Goal: Task Accomplishment & Management: Manage account settings

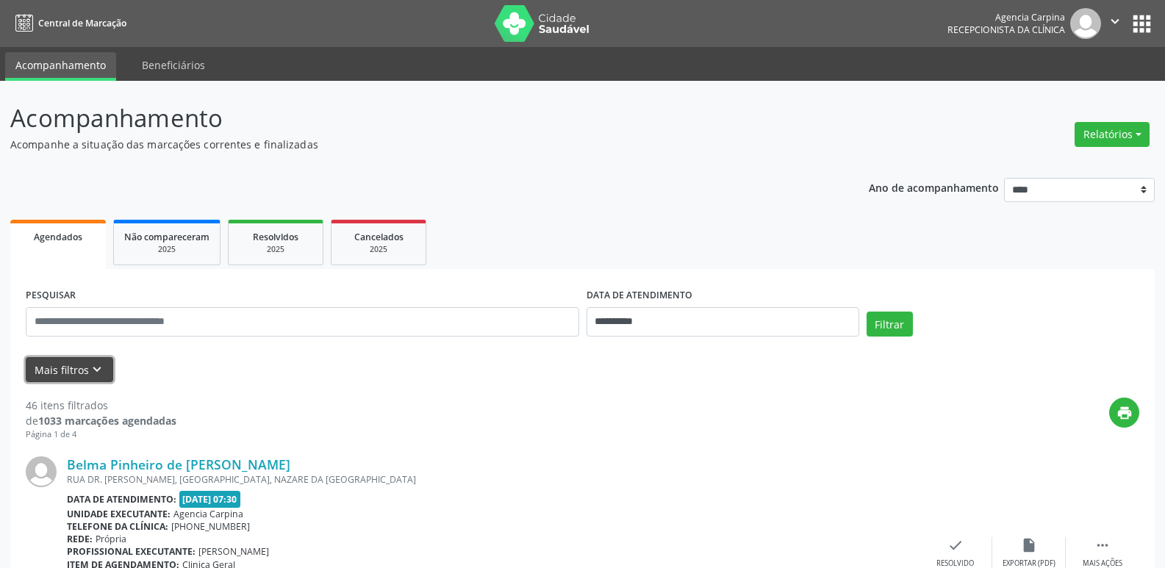
click at [97, 367] on icon "keyboard_arrow_down" at bounding box center [97, 369] width 16 height 16
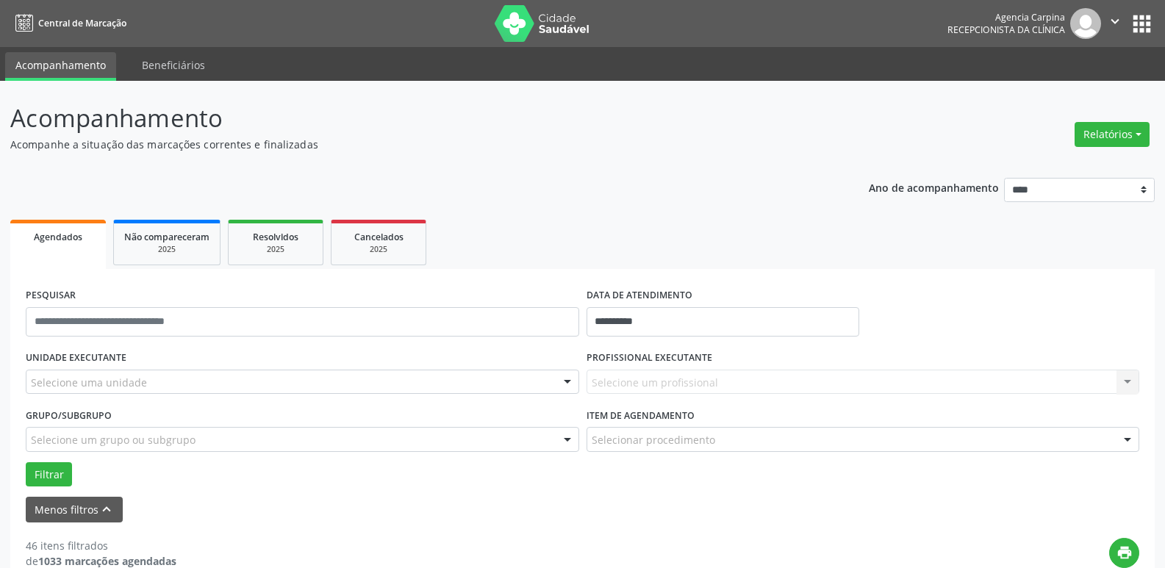
click at [567, 386] on div at bounding box center [567, 382] width 22 height 25
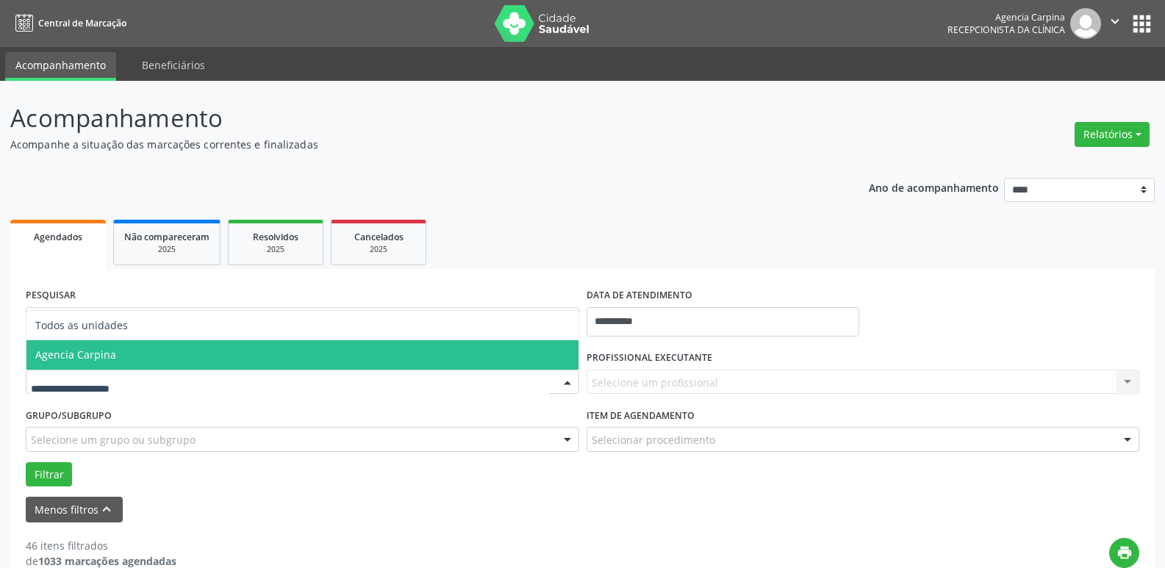
click at [392, 350] on span "Agencia Carpina" at bounding box center [302, 354] width 552 height 29
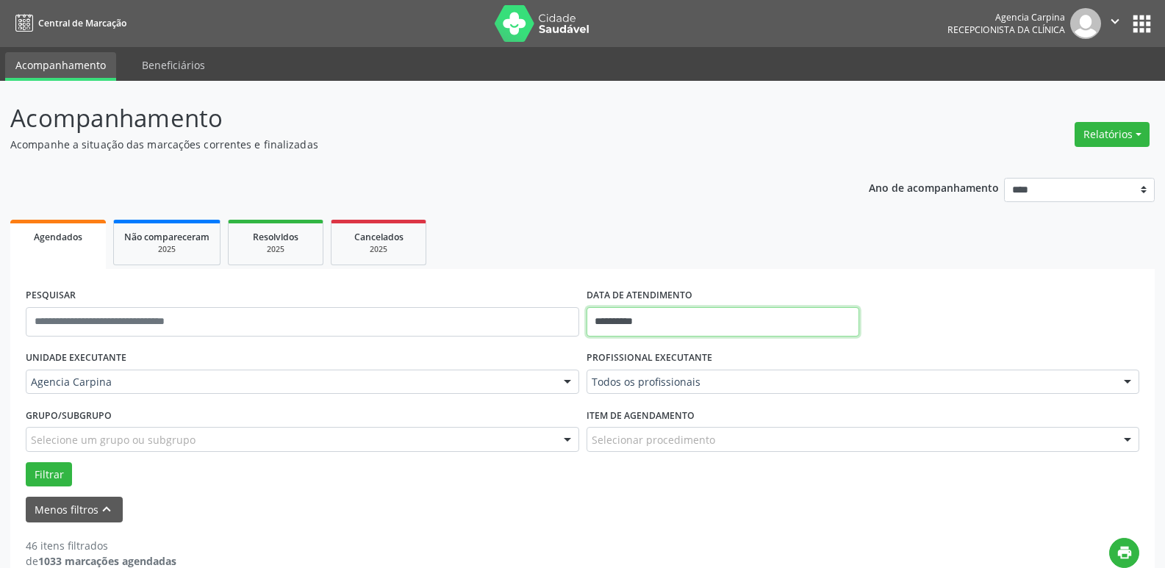
click at [663, 323] on input "**********" at bounding box center [722, 321] width 273 height 29
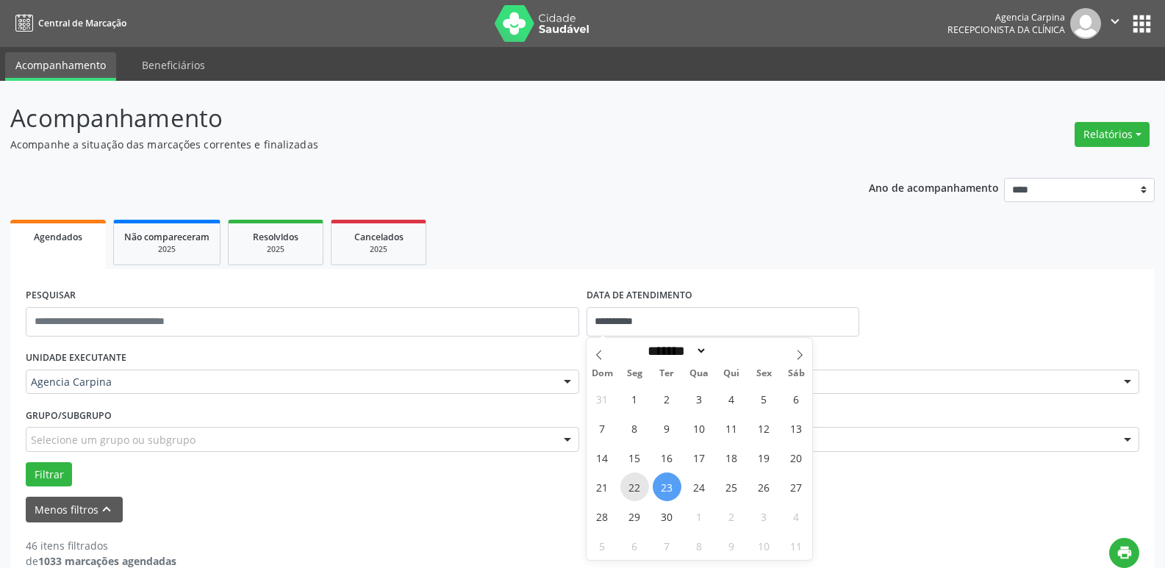
click at [638, 483] on span "22" at bounding box center [634, 486] width 29 height 29
type input "**********"
click at [638, 483] on span "22" at bounding box center [634, 486] width 29 height 29
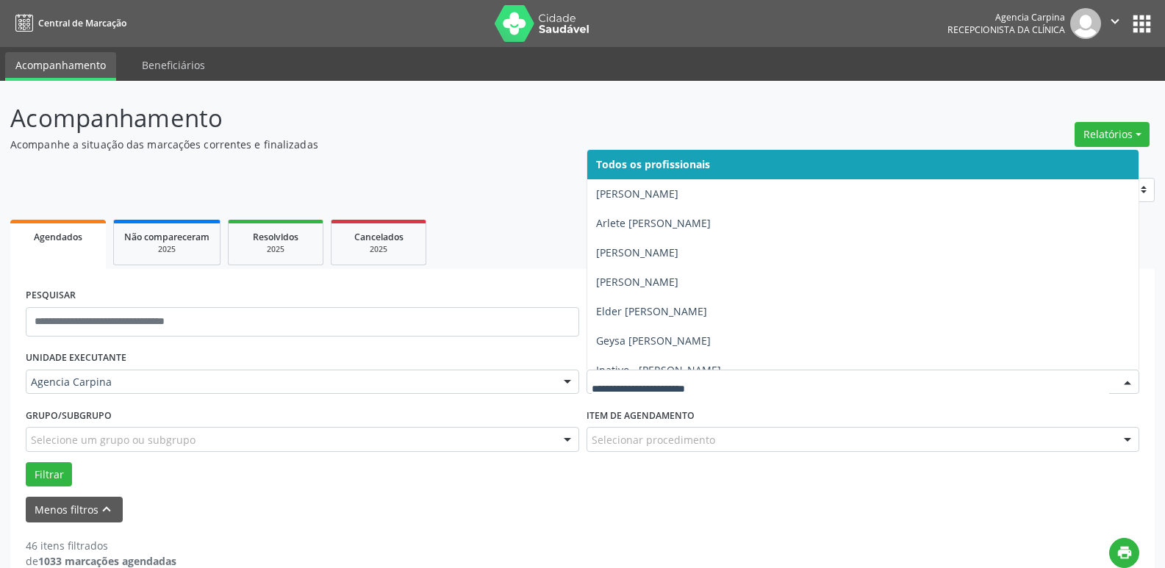
click at [1128, 383] on div at bounding box center [1127, 382] width 22 height 25
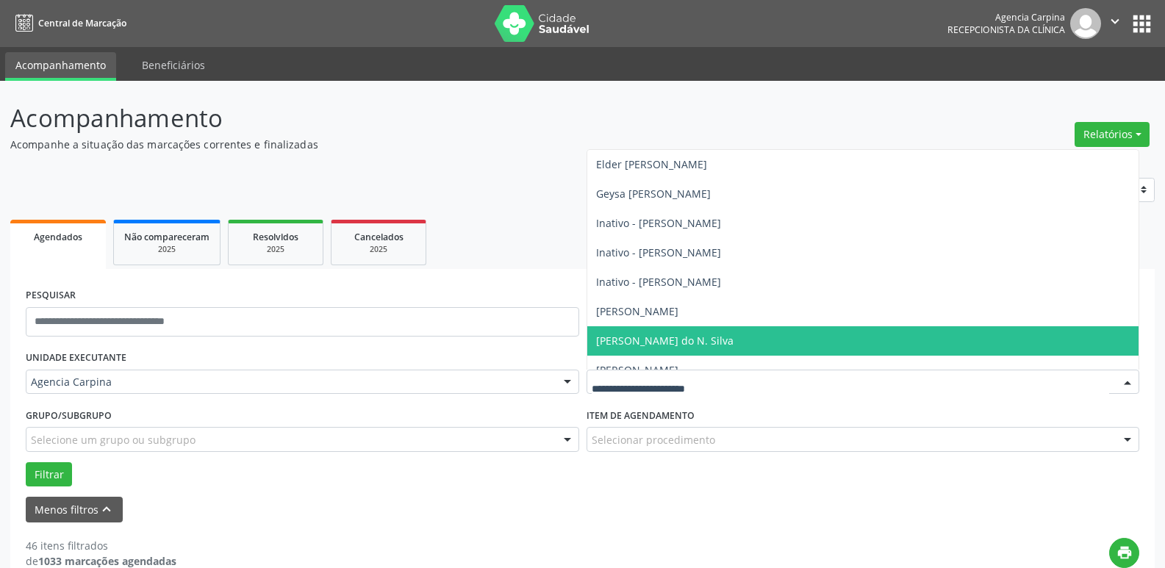
scroll to position [220, 0]
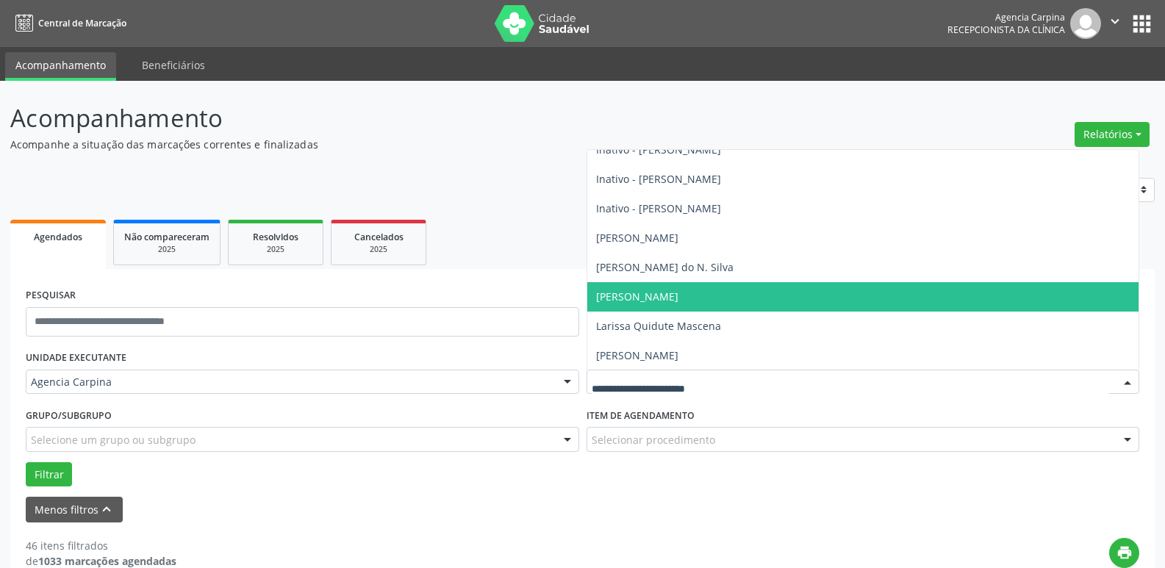
click at [817, 288] on span "[PERSON_NAME]" at bounding box center [863, 296] width 552 height 29
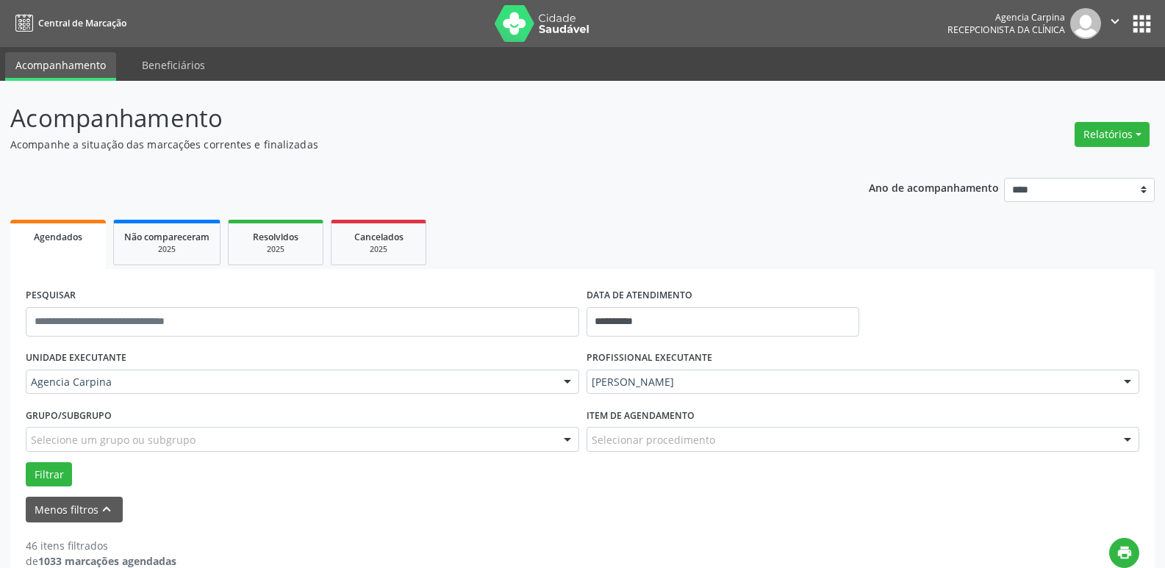
click at [1126, 443] on div at bounding box center [1127, 440] width 22 height 25
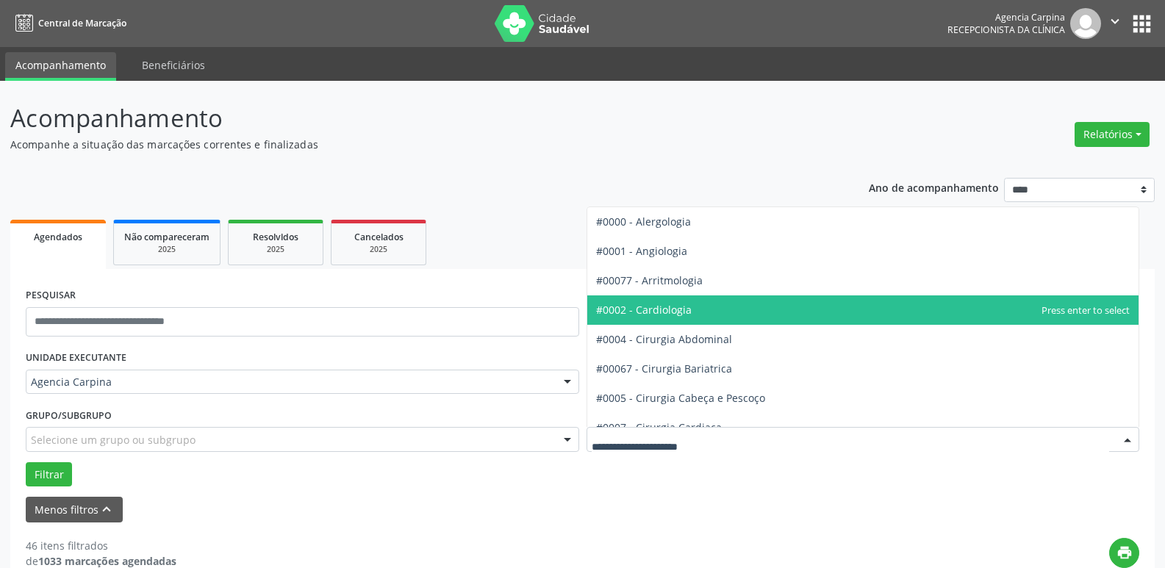
click at [679, 304] on span "#0002 - Cardiologia" at bounding box center [644, 310] width 96 height 14
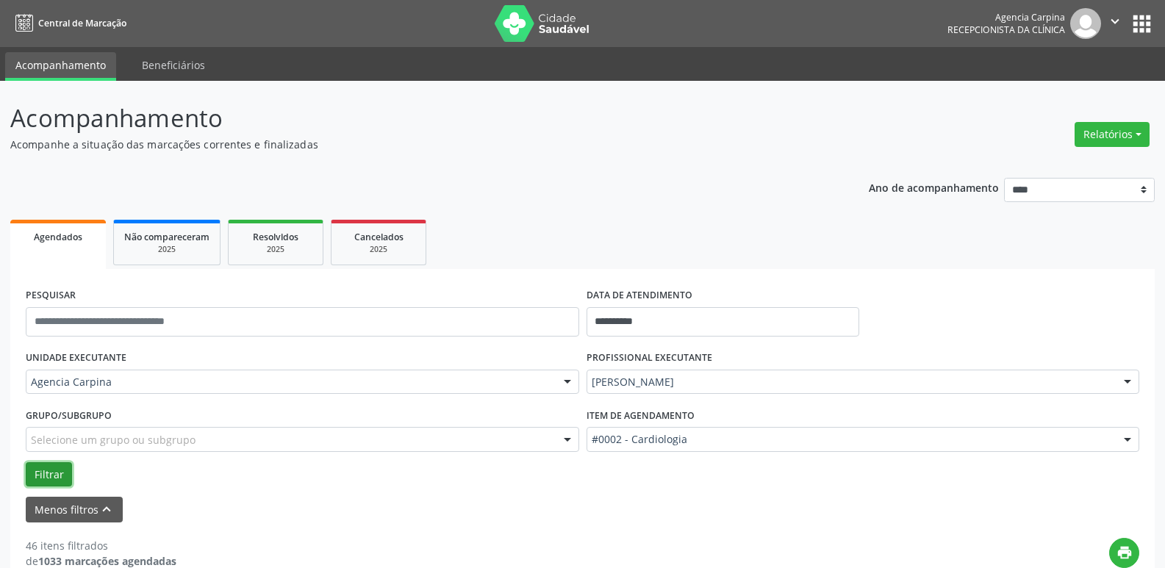
click at [44, 471] on button "Filtrar" at bounding box center [49, 474] width 46 height 25
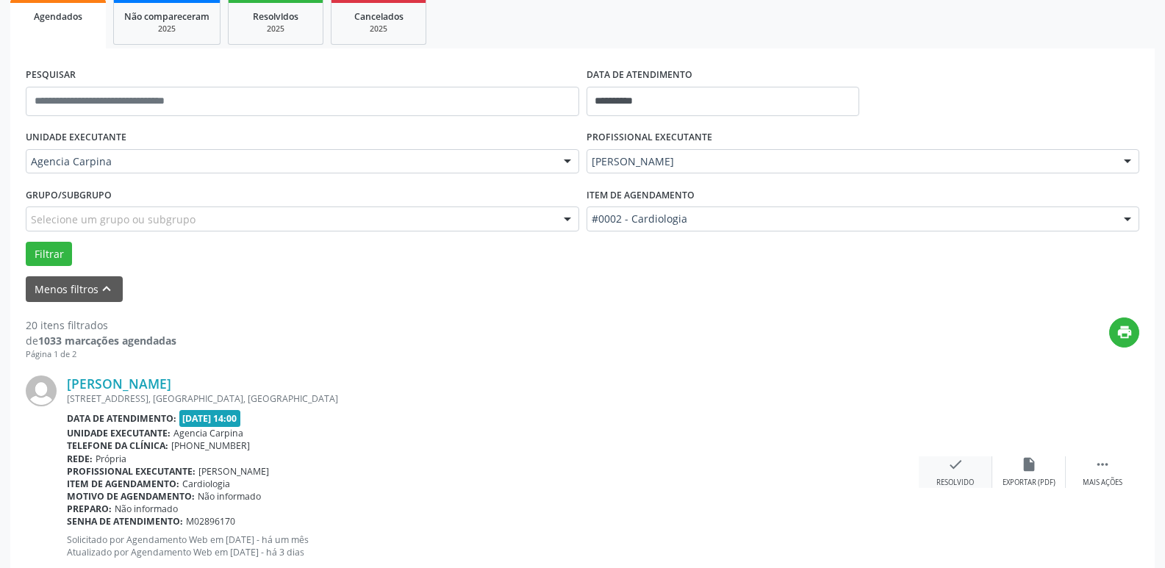
click at [952, 472] on icon "check" at bounding box center [955, 464] width 16 height 16
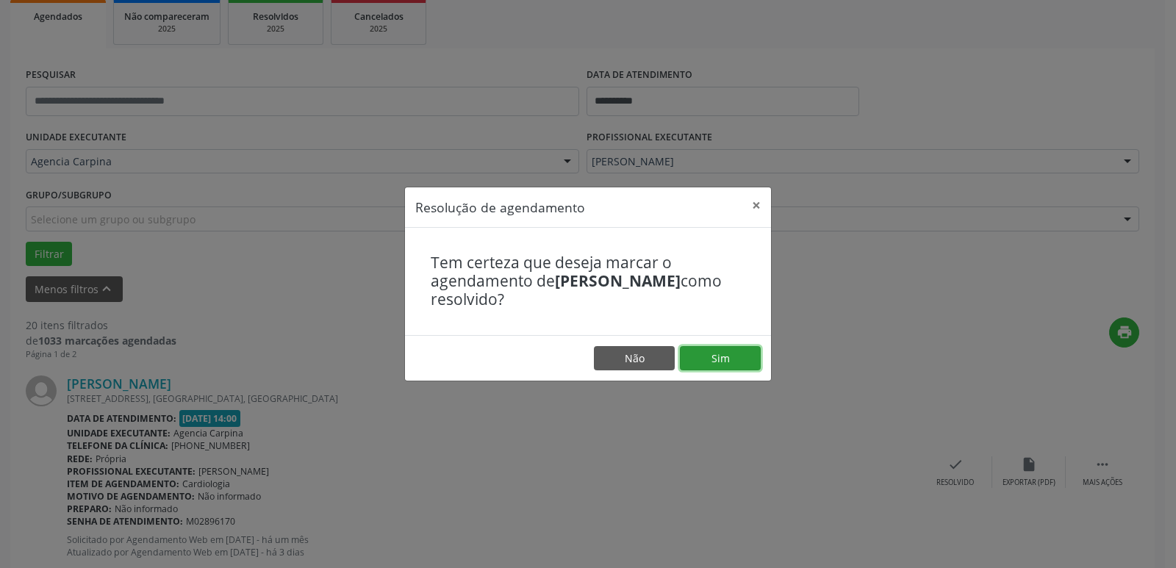
click at [730, 365] on button "Sim" at bounding box center [720, 358] width 81 height 25
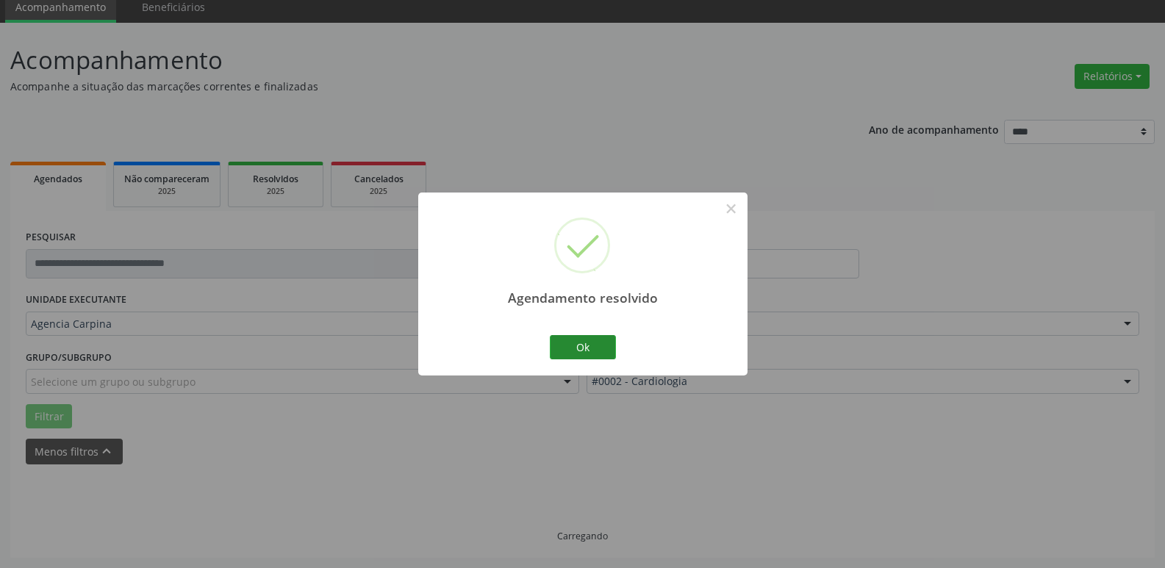
scroll to position [73, 0]
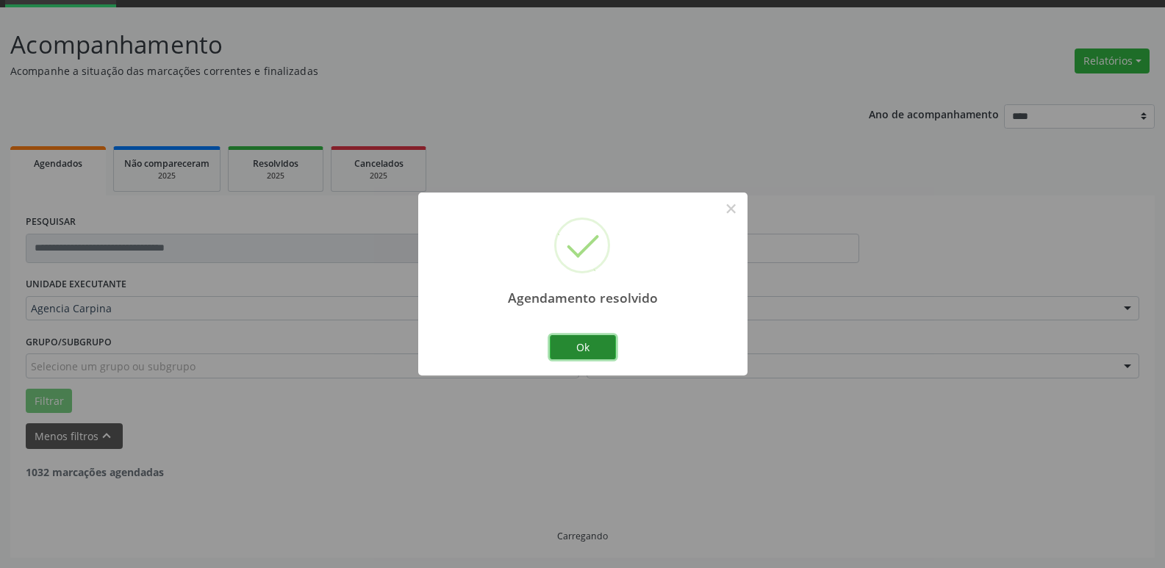
click at [580, 350] on button "Ok" at bounding box center [583, 347] width 66 height 25
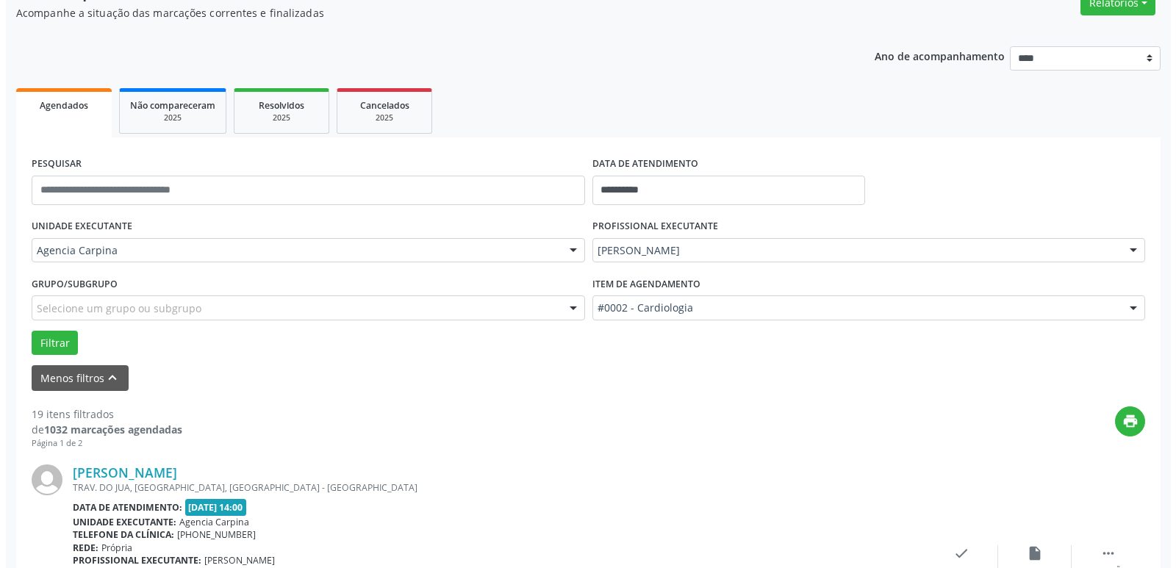
scroll to position [220, 0]
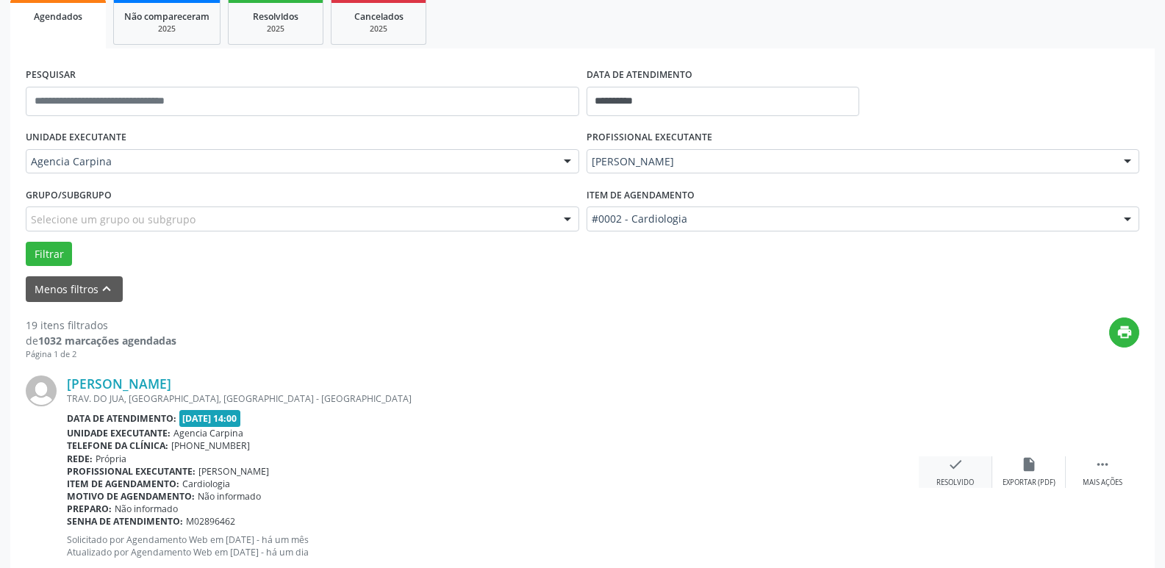
click at [954, 472] on icon "check" at bounding box center [955, 464] width 16 height 16
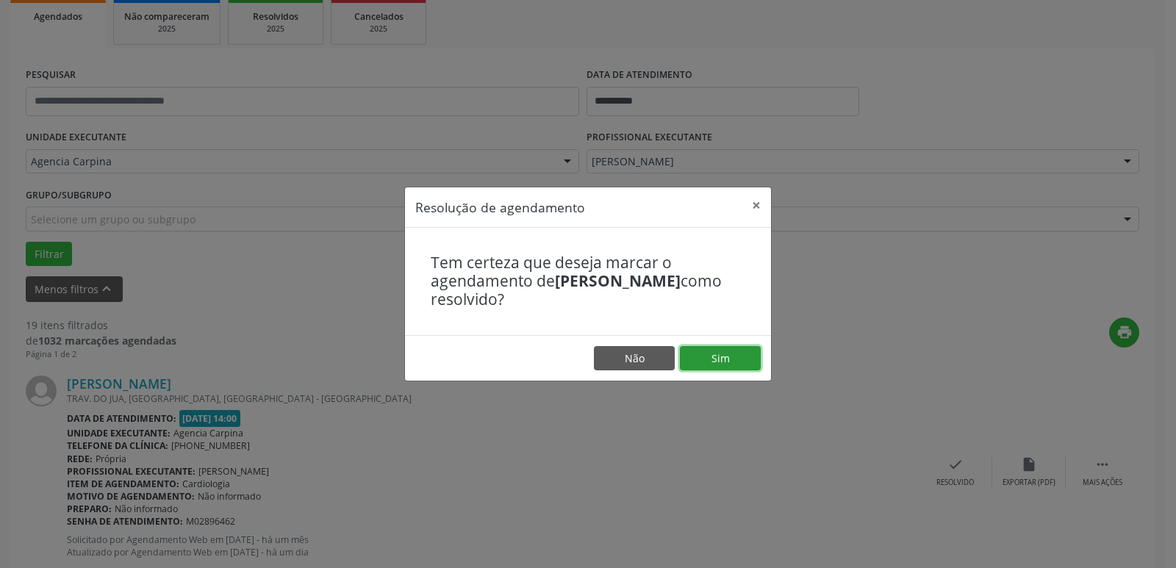
click at [726, 350] on button "Sim" at bounding box center [720, 358] width 81 height 25
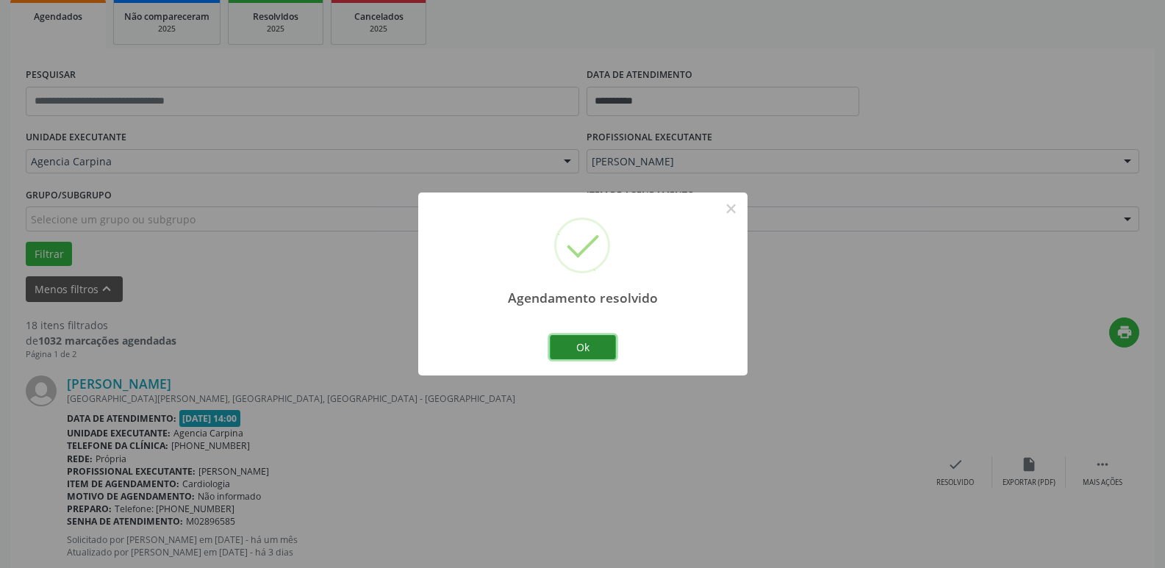
click at [593, 347] on button "Ok" at bounding box center [583, 347] width 66 height 25
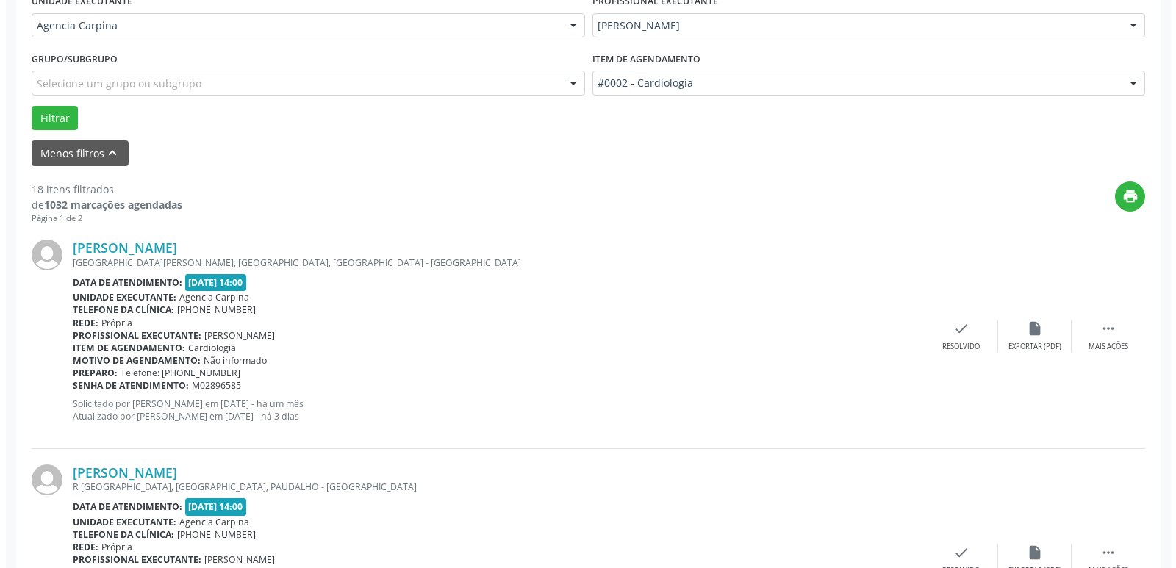
scroll to position [367, 0]
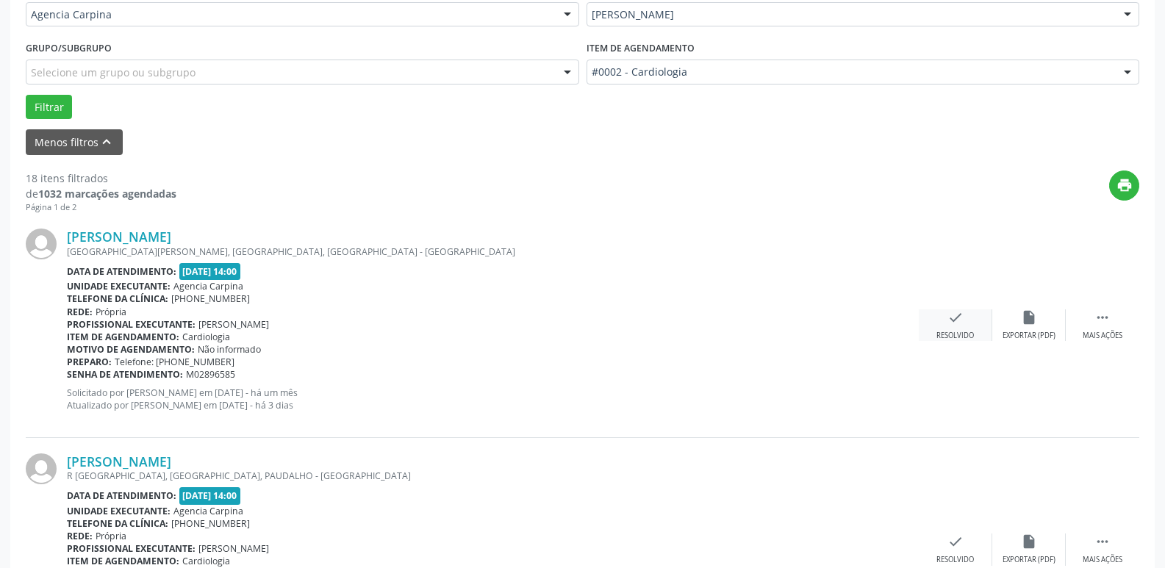
click at [952, 328] on div "check Resolvido" at bounding box center [954, 325] width 73 height 32
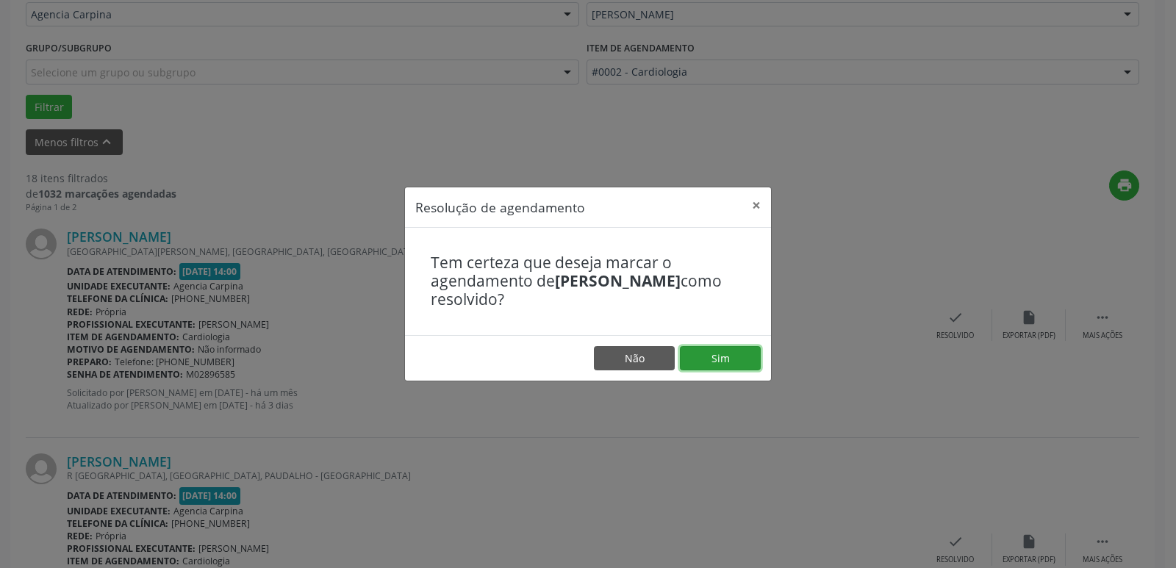
click at [722, 355] on button "Sim" at bounding box center [720, 358] width 81 height 25
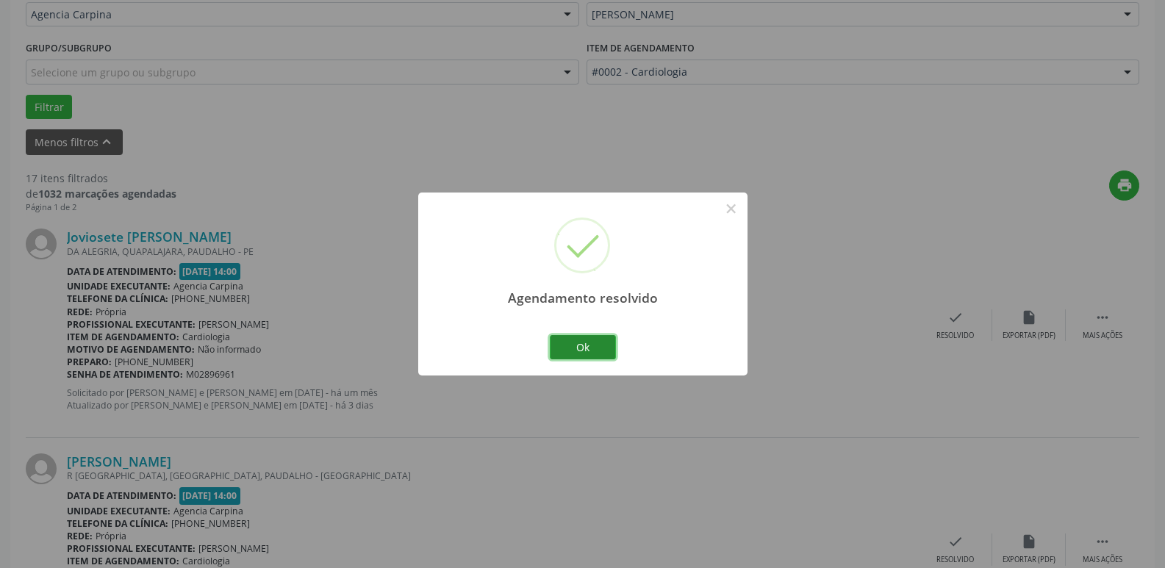
click at [601, 349] on button "Ok" at bounding box center [583, 347] width 66 height 25
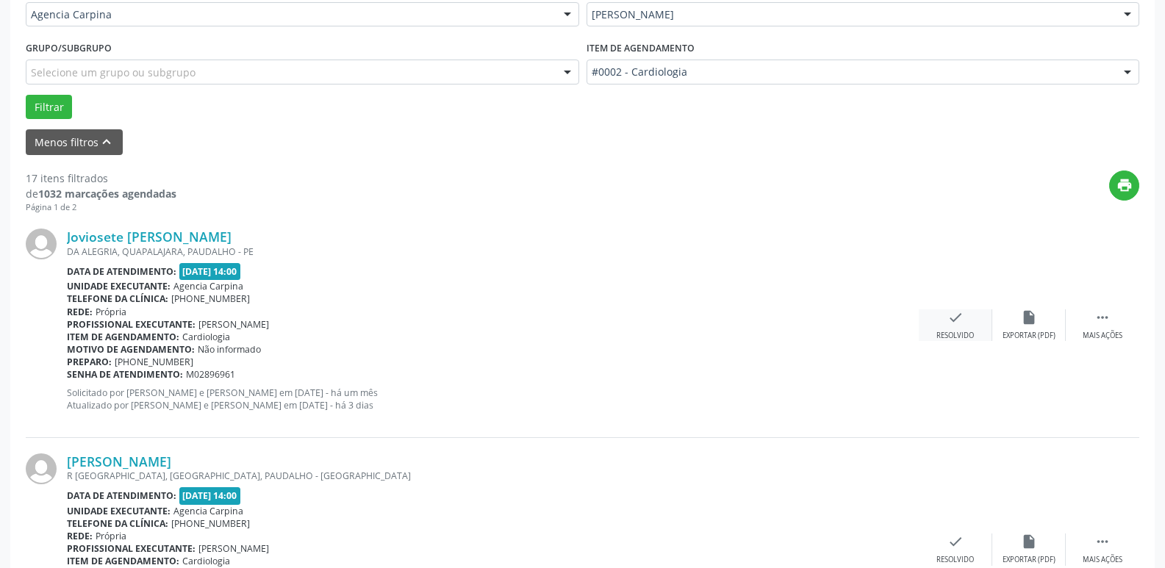
click at [951, 331] on div "Resolvido" at bounding box center [954, 336] width 37 height 10
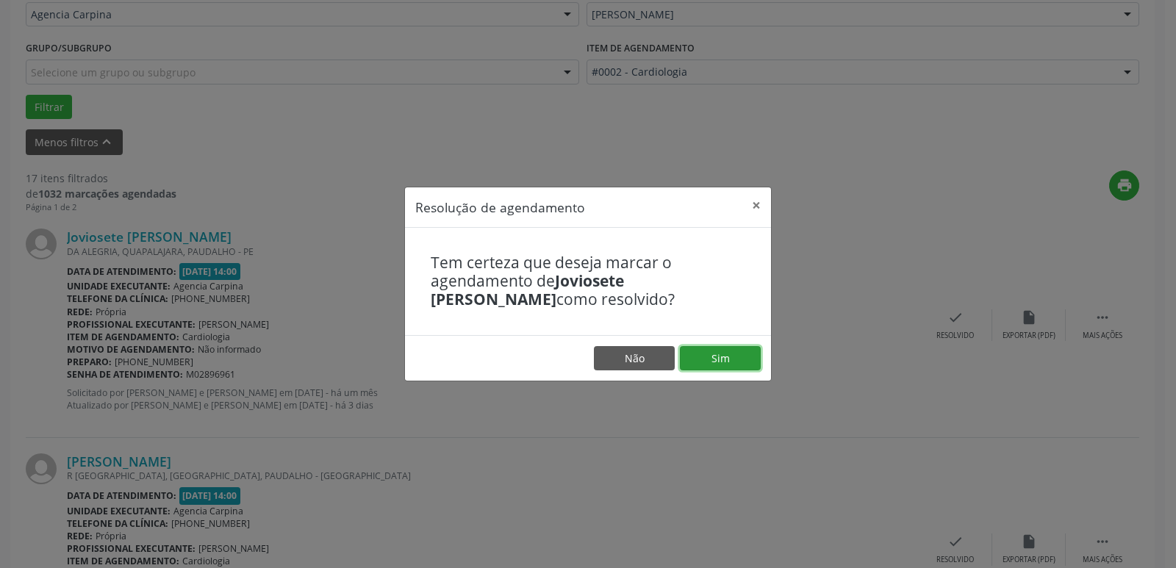
click at [736, 361] on button "Sim" at bounding box center [720, 358] width 81 height 25
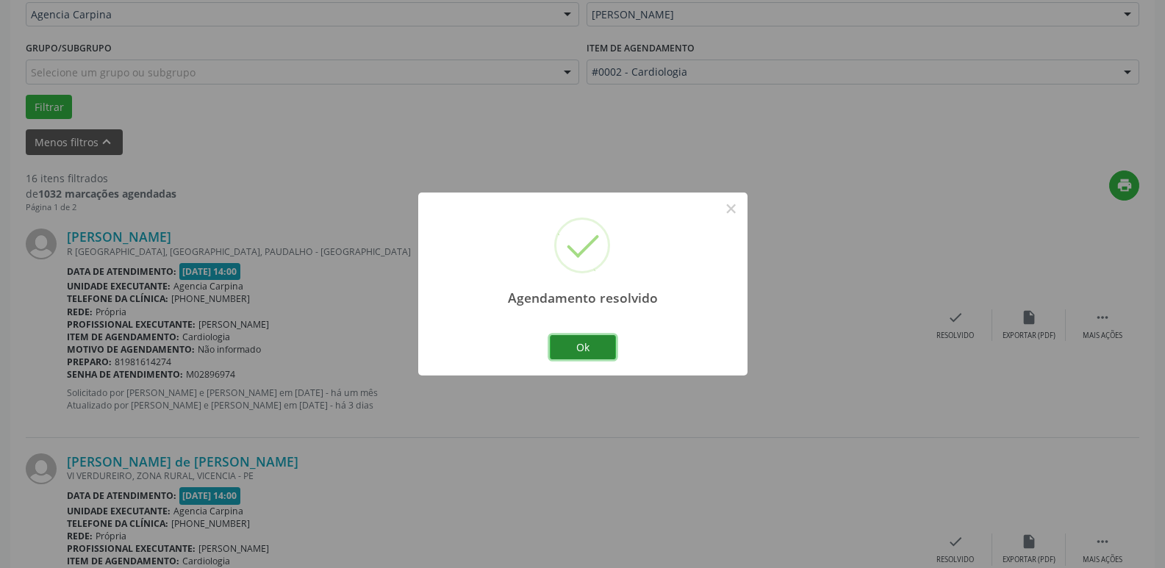
click at [563, 350] on button "Ok" at bounding box center [583, 347] width 66 height 25
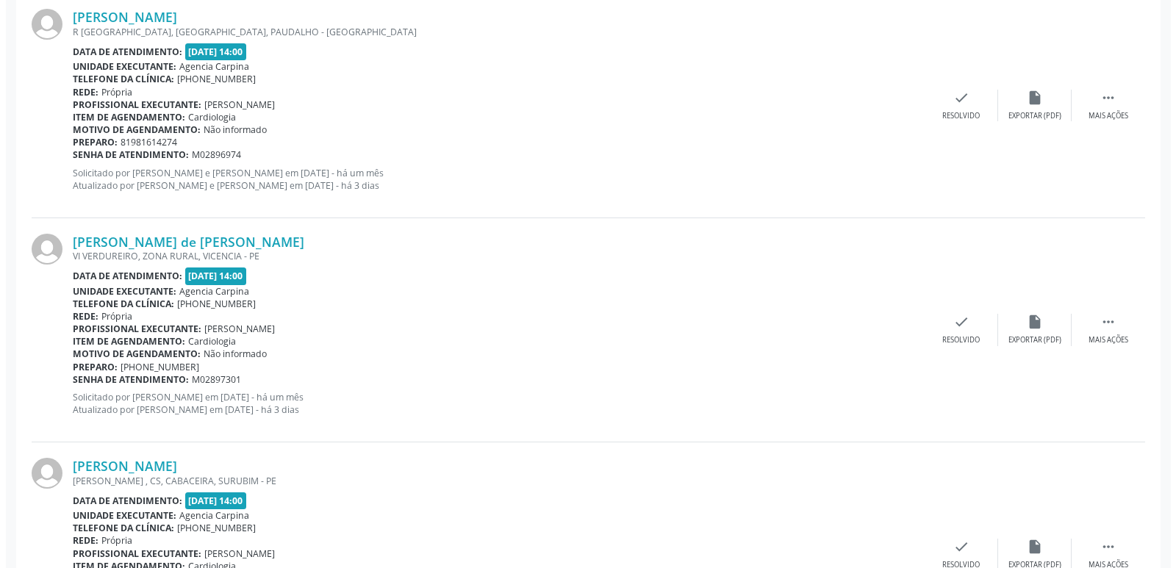
scroll to position [588, 0]
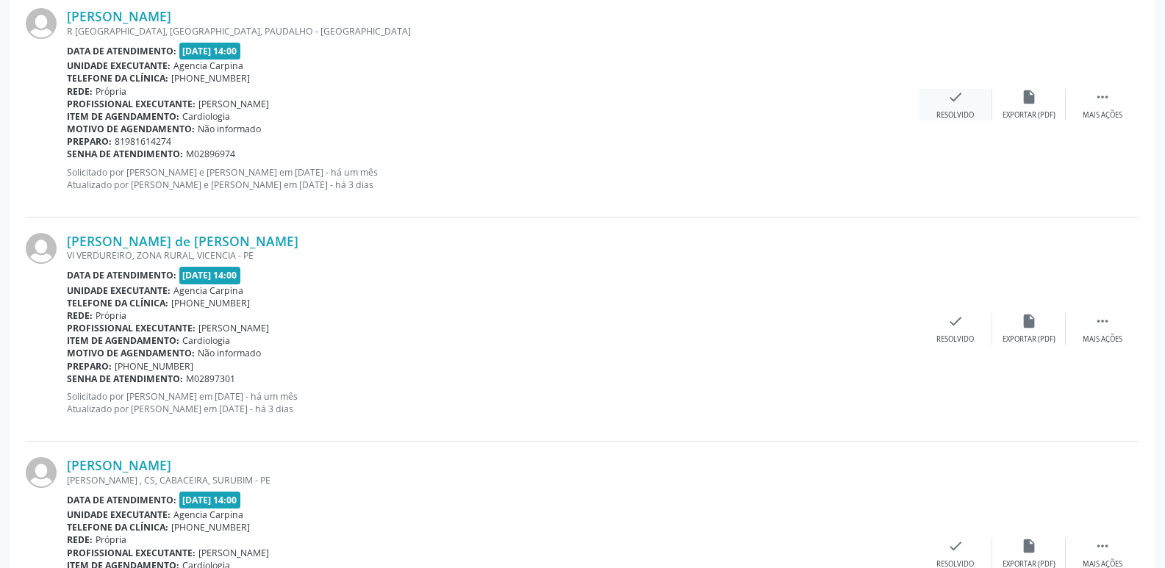
click at [944, 106] on div "check Resolvido" at bounding box center [954, 105] width 73 height 32
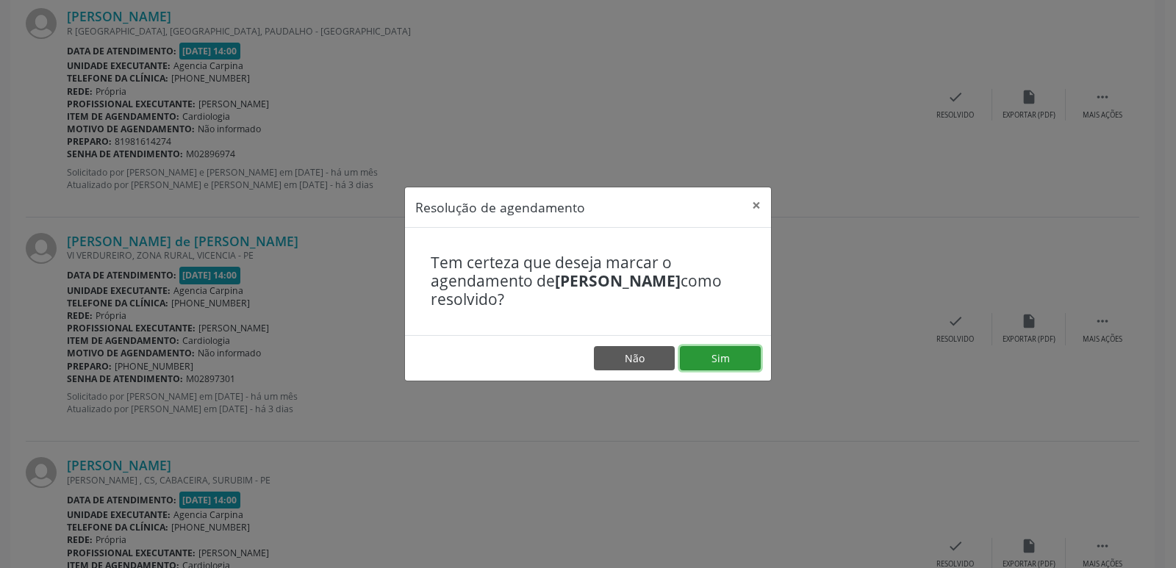
click at [720, 354] on button "Sim" at bounding box center [720, 358] width 81 height 25
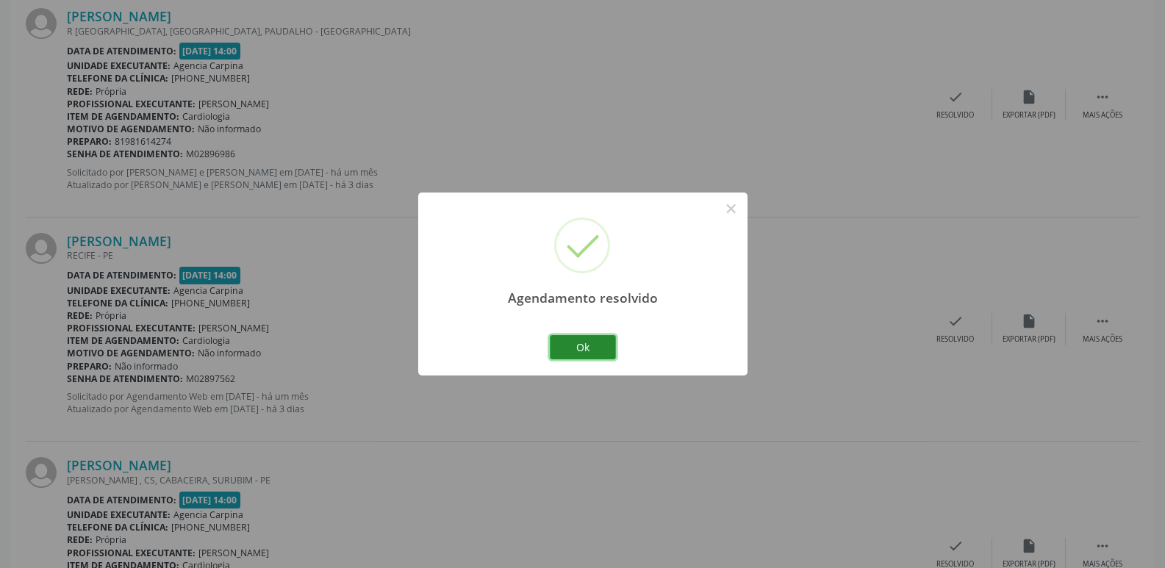
click at [598, 341] on button "Ok" at bounding box center [583, 347] width 66 height 25
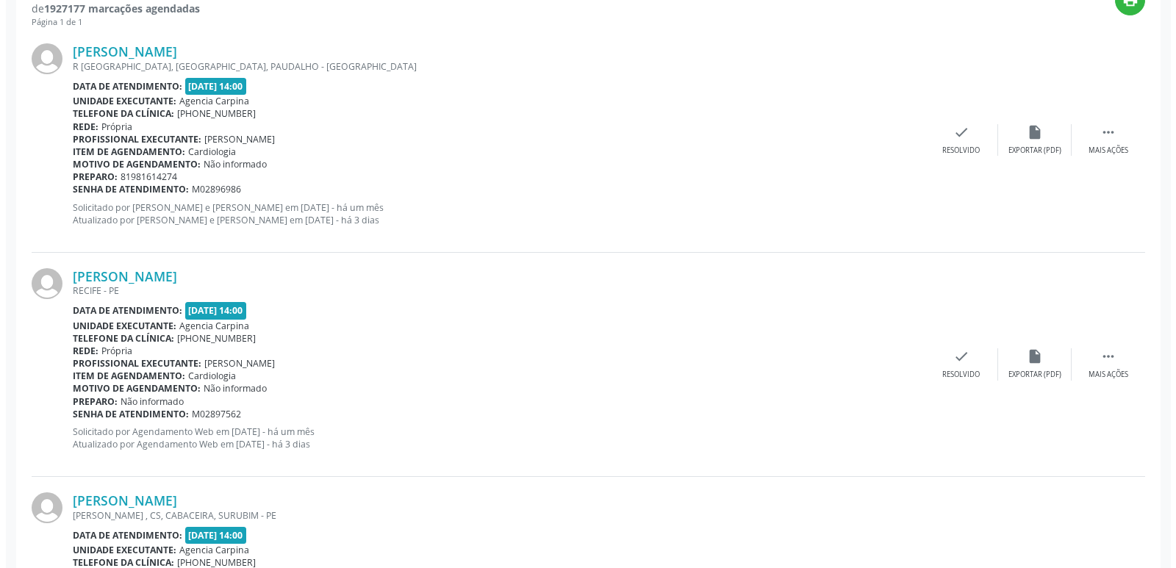
scroll to position [514, 0]
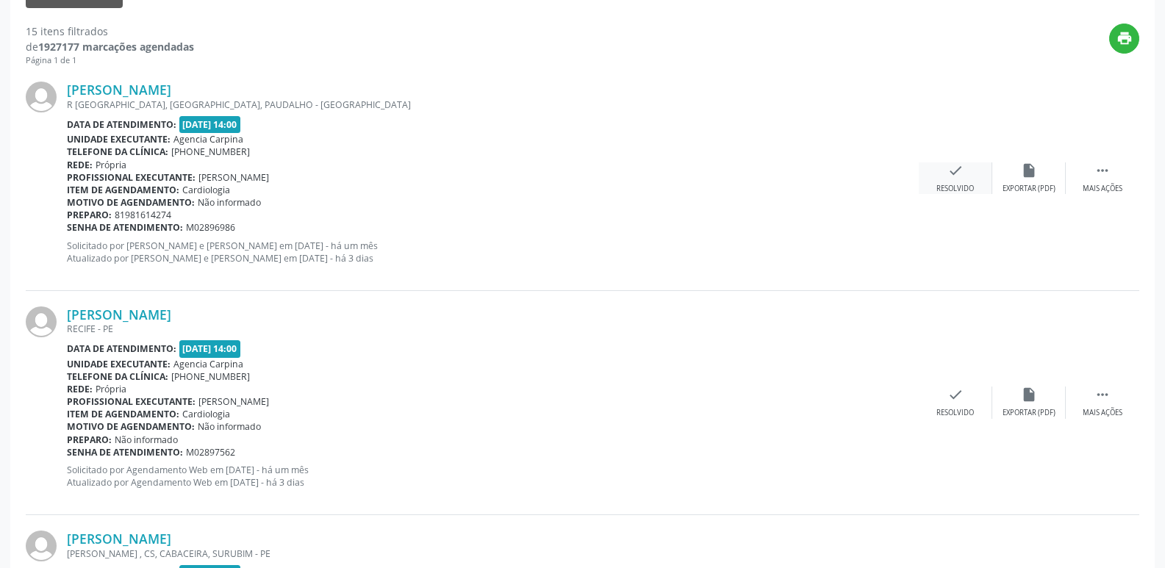
click at [965, 178] on div "check Resolvido" at bounding box center [954, 178] width 73 height 32
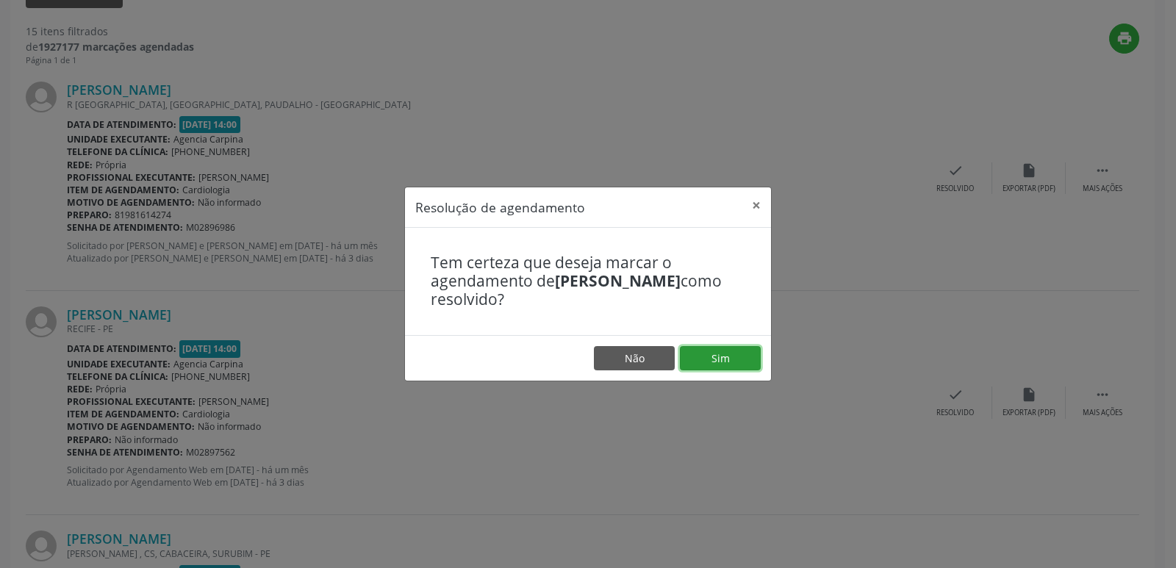
click at [735, 353] on button "Sim" at bounding box center [720, 358] width 81 height 25
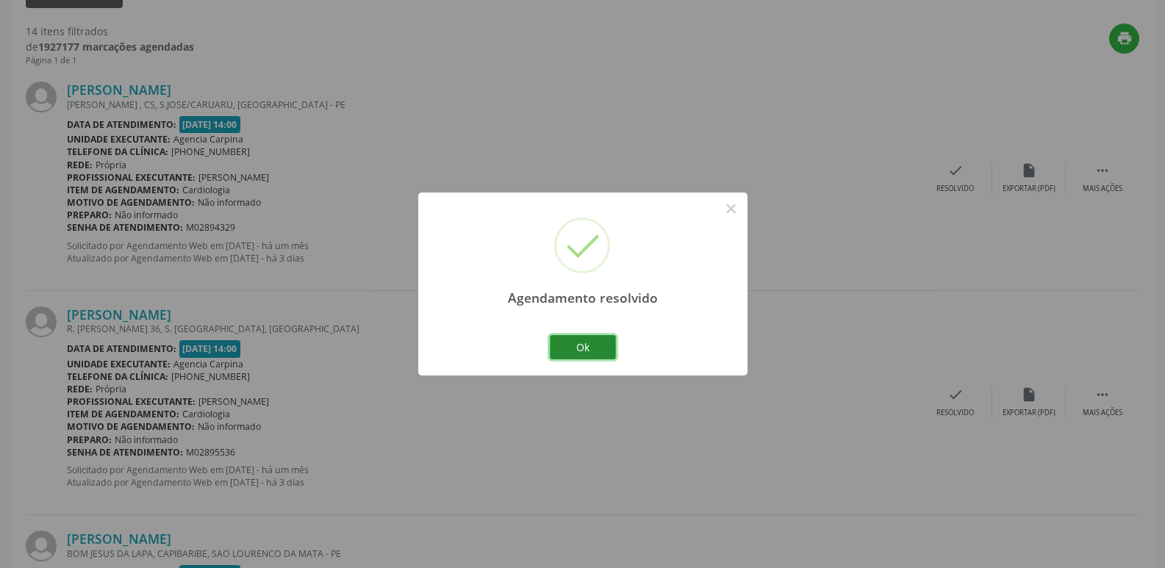
click at [611, 348] on button "Ok" at bounding box center [583, 347] width 66 height 25
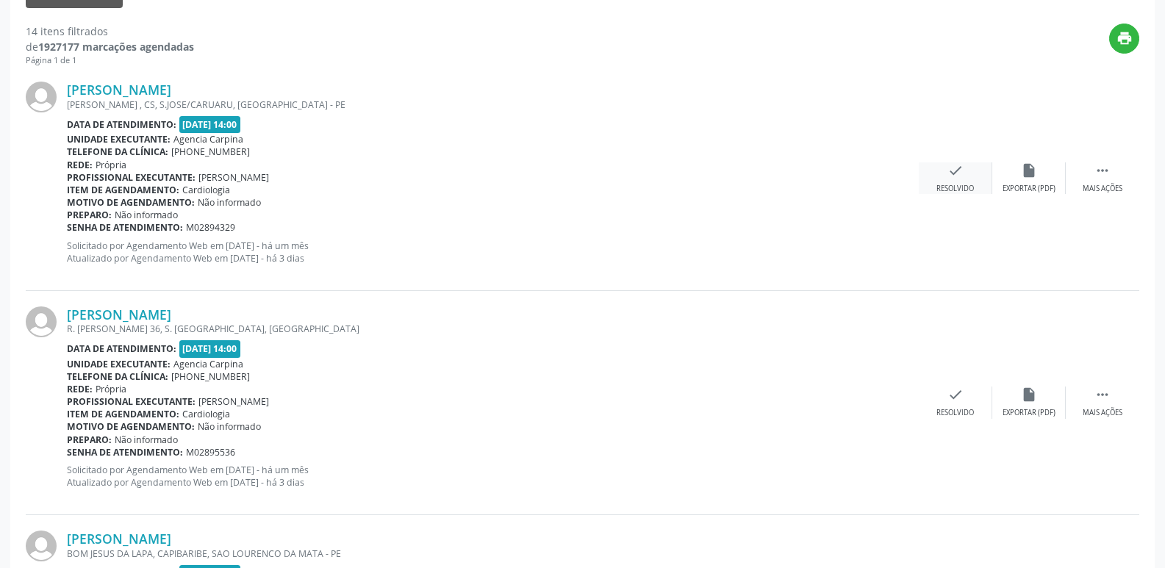
click at [950, 175] on icon "check" at bounding box center [955, 170] width 16 height 16
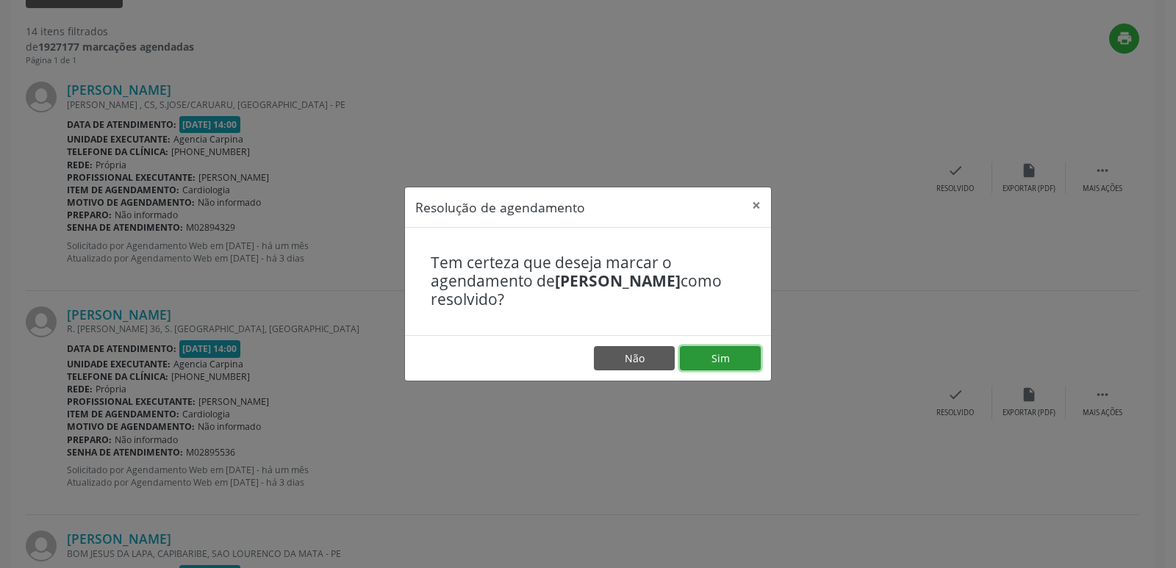
click at [752, 350] on button "Sim" at bounding box center [720, 358] width 81 height 25
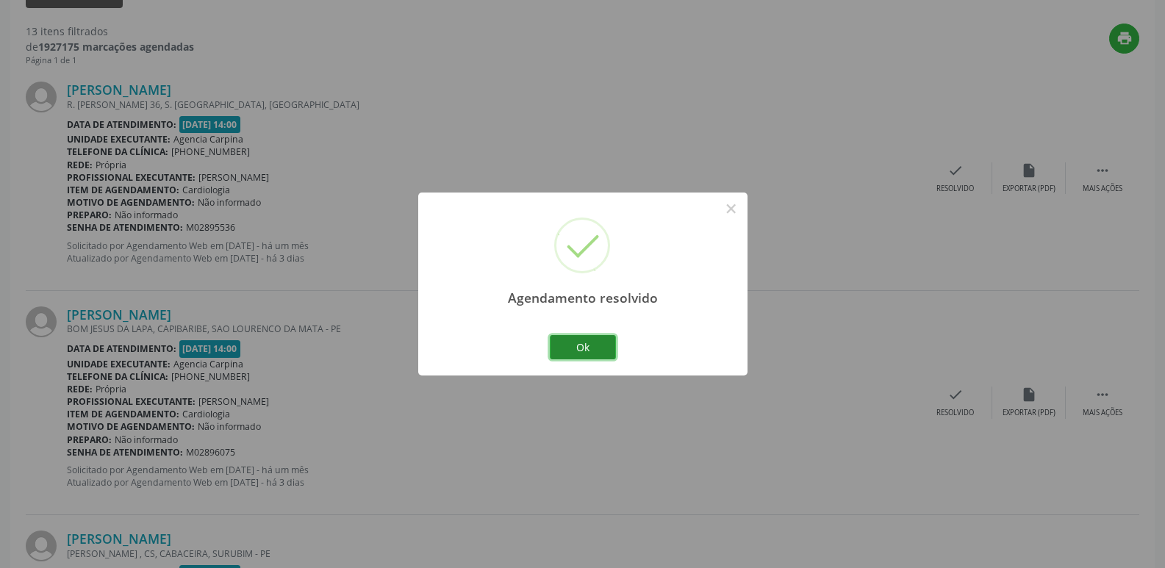
click at [585, 344] on button "Ok" at bounding box center [583, 347] width 66 height 25
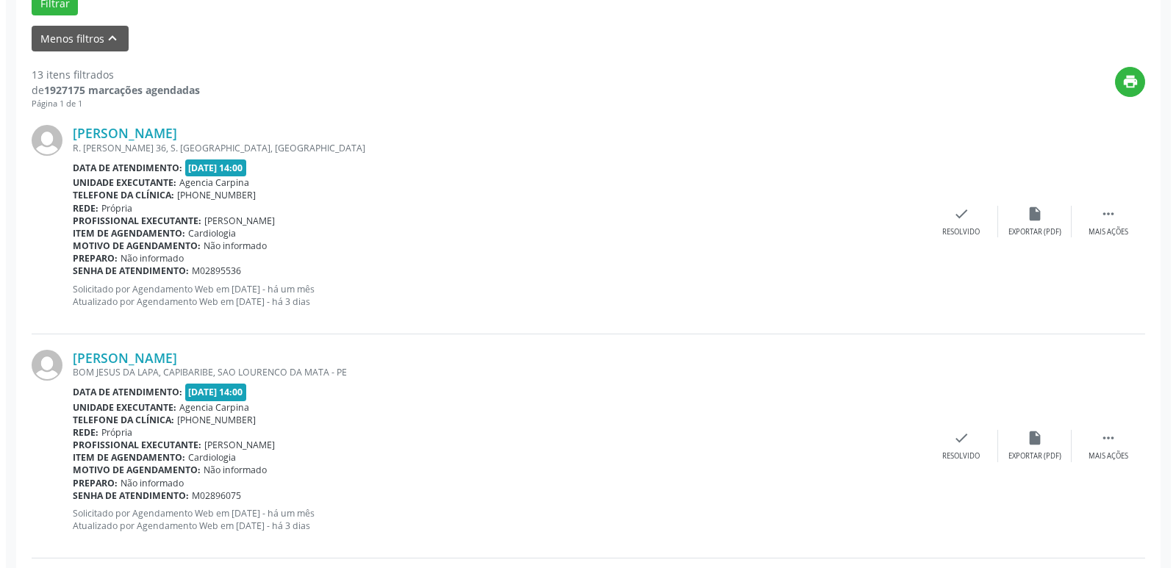
scroll to position [441, 0]
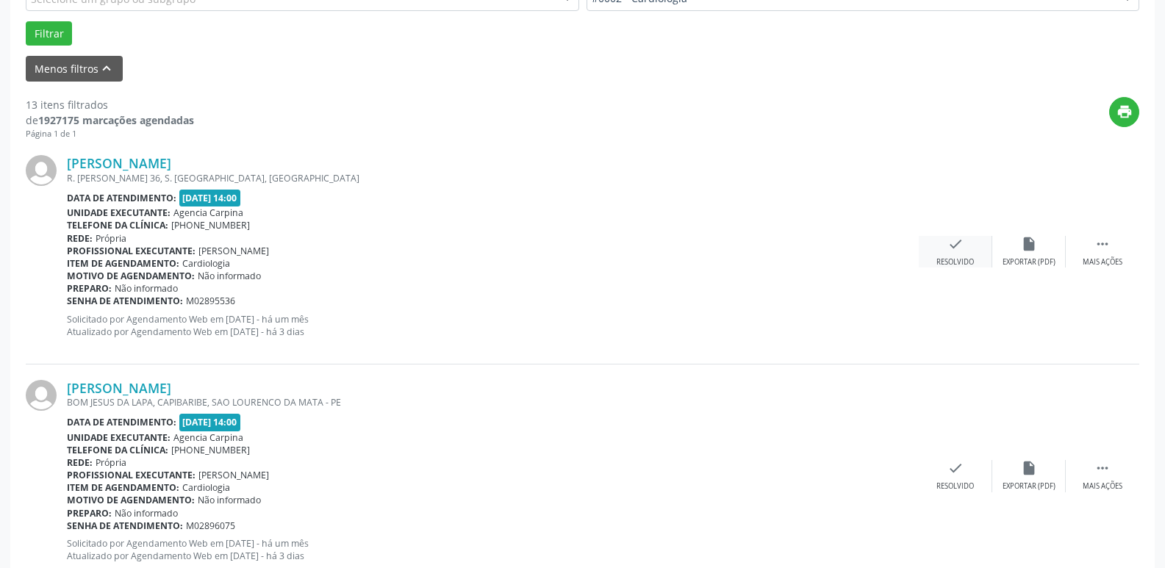
click at [948, 260] on div "Resolvido" at bounding box center [954, 262] width 37 height 10
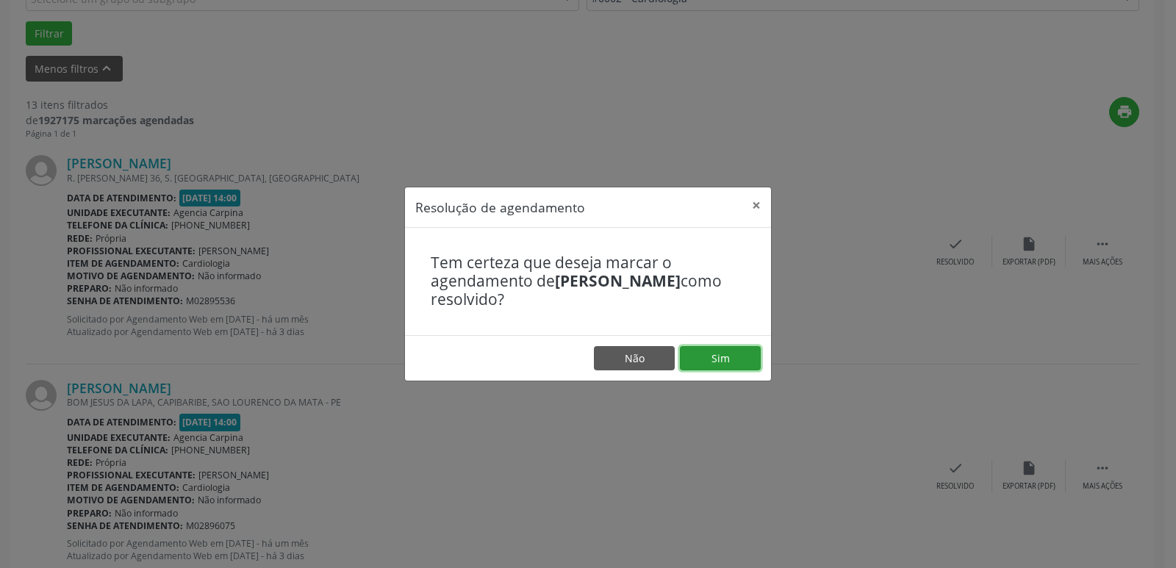
click at [754, 350] on button "Sim" at bounding box center [720, 358] width 81 height 25
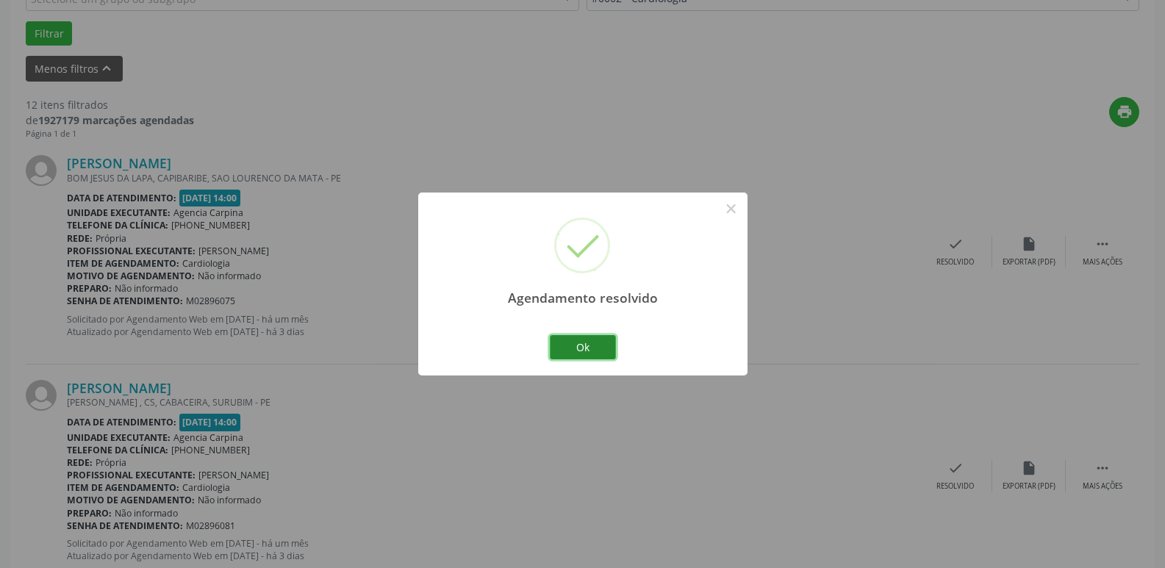
click at [601, 349] on button "Ok" at bounding box center [583, 347] width 66 height 25
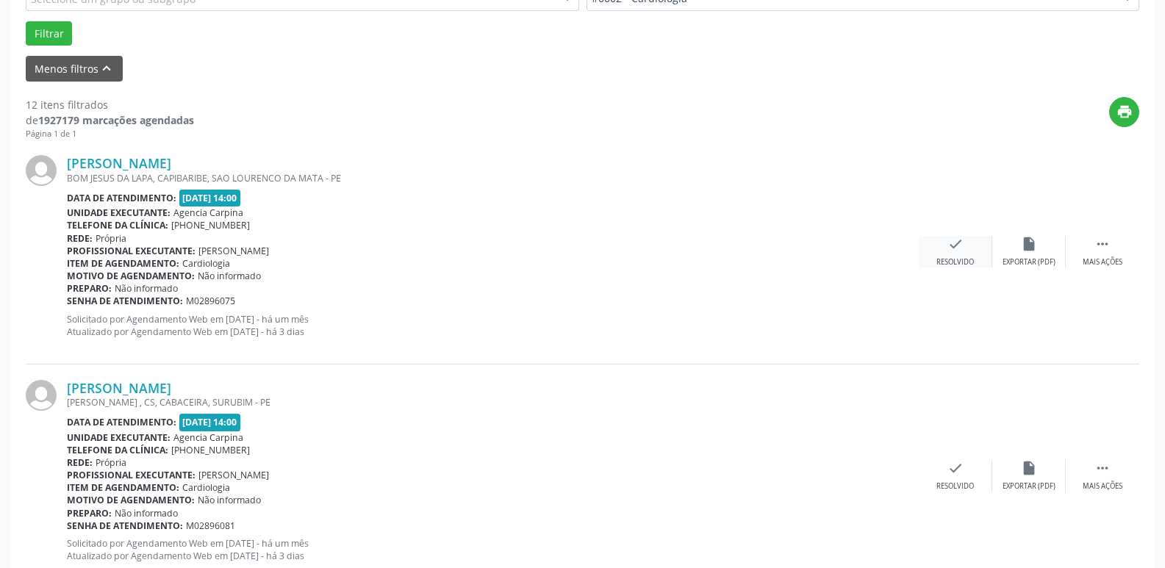
click at [960, 254] on div "check Resolvido" at bounding box center [954, 252] width 73 height 32
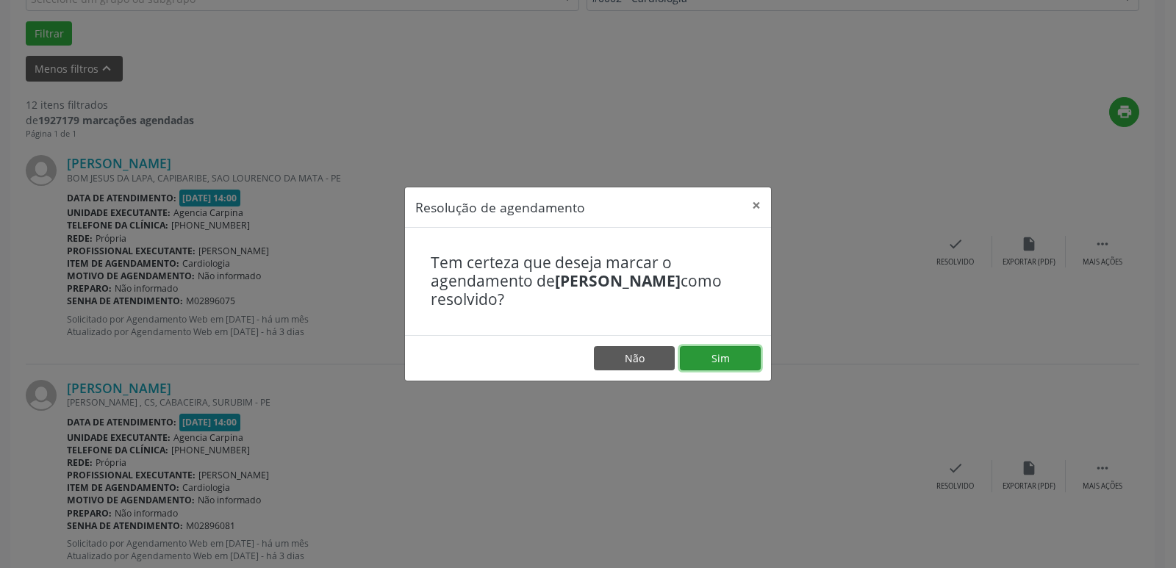
click at [749, 359] on button "Sim" at bounding box center [720, 358] width 81 height 25
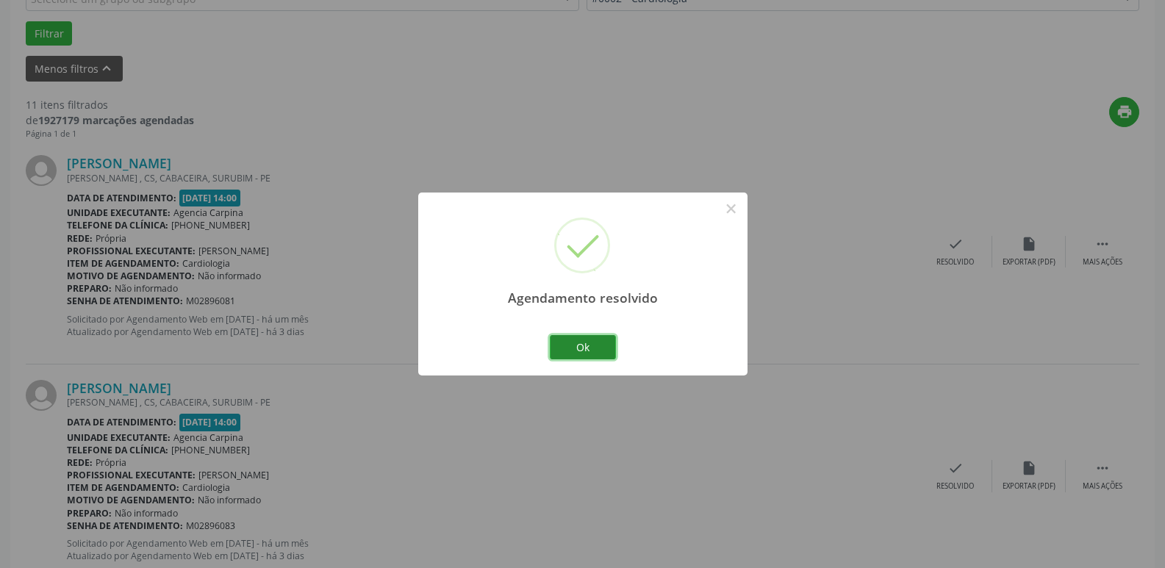
click at [564, 337] on button "Ok" at bounding box center [583, 347] width 66 height 25
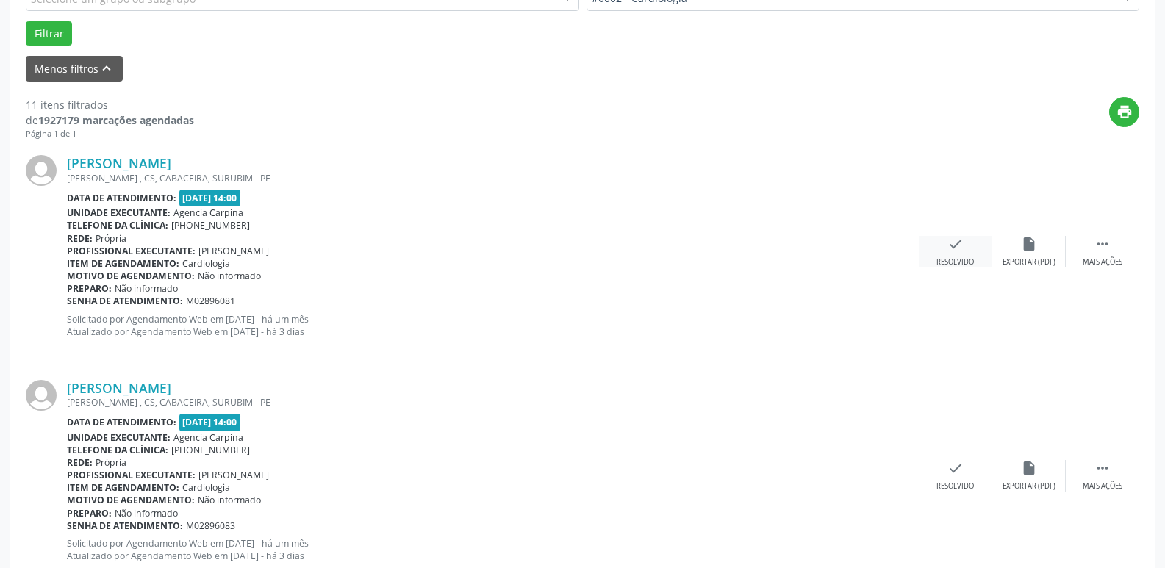
click at [951, 253] on div "check Resolvido" at bounding box center [954, 252] width 73 height 32
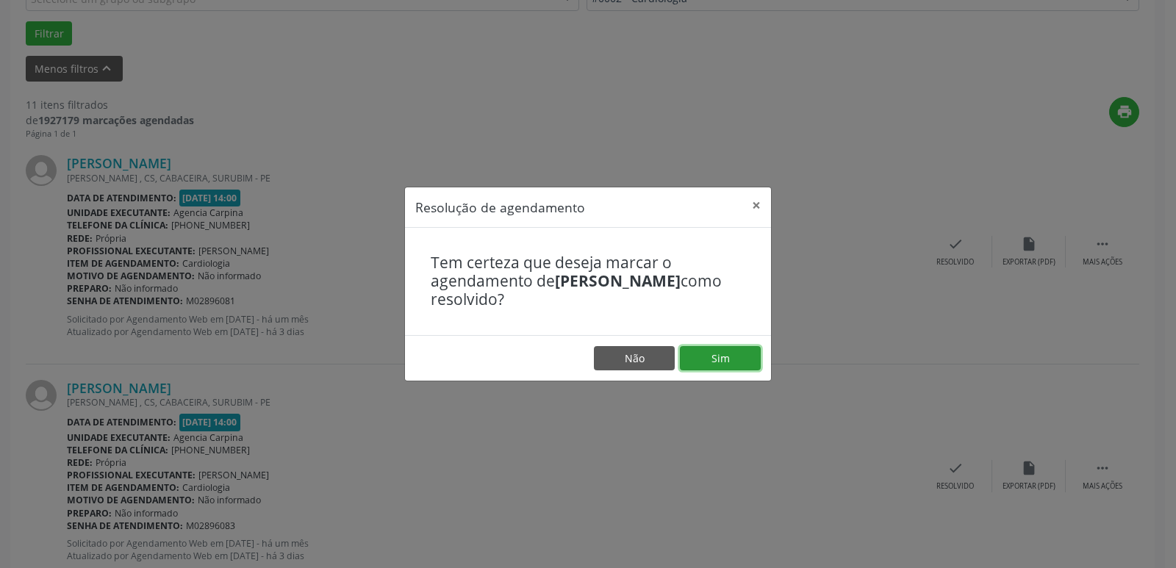
click at [723, 361] on button "Sim" at bounding box center [720, 358] width 81 height 25
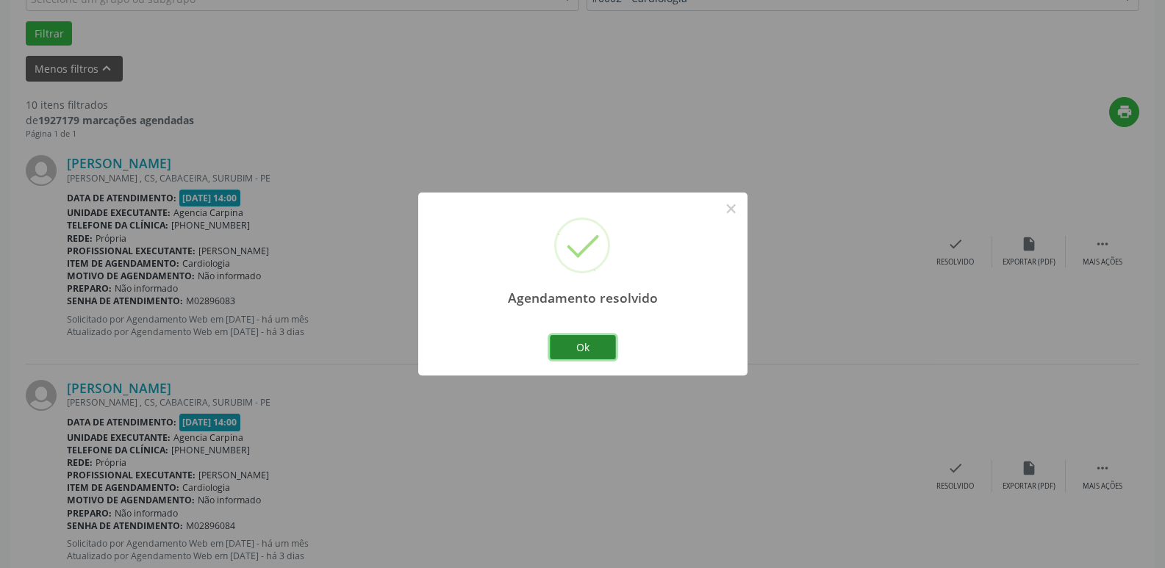
click at [602, 351] on button "Ok" at bounding box center [583, 347] width 66 height 25
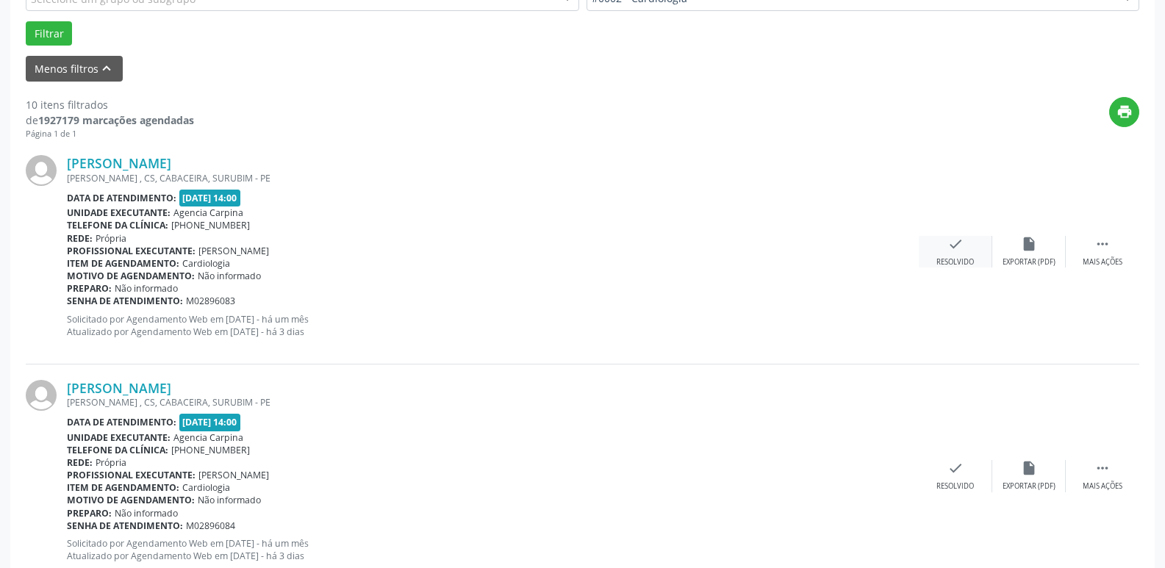
click at [950, 258] on div "Resolvido" at bounding box center [954, 262] width 37 height 10
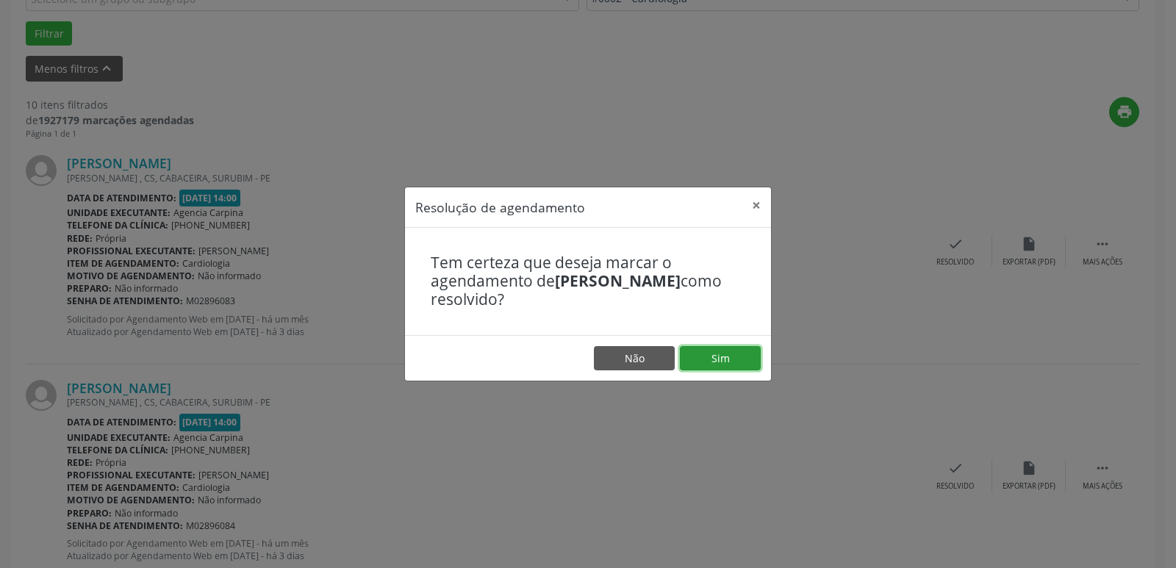
click at [727, 365] on button "Sim" at bounding box center [720, 358] width 81 height 25
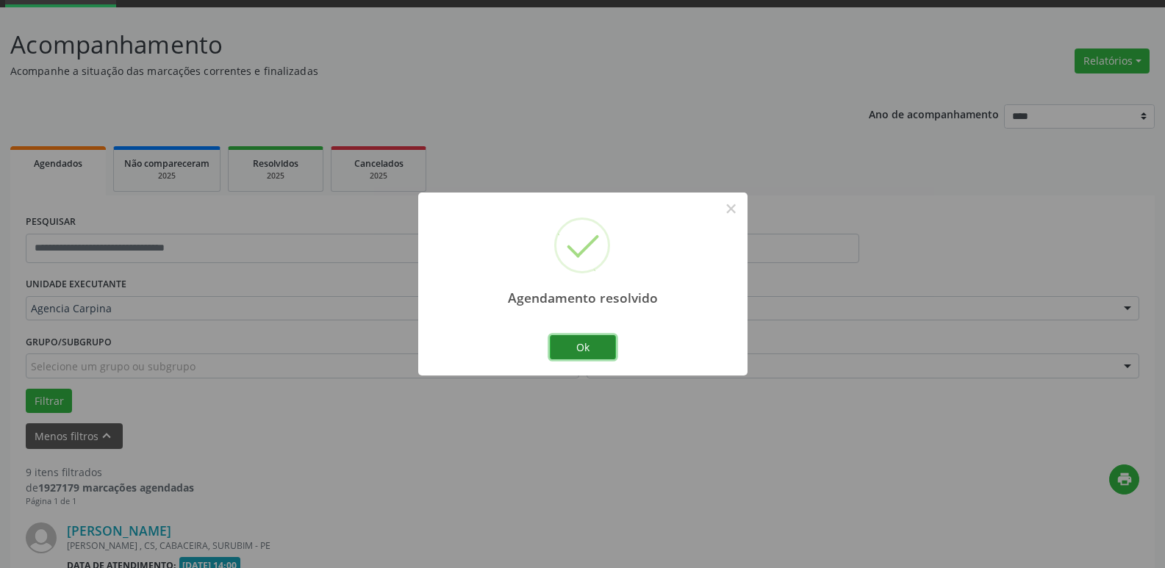
click at [587, 352] on button "Ok" at bounding box center [583, 347] width 66 height 25
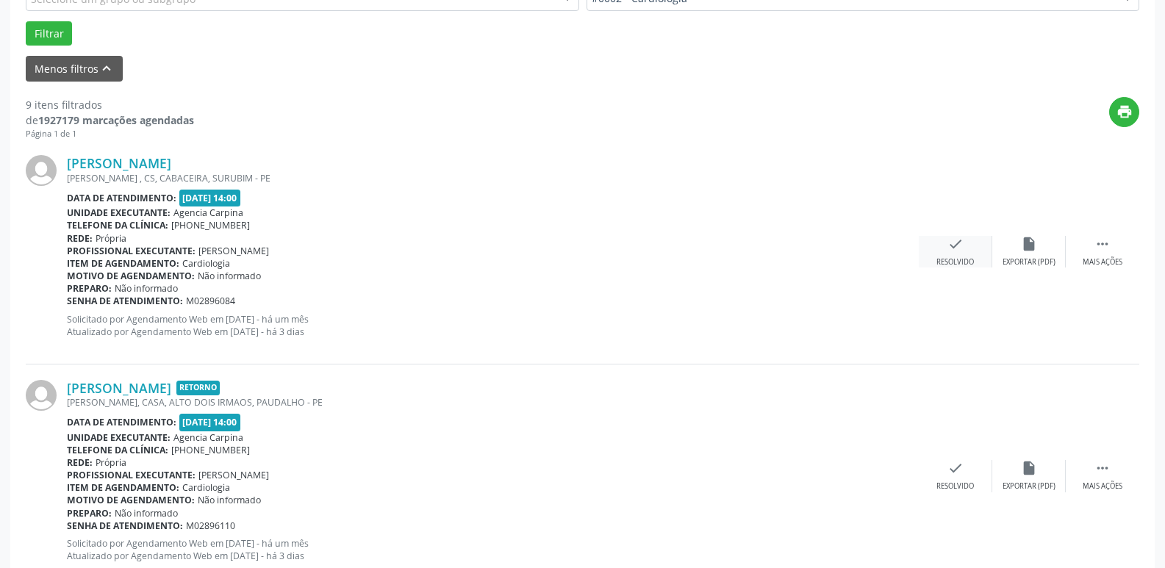
click at [940, 259] on div "Resolvido" at bounding box center [954, 262] width 37 height 10
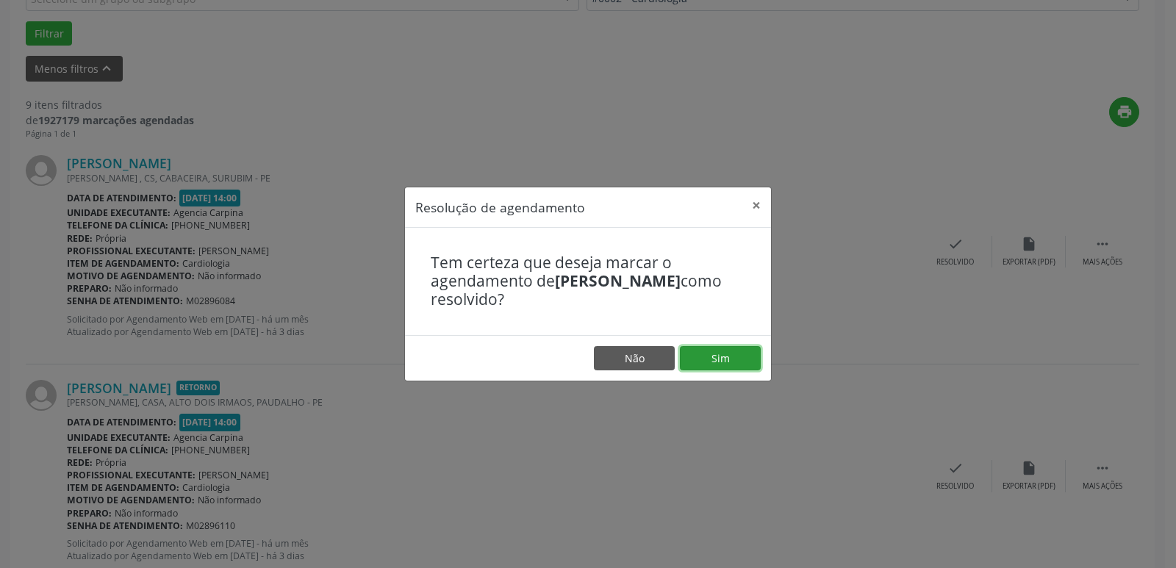
click at [735, 361] on button "Sim" at bounding box center [720, 358] width 81 height 25
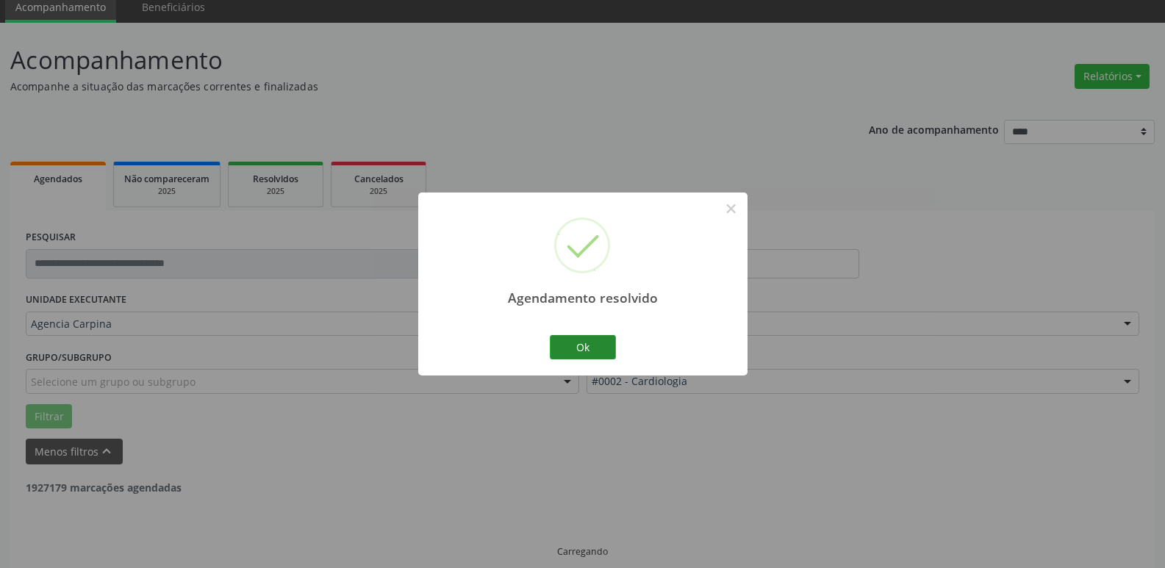
scroll to position [73, 0]
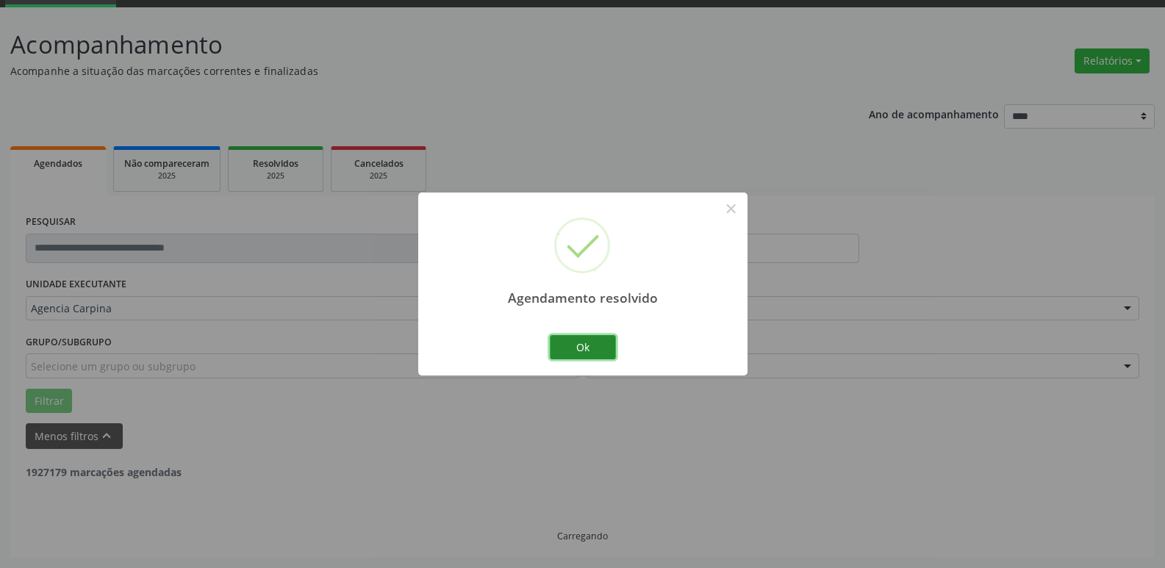
click at [600, 342] on button "Ok" at bounding box center [583, 347] width 66 height 25
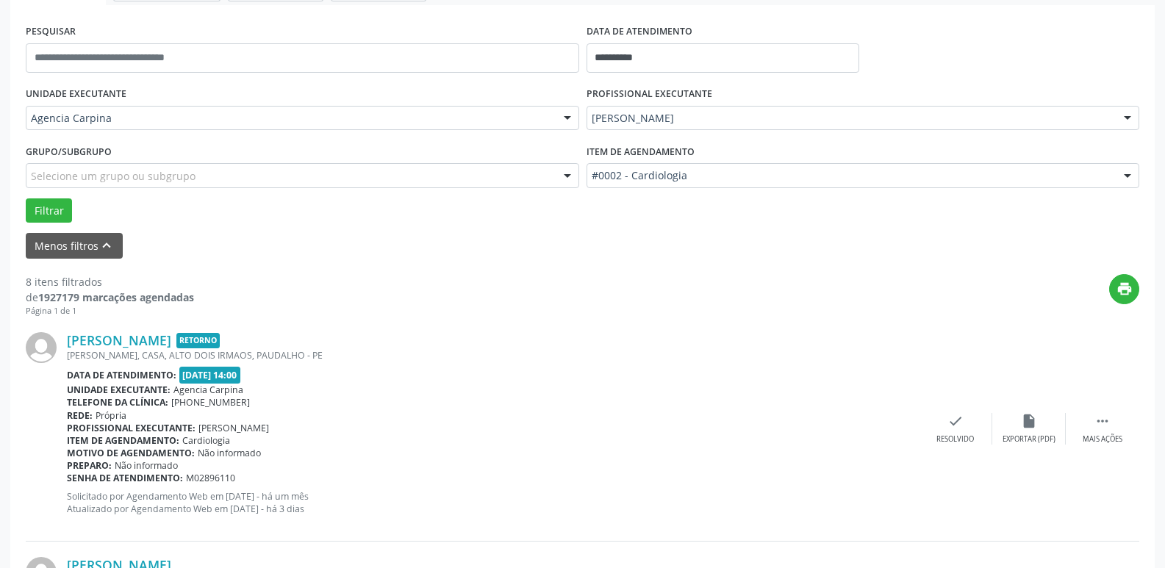
scroll to position [294, 0]
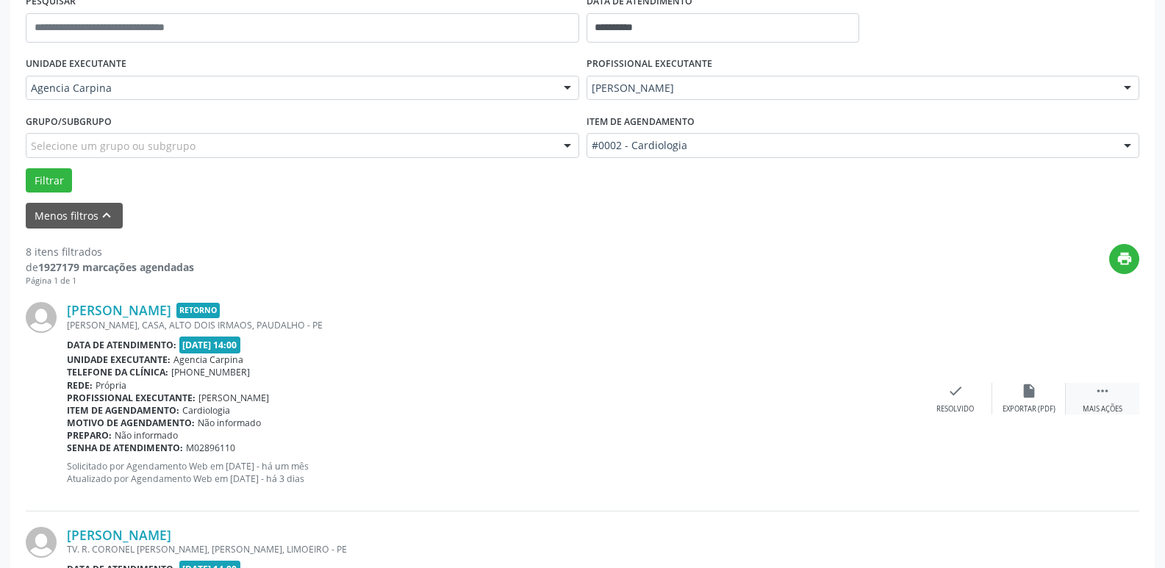
click at [1104, 393] on icon "" at bounding box center [1102, 391] width 16 height 16
click at [1023, 397] on icon "alarm_off" at bounding box center [1029, 391] width 16 height 16
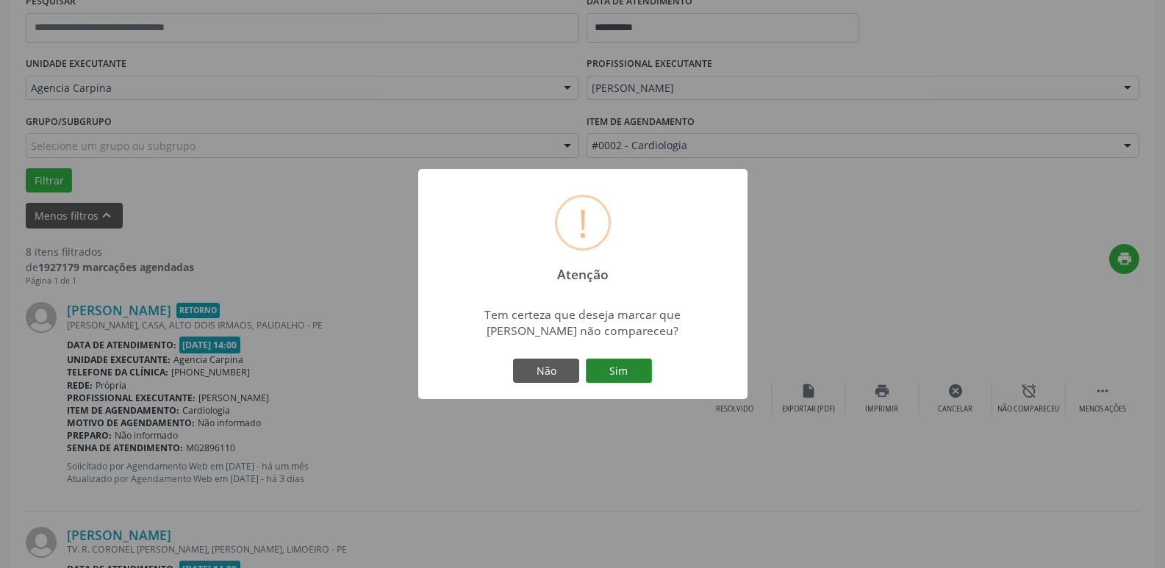
click at [619, 365] on button "Sim" at bounding box center [619, 371] width 66 height 25
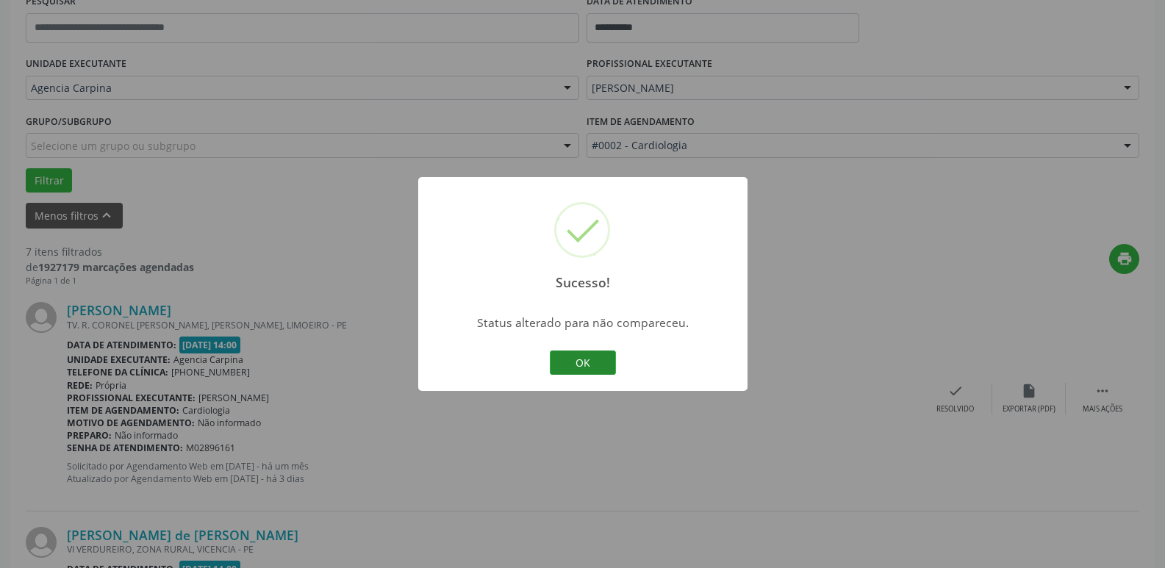
click at [580, 360] on button "OK" at bounding box center [583, 362] width 66 height 25
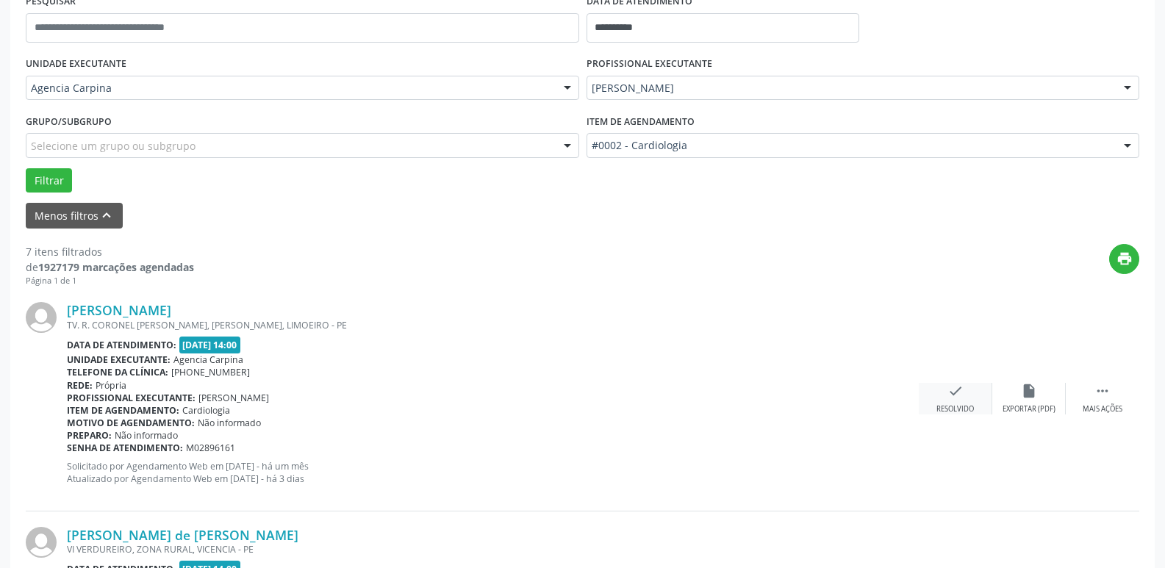
click at [944, 404] on div "Resolvido" at bounding box center [954, 409] width 37 height 10
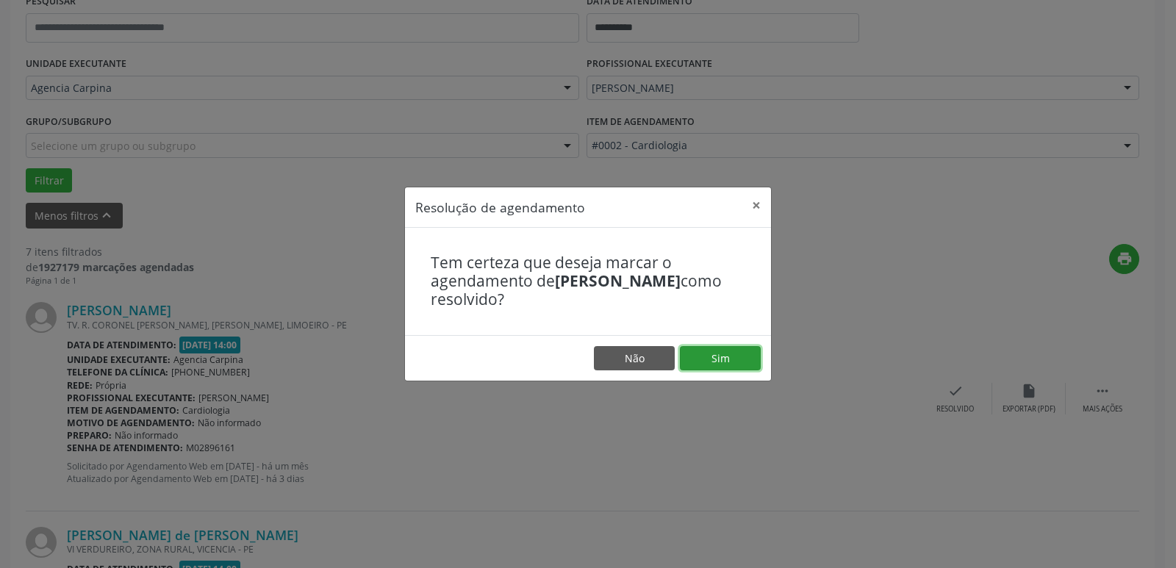
click at [720, 364] on button "Sim" at bounding box center [720, 358] width 81 height 25
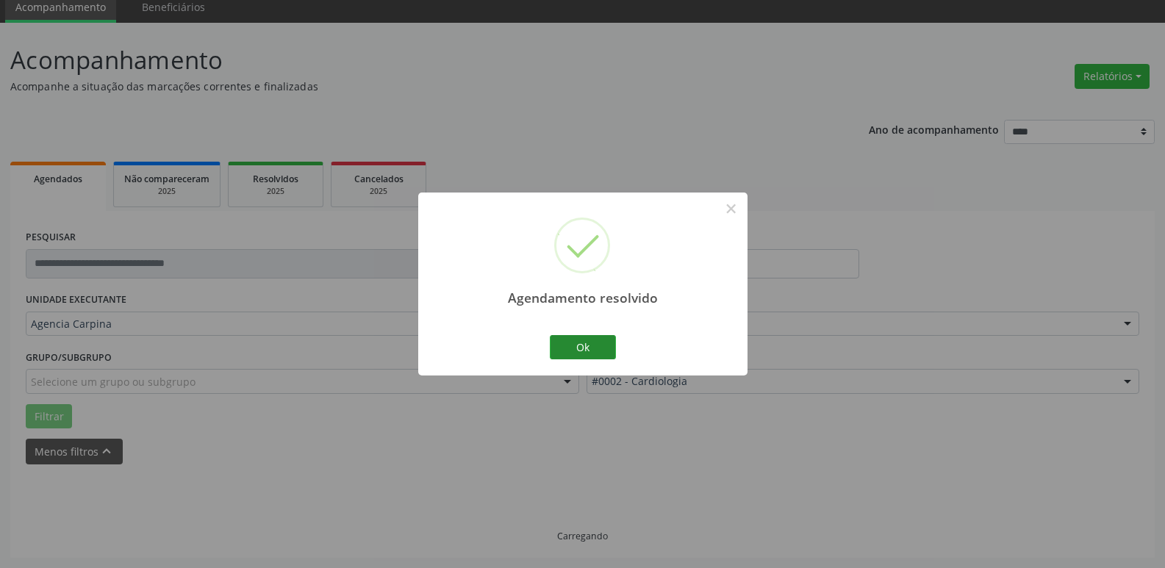
scroll to position [73, 0]
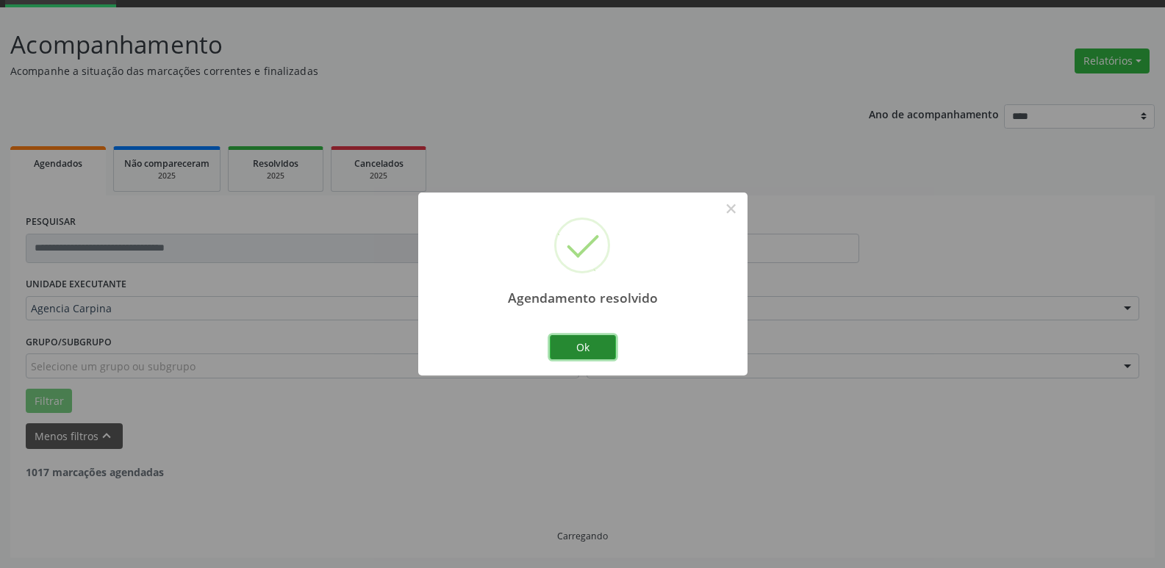
click at [606, 350] on button "Ok" at bounding box center [583, 347] width 66 height 25
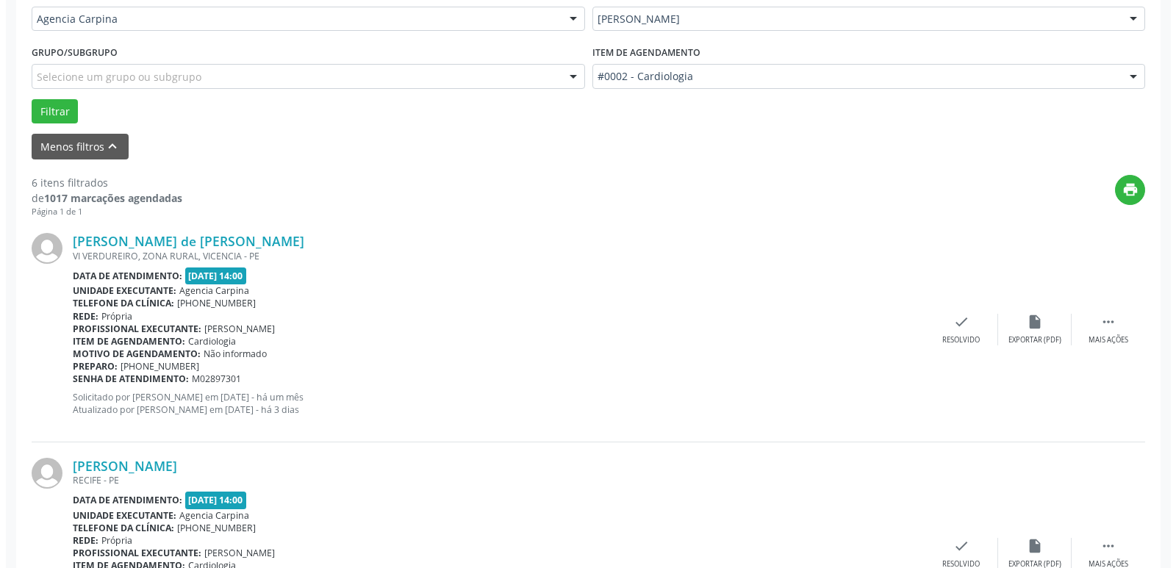
scroll to position [367, 0]
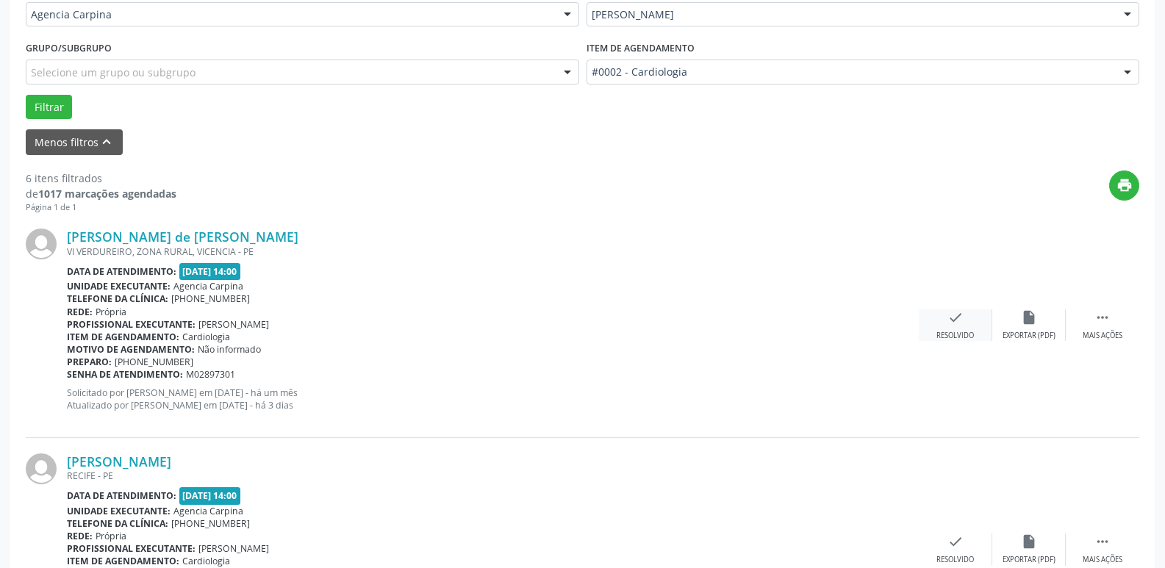
click at [949, 325] on icon "check" at bounding box center [955, 317] width 16 height 16
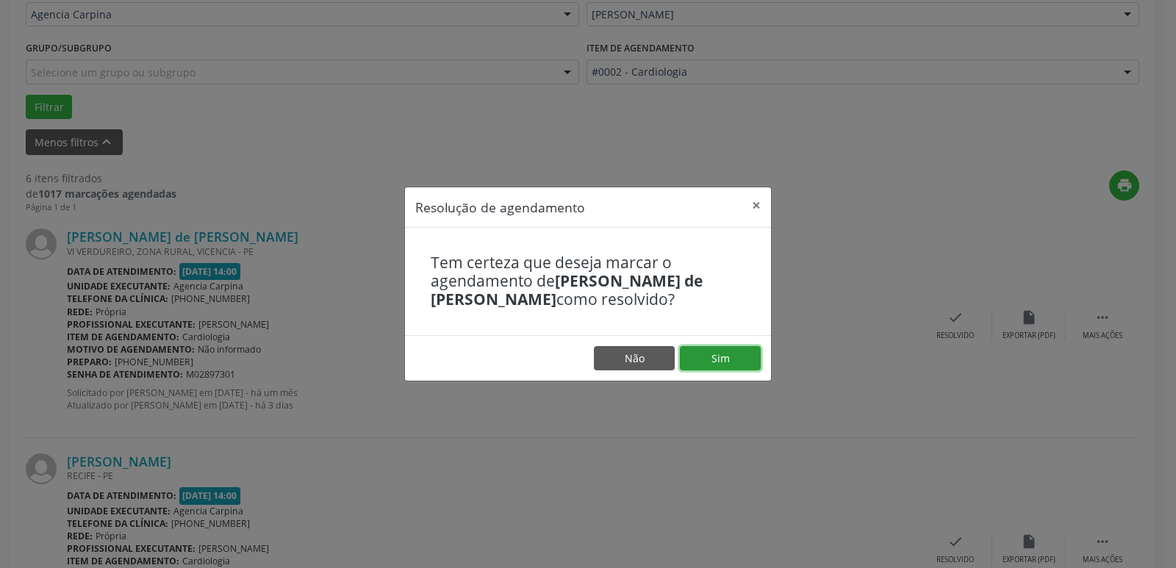
click at [727, 359] on button "Sim" at bounding box center [720, 358] width 81 height 25
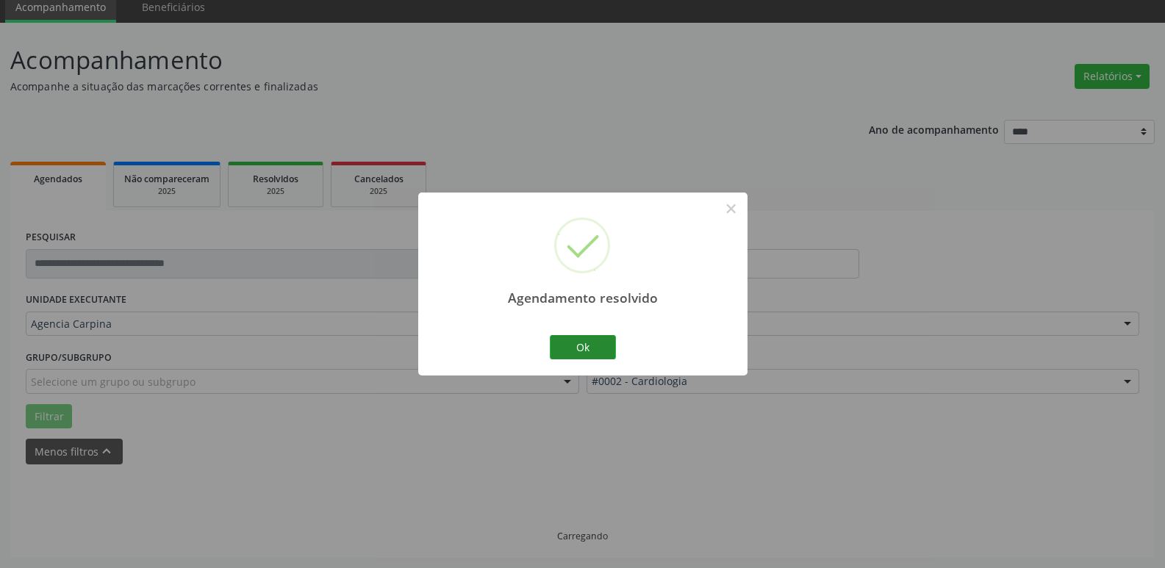
scroll to position [73, 0]
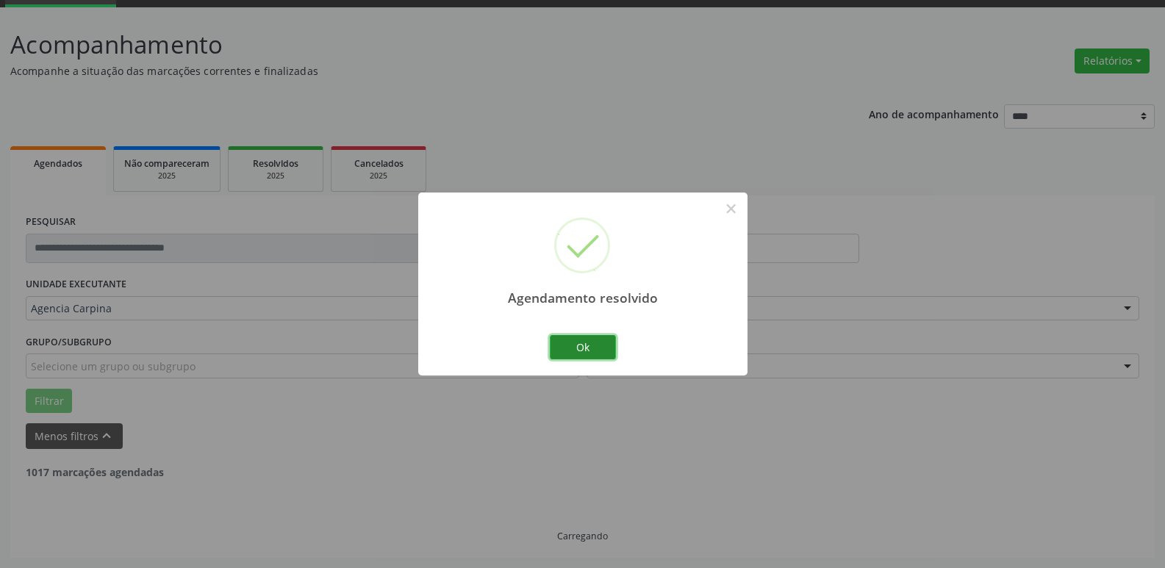
click at [603, 343] on button "Ok" at bounding box center [583, 347] width 66 height 25
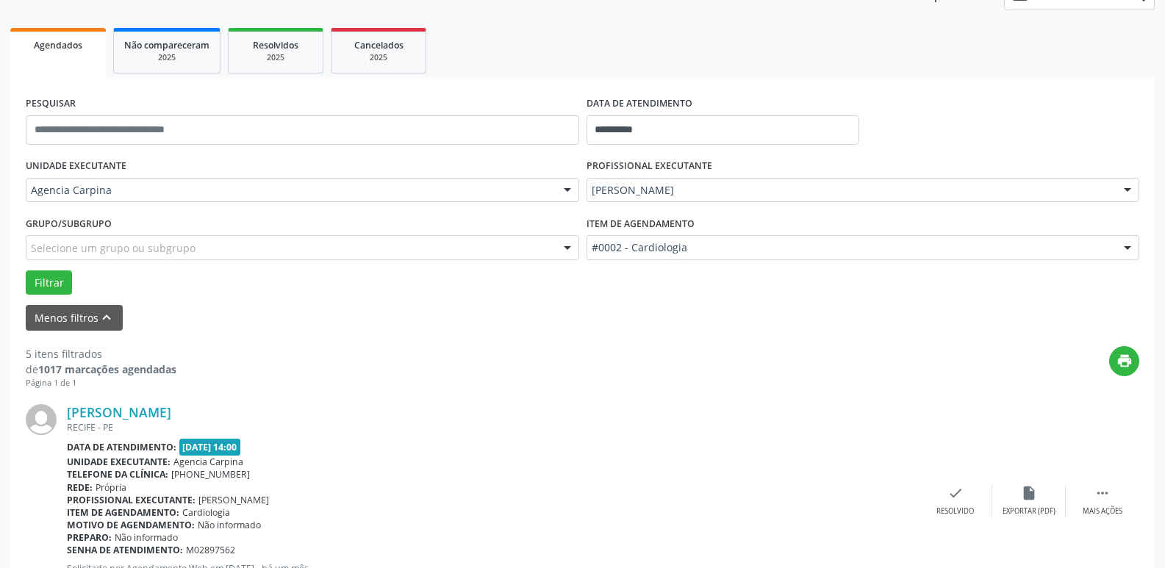
scroll to position [220, 0]
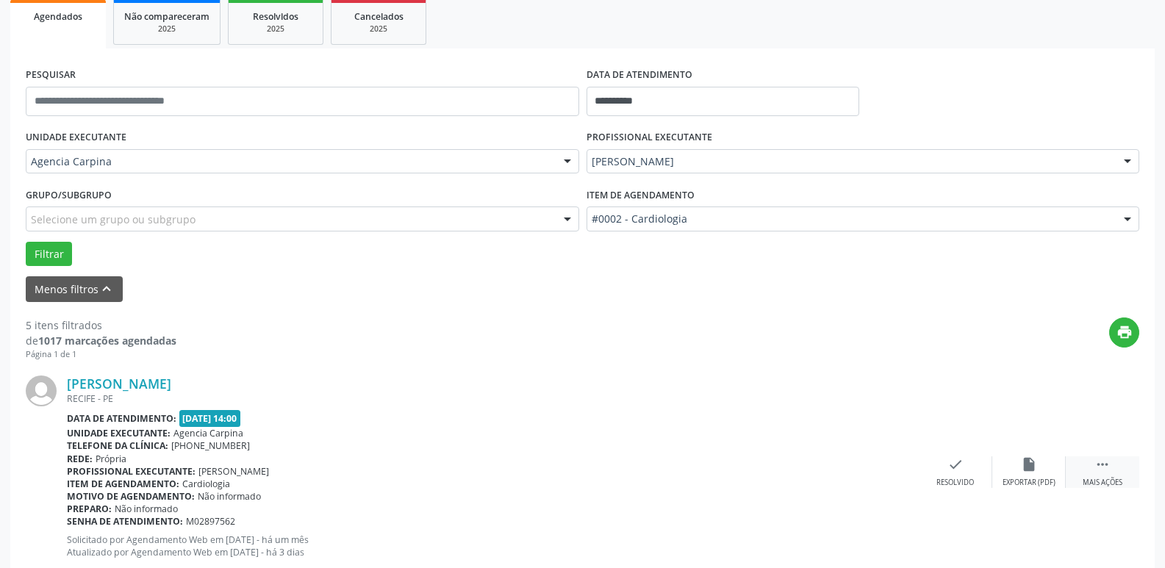
click at [1110, 471] on div " Mais ações" at bounding box center [1101, 472] width 73 height 32
click at [1034, 481] on div "Não compareceu" at bounding box center [1028, 483] width 62 height 10
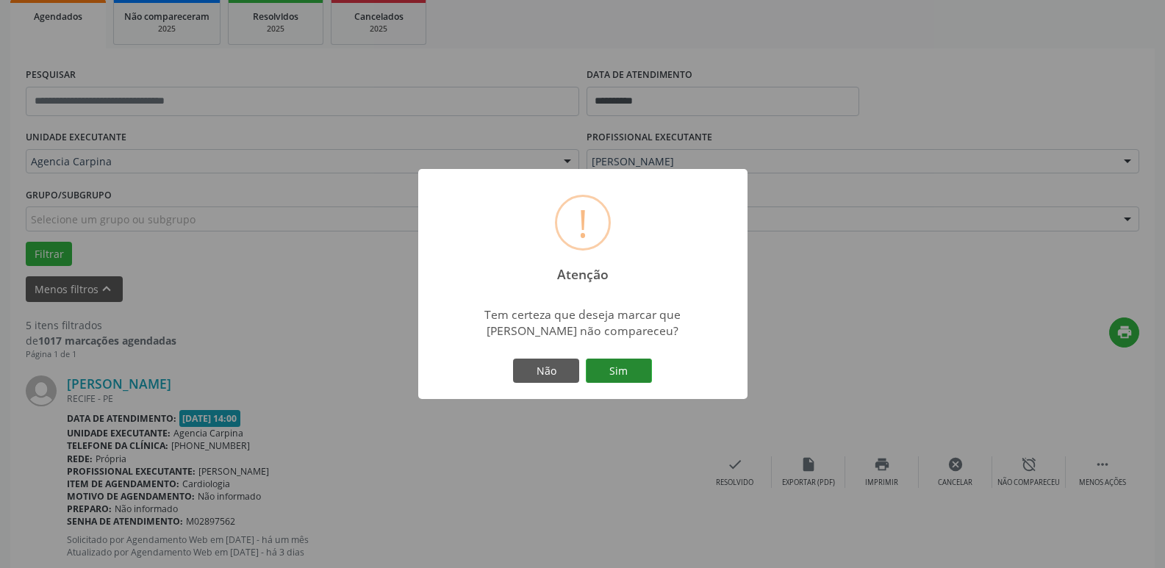
click at [644, 381] on button "Sim" at bounding box center [619, 371] width 66 height 25
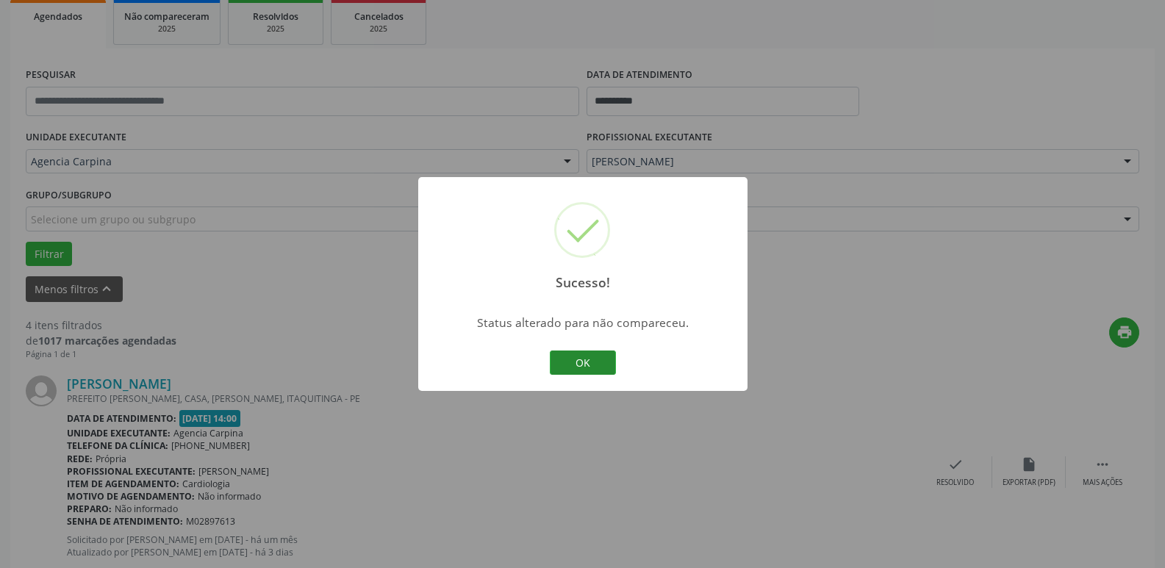
click at [594, 370] on button "OK" at bounding box center [583, 362] width 66 height 25
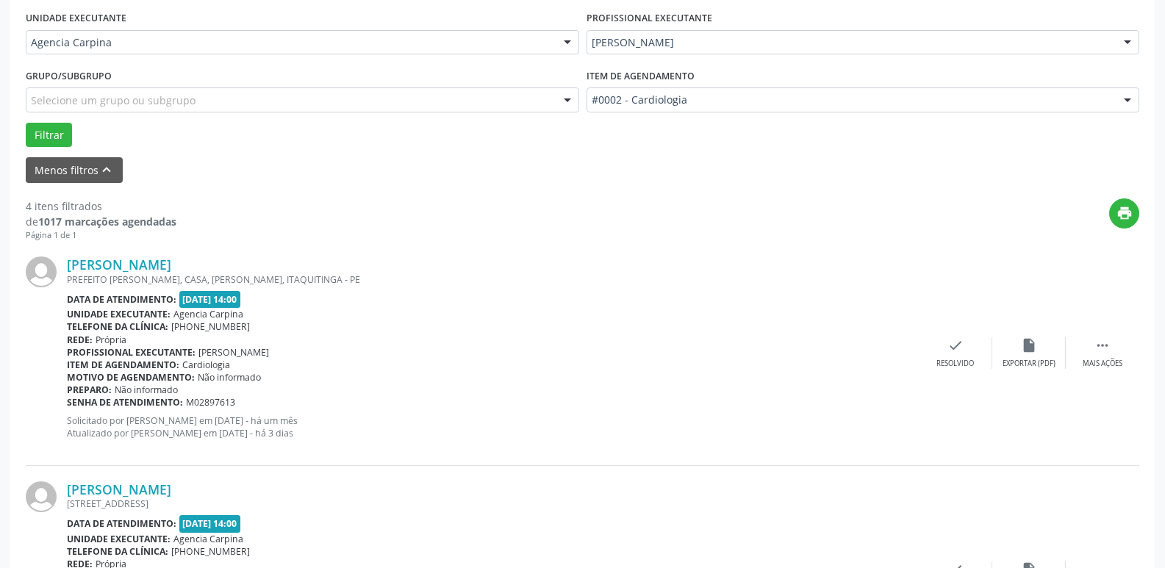
scroll to position [367, 0]
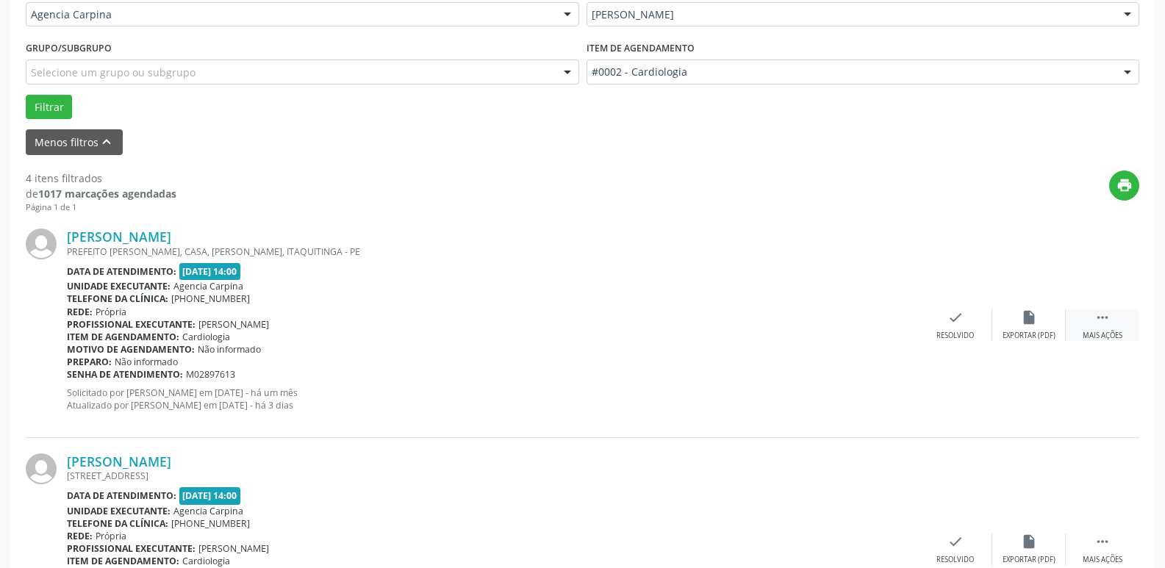
click at [1100, 331] on div "Mais ações" at bounding box center [1102, 336] width 40 height 10
click at [1019, 320] on div "alarm_off Não compareceu" at bounding box center [1028, 325] width 73 height 32
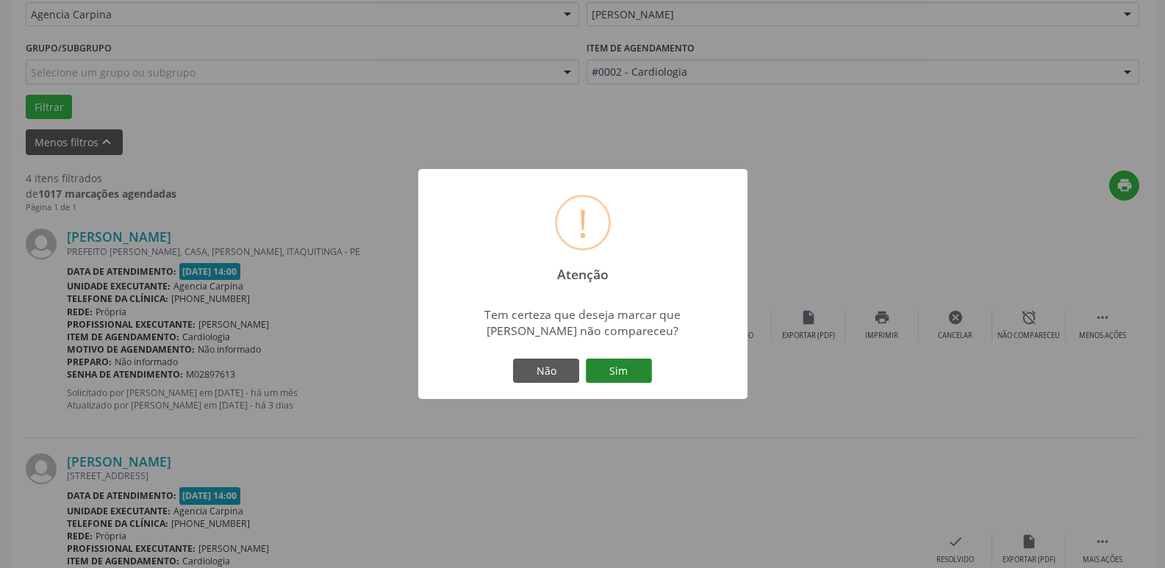
click at [625, 375] on button "Sim" at bounding box center [619, 371] width 66 height 25
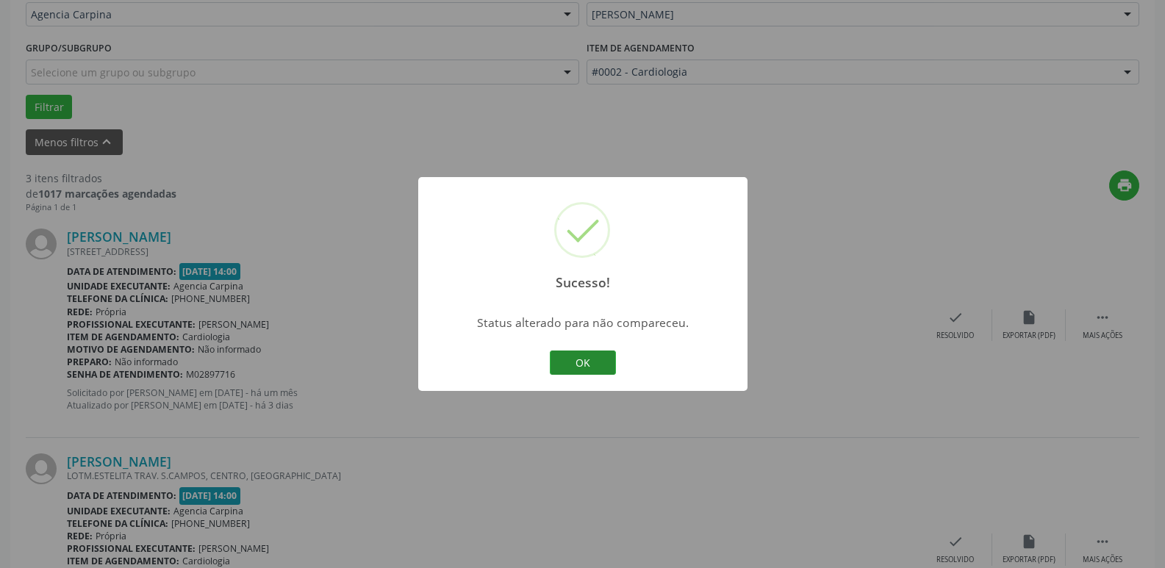
click at [590, 355] on button "OK" at bounding box center [583, 362] width 66 height 25
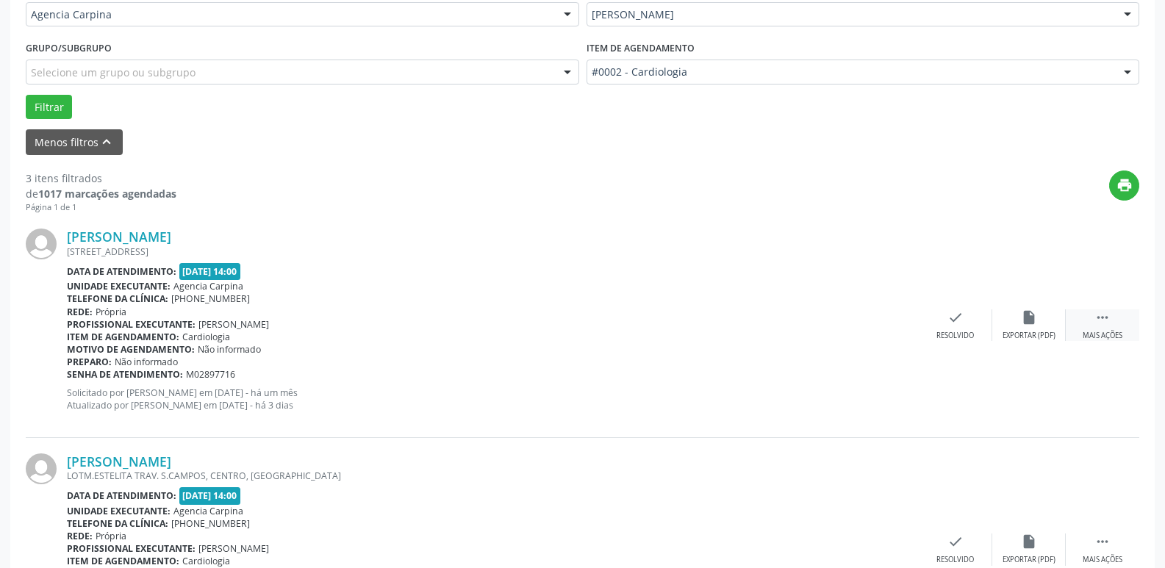
click at [1112, 325] on div " Mais ações" at bounding box center [1101, 325] width 73 height 32
click at [1024, 325] on icon "alarm_off" at bounding box center [1029, 317] width 16 height 16
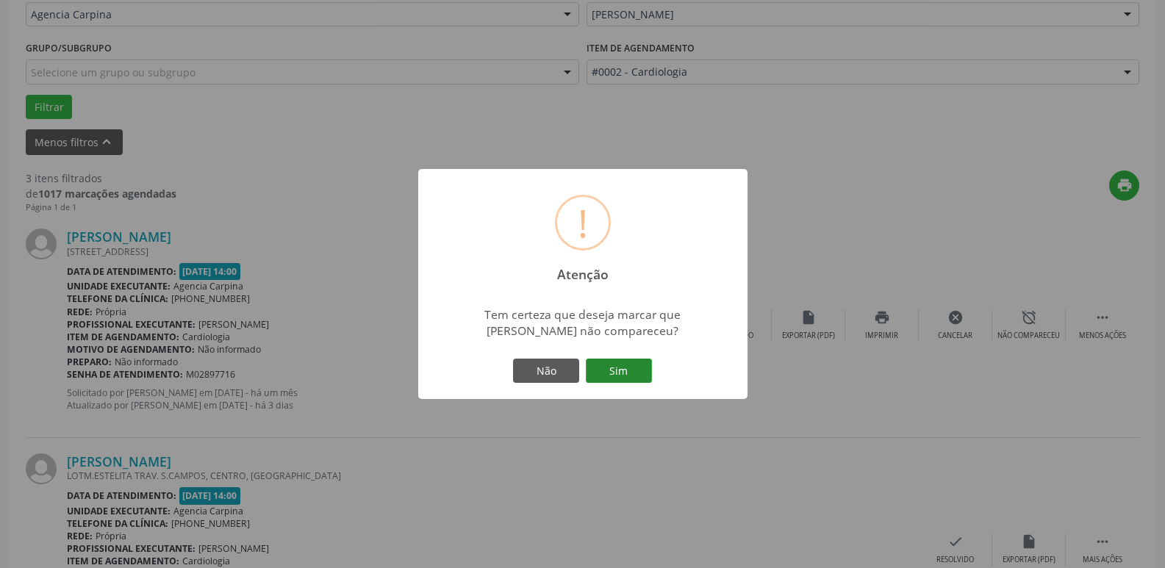
click at [624, 375] on button "Sim" at bounding box center [619, 371] width 66 height 25
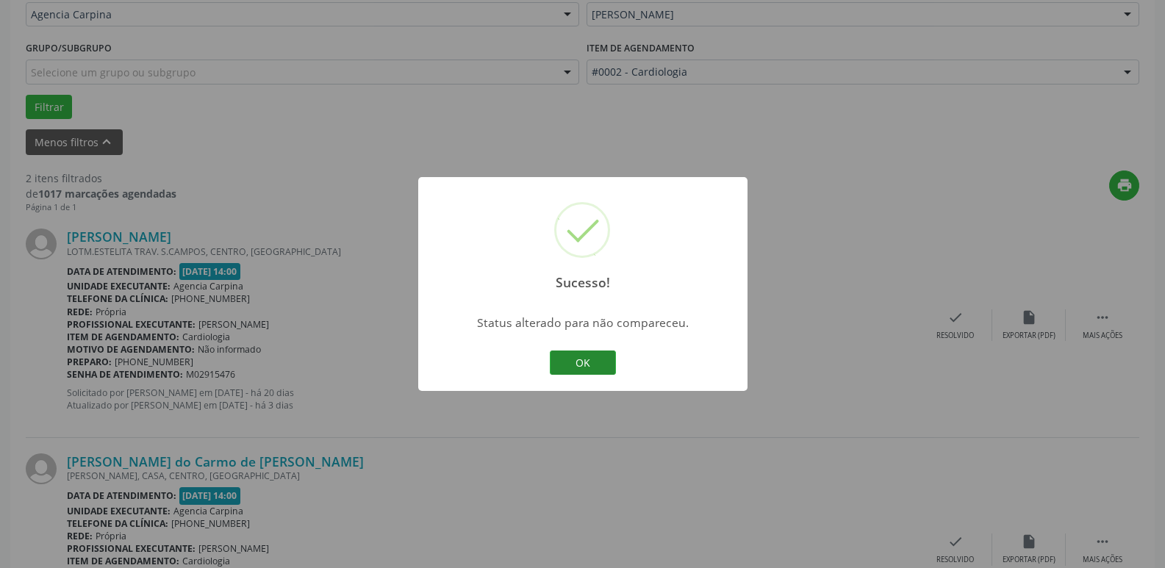
click at [597, 360] on button "OK" at bounding box center [583, 362] width 66 height 25
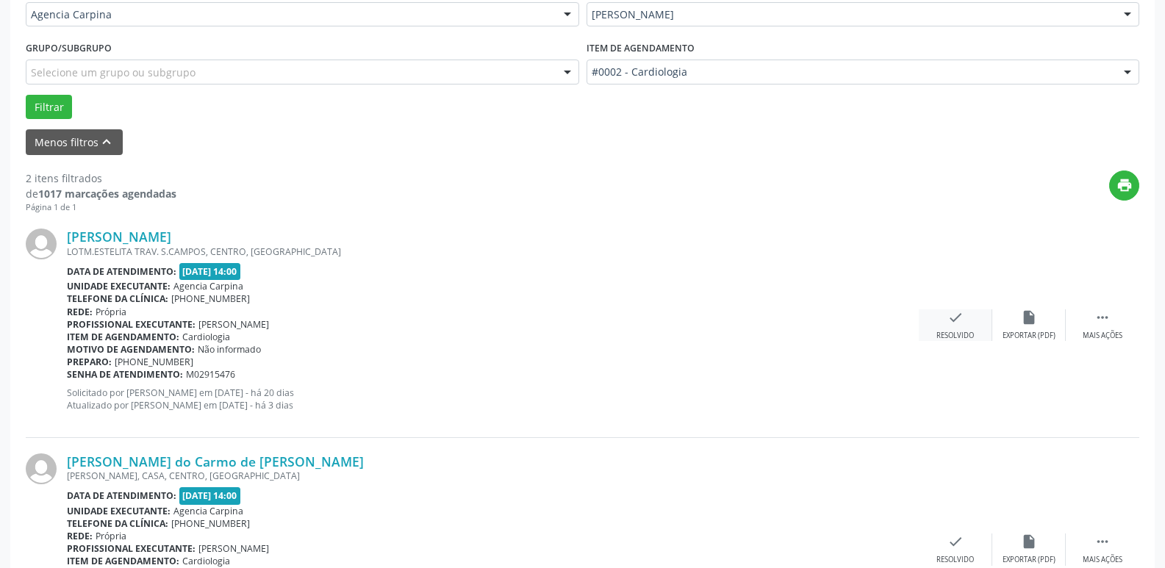
click at [952, 320] on icon "check" at bounding box center [955, 317] width 16 height 16
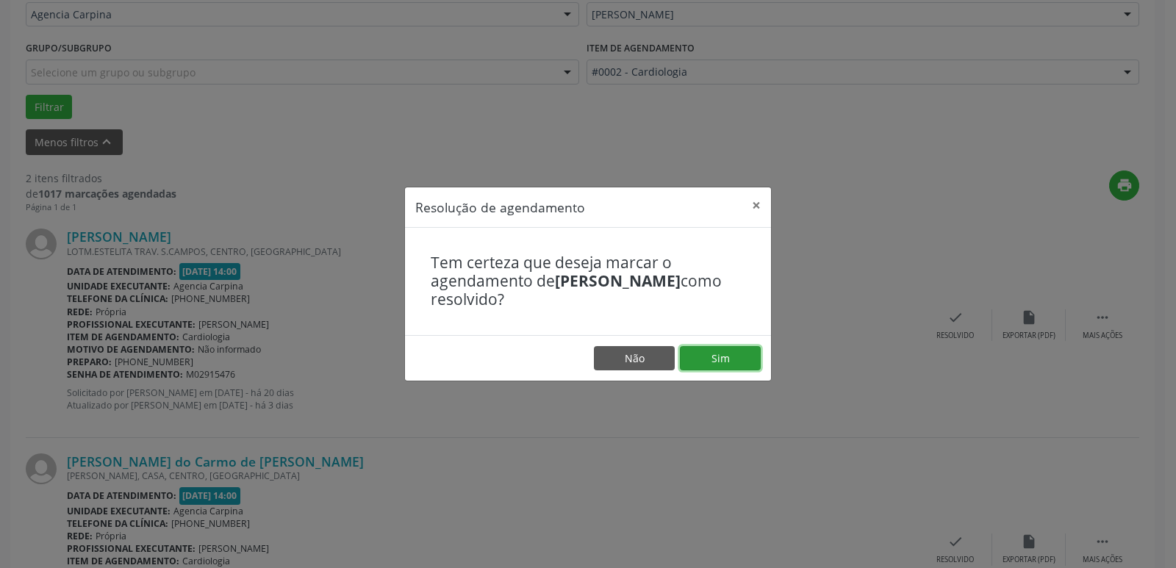
click at [721, 364] on button "Sim" at bounding box center [720, 358] width 81 height 25
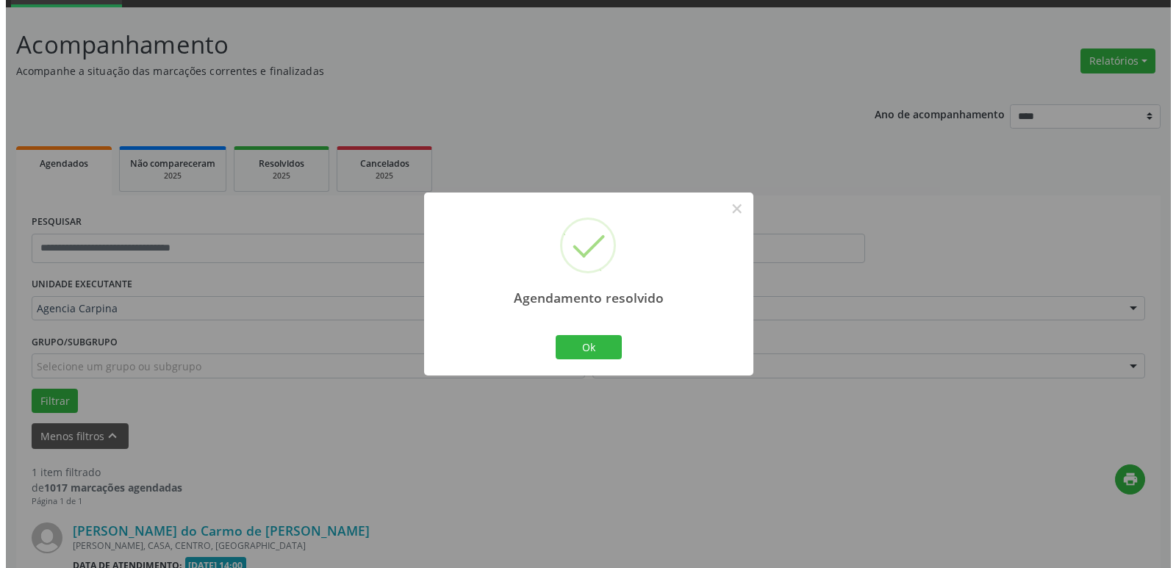
scroll to position [262, 0]
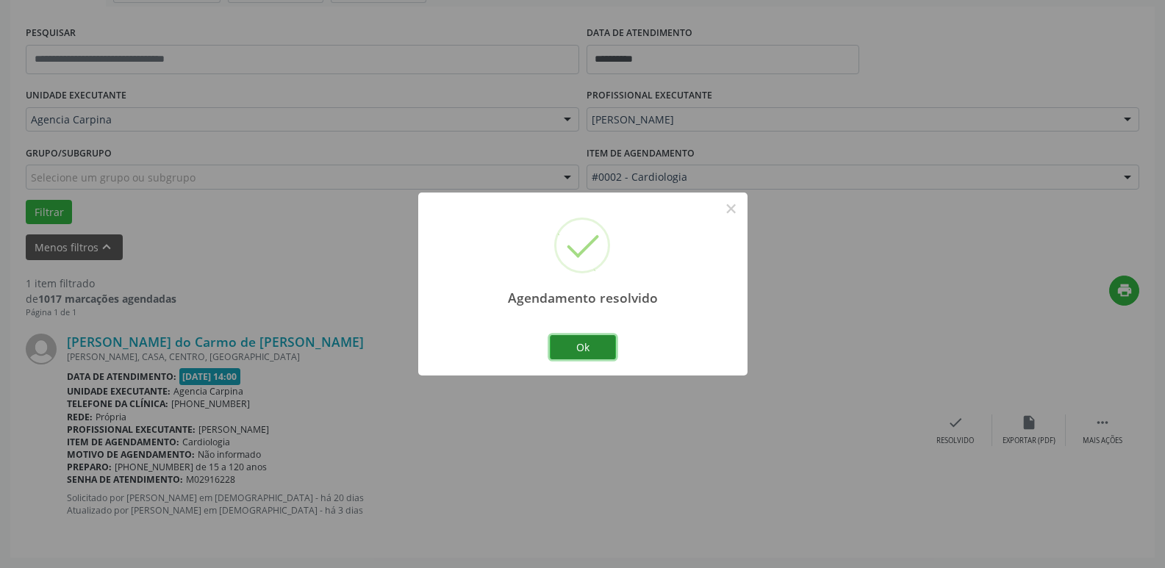
click at [608, 347] on button "Ok" at bounding box center [583, 347] width 66 height 25
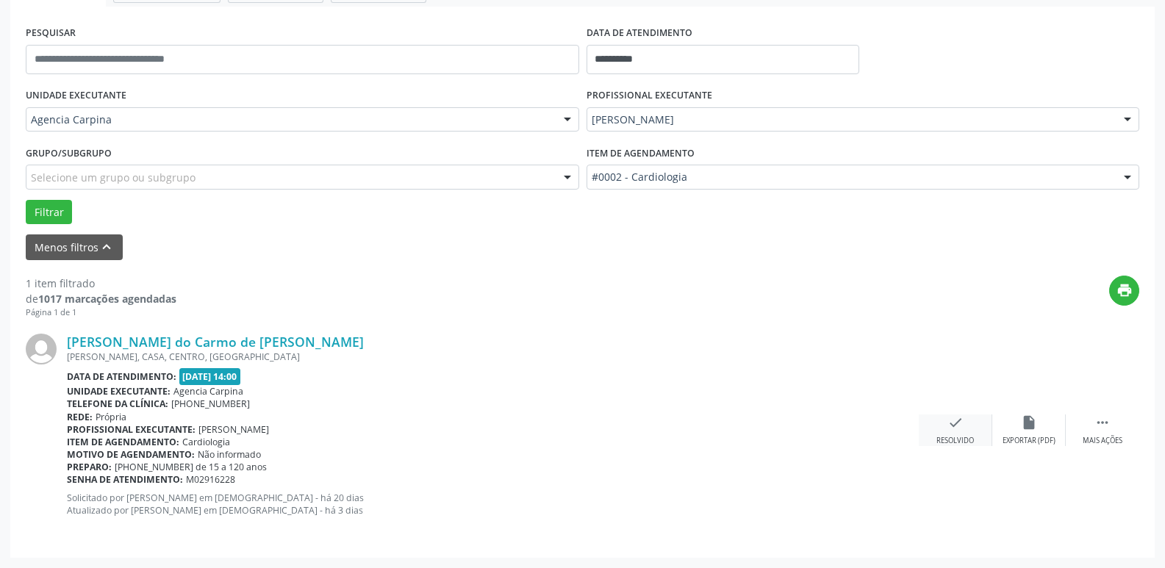
click at [957, 445] on div "Resolvido" at bounding box center [954, 441] width 37 height 10
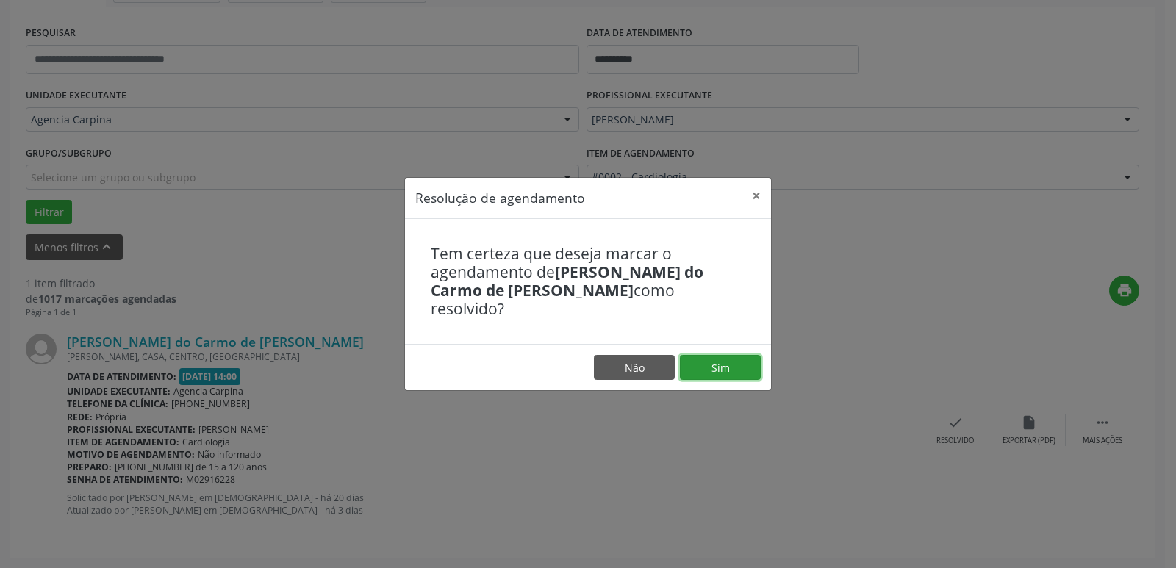
click at [708, 356] on button "Sim" at bounding box center [720, 367] width 81 height 25
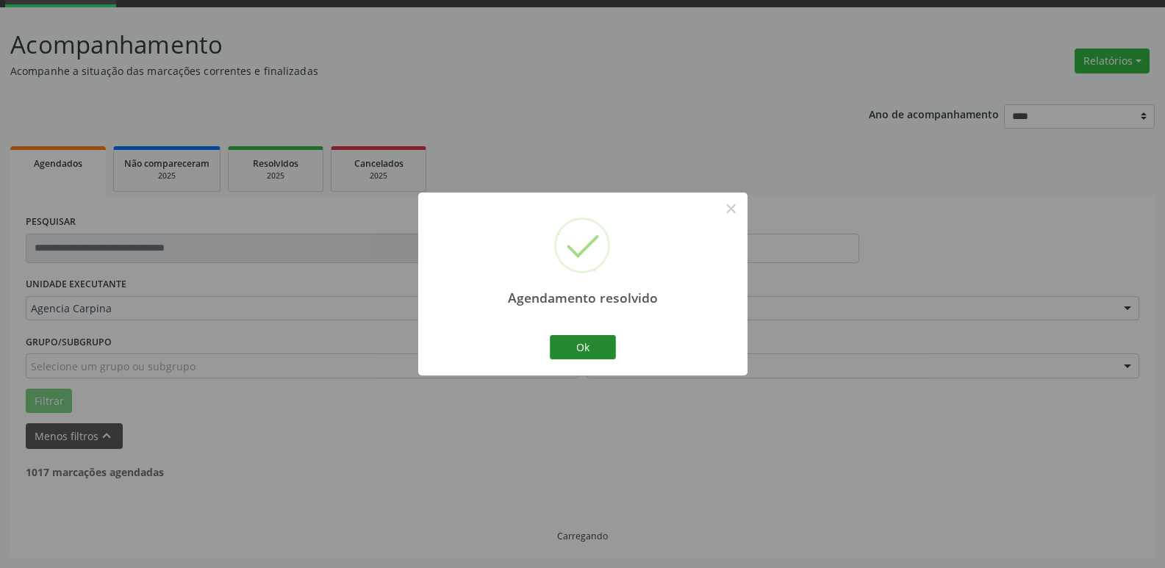
scroll to position [26, 0]
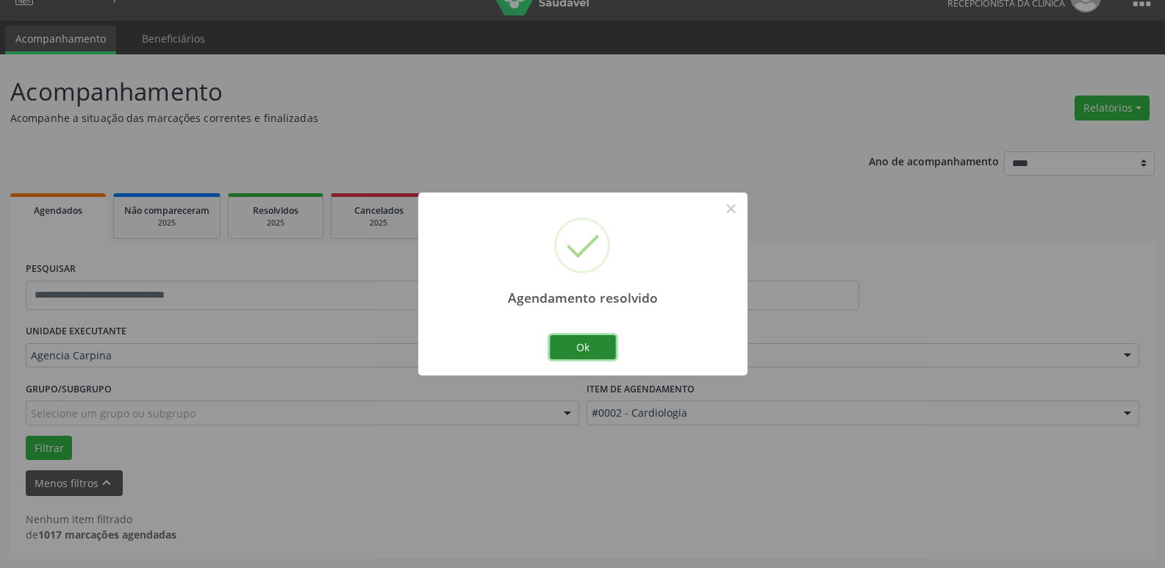
click at [582, 353] on button "Ok" at bounding box center [583, 347] width 66 height 25
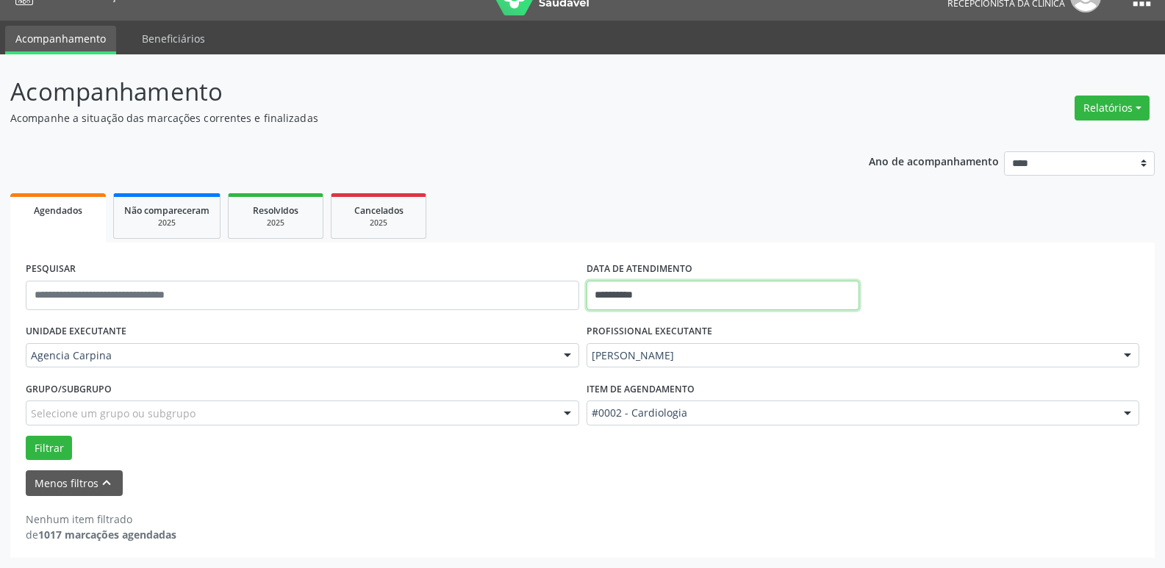
click at [627, 293] on input "**********" at bounding box center [722, 295] width 273 height 29
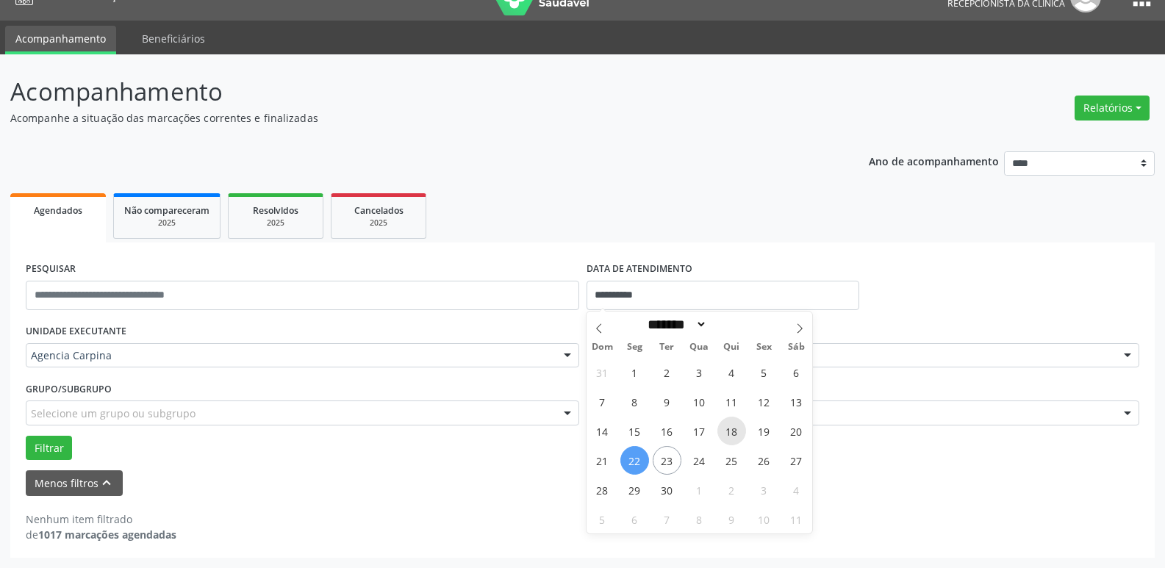
click at [737, 433] on span "18" at bounding box center [731, 431] width 29 height 29
type input "**********"
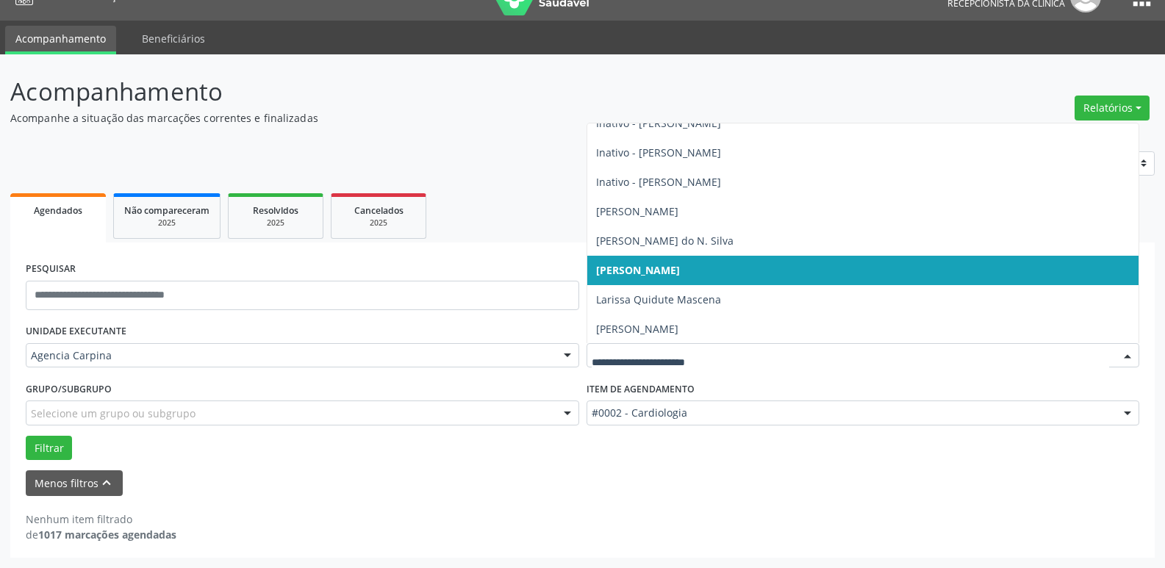
click at [1129, 352] on div at bounding box center [1127, 356] width 22 height 25
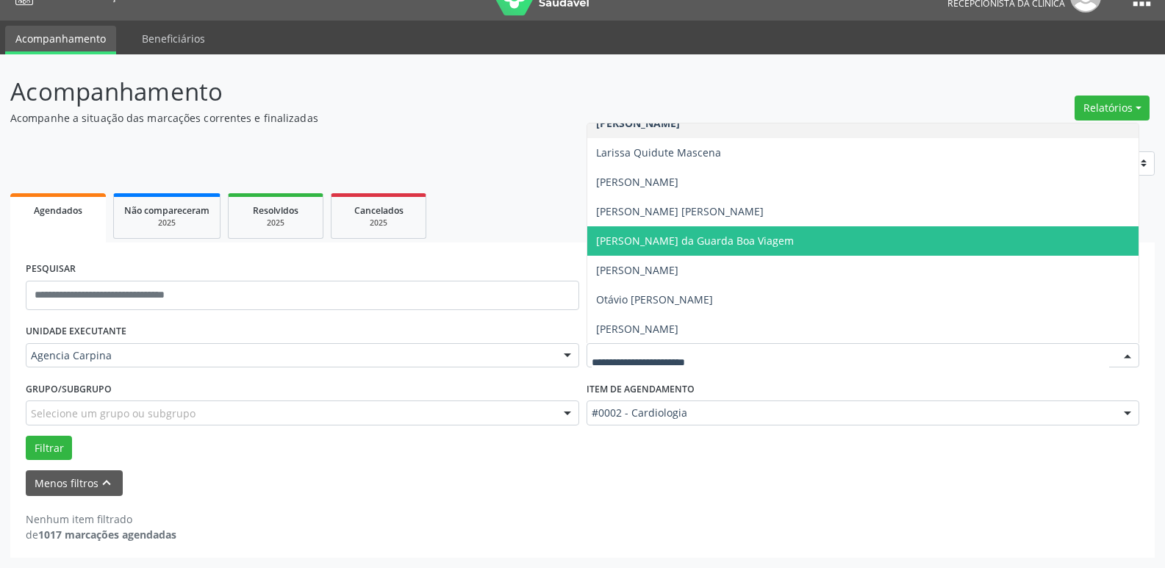
scroll to position [368, 0]
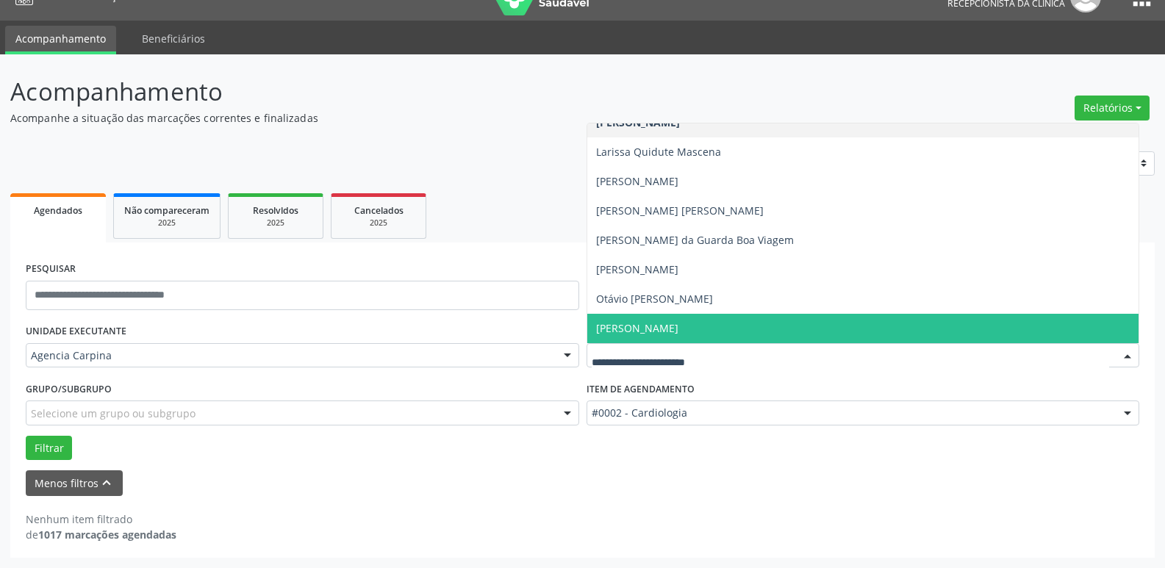
click at [819, 326] on span "[PERSON_NAME]" at bounding box center [863, 328] width 552 height 29
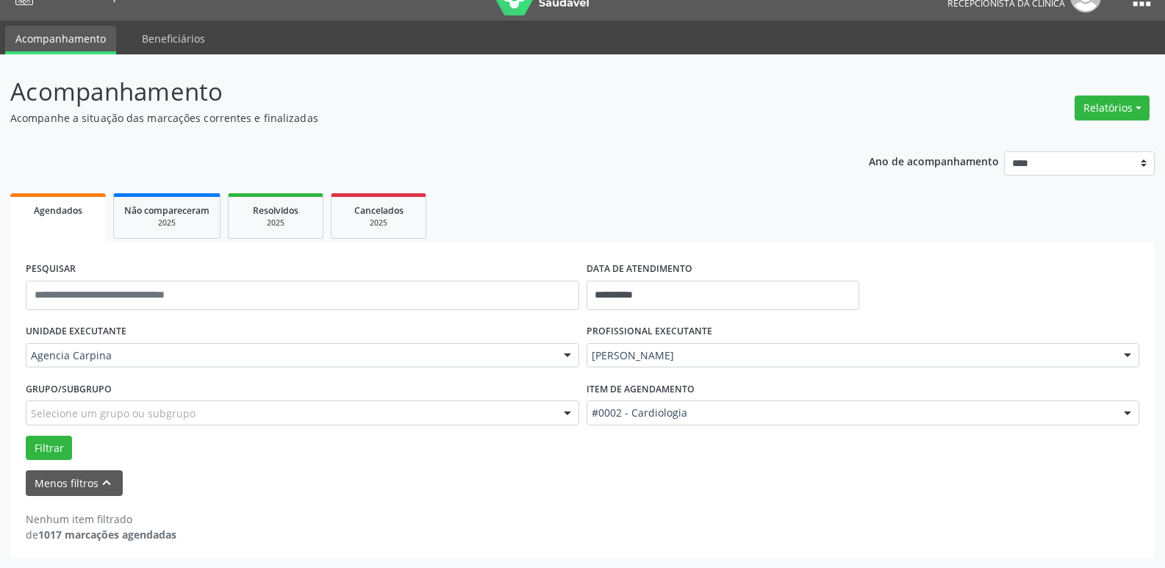
click at [1128, 412] on div at bounding box center [1127, 413] width 22 height 25
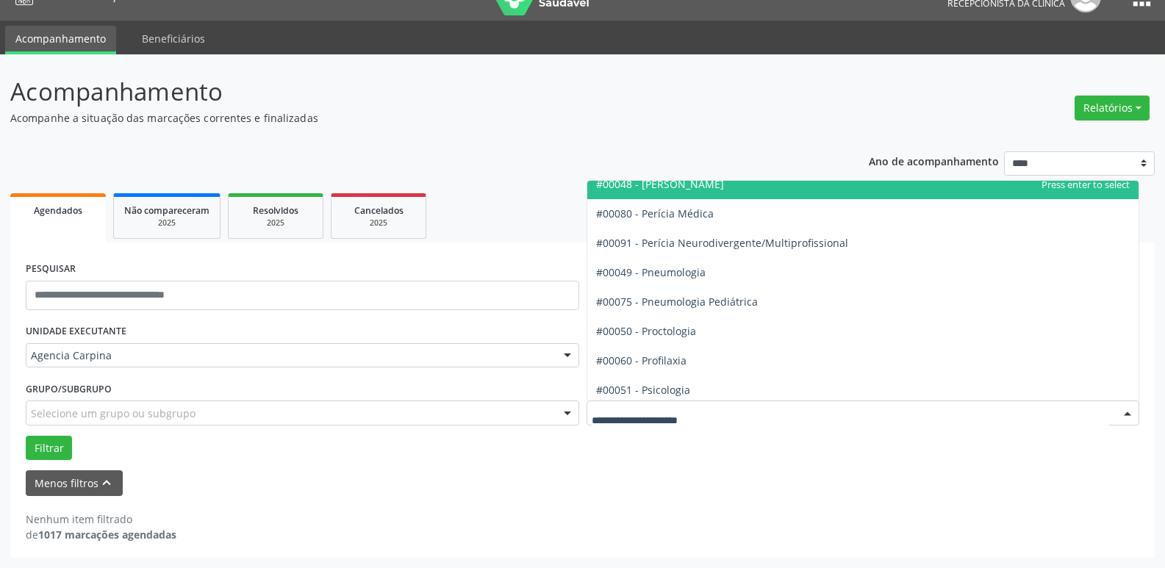
scroll to position [2278, 0]
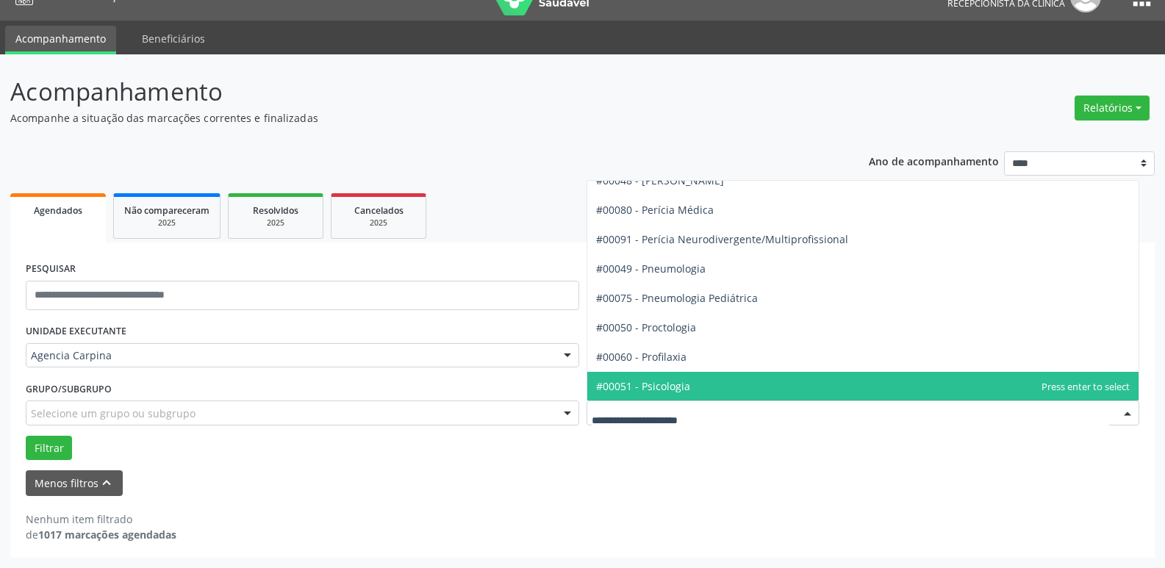
click at [757, 382] on span "#00051 - Psicologia" at bounding box center [863, 386] width 552 height 29
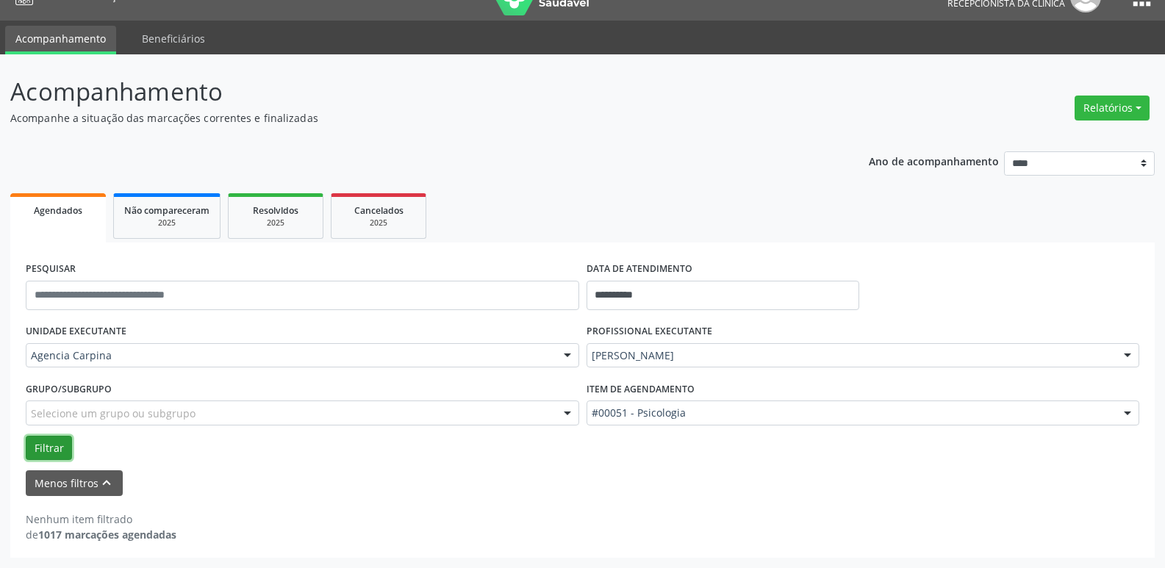
click at [49, 458] on button "Filtrar" at bounding box center [49, 448] width 46 height 25
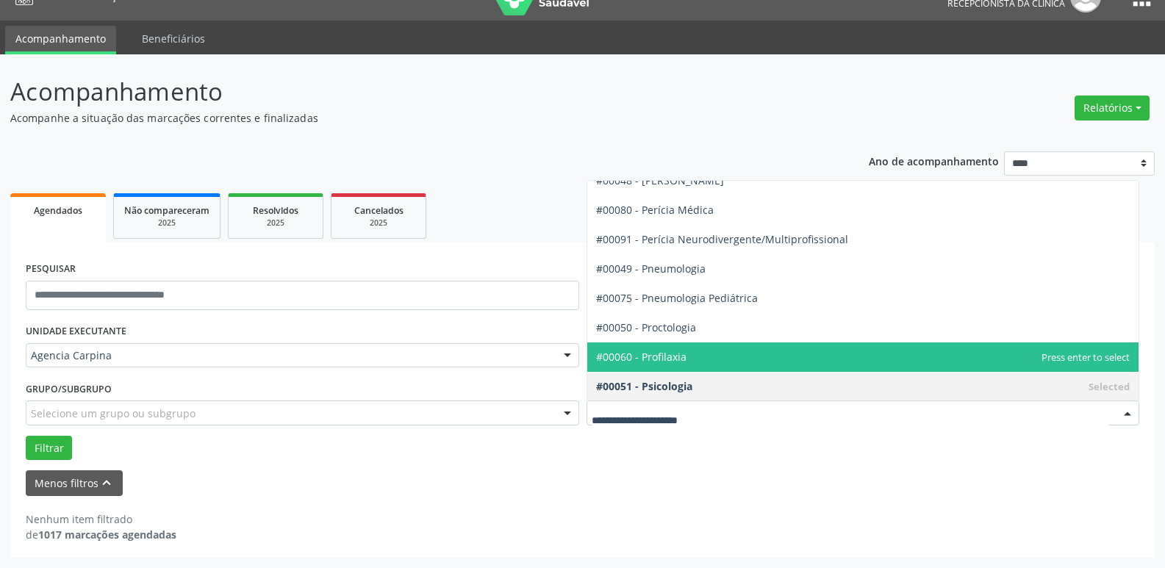
click at [1126, 413] on div at bounding box center [1127, 413] width 22 height 25
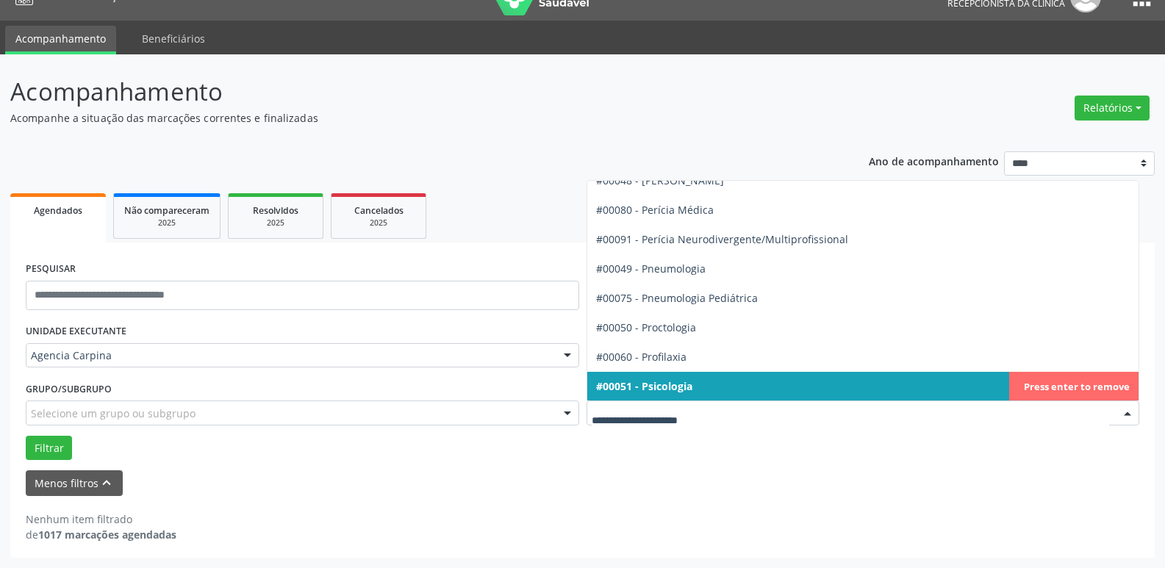
scroll to position [2351, 0]
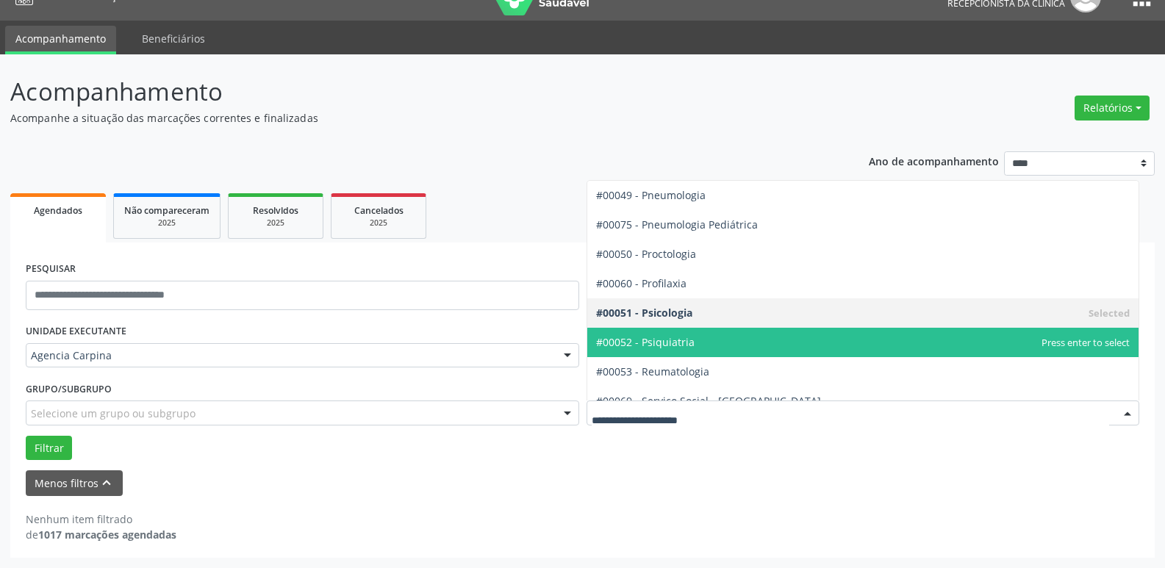
click at [787, 343] on span "#00052 - Psiquiatria" at bounding box center [863, 342] width 552 height 29
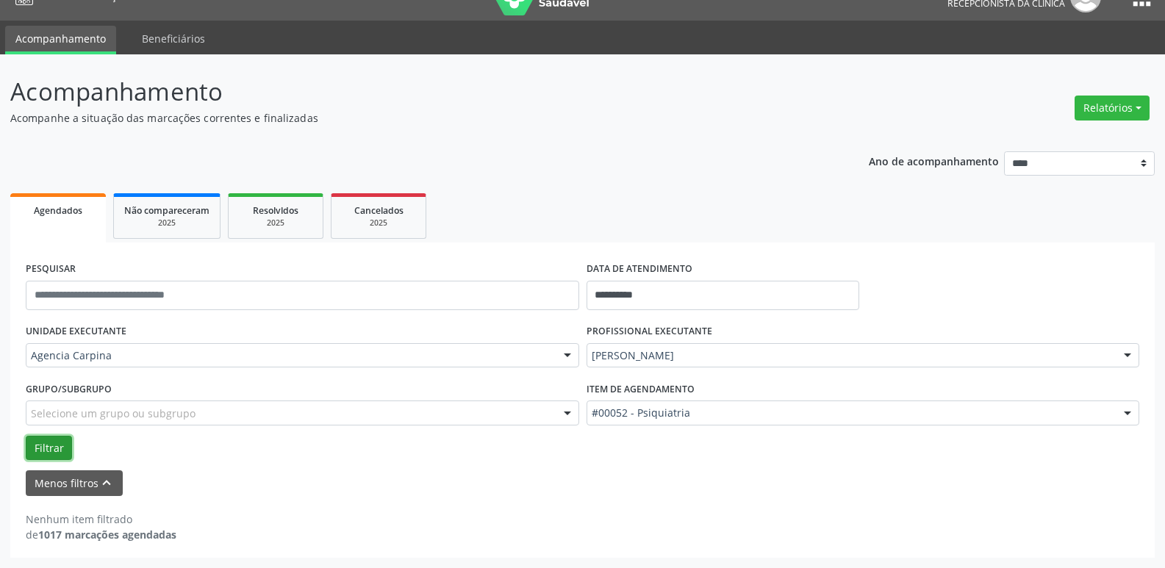
click at [57, 443] on button "Filtrar" at bounding box center [49, 448] width 46 height 25
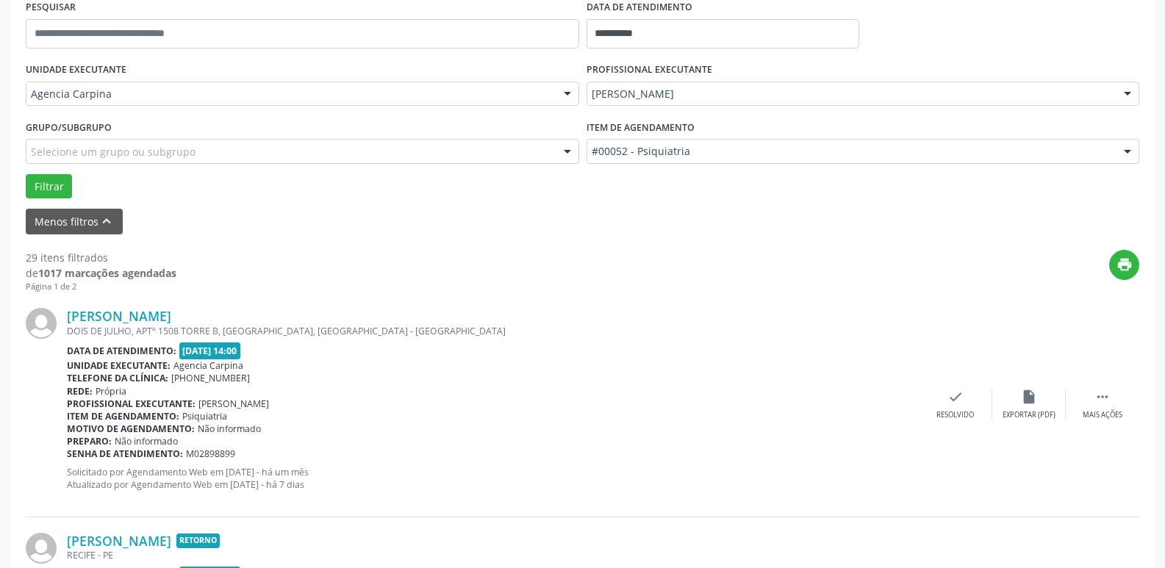
scroll to position [320, 0]
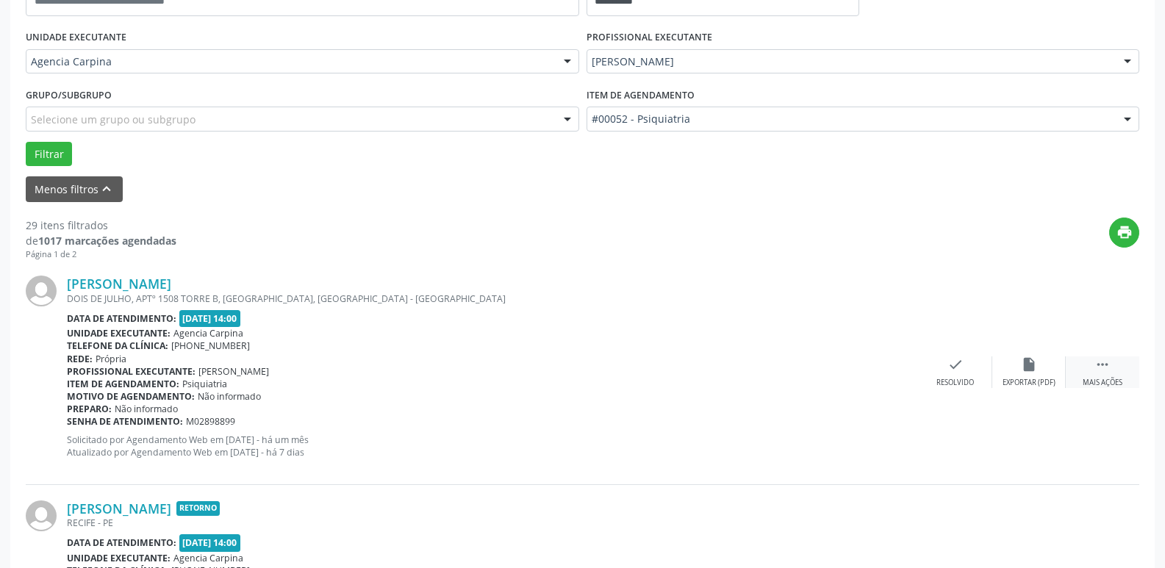
click at [1101, 383] on div "Mais ações" at bounding box center [1102, 383] width 40 height 10
click at [1029, 370] on icon "alarm_off" at bounding box center [1029, 364] width 16 height 16
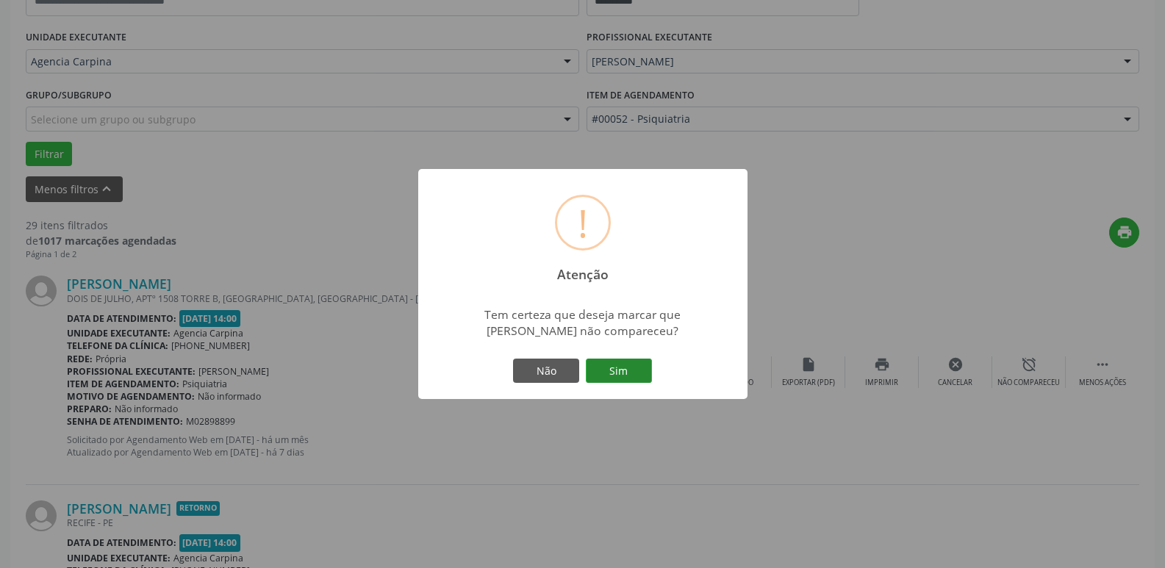
click at [626, 367] on button "Sim" at bounding box center [619, 371] width 66 height 25
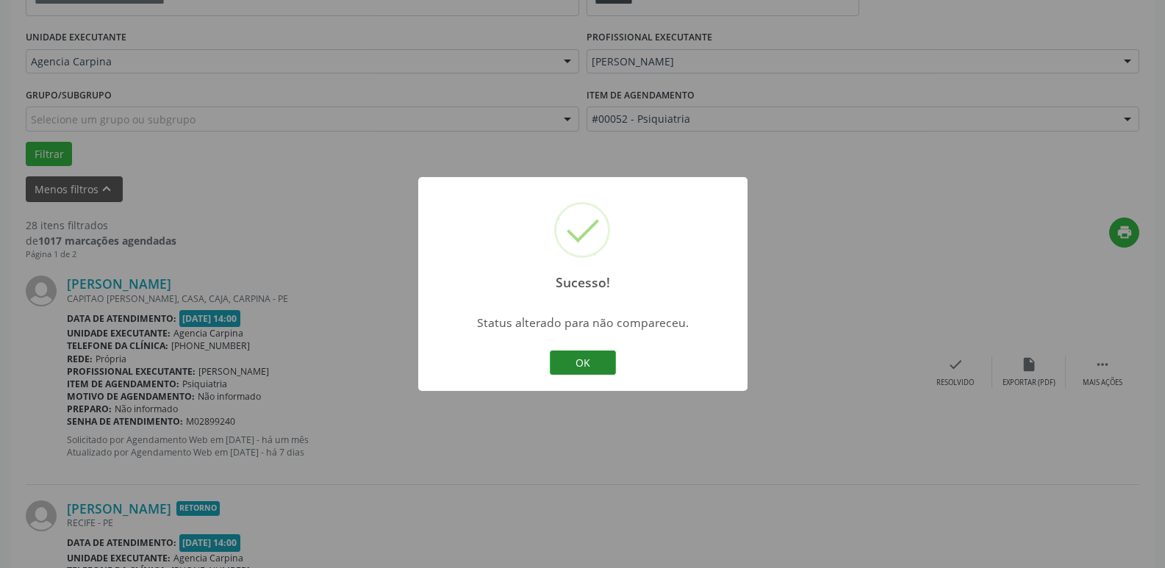
click at [578, 367] on button "OK" at bounding box center [583, 362] width 66 height 25
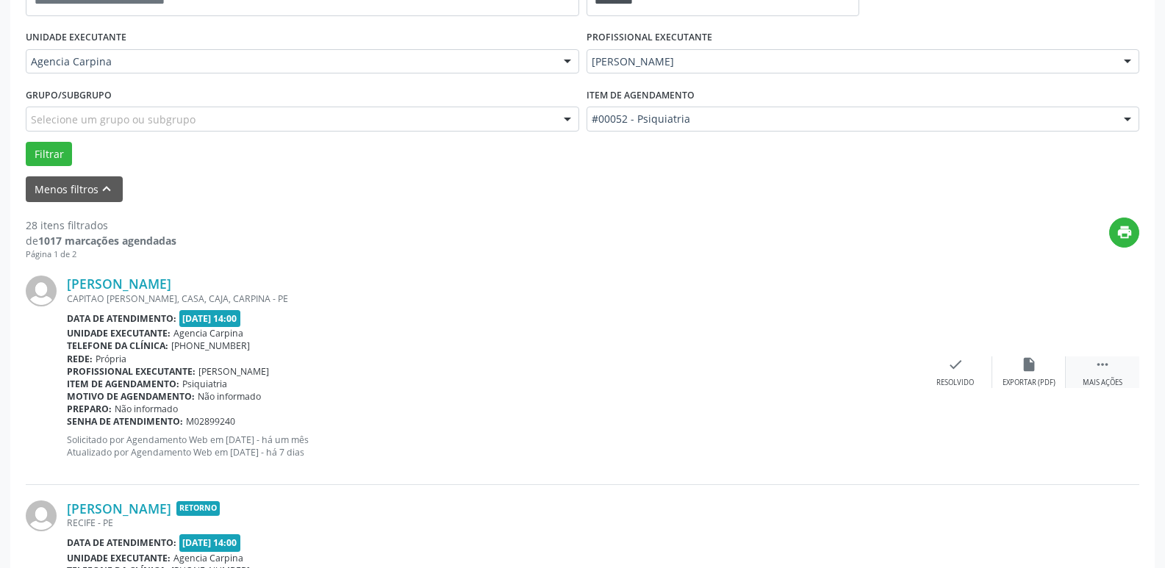
click at [1106, 367] on icon "" at bounding box center [1102, 364] width 16 height 16
click at [1039, 370] on div "alarm_off Não compareceu" at bounding box center [1028, 372] width 73 height 32
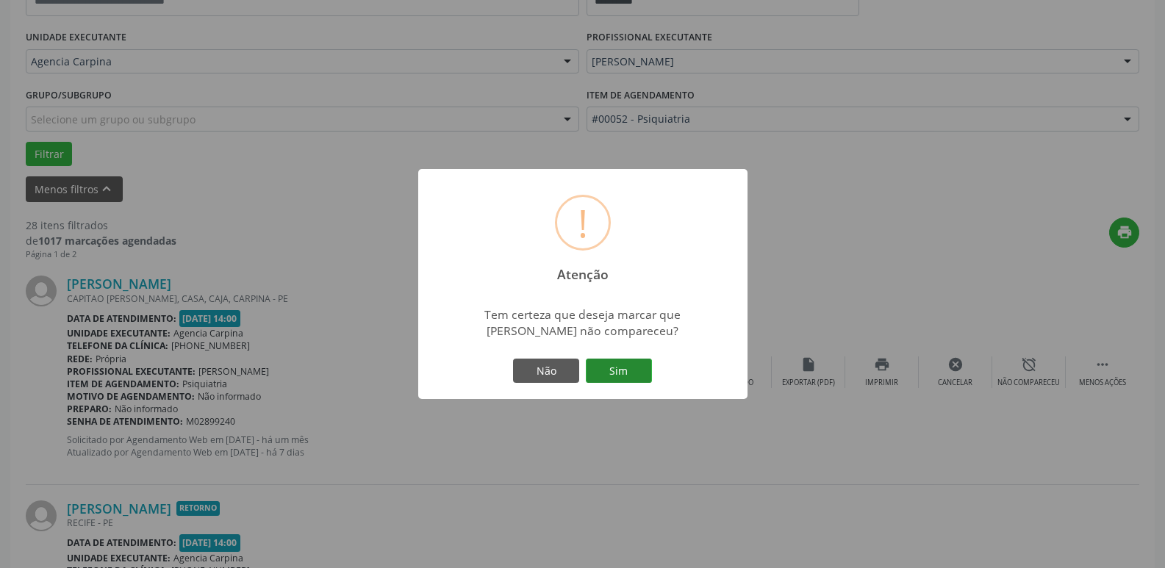
click at [645, 374] on button "Sim" at bounding box center [619, 371] width 66 height 25
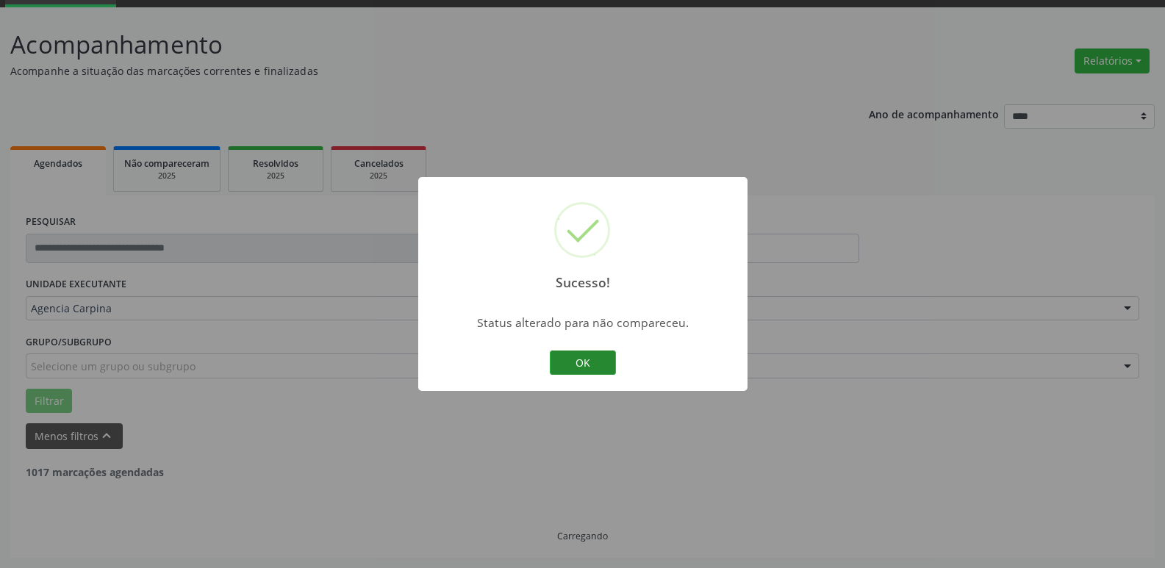
scroll to position [73, 0]
click at [589, 361] on button "OK" at bounding box center [583, 362] width 66 height 25
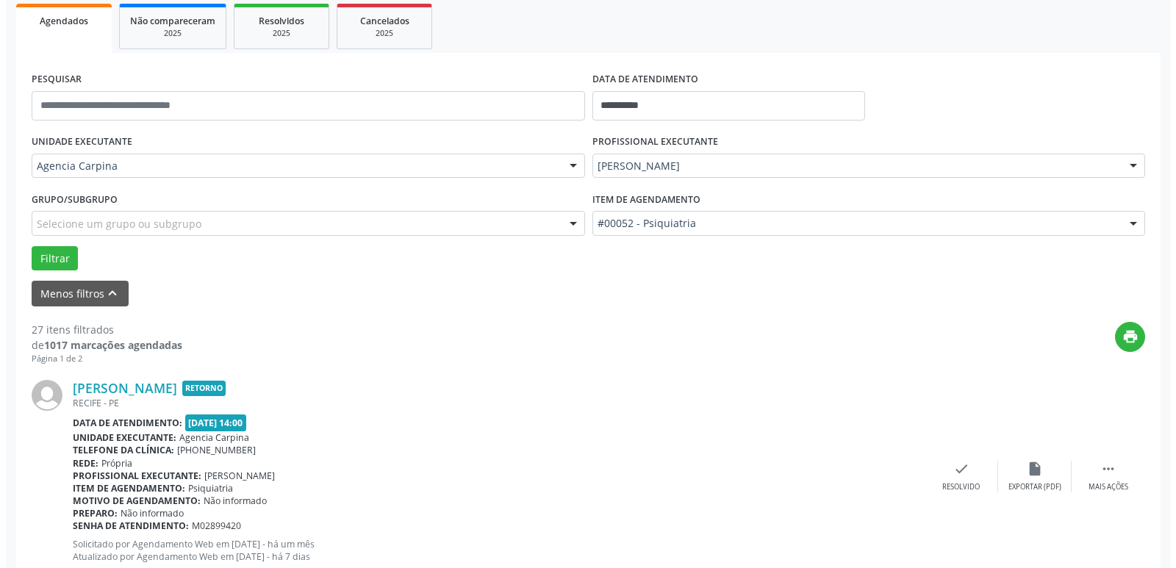
scroll to position [220, 0]
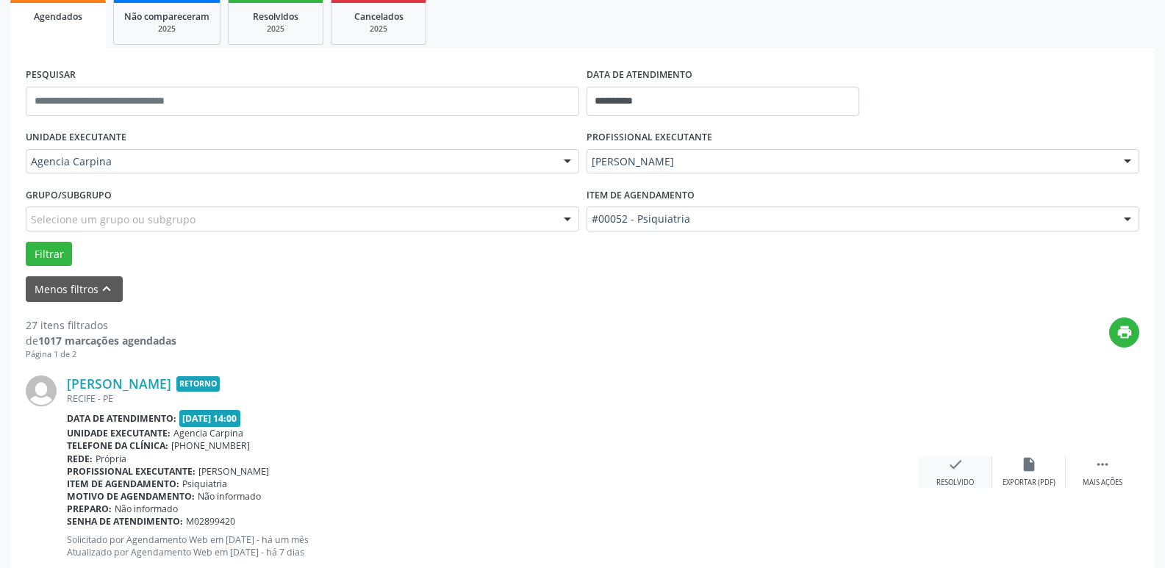
click at [950, 477] on div "check Resolvido" at bounding box center [954, 472] width 73 height 32
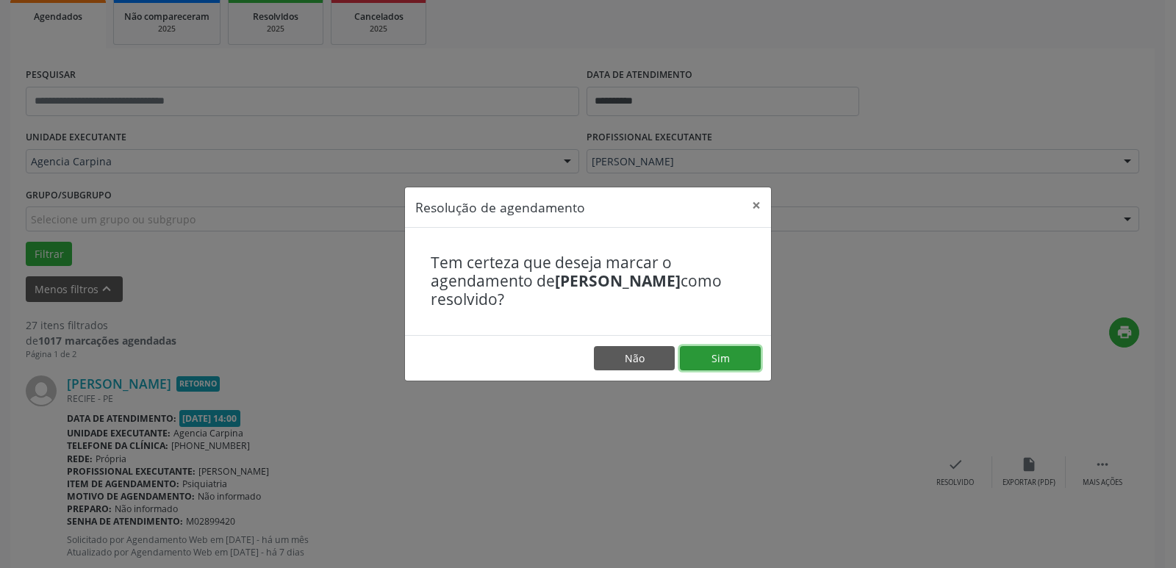
click at [751, 361] on button "Sim" at bounding box center [720, 358] width 81 height 25
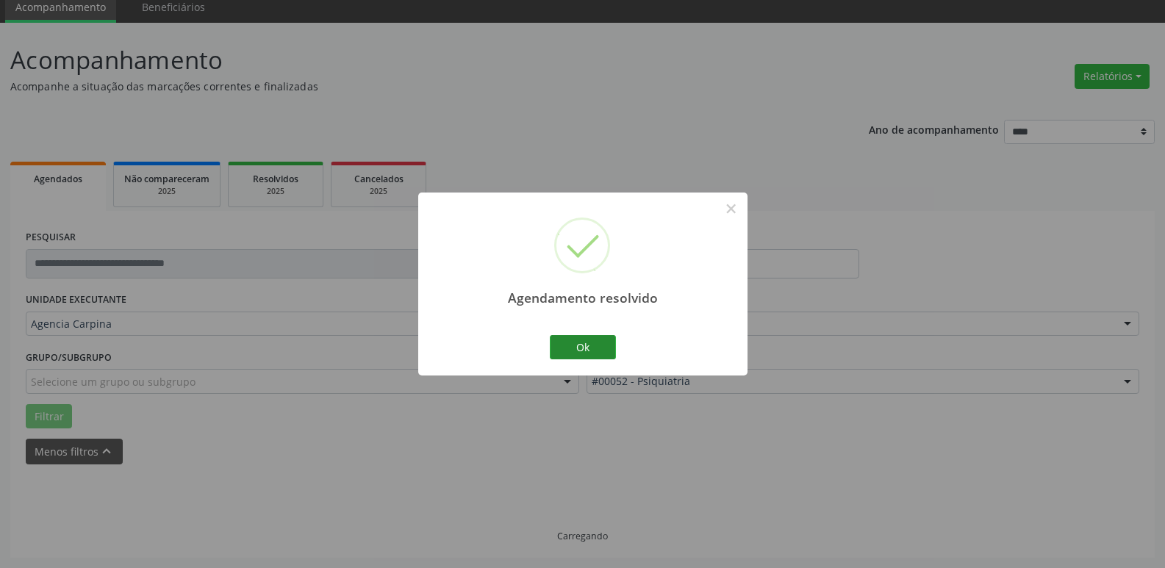
scroll to position [73, 0]
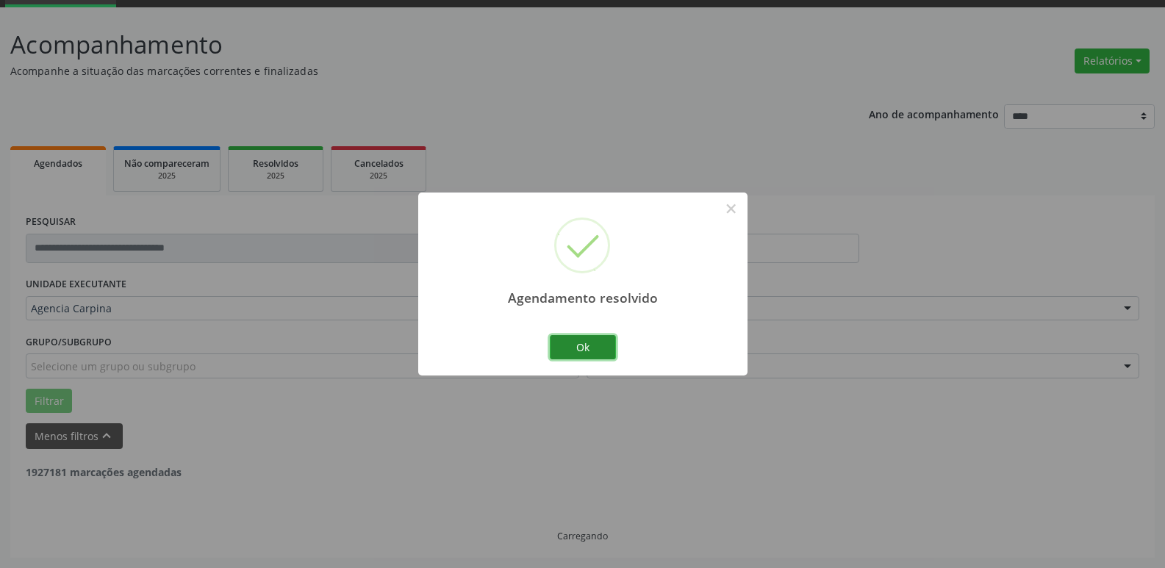
click at [589, 345] on button "Ok" at bounding box center [583, 347] width 66 height 25
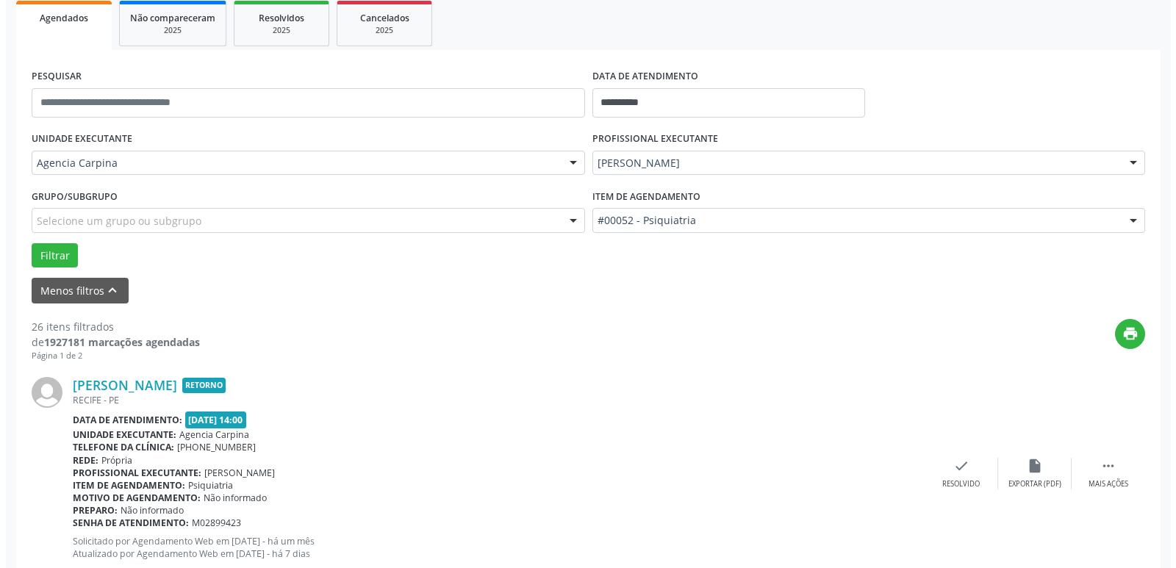
scroll to position [220, 0]
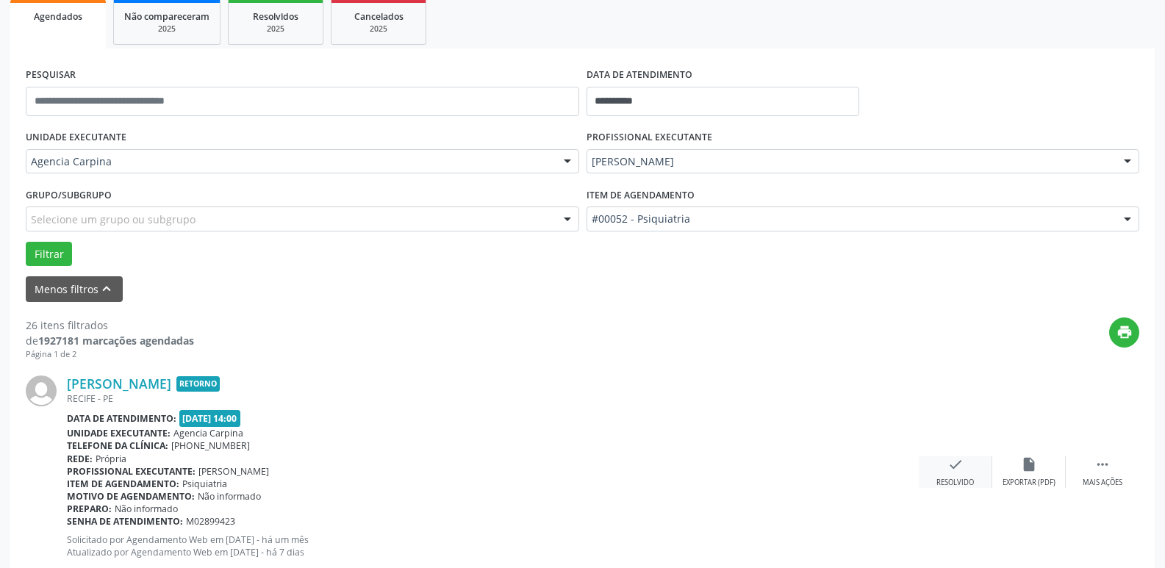
click at [952, 476] on div "check Resolvido" at bounding box center [954, 472] width 73 height 32
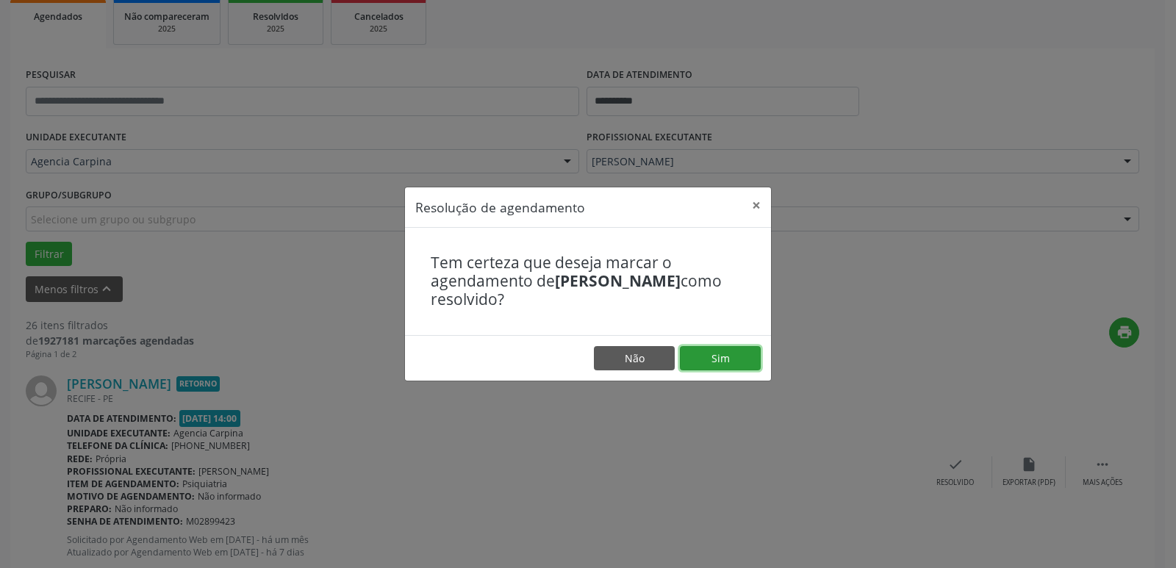
click at [734, 364] on button "Sim" at bounding box center [720, 358] width 81 height 25
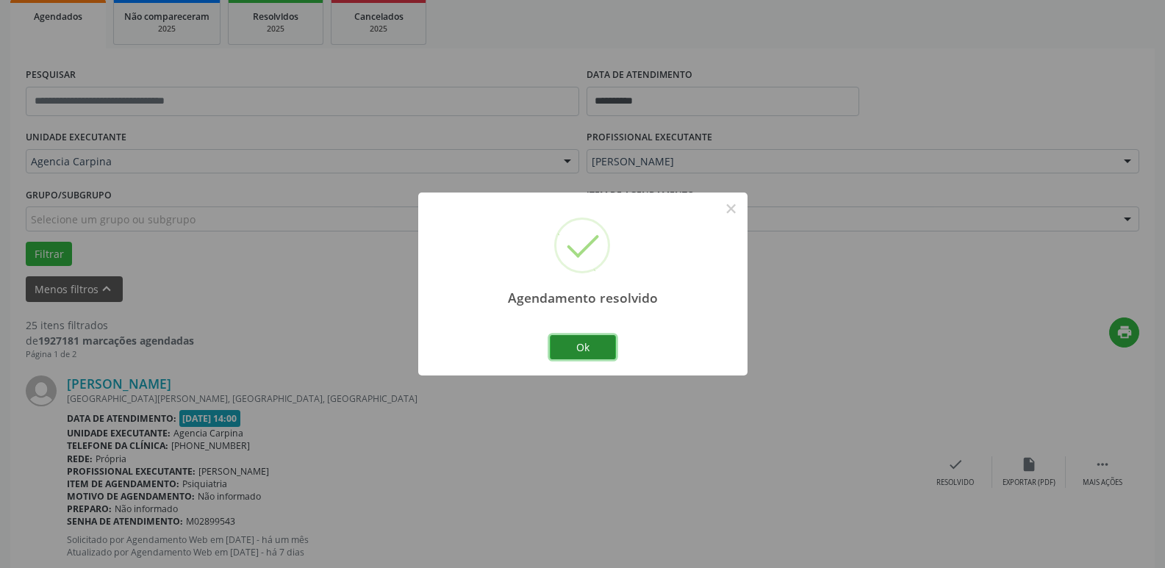
click at [597, 341] on button "Ok" at bounding box center [583, 347] width 66 height 25
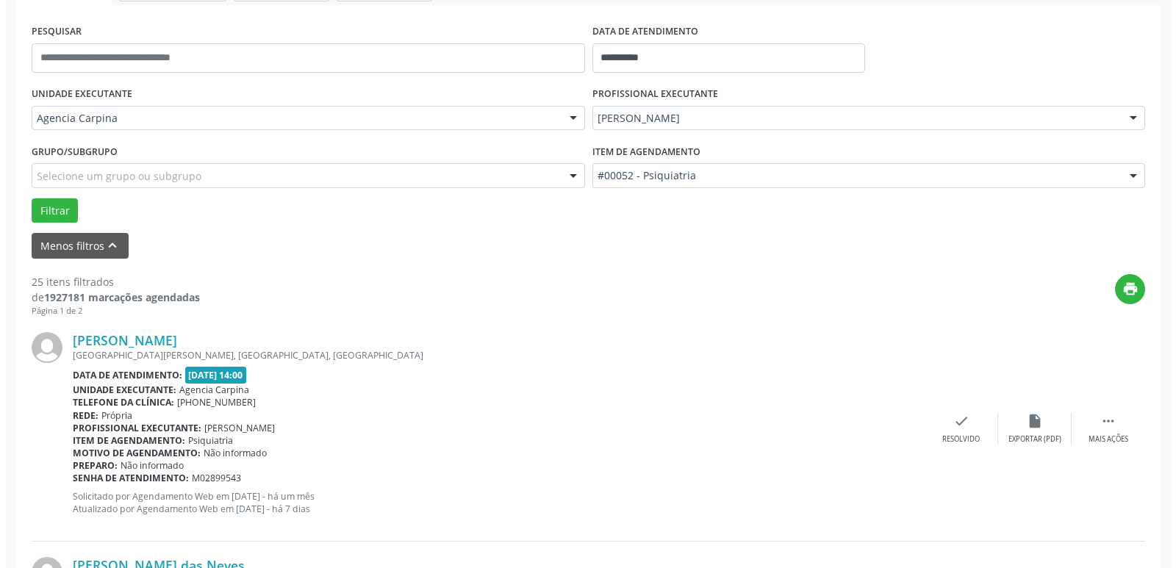
scroll to position [294, 0]
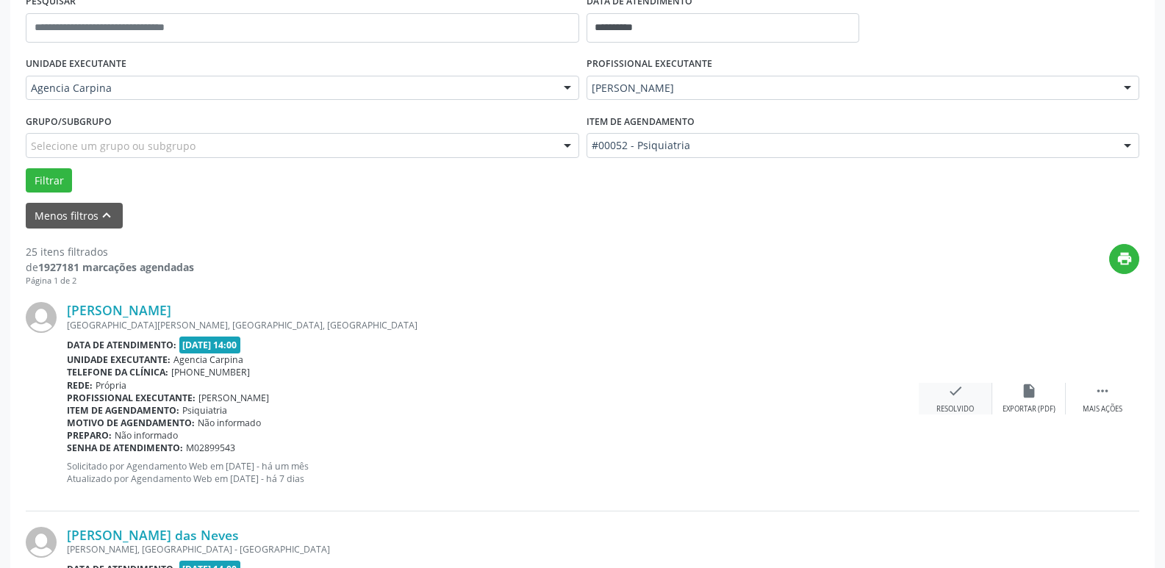
click at [951, 395] on icon "check" at bounding box center [955, 391] width 16 height 16
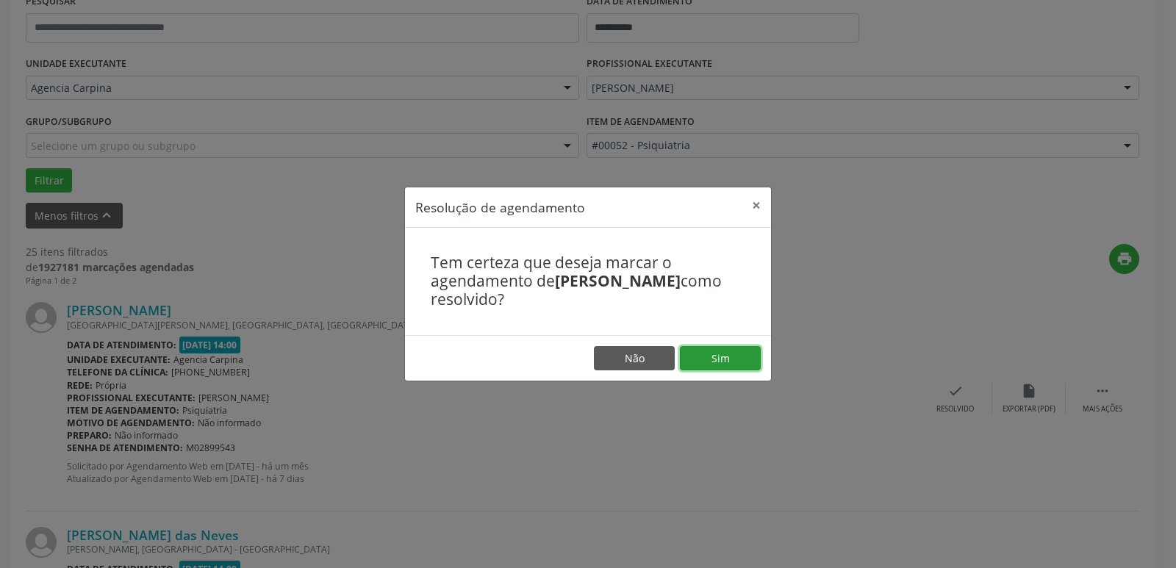
click at [727, 361] on button "Sim" at bounding box center [720, 358] width 81 height 25
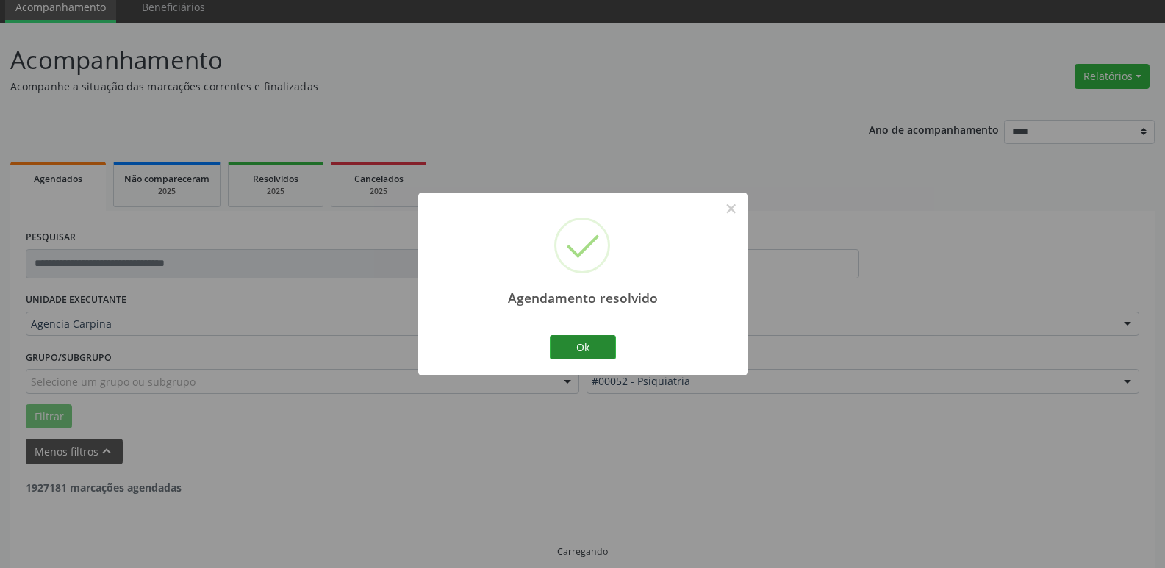
scroll to position [73, 0]
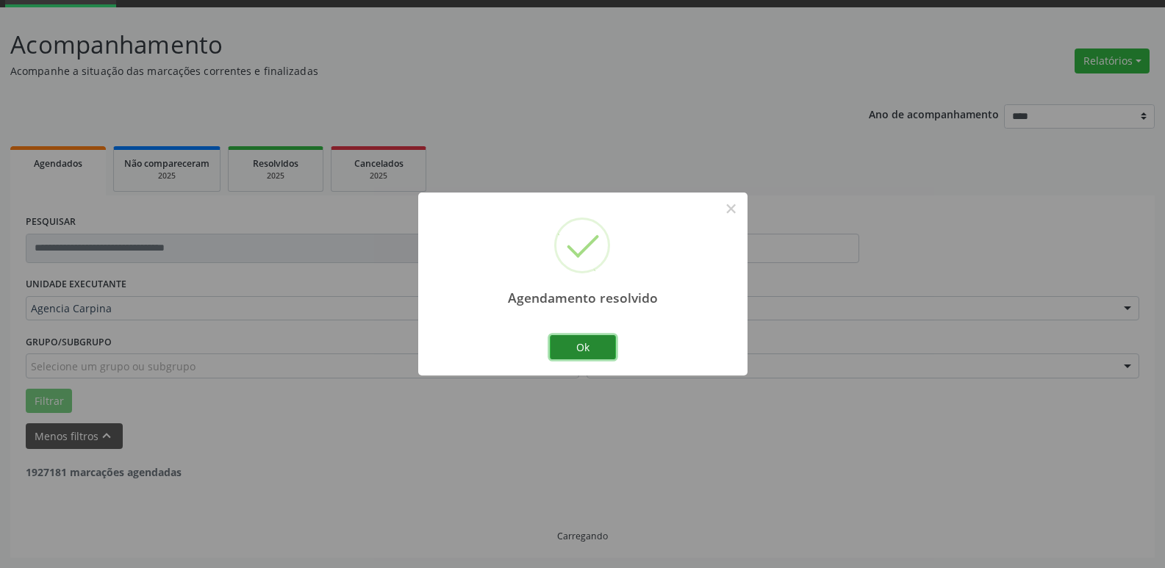
click at [594, 344] on button "Ok" at bounding box center [583, 347] width 66 height 25
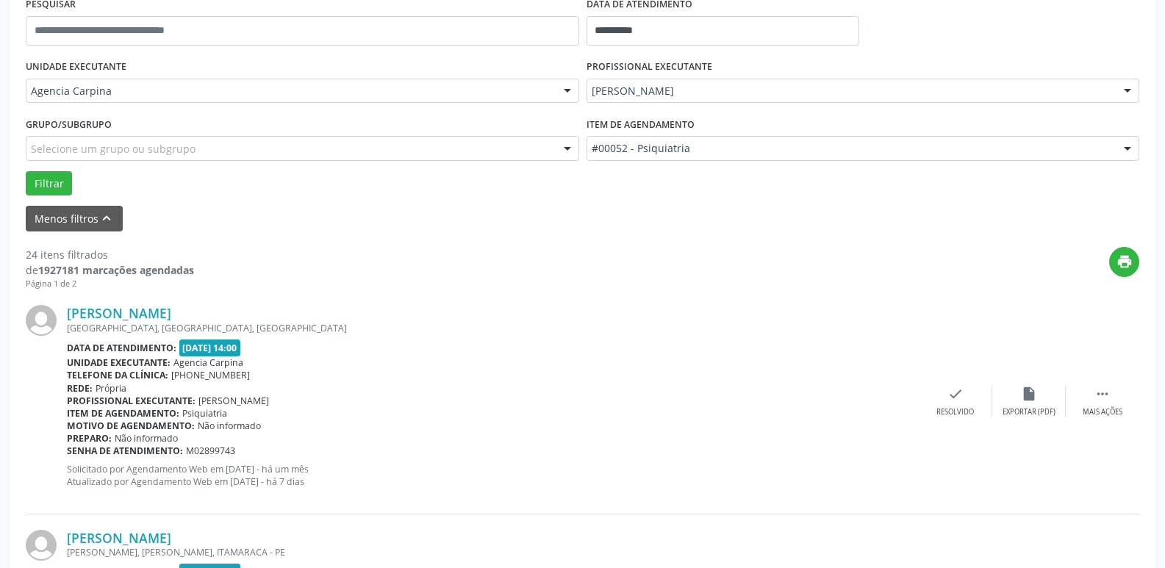
scroll to position [294, 0]
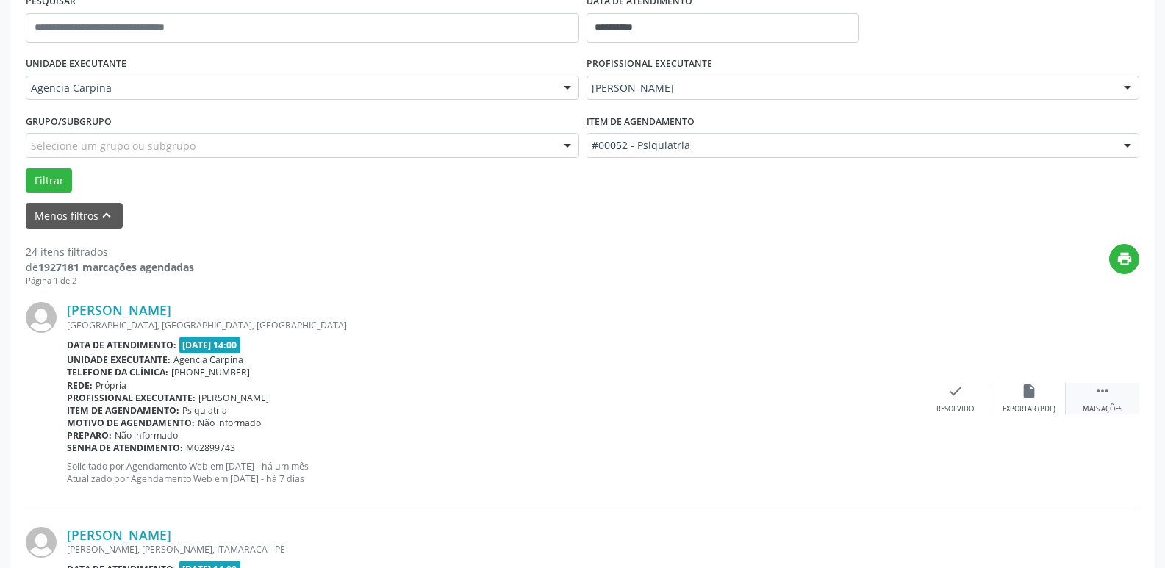
click at [1102, 403] on div " Mais ações" at bounding box center [1101, 399] width 73 height 32
click at [1018, 406] on div "Não compareceu" at bounding box center [1028, 409] width 62 height 10
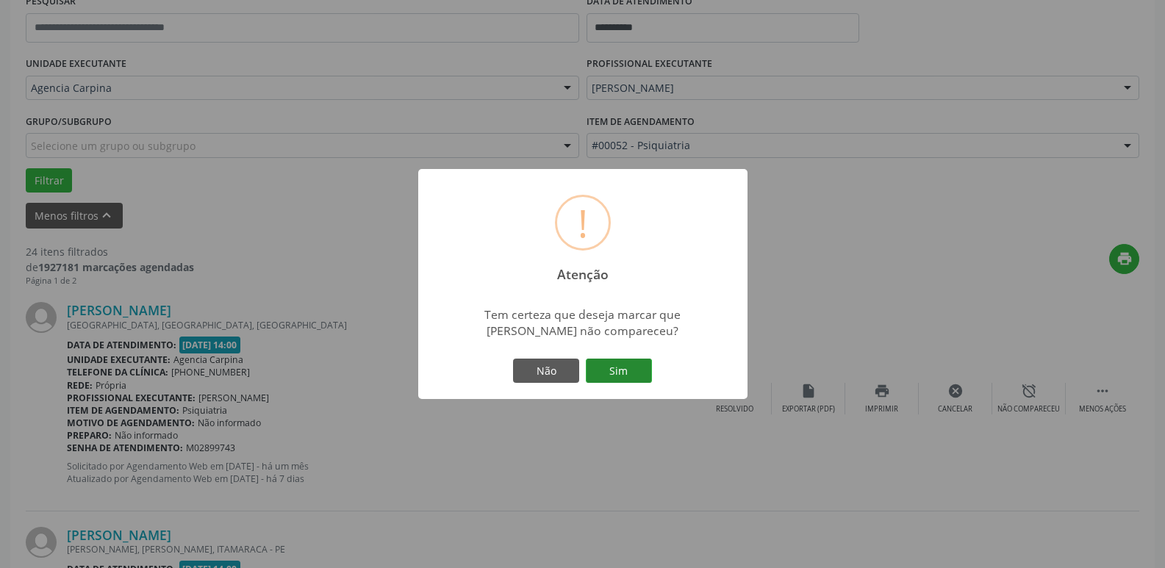
click at [605, 369] on button "Sim" at bounding box center [619, 371] width 66 height 25
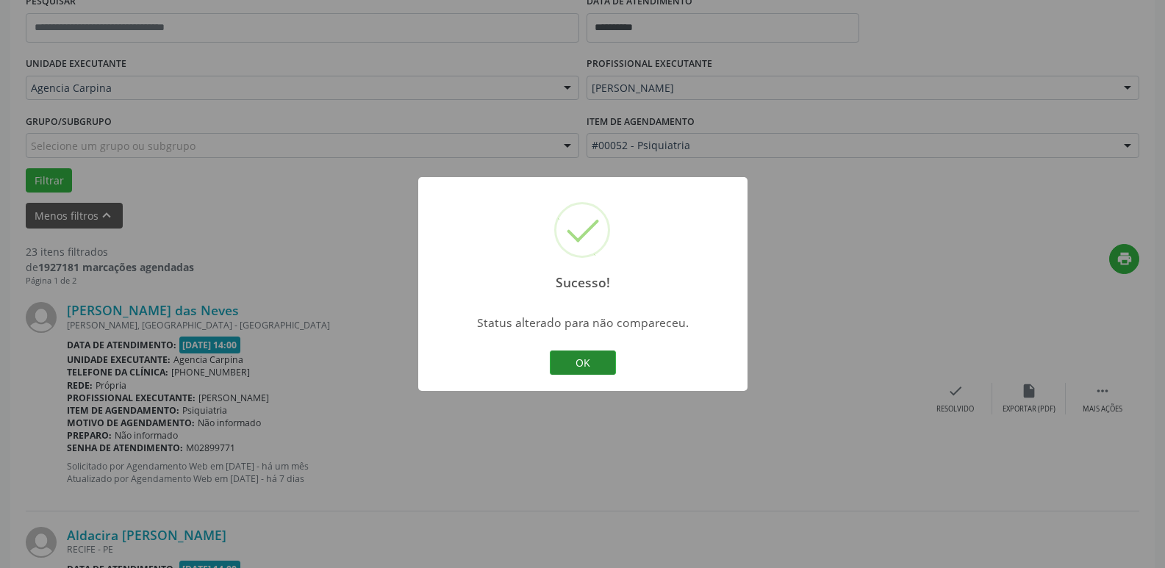
click at [575, 359] on button "OK" at bounding box center [583, 362] width 66 height 25
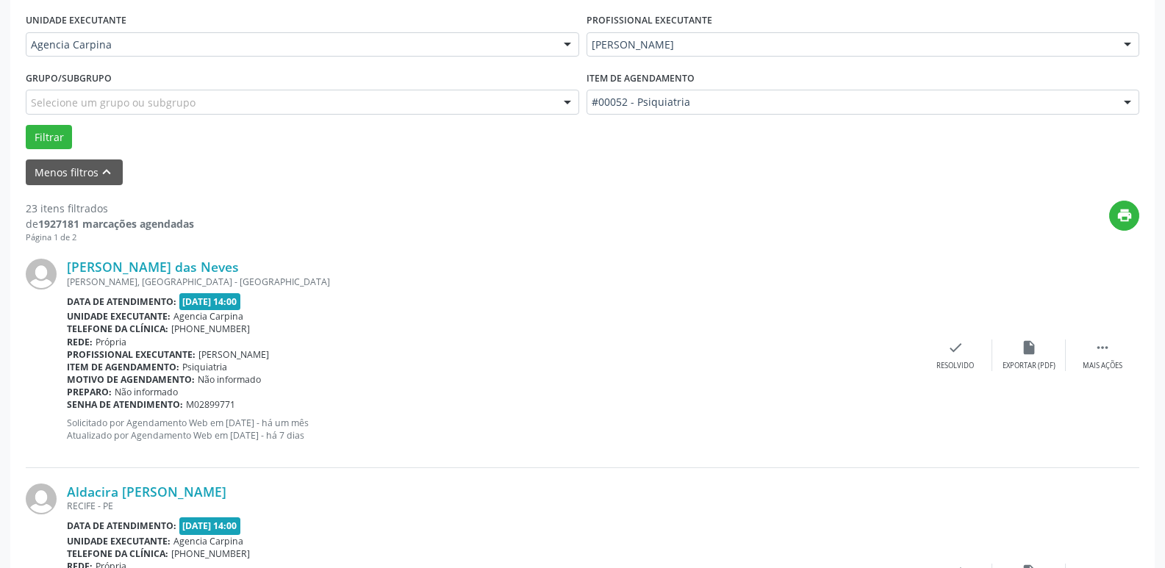
scroll to position [367, 0]
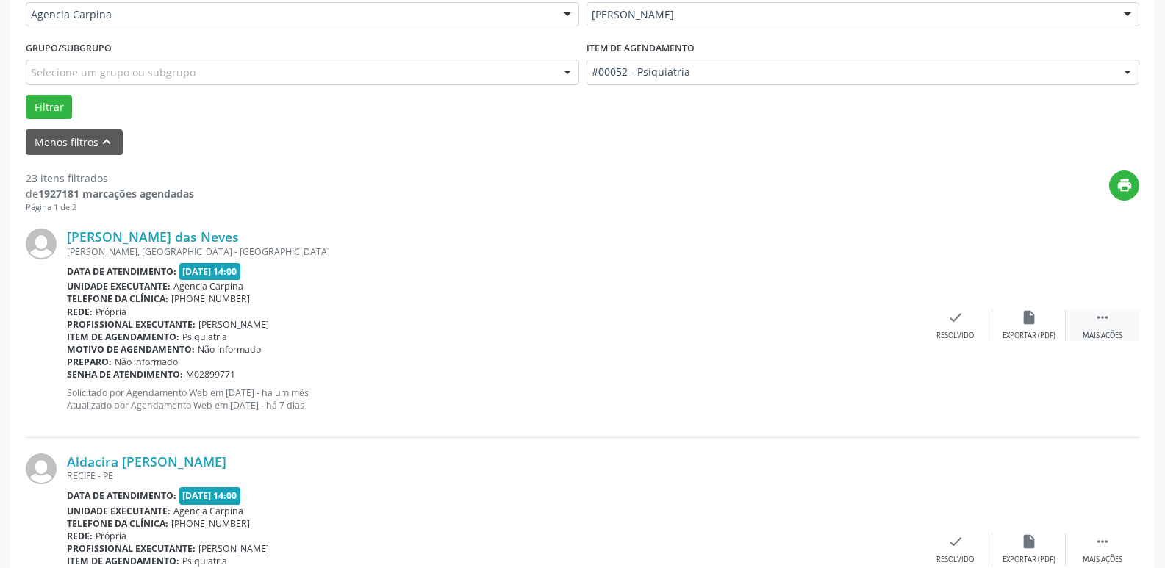
click at [1101, 328] on div " Mais ações" at bounding box center [1101, 325] width 73 height 32
click at [1024, 332] on div "Não compareceu" at bounding box center [1028, 336] width 62 height 10
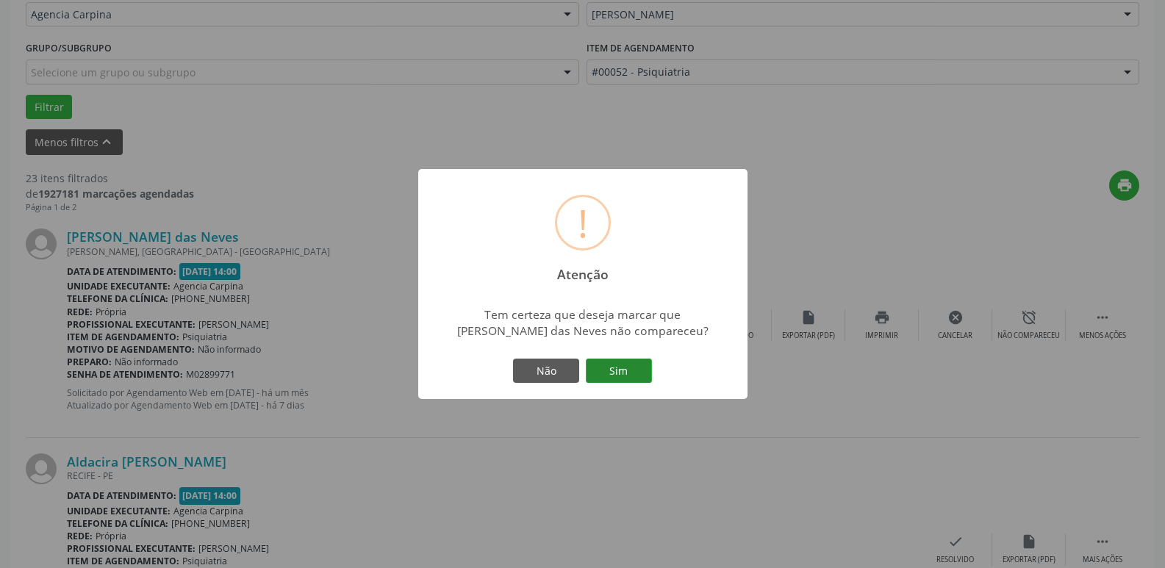
click at [614, 375] on button "Sim" at bounding box center [619, 371] width 66 height 25
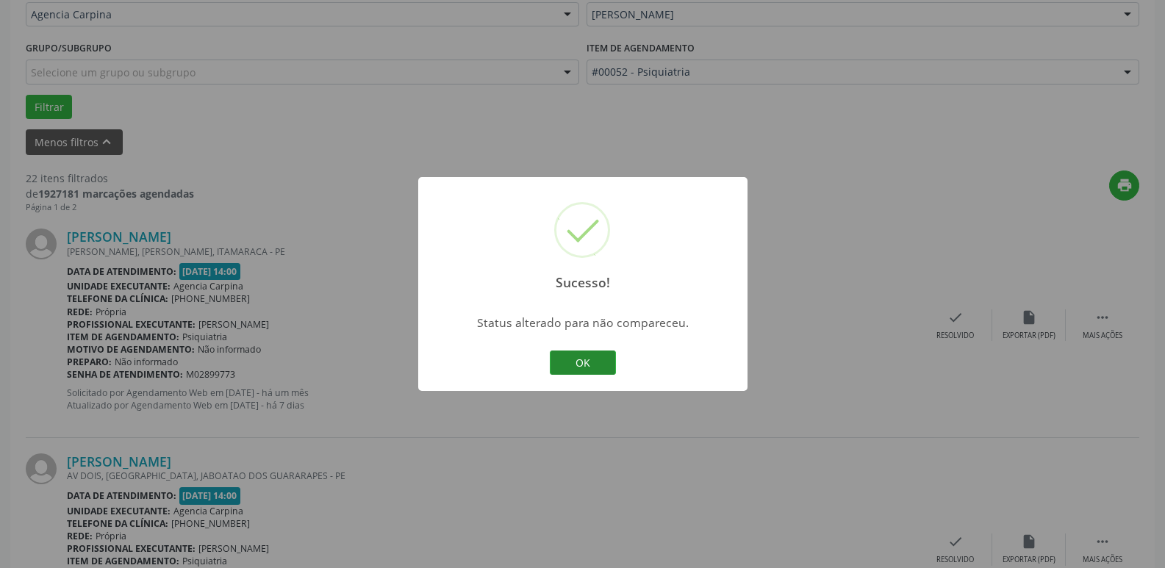
click at [572, 356] on button "OK" at bounding box center [583, 362] width 66 height 25
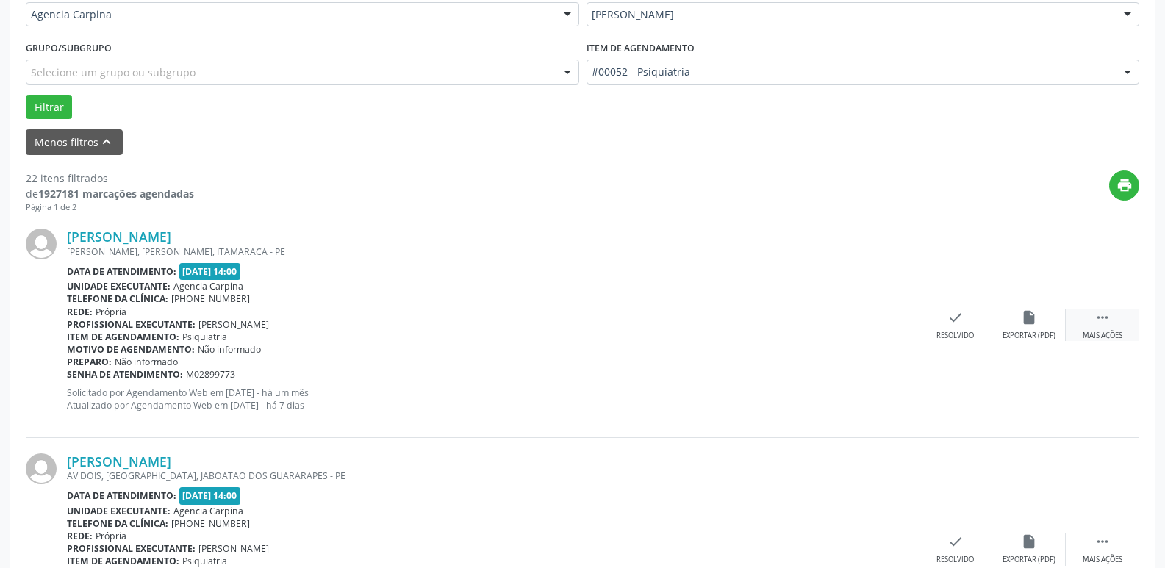
click at [1104, 331] on div "Mais ações" at bounding box center [1102, 336] width 40 height 10
click at [1026, 320] on icon "alarm_off" at bounding box center [1029, 317] width 16 height 16
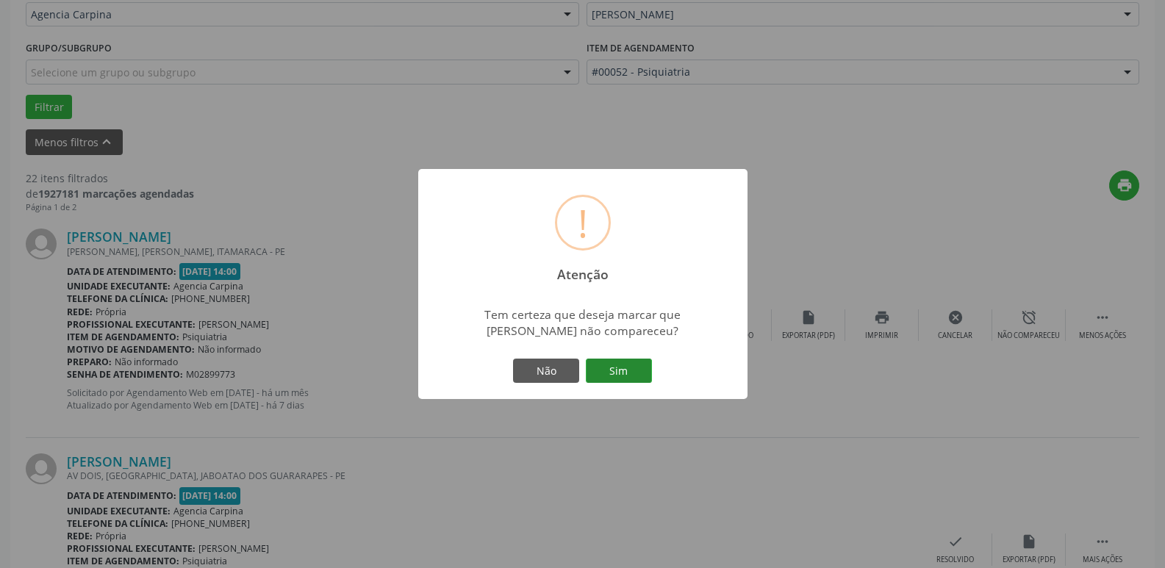
click at [633, 373] on button "Sim" at bounding box center [619, 371] width 66 height 25
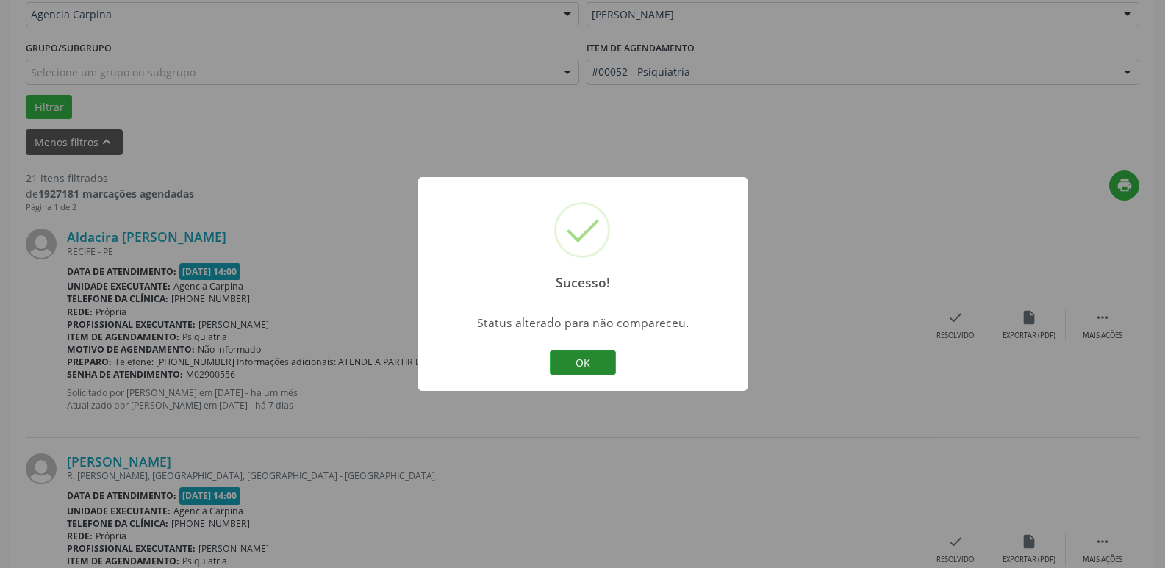
click at [592, 361] on button "OK" at bounding box center [583, 362] width 66 height 25
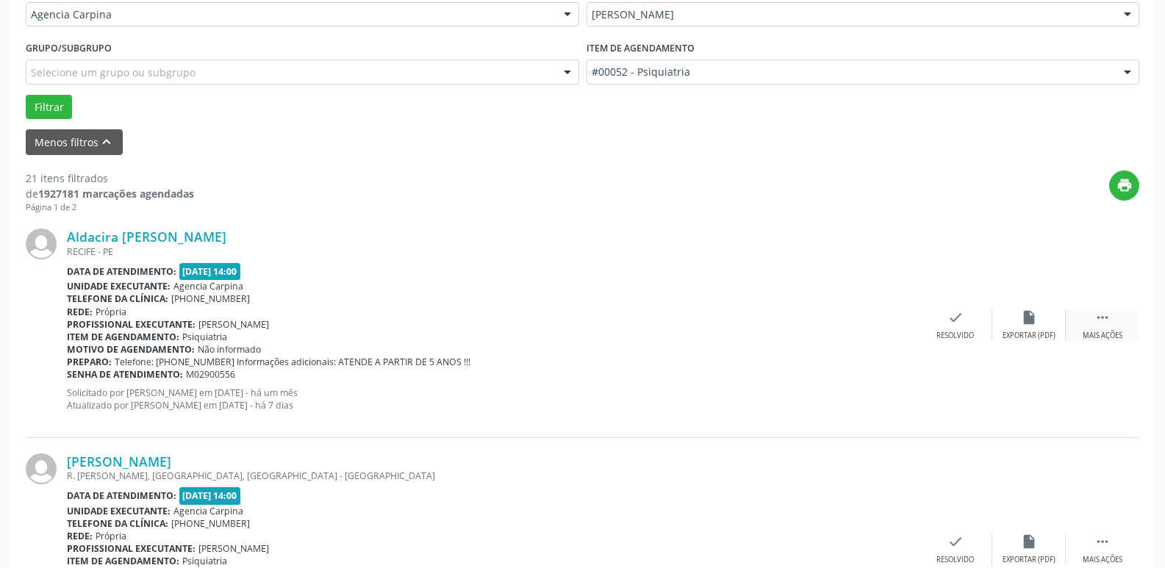
click at [1100, 324] on icon "" at bounding box center [1102, 317] width 16 height 16
click at [1021, 319] on icon "alarm_off" at bounding box center [1029, 317] width 16 height 16
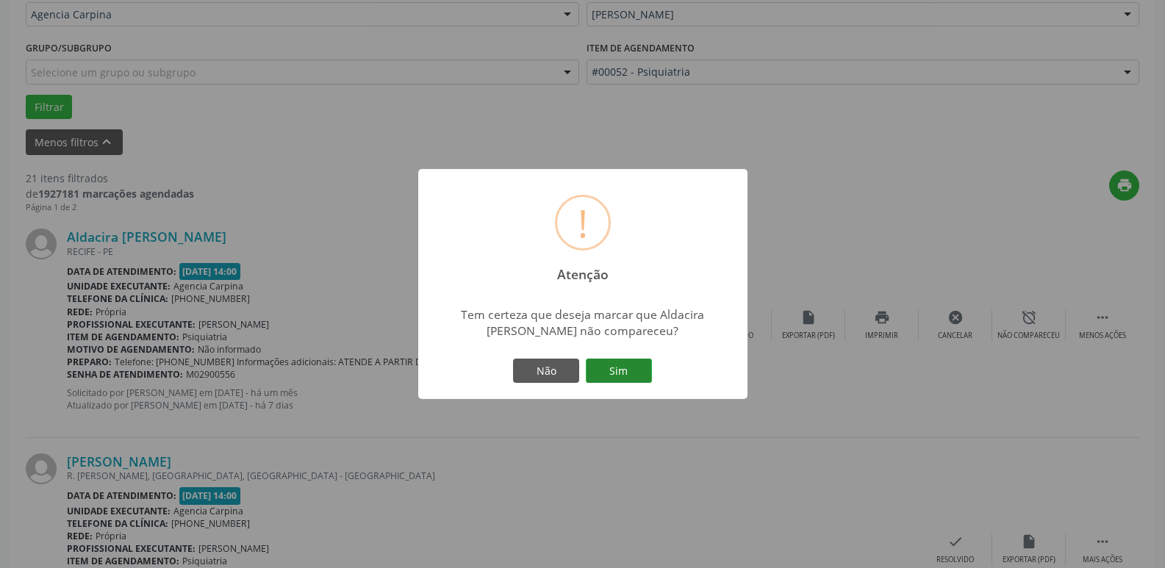
click at [605, 368] on button "Sim" at bounding box center [619, 371] width 66 height 25
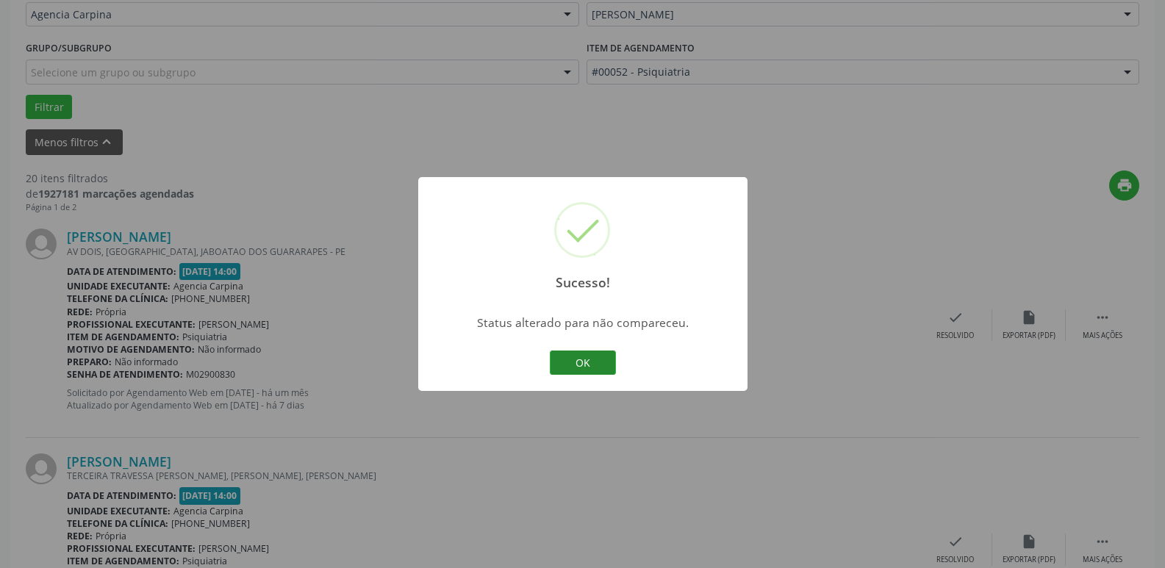
click at [605, 366] on button "OK" at bounding box center [583, 362] width 66 height 25
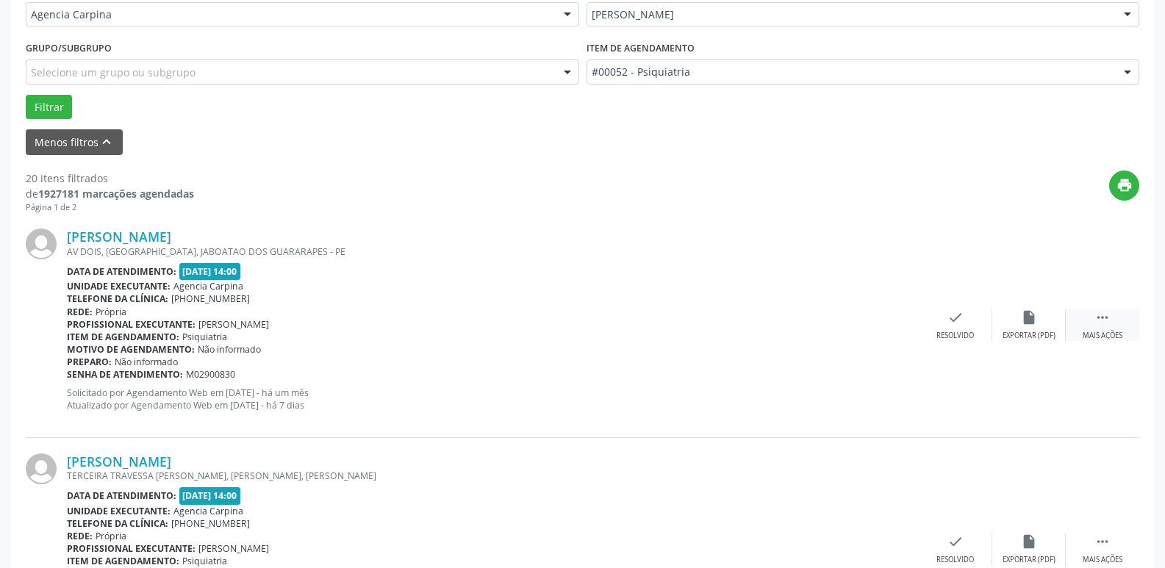
click at [1112, 329] on div " Mais ações" at bounding box center [1101, 325] width 73 height 32
click at [1025, 335] on div "Não compareceu" at bounding box center [1028, 336] width 62 height 10
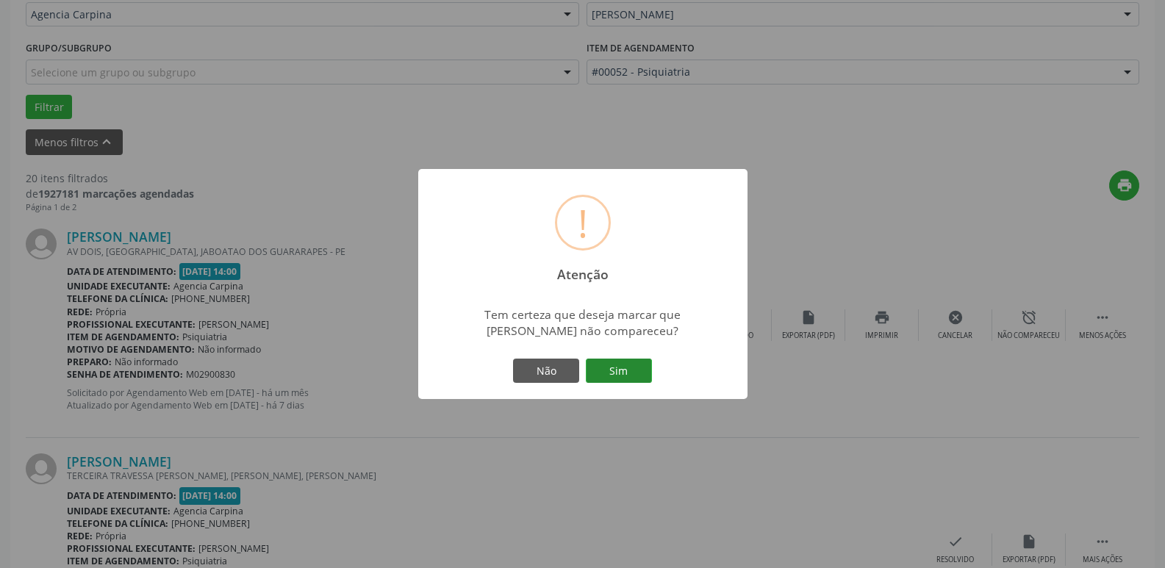
click at [644, 373] on button "Sim" at bounding box center [619, 371] width 66 height 25
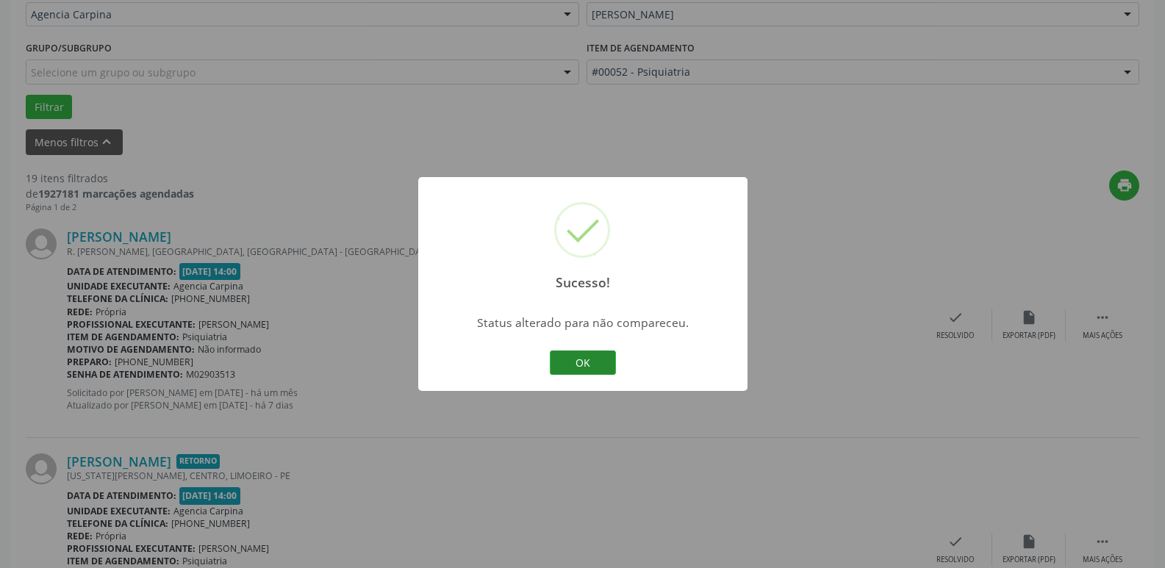
click at [593, 362] on button "OK" at bounding box center [583, 362] width 66 height 25
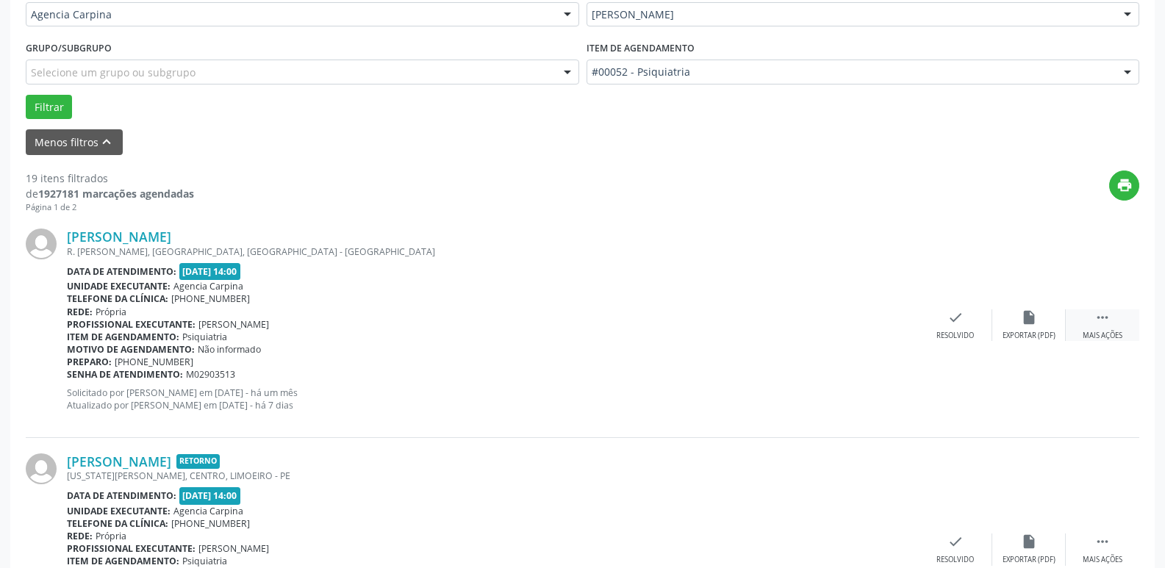
click at [1103, 317] on icon "" at bounding box center [1102, 317] width 16 height 16
click at [1027, 325] on icon "alarm_off" at bounding box center [1029, 317] width 16 height 16
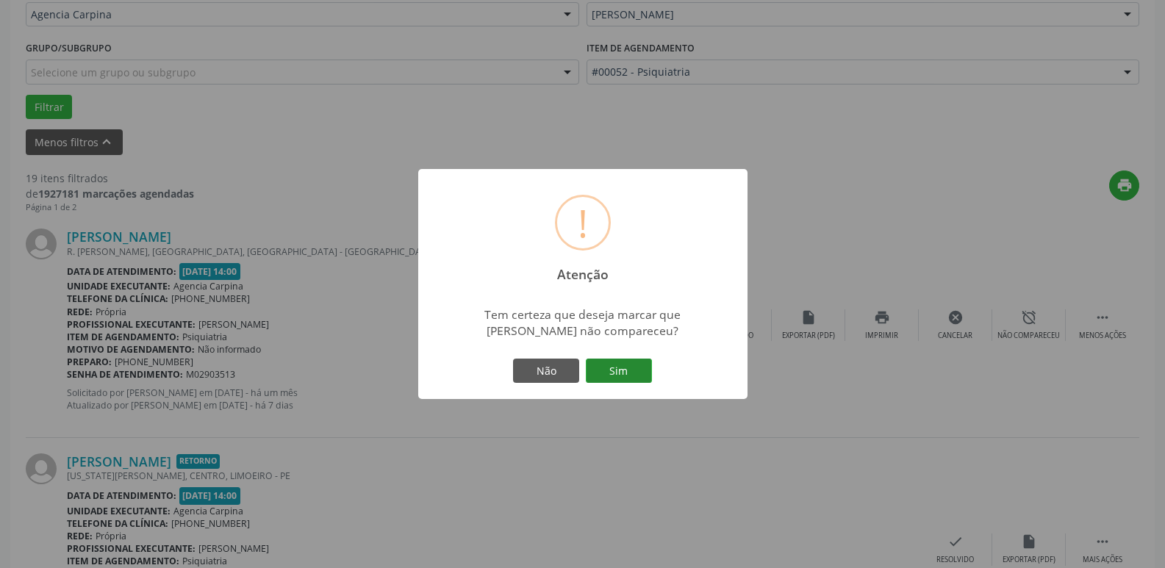
click at [619, 367] on button "Sim" at bounding box center [619, 371] width 66 height 25
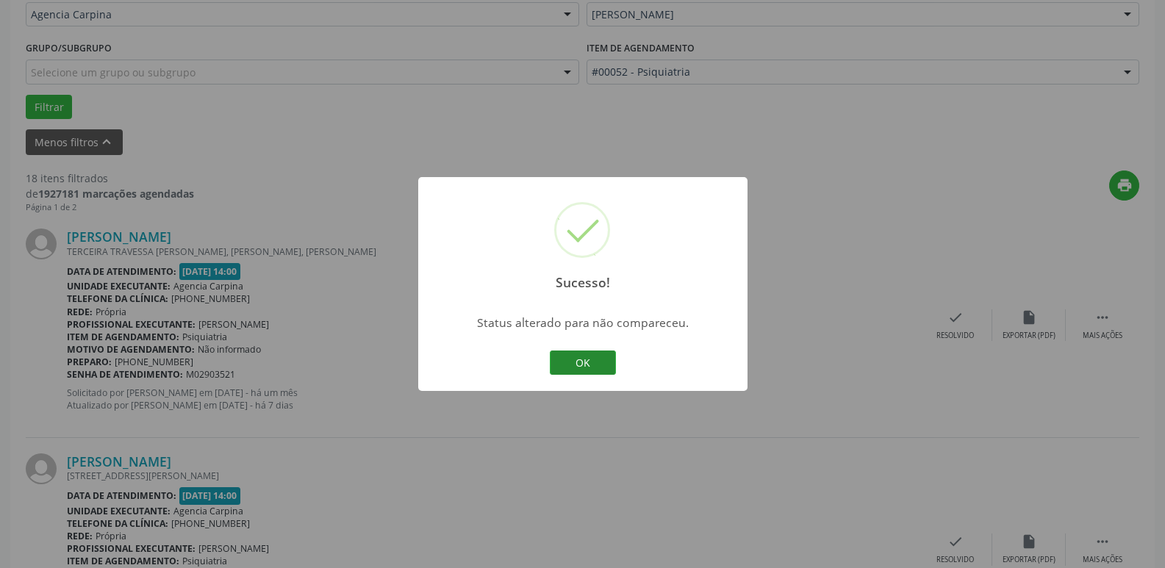
click at [607, 356] on button "OK" at bounding box center [583, 362] width 66 height 25
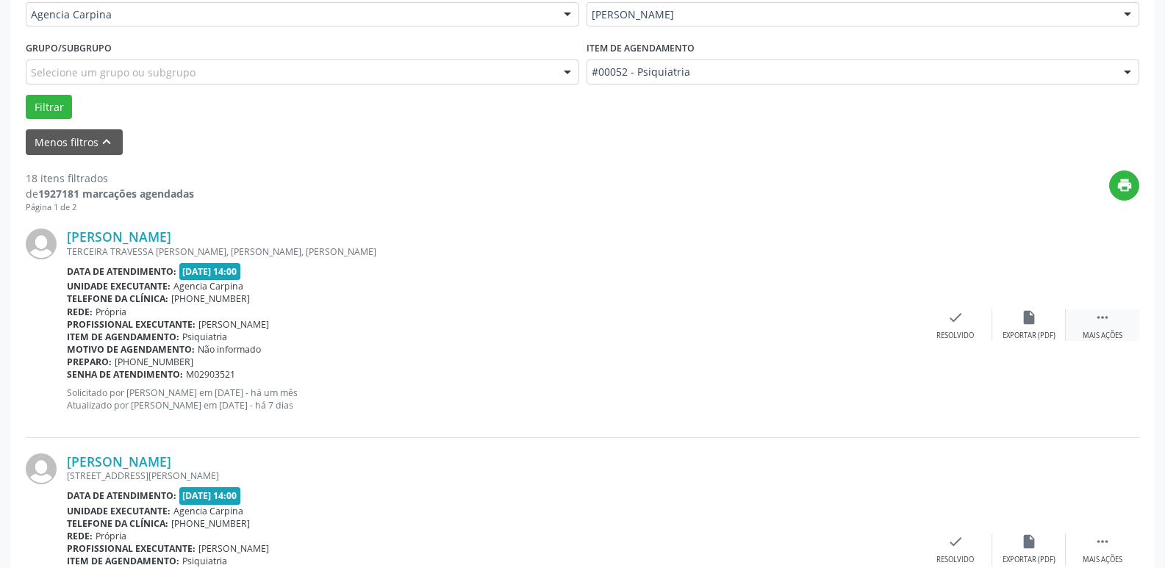
click at [1102, 325] on icon "" at bounding box center [1102, 317] width 16 height 16
click at [1025, 337] on div "Não compareceu" at bounding box center [1028, 336] width 62 height 10
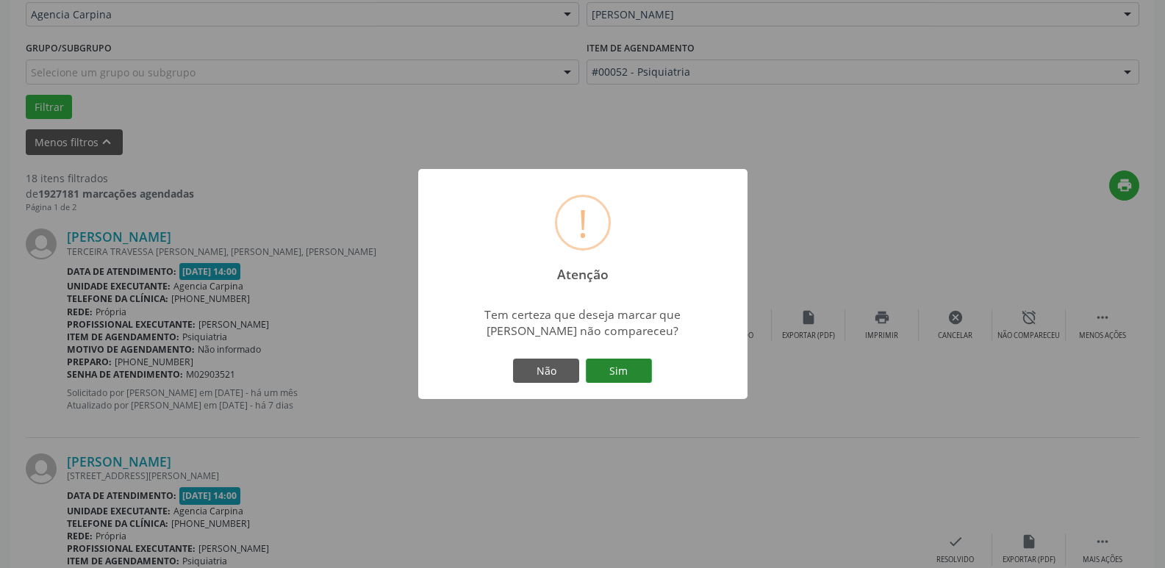
click at [630, 379] on button "Sim" at bounding box center [619, 371] width 66 height 25
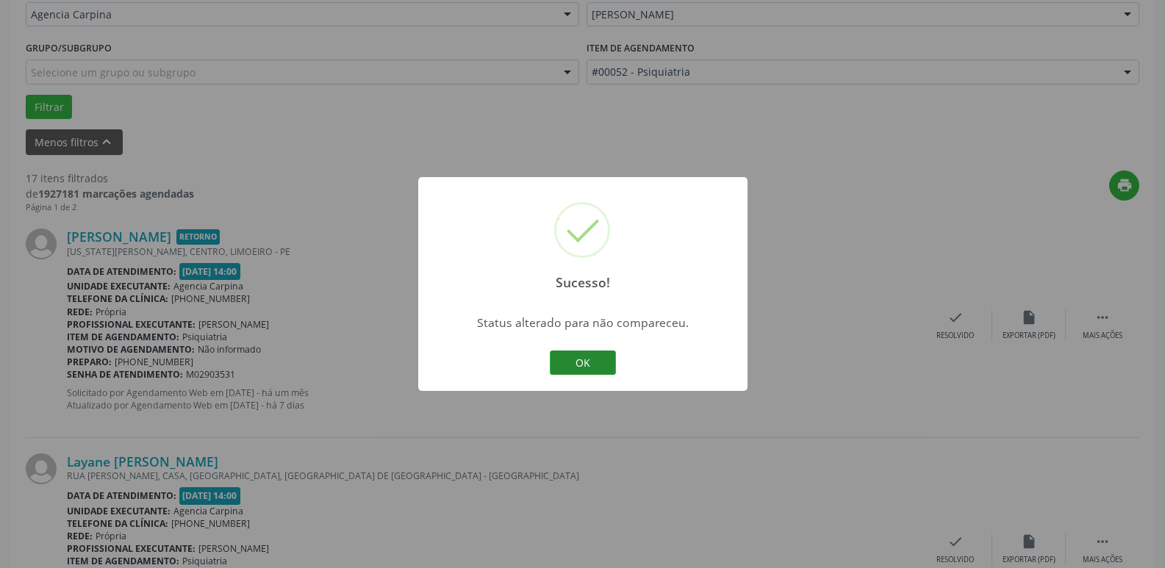
click at [596, 362] on button "OK" at bounding box center [583, 362] width 66 height 25
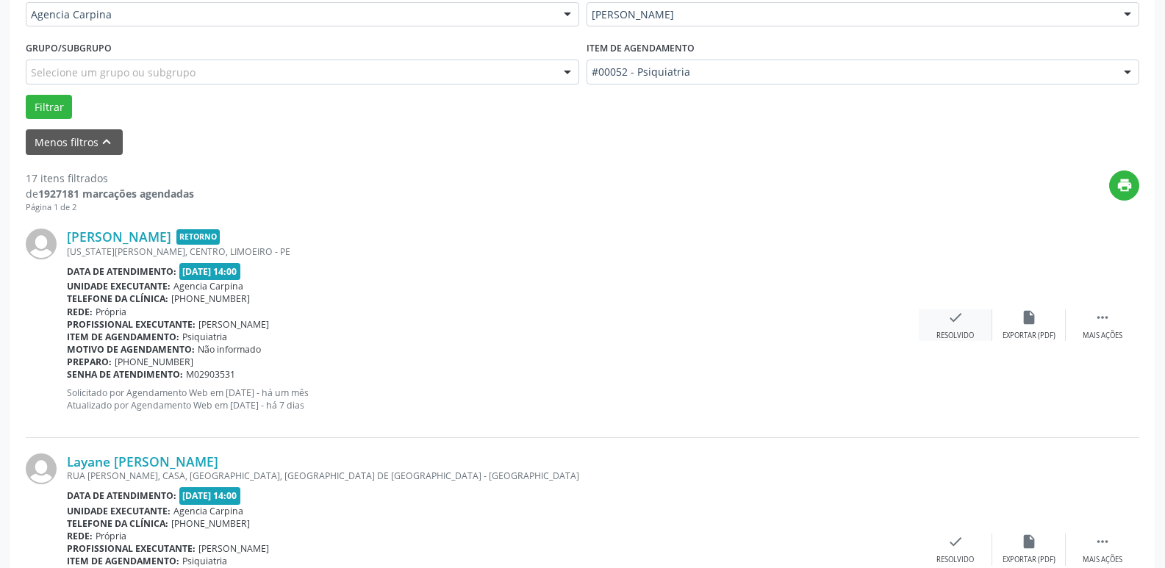
click at [960, 334] on div "Resolvido" at bounding box center [954, 336] width 37 height 10
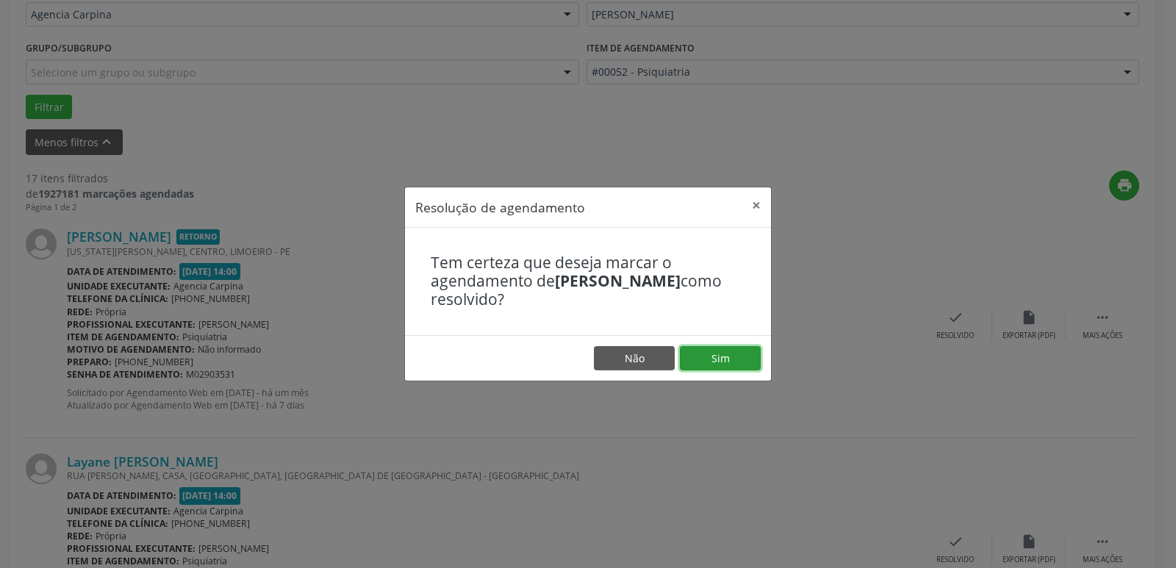
click at [741, 354] on button "Sim" at bounding box center [720, 358] width 81 height 25
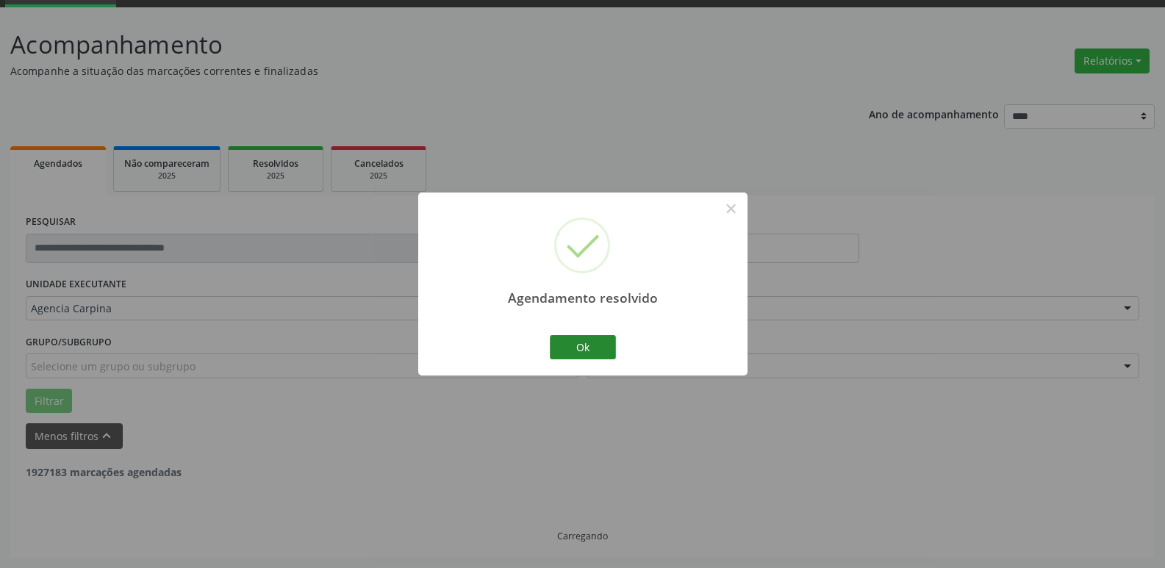
click at [580, 345] on button "Ok" at bounding box center [583, 347] width 66 height 25
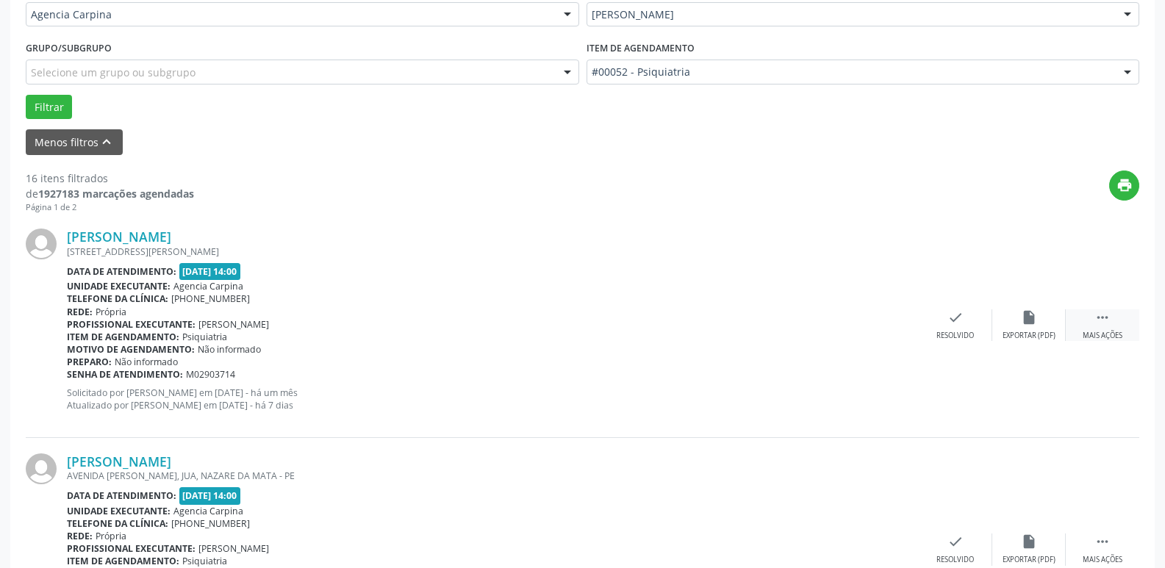
click at [1098, 323] on icon "" at bounding box center [1102, 317] width 16 height 16
click at [1019, 327] on div "alarm_off Não compareceu" at bounding box center [1028, 325] width 73 height 32
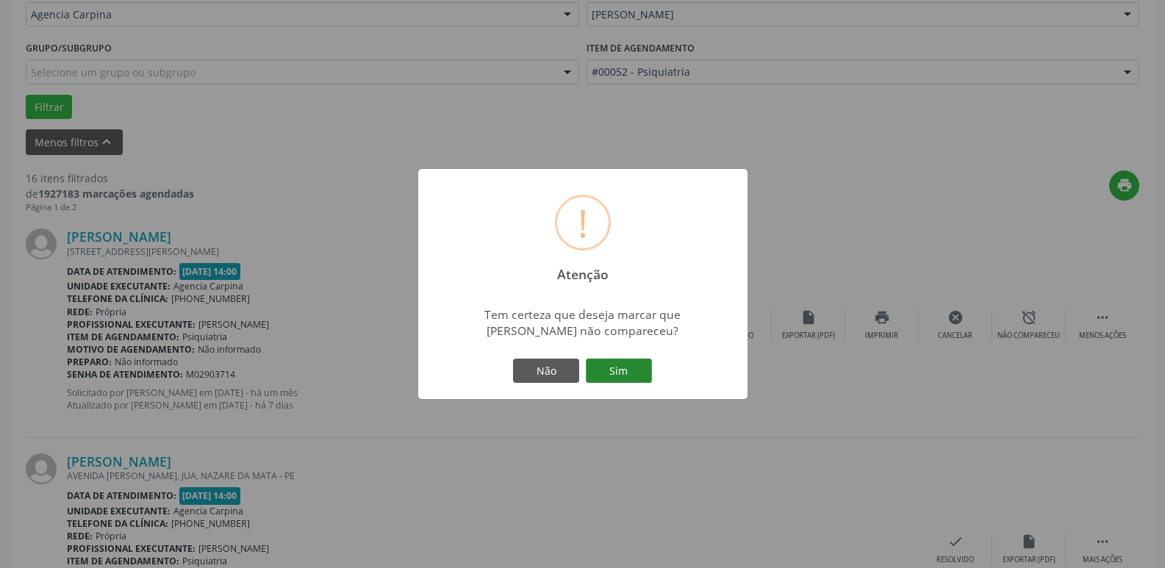
click at [619, 367] on button "Sim" at bounding box center [619, 371] width 66 height 25
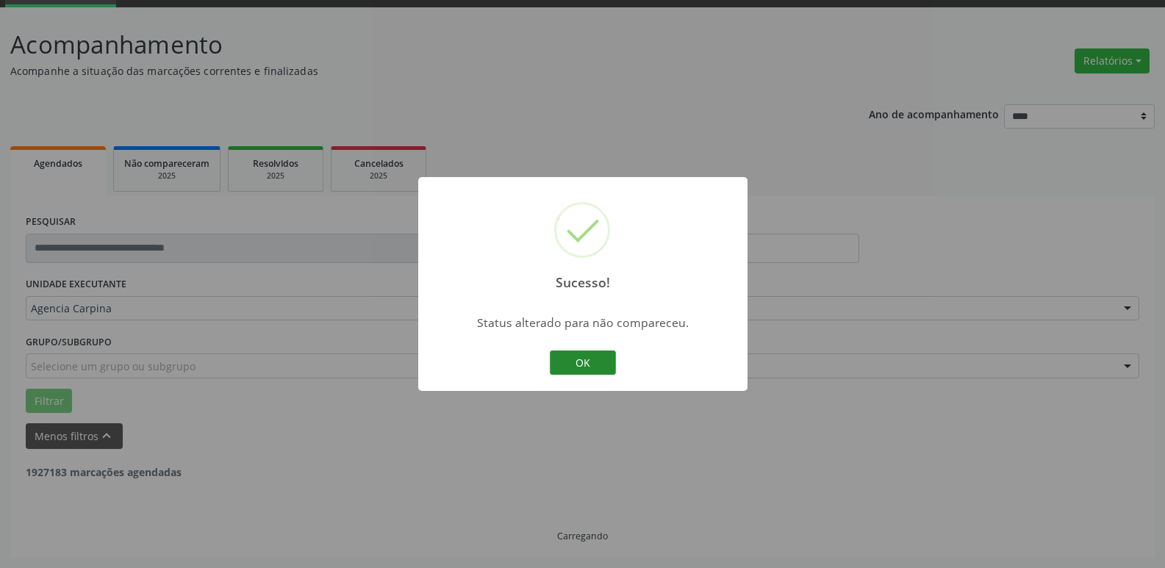
click at [581, 366] on button "OK" at bounding box center [583, 362] width 66 height 25
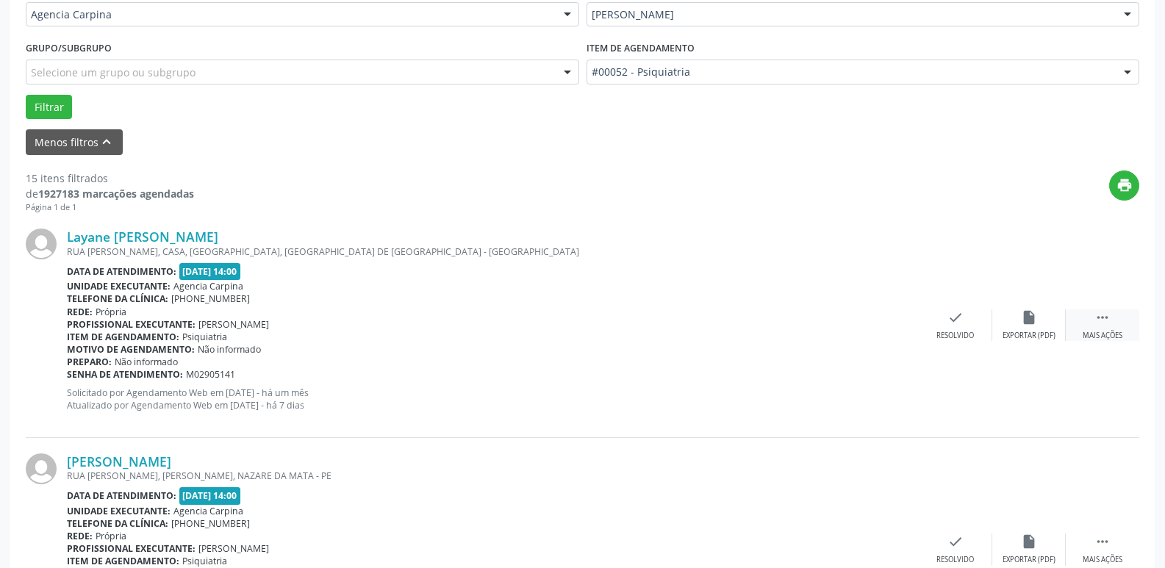
click at [1090, 333] on div "Mais ações" at bounding box center [1102, 336] width 40 height 10
click at [1027, 317] on icon "alarm_off" at bounding box center [1029, 317] width 16 height 16
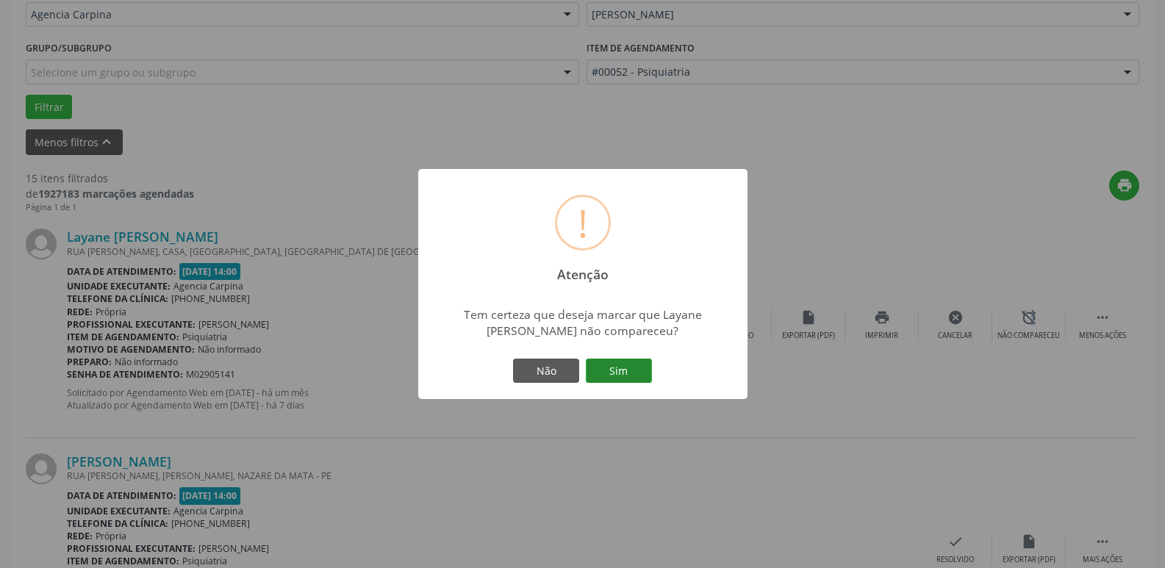
click at [594, 377] on button "Sim" at bounding box center [619, 371] width 66 height 25
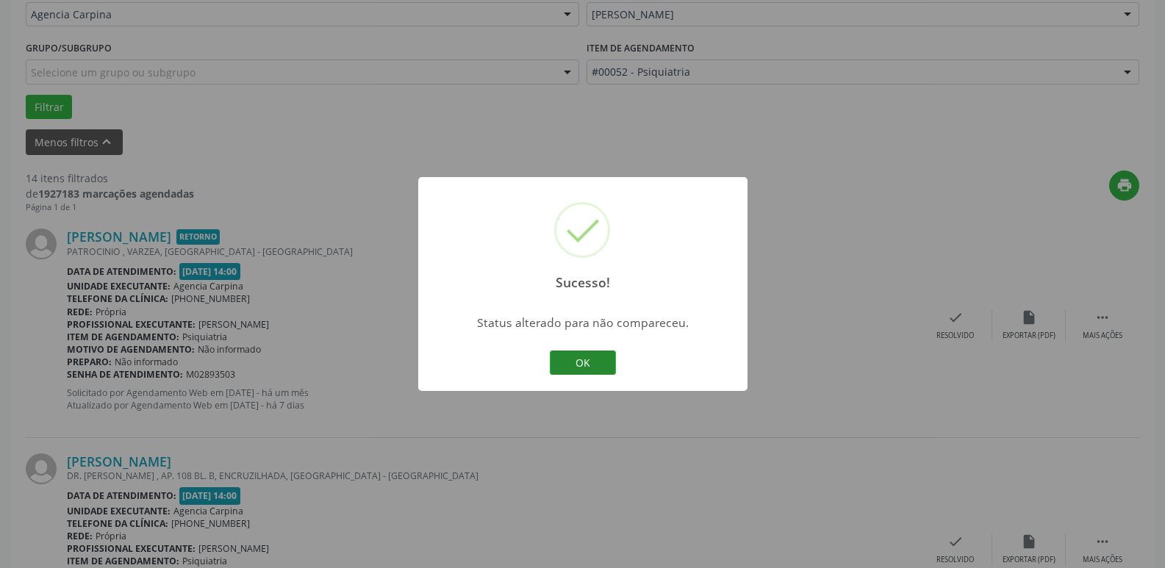
click at [574, 364] on button "OK" at bounding box center [583, 362] width 66 height 25
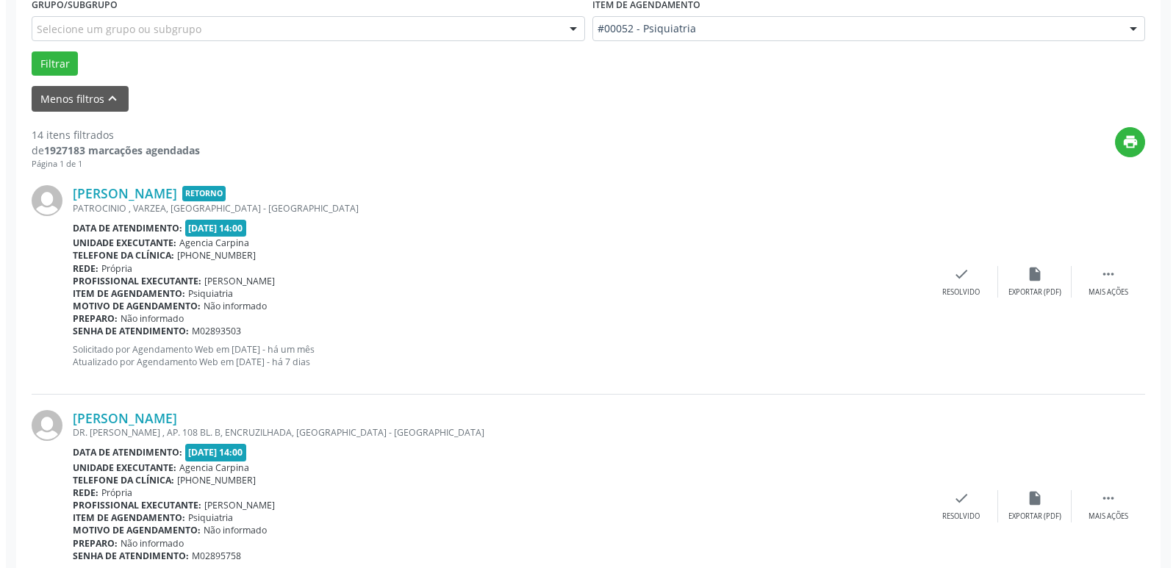
scroll to position [441, 0]
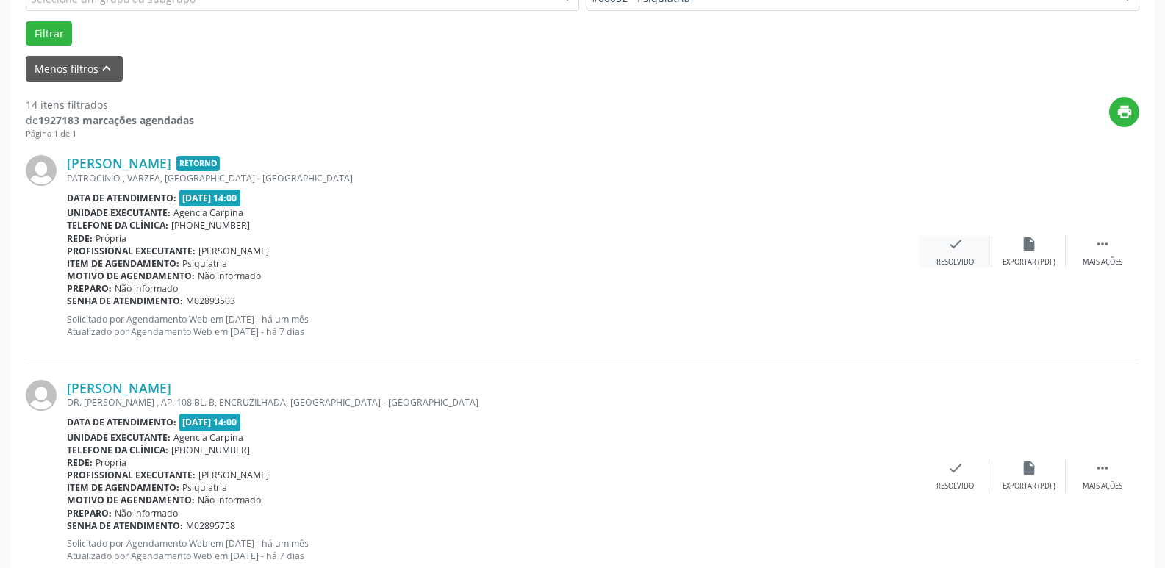
click at [961, 251] on icon "check" at bounding box center [955, 244] width 16 height 16
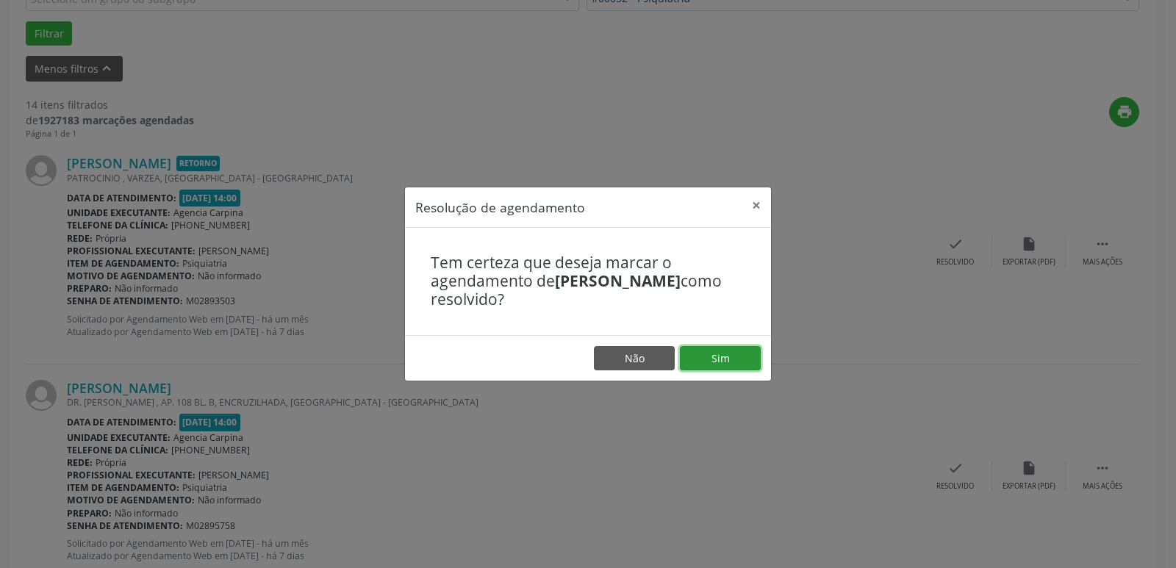
click at [726, 358] on button "Sim" at bounding box center [720, 358] width 81 height 25
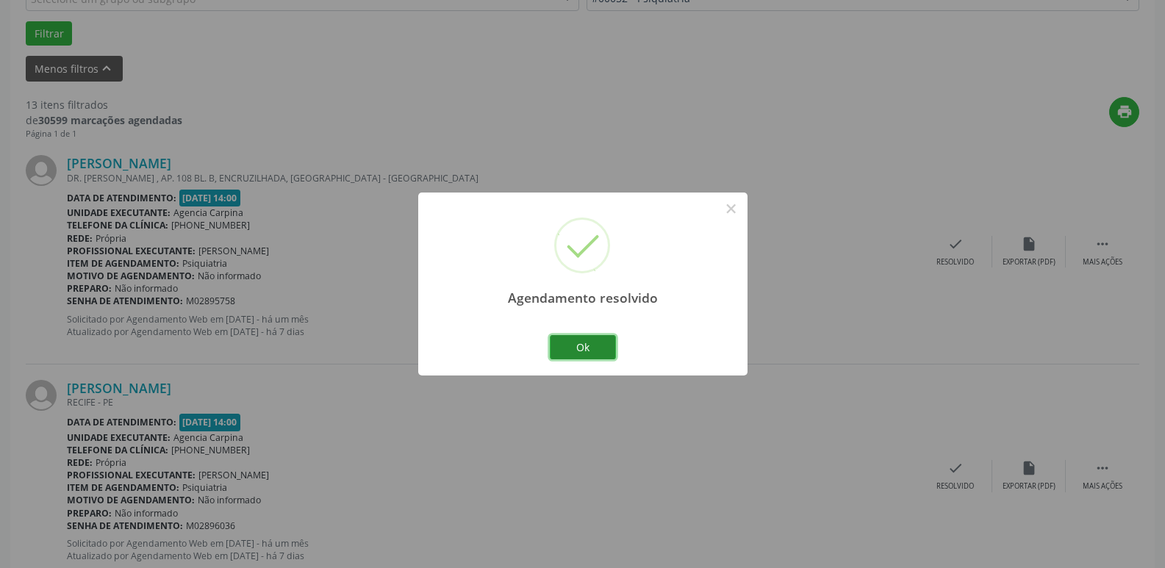
click at [580, 350] on button "Ok" at bounding box center [583, 347] width 66 height 25
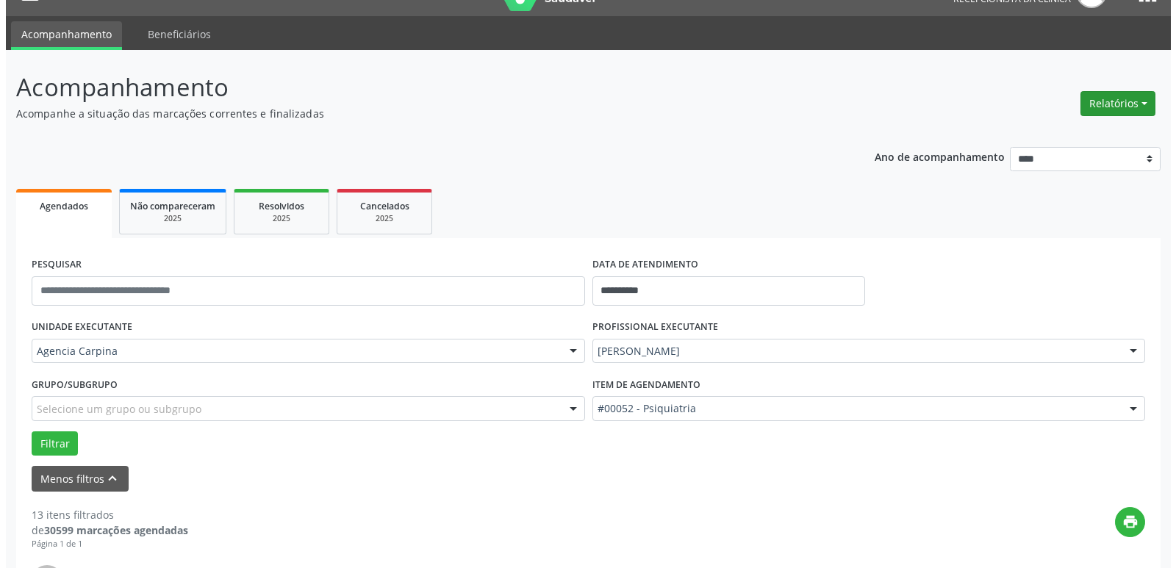
scroll to position [0, 0]
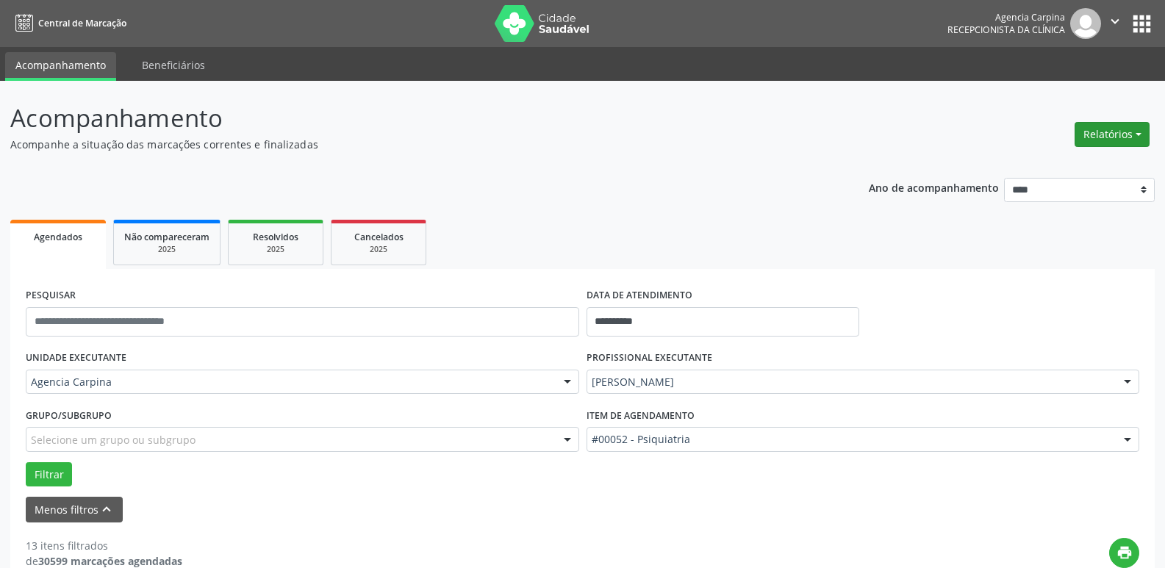
click at [1139, 134] on button "Relatórios" at bounding box center [1111, 134] width 75 height 25
click at [1065, 164] on link "Agendamentos" at bounding box center [1071, 166] width 158 height 21
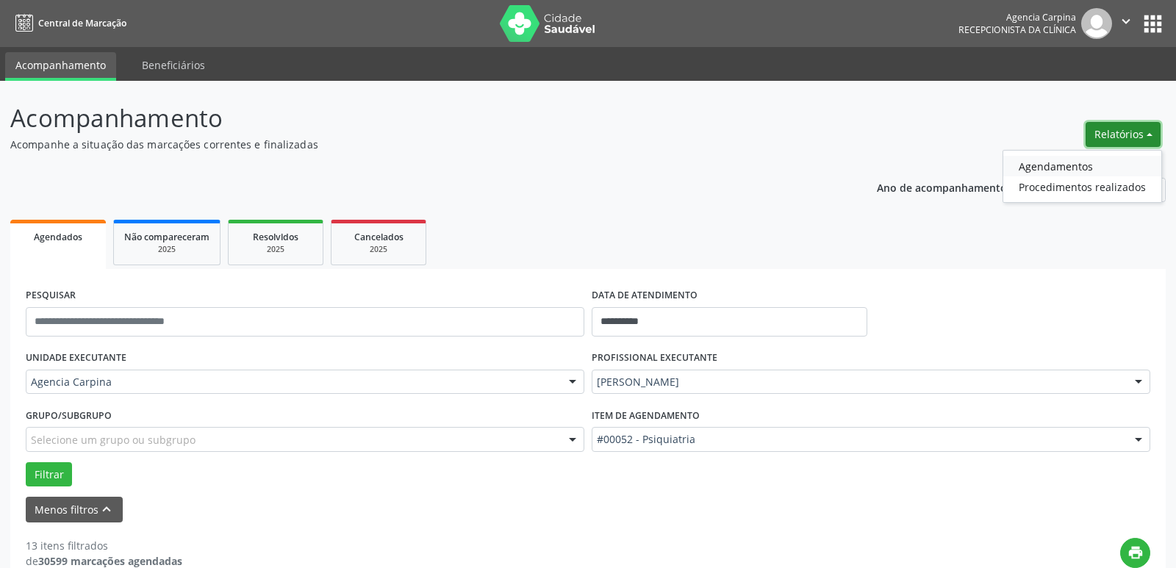
select select "*"
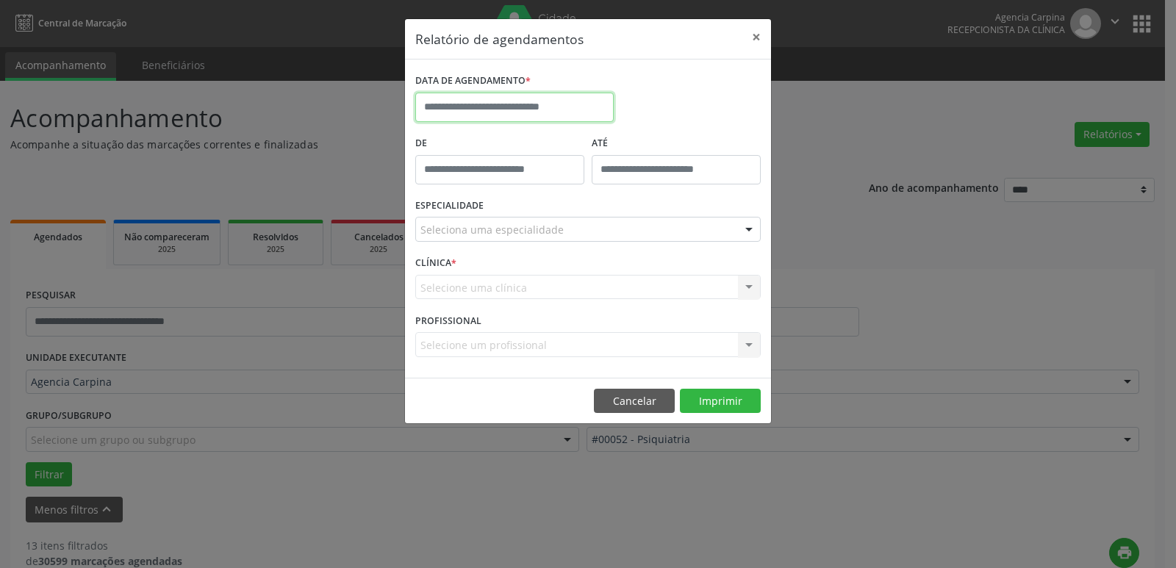
click at [457, 109] on input "text" at bounding box center [514, 107] width 198 height 29
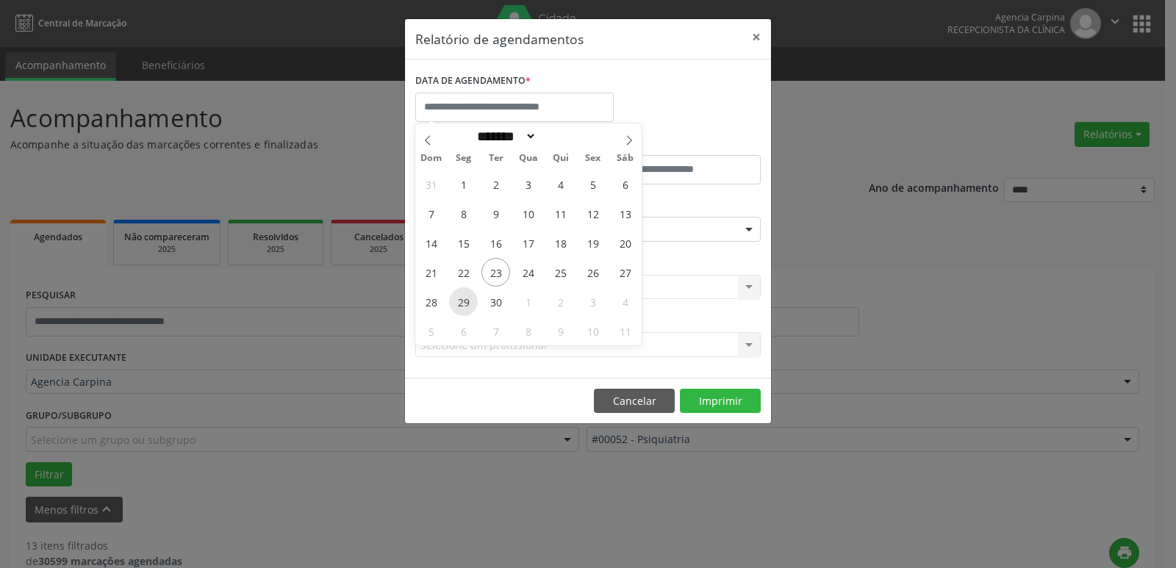
click at [461, 303] on span "29" at bounding box center [463, 301] width 29 height 29
type input "**********"
click at [461, 303] on span "29" at bounding box center [463, 301] width 29 height 29
select select "*"
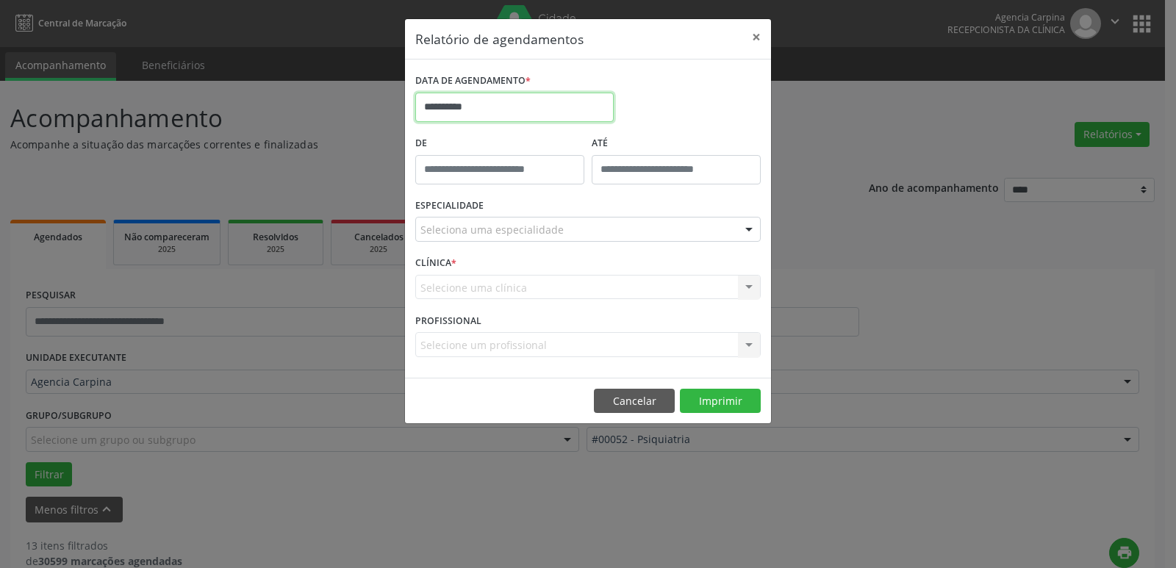
click at [526, 115] on input "**********" at bounding box center [514, 107] width 198 height 29
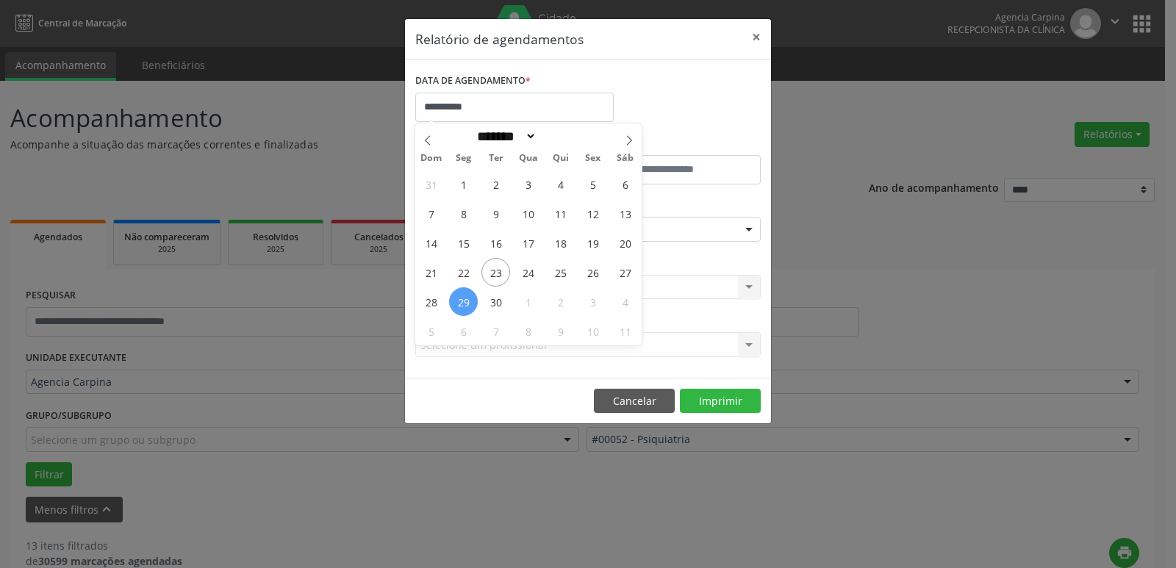
click at [468, 306] on span "29" at bounding box center [463, 301] width 29 height 29
type input "**********"
click at [495, 304] on span "30" at bounding box center [495, 301] width 29 height 29
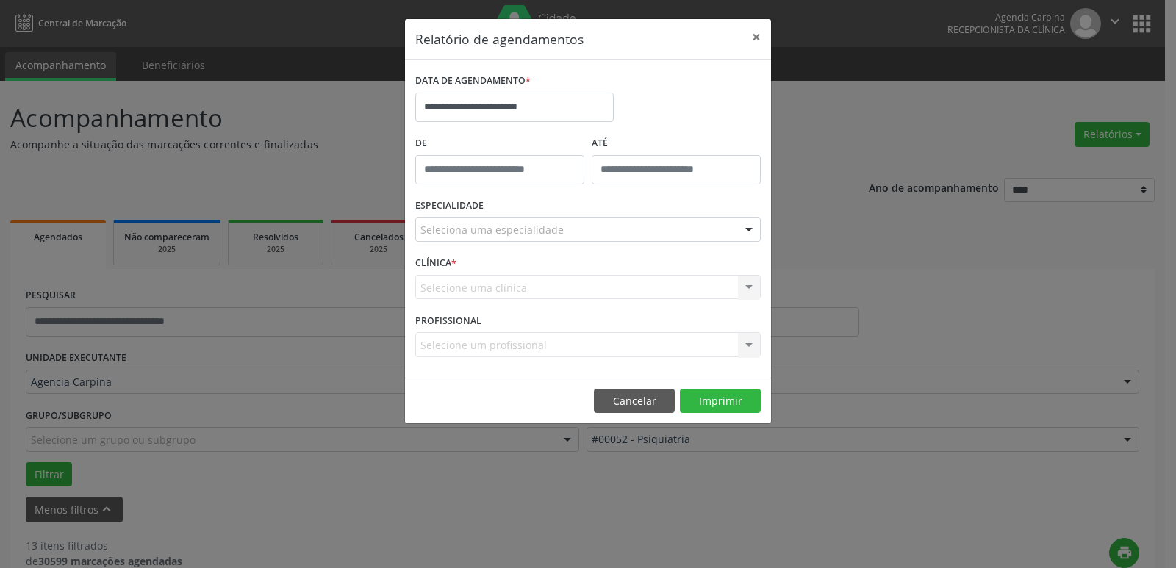
click at [749, 227] on div at bounding box center [749, 229] width 22 height 25
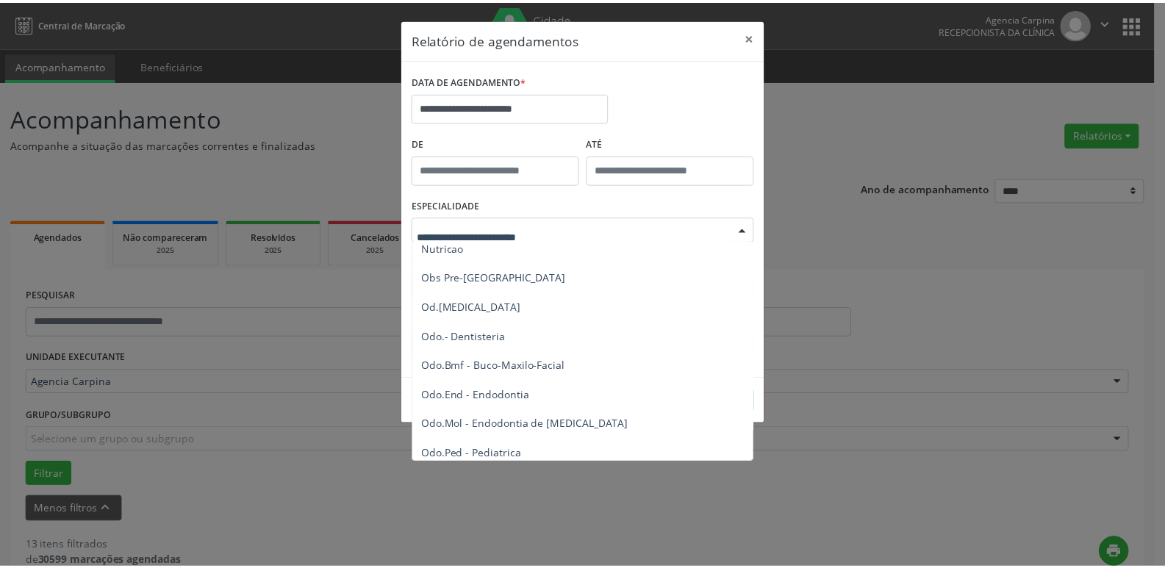
scroll to position [1543, 0]
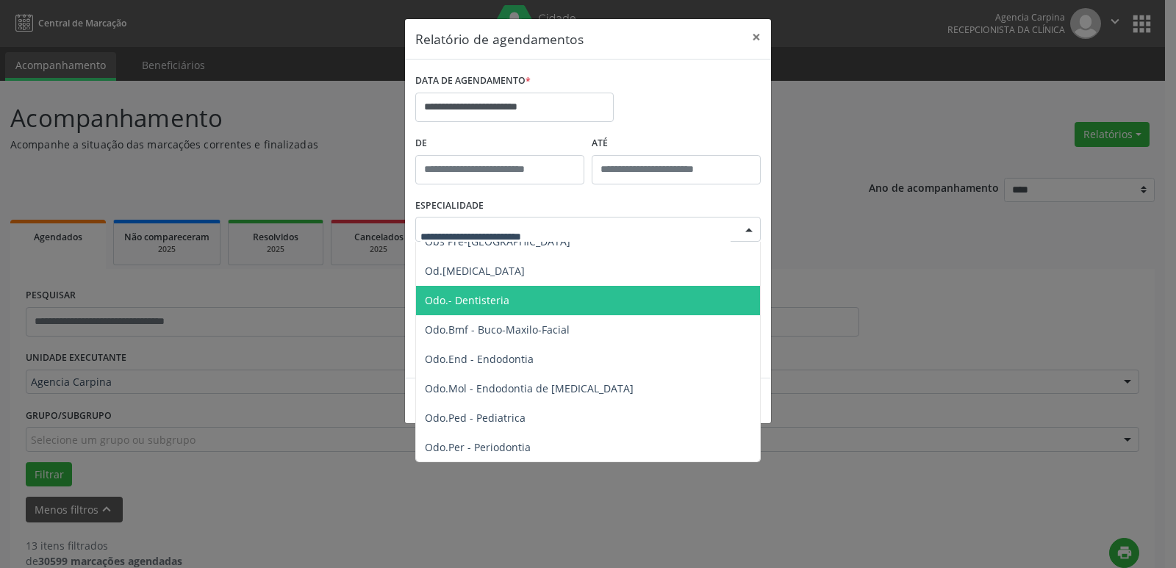
click at [585, 307] on span "Odo.- Dentisteria" at bounding box center [589, 300] width 346 height 29
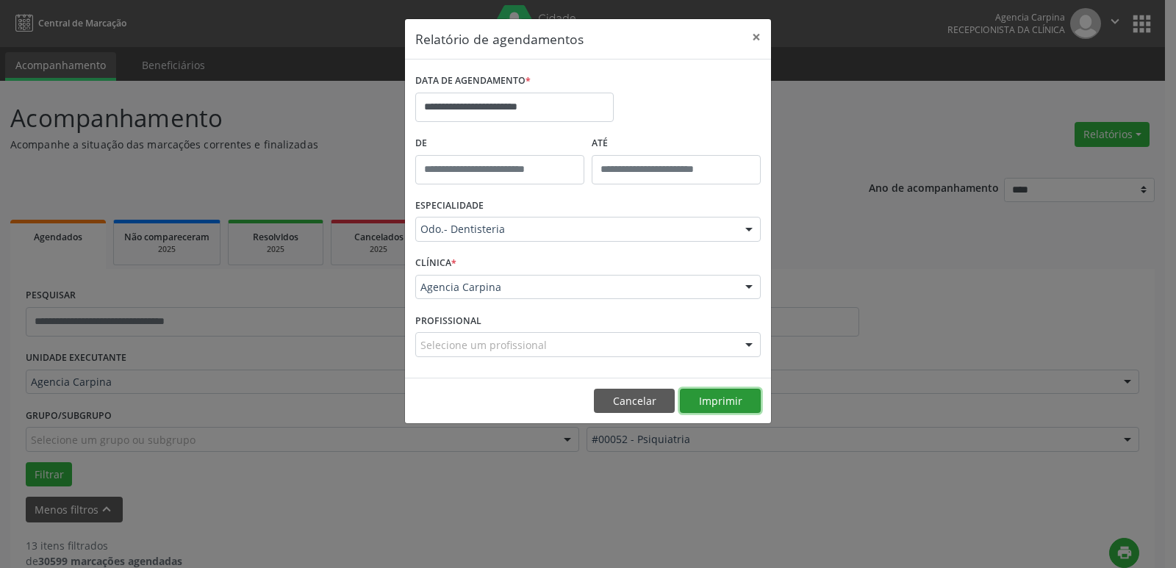
click at [718, 402] on button "Imprimir" at bounding box center [720, 401] width 81 height 25
click at [755, 39] on button "×" at bounding box center [755, 37] width 29 height 36
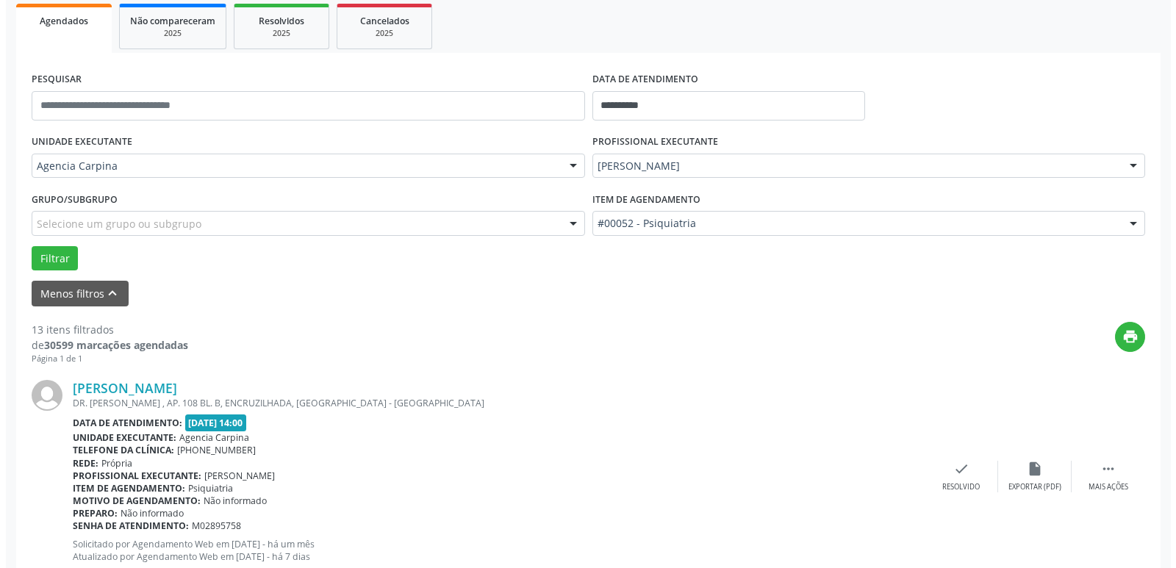
scroll to position [220, 0]
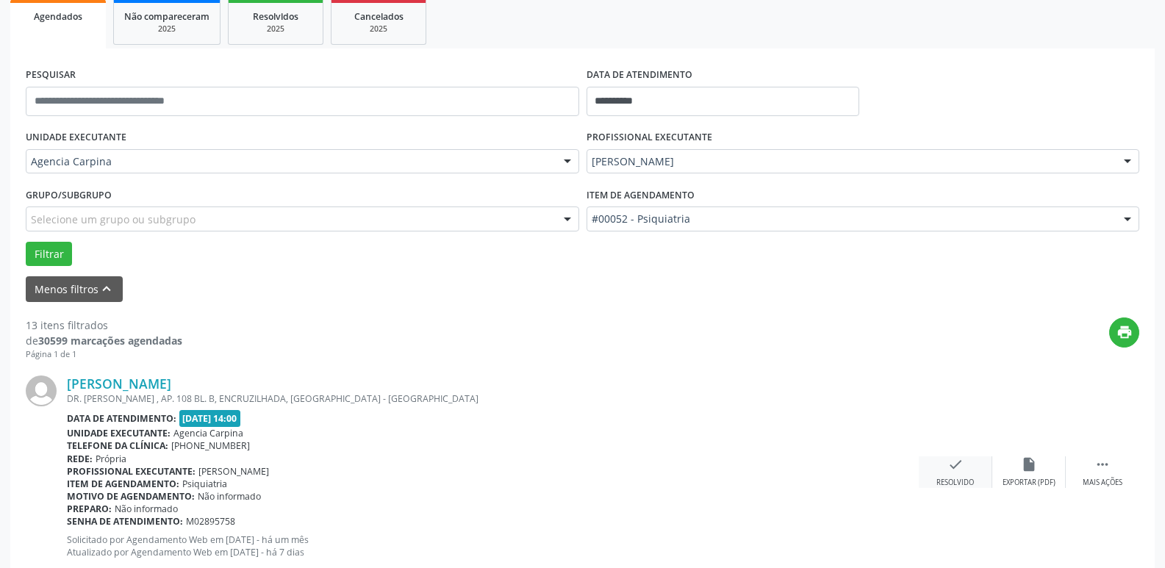
click at [949, 482] on div "Resolvido" at bounding box center [954, 483] width 37 height 10
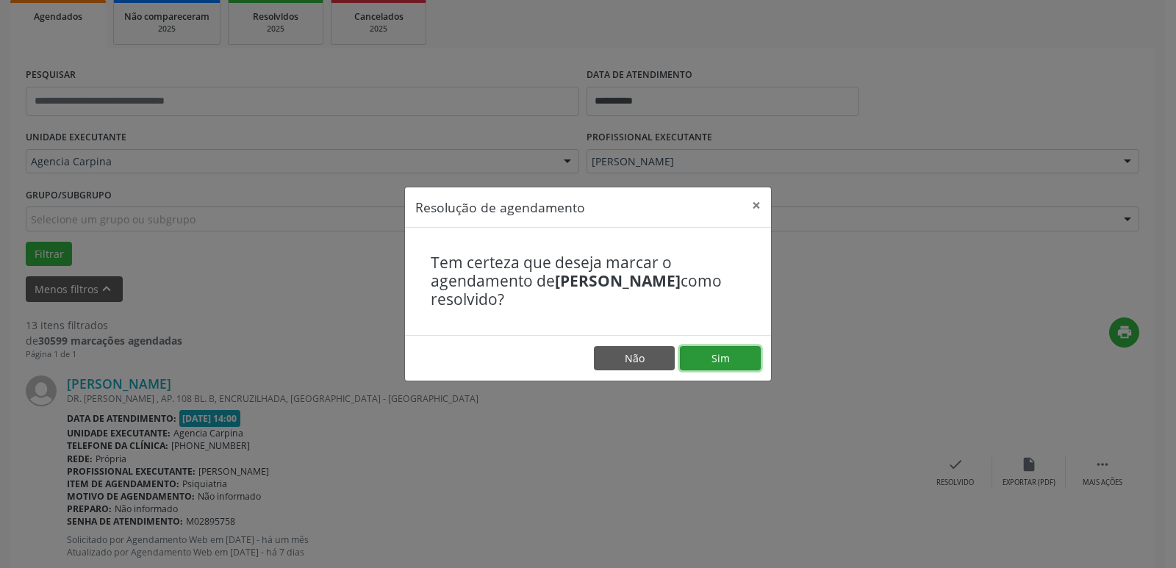
click at [727, 359] on button "Sim" at bounding box center [720, 358] width 81 height 25
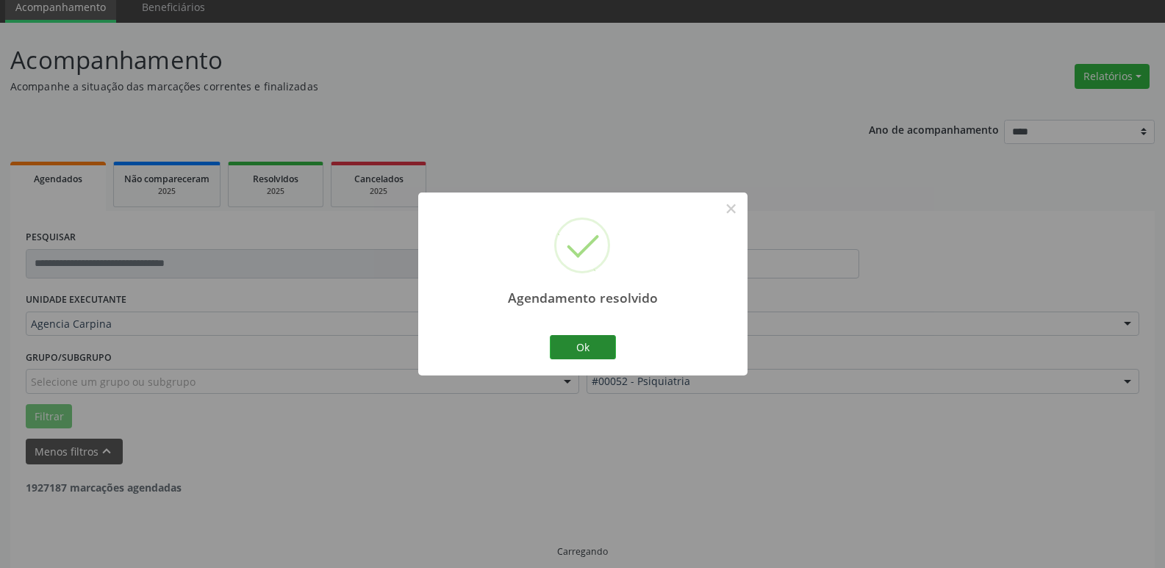
scroll to position [73, 0]
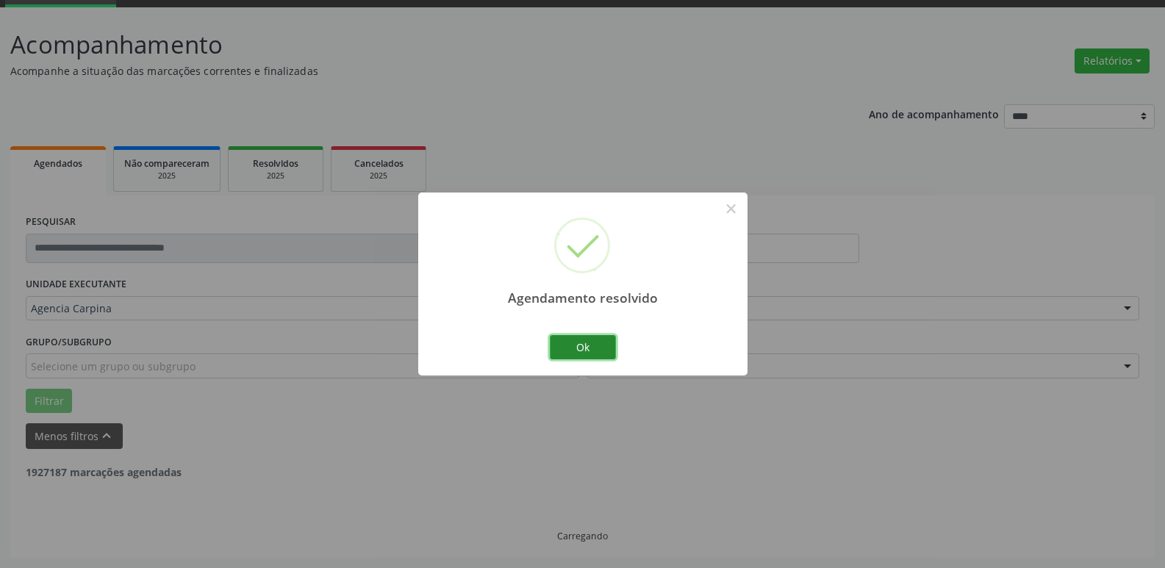
click at [575, 338] on button "Ok" at bounding box center [583, 347] width 66 height 25
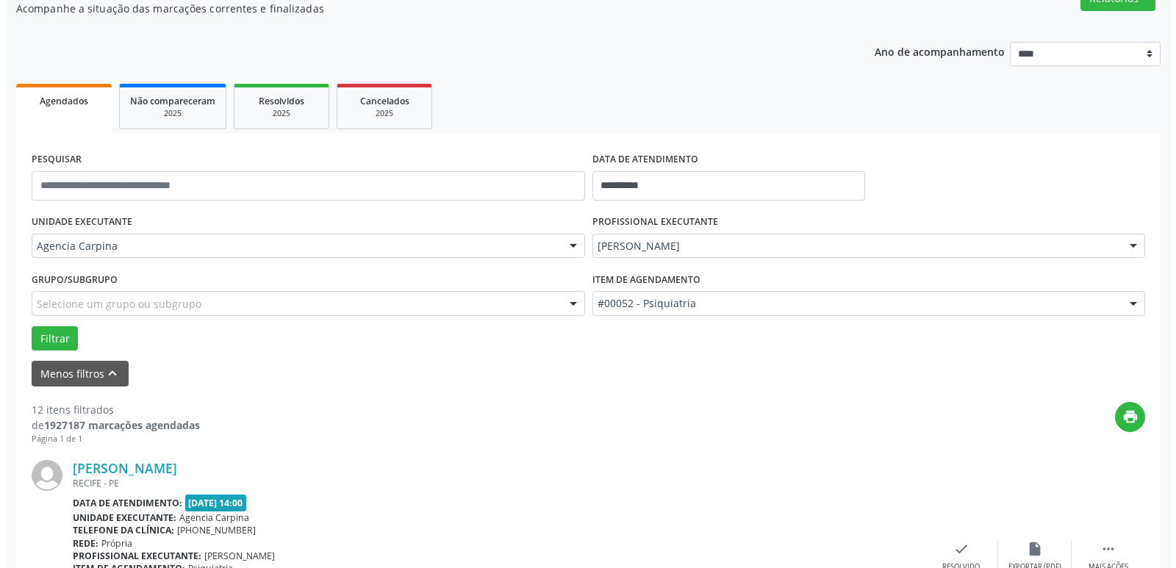
scroll to position [294, 0]
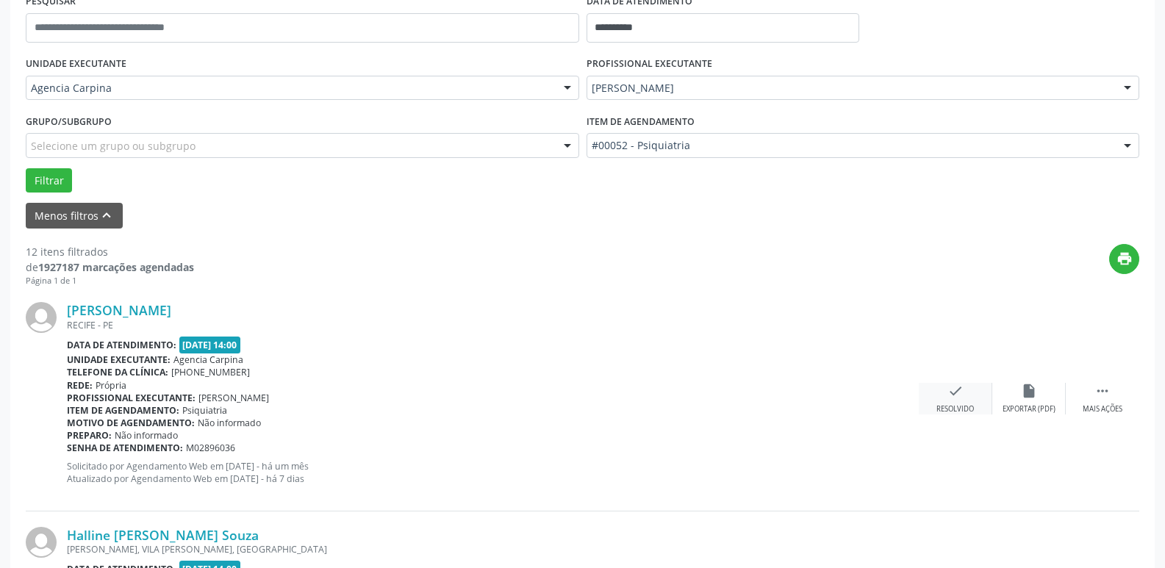
click at [961, 391] on icon "check" at bounding box center [955, 391] width 16 height 16
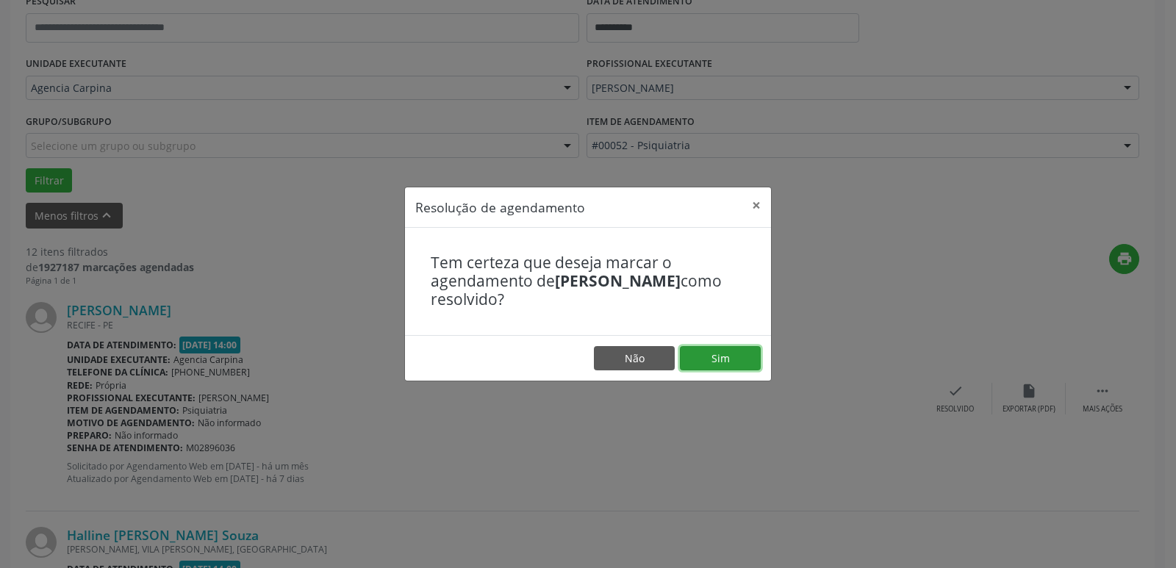
click at [737, 356] on button "Sim" at bounding box center [720, 358] width 81 height 25
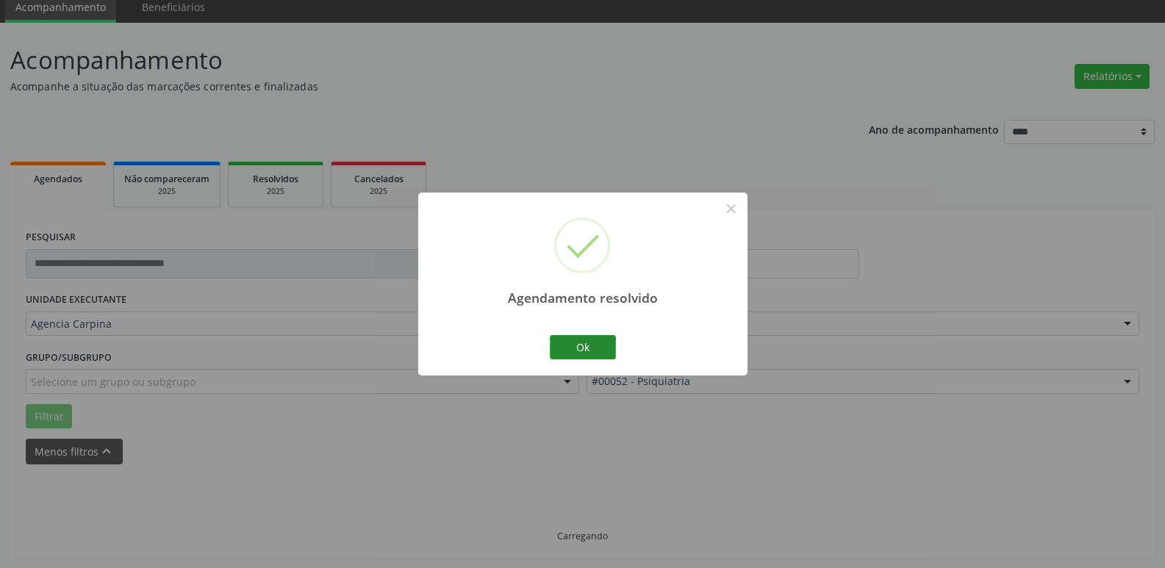
scroll to position [73, 0]
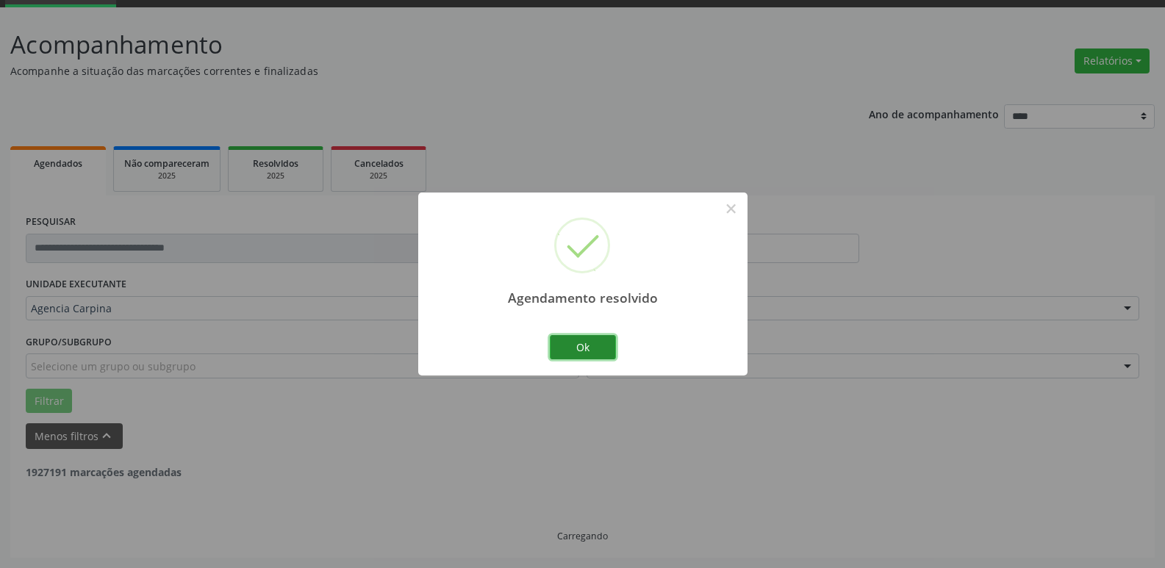
click at [576, 344] on button "Ok" at bounding box center [583, 347] width 66 height 25
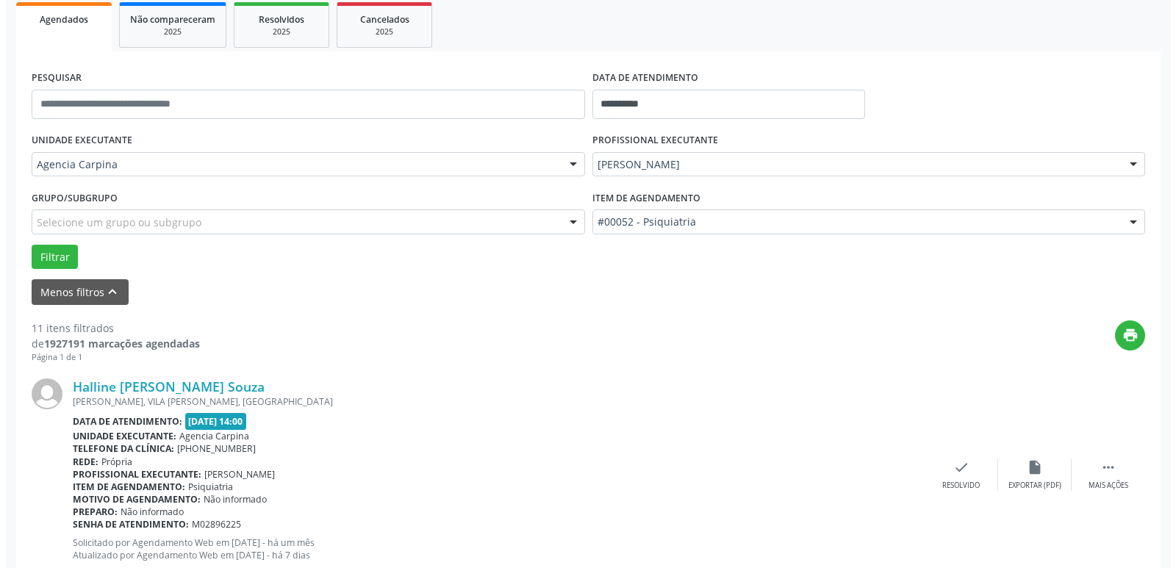
scroll to position [220, 0]
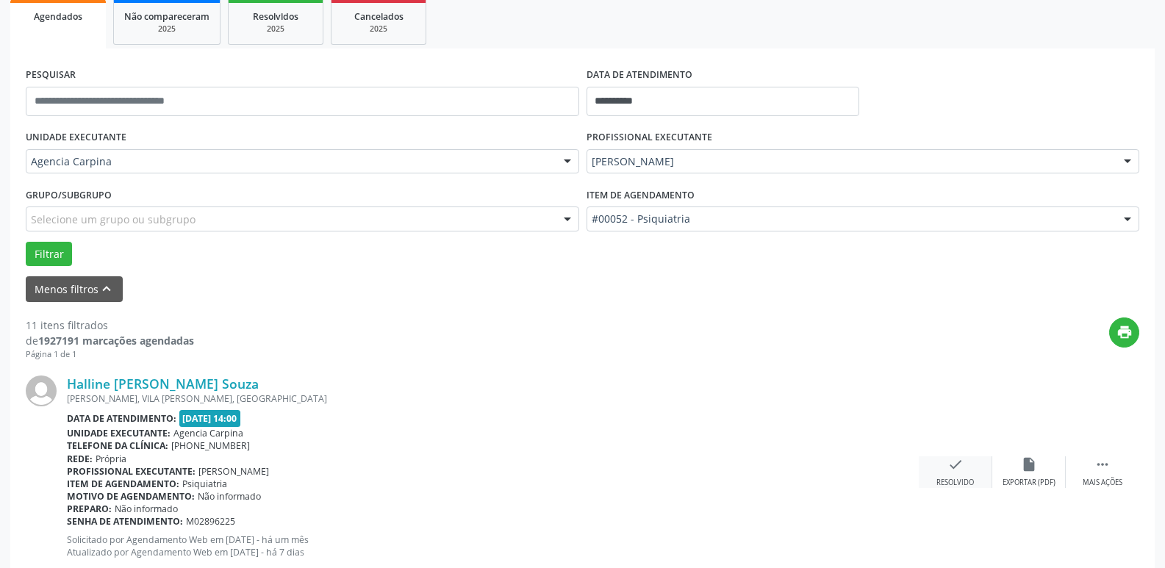
click at [951, 470] on icon "check" at bounding box center [955, 464] width 16 height 16
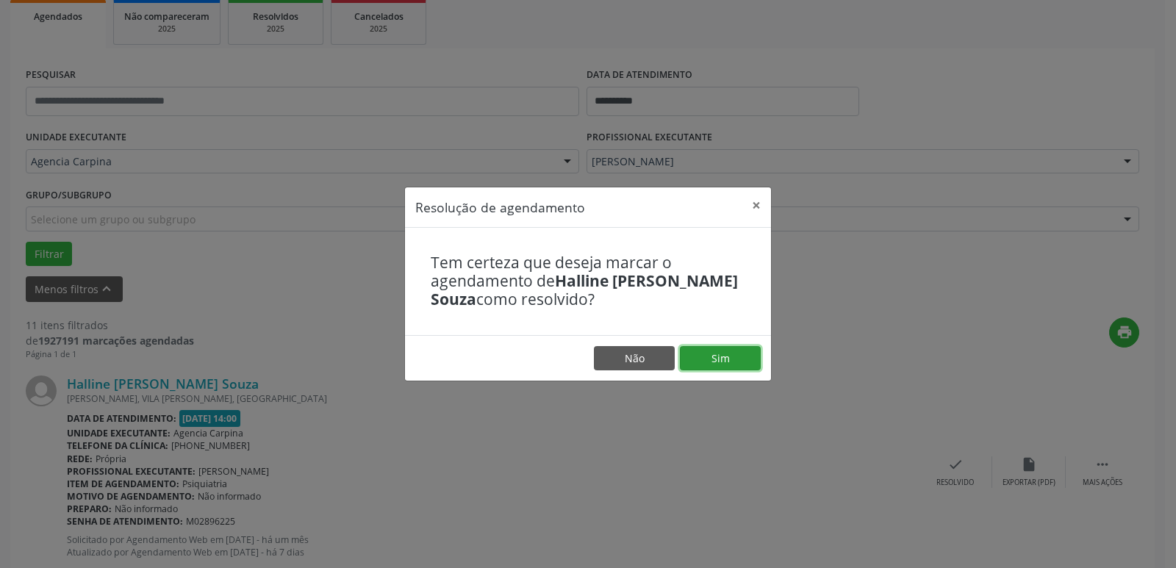
click at [741, 353] on button "Sim" at bounding box center [720, 358] width 81 height 25
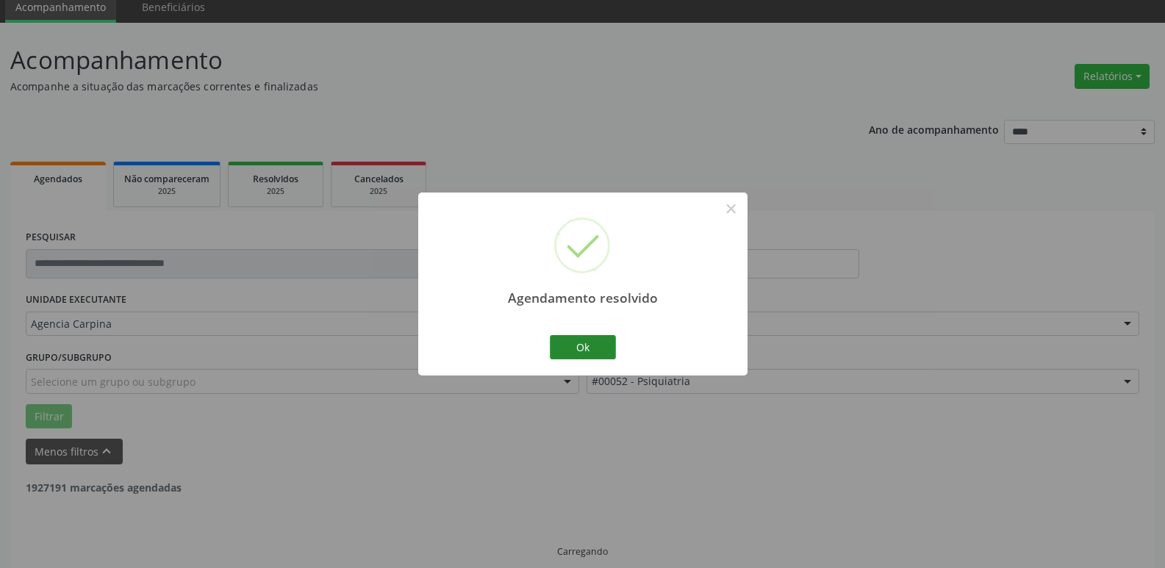
scroll to position [73, 0]
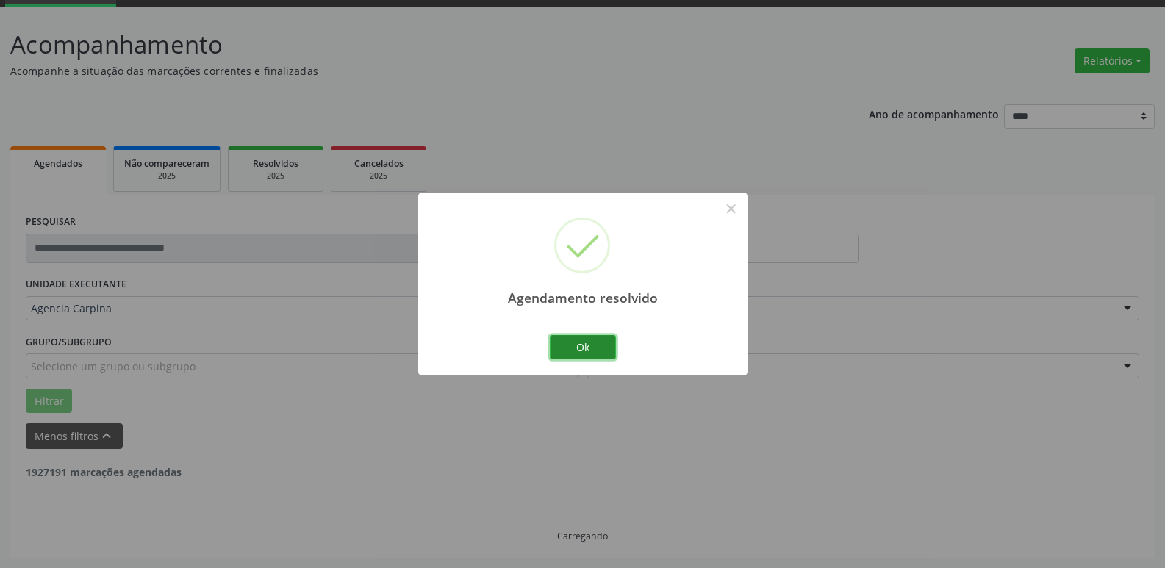
click at [599, 342] on button "Ok" at bounding box center [583, 347] width 66 height 25
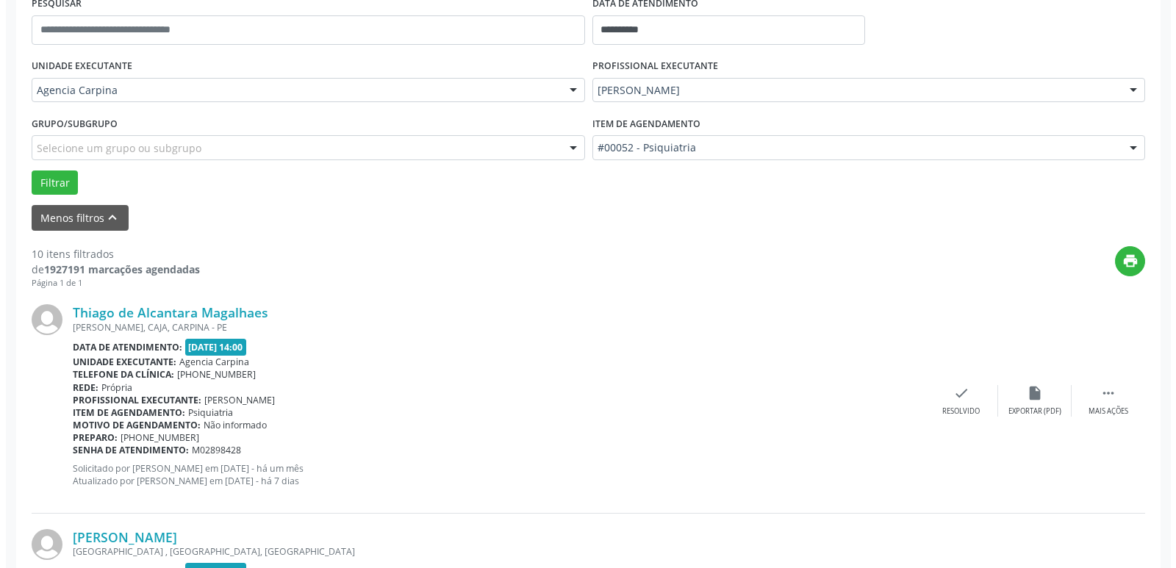
scroll to position [294, 0]
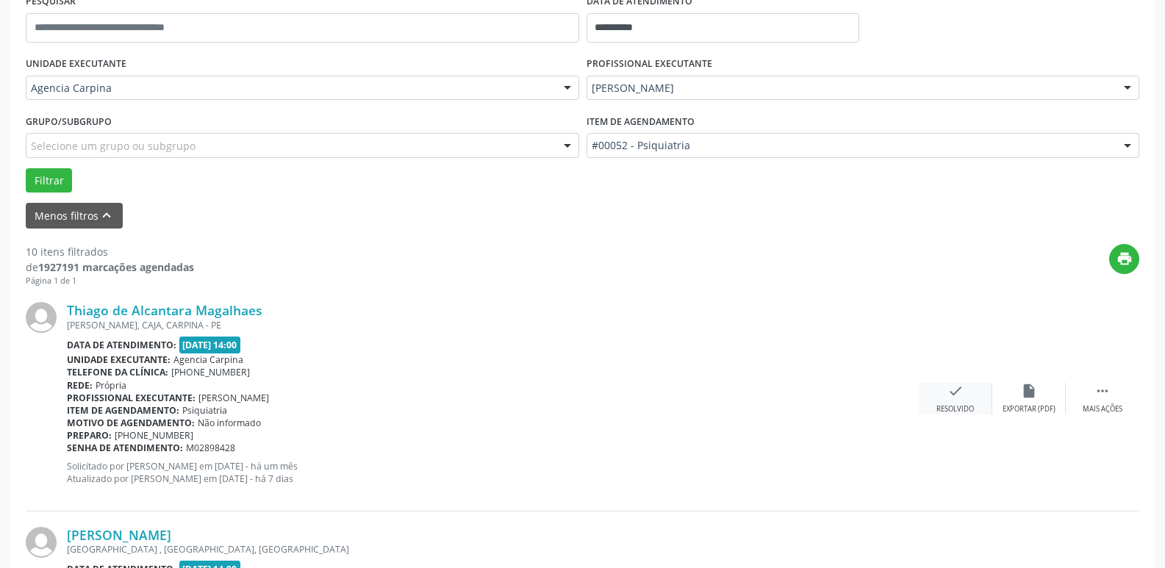
click at [949, 393] on icon "check" at bounding box center [955, 391] width 16 height 16
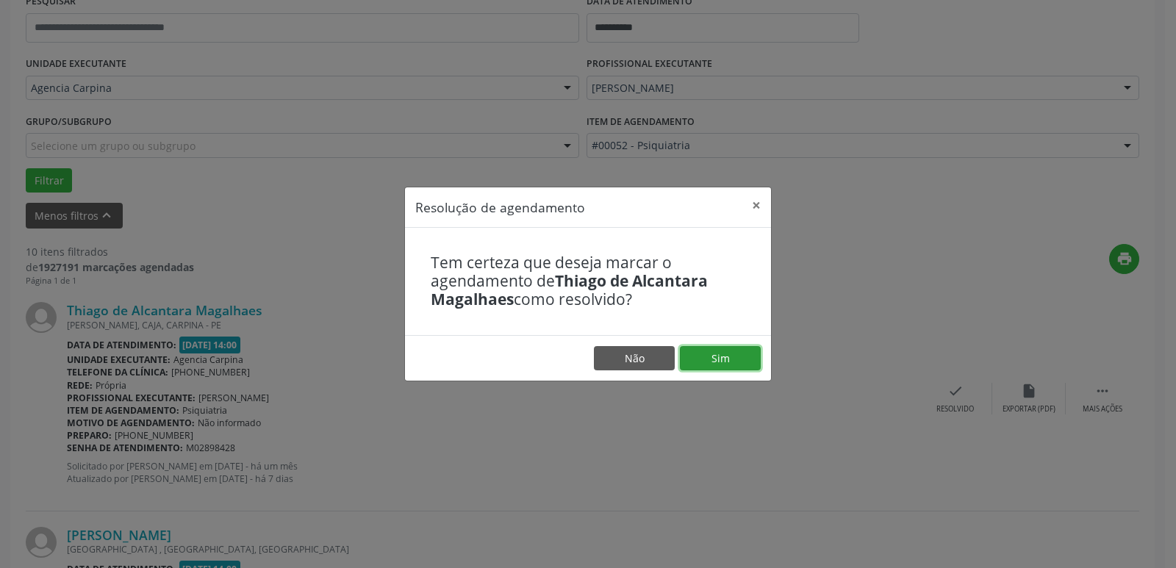
click at [733, 359] on button "Sim" at bounding box center [720, 358] width 81 height 25
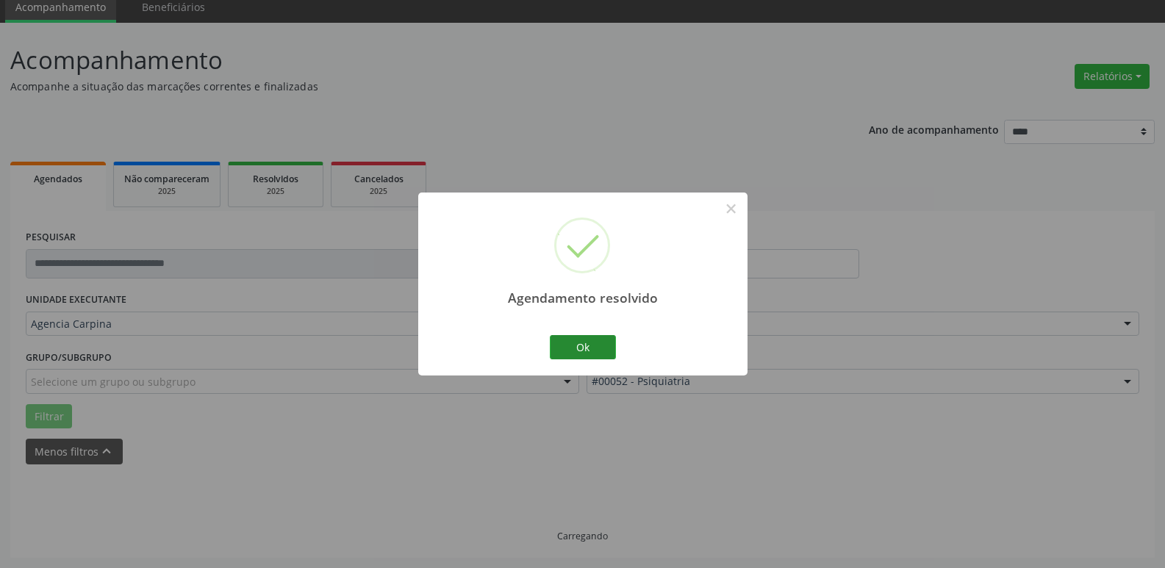
scroll to position [73, 0]
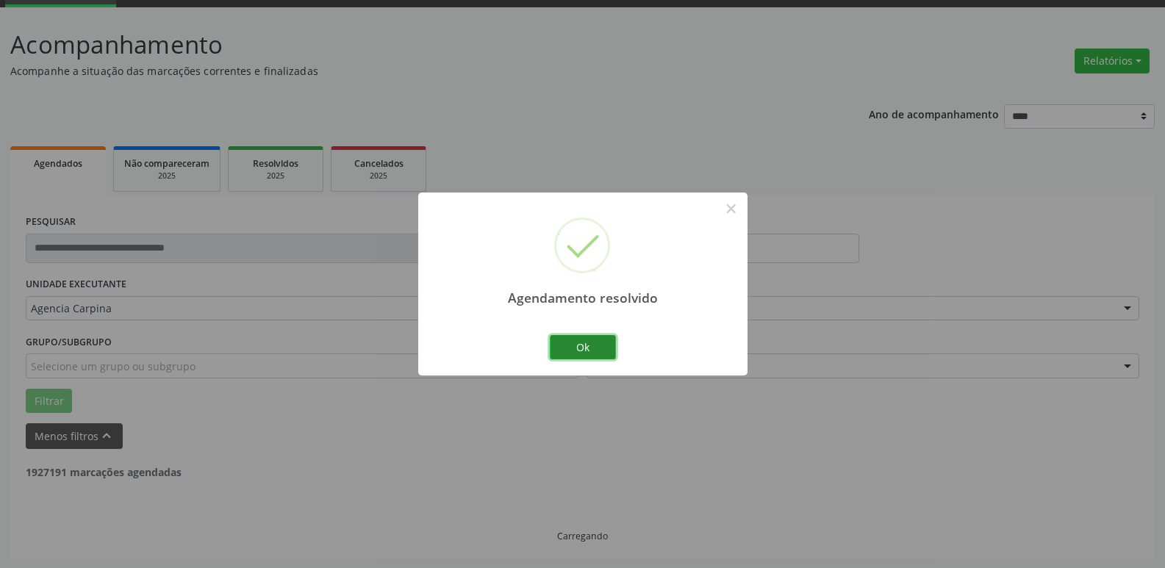
click at [580, 353] on button "Ok" at bounding box center [583, 347] width 66 height 25
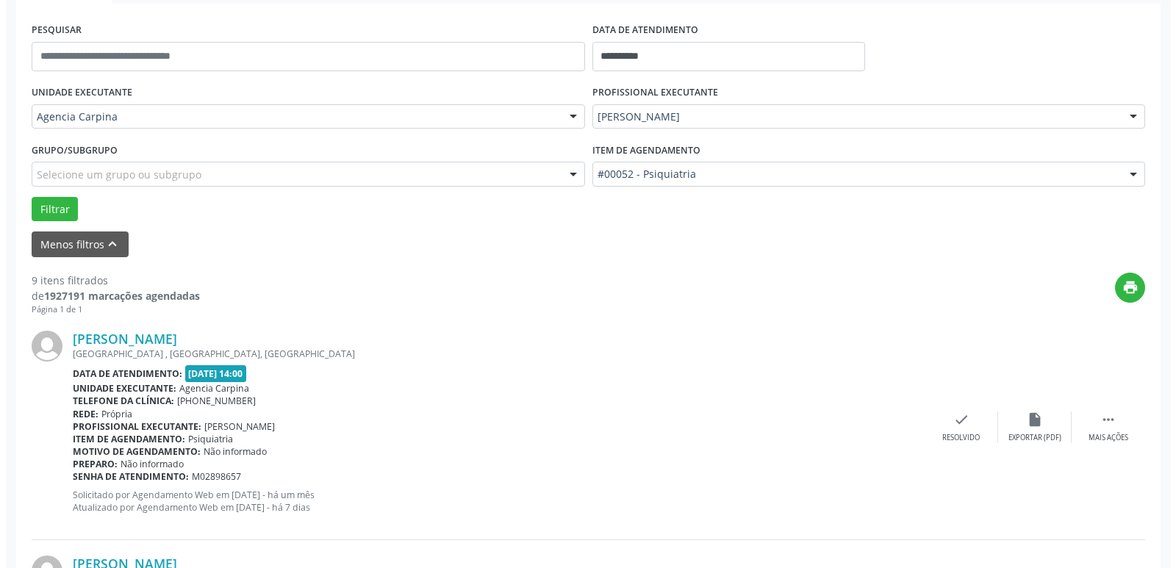
scroll to position [294, 0]
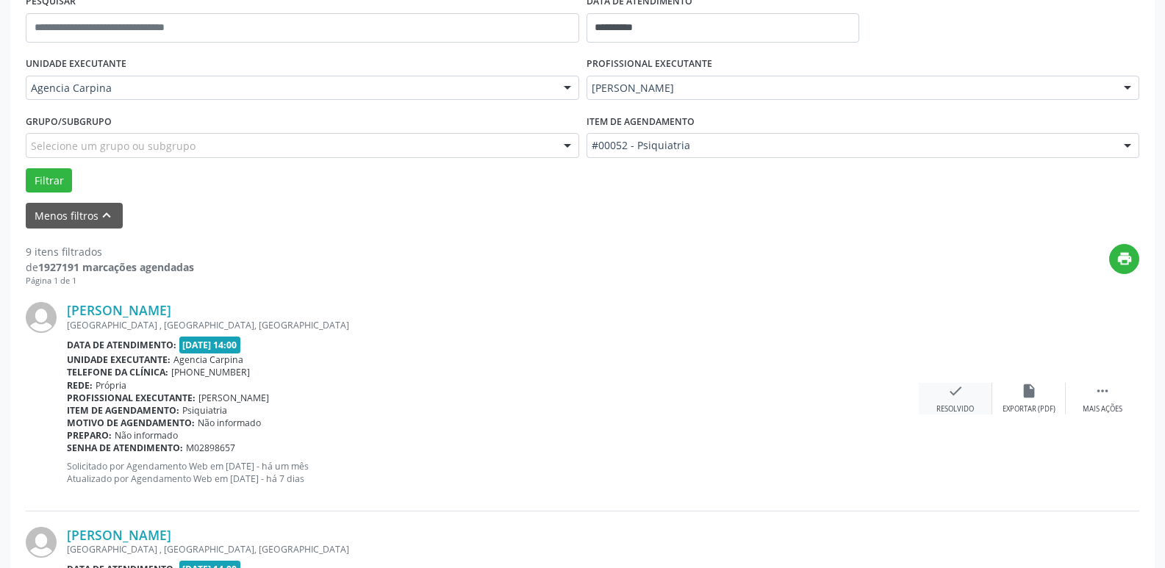
click at [965, 405] on div "Resolvido" at bounding box center [954, 409] width 37 height 10
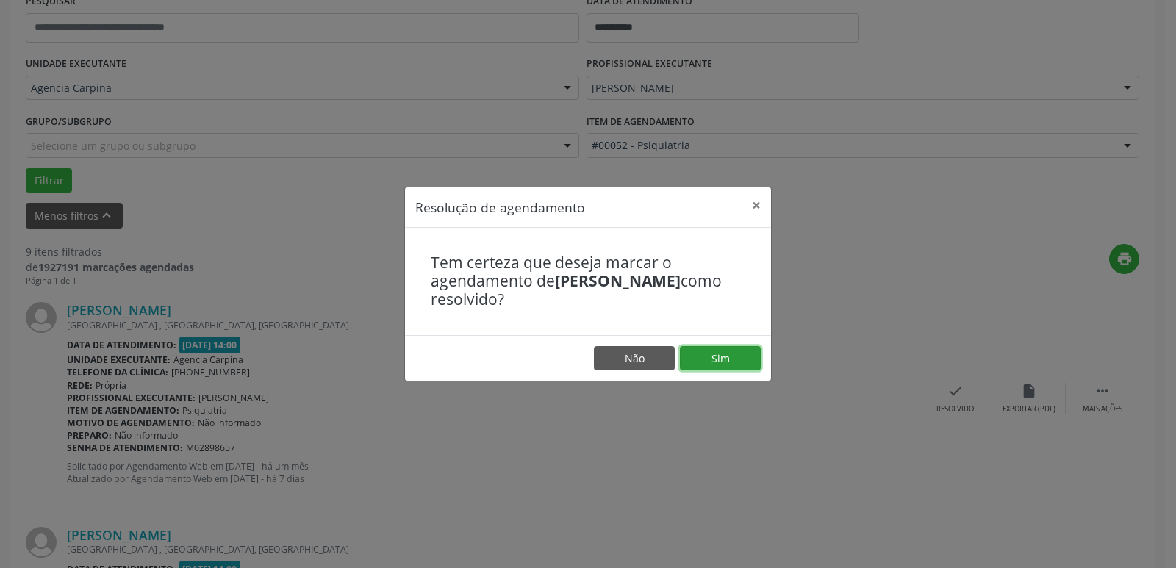
click at [739, 358] on button "Sim" at bounding box center [720, 358] width 81 height 25
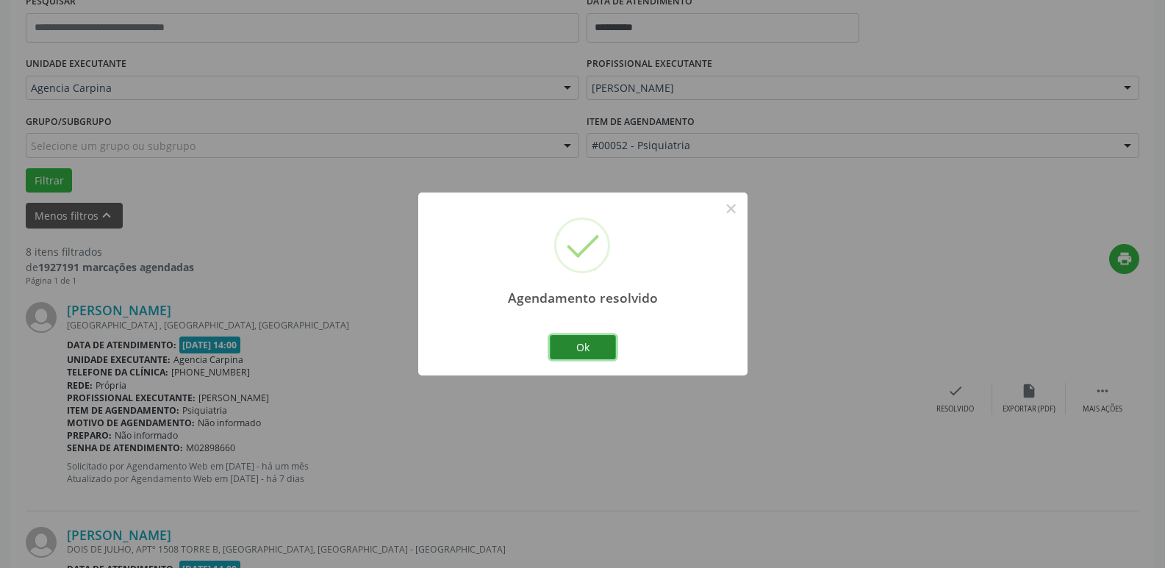
click at [580, 356] on button "Ok" at bounding box center [583, 347] width 66 height 25
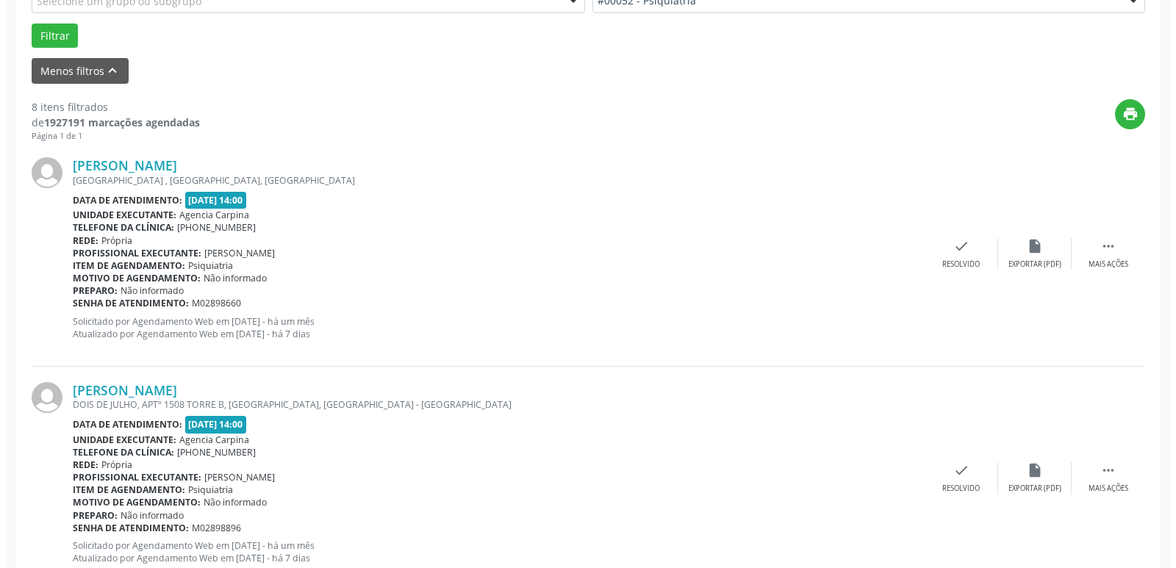
scroll to position [441, 0]
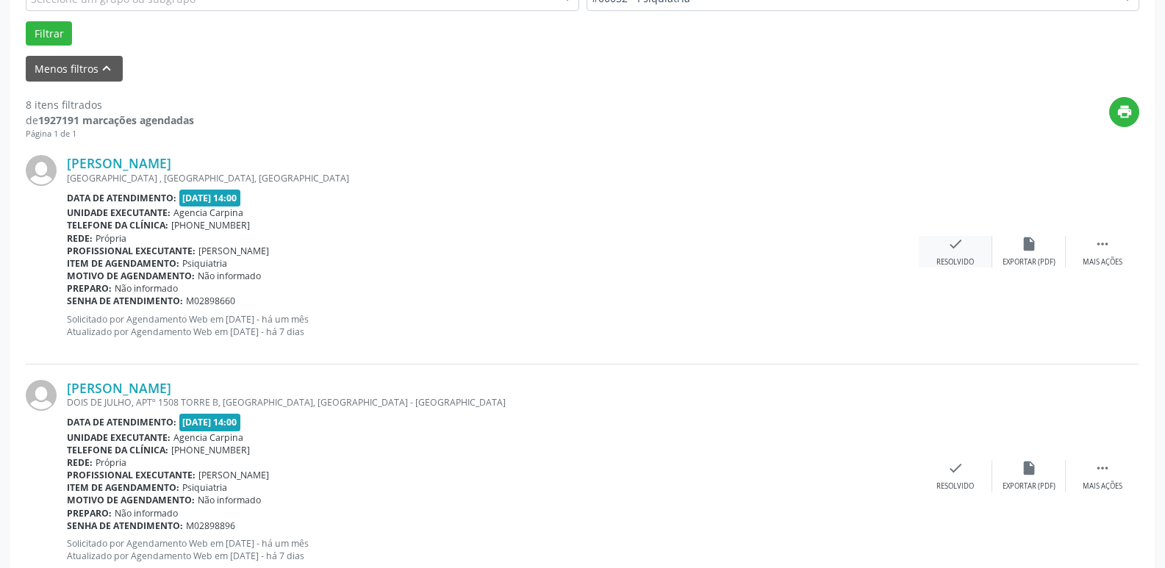
click at [940, 260] on div "Resolvido" at bounding box center [954, 262] width 37 height 10
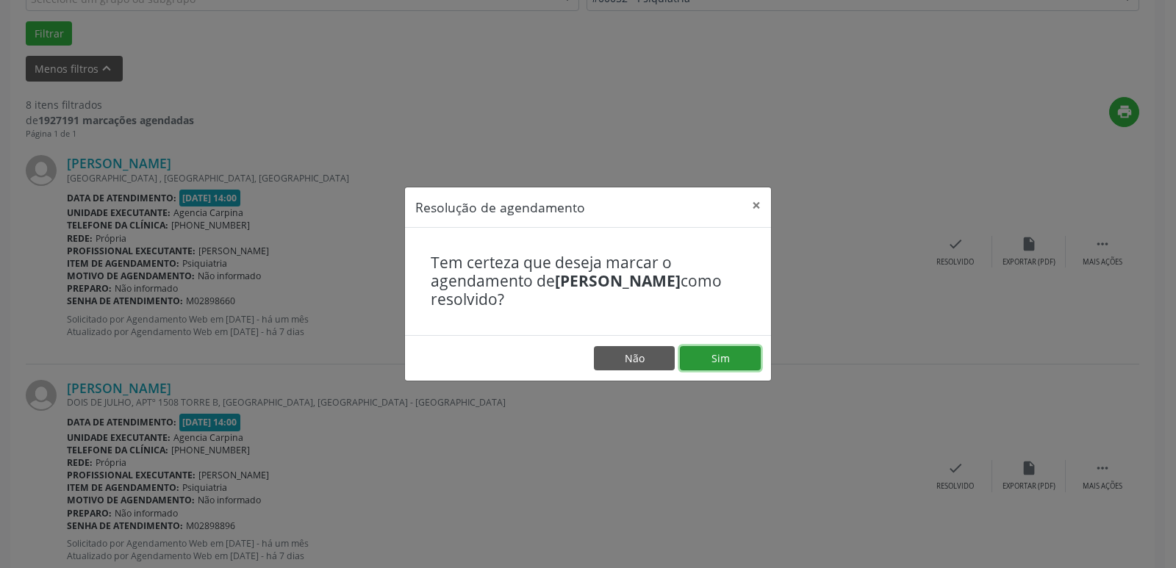
click at [724, 359] on button "Sim" at bounding box center [720, 358] width 81 height 25
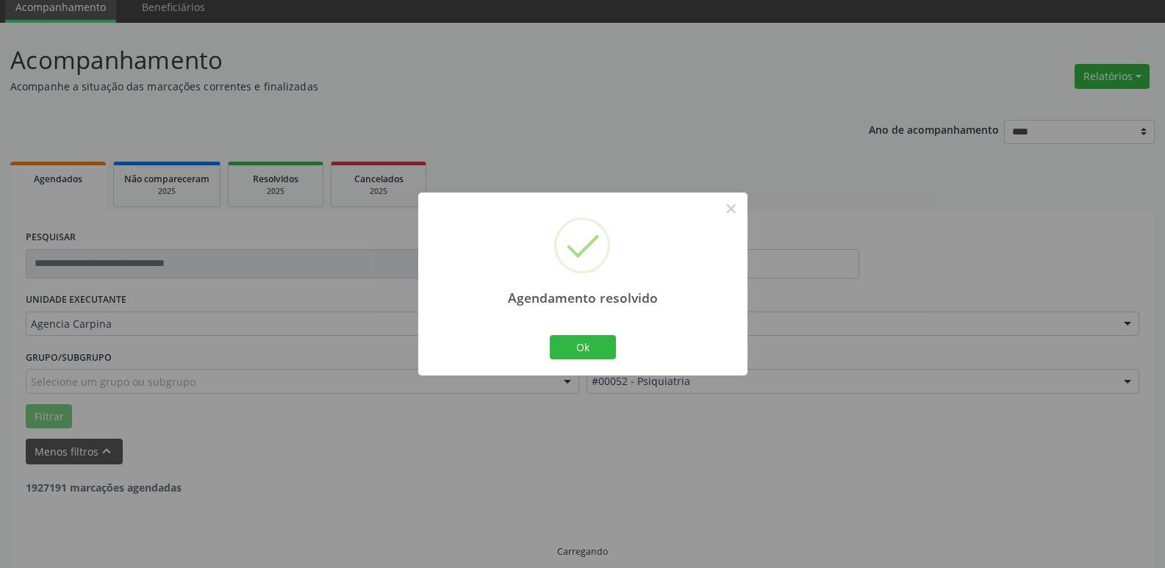
scroll to position [73, 0]
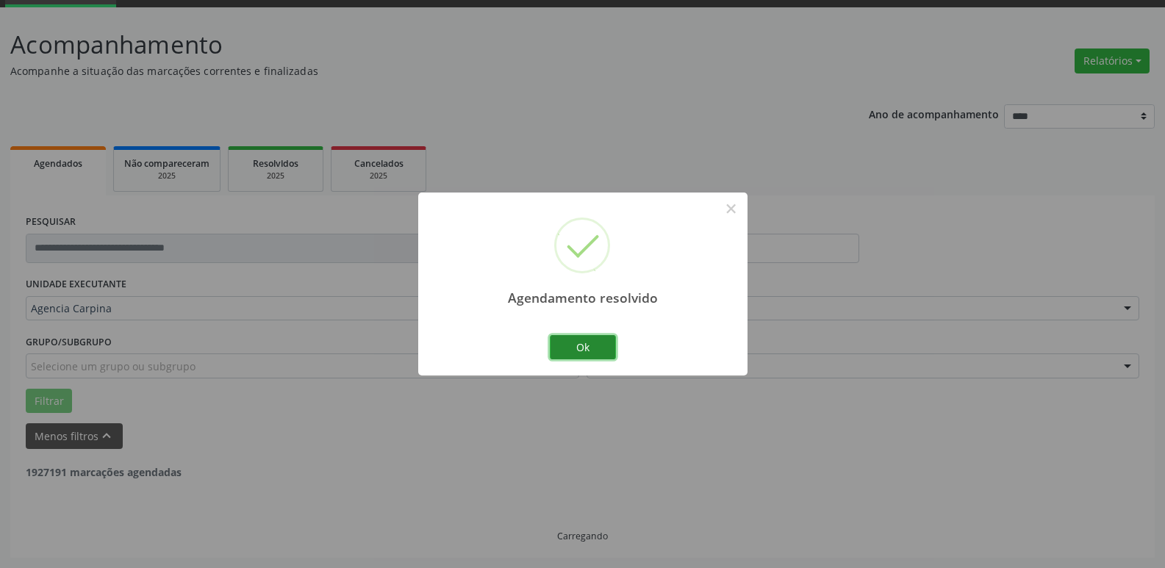
click at [589, 352] on button "Ok" at bounding box center [583, 347] width 66 height 25
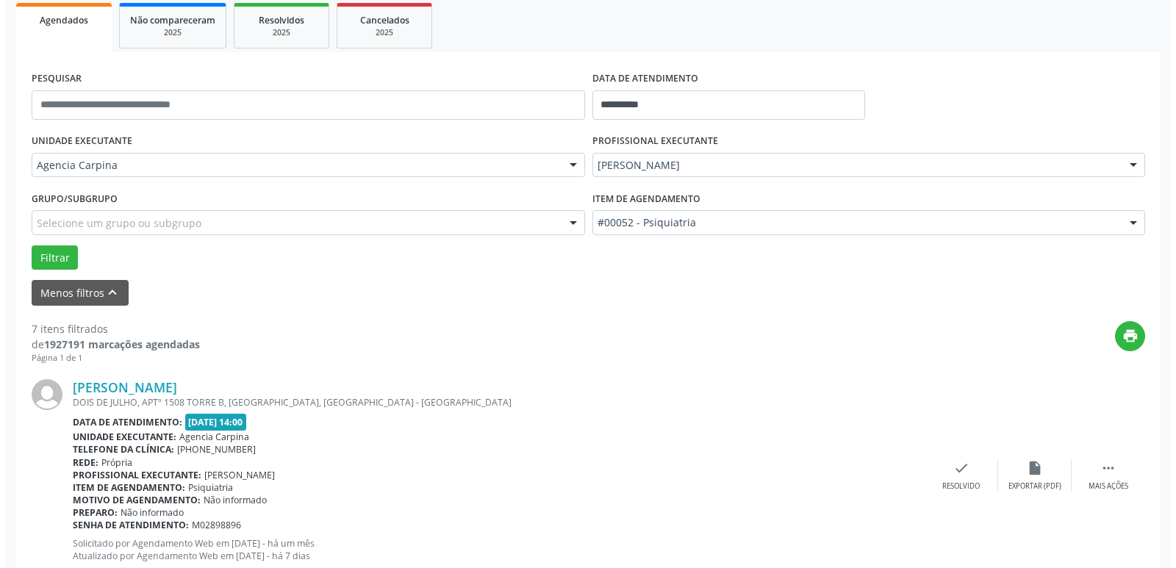
scroll to position [220, 0]
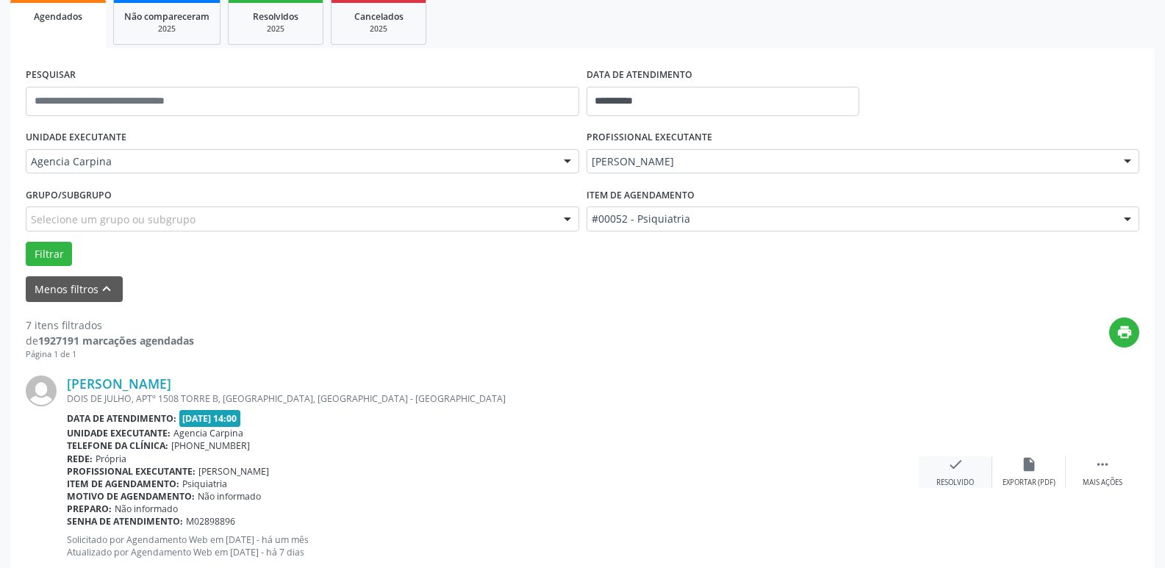
click at [954, 474] on div "check Resolvido" at bounding box center [954, 472] width 73 height 32
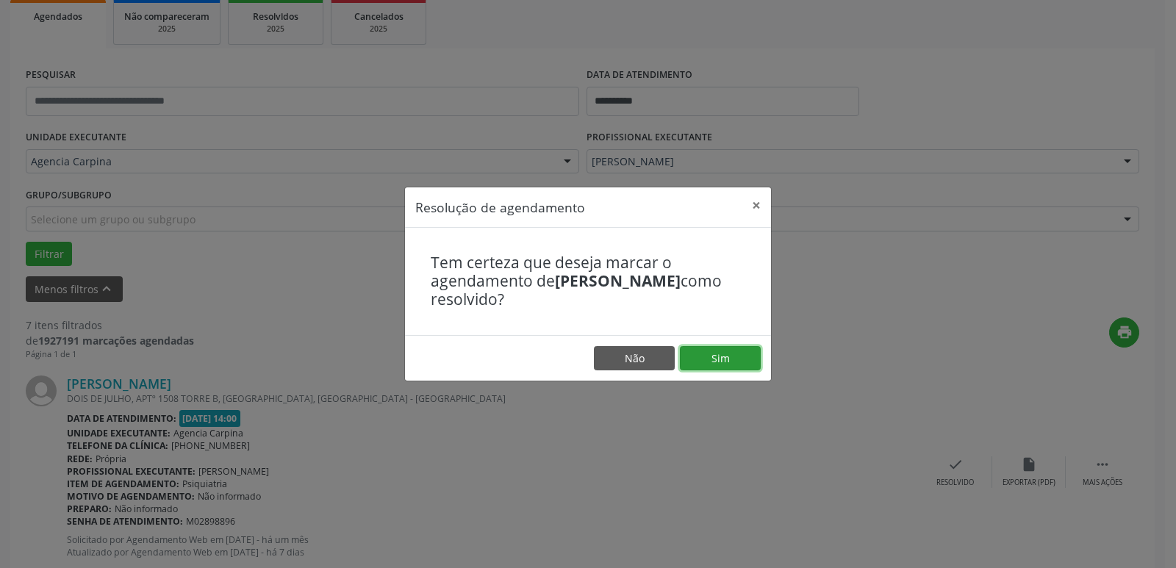
click at [722, 354] on button "Sim" at bounding box center [720, 358] width 81 height 25
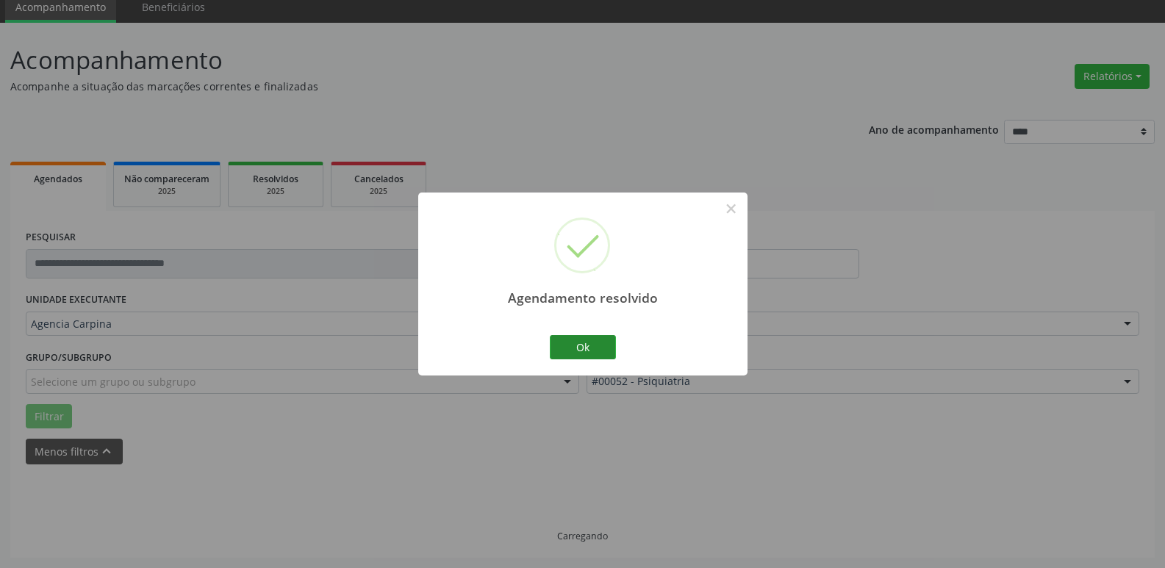
scroll to position [73, 0]
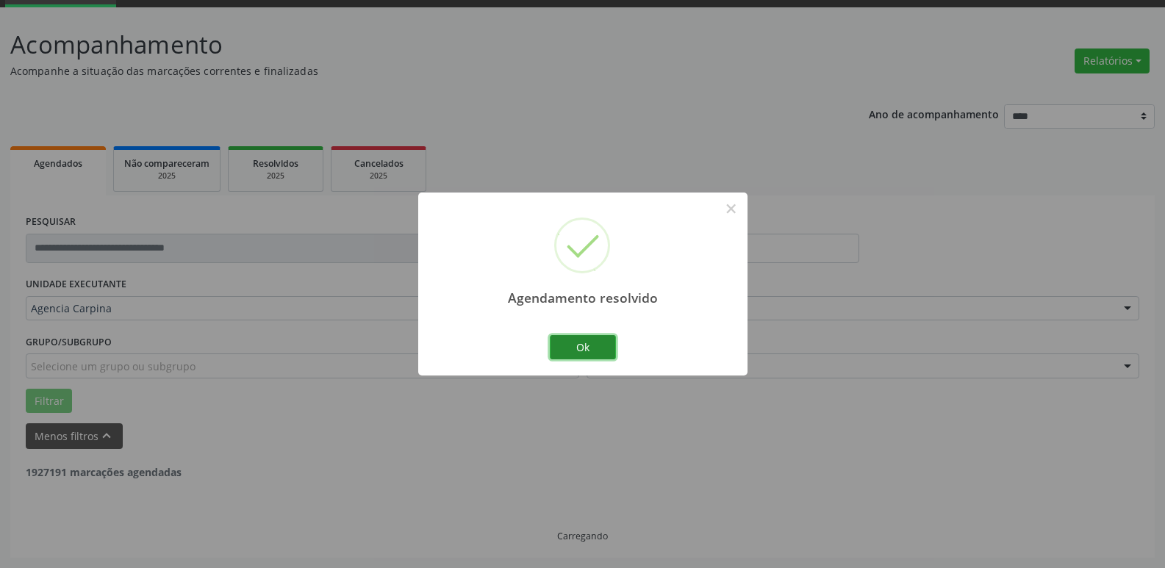
click at [594, 345] on button "Ok" at bounding box center [583, 347] width 66 height 25
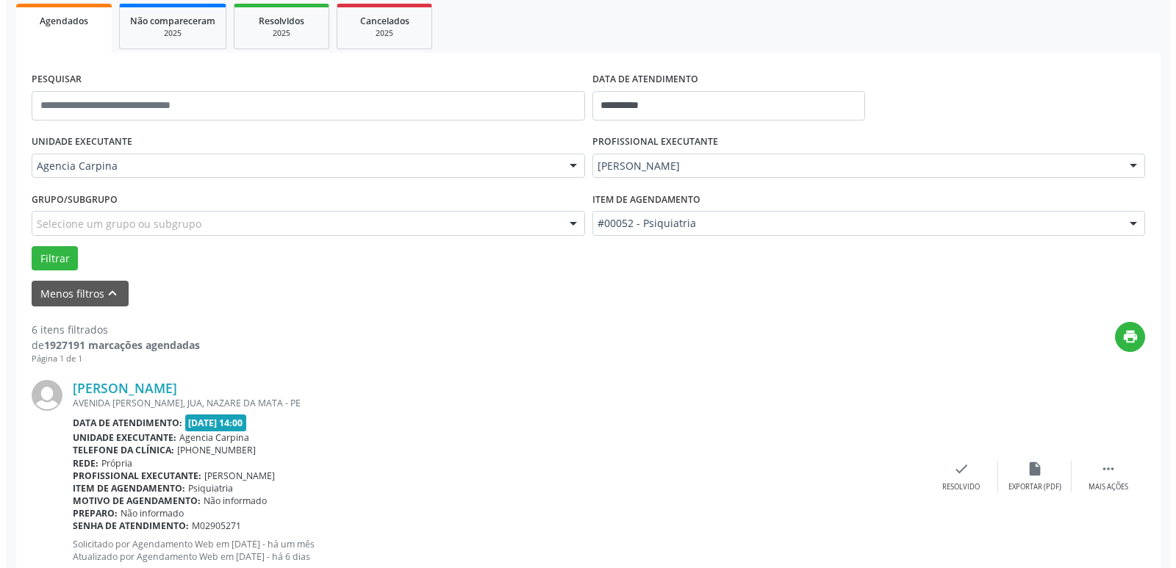
scroll to position [220, 0]
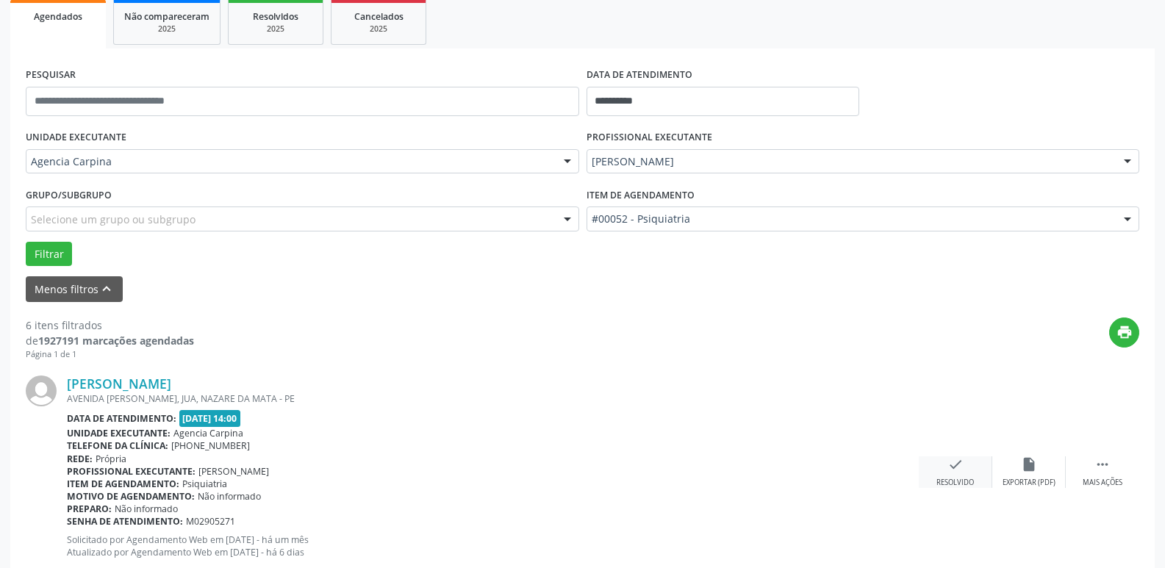
click at [946, 476] on div "check Resolvido" at bounding box center [954, 472] width 73 height 32
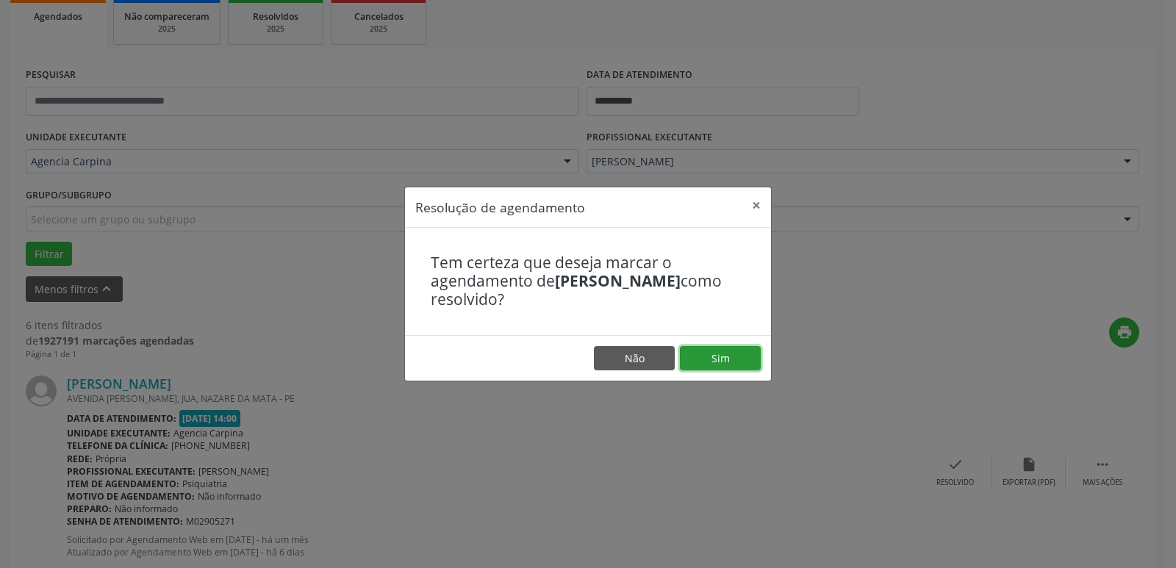
click at [720, 363] on button "Sim" at bounding box center [720, 358] width 81 height 25
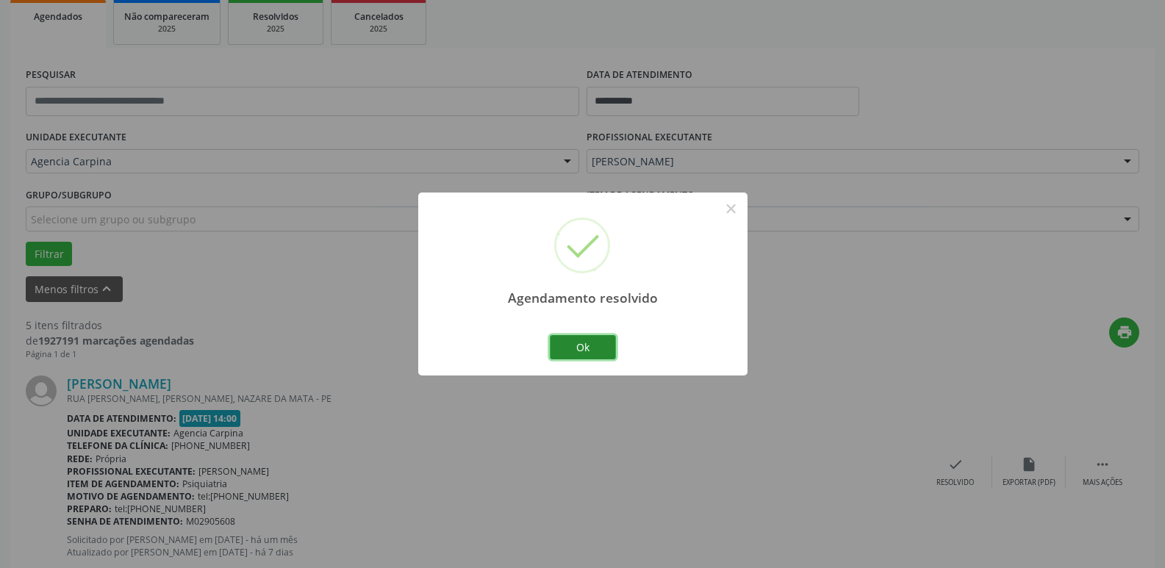
click at [591, 349] on button "Ok" at bounding box center [583, 347] width 66 height 25
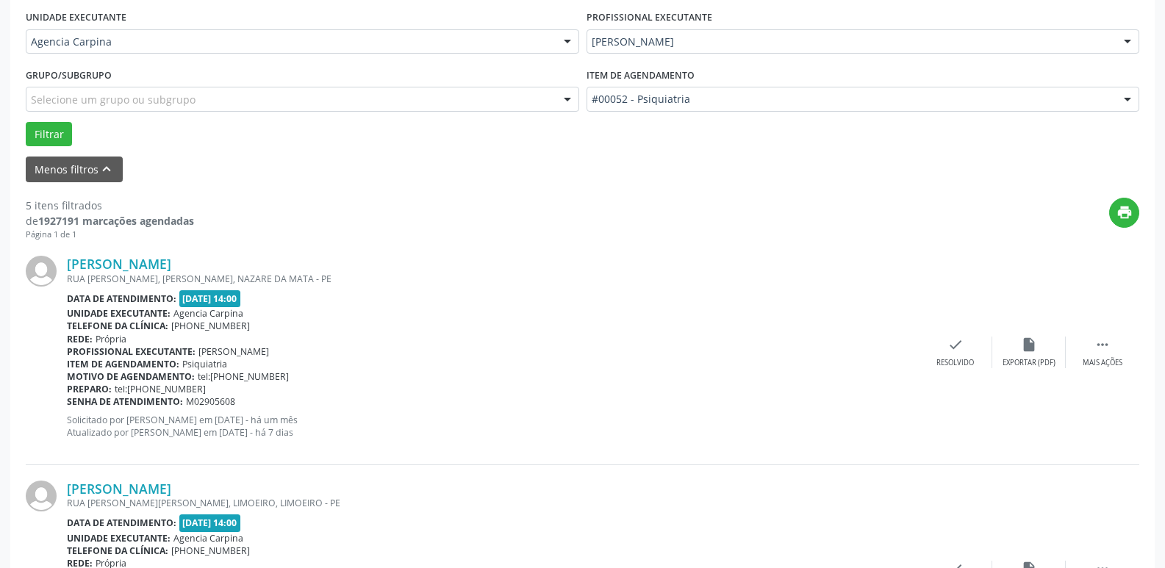
scroll to position [367, 0]
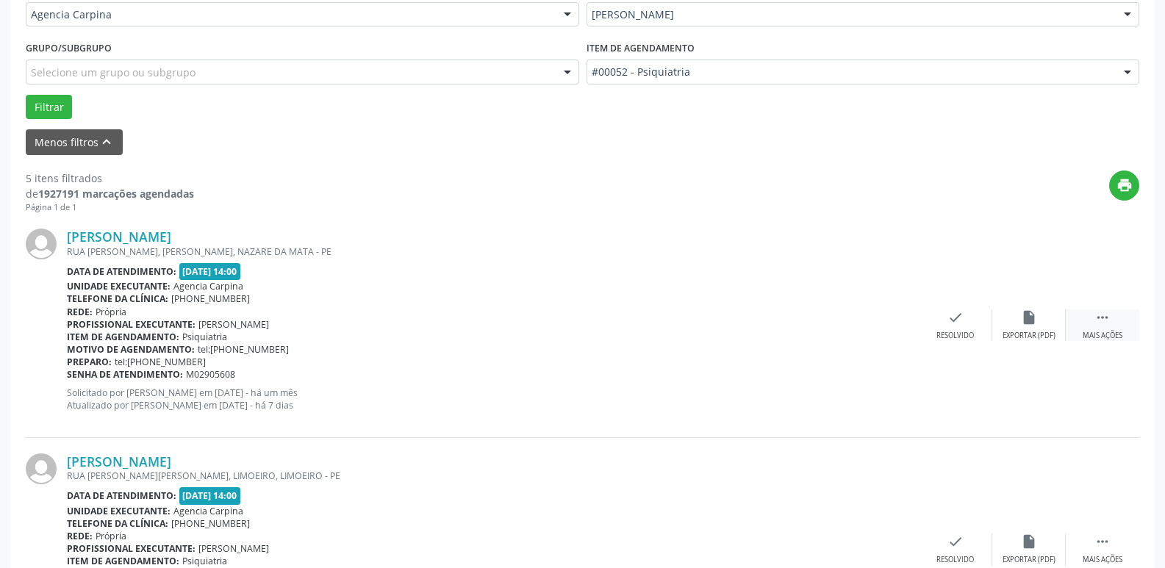
click at [1098, 317] on icon "" at bounding box center [1102, 317] width 16 height 16
click at [1021, 332] on div "Não compareceu" at bounding box center [1028, 336] width 62 height 10
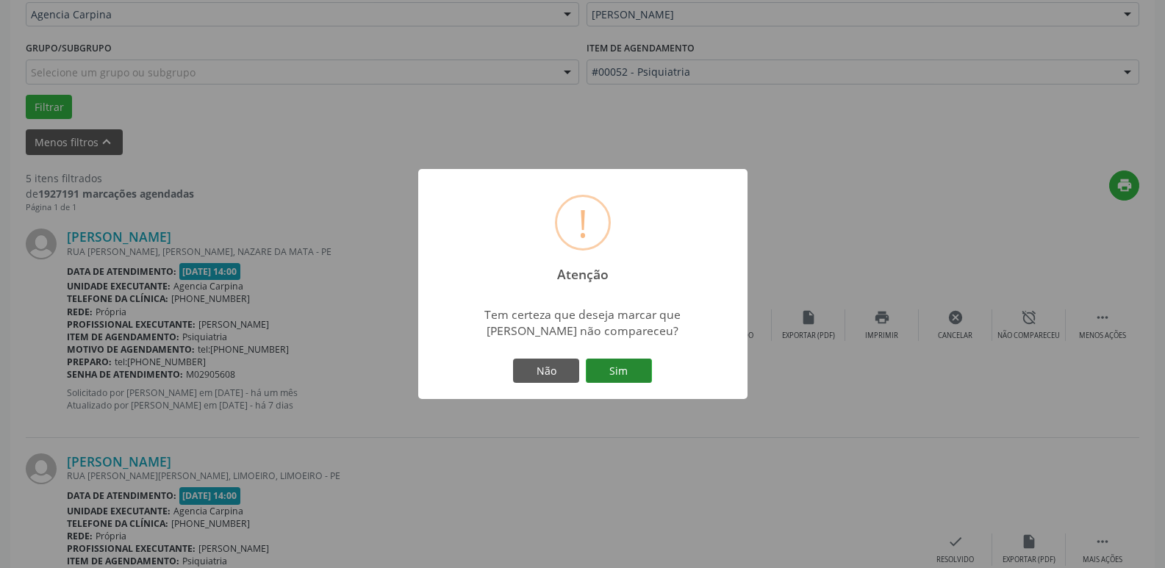
click at [633, 367] on button "Sim" at bounding box center [619, 371] width 66 height 25
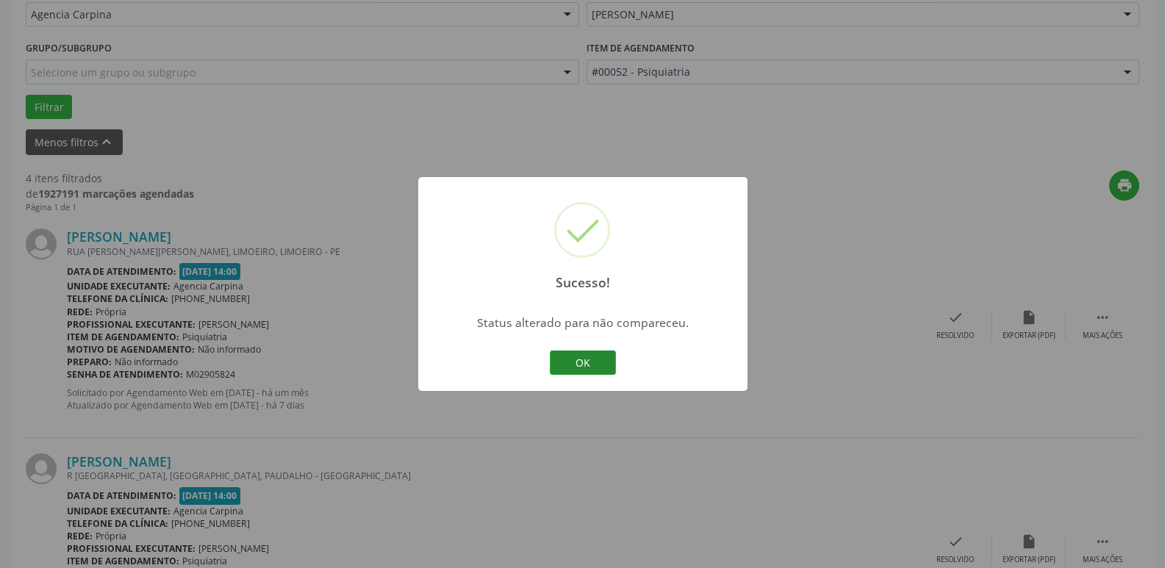
click at [572, 359] on button "OK" at bounding box center [583, 362] width 66 height 25
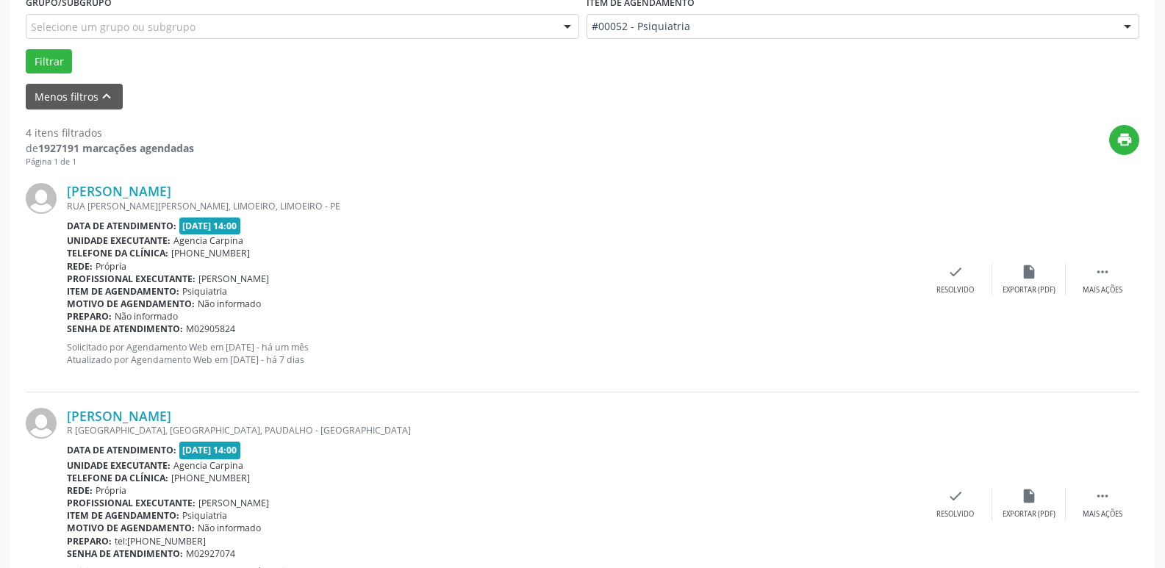
scroll to position [441, 0]
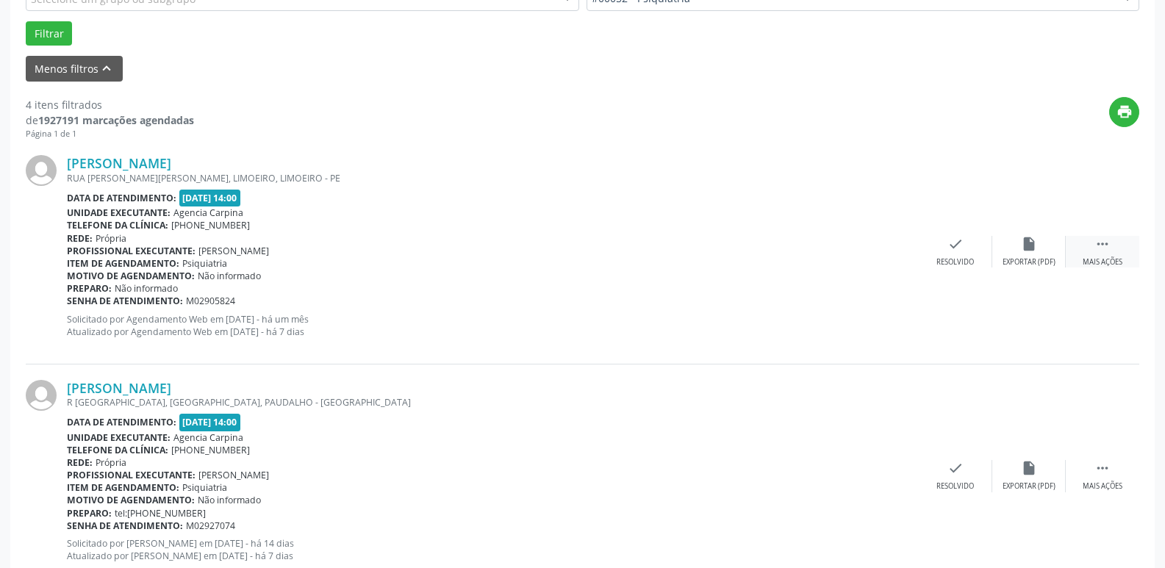
click at [1104, 259] on div "Mais ações" at bounding box center [1102, 262] width 40 height 10
click at [1021, 255] on div "alarm_off Não compareceu" at bounding box center [1028, 252] width 73 height 32
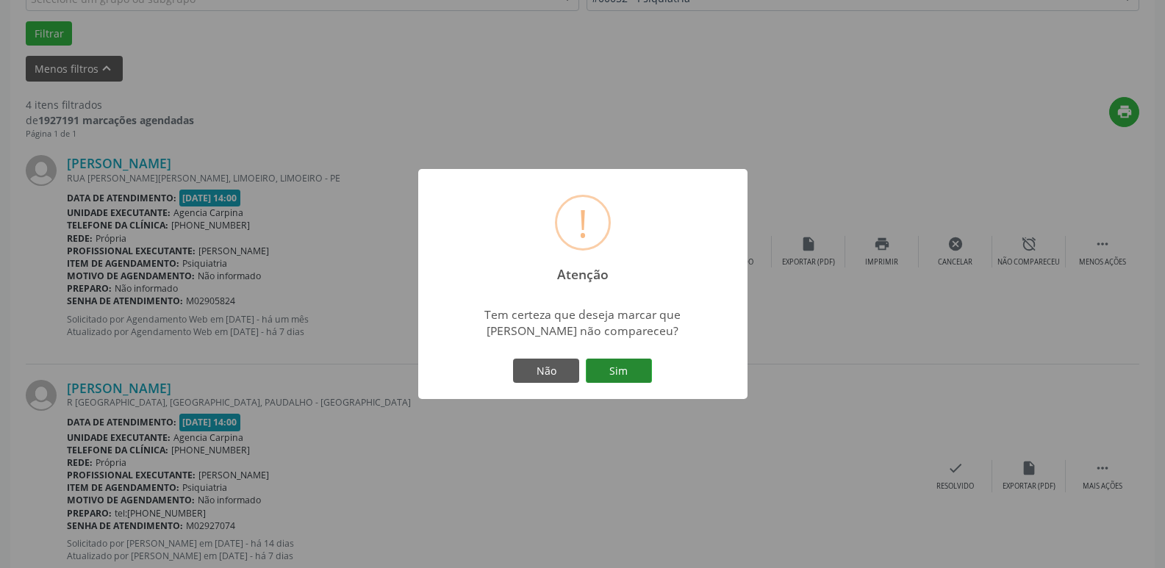
click at [644, 384] on button "Sim" at bounding box center [619, 371] width 66 height 25
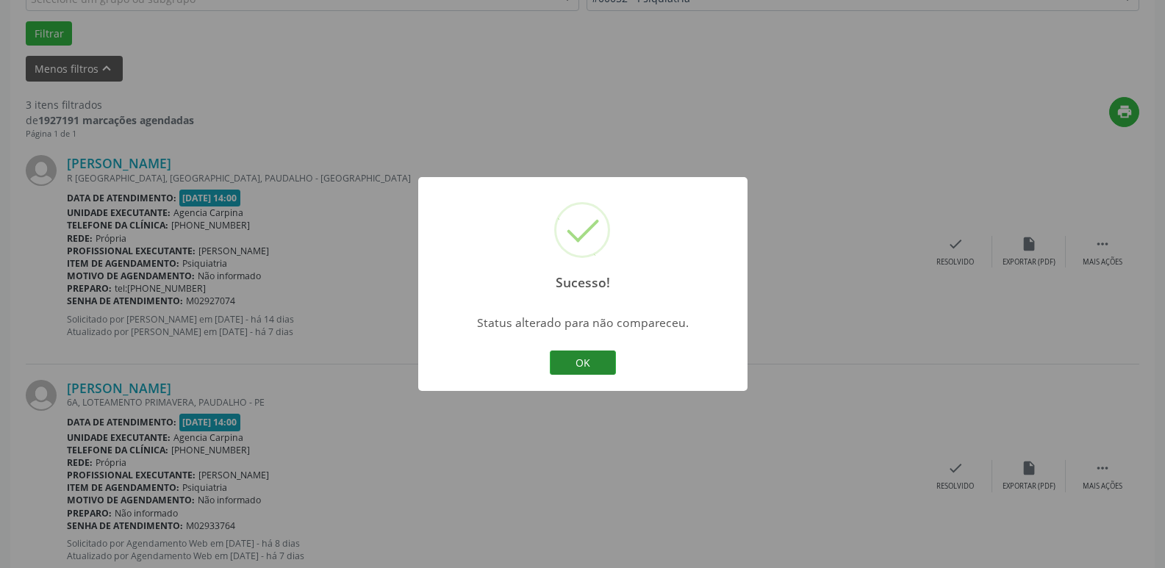
click at [578, 363] on button "OK" at bounding box center [583, 362] width 66 height 25
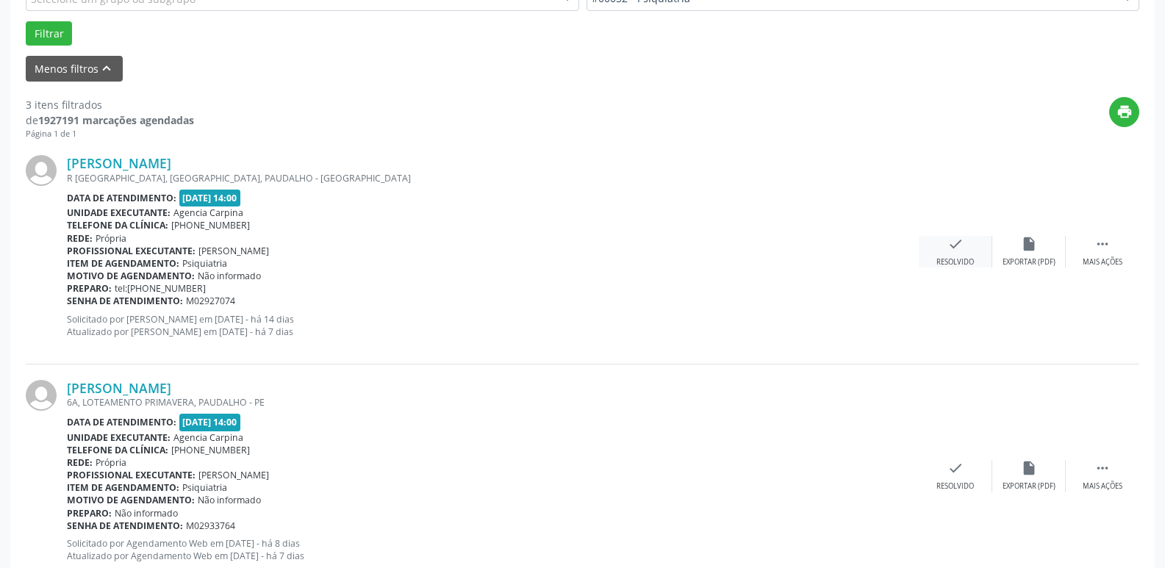
click at [940, 253] on div "check Resolvido" at bounding box center [954, 252] width 73 height 32
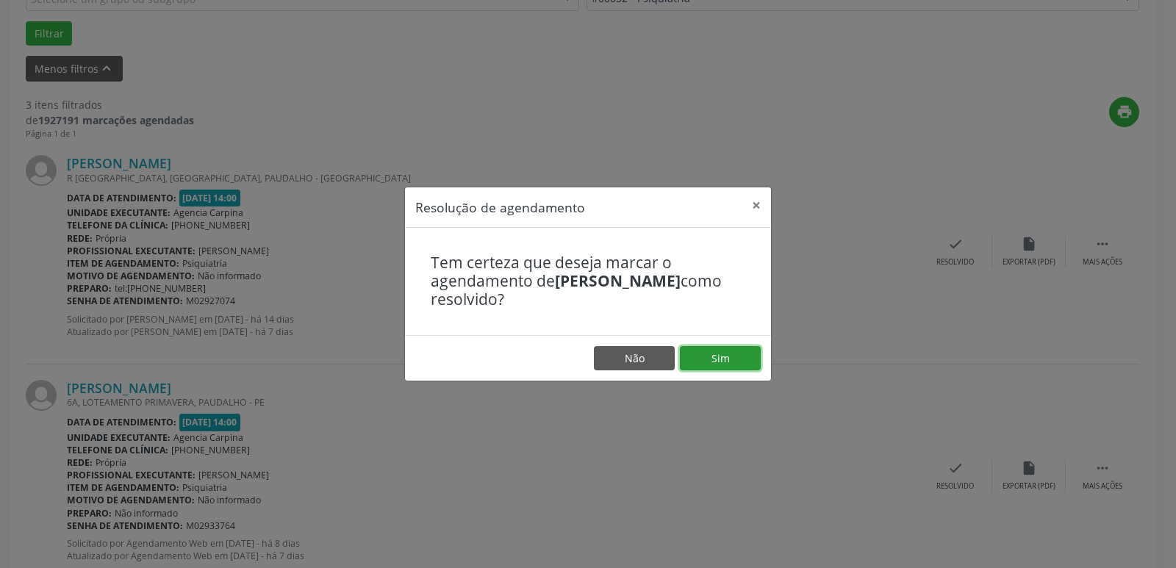
click at [728, 360] on button "Sim" at bounding box center [720, 358] width 81 height 25
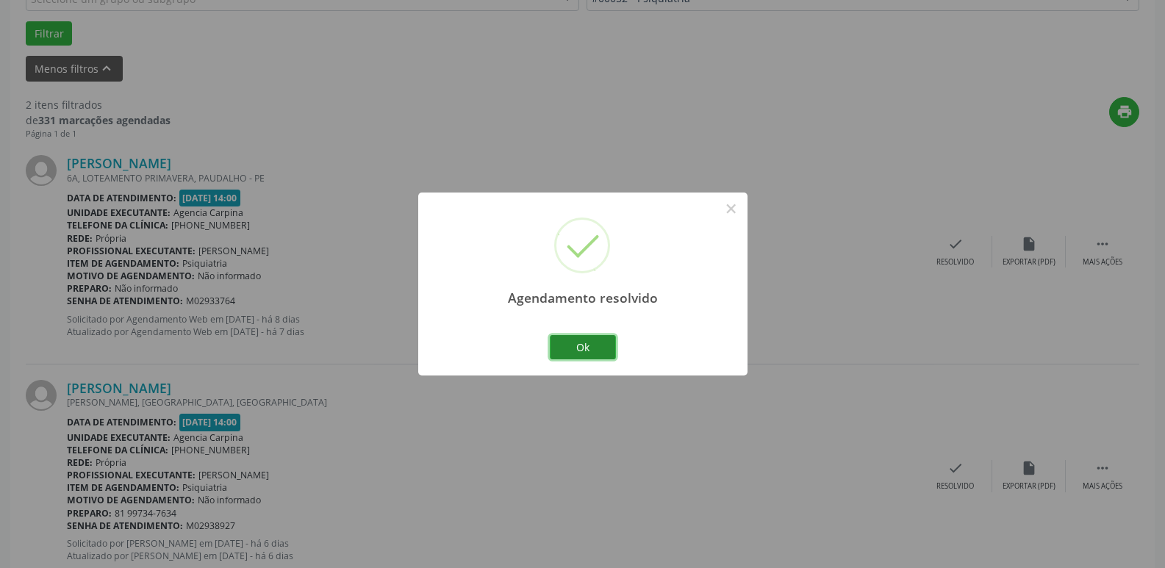
click at [578, 342] on button "Ok" at bounding box center [583, 347] width 66 height 25
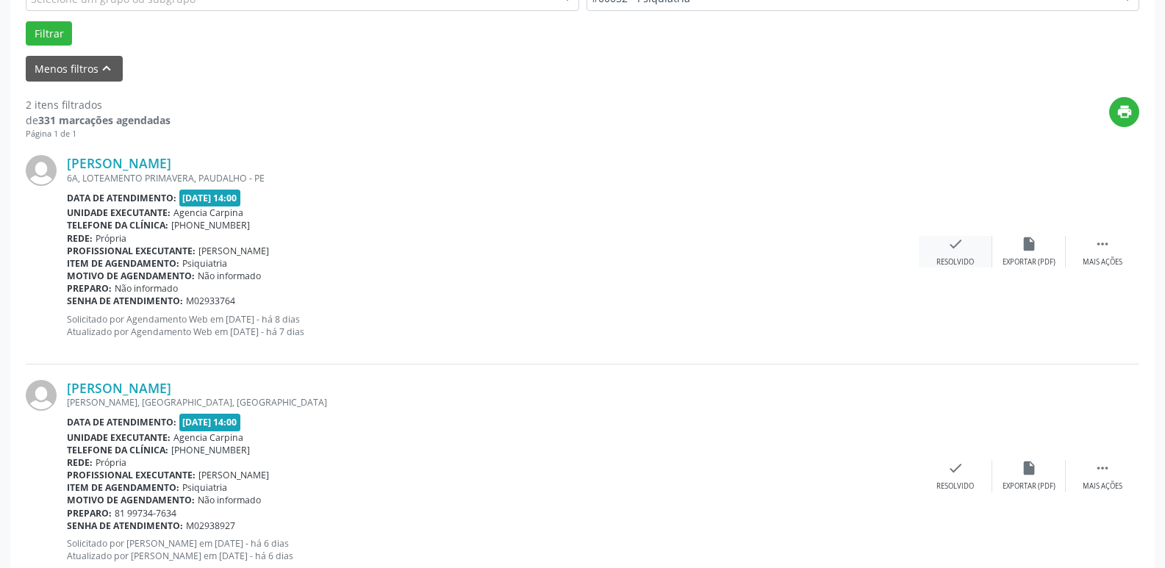
click at [954, 258] on div "Resolvido" at bounding box center [954, 262] width 37 height 10
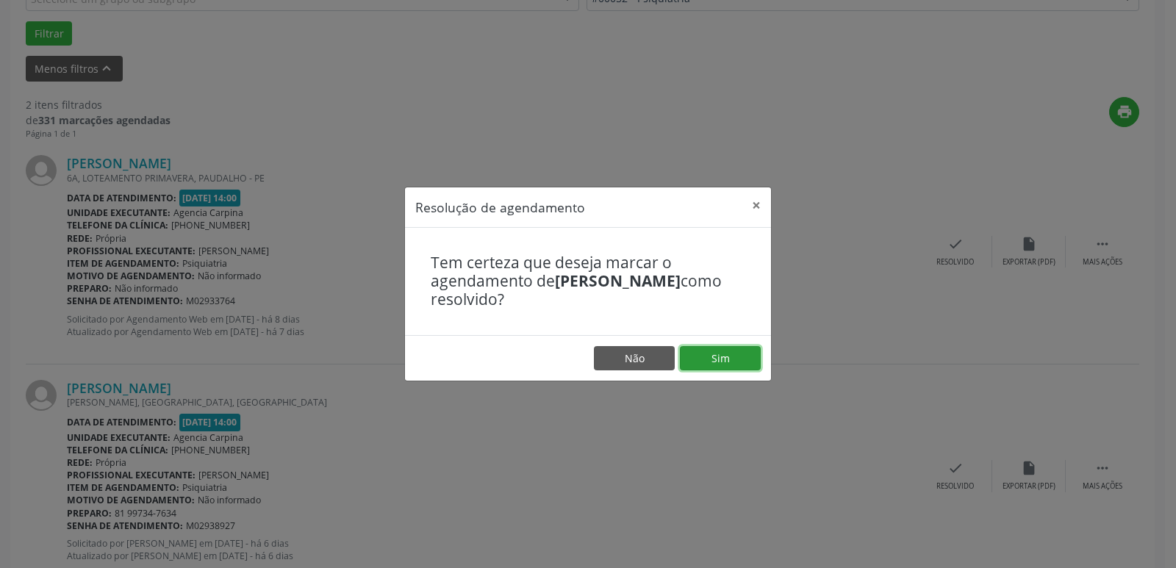
click at [734, 364] on button "Sim" at bounding box center [720, 358] width 81 height 25
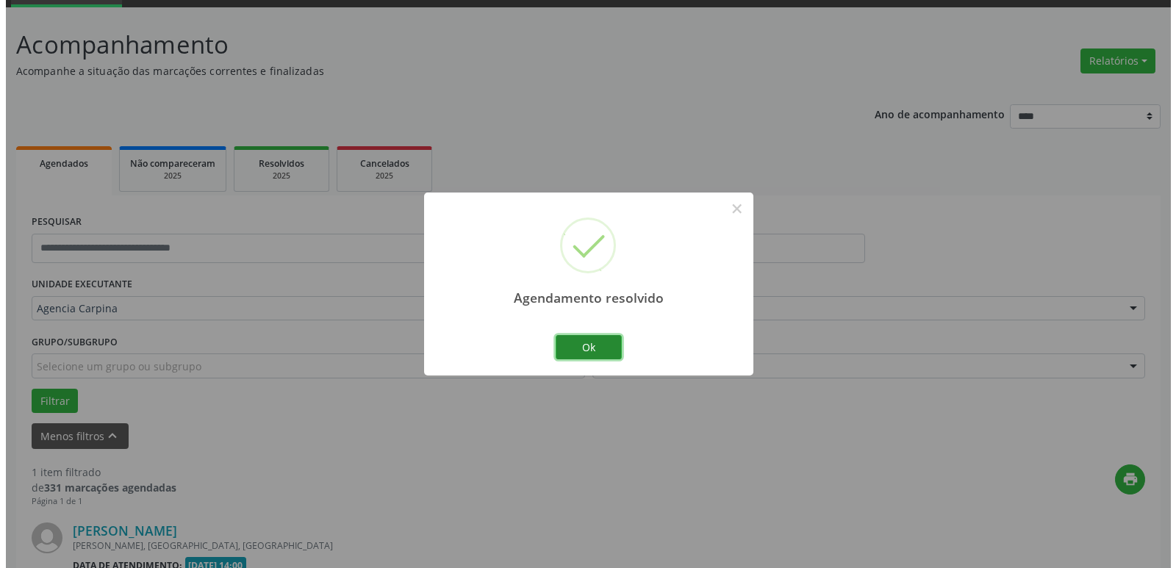
scroll to position [262, 0]
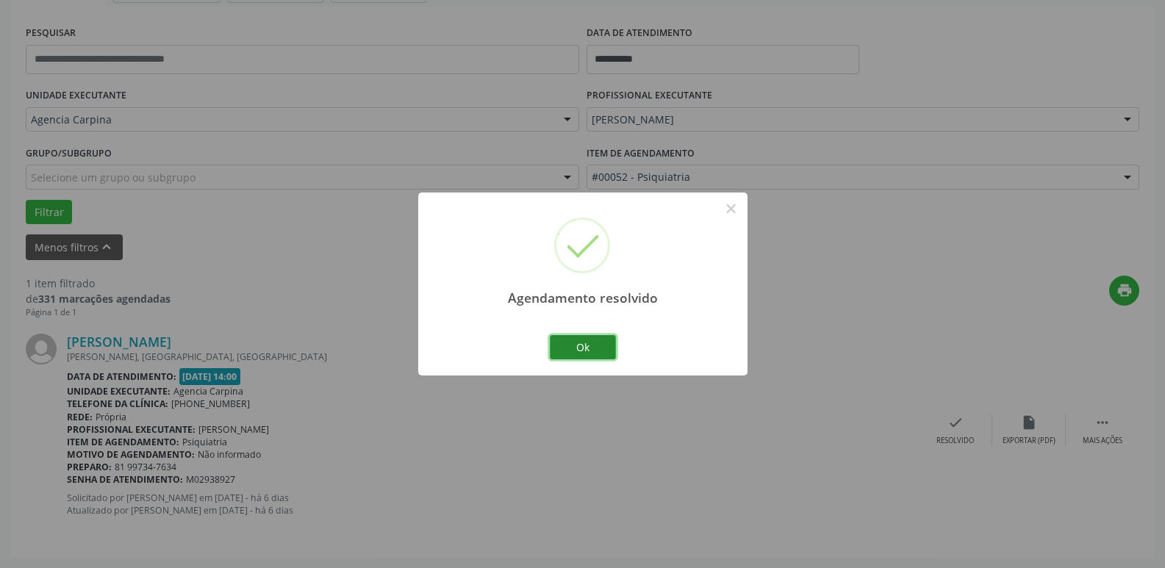
click at [569, 344] on button "Ok" at bounding box center [583, 347] width 66 height 25
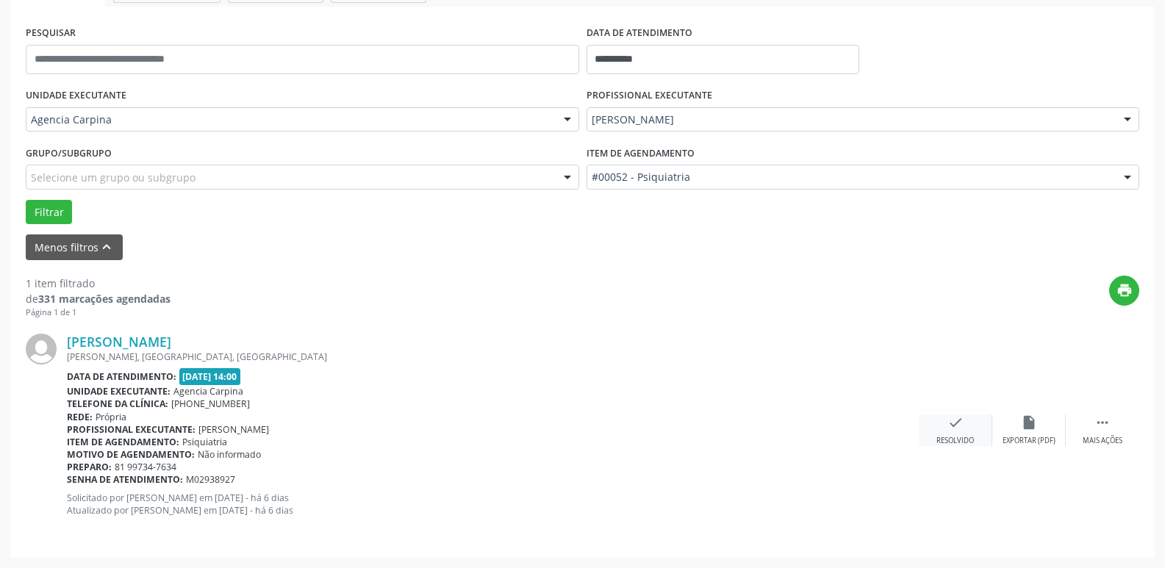
click at [957, 425] on icon "check" at bounding box center [955, 422] width 16 height 16
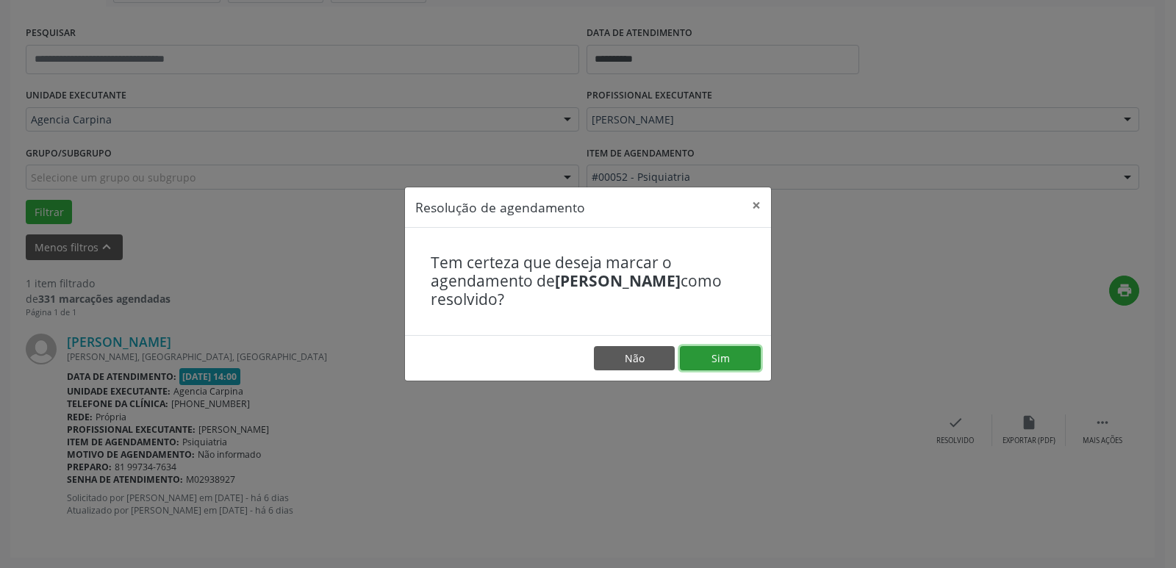
click at [754, 356] on button "Sim" at bounding box center [720, 358] width 81 height 25
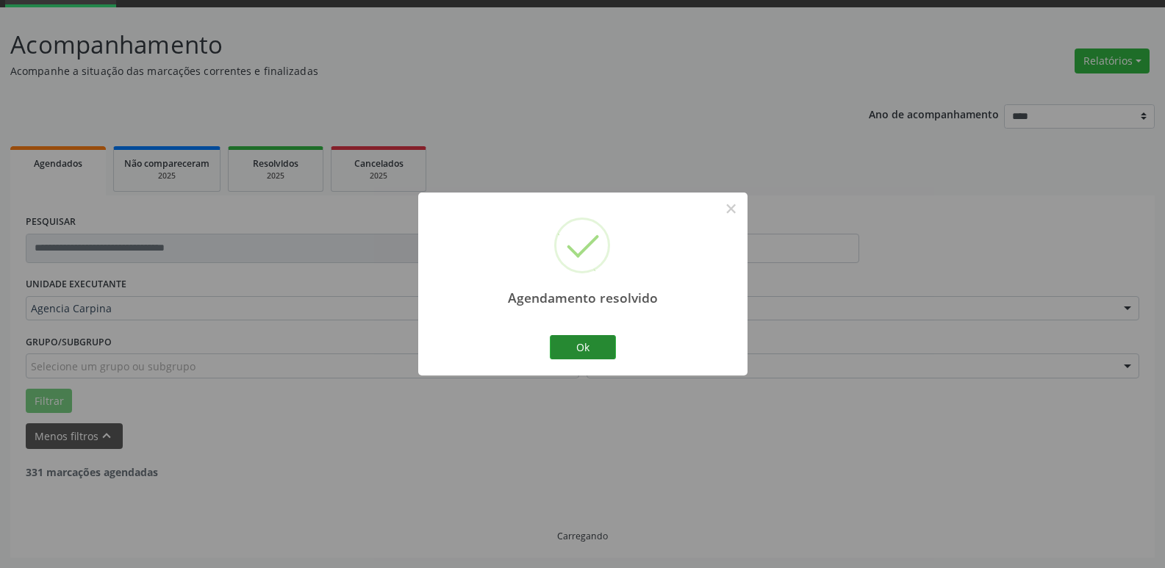
scroll to position [26, 0]
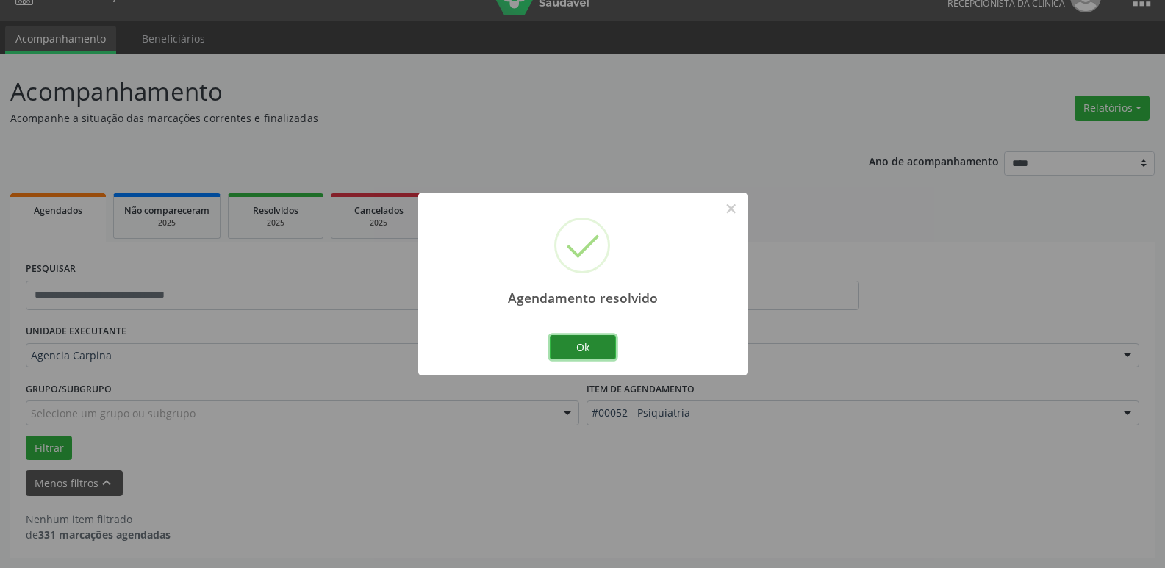
click at [607, 354] on button "Ok" at bounding box center [583, 347] width 66 height 25
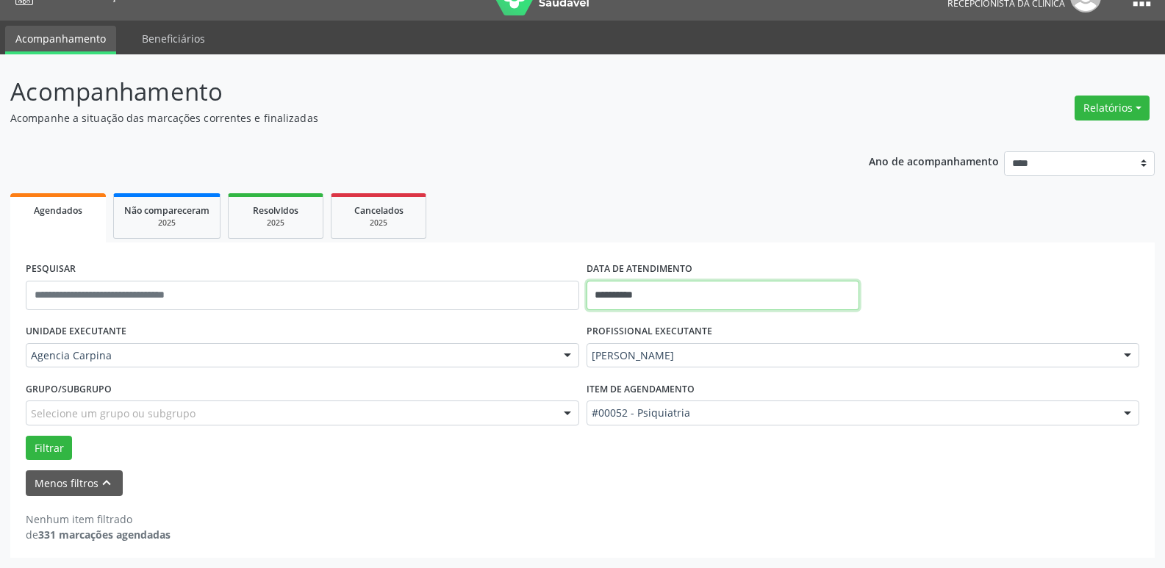
click at [747, 303] on input "**********" at bounding box center [722, 295] width 273 height 29
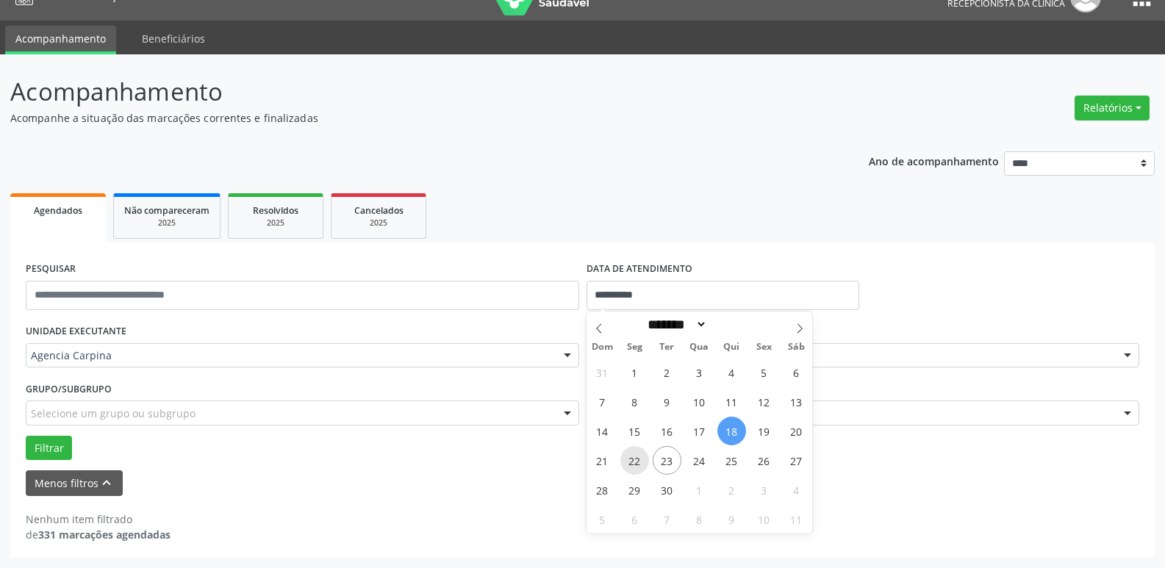
click at [640, 467] on span "22" at bounding box center [634, 460] width 29 height 29
type input "**********"
click at [640, 467] on span "22" at bounding box center [634, 460] width 29 height 29
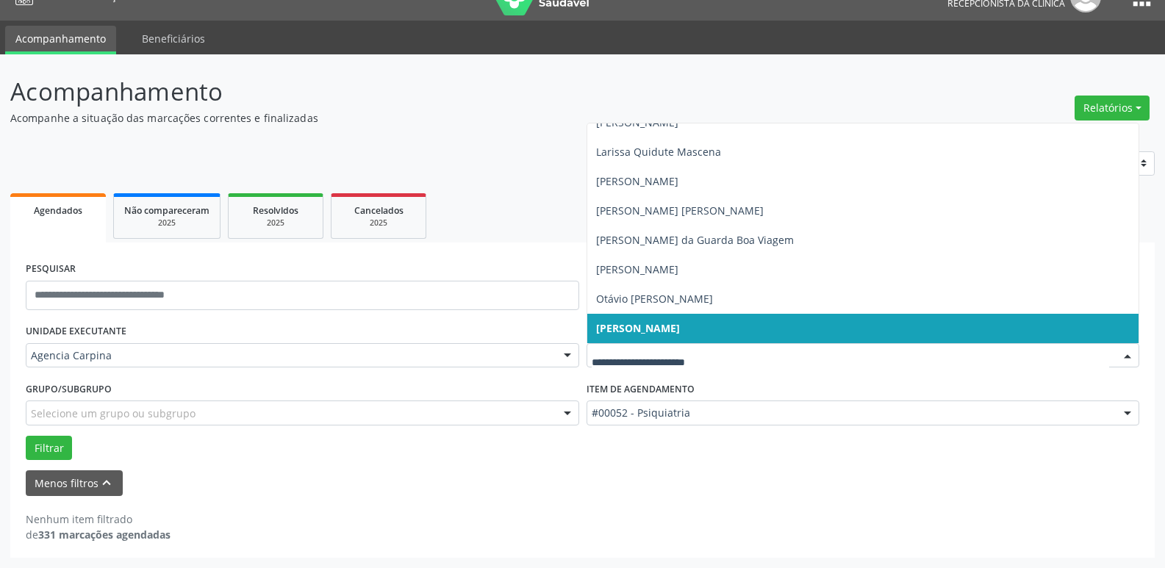
click at [1128, 352] on div at bounding box center [1127, 356] width 22 height 25
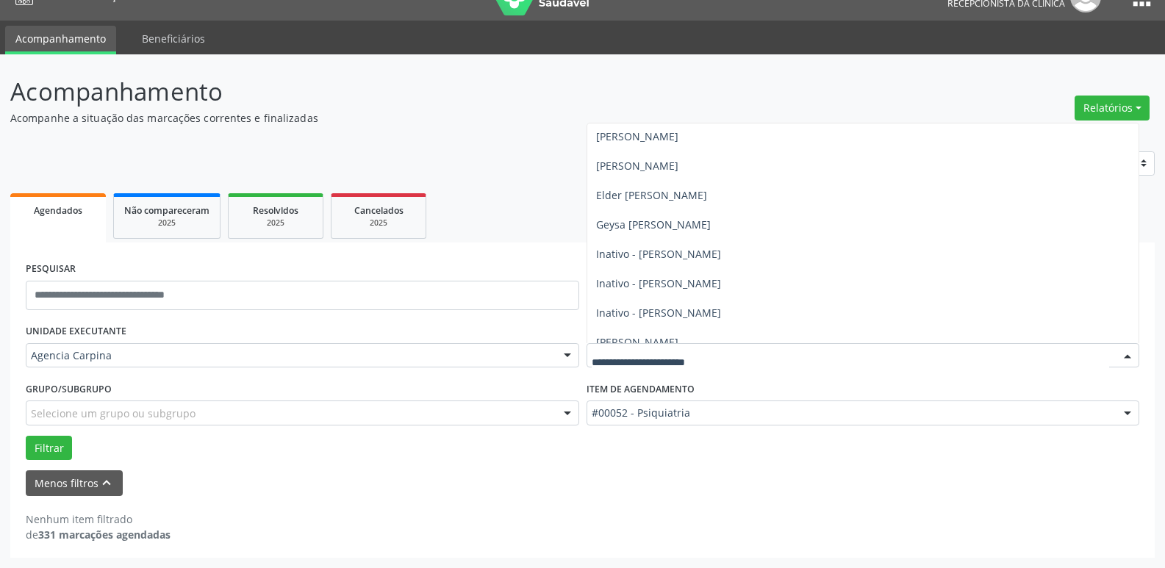
scroll to position [74, 0]
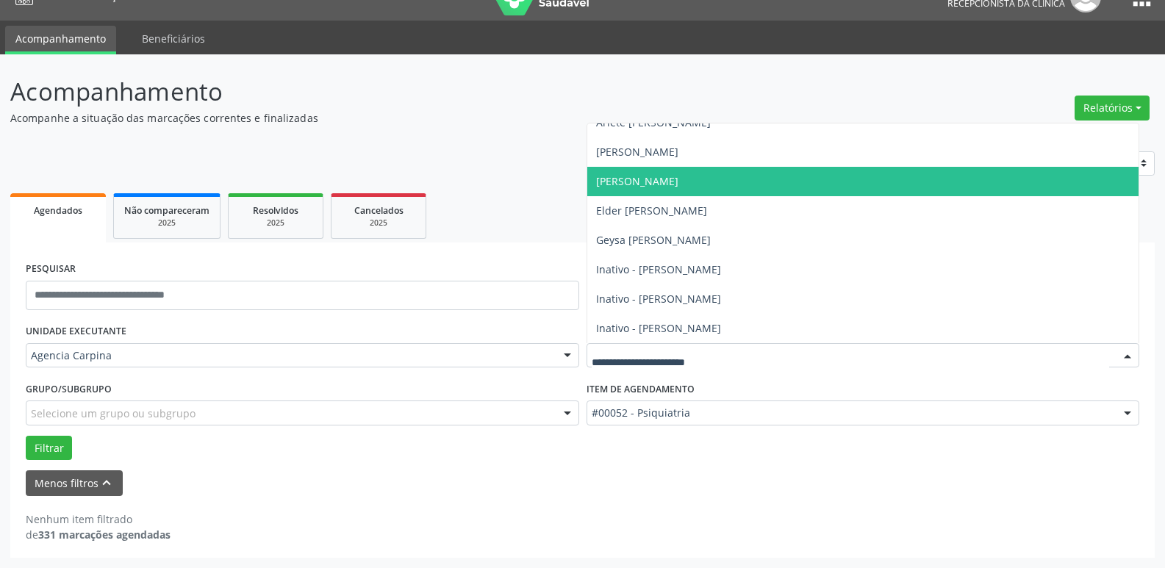
click at [785, 181] on span "[PERSON_NAME]" at bounding box center [863, 181] width 552 height 29
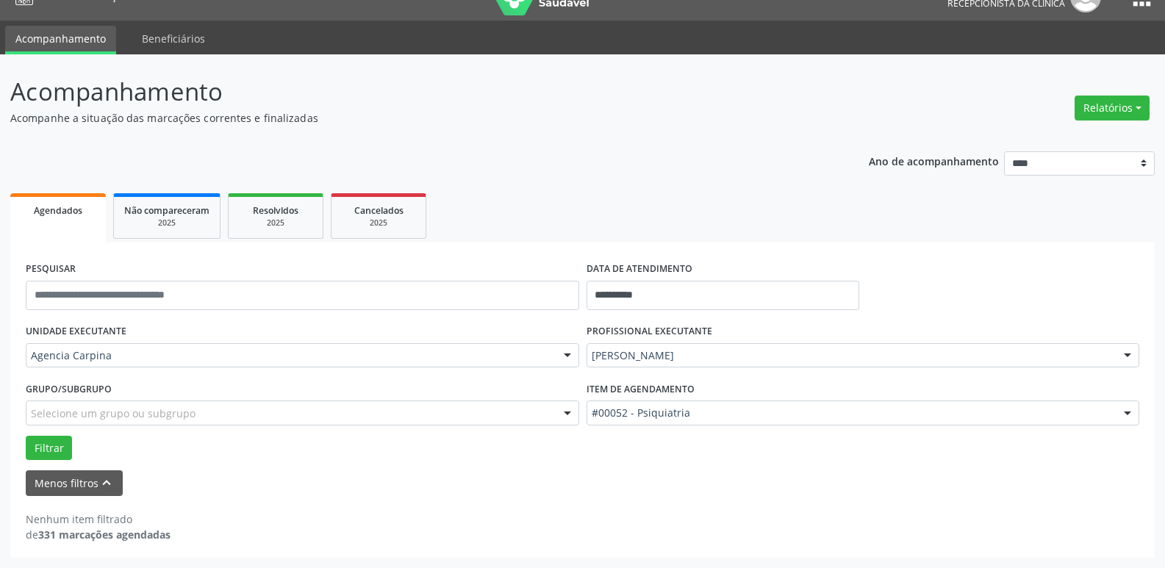
click at [1128, 415] on div at bounding box center [1127, 413] width 22 height 25
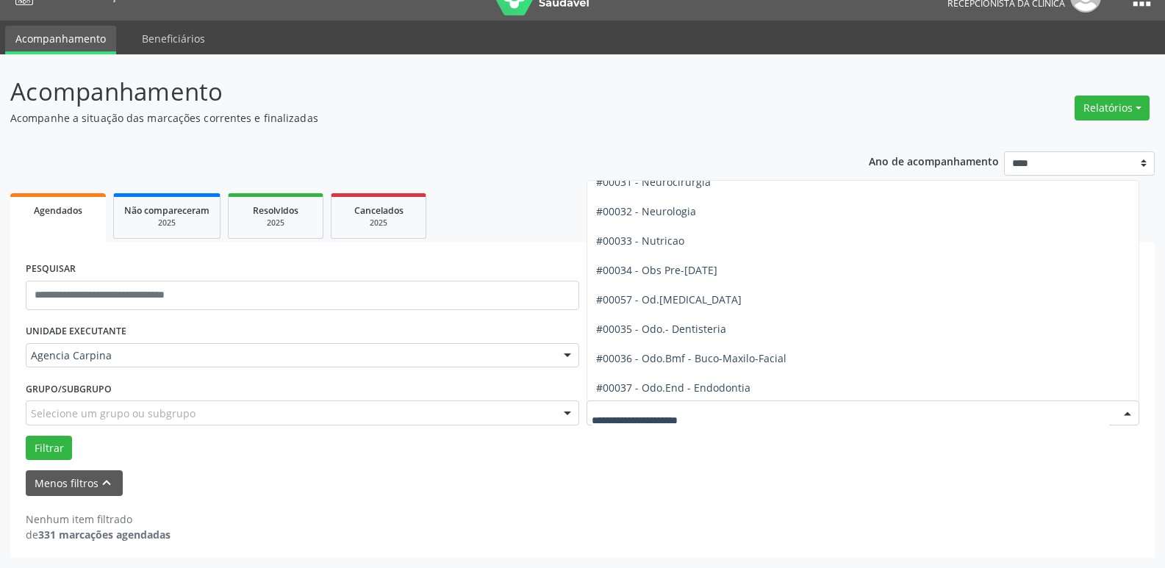
scroll to position [1396, 0]
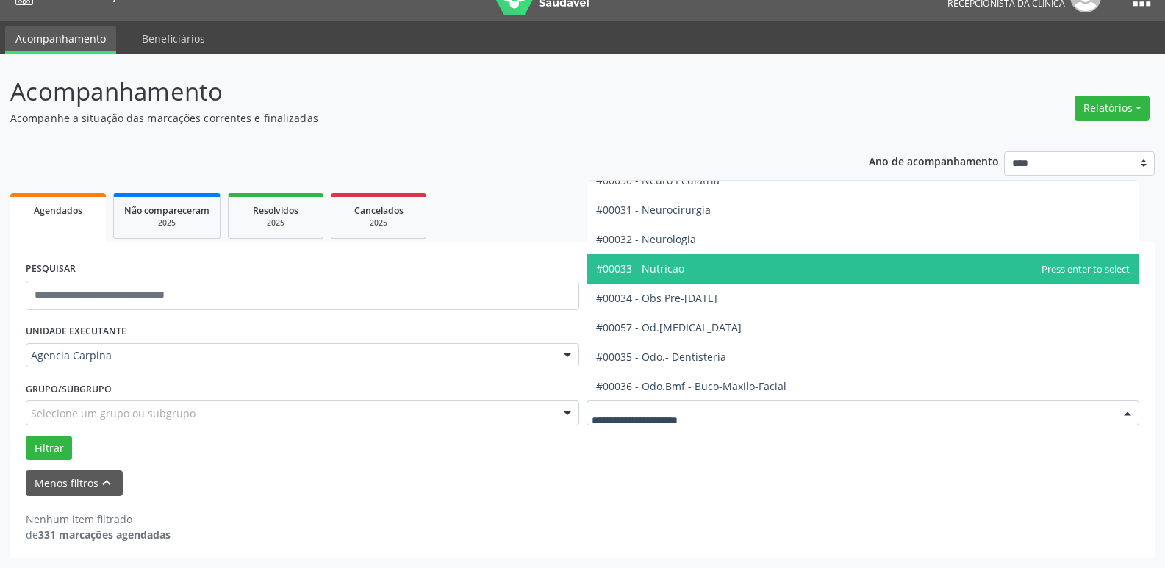
click at [799, 267] on span "#00033 - Nutricao" at bounding box center [863, 268] width 552 height 29
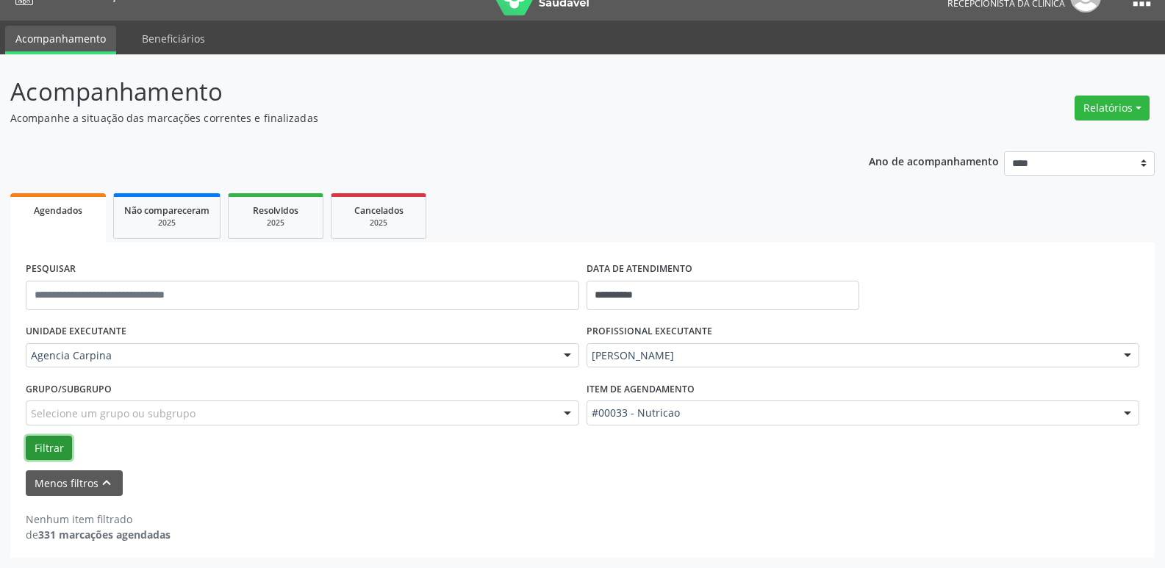
click at [44, 447] on button "Filtrar" at bounding box center [49, 448] width 46 height 25
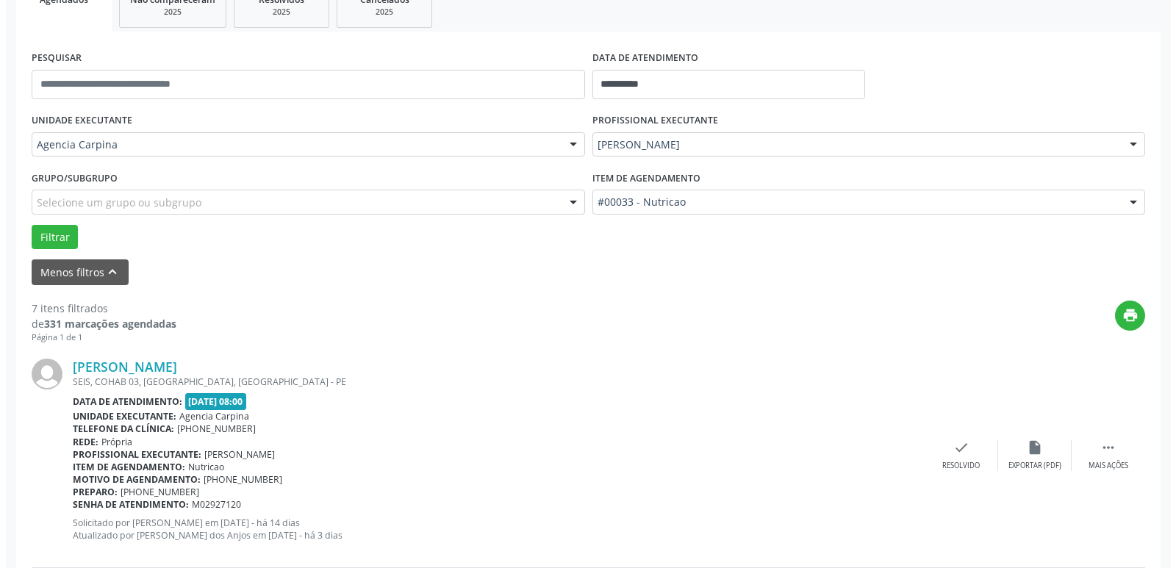
scroll to position [247, 0]
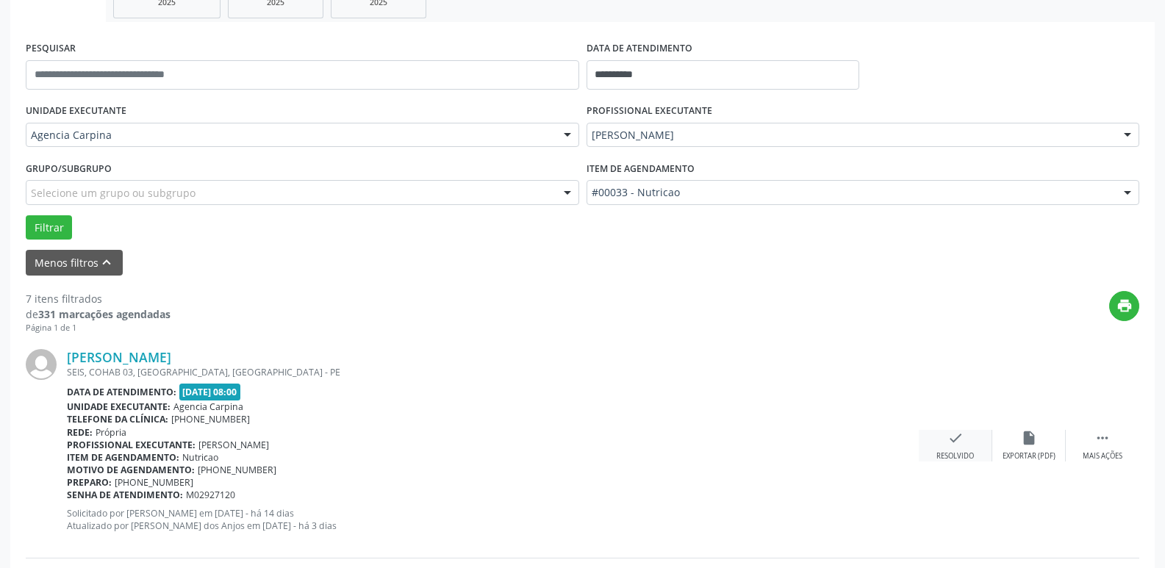
click at [949, 445] on icon "check" at bounding box center [955, 438] width 16 height 16
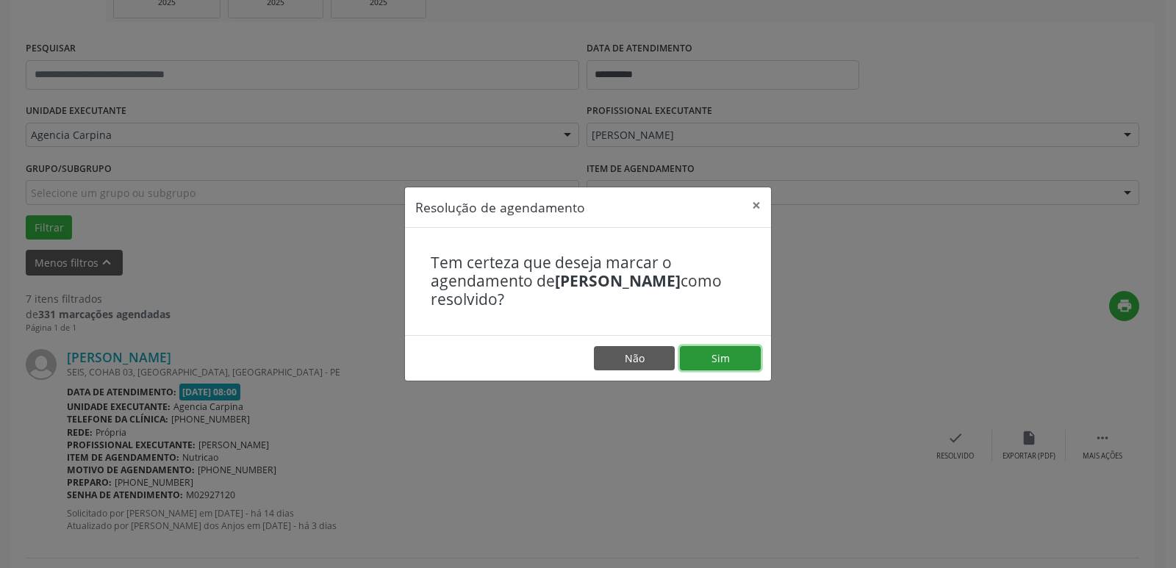
click at [739, 356] on button "Sim" at bounding box center [720, 358] width 81 height 25
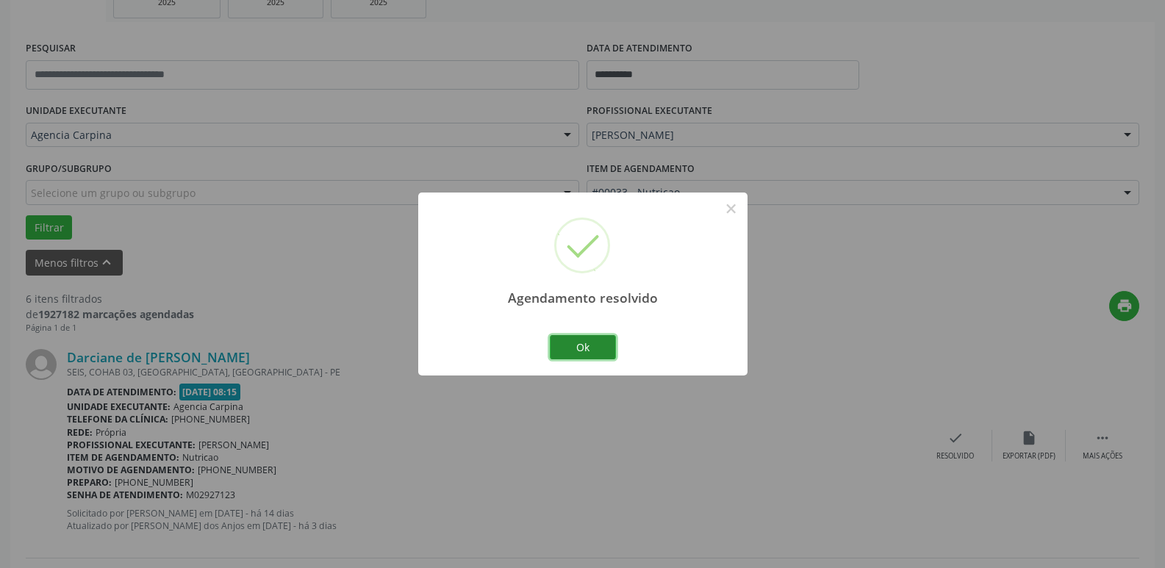
click at [589, 350] on button "Ok" at bounding box center [583, 347] width 66 height 25
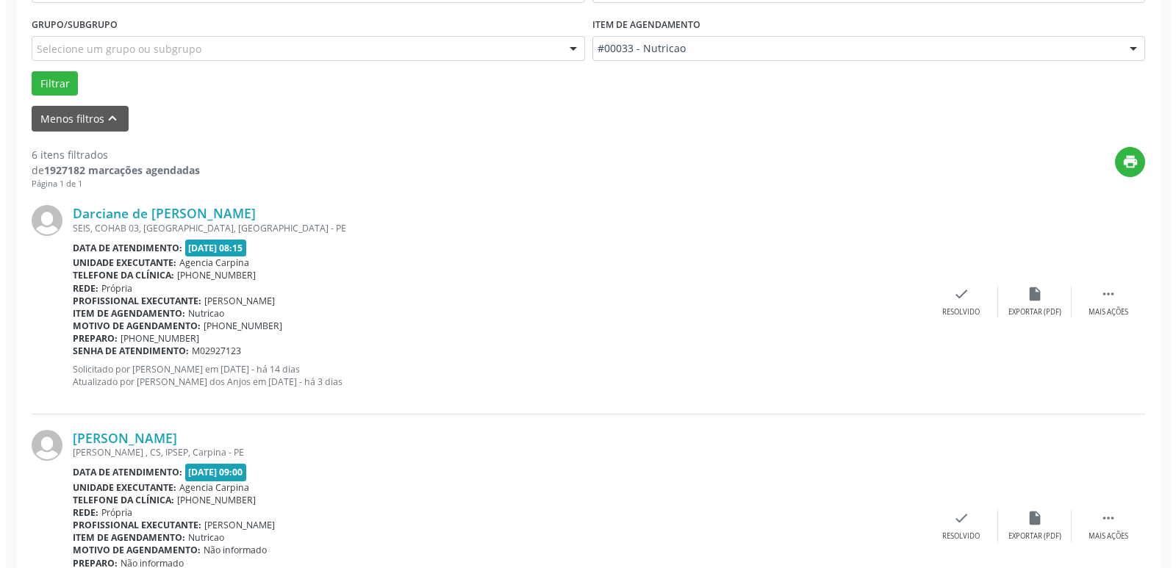
scroll to position [394, 0]
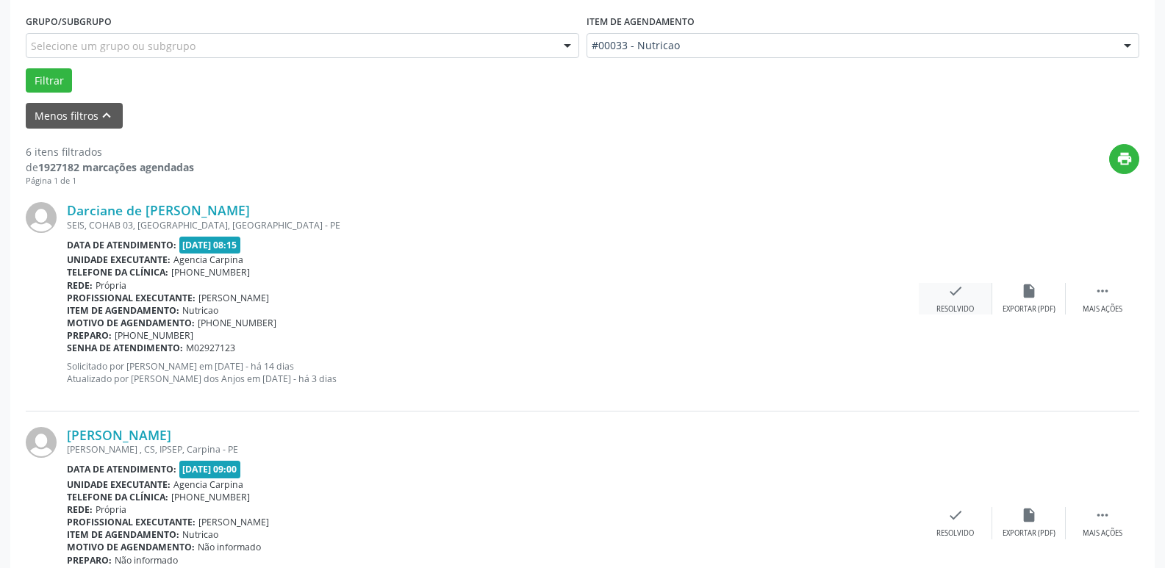
click at [960, 303] on div "check Resolvido" at bounding box center [954, 299] width 73 height 32
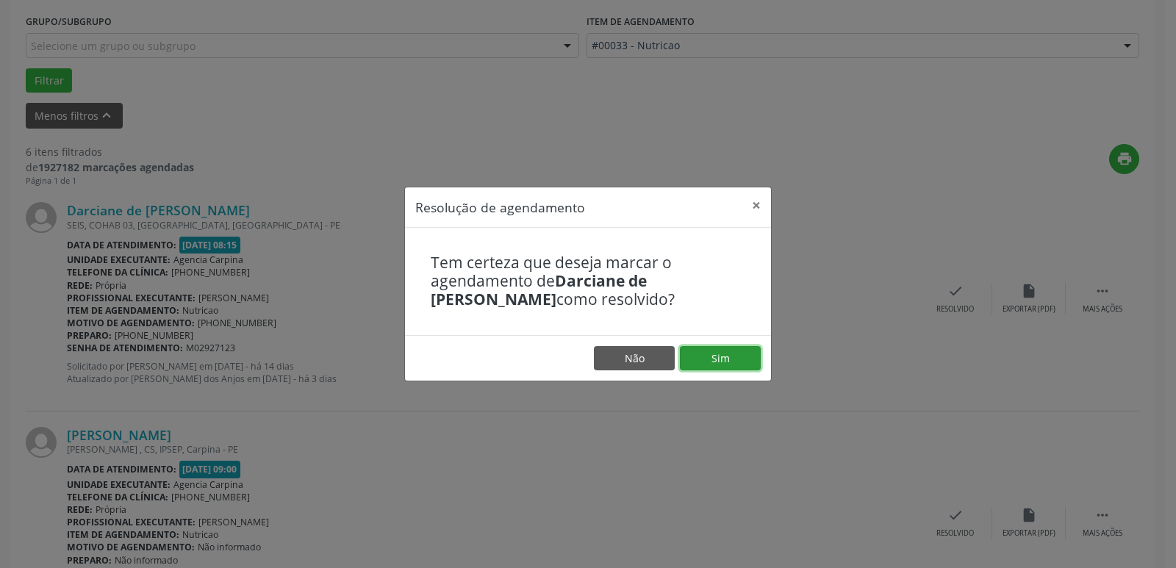
click at [722, 366] on button "Sim" at bounding box center [720, 358] width 81 height 25
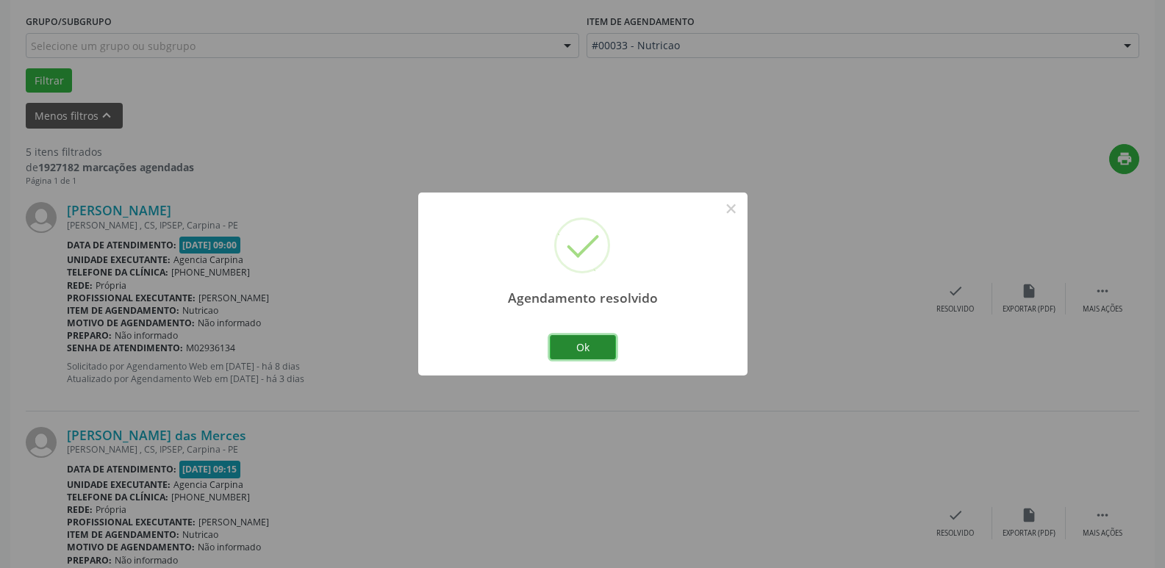
click at [600, 339] on button "Ok" at bounding box center [583, 347] width 66 height 25
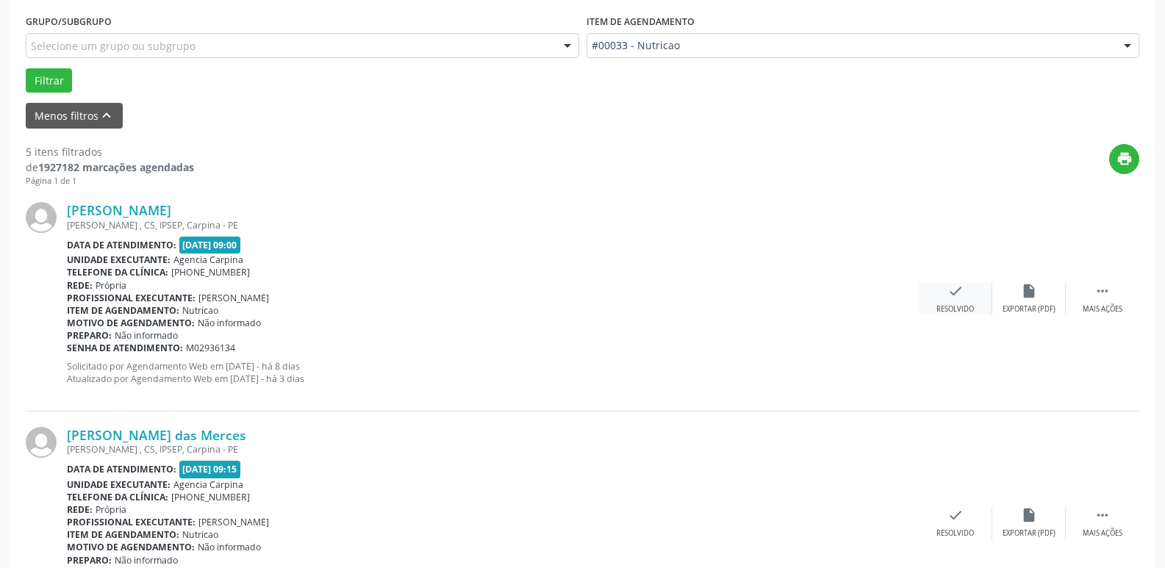
click at [959, 298] on icon "check" at bounding box center [955, 291] width 16 height 16
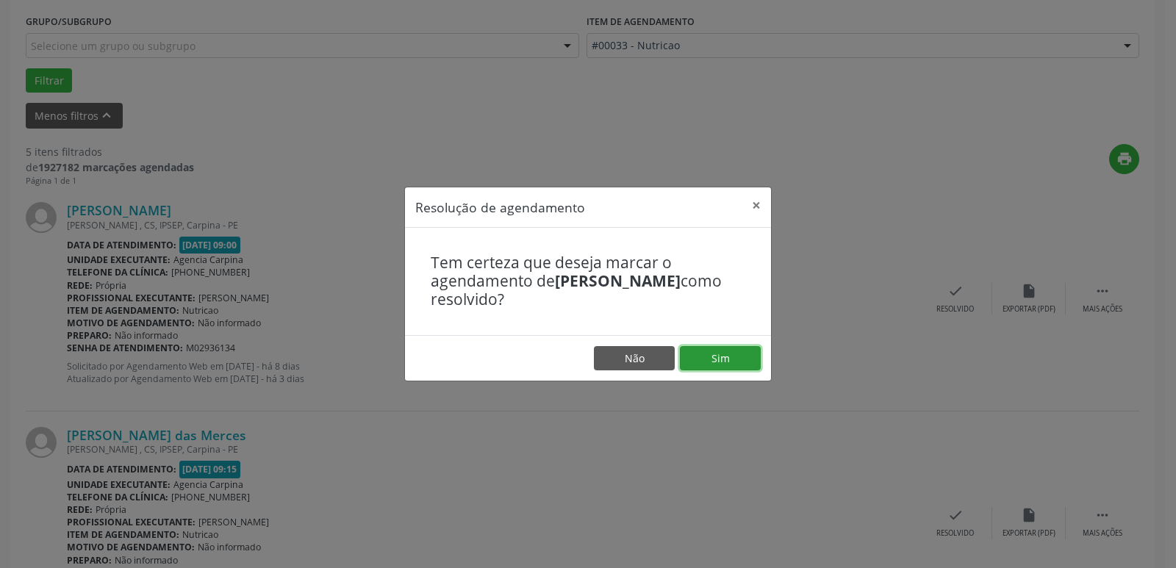
click at [708, 356] on button "Sim" at bounding box center [720, 358] width 81 height 25
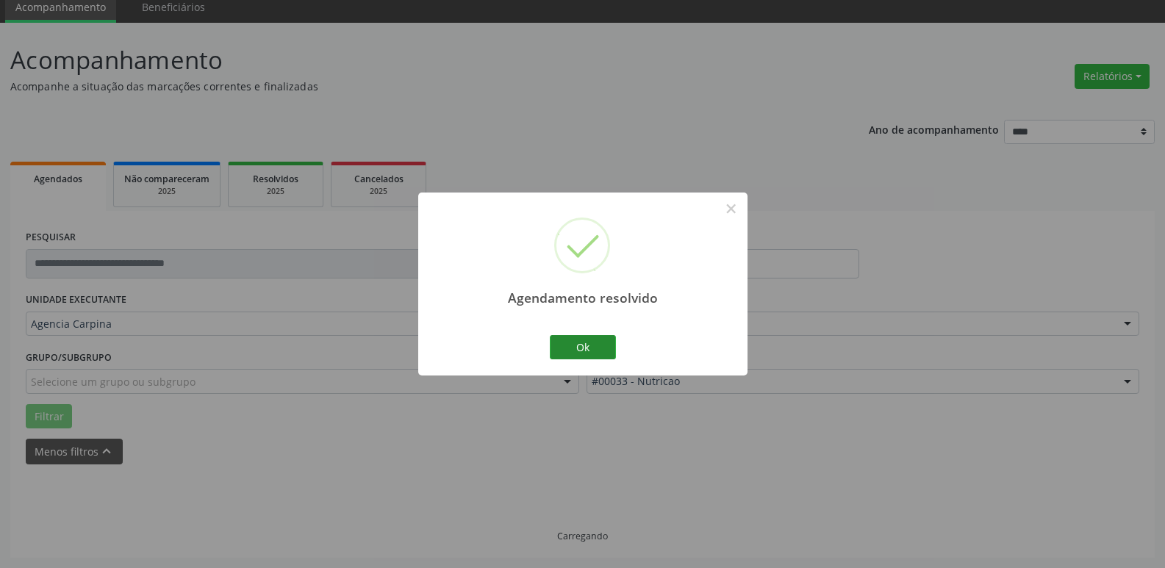
scroll to position [73, 0]
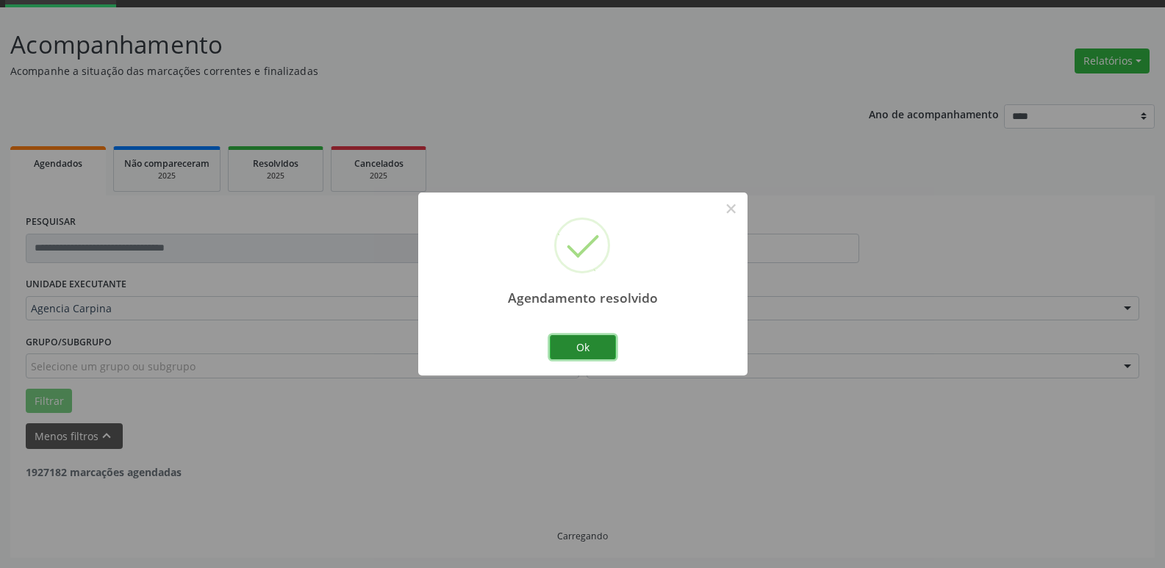
click at [589, 341] on button "Ok" at bounding box center [583, 347] width 66 height 25
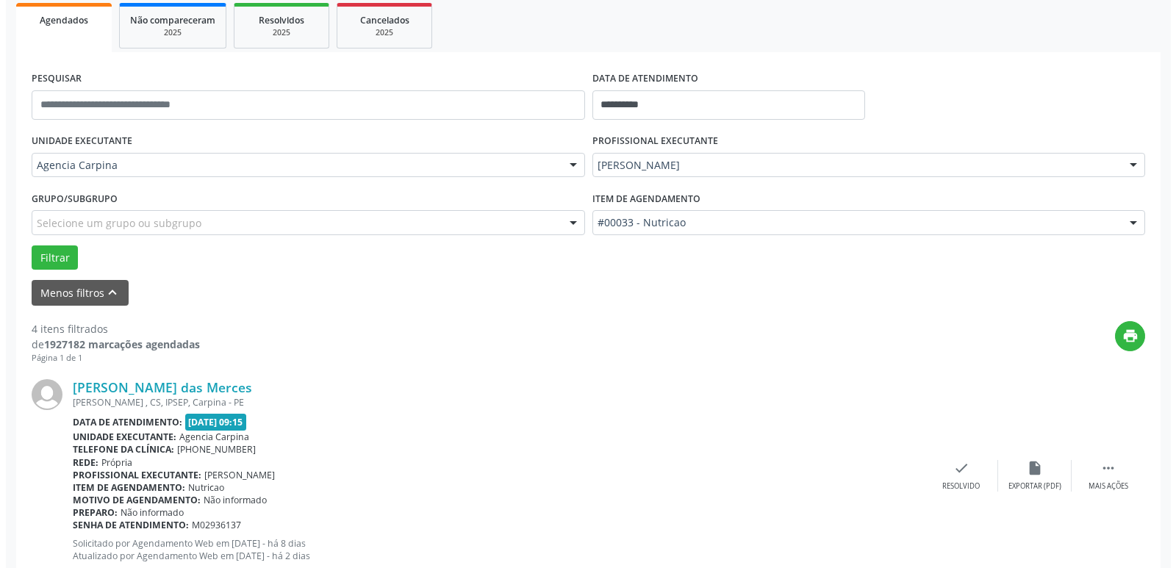
scroll to position [220, 0]
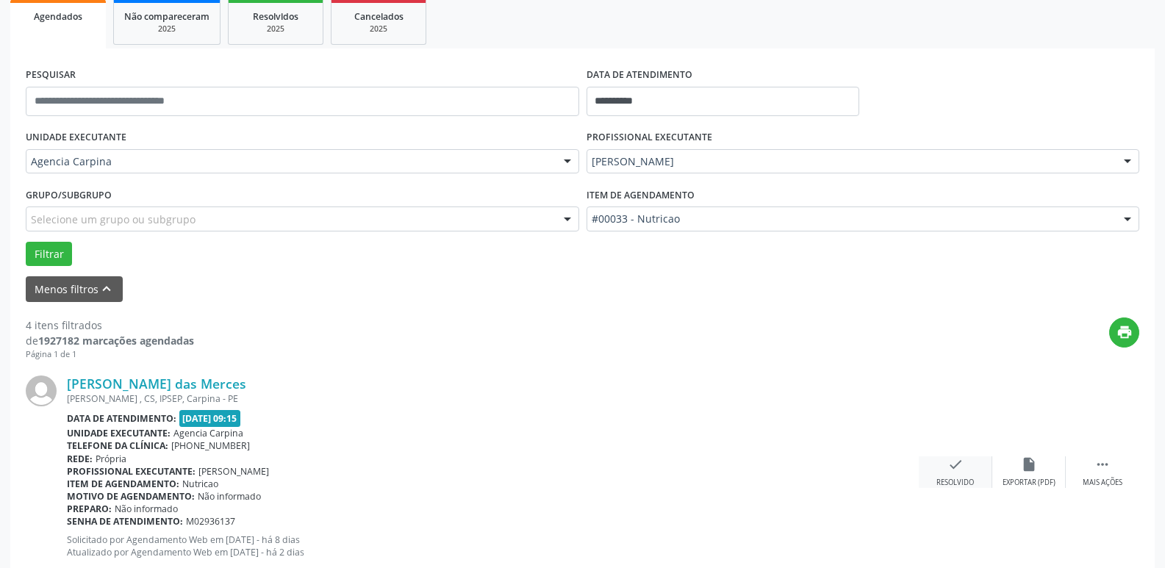
click at [954, 473] on div "check Resolvido" at bounding box center [954, 472] width 73 height 32
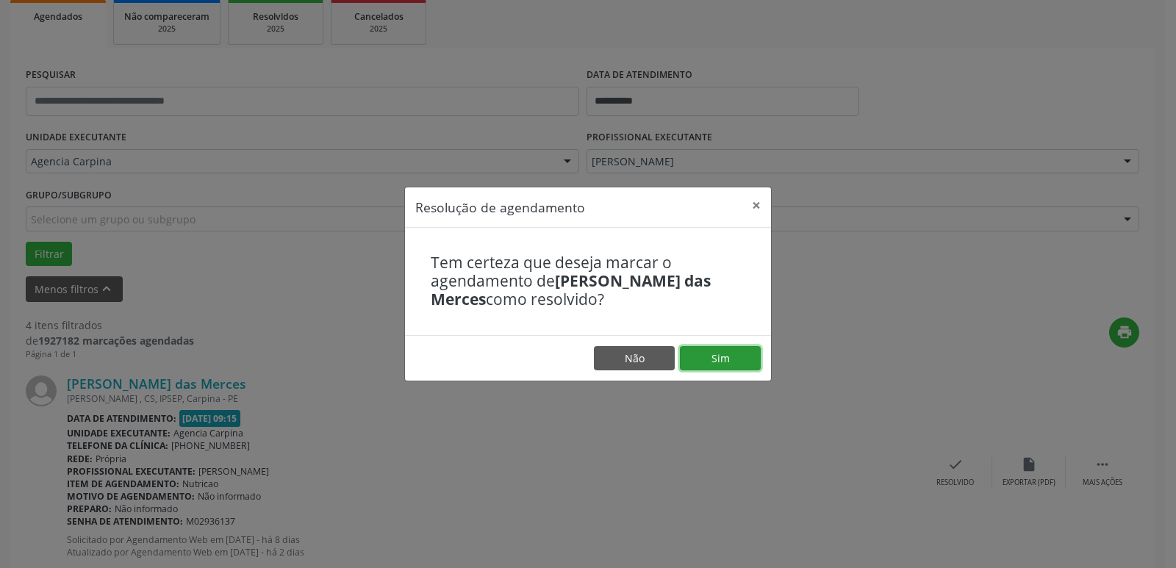
click at [730, 364] on button "Sim" at bounding box center [720, 358] width 81 height 25
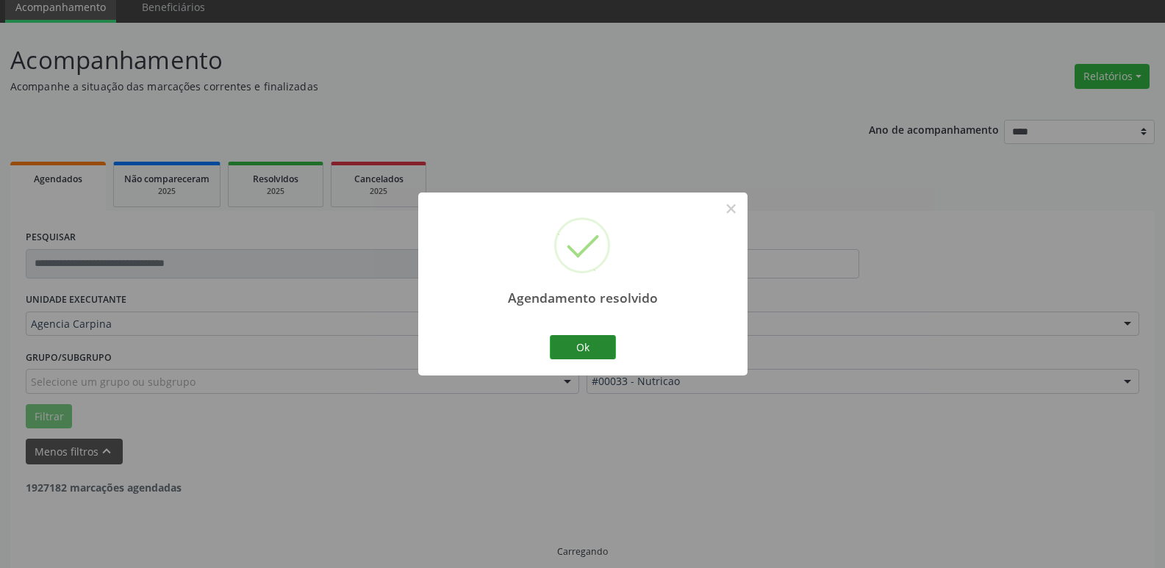
scroll to position [73, 0]
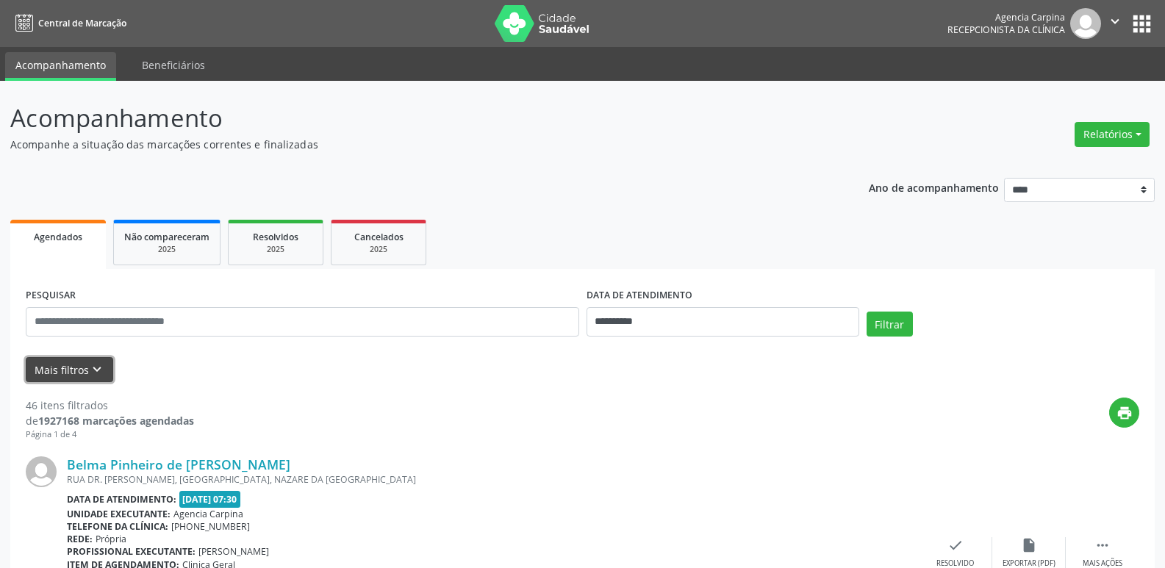
click at [95, 375] on icon "keyboard_arrow_down" at bounding box center [97, 369] width 16 height 16
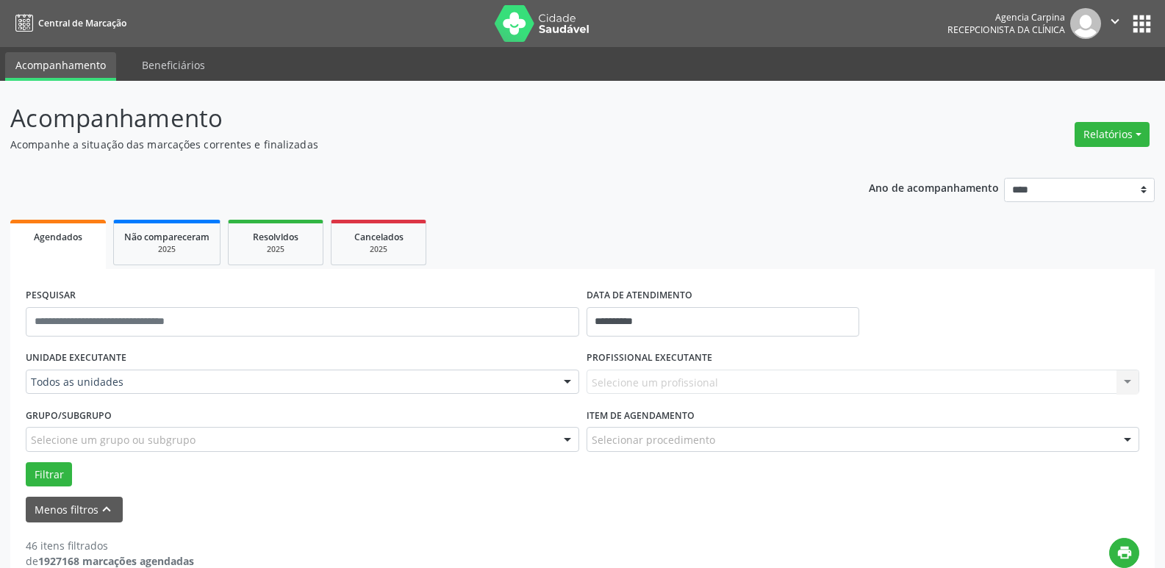
click at [571, 381] on div at bounding box center [567, 382] width 22 height 25
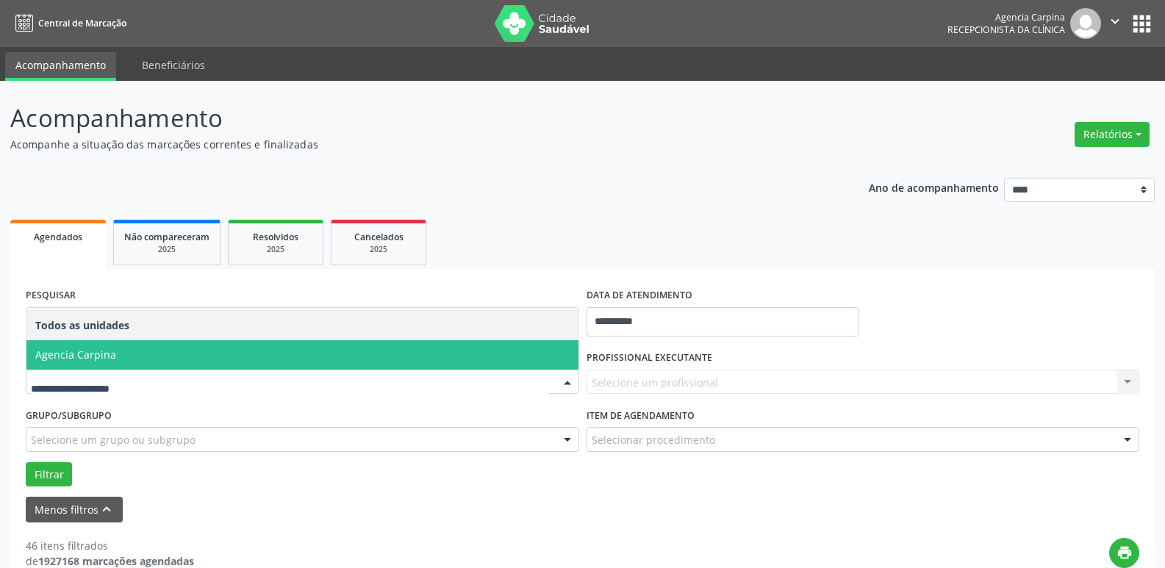
click at [331, 352] on span "Agencia Carpina" at bounding box center [302, 354] width 552 height 29
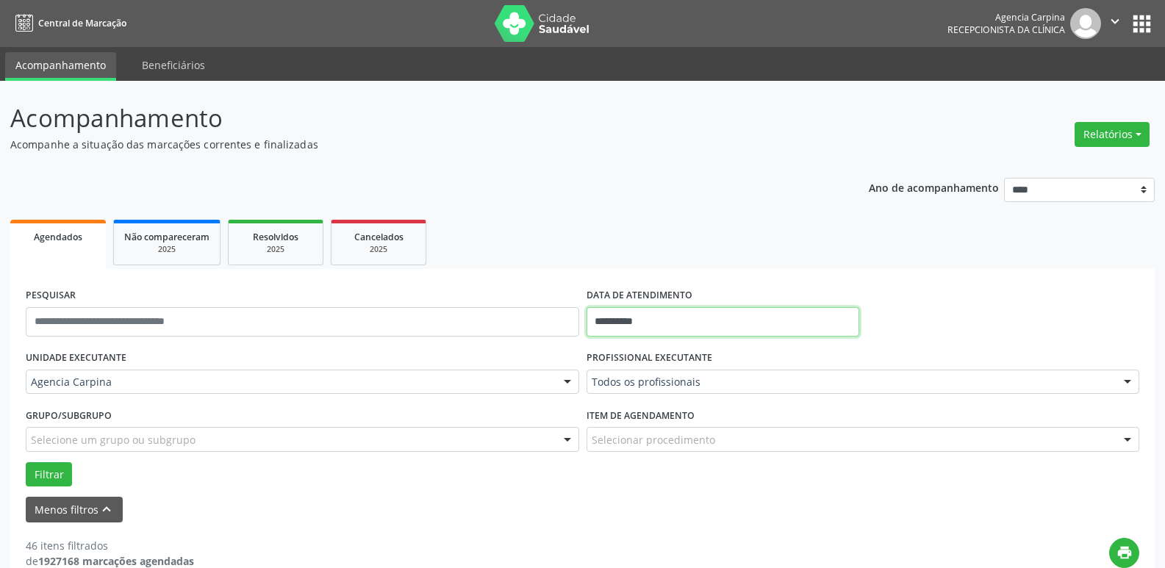
click at [652, 322] on input "**********" at bounding box center [722, 321] width 273 height 29
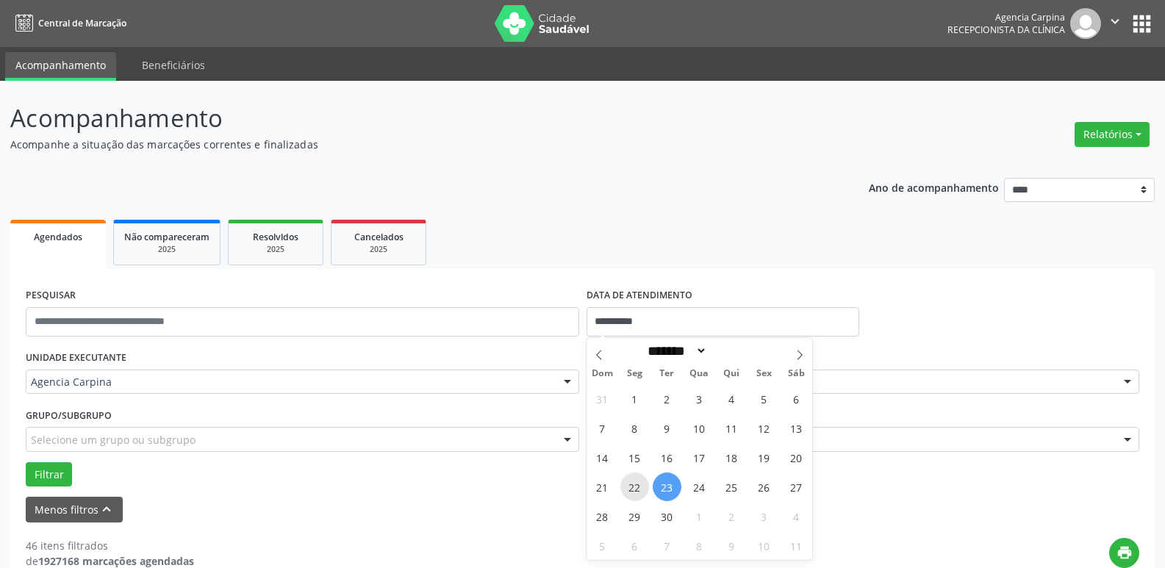
click at [635, 489] on span "22" at bounding box center [634, 486] width 29 height 29
type input "**********"
click at [635, 489] on span "22" at bounding box center [634, 486] width 29 height 29
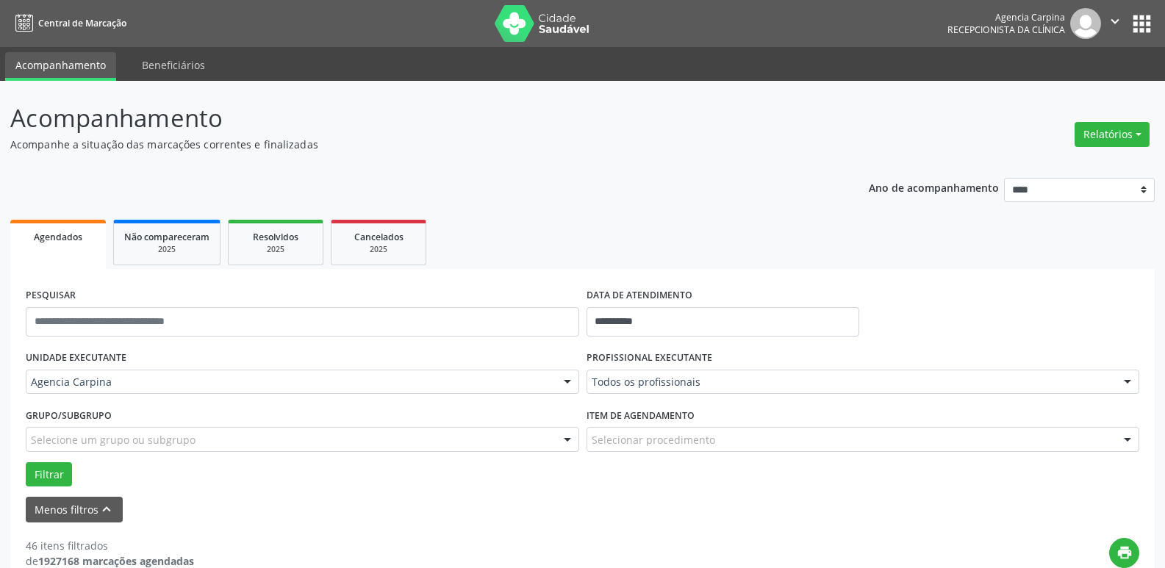
click at [1129, 382] on div at bounding box center [1127, 382] width 22 height 25
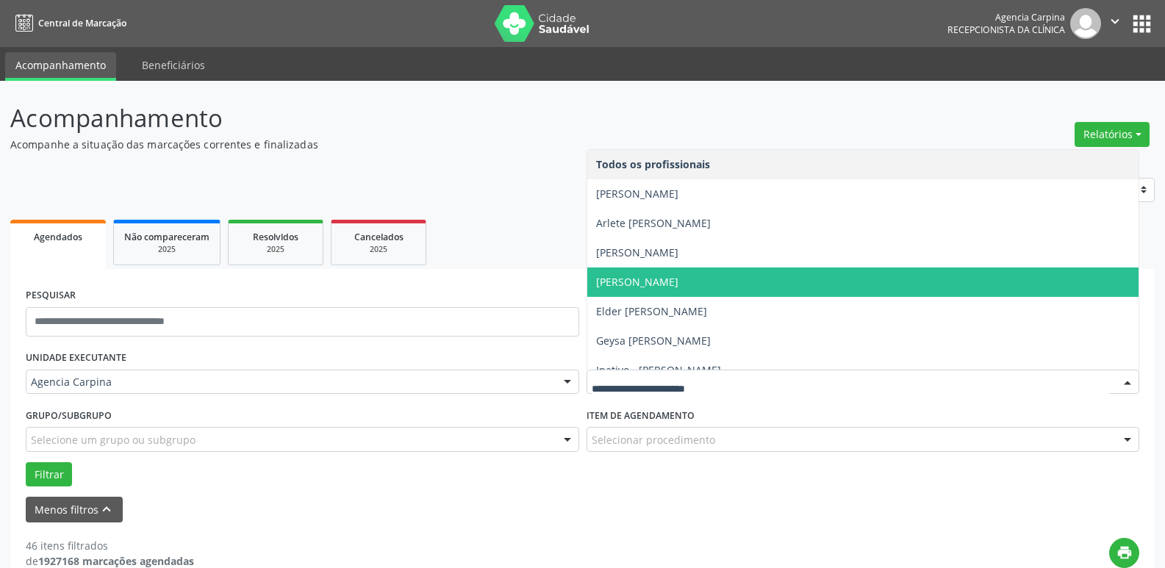
click at [883, 279] on span "[PERSON_NAME]" at bounding box center [863, 281] width 552 height 29
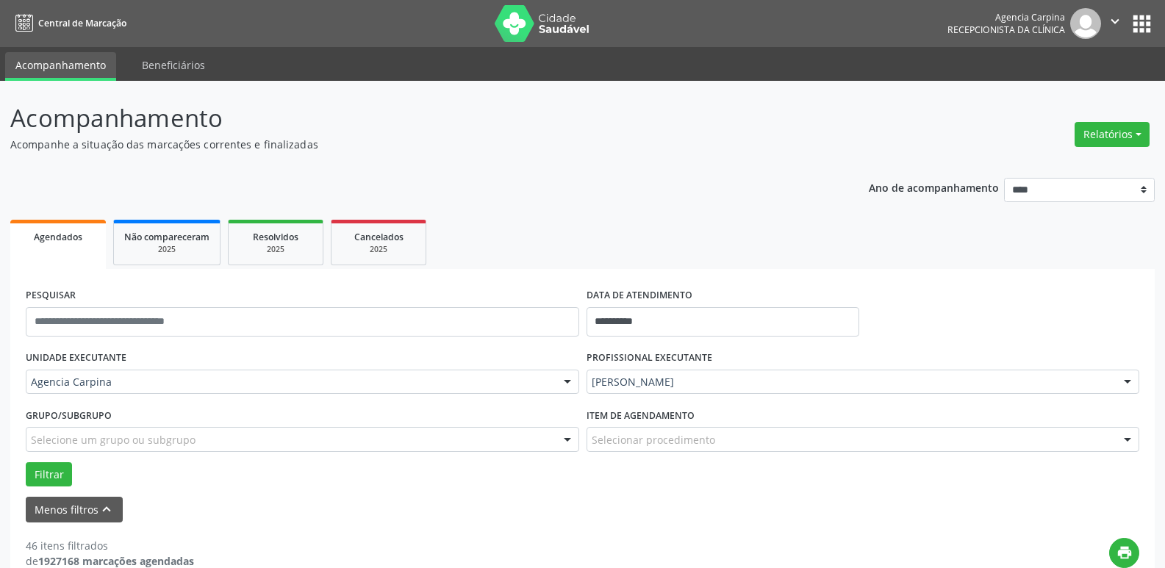
click at [1129, 436] on div at bounding box center [1127, 440] width 22 height 25
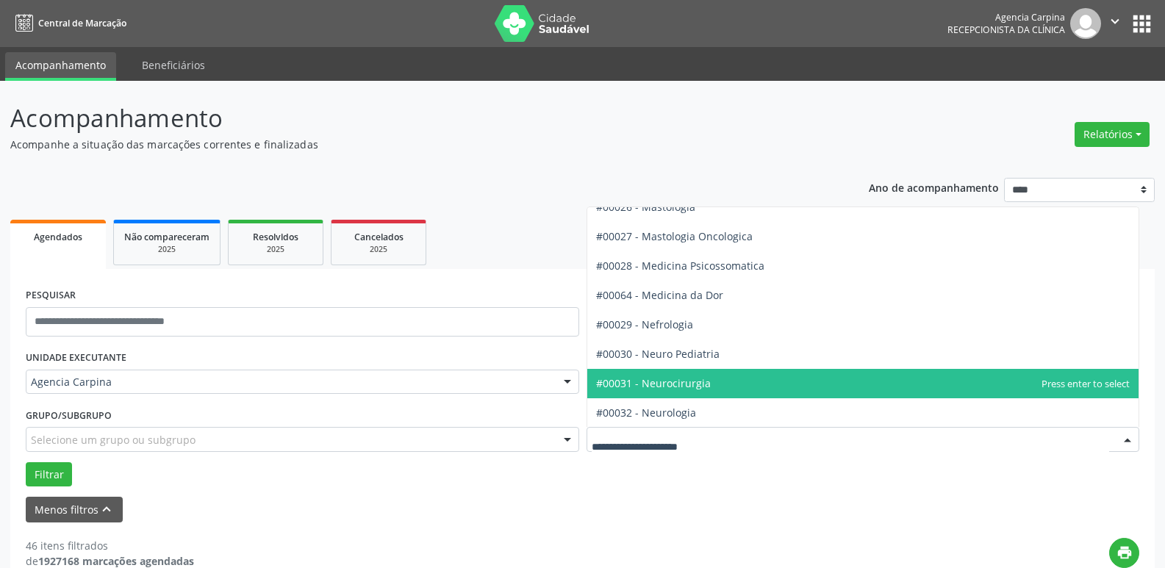
scroll to position [1323, 0]
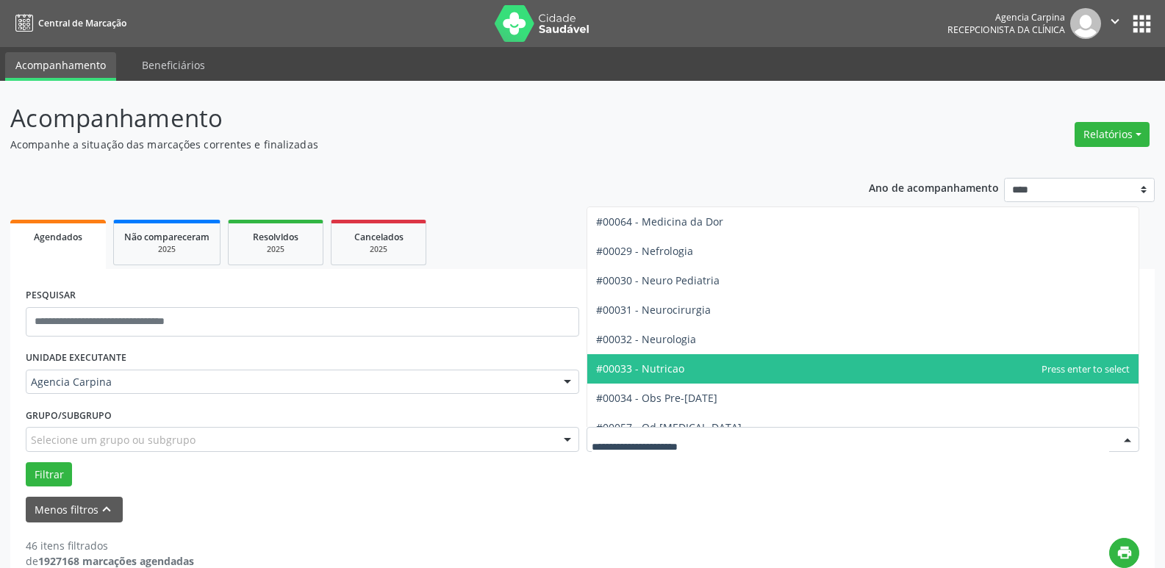
click at [799, 364] on span "#00033 - Nutricao" at bounding box center [863, 368] width 552 height 29
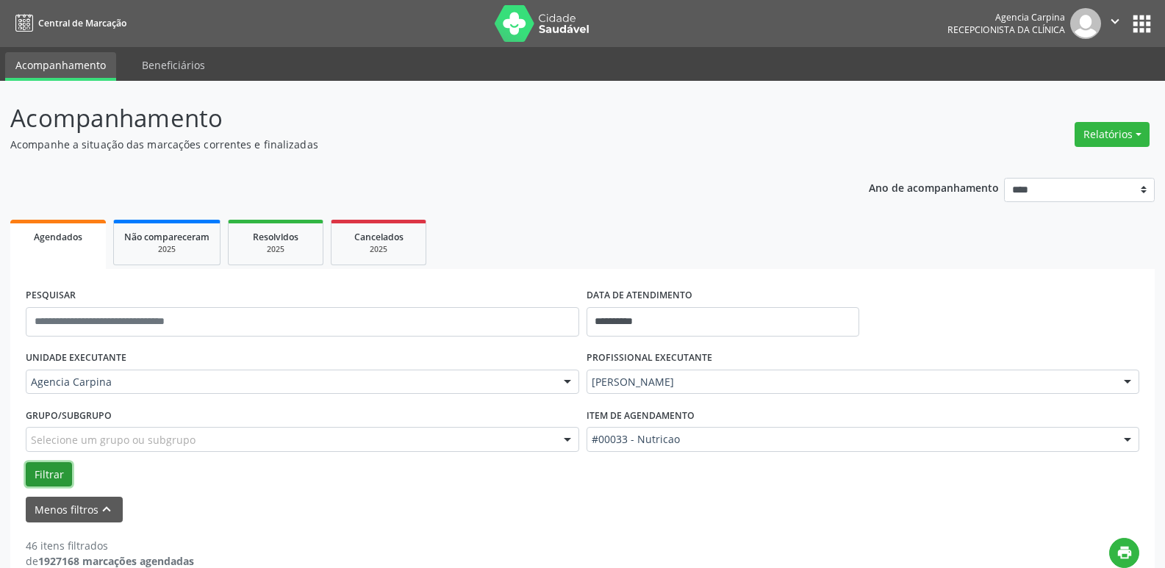
click at [53, 475] on button "Filtrar" at bounding box center [49, 474] width 46 height 25
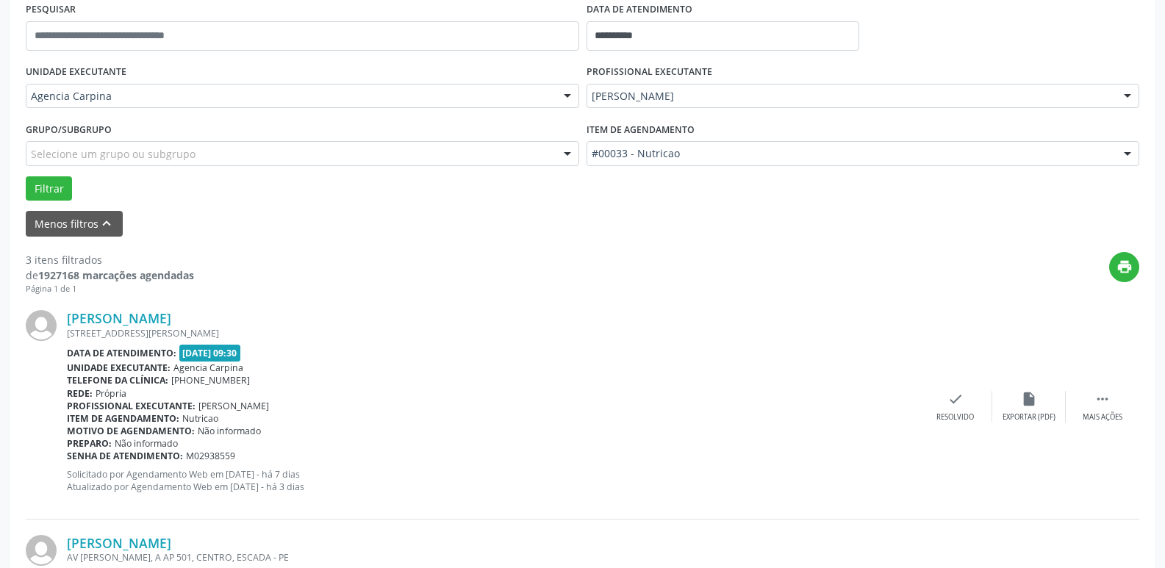
scroll to position [294, 0]
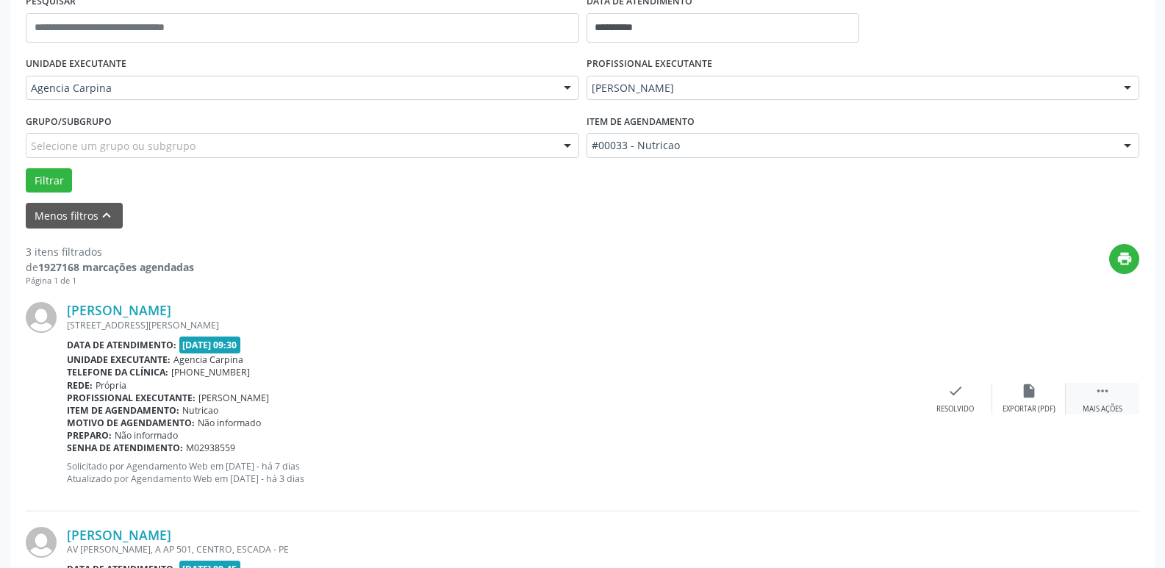
click at [1105, 406] on div "Mais ações" at bounding box center [1102, 409] width 40 height 10
click at [1028, 404] on div "Não compareceu" at bounding box center [1028, 409] width 62 height 10
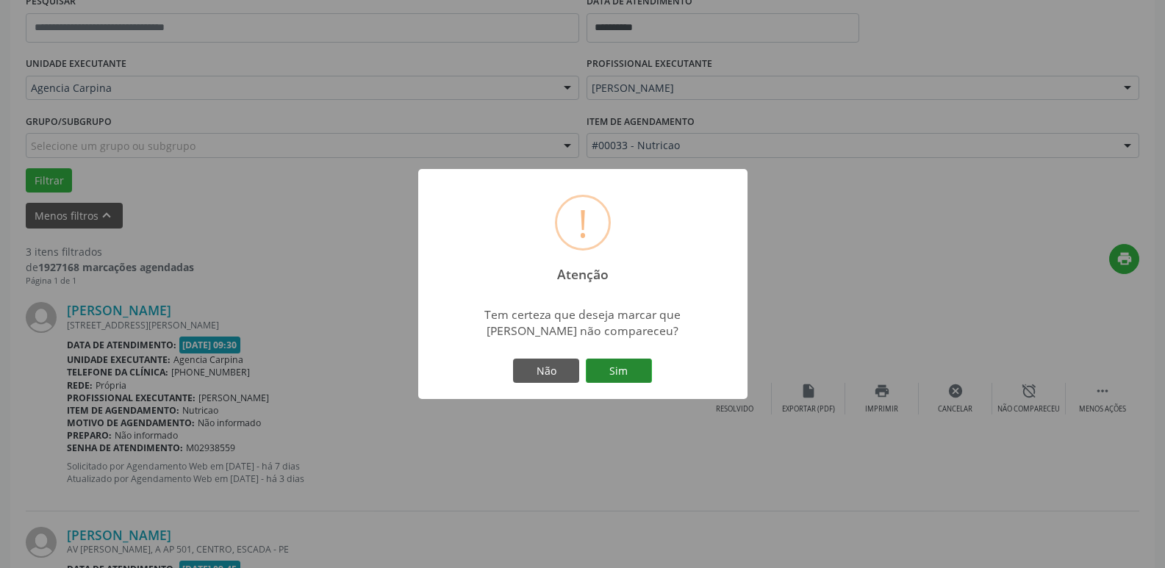
click at [611, 369] on button "Sim" at bounding box center [619, 371] width 66 height 25
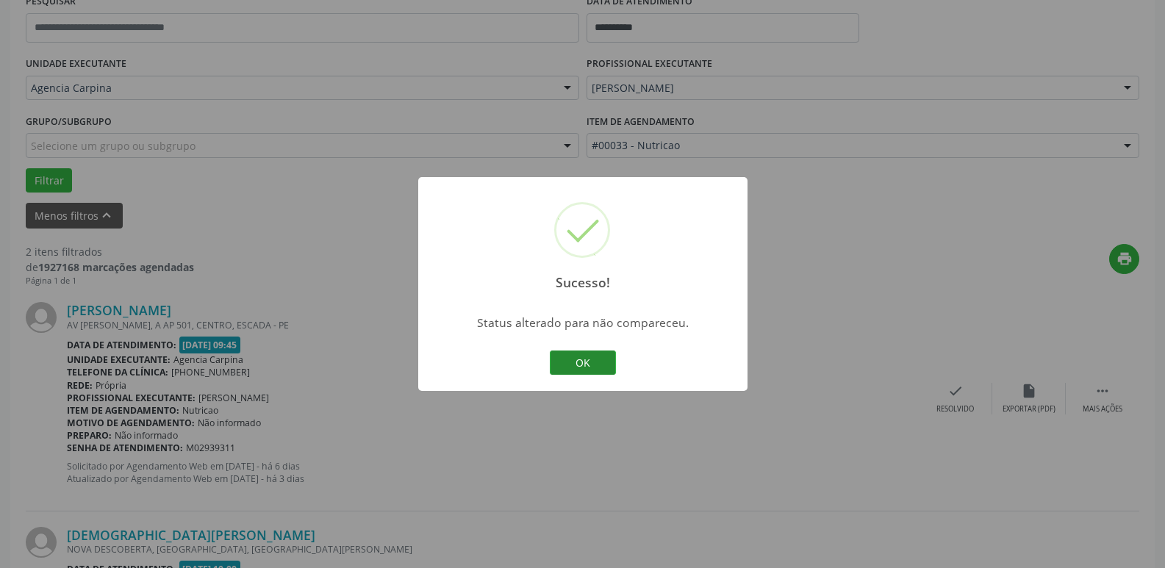
click at [587, 361] on button "OK" at bounding box center [583, 362] width 66 height 25
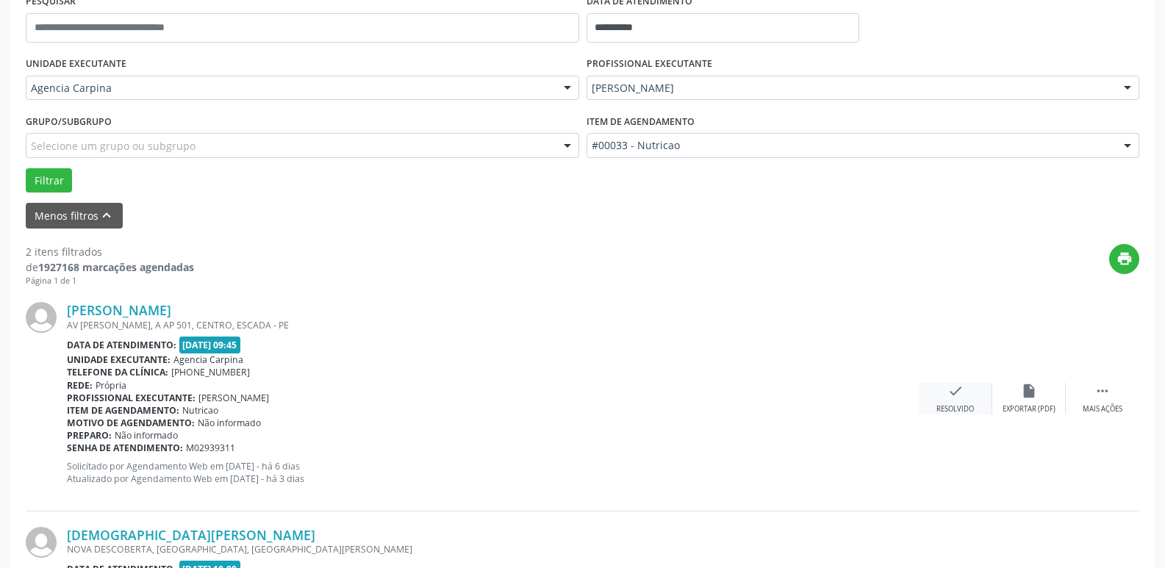
click at [944, 392] on div "check Resolvido" at bounding box center [954, 399] width 73 height 32
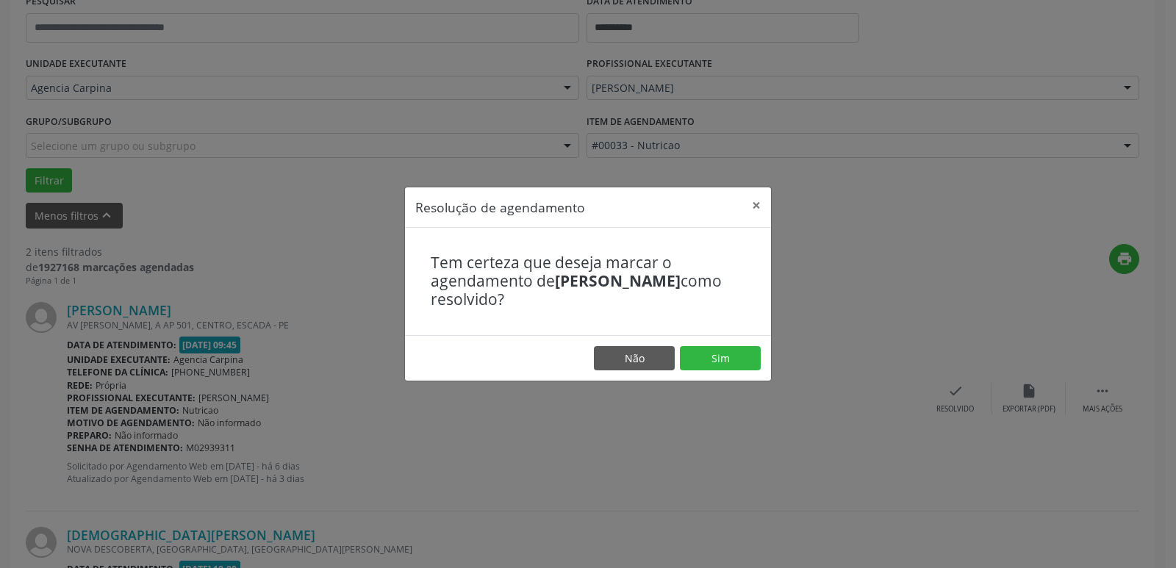
click at [735, 371] on footer "Não Sim" at bounding box center [588, 358] width 366 height 46
click at [707, 354] on button "Sim" at bounding box center [720, 358] width 81 height 25
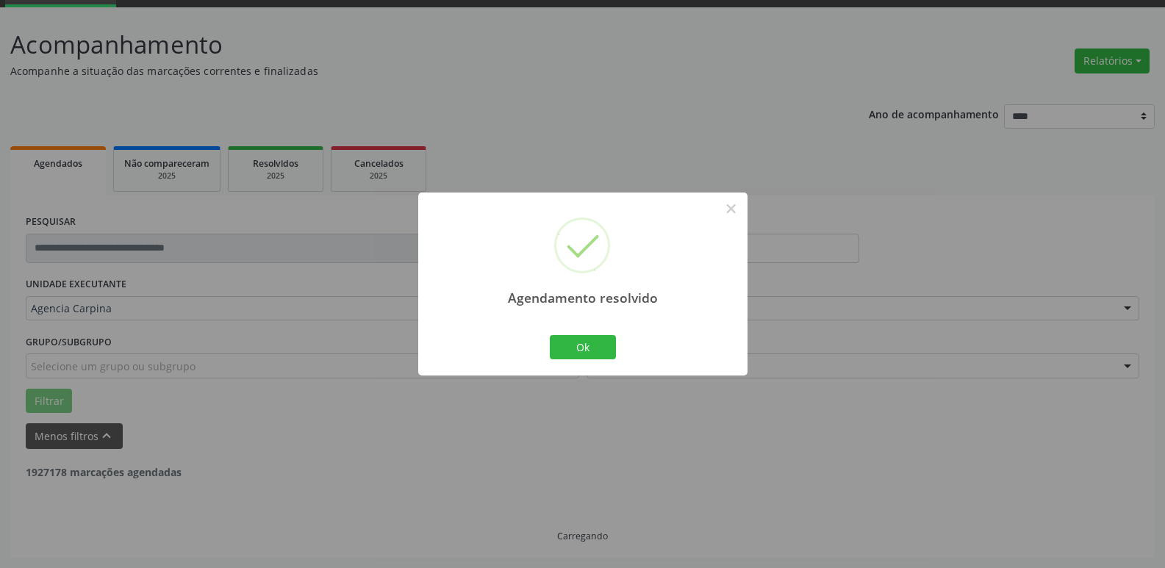
scroll to position [262, 0]
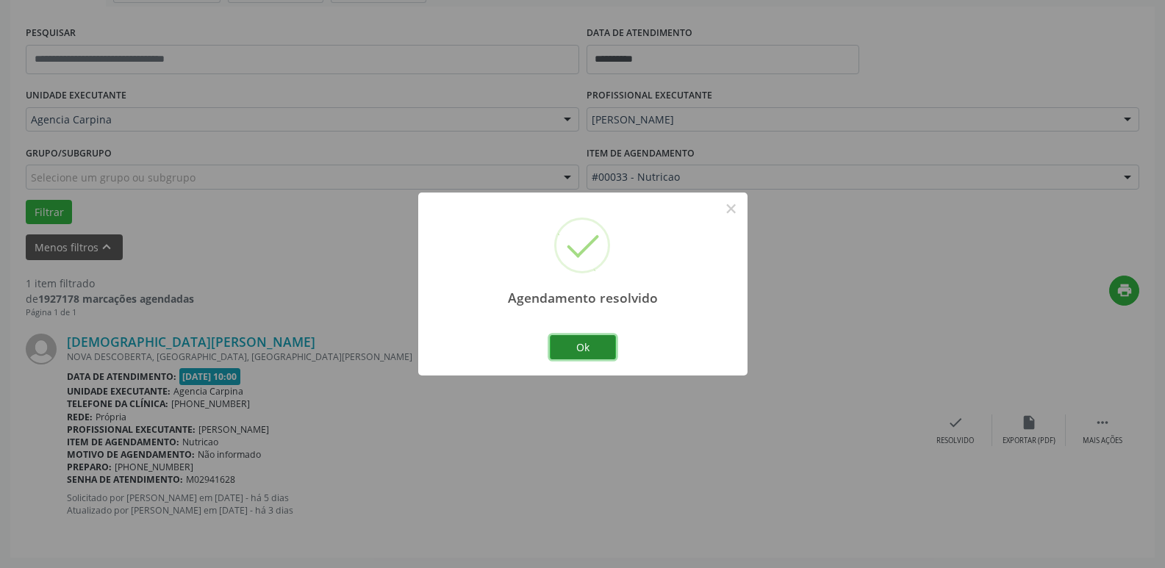
click at [582, 352] on button "Ok" at bounding box center [583, 347] width 66 height 25
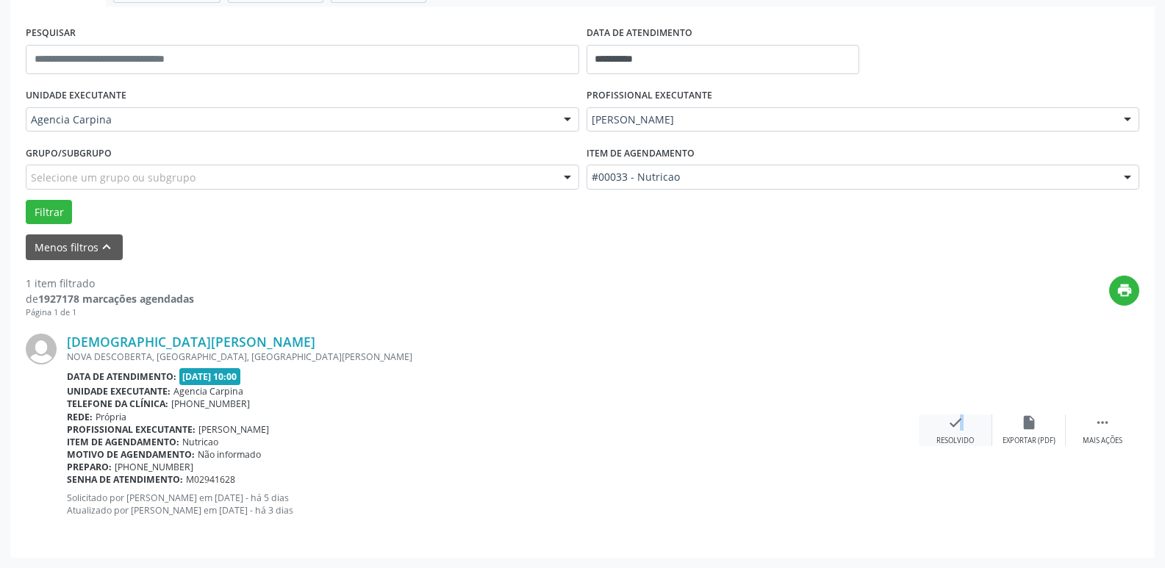
click at [952, 431] on div "check Resolvido" at bounding box center [954, 430] width 73 height 32
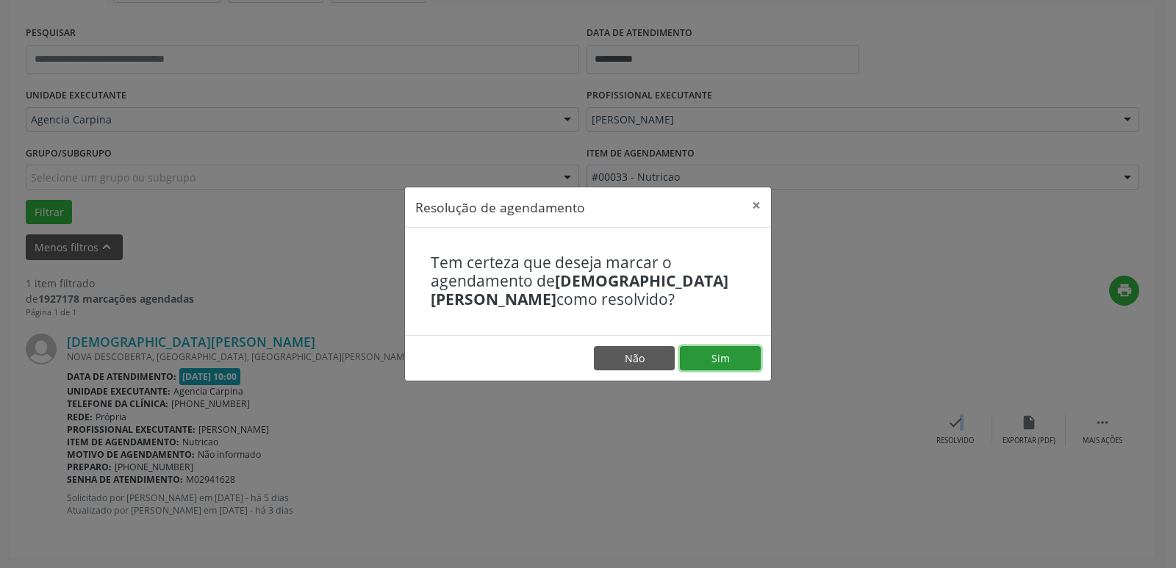
click at [716, 360] on button "Sim" at bounding box center [720, 358] width 81 height 25
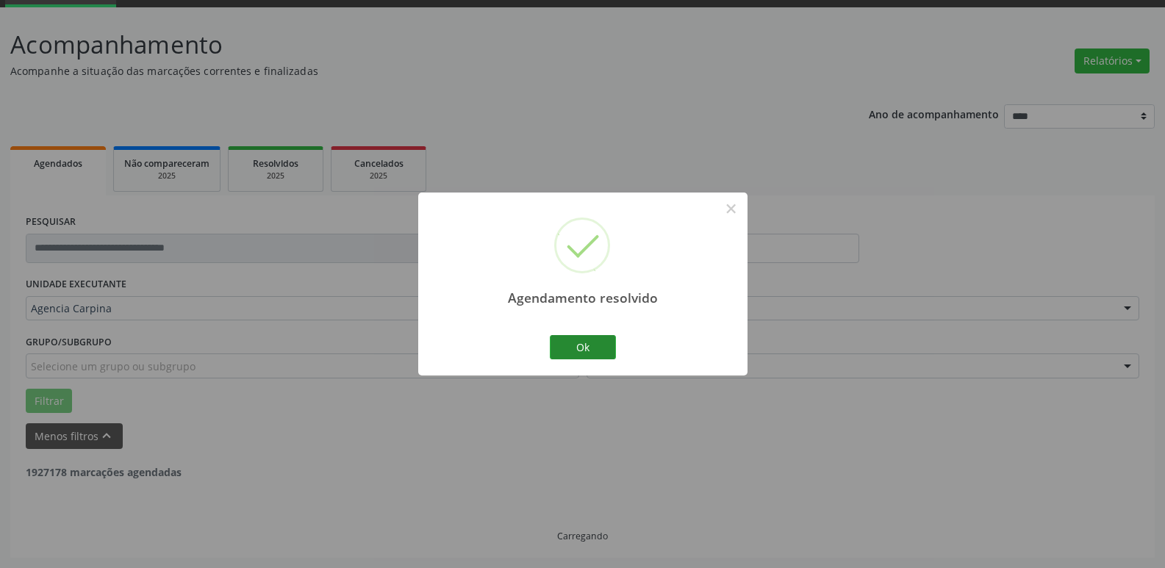
scroll to position [26, 0]
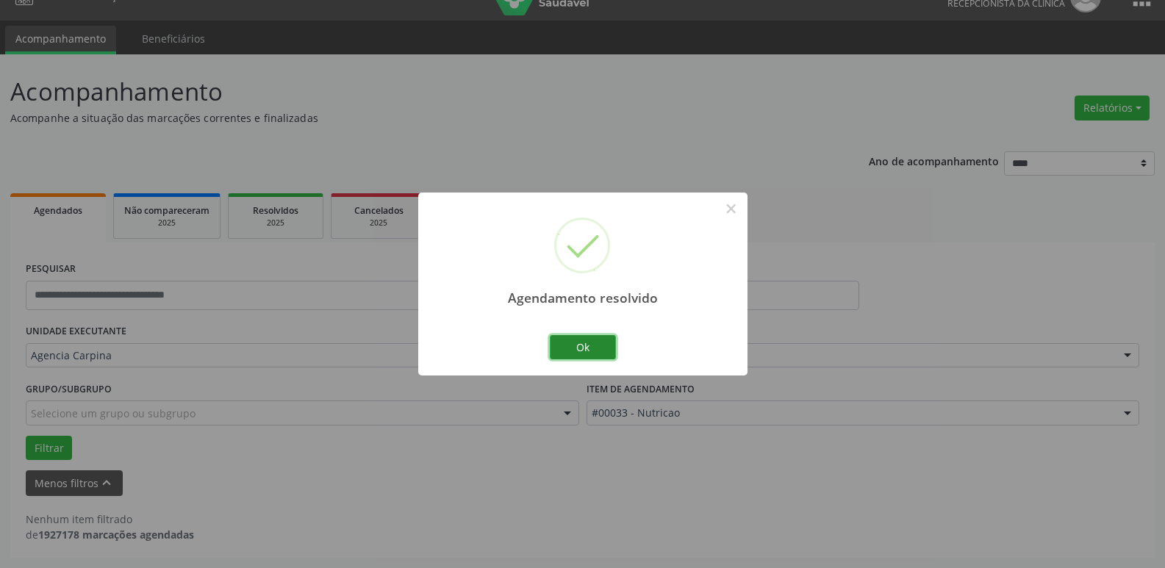
click at [587, 353] on button "Ok" at bounding box center [583, 347] width 66 height 25
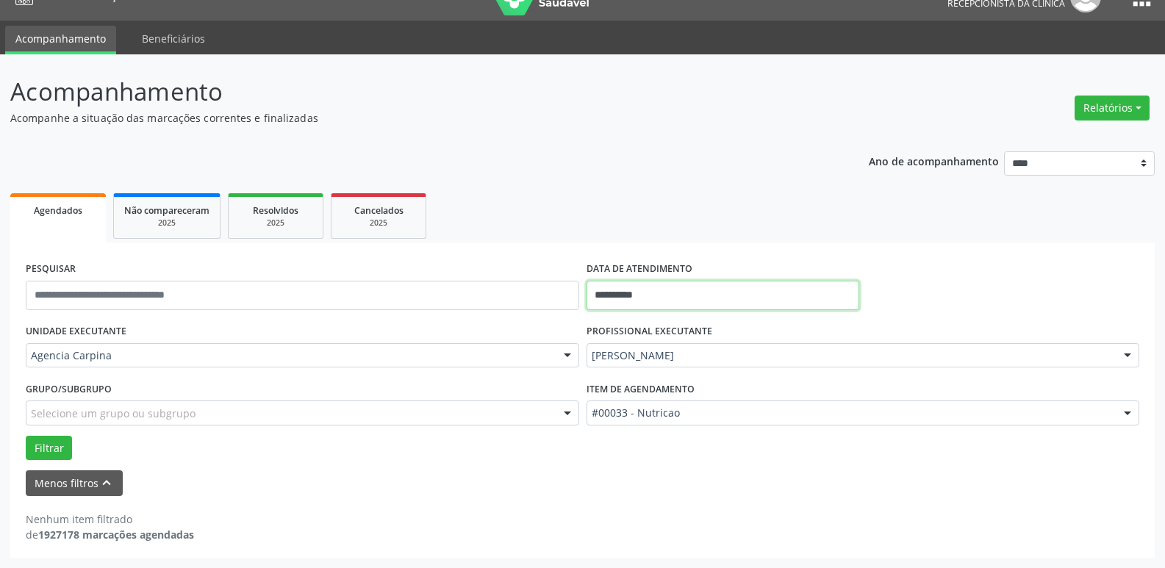
click at [644, 286] on input "**********" at bounding box center [722, 295] width 273 height 29
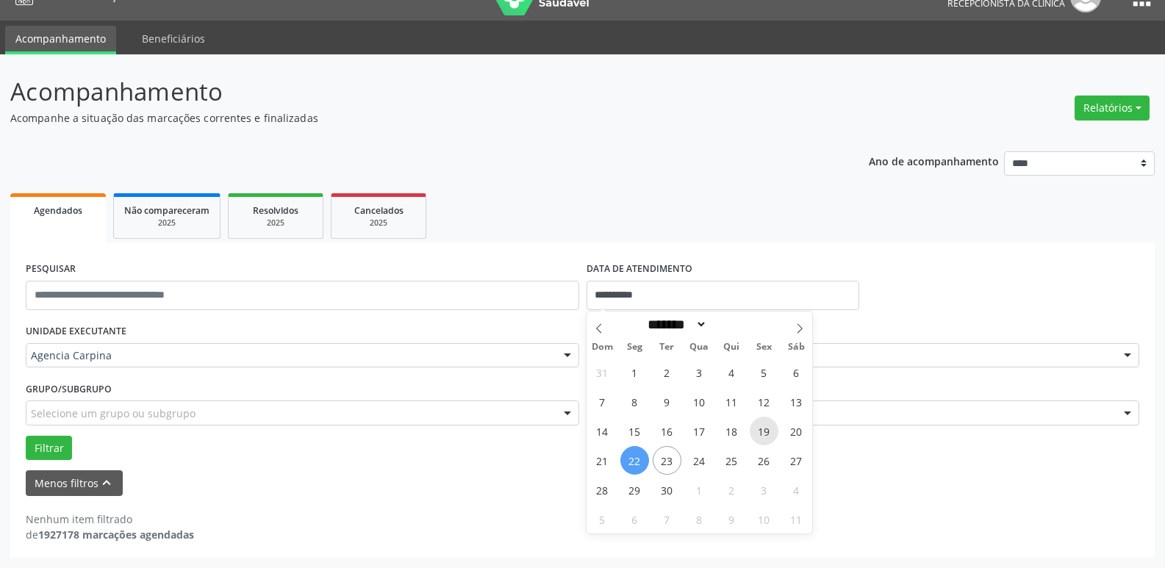
click at [760, 434] on span "19" at bounding box center [763, 431] width 29 height 29
type input "**********"
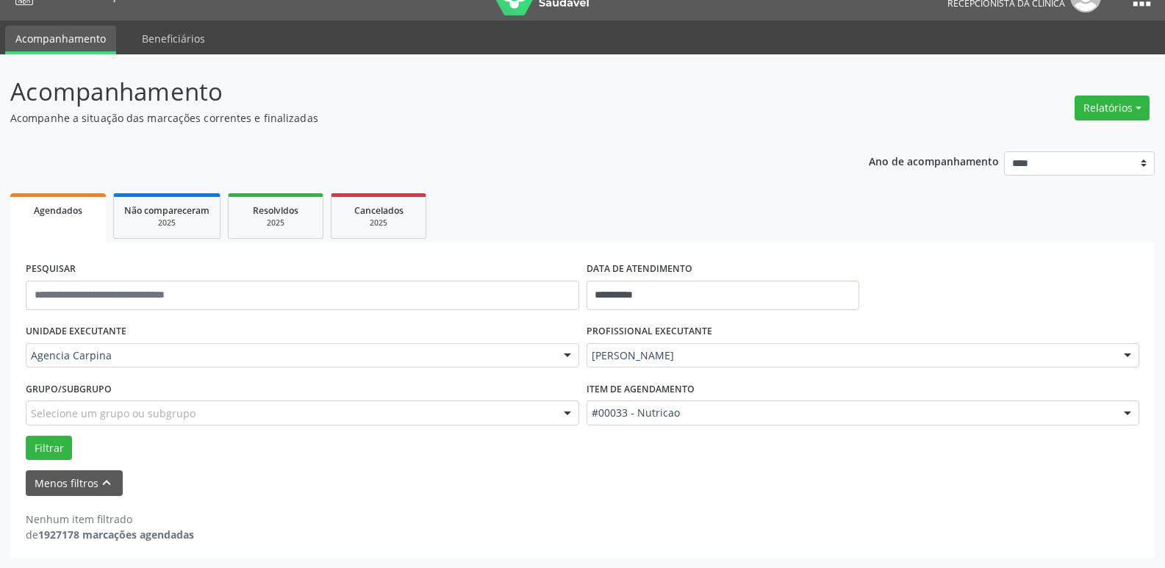
click at [1128, 359] on div at bounding box center [1127, 356] width 22 height 25
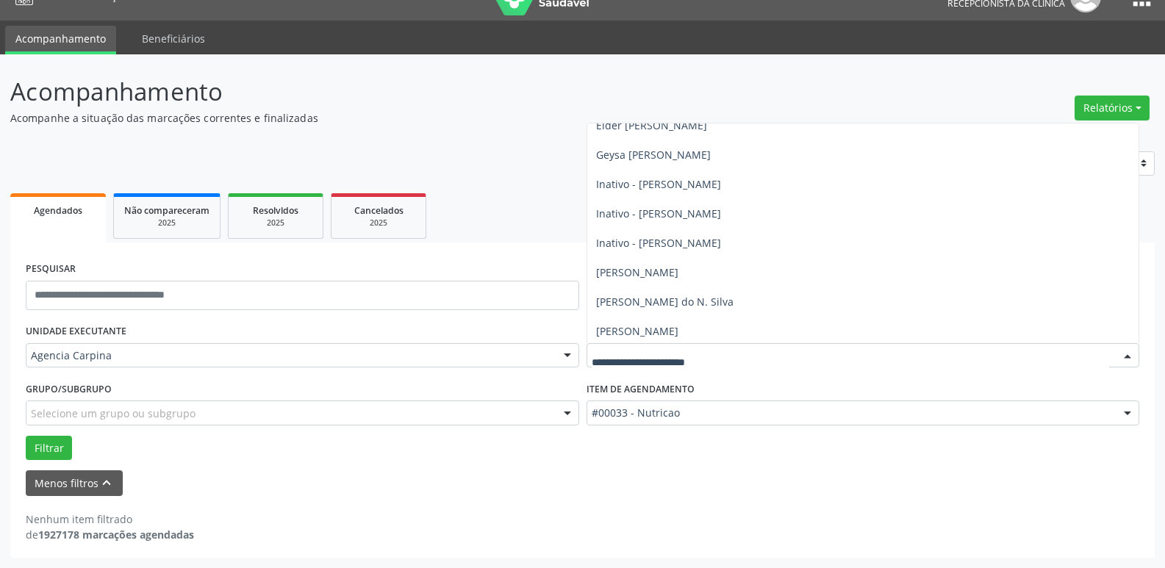
scroll to position [220, 0]
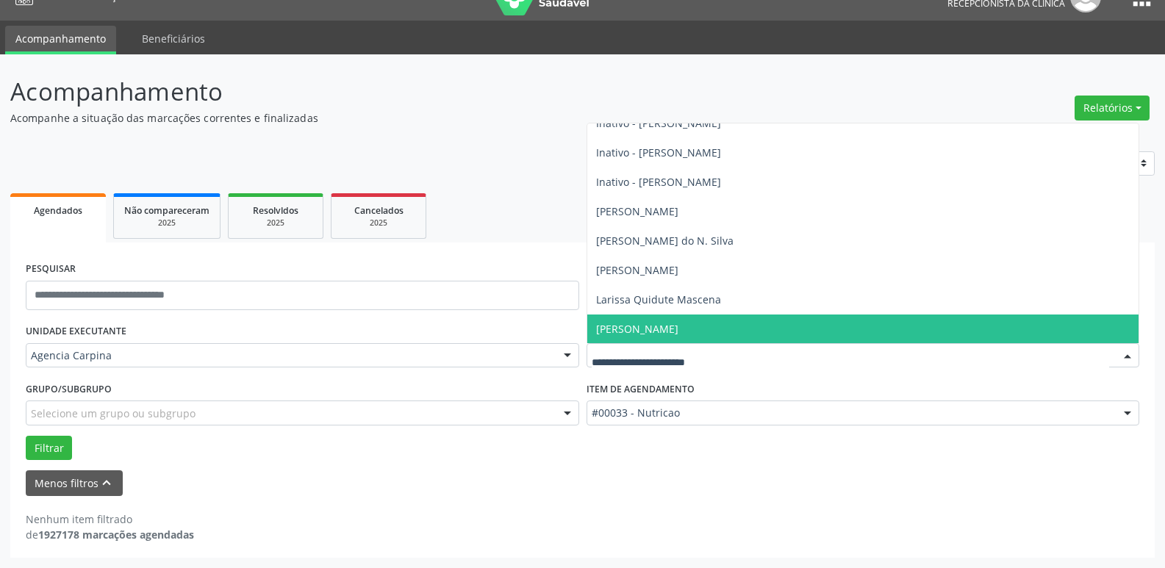
click at [761, 329] on span "[PERSON_NAME]" at bounding box center [863, 328] width 552 height 29
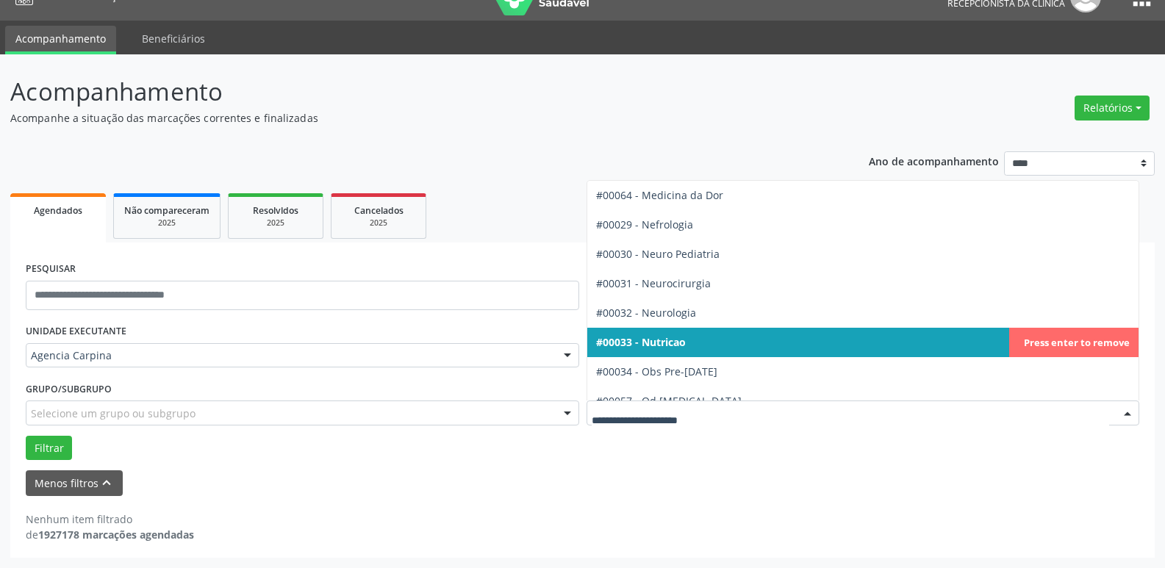
click at [1125, 406] on div at bounding box center [1127, 413] width 22 height 25
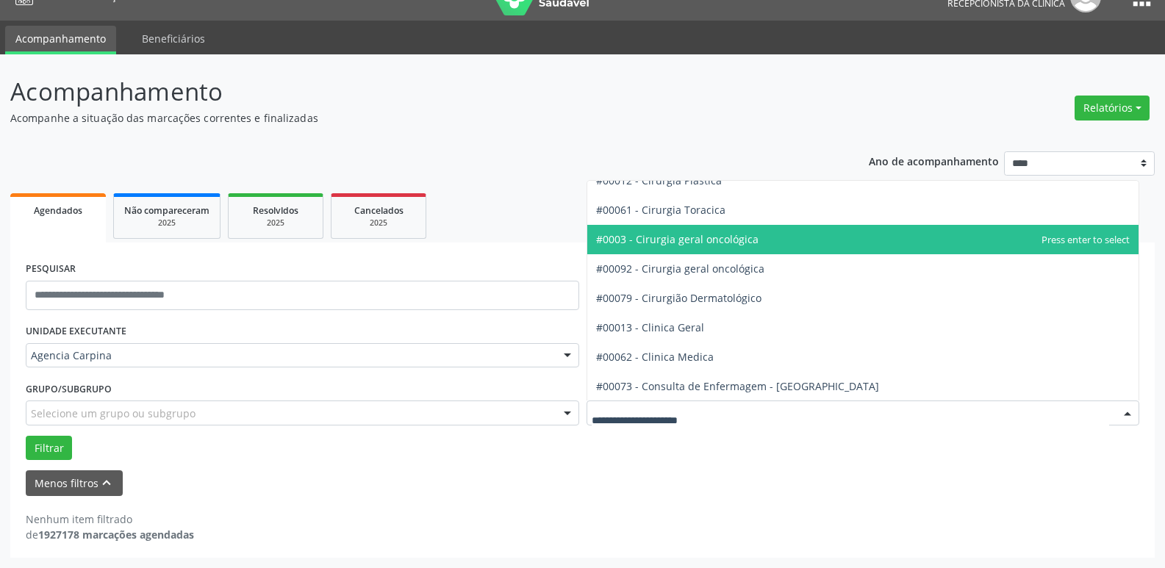
scroll to position [441, 0]
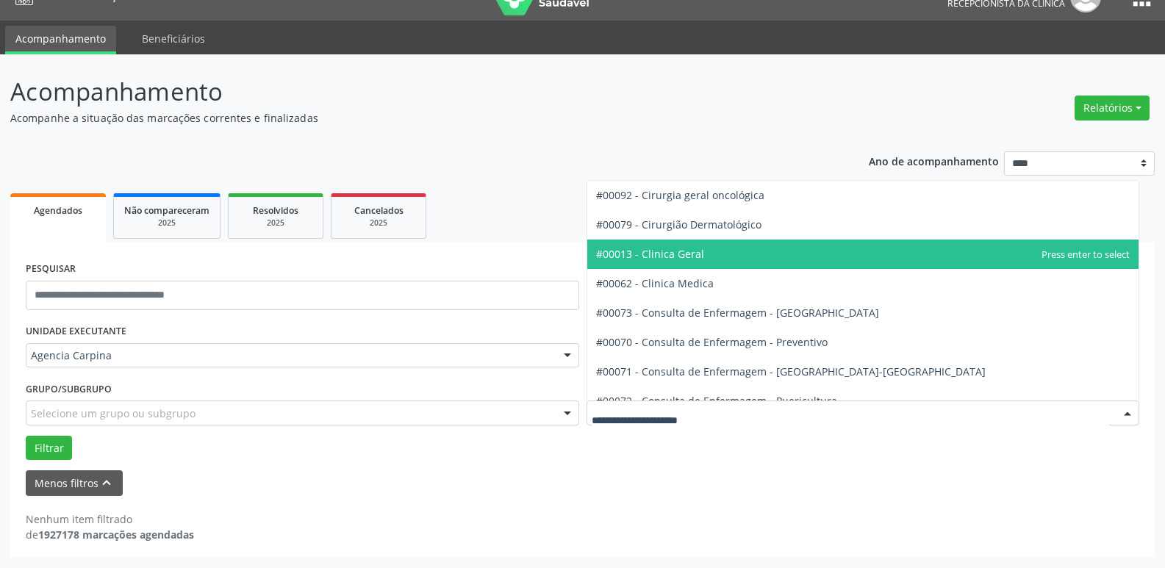
click at [747, 247] on span "#00013 - Clinica Geral" at bounding box center [863, 254] width 552 height 29
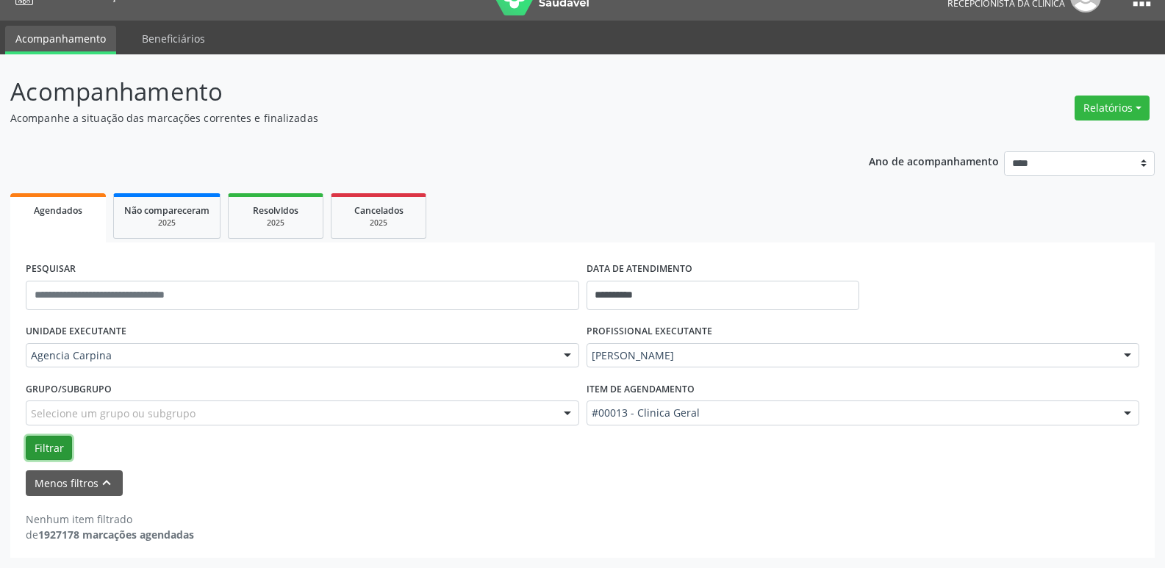
click at [46, 453] on button "Filtrar" at bounding box center [49, 448] width 46 height 25
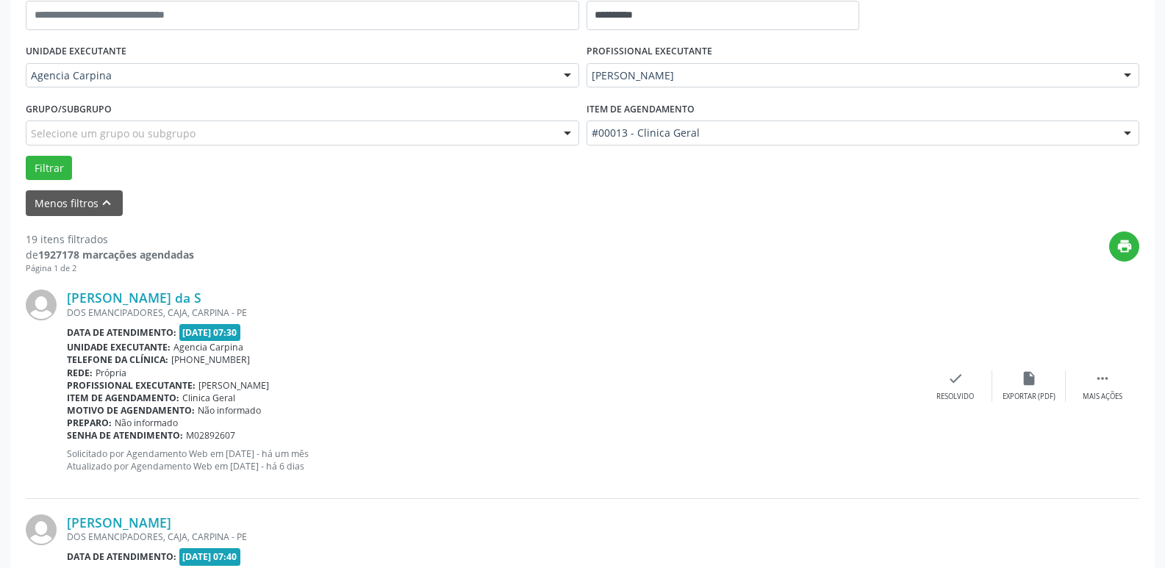
scroll to position [320, 0]
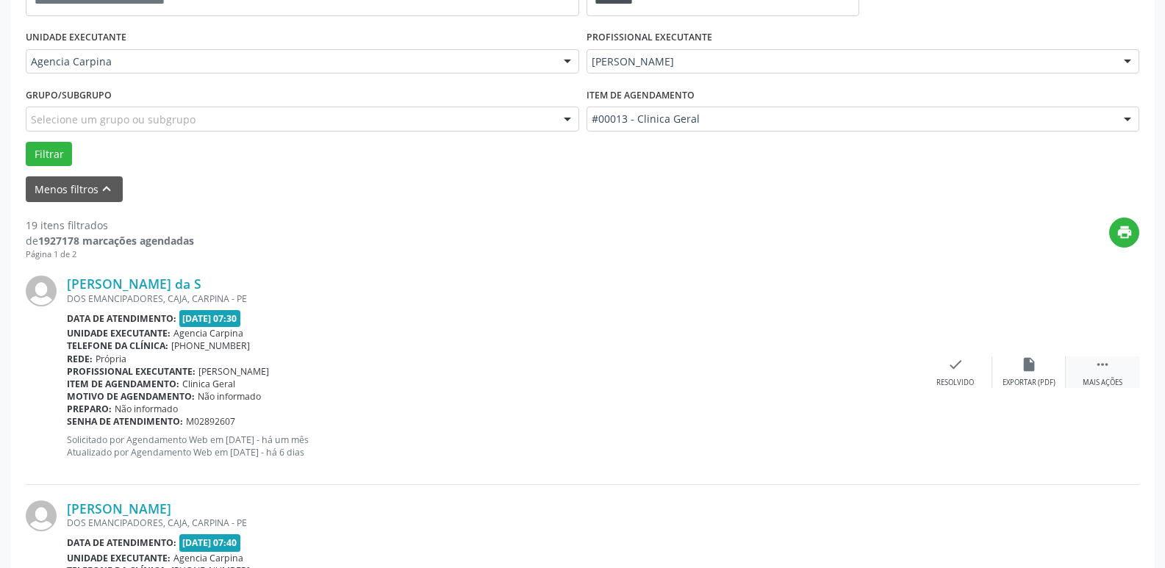
click at [1106, 373] on icon "" at bounding box center [1102, 364] width 16 height 16
click at [1030, 357] on icon "alarm_off" at bounding box center [1029, 364] width 16 height 16
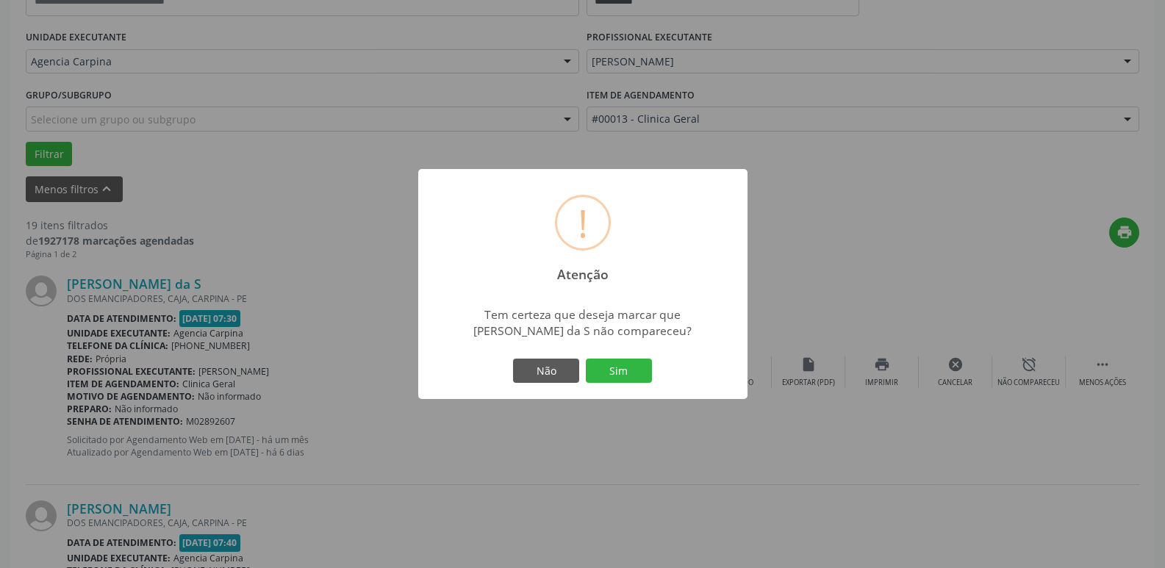
click at [614, 383] on button "Sim" at bounding box center [619, 371] width 66 height 25
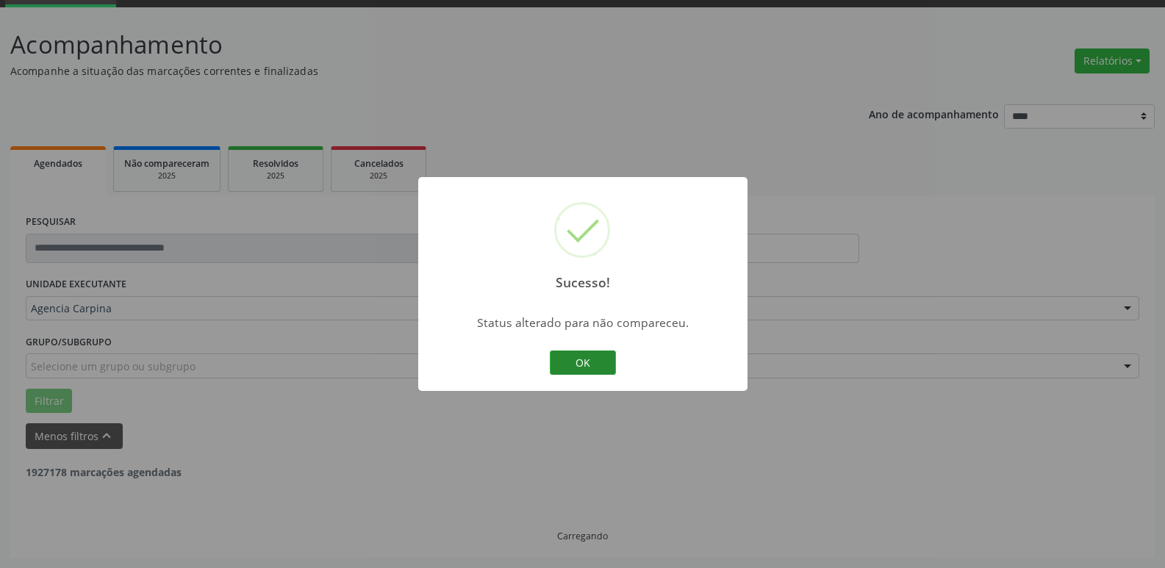
click at [603, 355] on button "OK" at bounding box center [583, 362] width 66 height 25
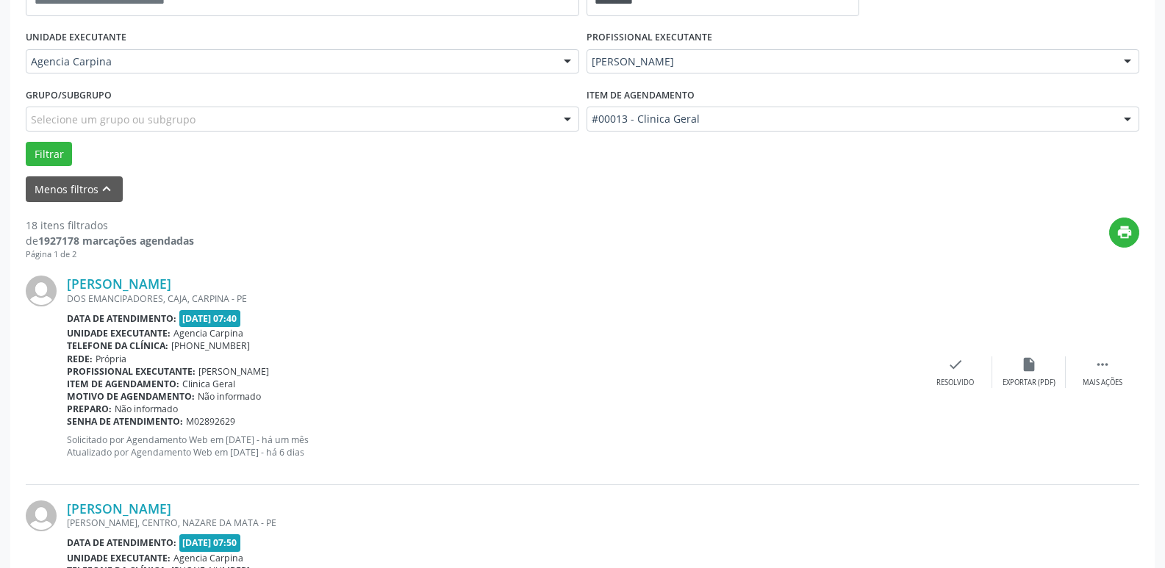
scroll to position [394, 0]
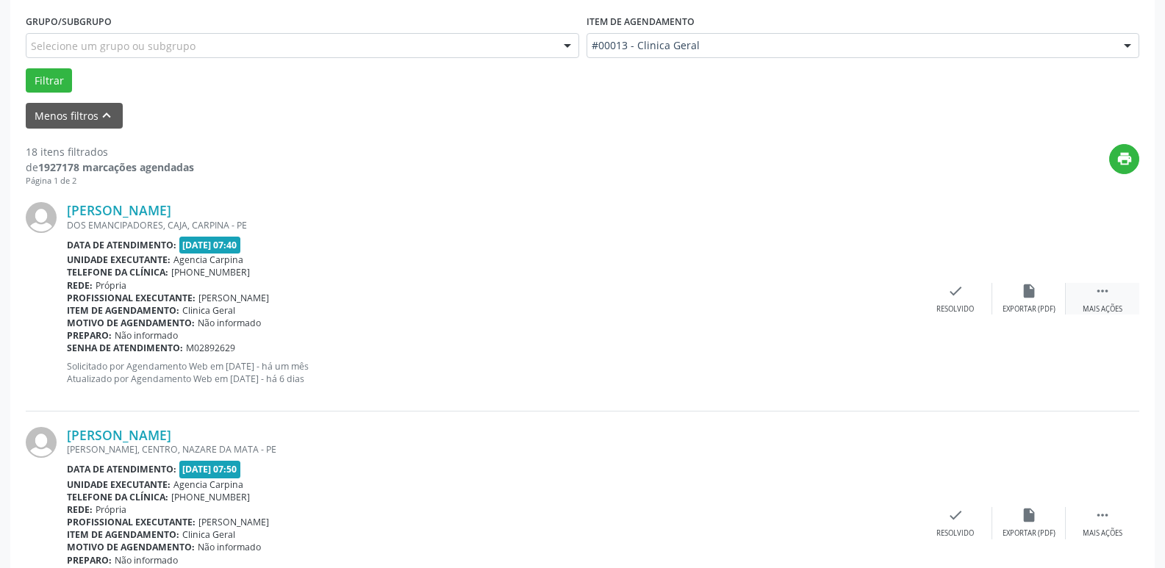
click at [1101, 287] on icon "" at bounding box center [1102, 291] width 16 height 16
click at [1026, 303] on div "alarm_off Não compareceu" at bounding box center [1028, 299] width 73 height 32
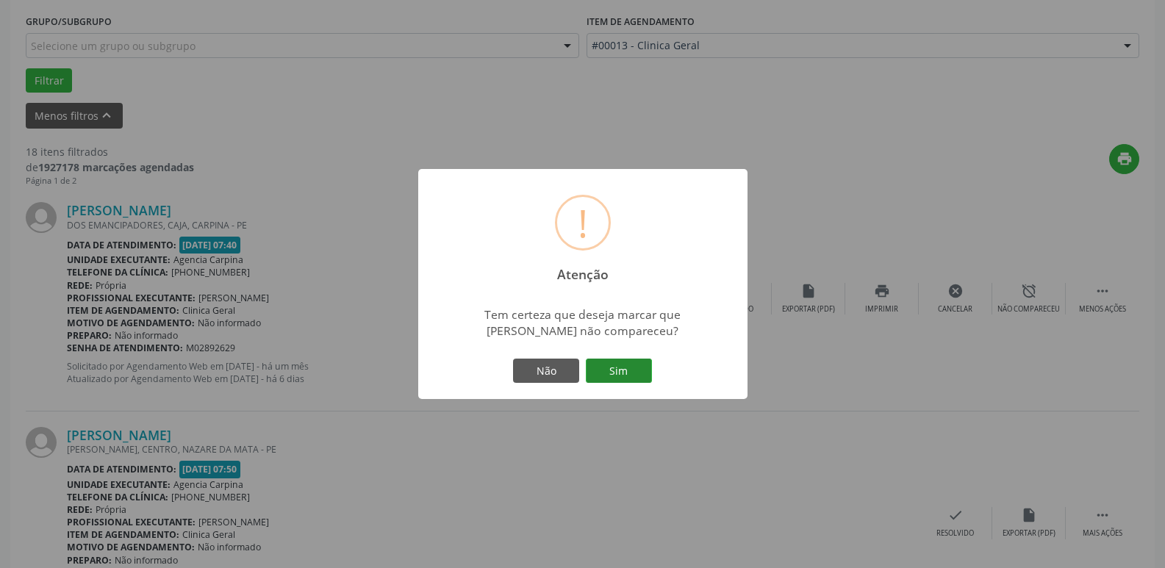
click at [635, 364] on button "Sim" at bounding box center [619, 371] width 66 height 25
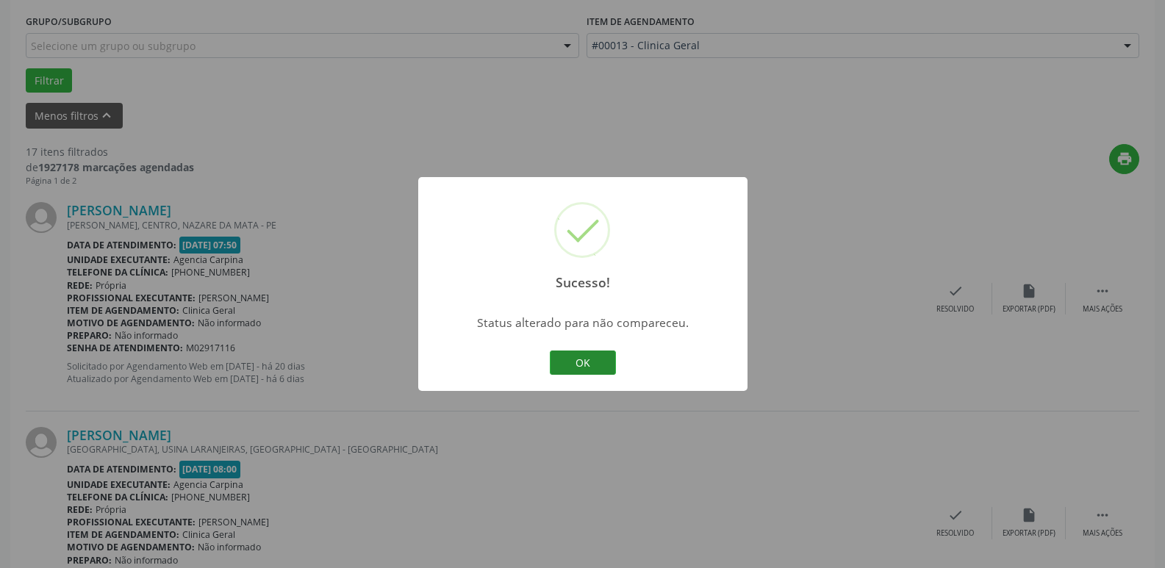
click at [555, 364] on button "OK" at bounding box center [583, 362] width 66 height 25
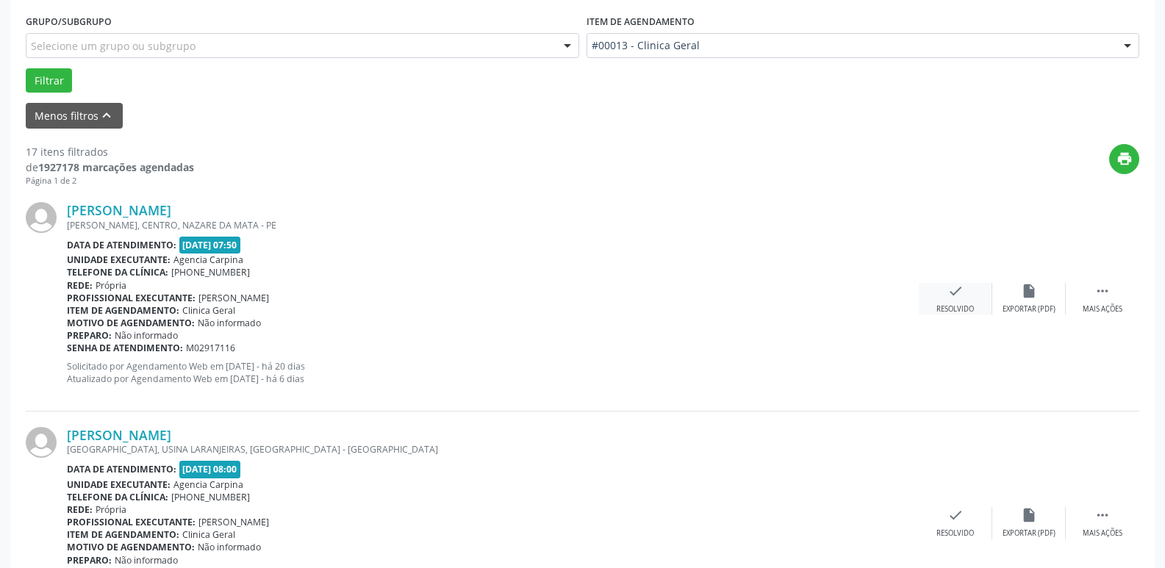
click at [949, 305] on div "Resolvido" at bounding box center [954, 309] width 37 height 10
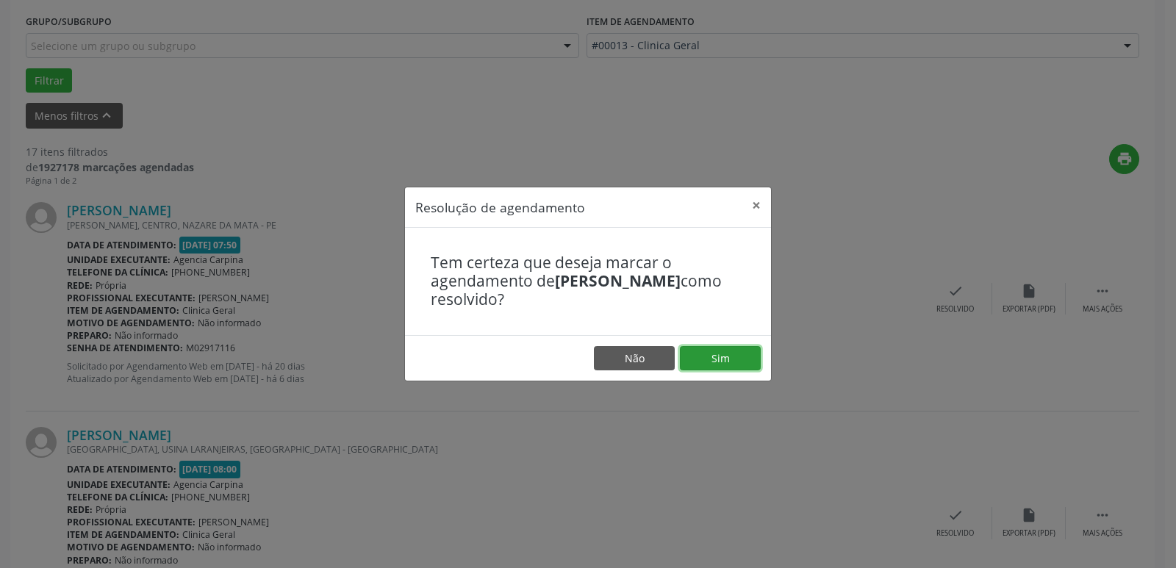
click at [725, 357] on button "Sim" at bounding box center [720, 358] width 81 height 25
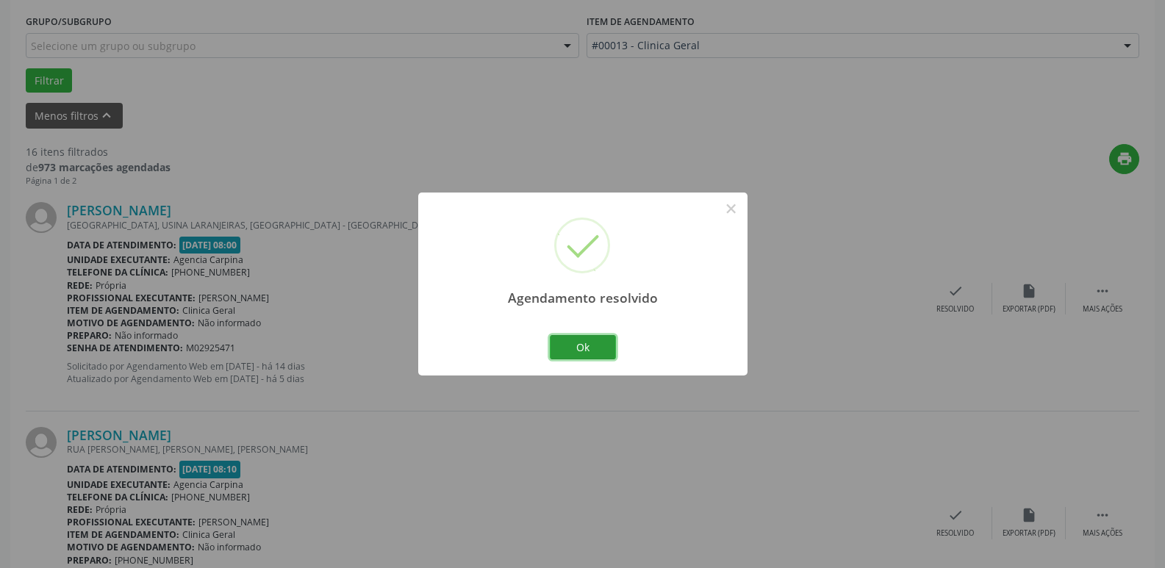
drag, startPoint x: 610, startPoint y: 348, endPoint x: 617, endPoint y: 341, distance: 9.9
click at [610, 345] on button "Ok" at bounding box center [583, 347] width 66 height 25
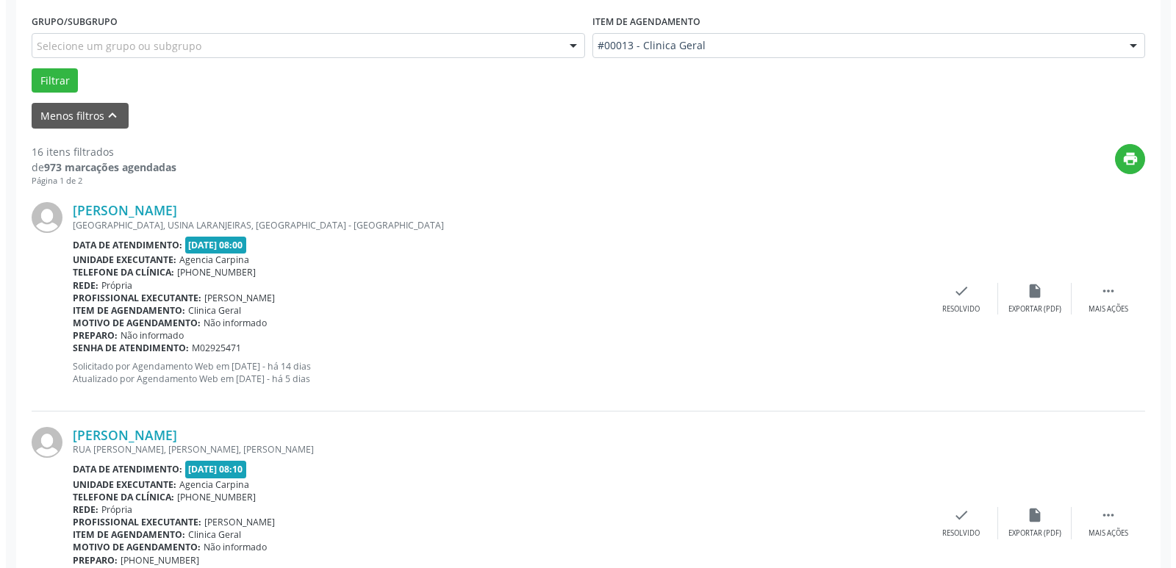
scroll to position [467, 0]
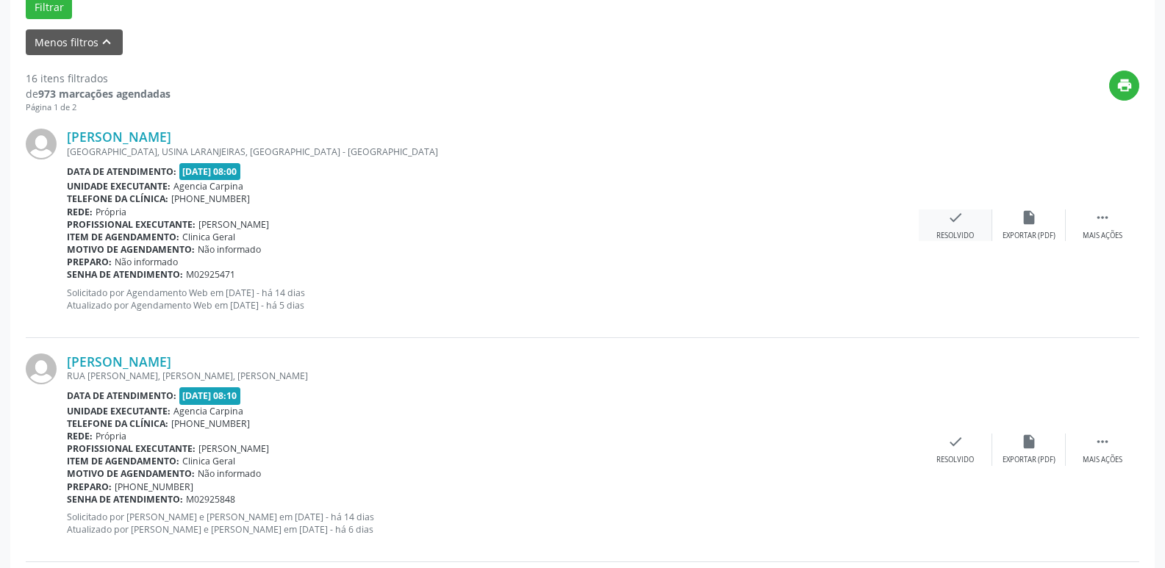
click at [957, 224] on icon "check" at bounding box center [955, 217] width 16 height 16
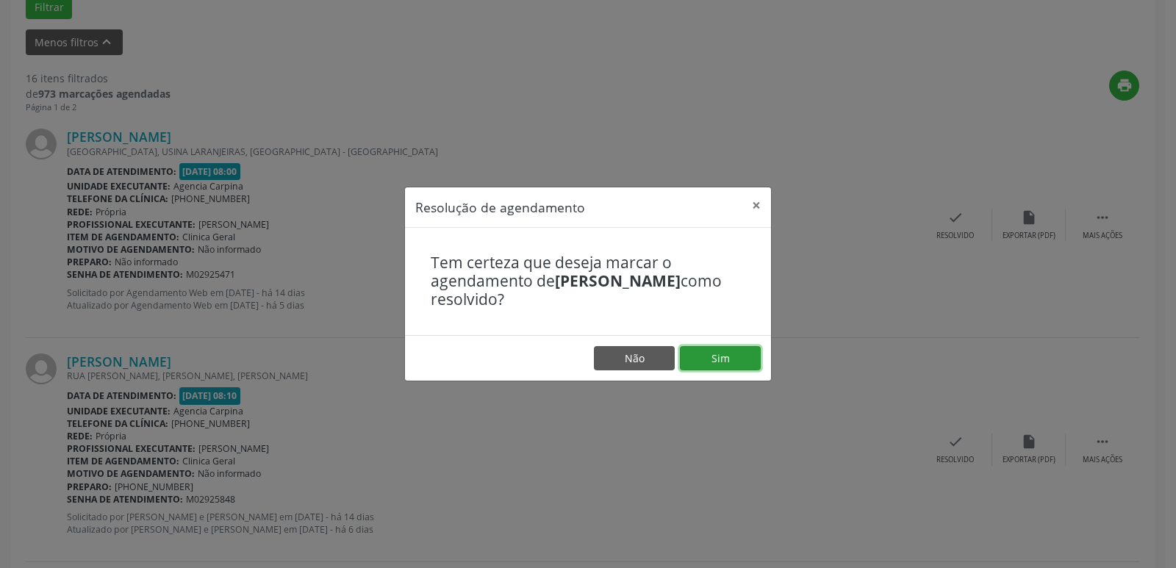
click at [722, 346] on button "Sim" at bounding box center [720, 358] width 81 height 25
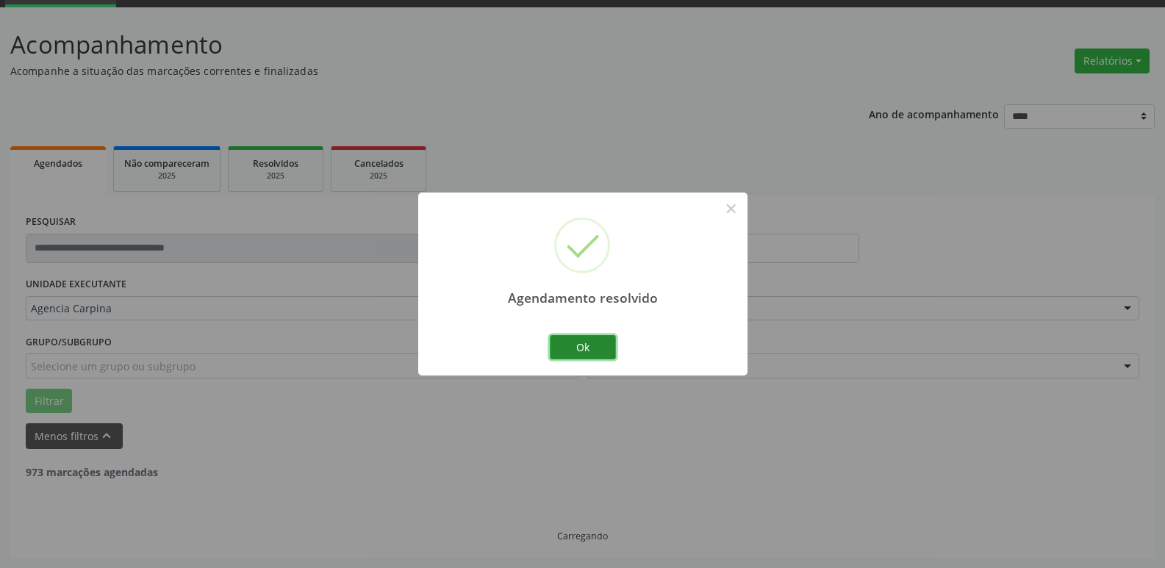
click at [582, 350] on button "Ok" at bounding box center [583, 347] width 66 height 25
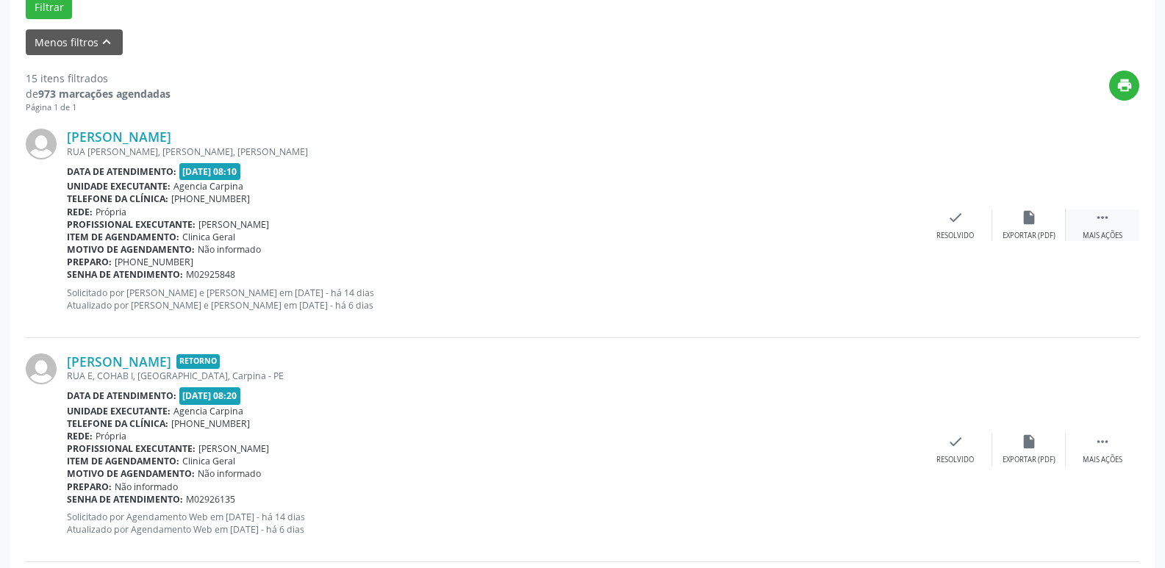
click at [1098, 221] on icon "" at bounding box center [1102, 217] width 16 height 16
click at [1026, 229] on div "alarm_off Não compareceu" at bounding box center [1028, 225] width 73 height 32
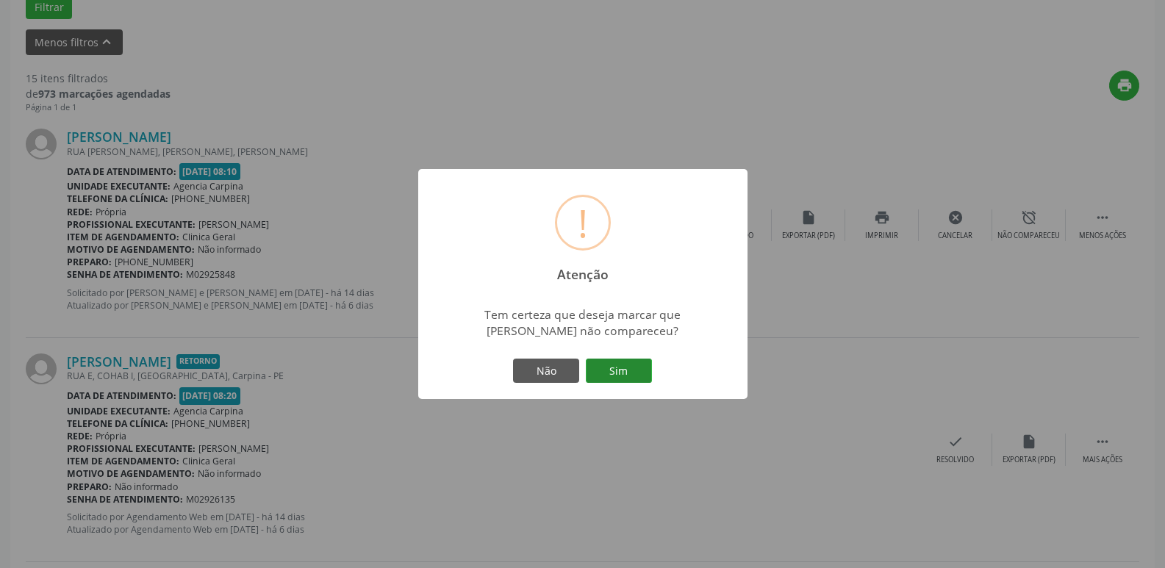
click at [615, 375] on button "Sim" at bounding box center [619, 371] width 66 height 25
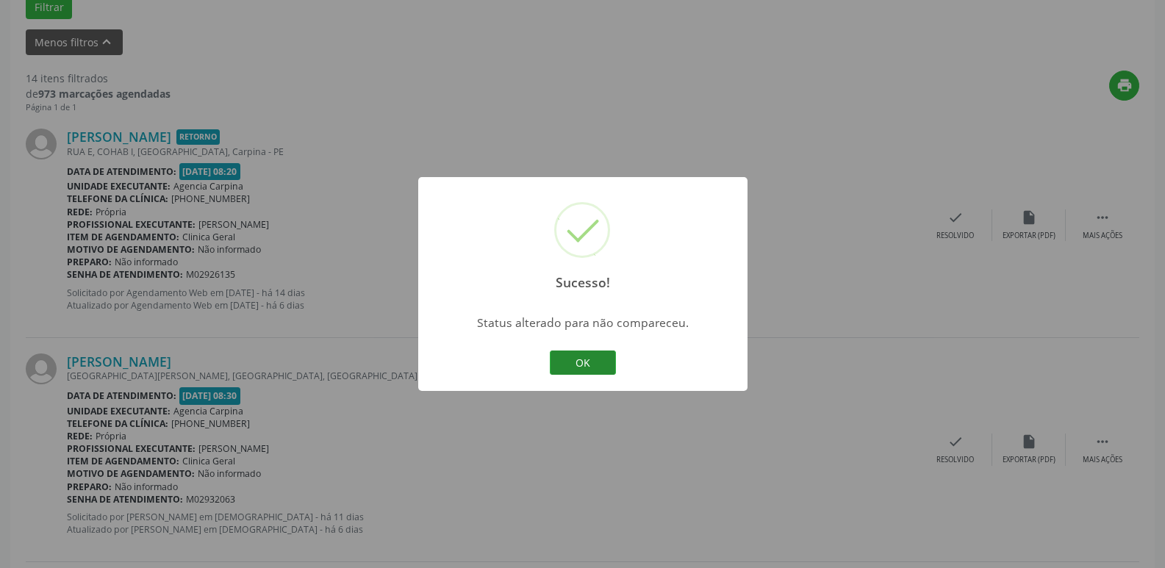
click at [578, 367] on button "OK" at bounding box center [583, 362] width 66 height 25
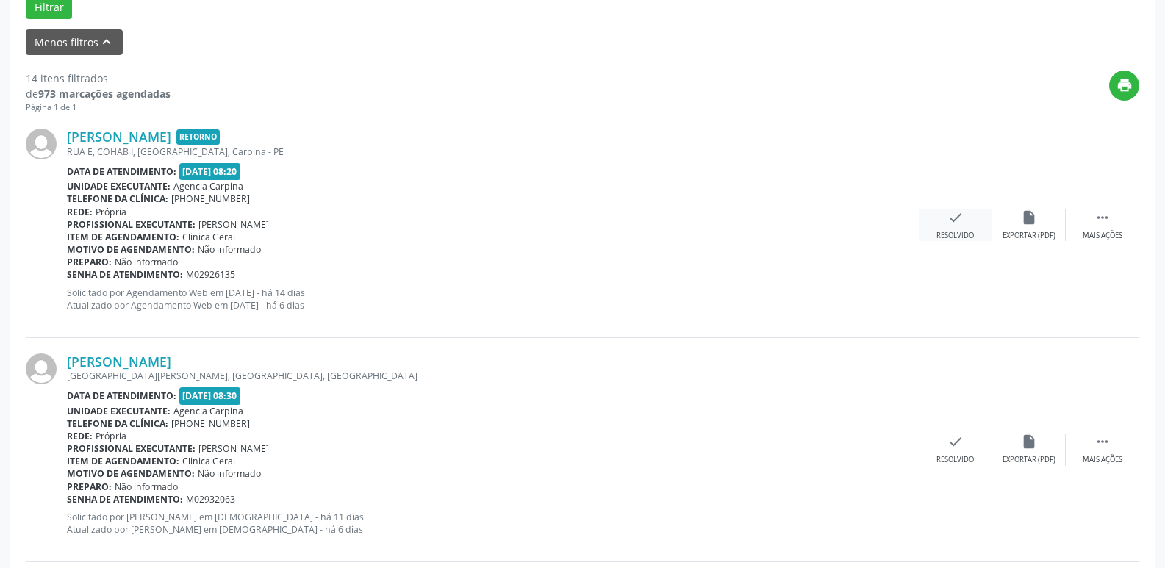
click at [961, 213] on icon "check" at bounding box center [955, 217] width 16 height 16
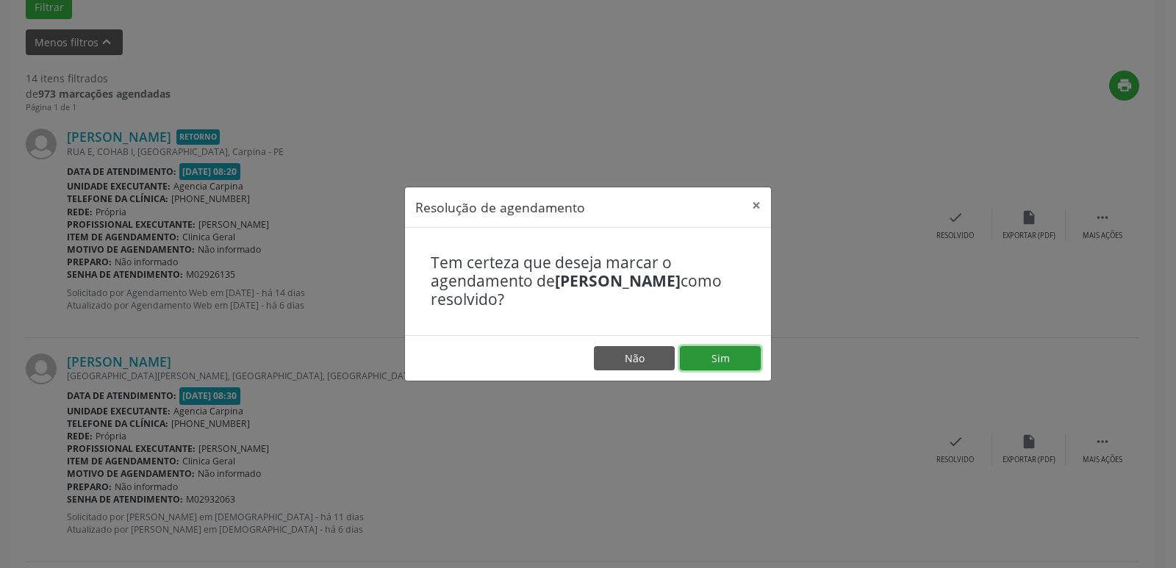
click at [705, 356] on button "Sim" at bounding box center [720, 358] width 81 height 25
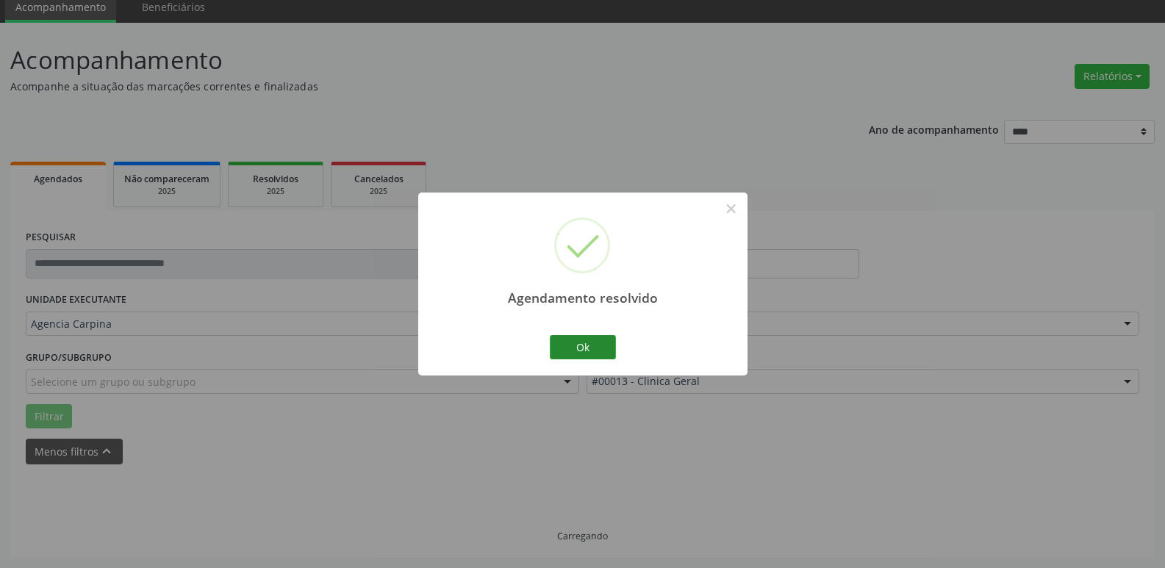
scroll to position [73, 0]
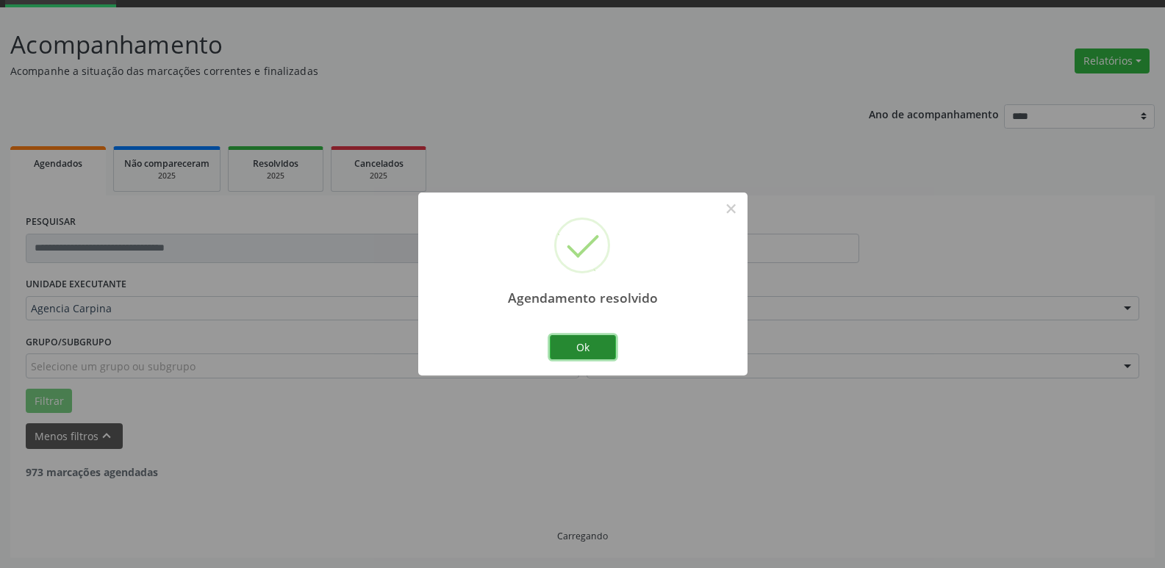
click at [587, 341] on button "Ok" at bounding box center [583, 347] width 66 height 25
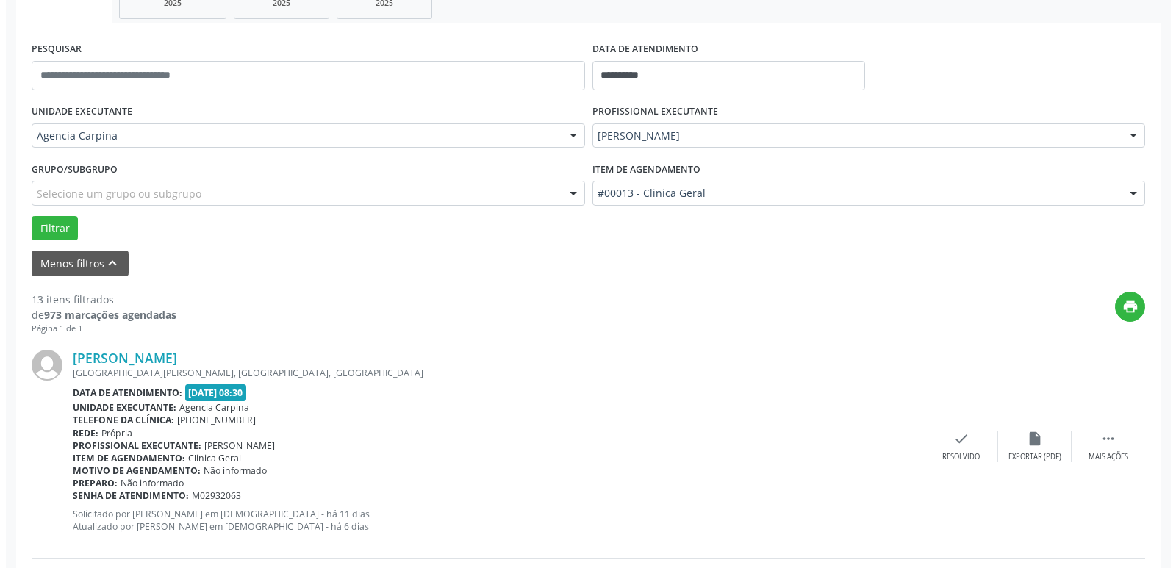
scroll to position [294, 0]
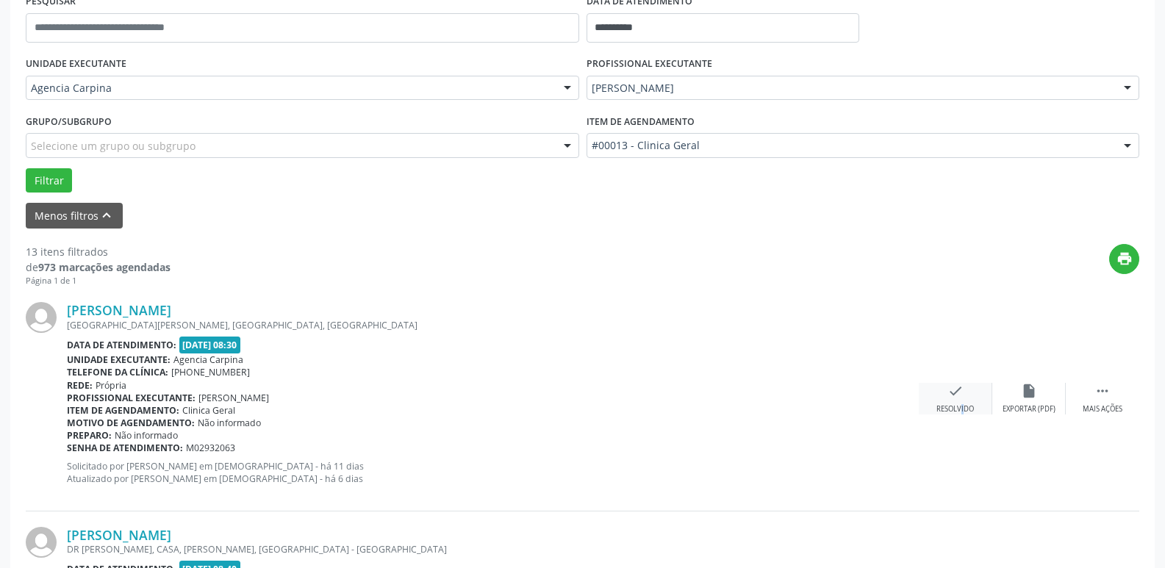
click at [951, 403] on div "check Resolvido" at bounding box center [954, 399] width 73 height 32
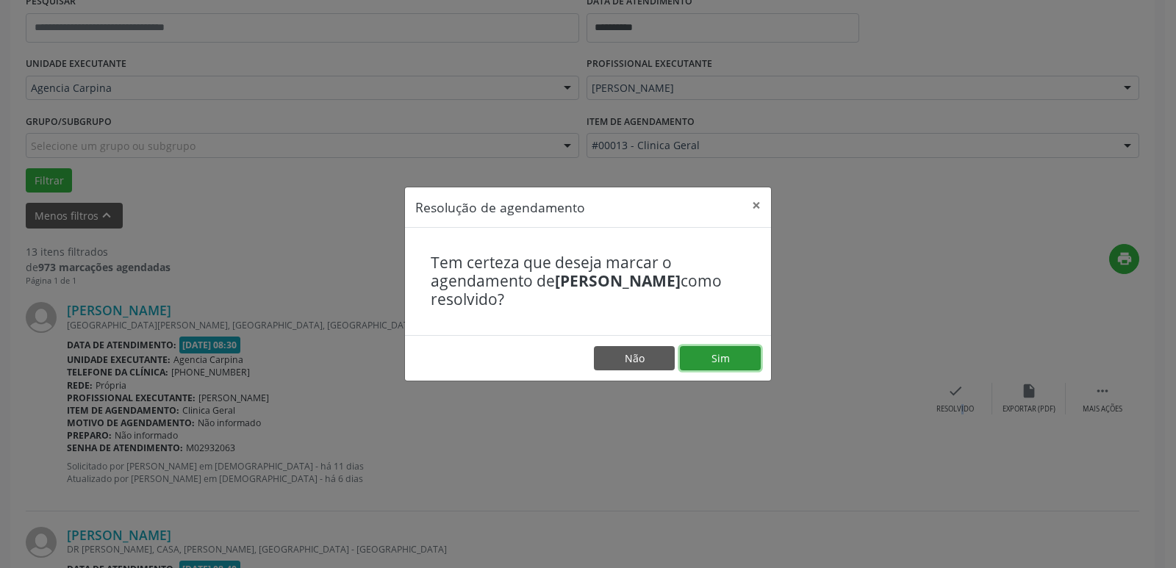
click at [723, 359] on button "Sim" at bounding box center [720, 358] width 81 height 25
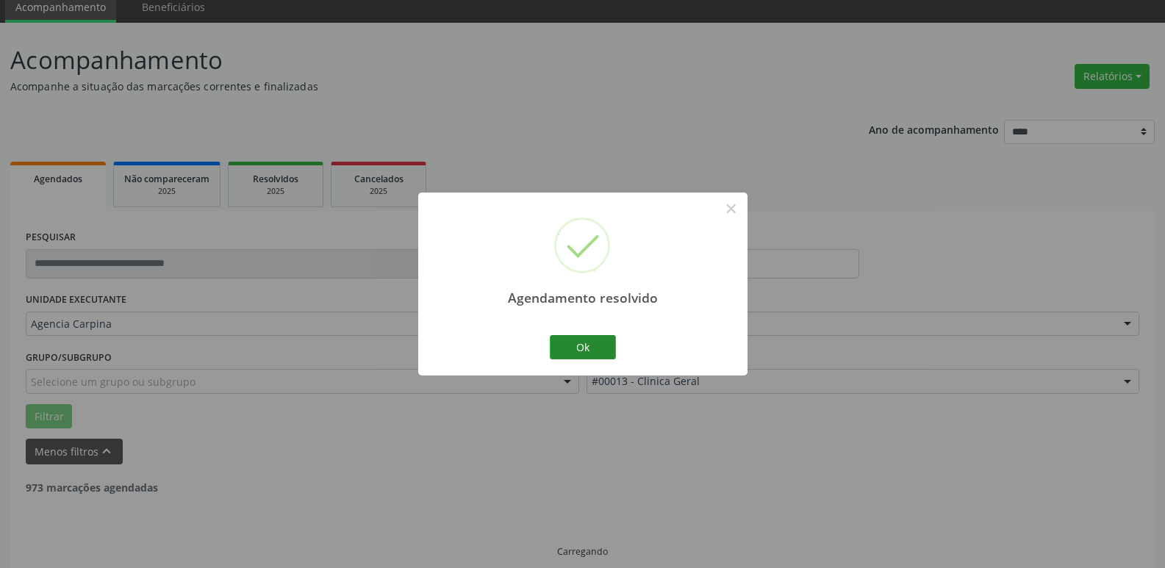
scroll to position [73, 0]
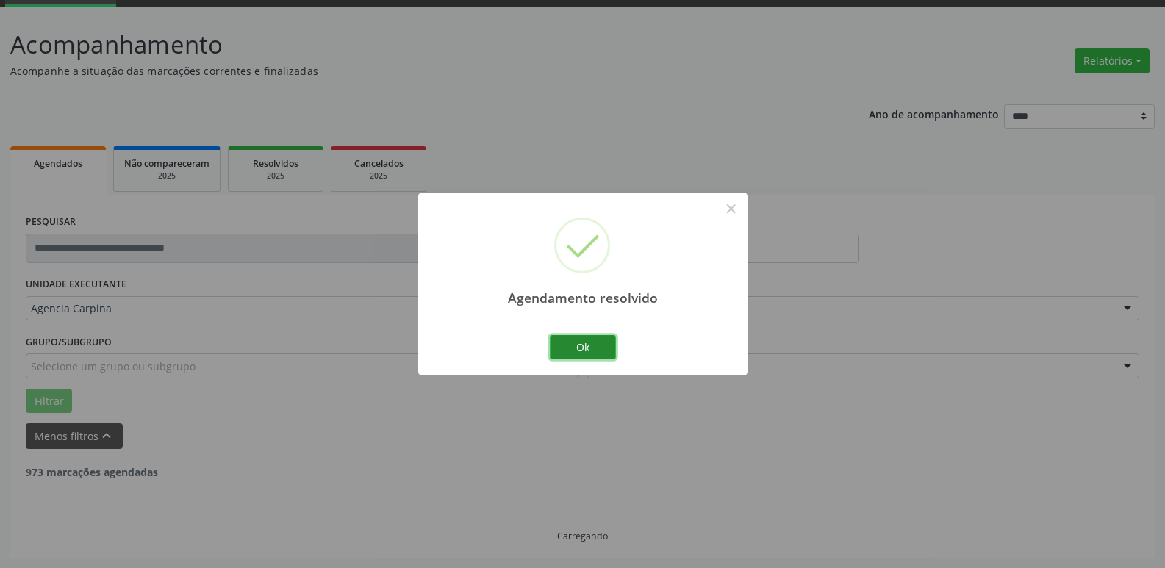
click at [594, 350] on button "Ok" at bounding box center [583, 347] width 66 height 25
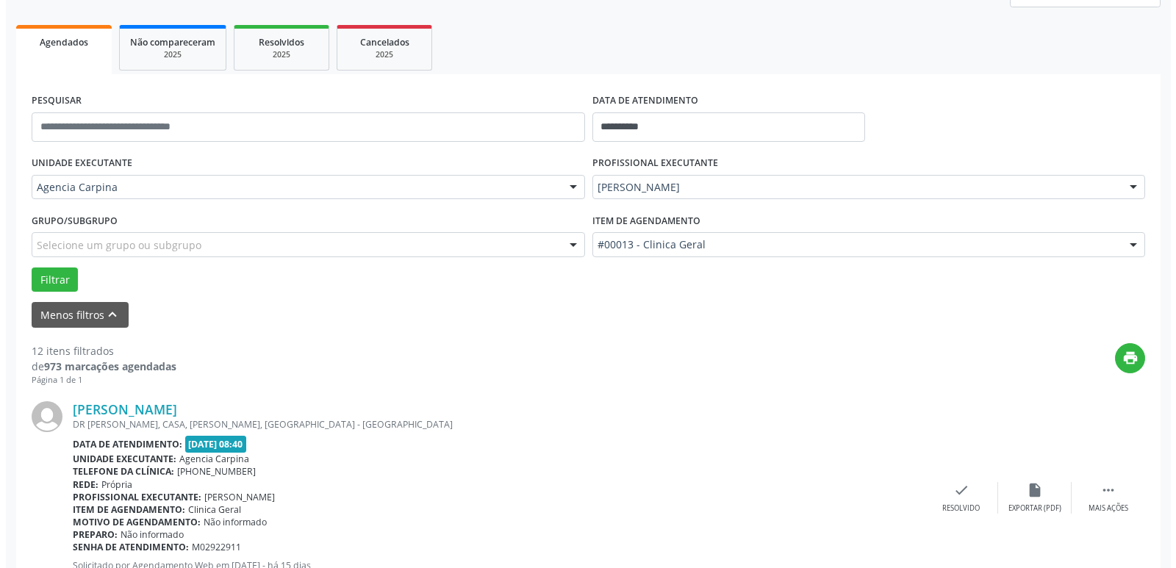
scroll to position [220, 0]
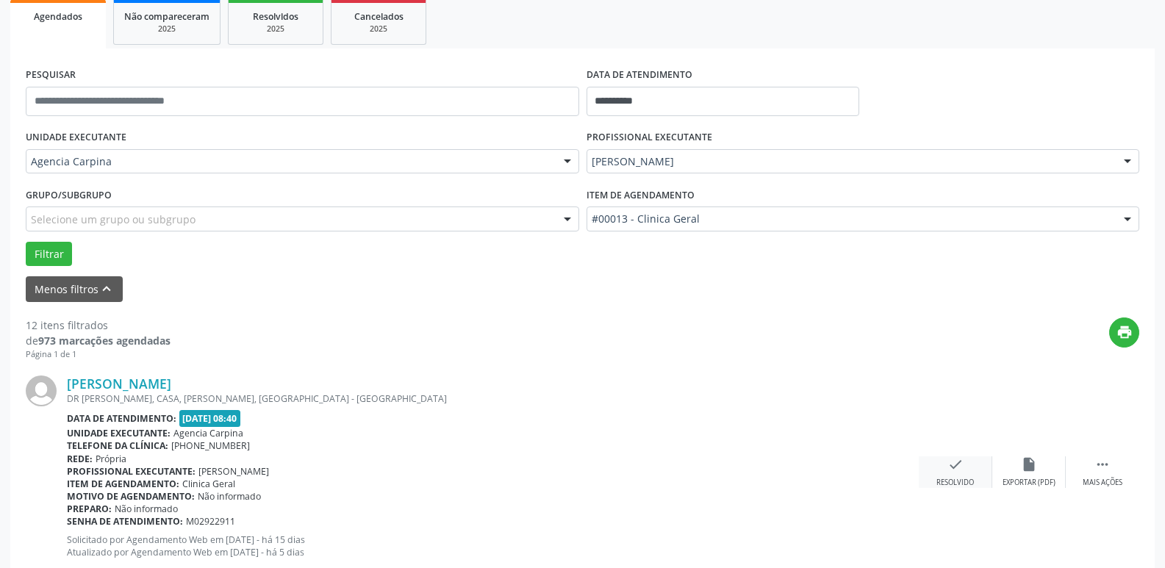
click at [952, 465] on icon "check" at bounding box center [955, 464] width 16 height 16
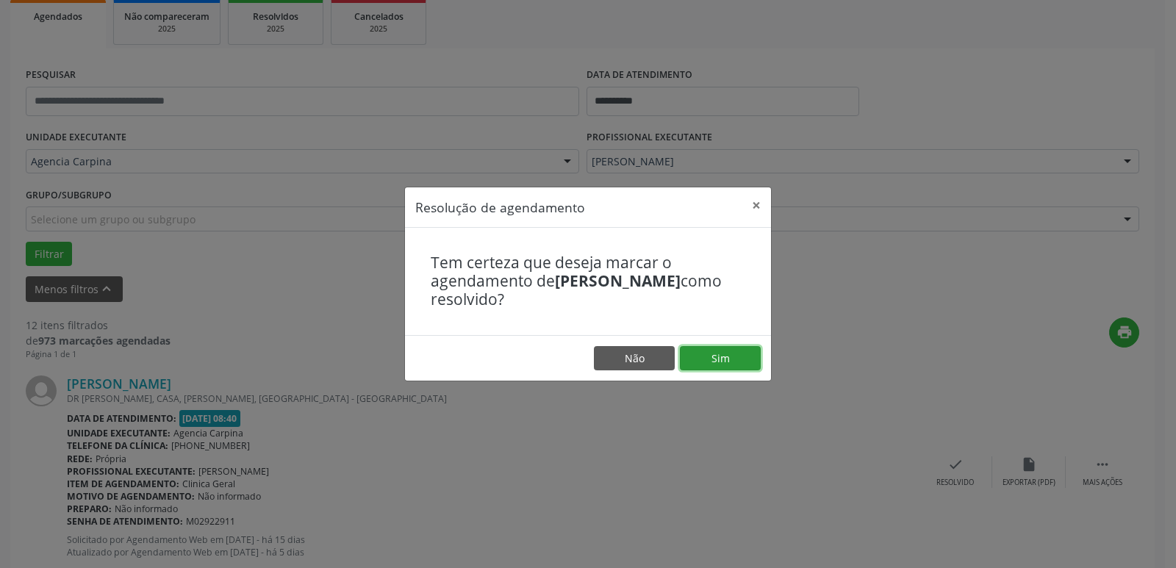
click at [736, 361] on button "Sim" at bounding box center [720, 358] width 81 height 25
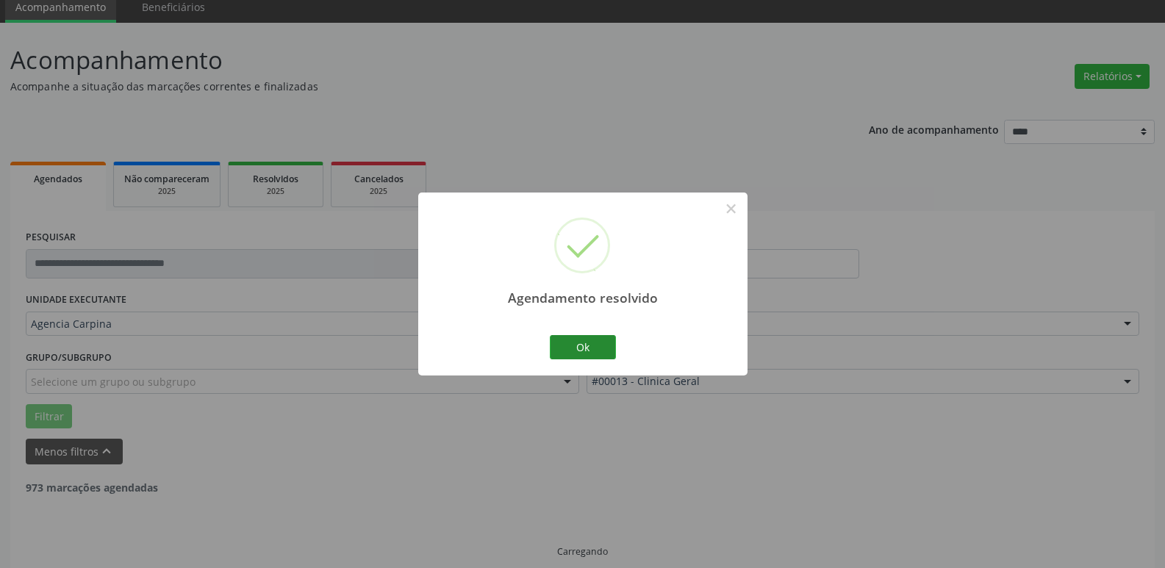
scroll to position [73, 0]
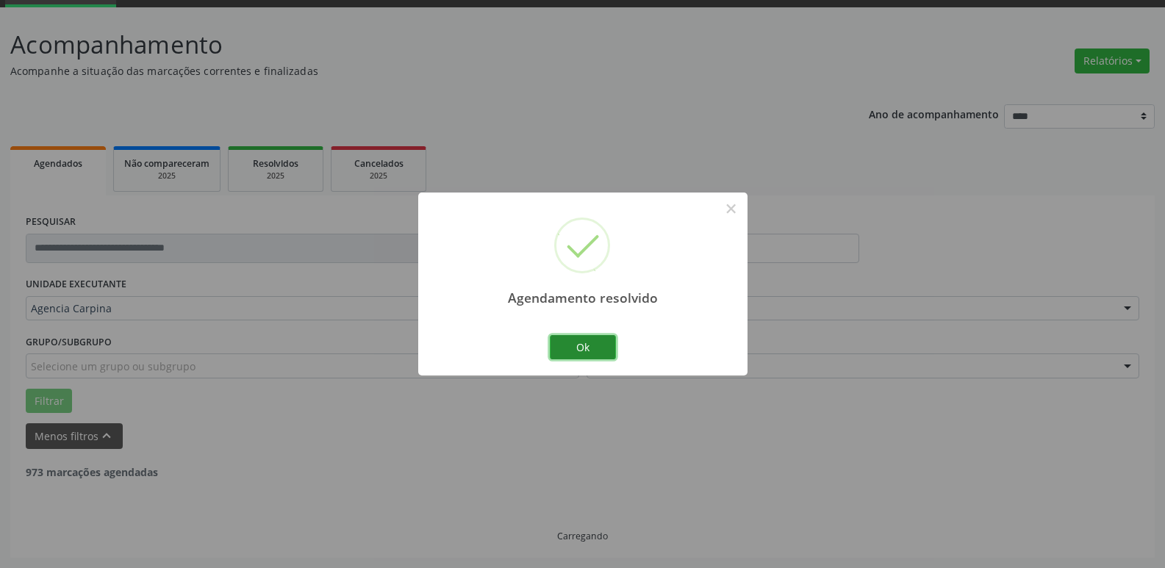
click at [581, 342] on button "Ok" at bounding box center [583, 347] width 66 height 25
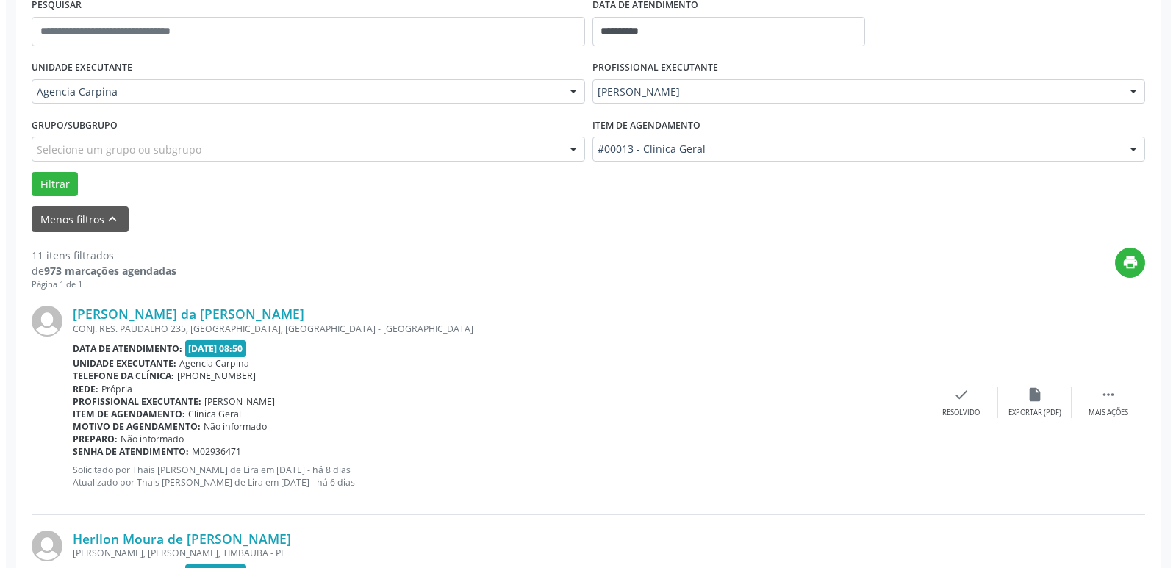
scroll to position [294, 0]
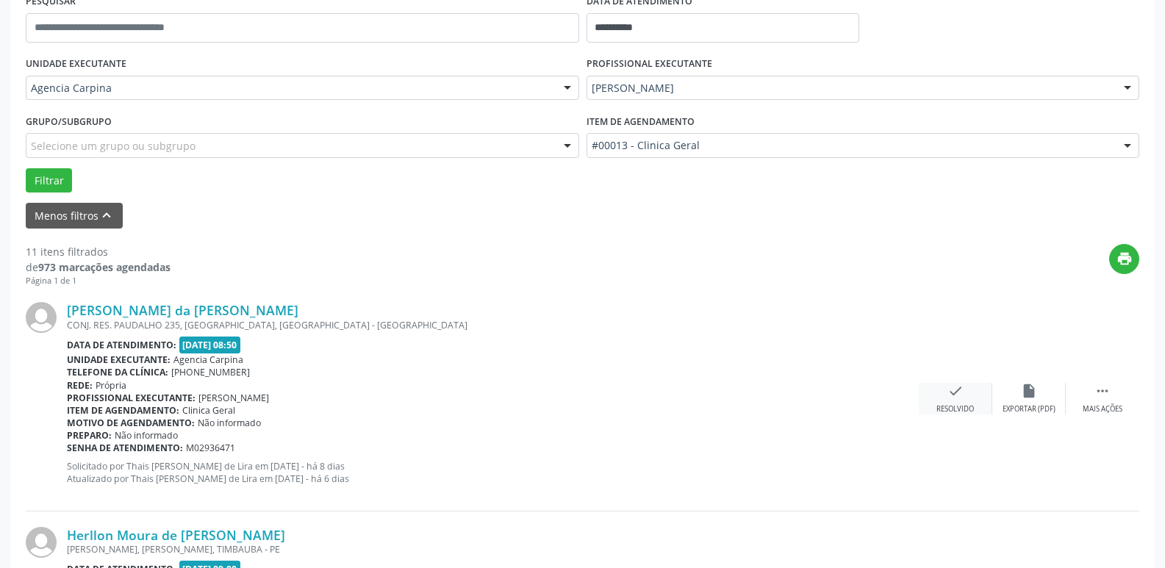
click at [955, 406] on div "Resolvido" at bounding box center [954, 409] width 37 height 10
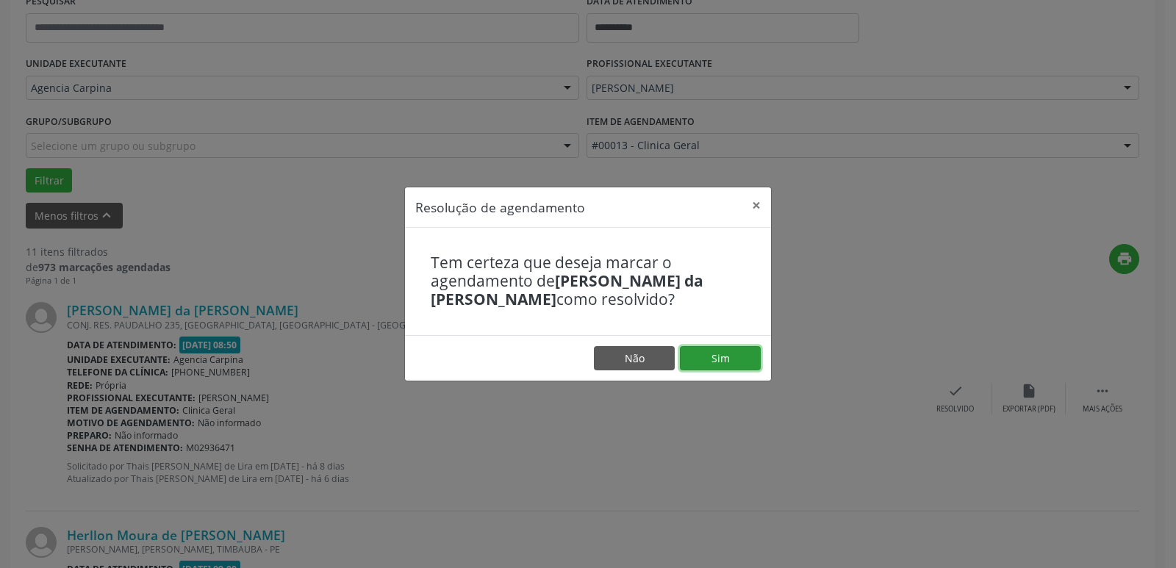
click at [731, 370] on button "Sim" at bounding box center [720, 358] width 81 height 25
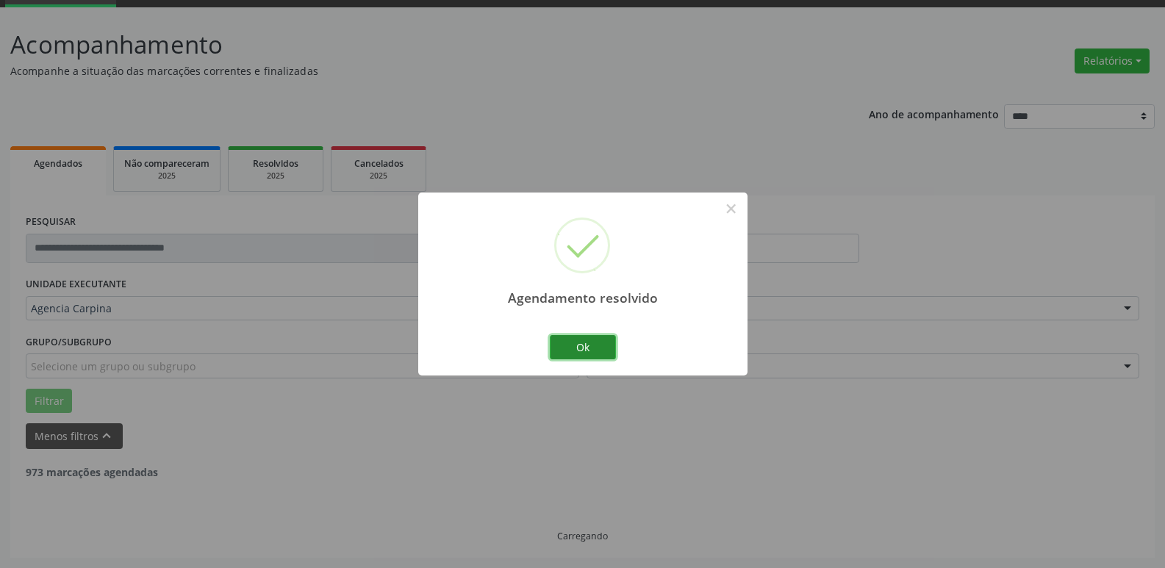
click at [581, 346] on button "Ok" at bounding box center [583, 347] width 66 height 25
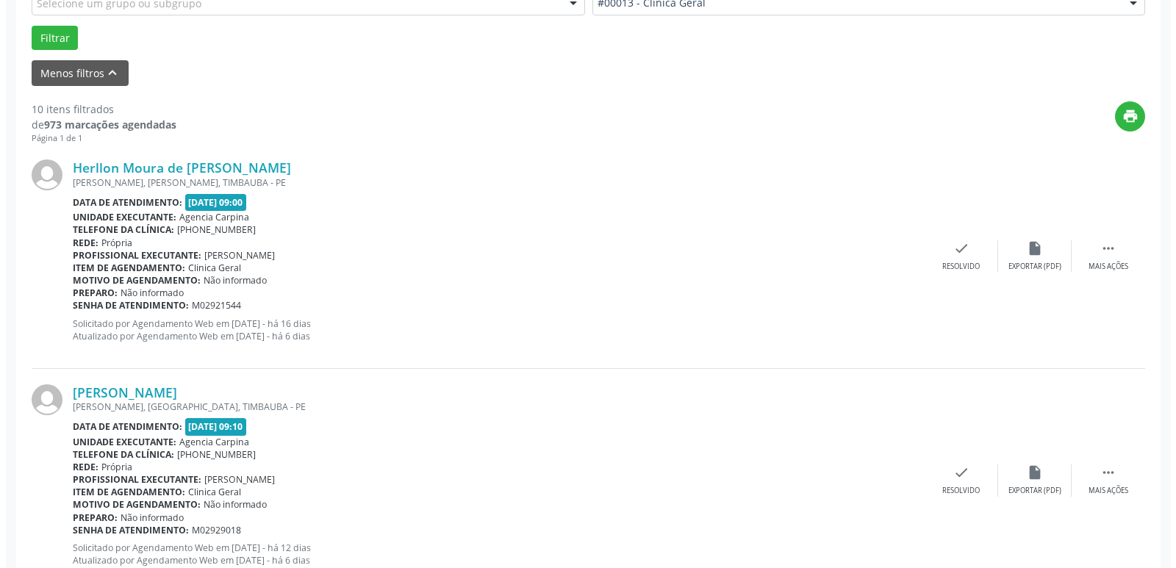
scroll to position [441, 0]
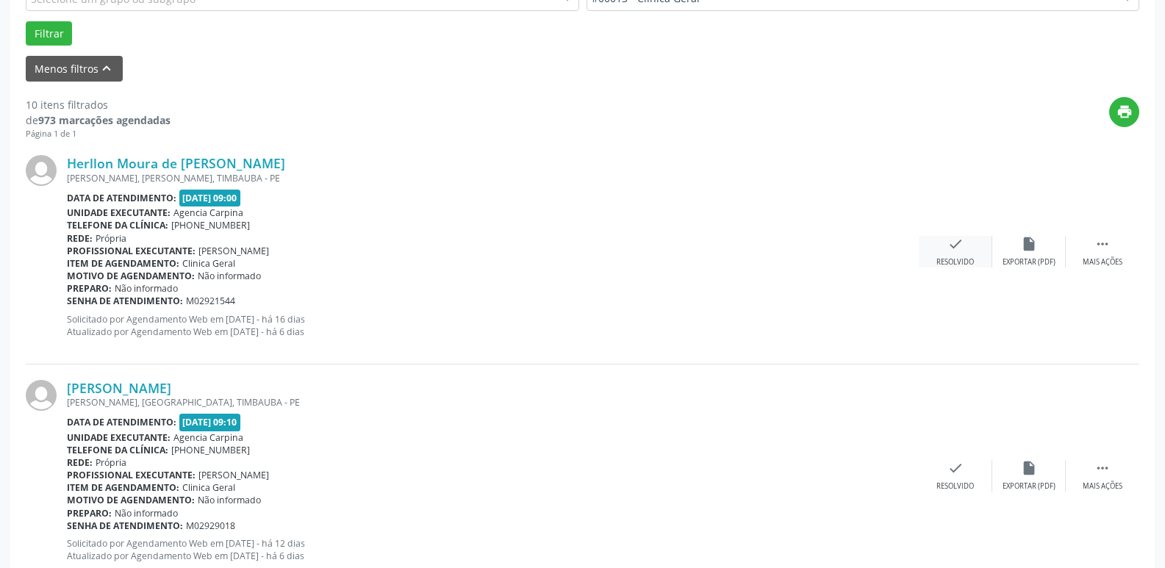
click at [946, 255] on div "check Resolvido" at bounding box center [954, 252] width 73 height 32
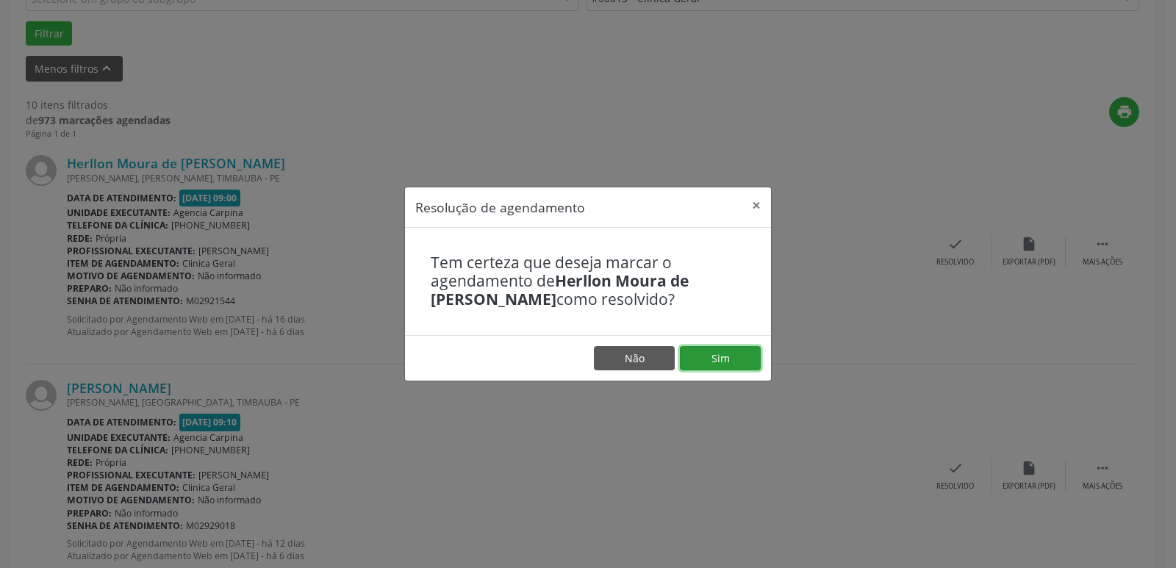
click at [702, 350] on button "Sim" at bounding box center [720, 358] width 81 height 25
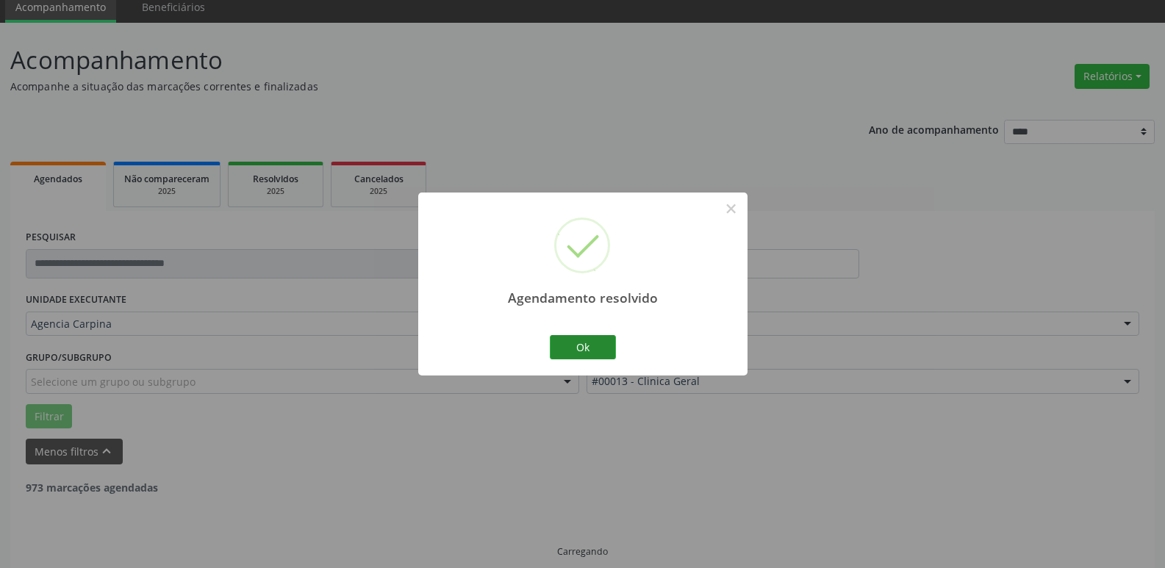
scroll to position [73, 0]
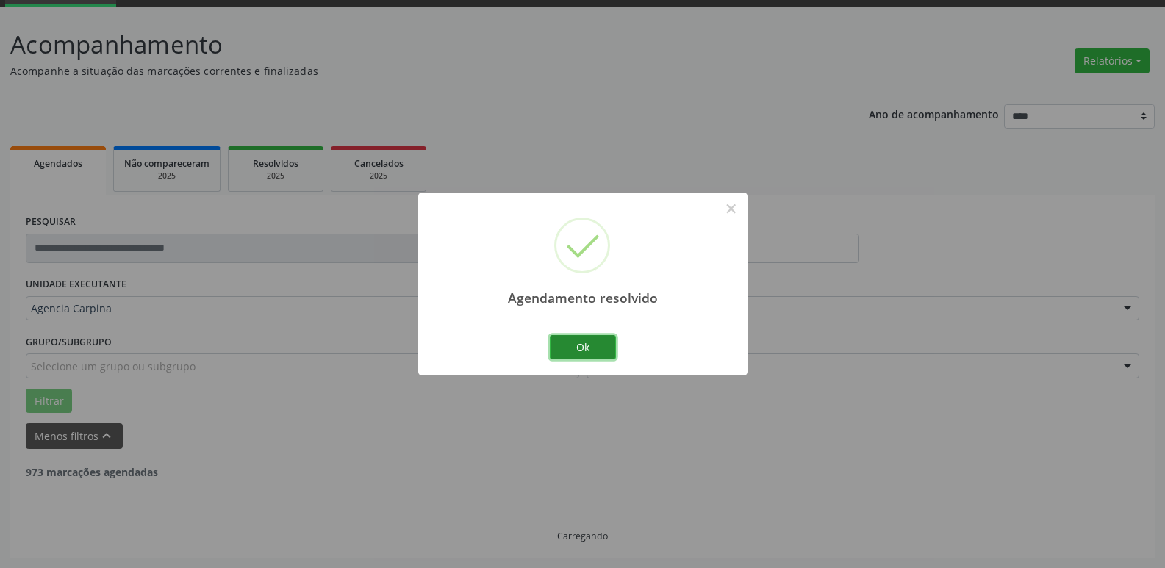
click at [601, 348] on button "Ok" at bounding box center [583, 347] width 66 height 25
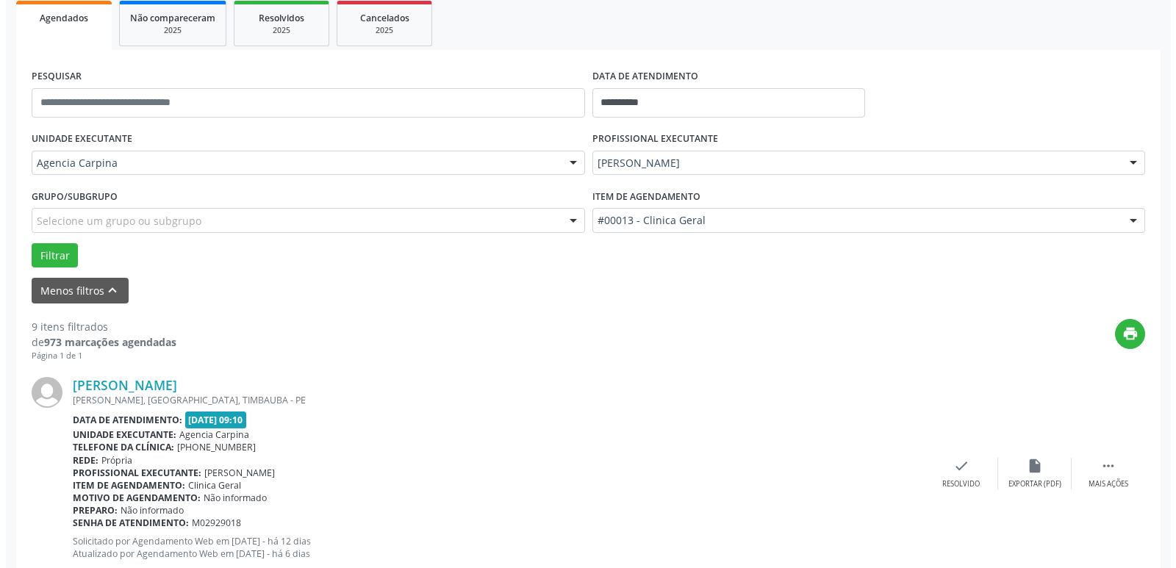
scroll to position [220, 0]
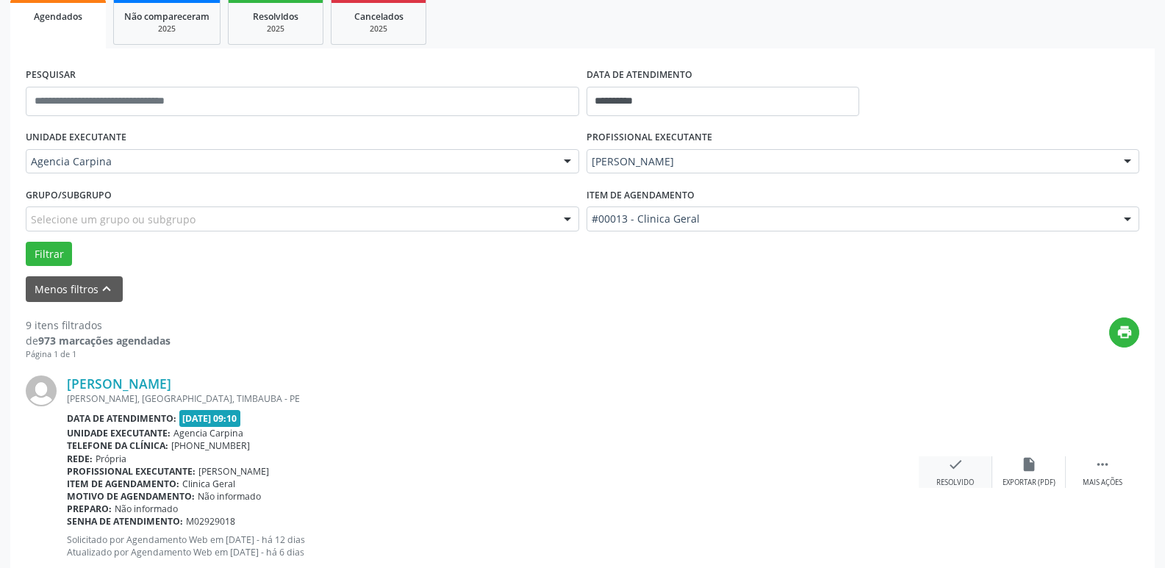
click at [957, 466] on icon "check" at bounding box center [955, 464] width 16 height 16
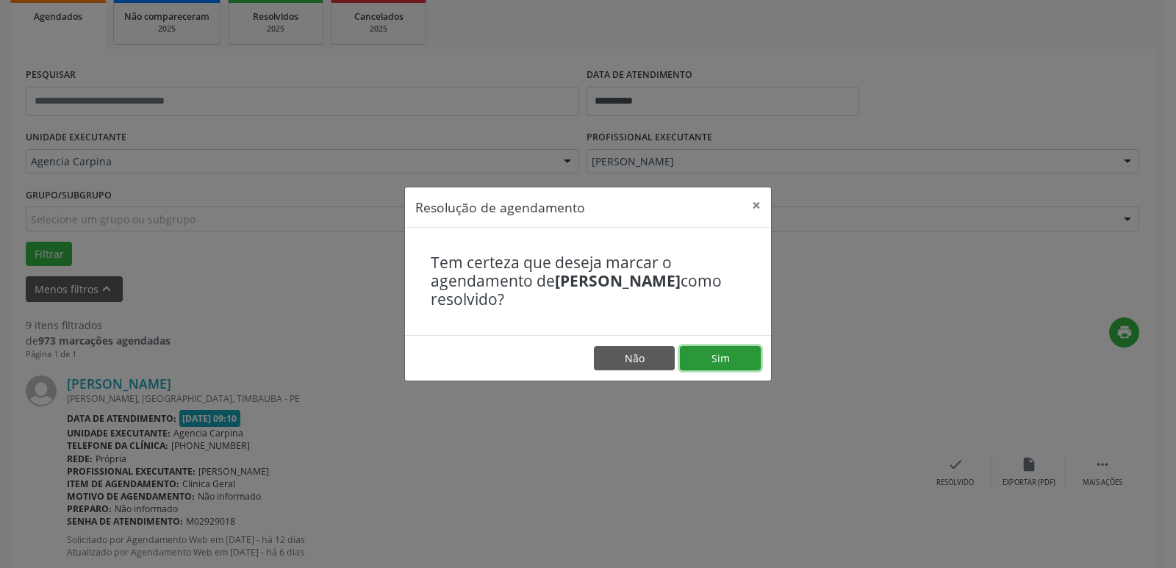
click at [713, 359] on button "Sim" at bounding box center [720, 358] width 81 height 25
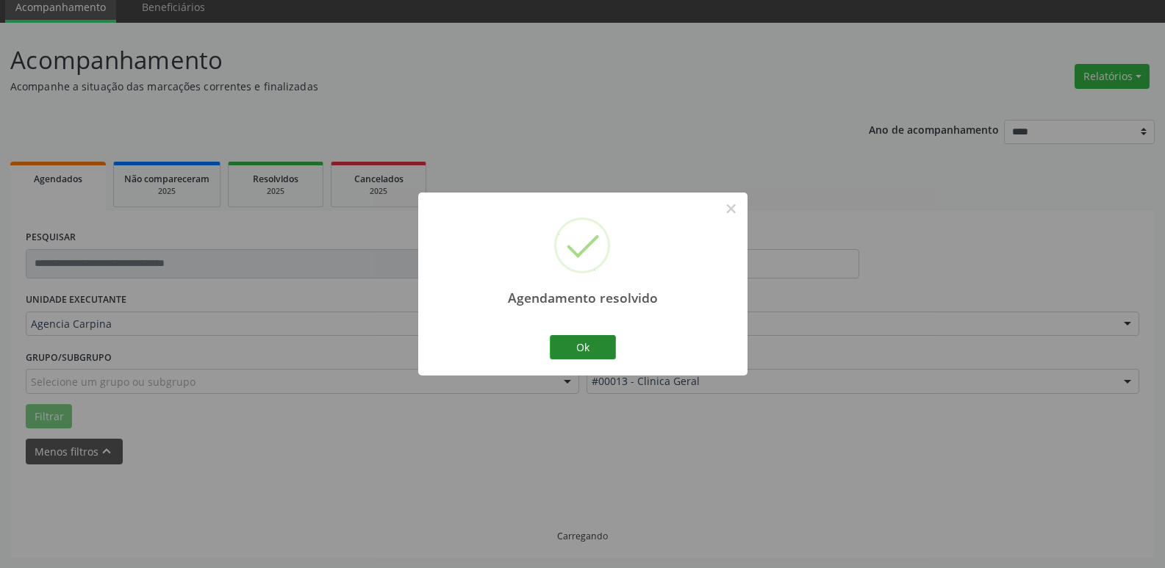
scroll to position [73, 0]
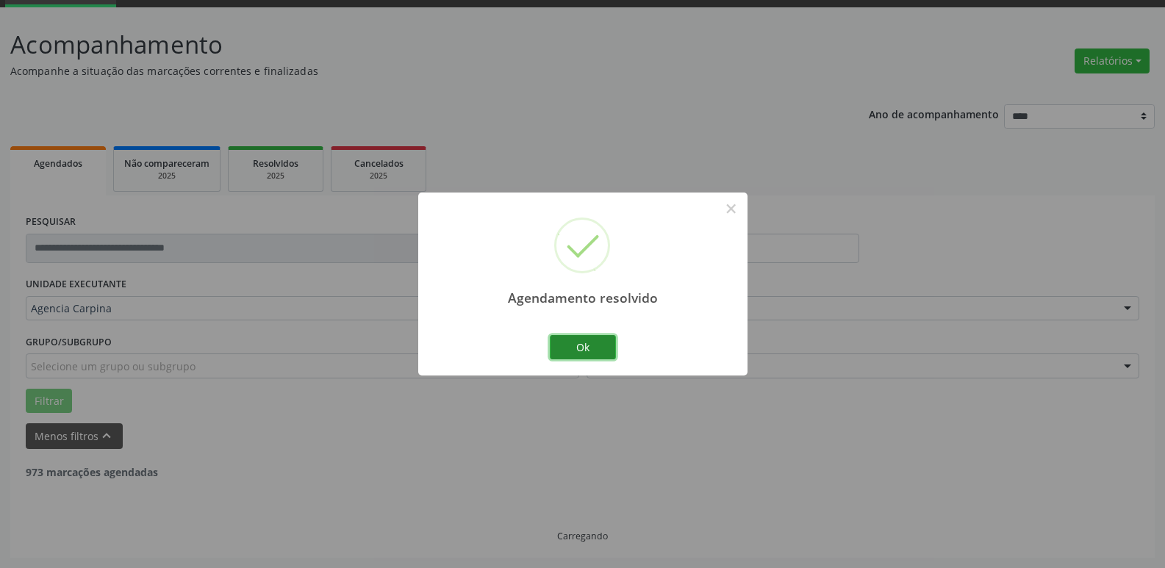
click at [571, 342] on button "Ok" at bounding box center [583, 347] width 66 height 25
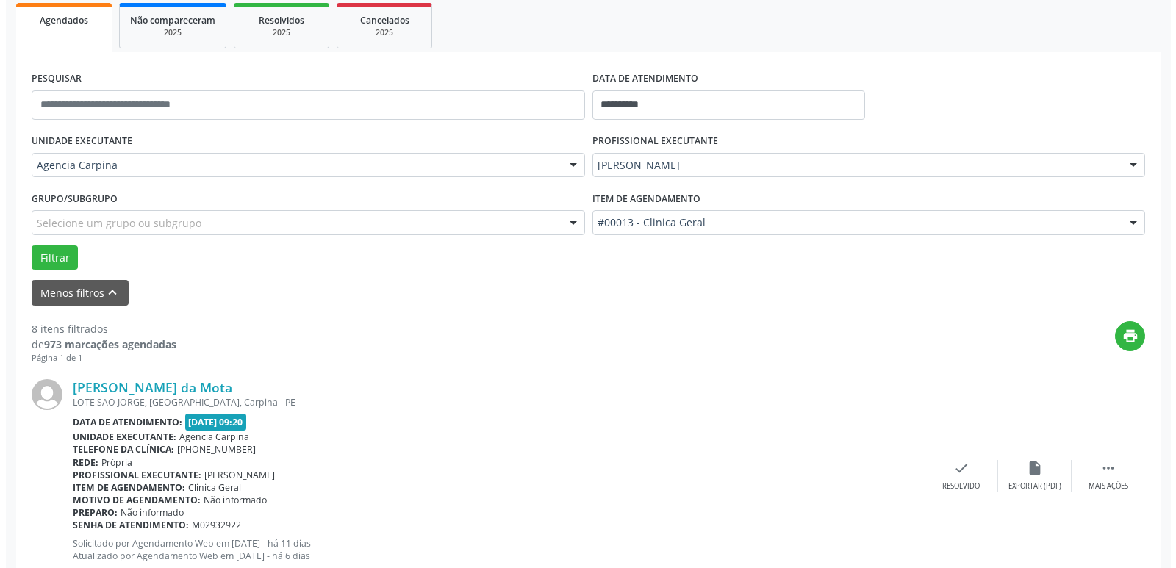
scroll to position [220, 0]
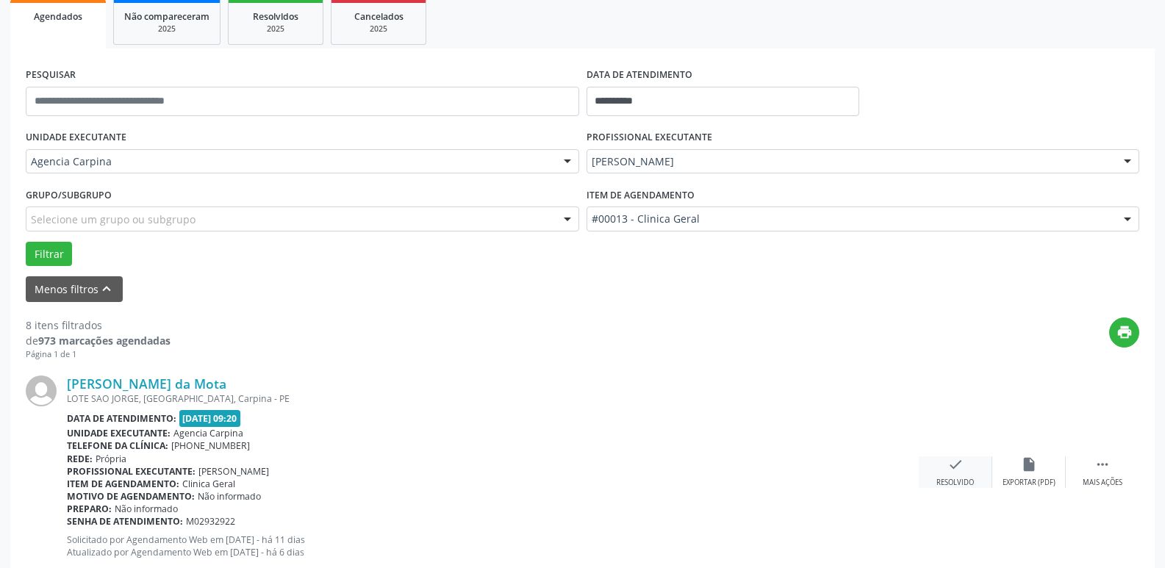
click at [941, 478] on div "Resolvido" at bounding box center [954, 483] width 37 height 10
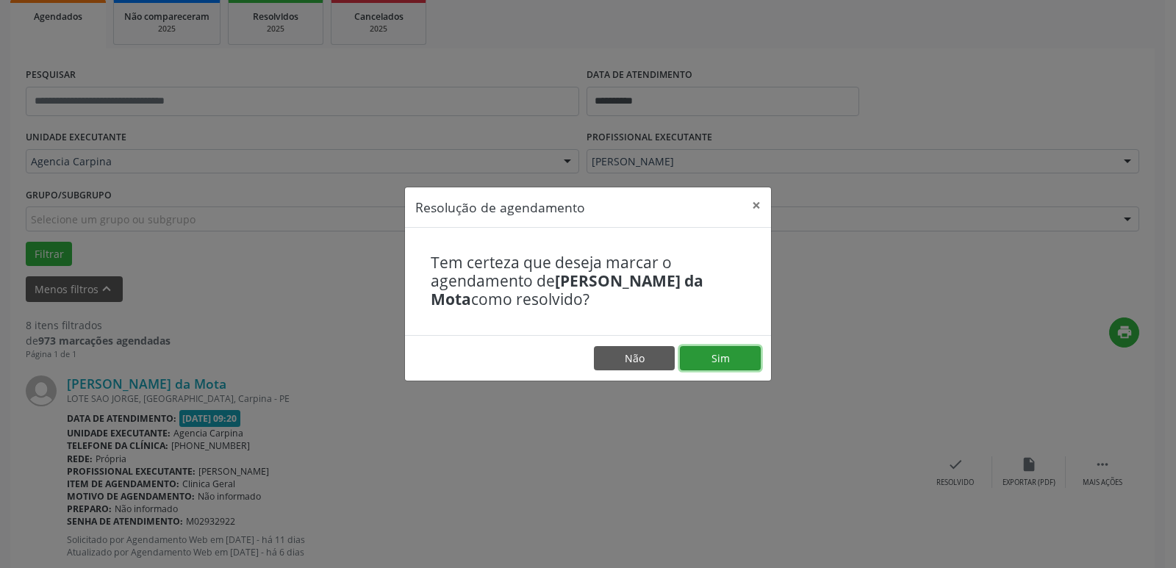
click at [741, 367] on button "Sim" at bounding box center [720, 358] width 81 height 25
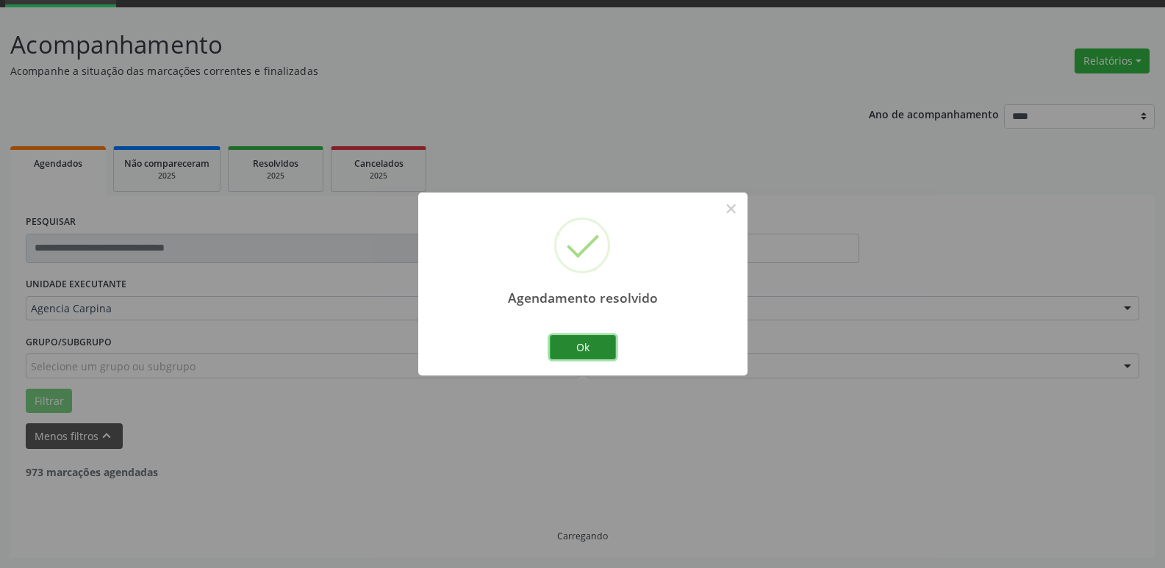
click at [585, 353] on button "Ok" at bounding box center [583, 347] width 66 height 25
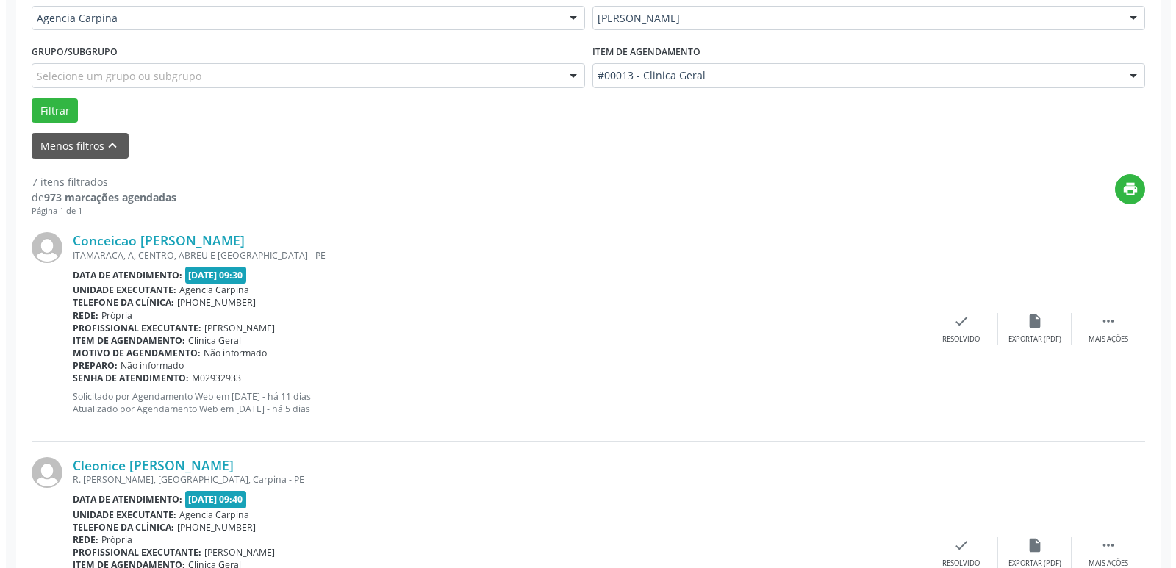
scroll to position [367, 0]
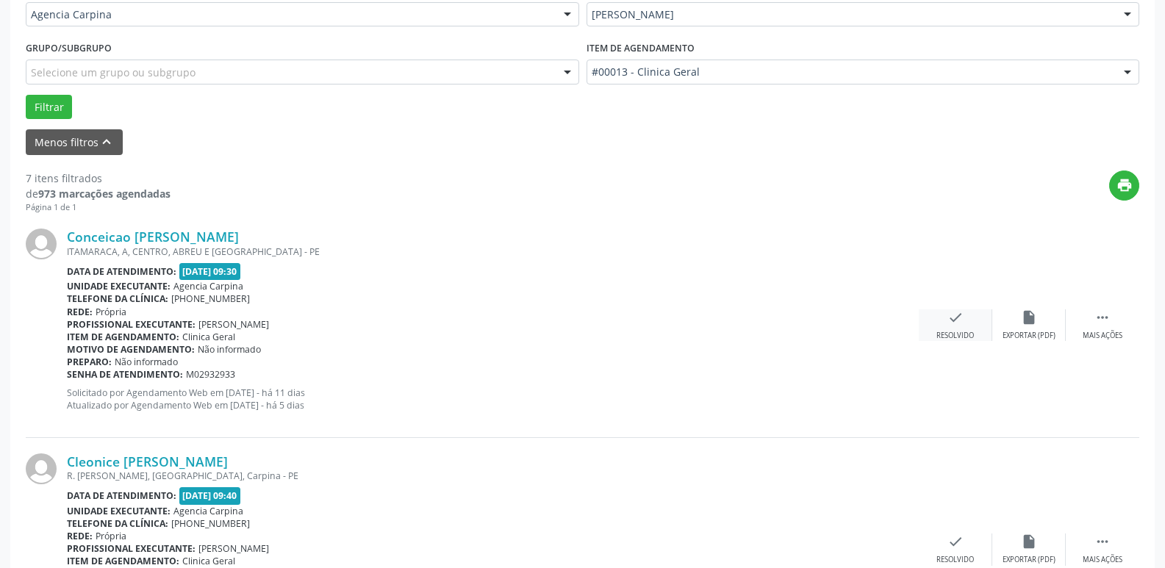
click at [954, 327] on div "check Resolvido" at bounding box center [954, 325] width 73 height 32
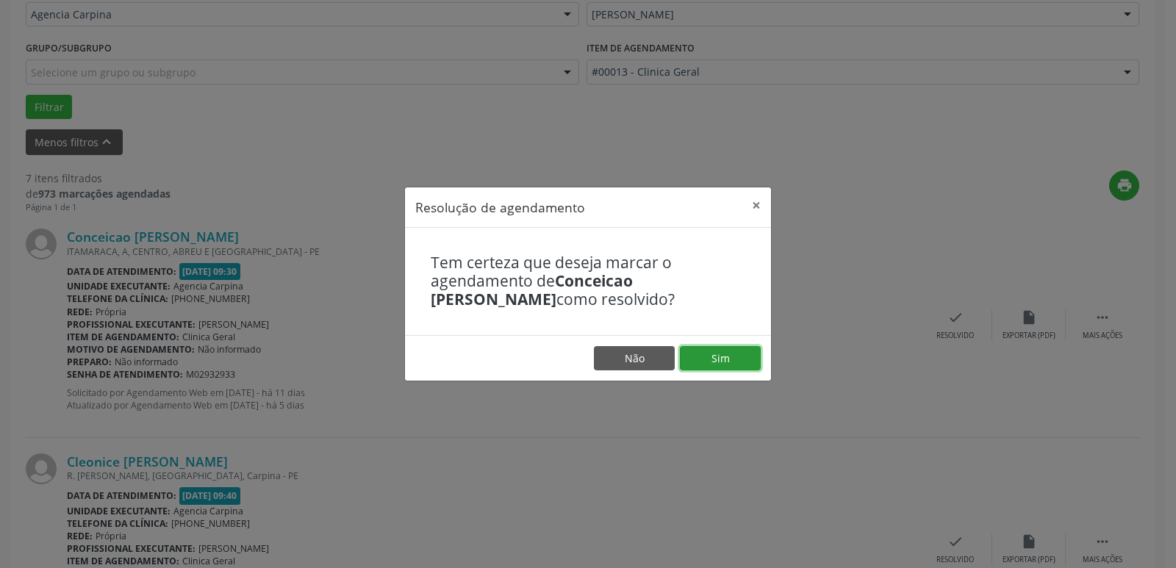
click at [744, 357] on button "Sim" at bounding box center [720, 358] width 81 height 25
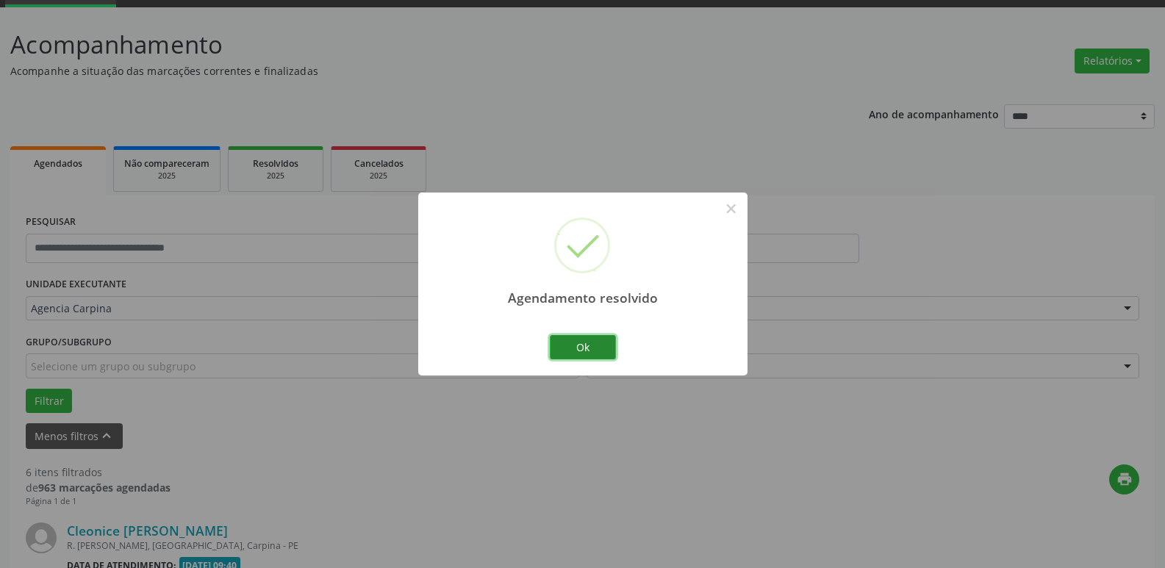
click at [584, 345] on button "Ok" at bounding box center [583, 347] width 66 height 25
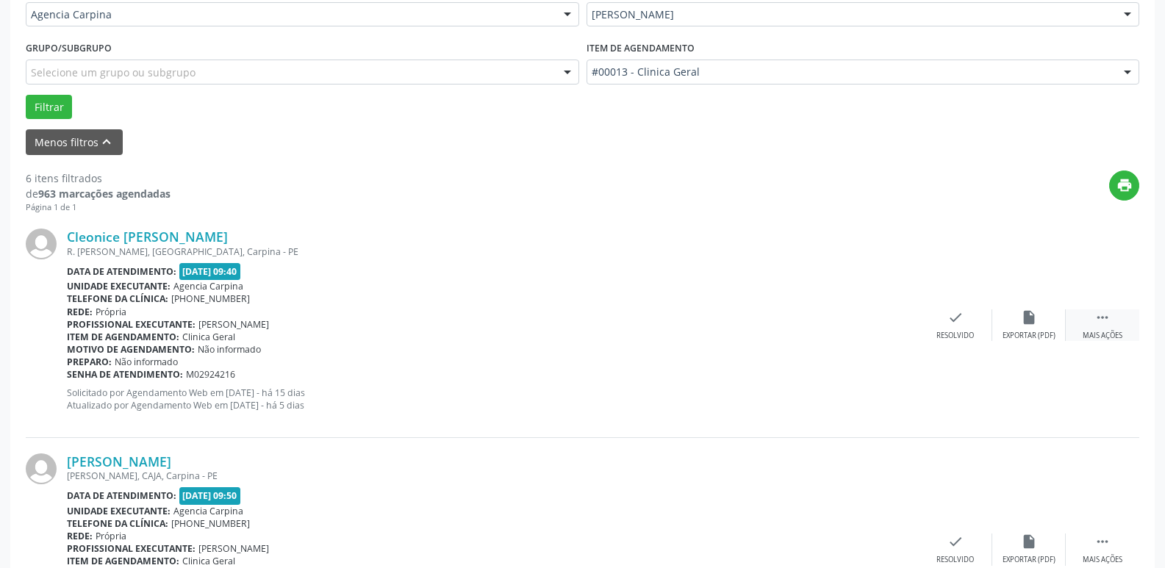
click at [1098, 315] on icon "" at bounding box center [1102, 317] width 16 height 16
click at [1029, 314] on icon "alarm_off" at bounding box center [1029, 317] width 16 height 16
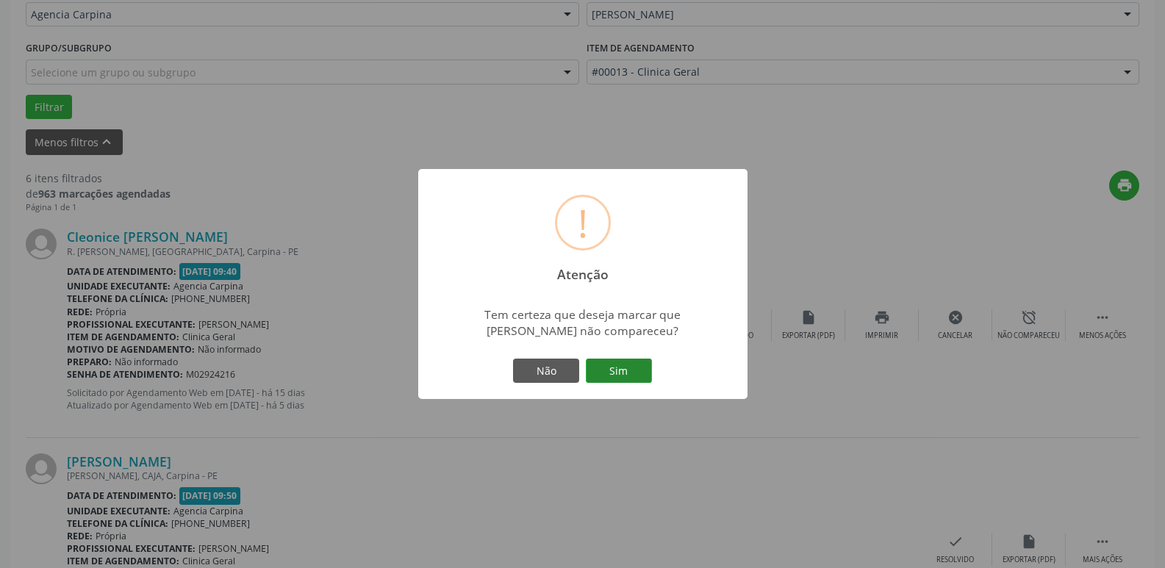
click at [619, 369] on button "Sim" at bounding box center [619, 371] width 66 height 25
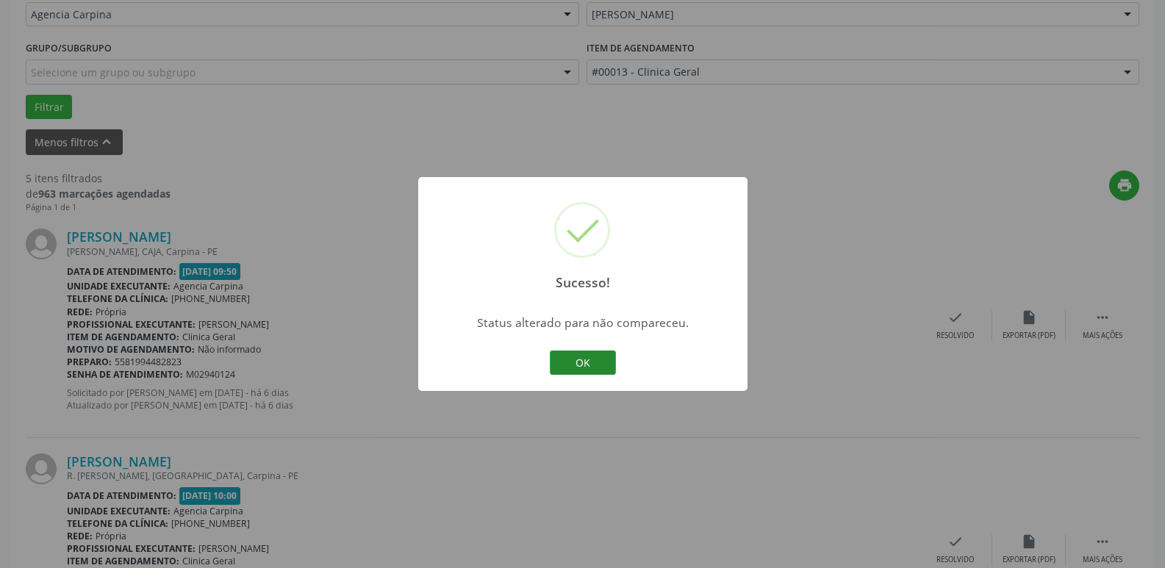
click at [589, 361] on button "OK" at bounding box center [583, 362] width 66 height 25
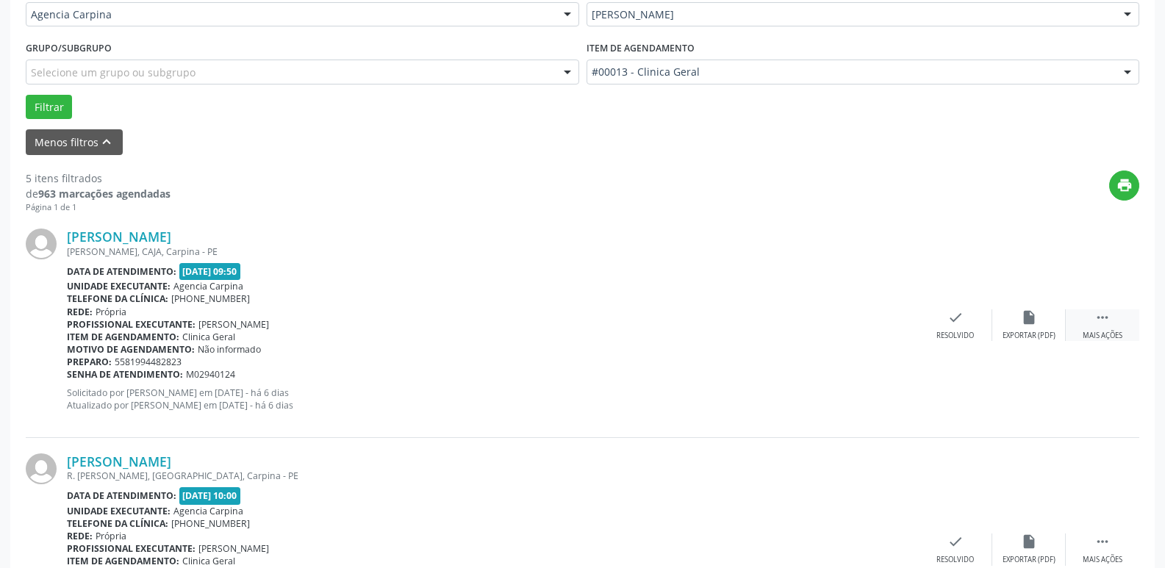
click at [1102, 325] on icon "" at bounding box center [1102, 317] width 16 height 16
click at [1026, 322] on icon "alarm_off" at bounding box center [1029, 317] width 16 height 16
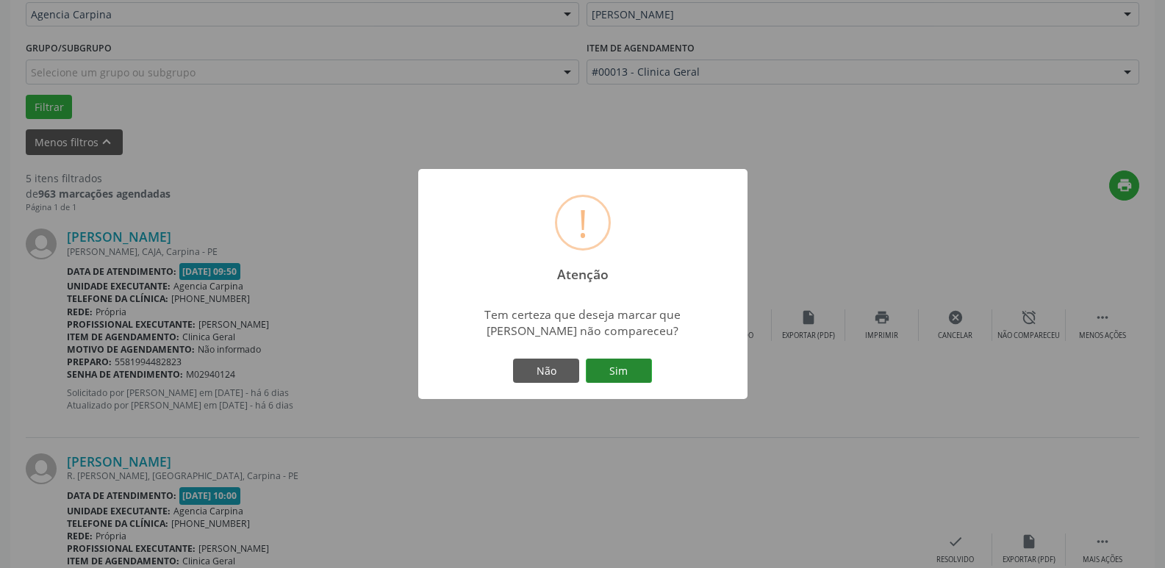
click at [623, 373] on button "Sim" at bounding box center [619, 371] width 66 height 25
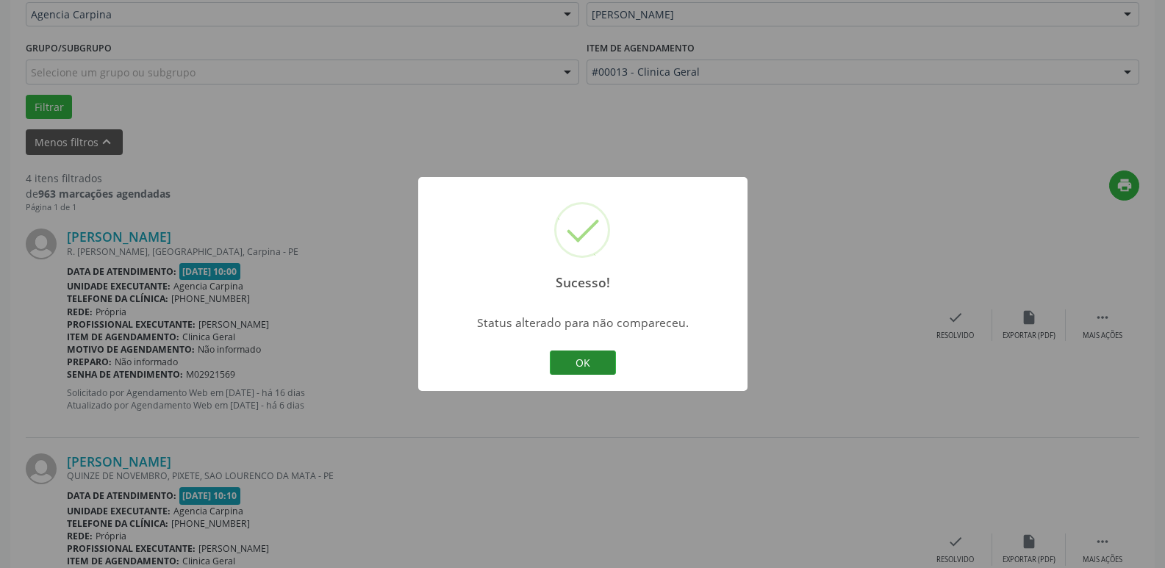
click at [596, 360] on button "OK" at bounding box center [583, 362] width 66 height 25
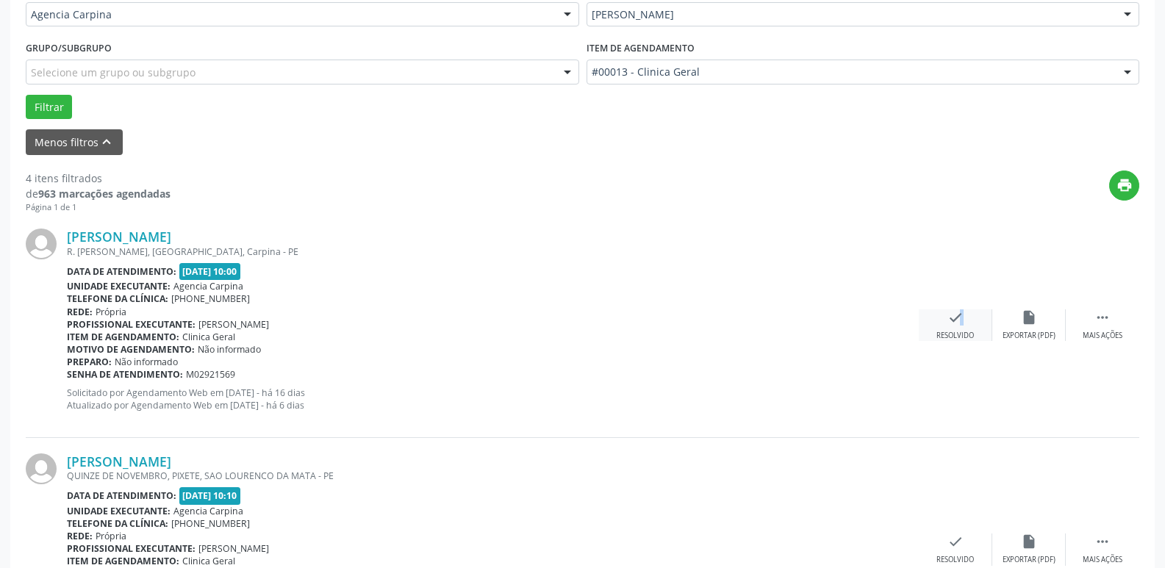
click at [952, 328] on div "check Resolvido" at bounding box center [954, 325] width 73 height 32
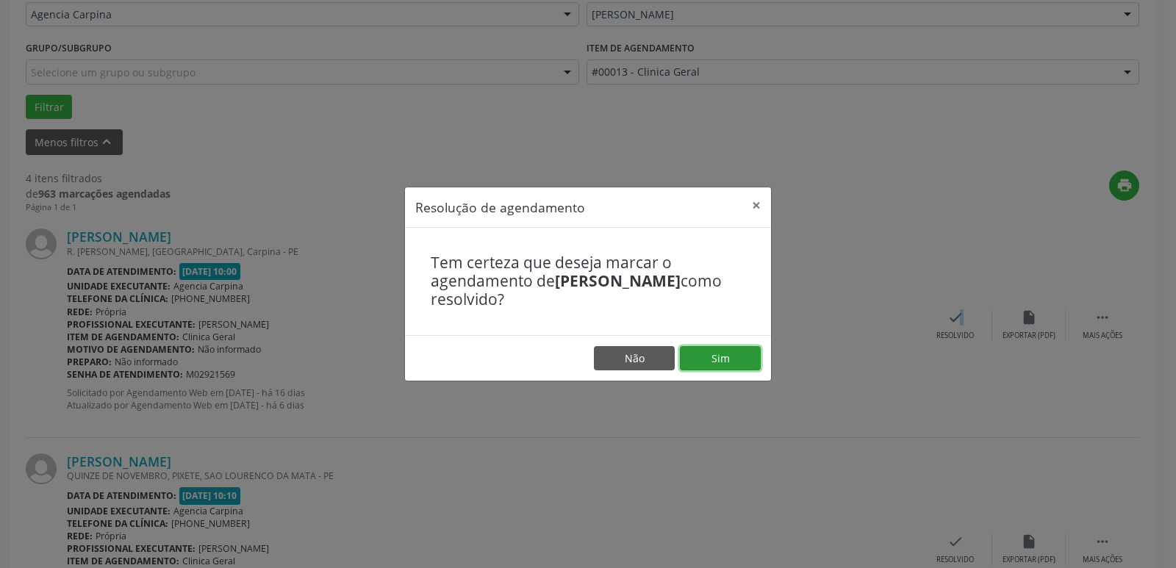
click at [727, 360] on button "Sim" at bounding box center [720, 358] width 81 height 25
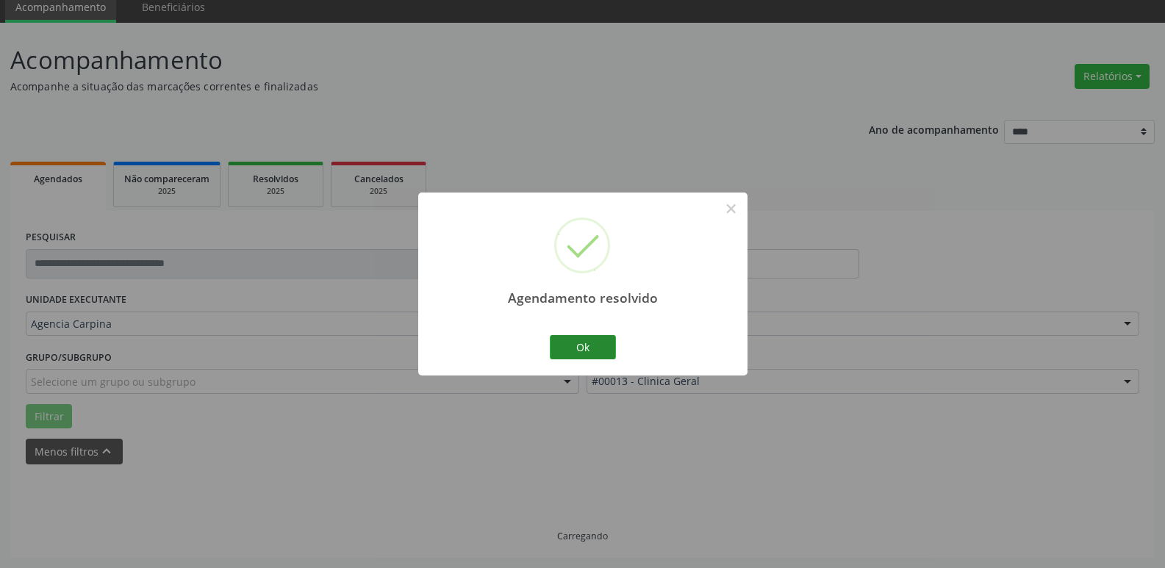
scroll to position [73, 0]
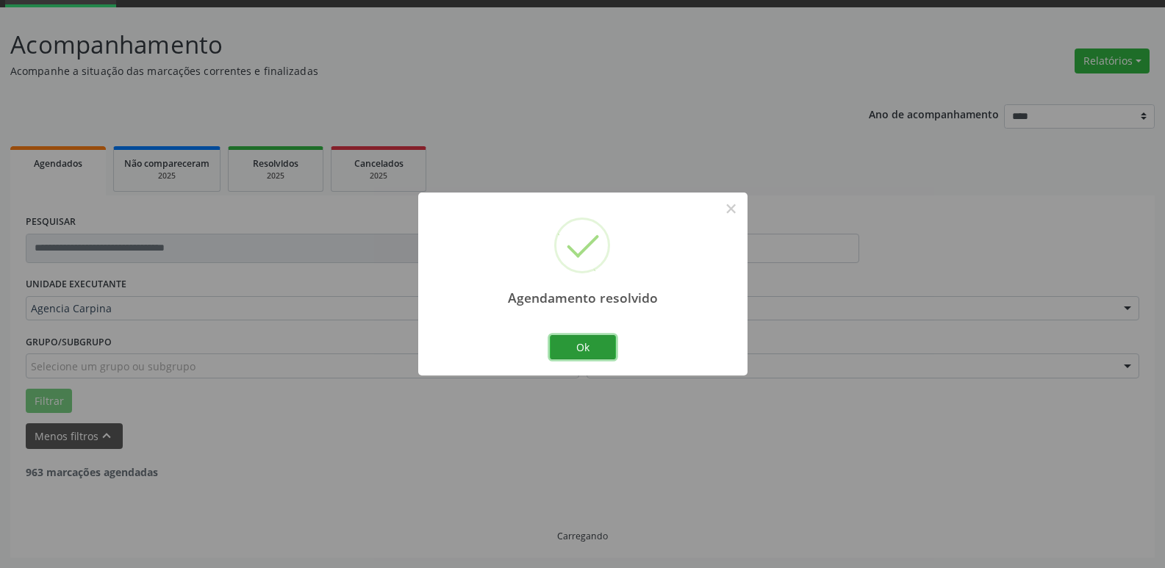
click at [588, 343] on button "Ok" at bounding box center [583, 347] width 66 height 25
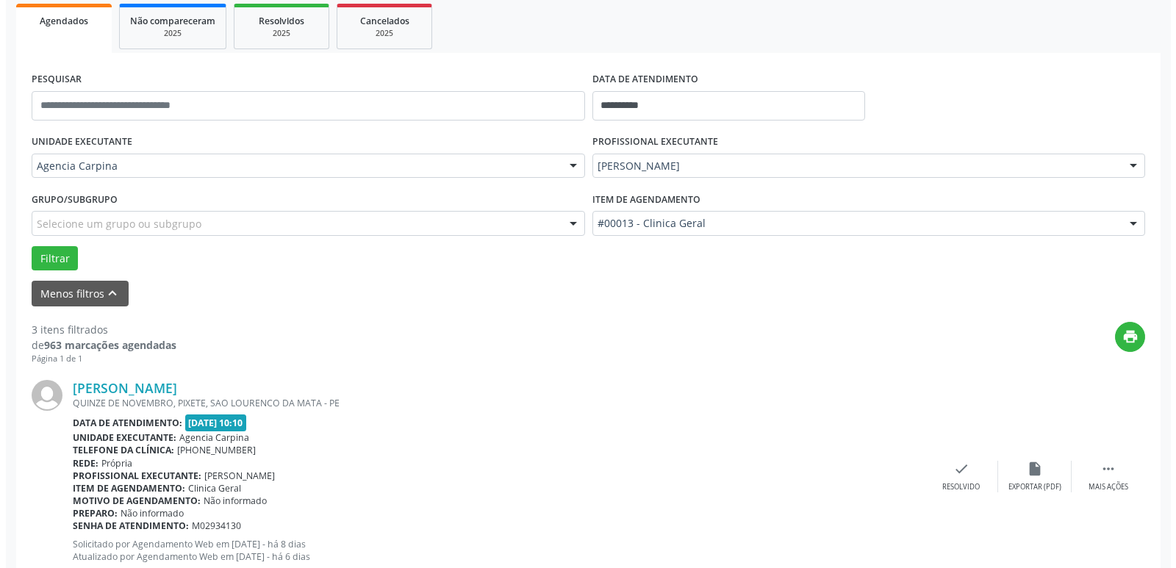
scroll to position [294, 0]
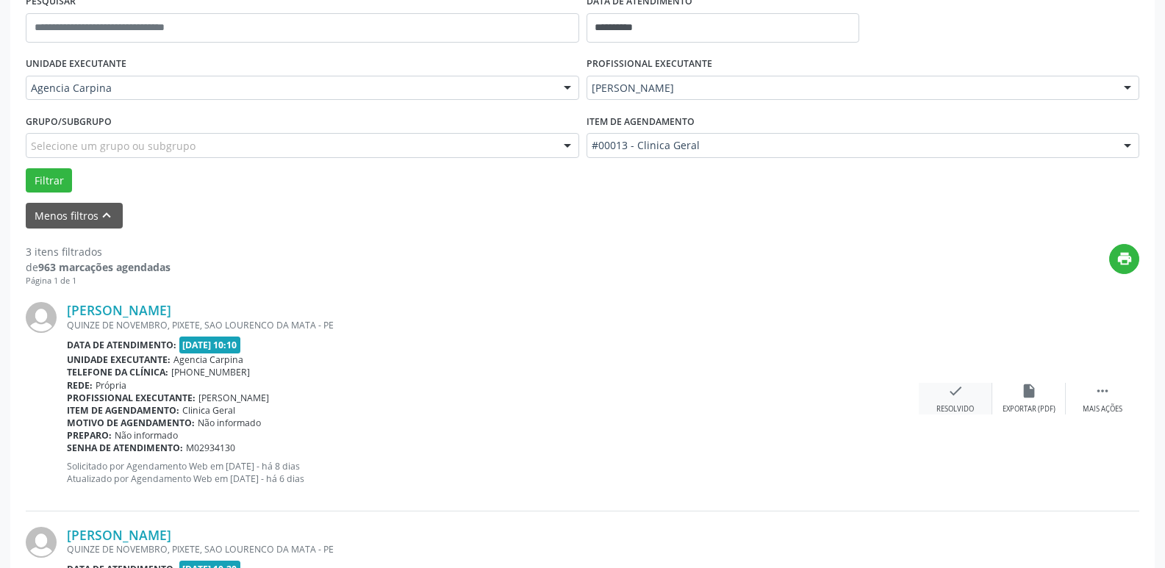
click at [955, 400] on div "check Resolvido" at bounding box center [954, 399] width 73 height 32
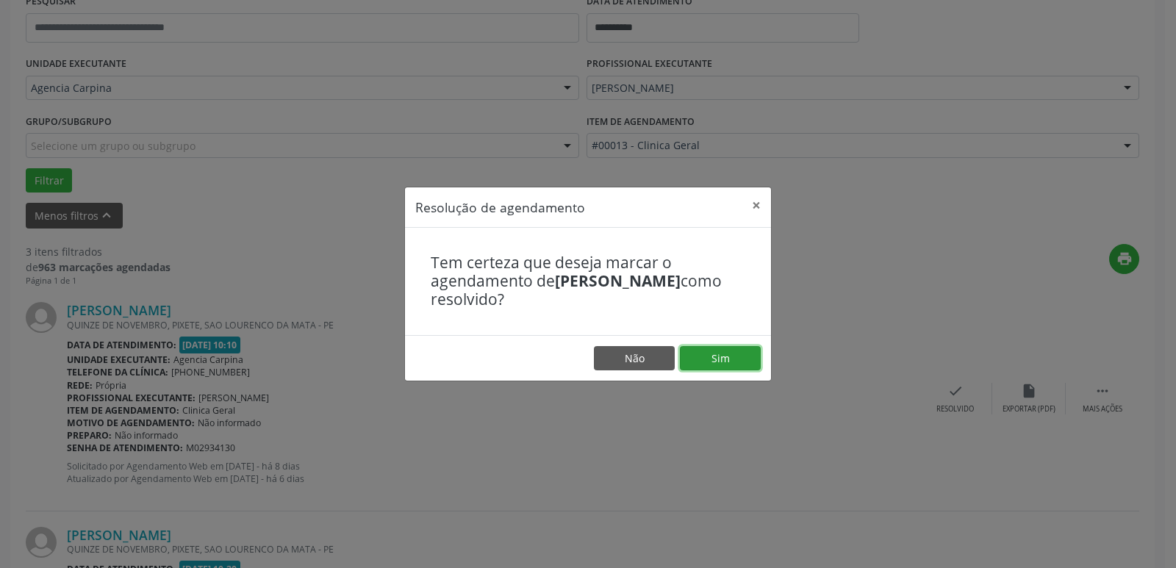
click at [719, 353] on button "Sim" at bounding box center [720, 358] width 81 height 25
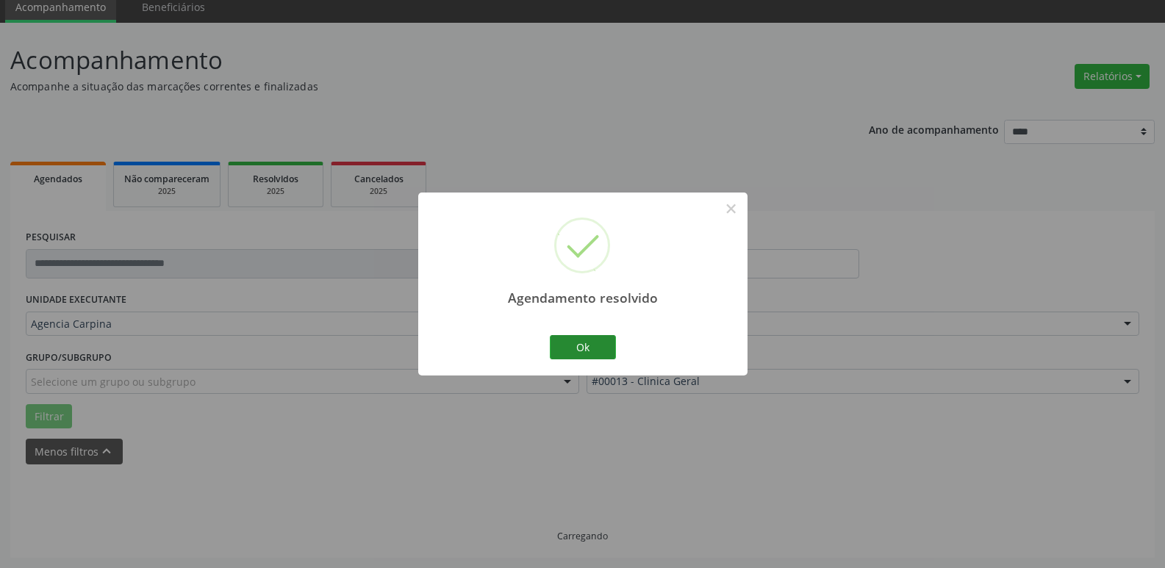
scroll to position [73, 0]
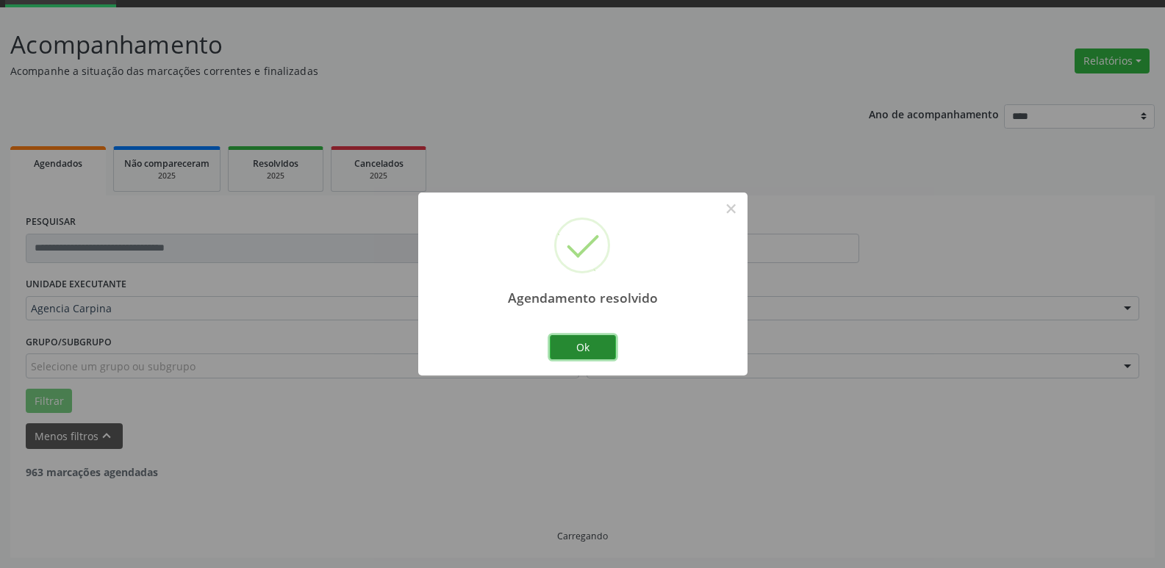
click at [588, 353] on button "Ok" at bounding box center [583, 347] width 66 height 25
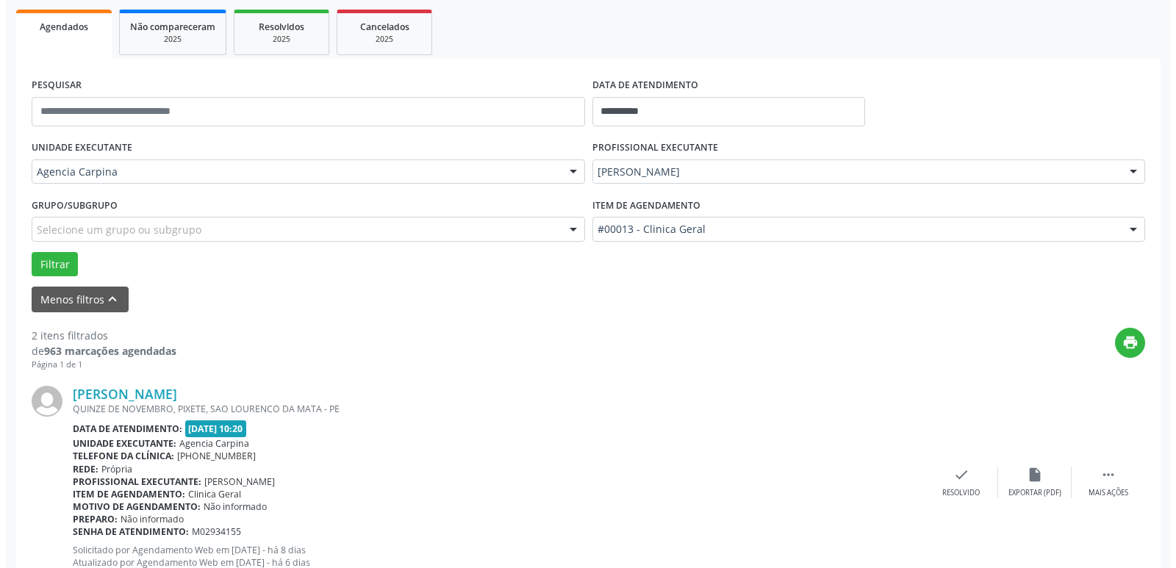
scroll to position [220, 0]
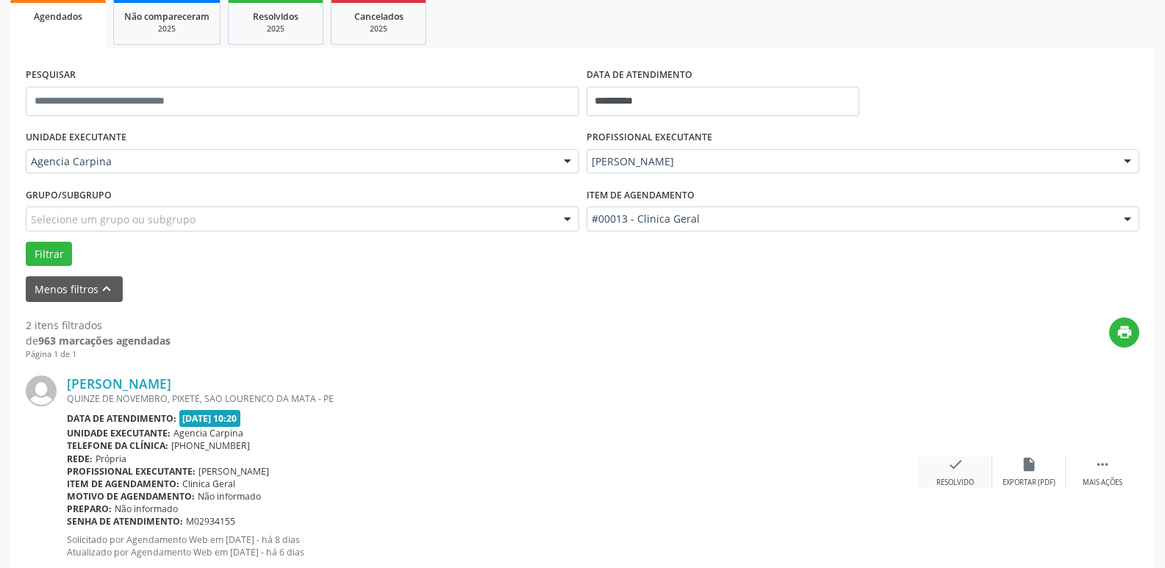
click at [947, 463] on icon "check" at bounding box center [955, 464] width 16 height 16
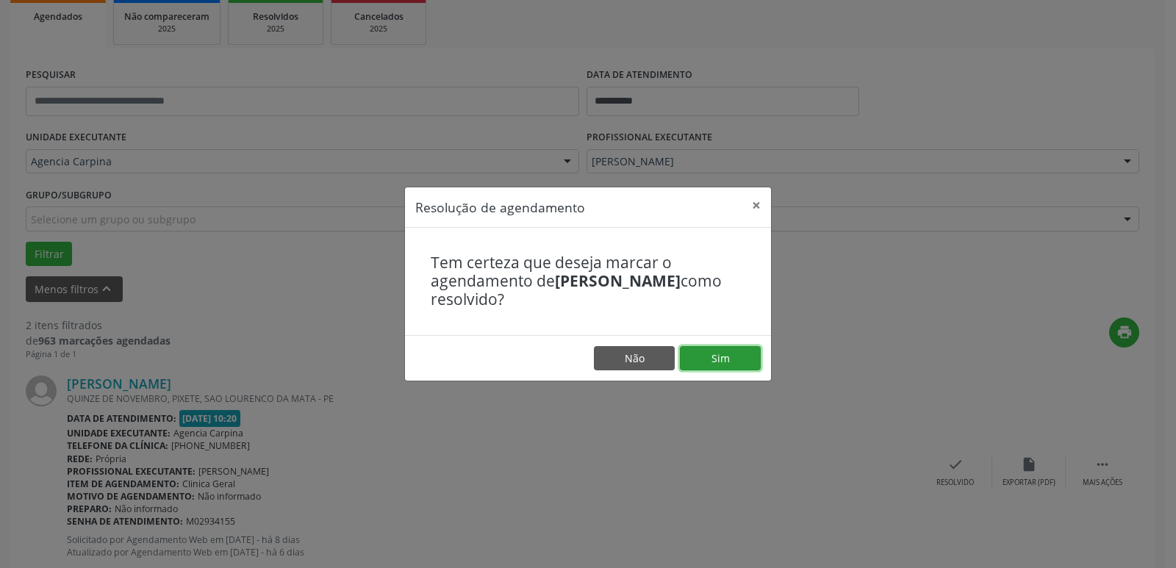
click at [744, 358] on button "Sim" at bounding box center [720, 358] width 81 height 25
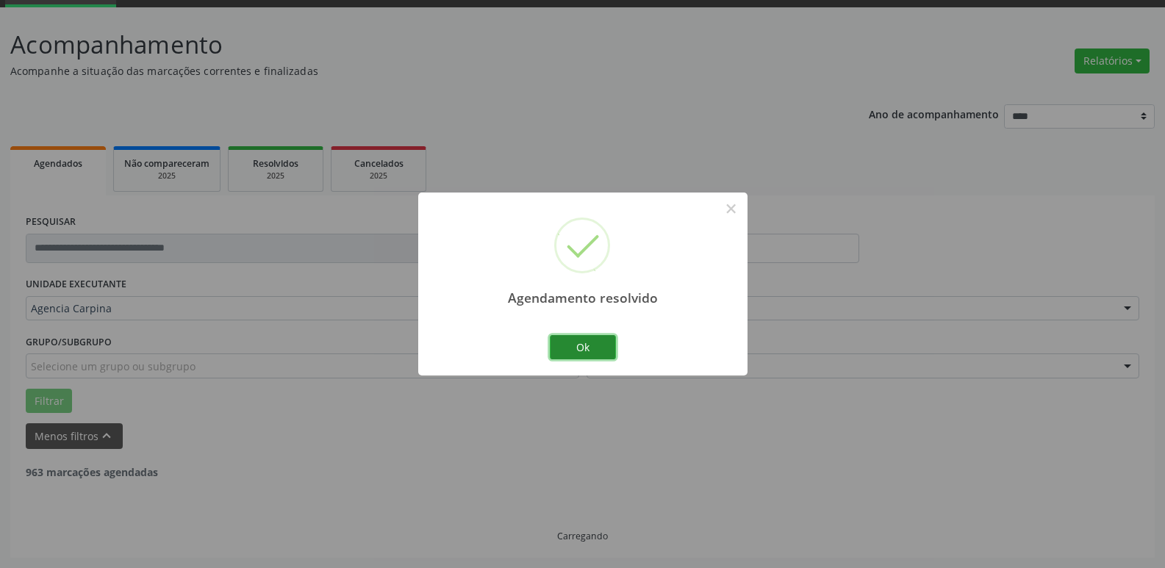
click at [596, 350] on button "Ok" at bounding box center [583, 347] width 66 height 25
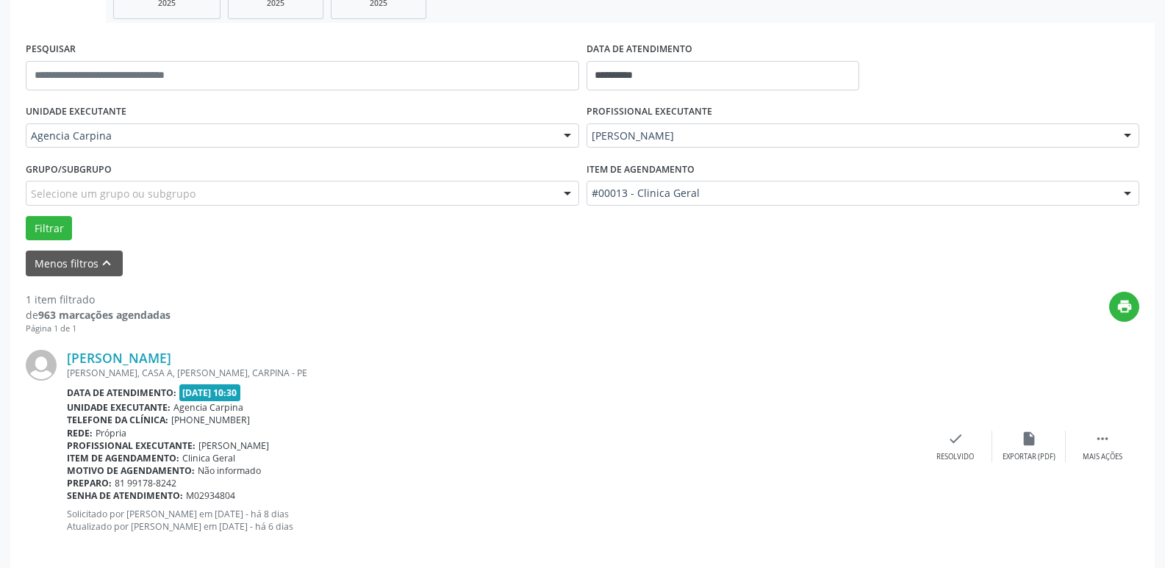
scroll to position [262, 0]
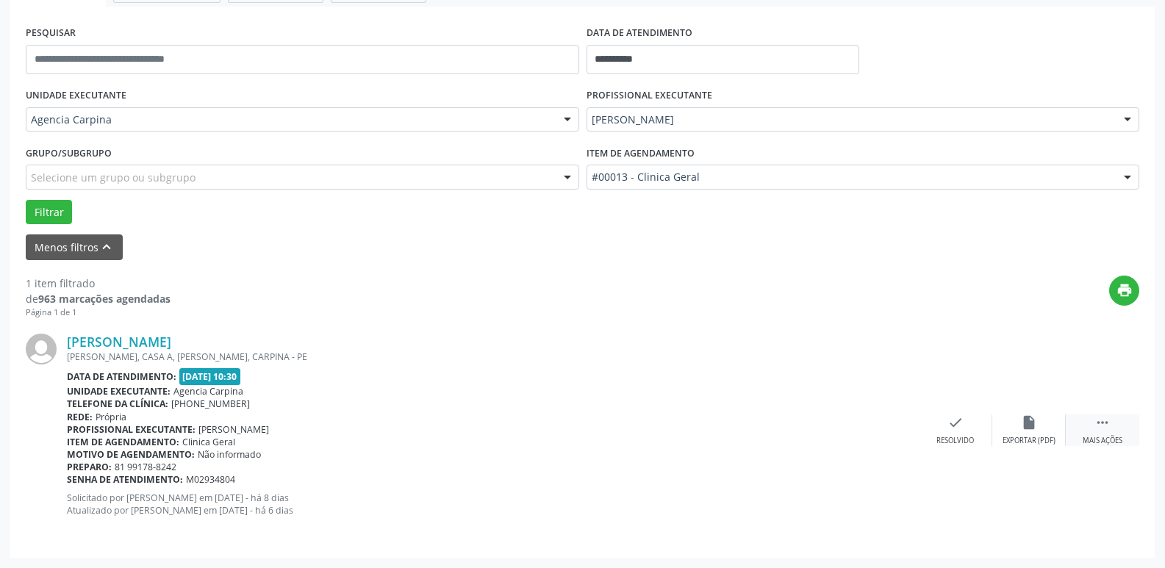
click at [1107, 429] on icon "" at bounding box center [1102, 422] width 16 height 16
click at [1026, 422] on icon "alarm_off" at bounding box center [1029, 422] width 16 height 16
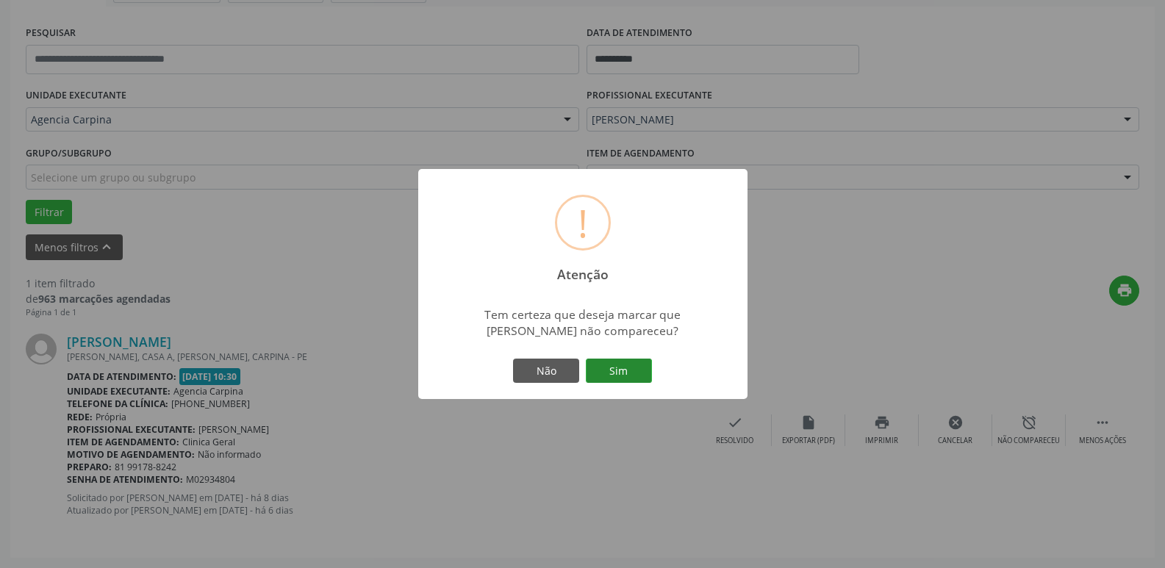
click at [631, 377] on button "Sim" at bounding box center [619, 371] width 66 height 25
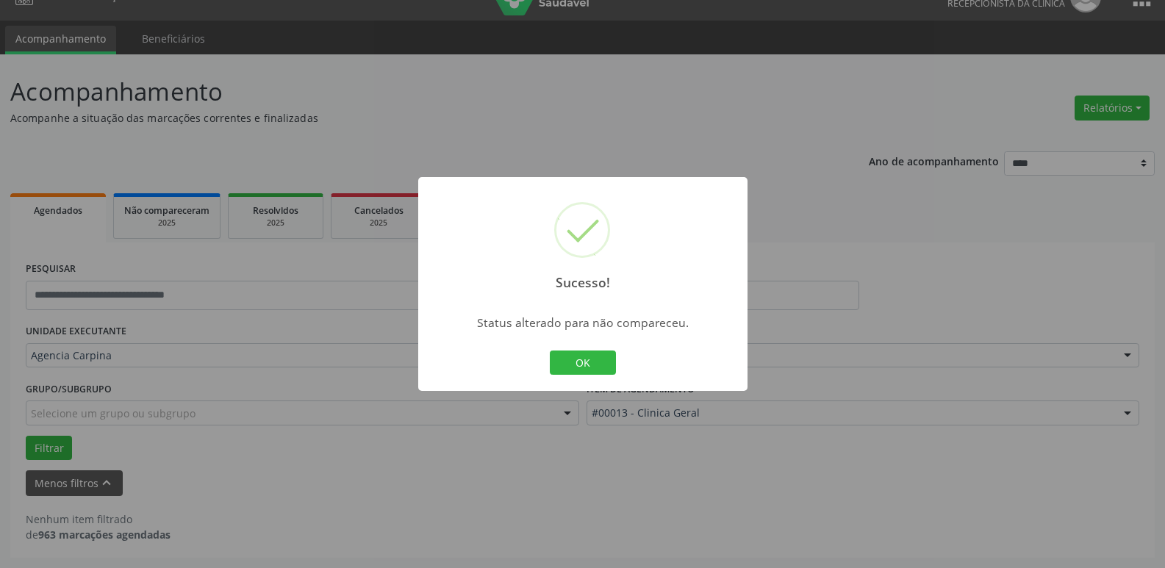
scroll to position [26, 0]
click at [583, 352] on button "OK" at bounding box center [583, 362] width 66 height 25
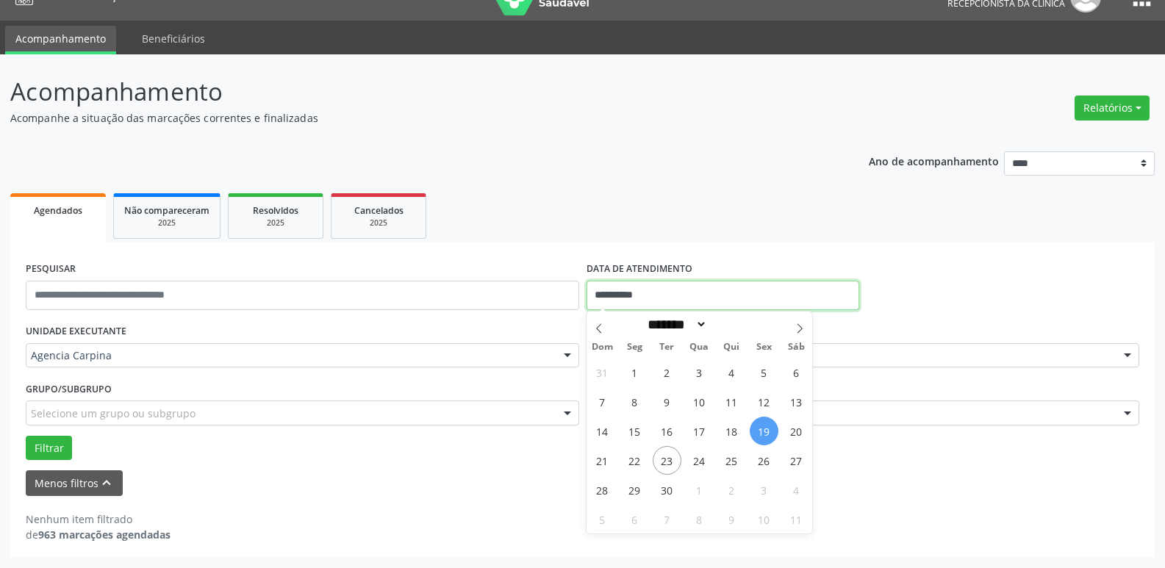
click at [665, 287] on input "**********" at bounding box center [722, 295] width 273 height 29
click at [629, 464] on span "22" at bounding box center [634, 460] width 29 height 29
type input "**********"
click at [630, 464] on span "22" at bounding box center [634, 460] width 29 height 29
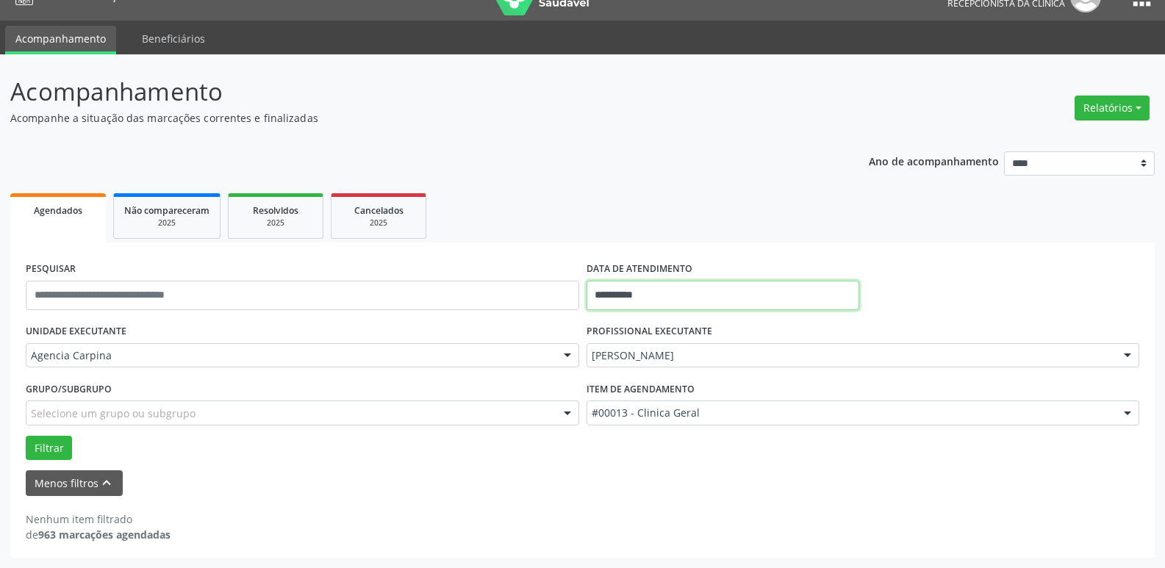
click at [699, 292] on input "**********" at bounding box center [722, 295] width 273 height 29
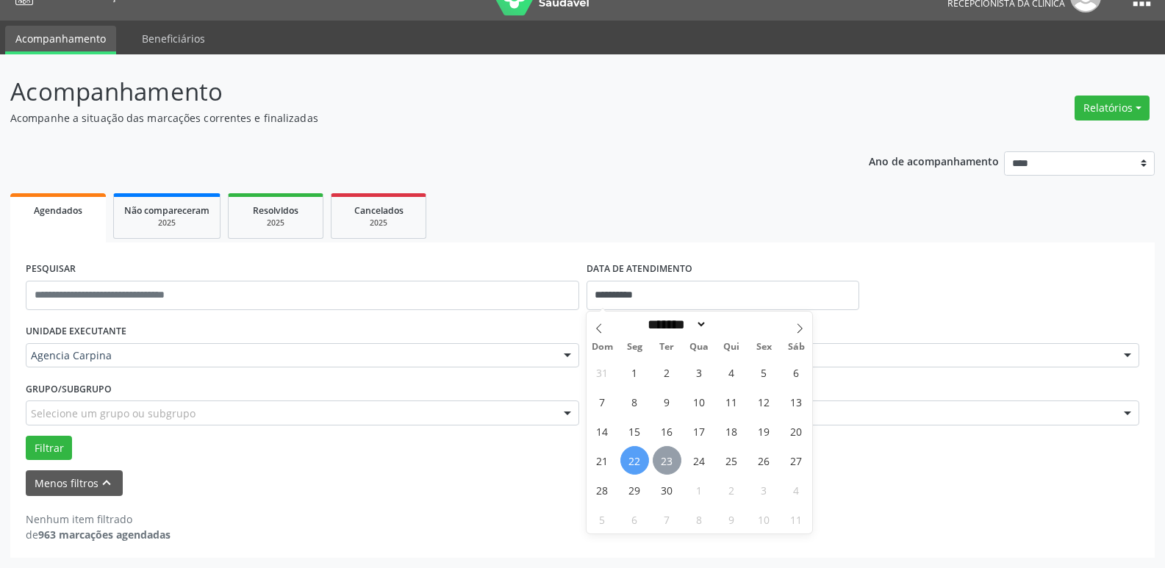
click at [672, 459] on span "23" at bounding box center [666, 460] width 29 height 29
type input "**********"
click at [671, 459] on span "23" at bounding box center [666, 460] width 29 height 29
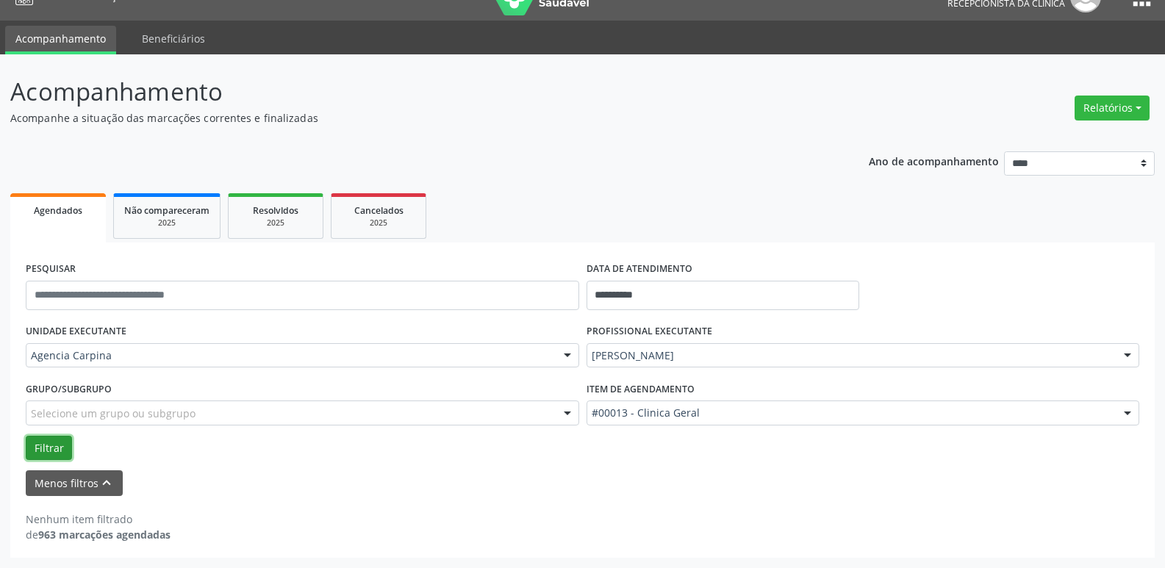
click at [37, 449] on button "Filtrar" at bounding box center [49, 448] width 46 height 25
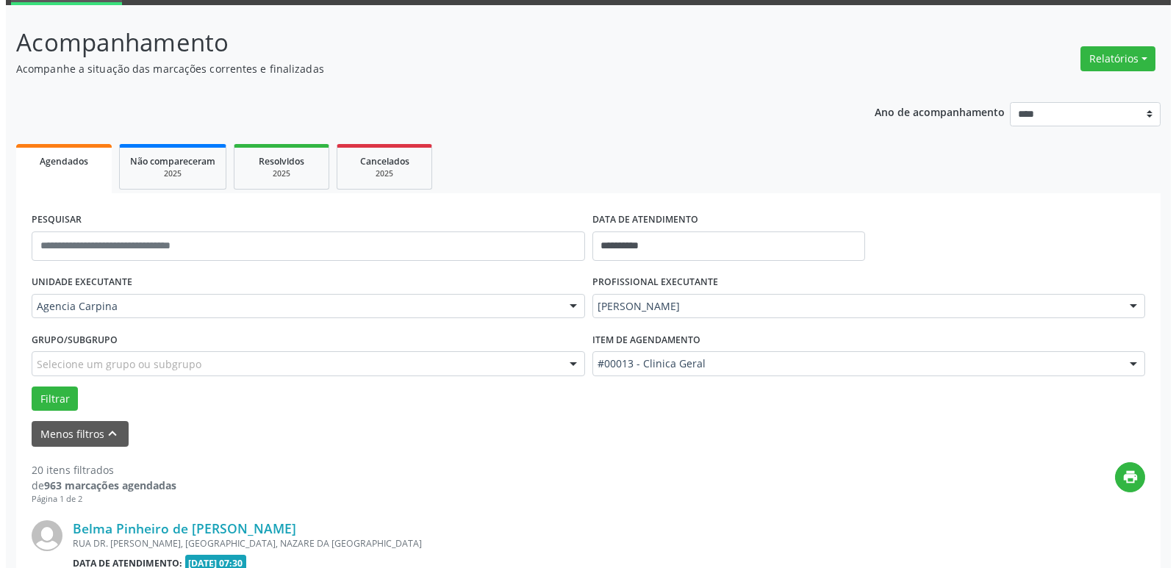
scroll to position [247, 0]
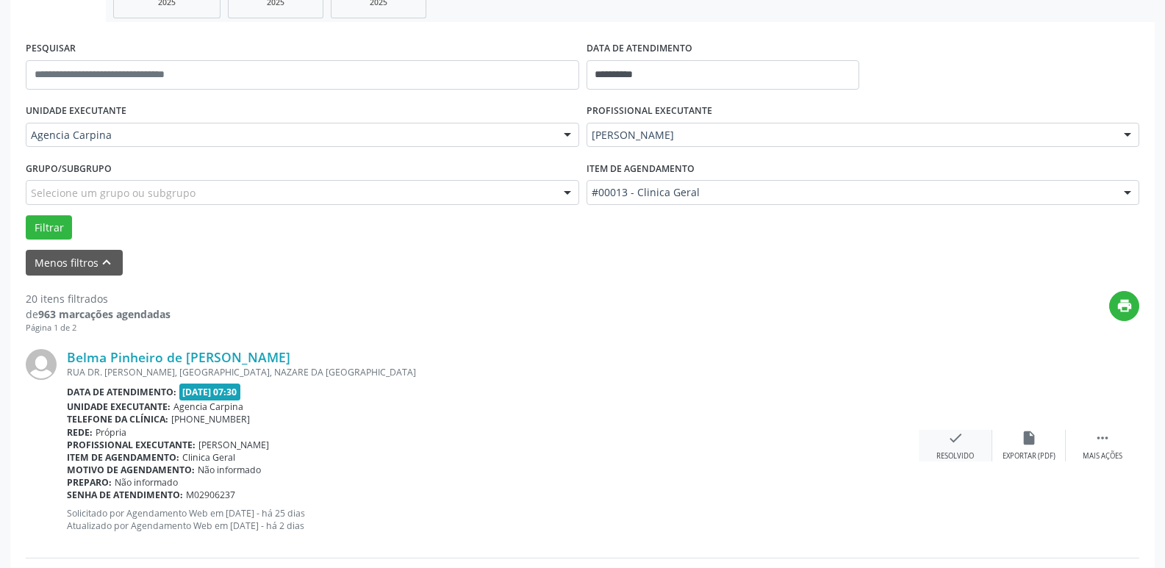
click at [944, 449] on div "check Resolvido" at bounding box center [954, 446] width 73 height 32
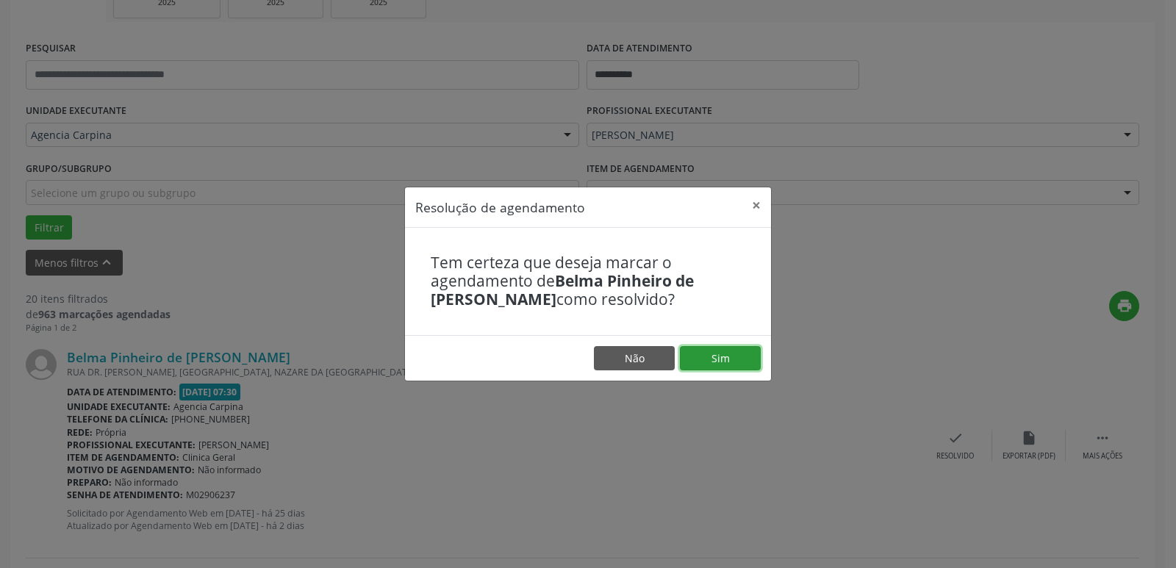
click at [759, 365] on button "Sim" at bounding box center [720, 358] width 81 height 25
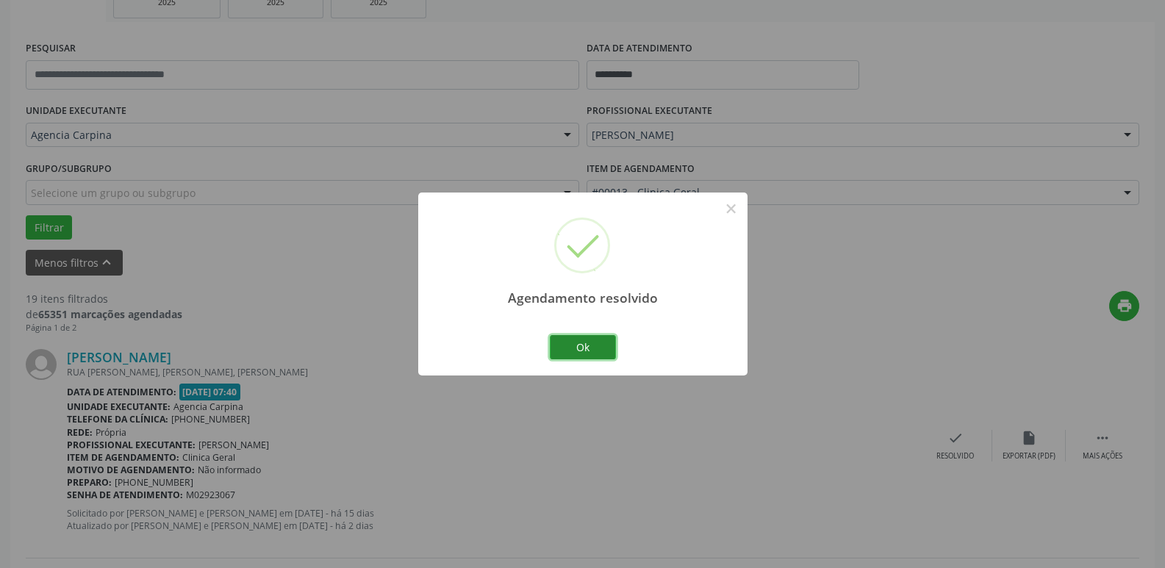
click at [581, 353] on button "Ok" at bounding box center [583, 347] width 66 height 25
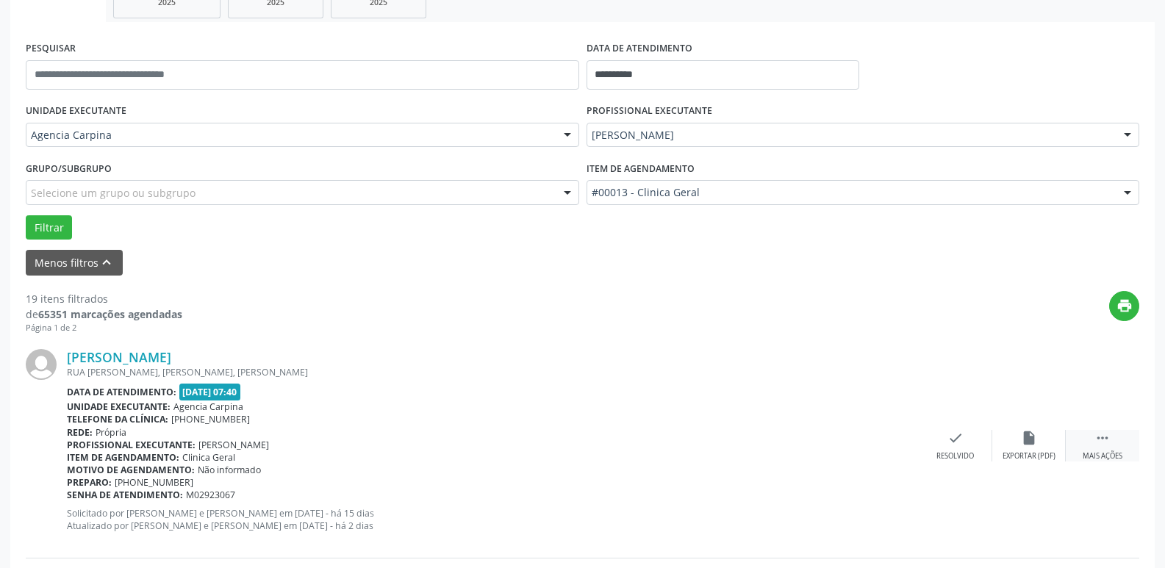
click at [1098, 442] on icon "" at bounding box center [1102, 438] width 16 height 16
click at [1018, 442] on div "alarm_off Não compareceu" at bounding box center [1028, 446] width 73 height 32
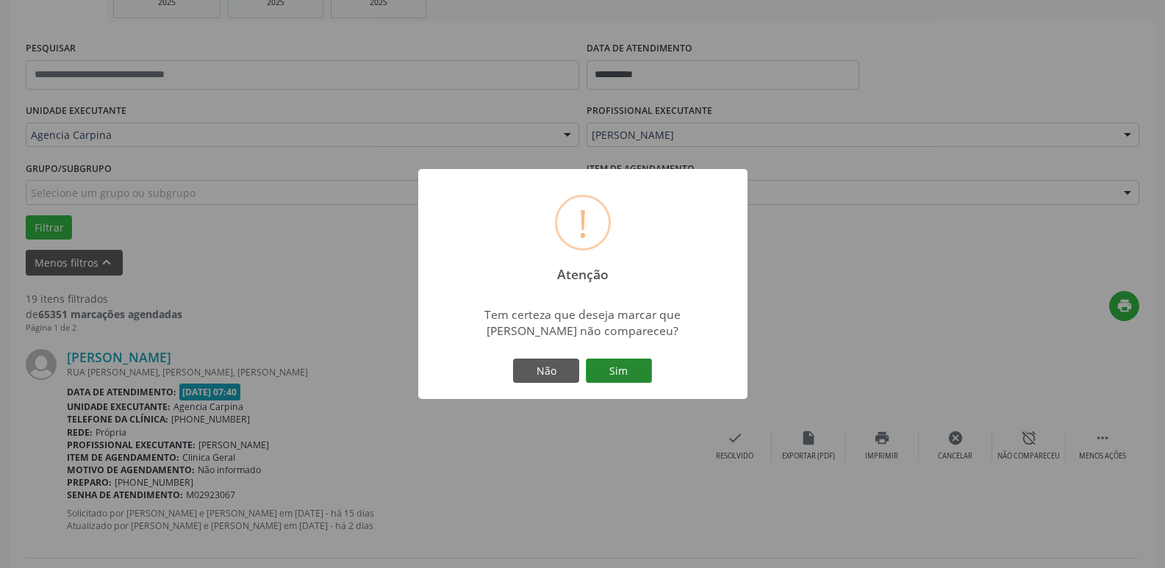
click at [627, 375] on button "Sim" at bounding box center [619, 371] width 66 height 25
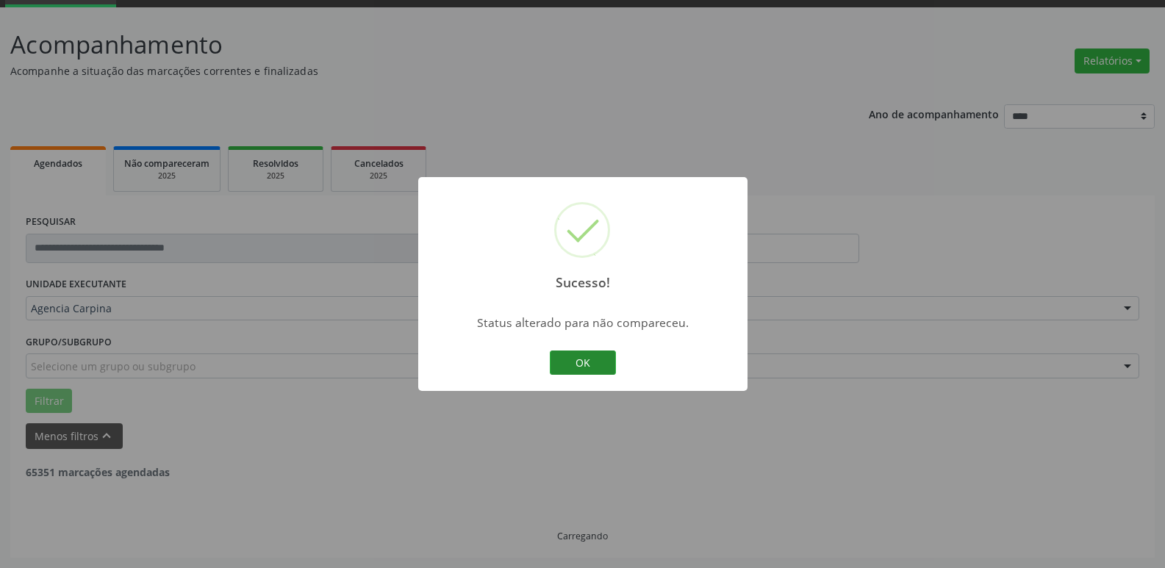
scroll to position [73, 0]
click at [578, 370] on button "OK" at bounding box center [583, 362] width 66 height 25
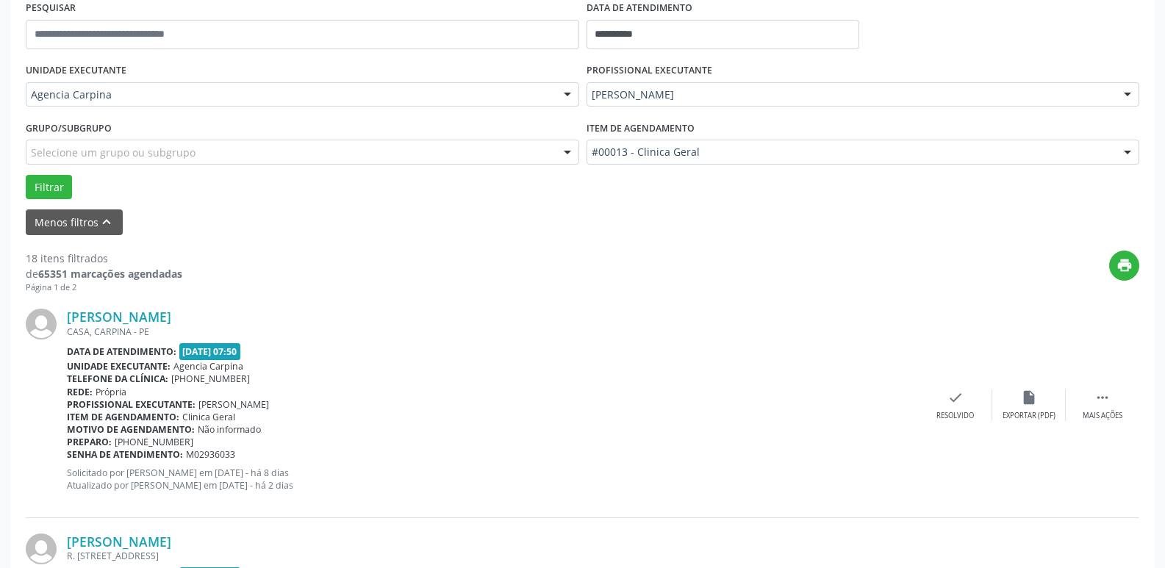
scroll to position [294, 0]
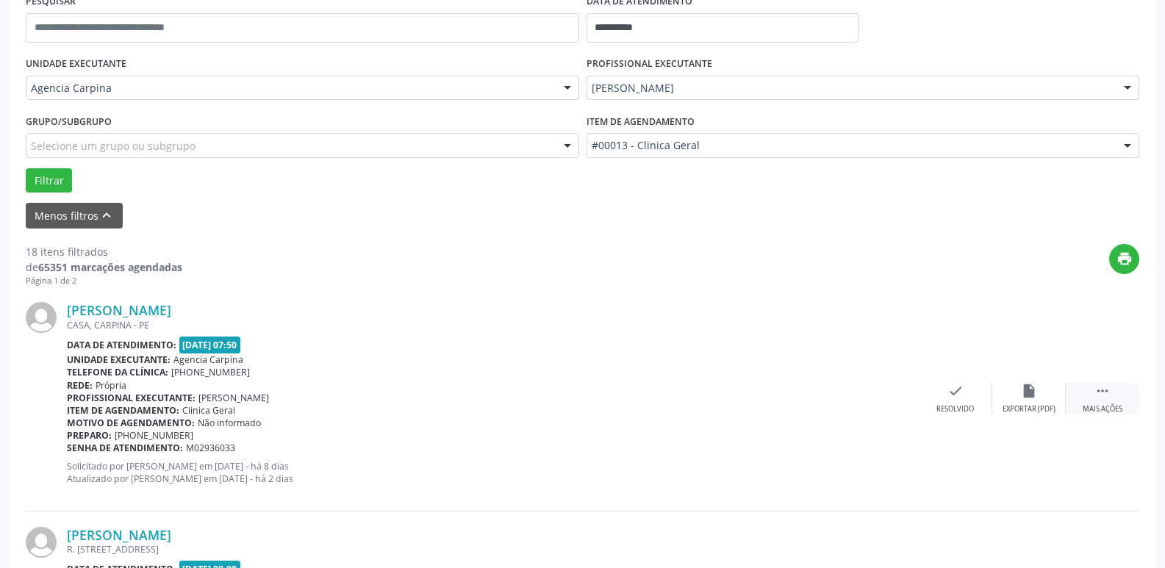
click at [1100, 400] on div " Mais ações" at bounding box center [1101, 399] width 73 height 32
click at [1041, 391] on div "alarm_off Não compareceu" at bounding box center [1028, 399] width 73 height 32
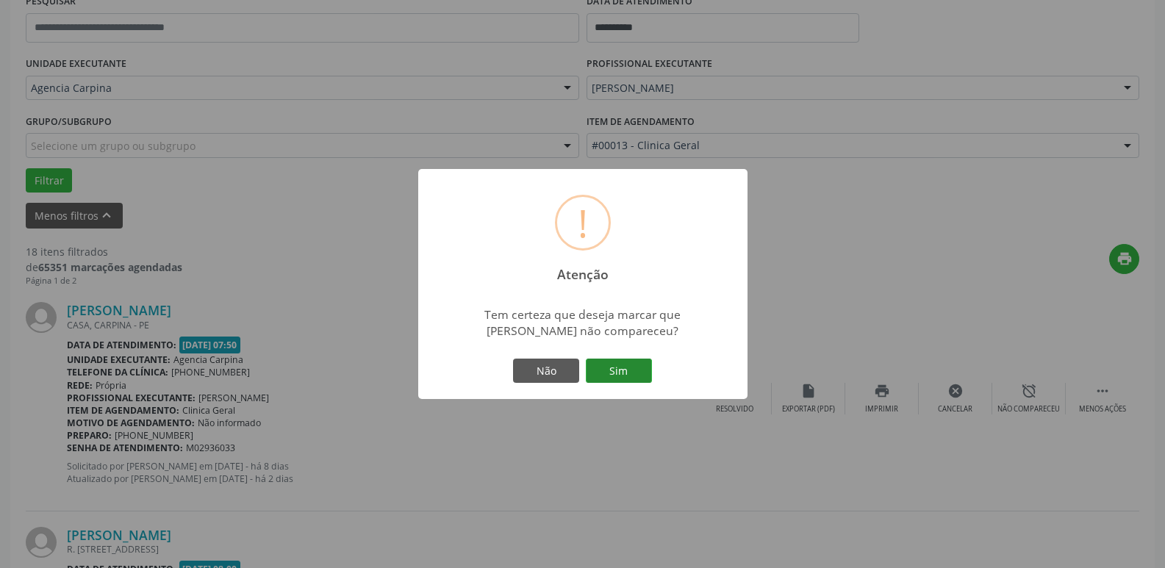
click at [614, 380] on button "Sim" at bounding box center [619, 371] width 66 height 25
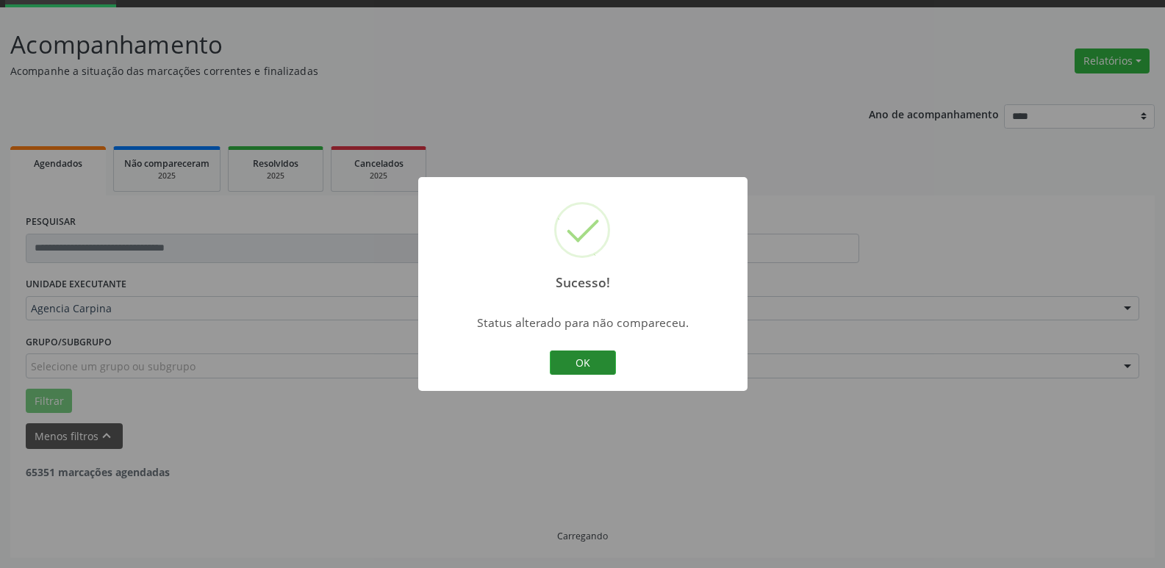
scroll to position [73, 0]
click at [584, 364] on button "OK" at bounding box center [583, 362] width 66 height 25
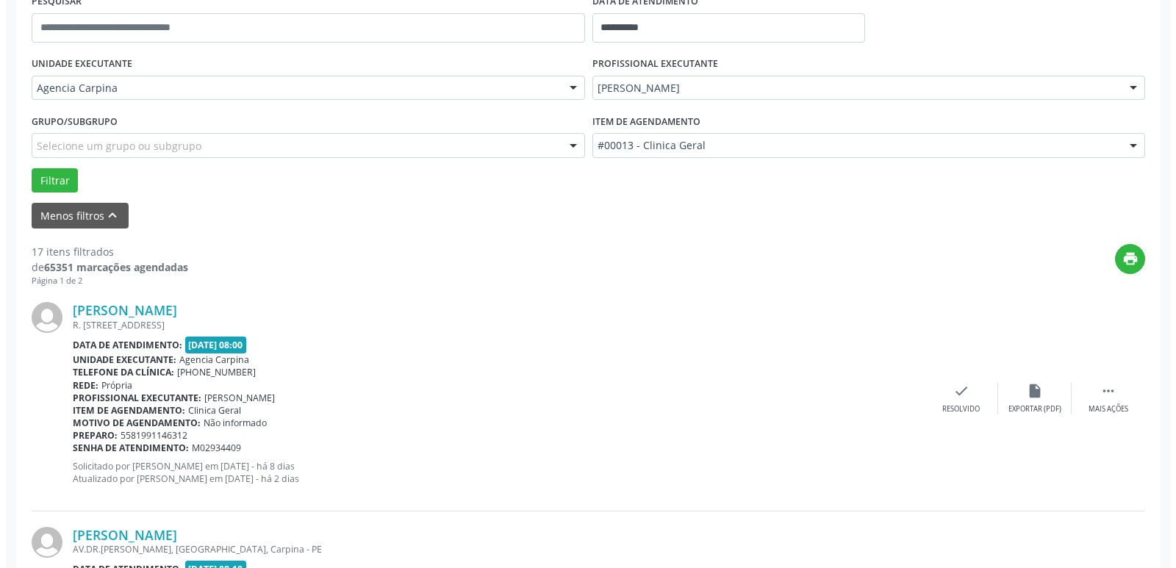
scroll to position [367, 0]
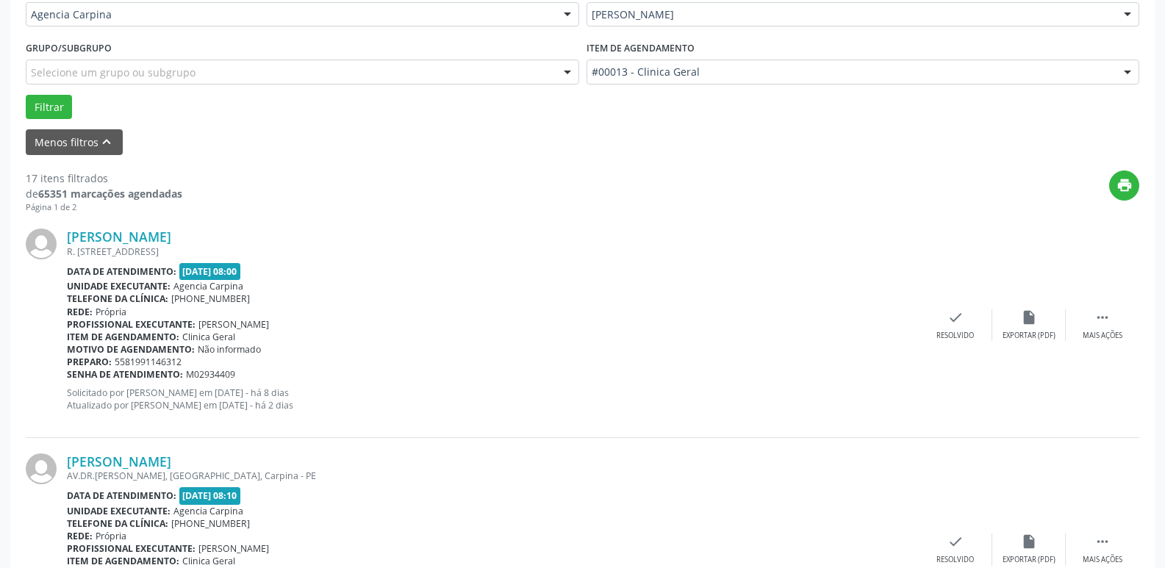
click at [956, 394] on div "Severino Cosme Pereira R. ALVARENGA 119, CONCEICAO, PAULISTA - PE Data de atend…" at bounding box center [582, 325] width 1113 height 224
click at [956, 318] on icon "check" at bounding box center [955, 317] width 16 height 16
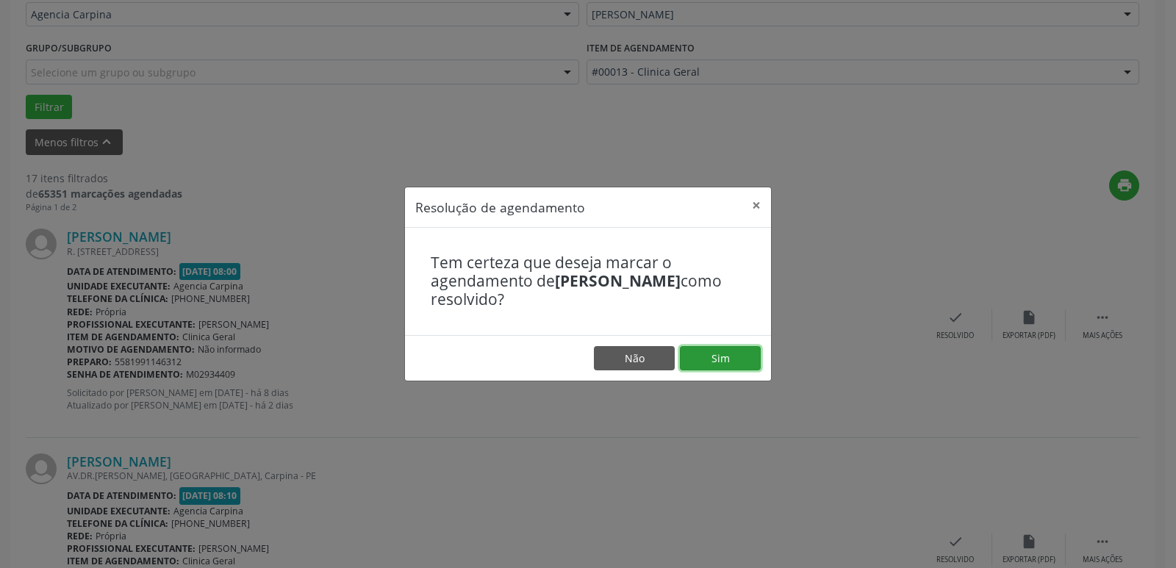
click at [712, 358] on button "Sim" at bounding box center [720, 358] width 81 height 25
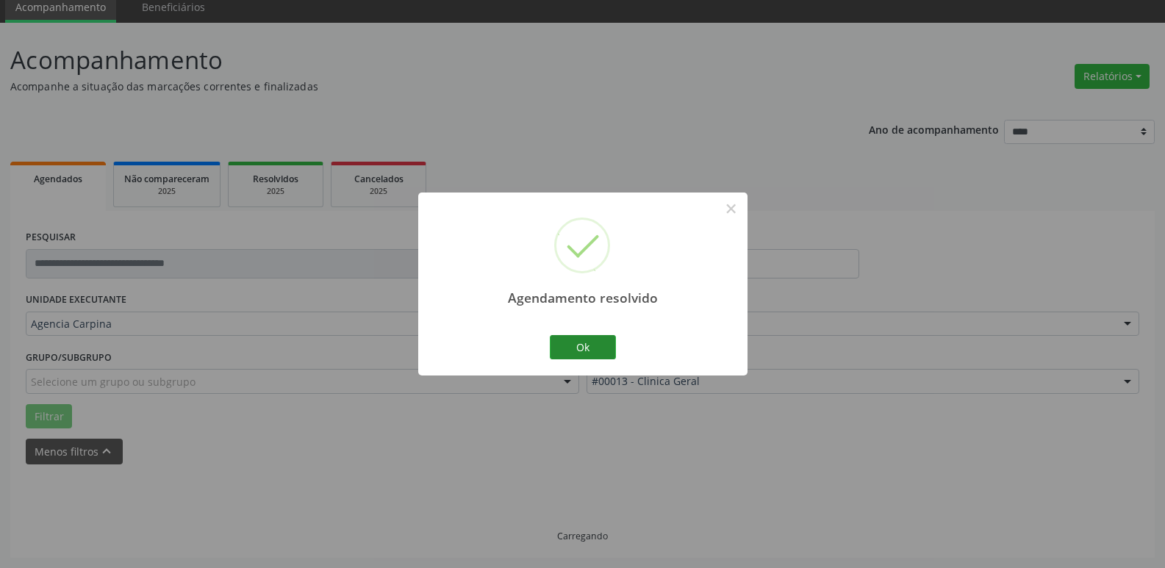
scroll to position [73, 0]
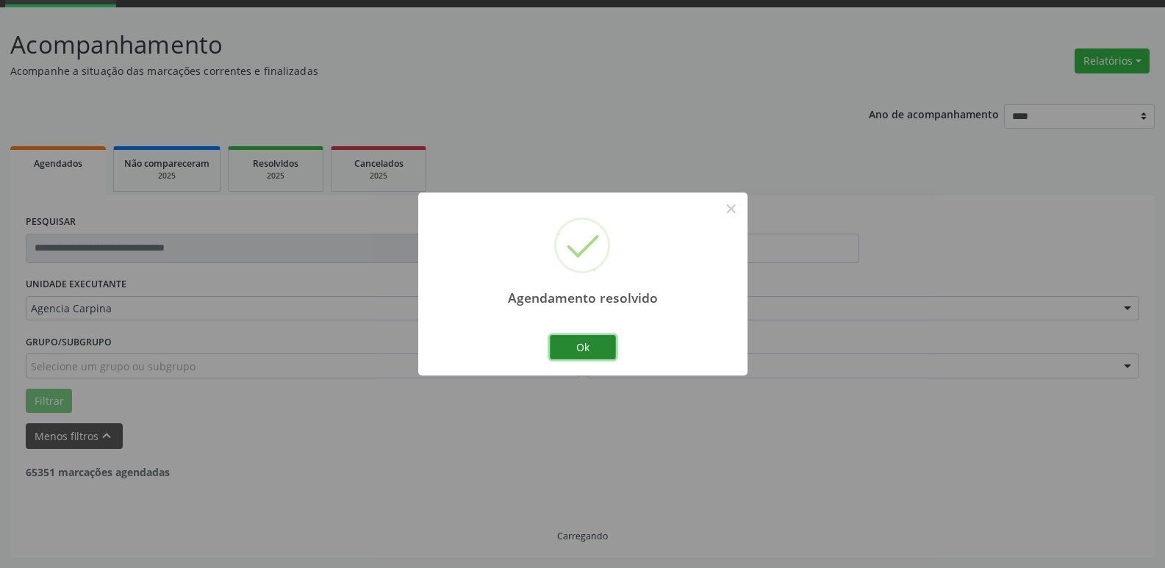
click at [597, 348] on button "Ok" at bounding box center [583, 347] width 66 height 25
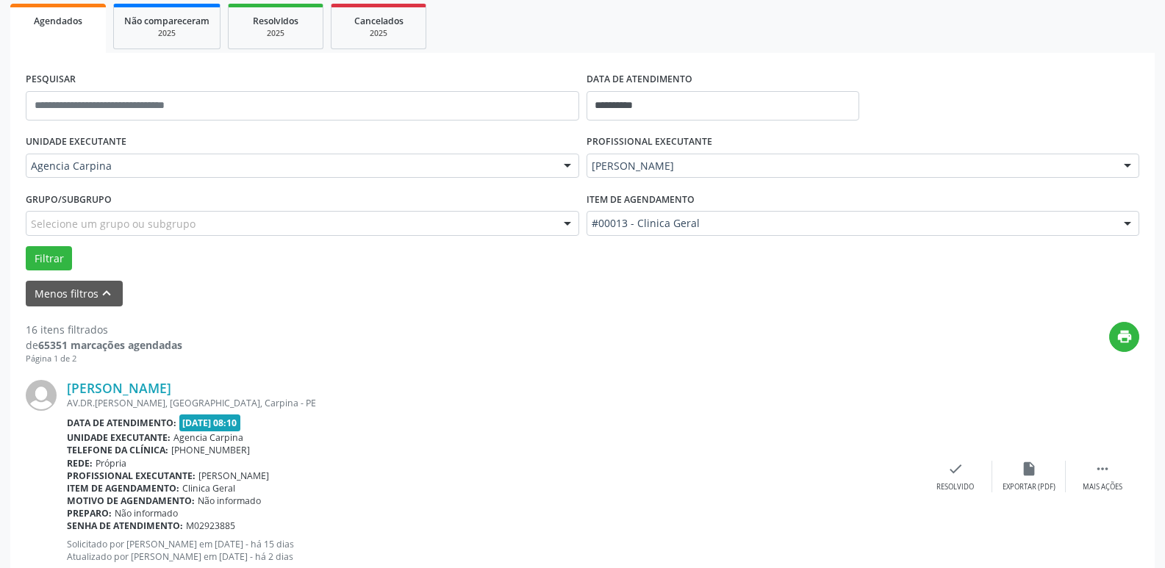
scroll to position [220, 0]
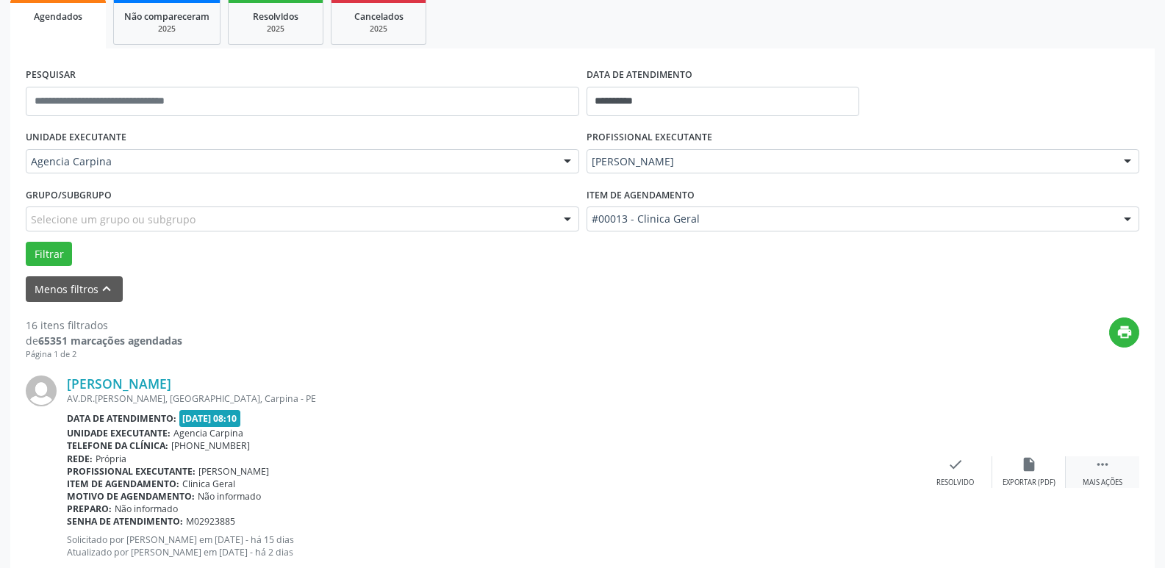
click at [1096, 467] on icon "" at bounding box center [1102, 464] width 16 height 16
click at [1030, 470] on icon "alarm_off" at bounding box center [1029, 464] width 16 height 16
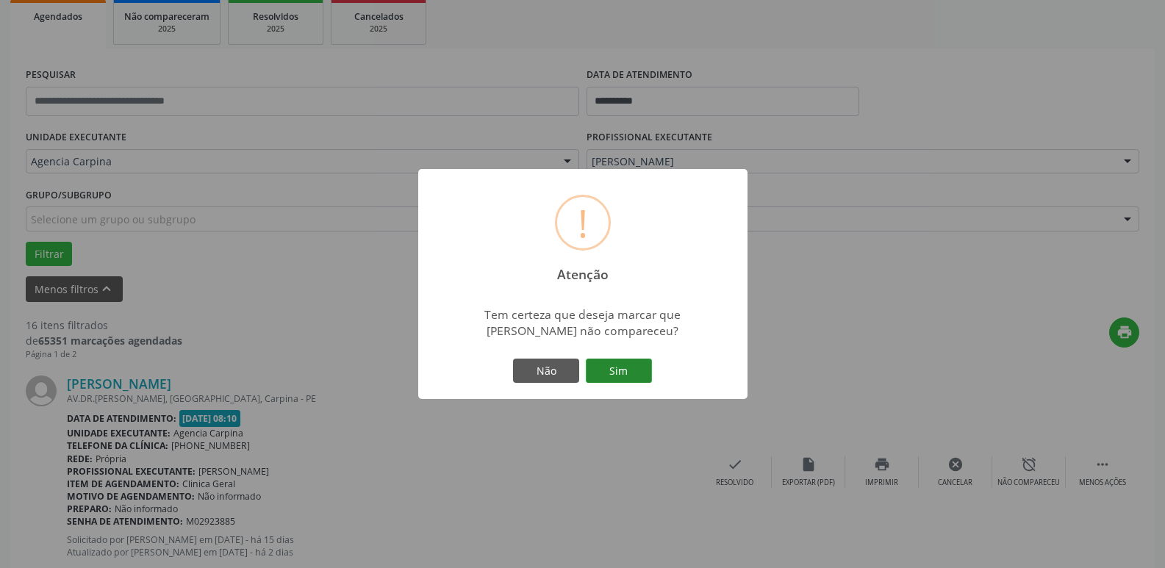
click at [628, 373] on button "Sim" at bounding box center [619, 371] width 66 height 25
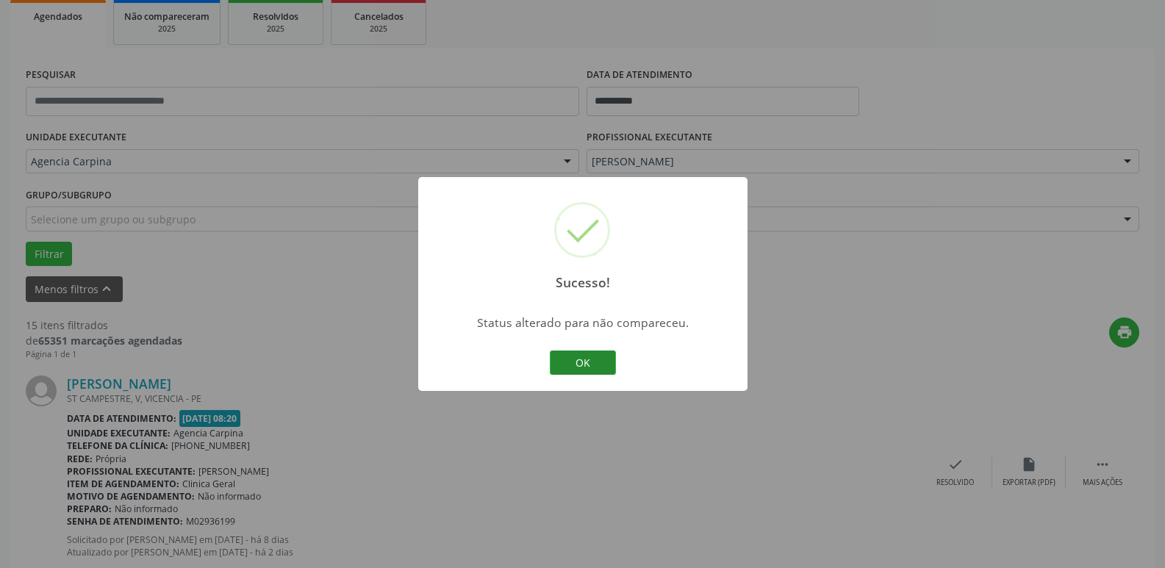
click at [599, 362] on button "OK" at bounding box center [583, 362] width 66 height 25
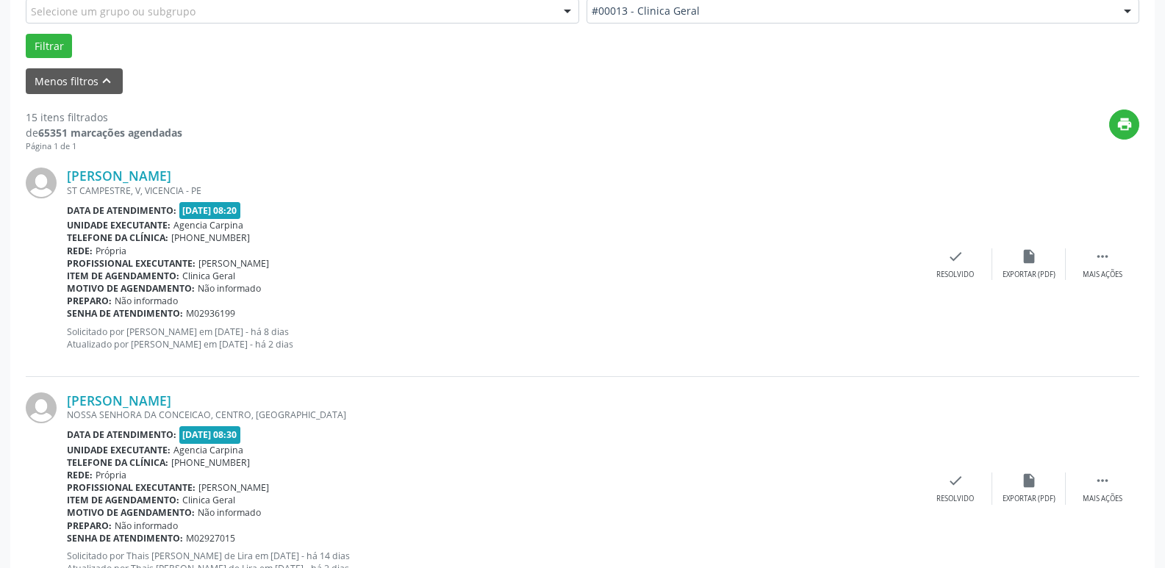
scroll to position [441, 0]
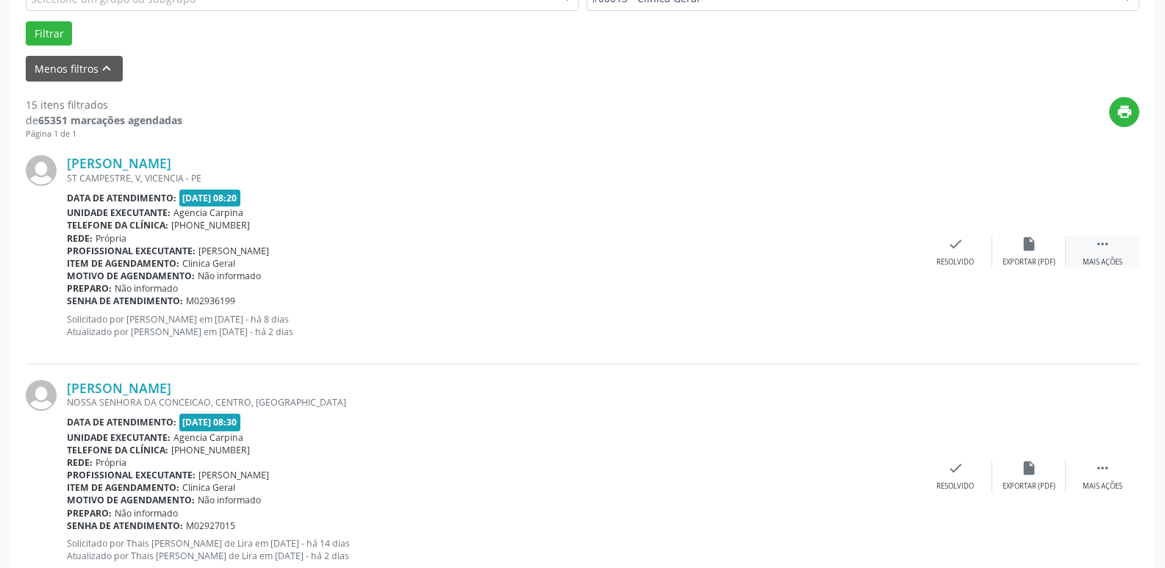
click at [1107, 251] on icon "" at bounding box center [1102, 244] width 16 height 16
click at [1030, 248] on icon "alarm_off" at bounding box center [1029, 244] width 16 height 16
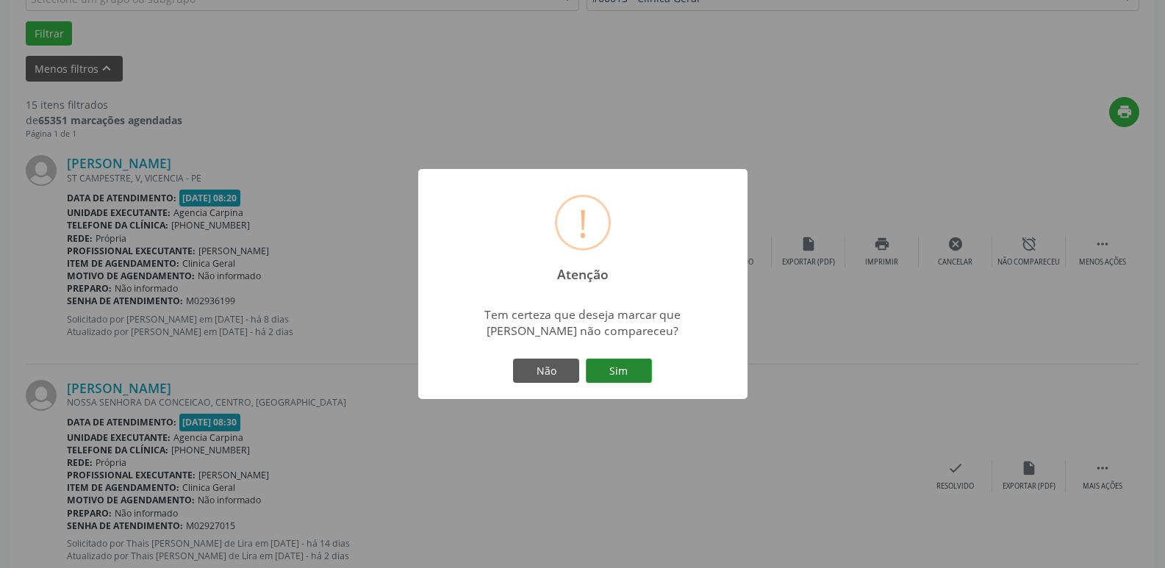
click at [636, 368] on button "Sim" at bounding box center [619, 371] width 66 height 25
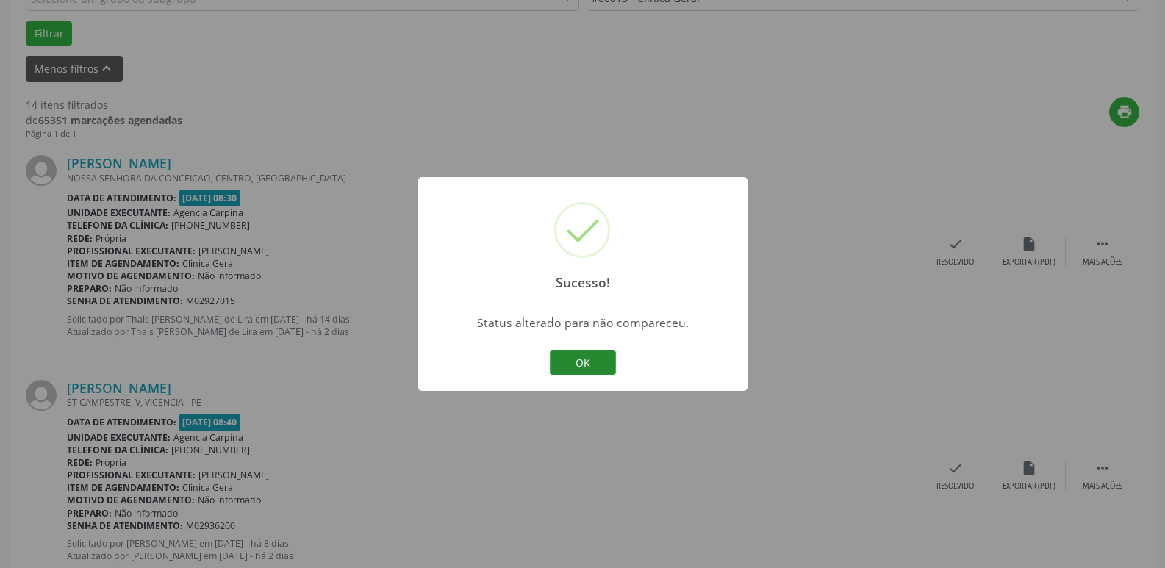
click at [564, 364] on button "OK" at bounding box center [583, 362] width 66 height 25
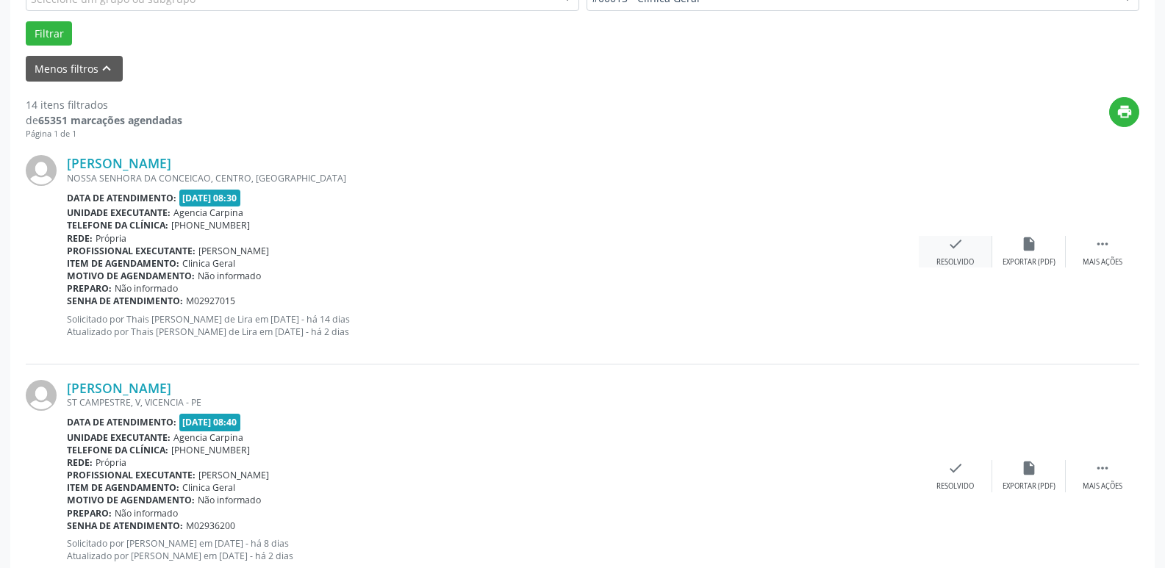
click at [951, 256] on div "check Resolvido" at bounding box center [954, 252] width 73 height 32
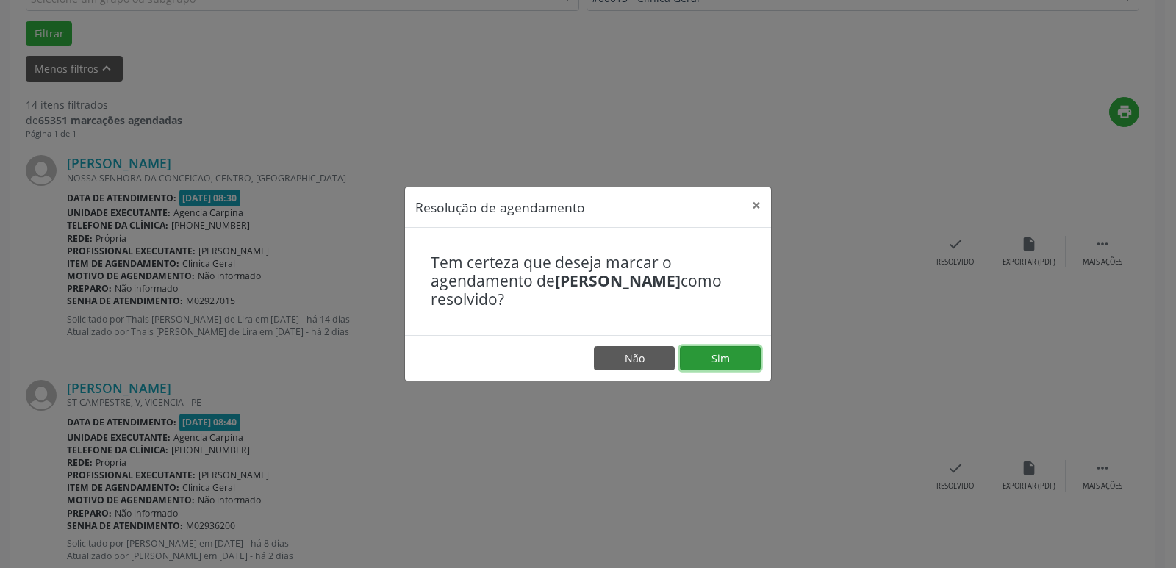
click at [728, 359] on button "Sim" at bounding box center [720, 358] width 81 height 25
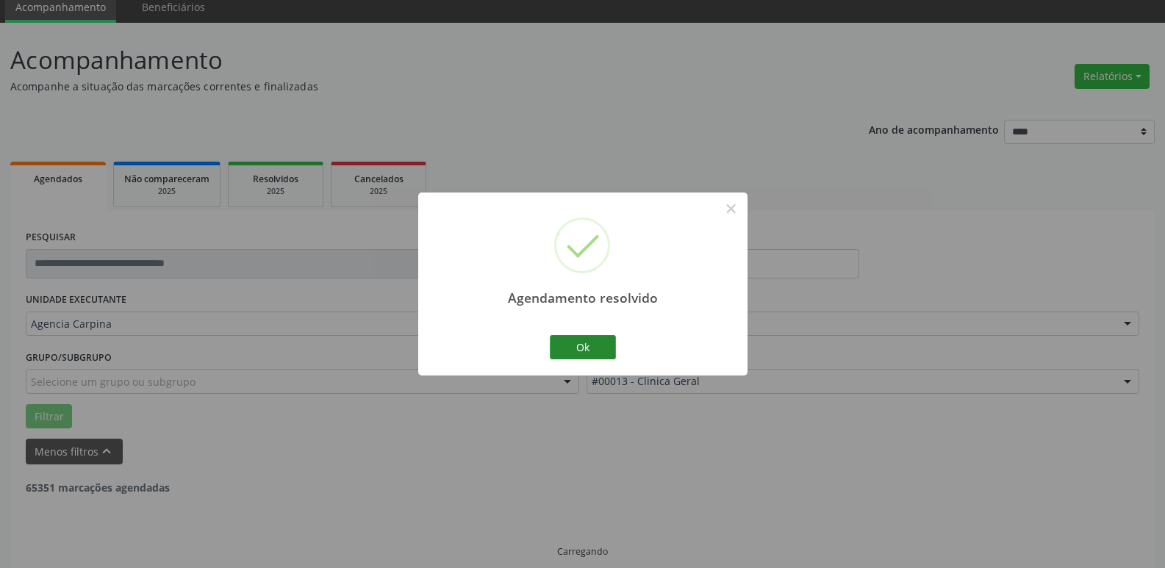
scroll to position [73, 0]
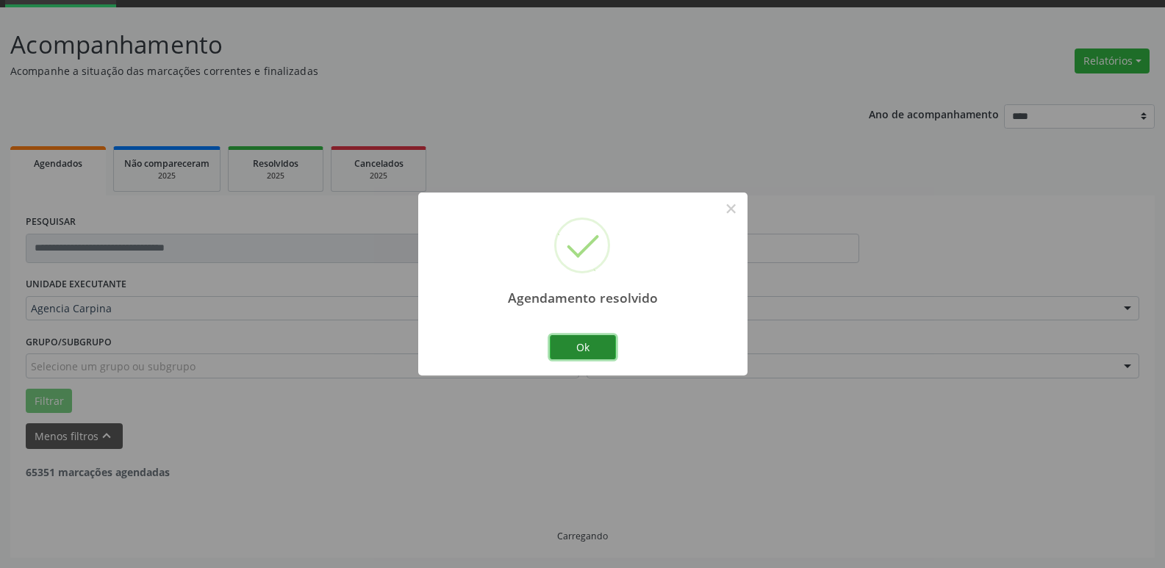
click at [597, 350] on button "Ok" at bounding box center [583, 347] width 66 height 25
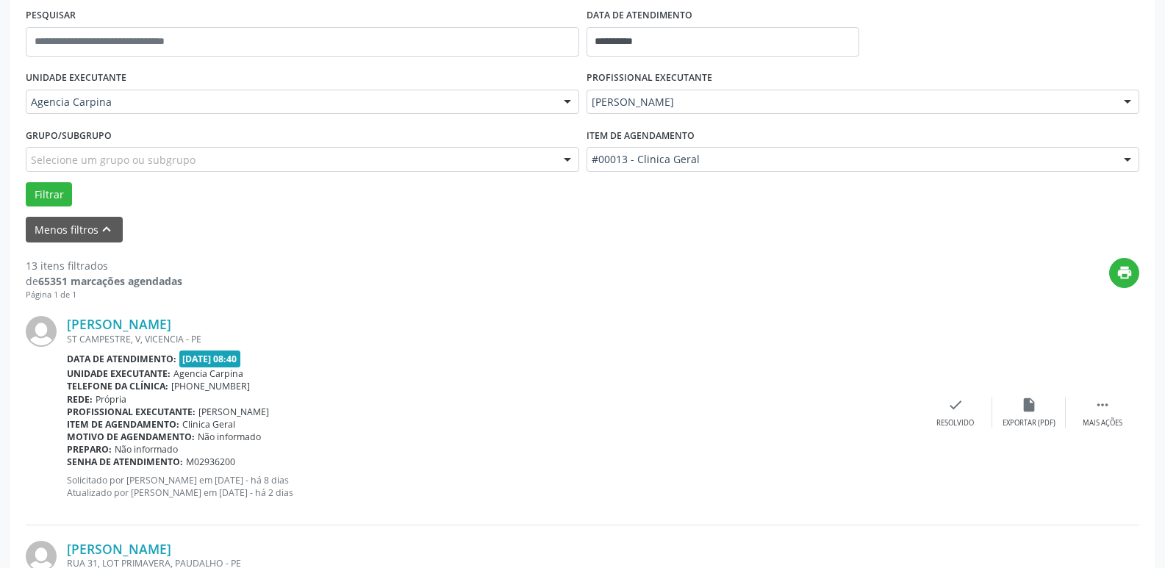
scroll to position [294, 0]
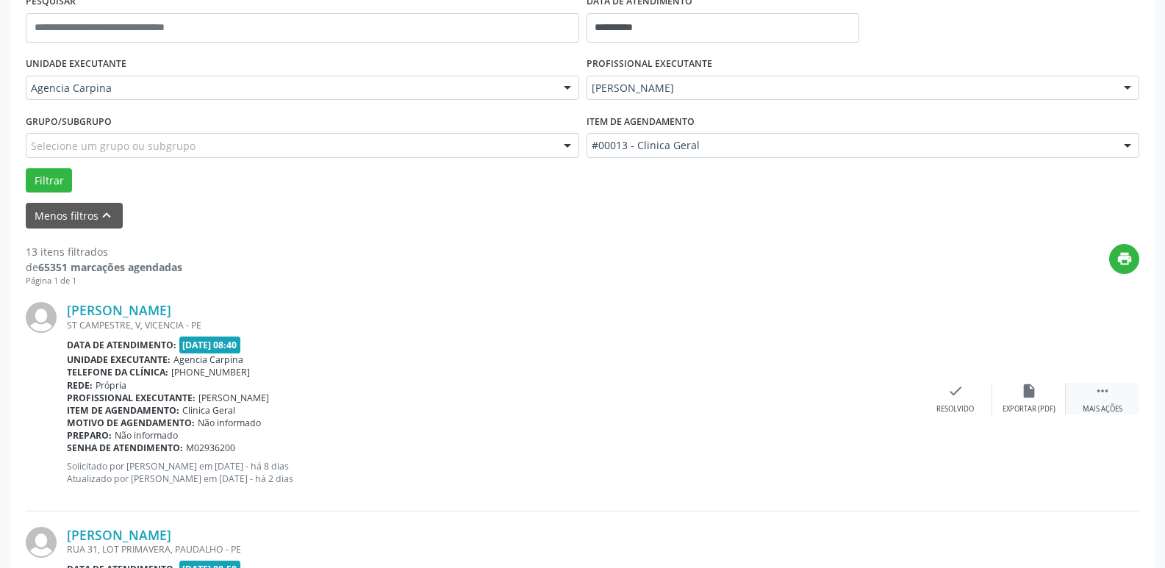
click at [1101, 403] on div " Mais ações" at bounding box center [1101, 399] width 73 height 32
click at [1018, 401] on div "alarm_off Não compareceu" at bounding box center [1028, 399] width 73 height 32
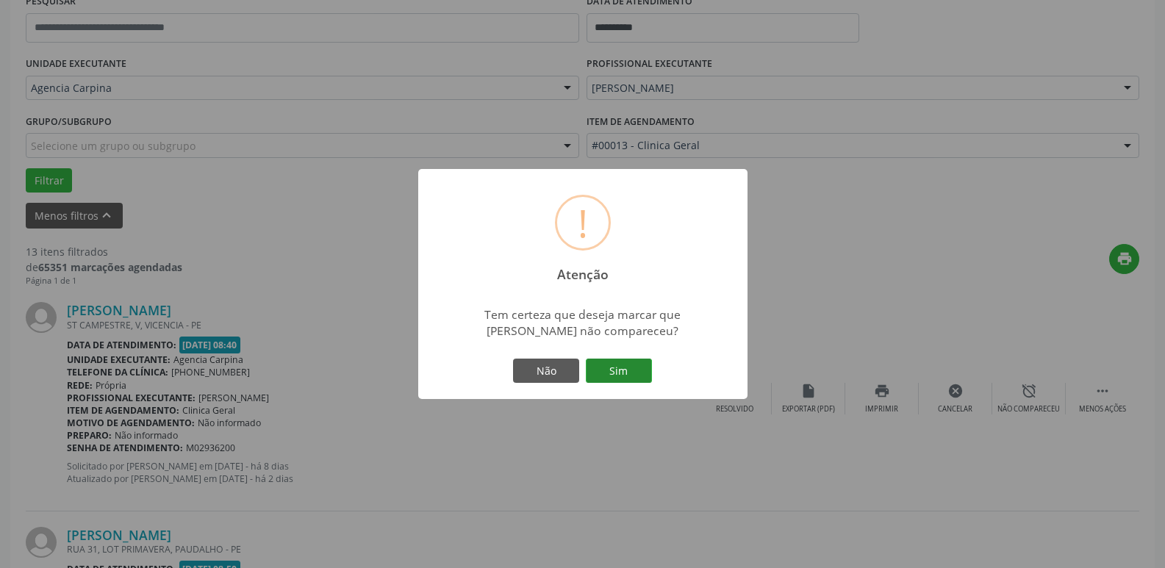
click at [619, 384] on button "Sim" at bounding box center [619, 371] width 66 height 25
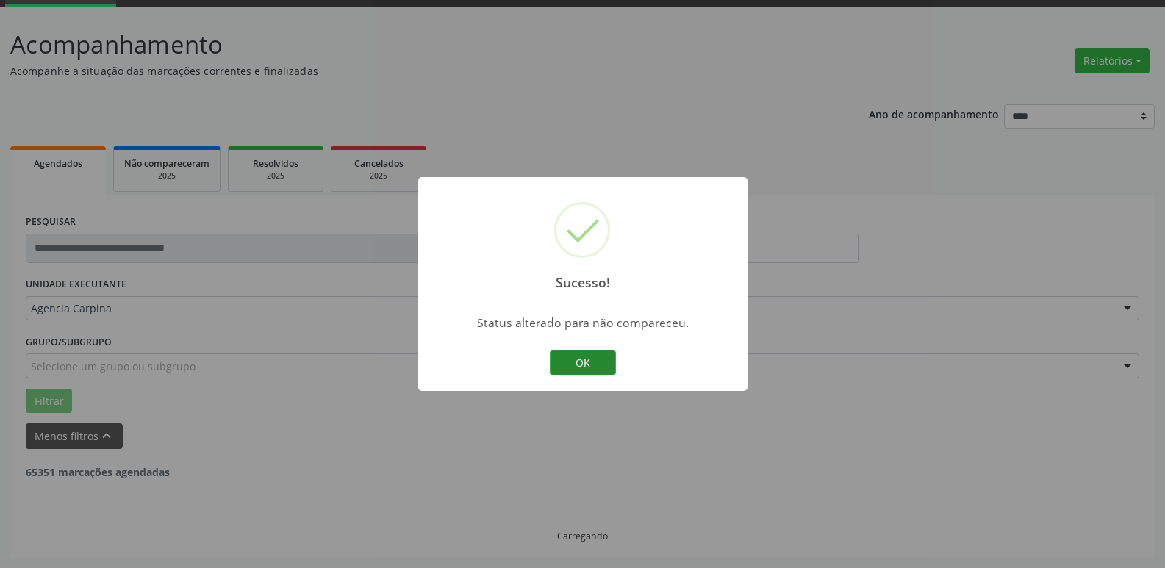
scroll to position [73, 0]
click at [584, 367] on button "OK" at bounding box center [583, 362] width 66 height 25
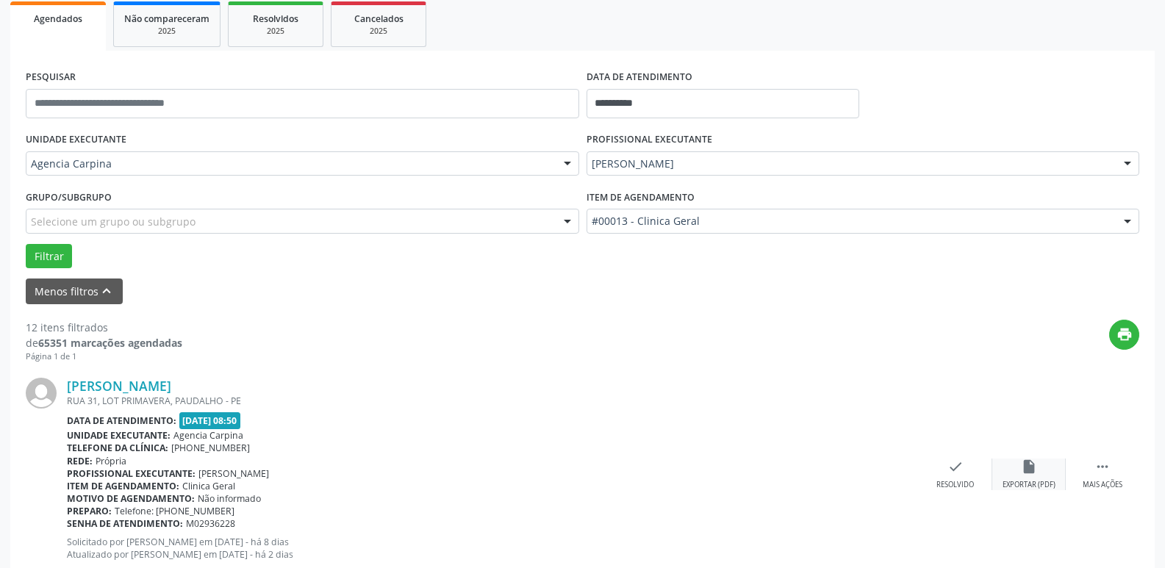
scroll to position [220, 0]
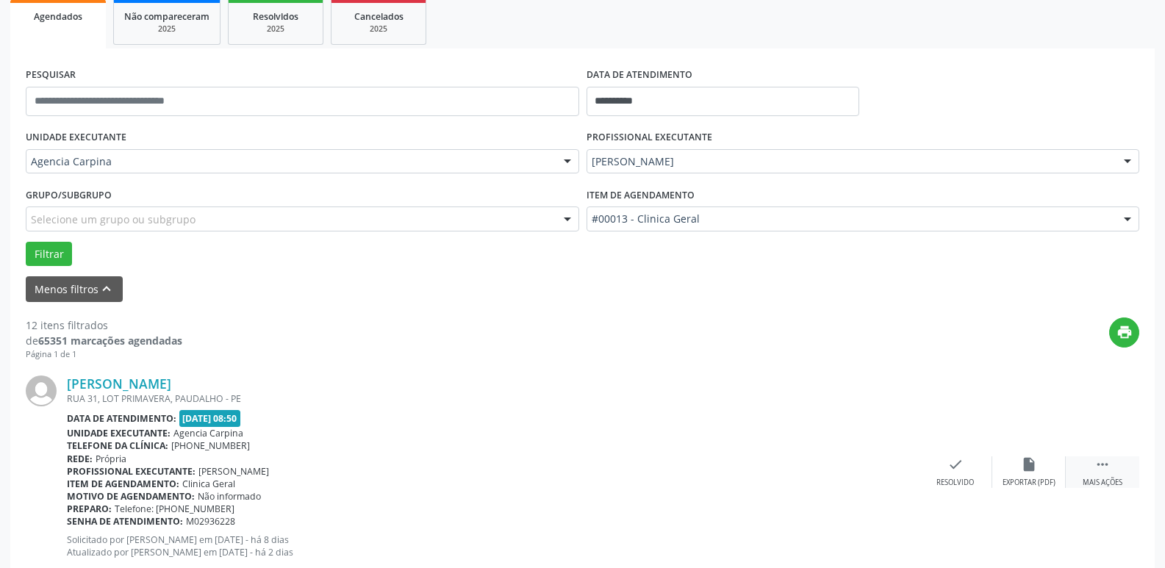
click at [1106, 464] on icon "" at bounding box center [1102, 464] width 16 height 16
click at [1026, 472] on icon "alarm_off" at bounding box center [1029, 464] width 16 height 16
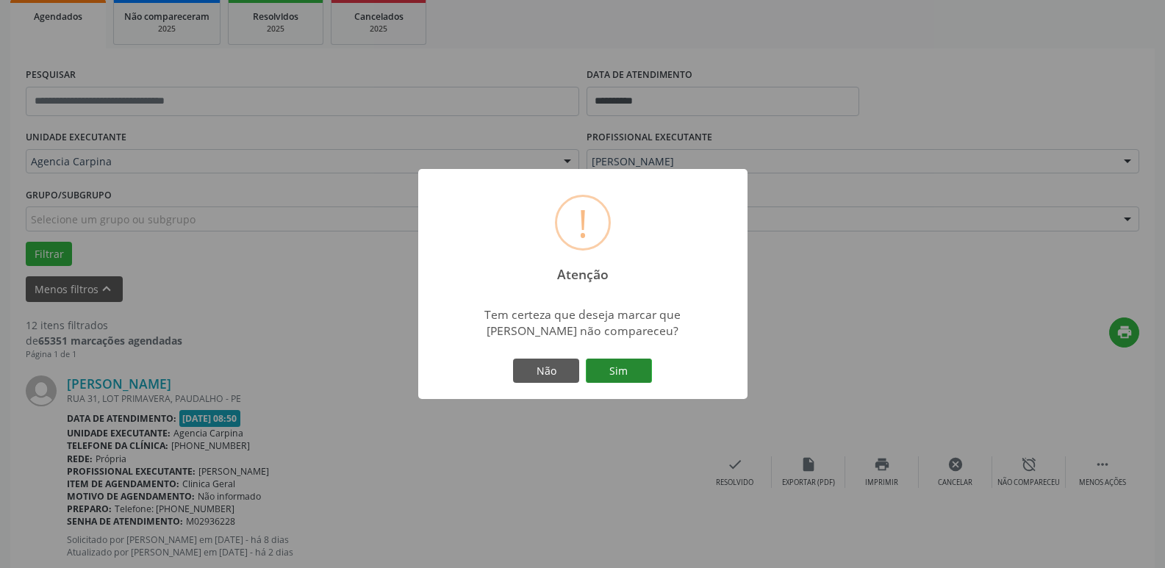
click at [622, 371] on button "Sim" at bounding box center [619, 371] width 66 height 25
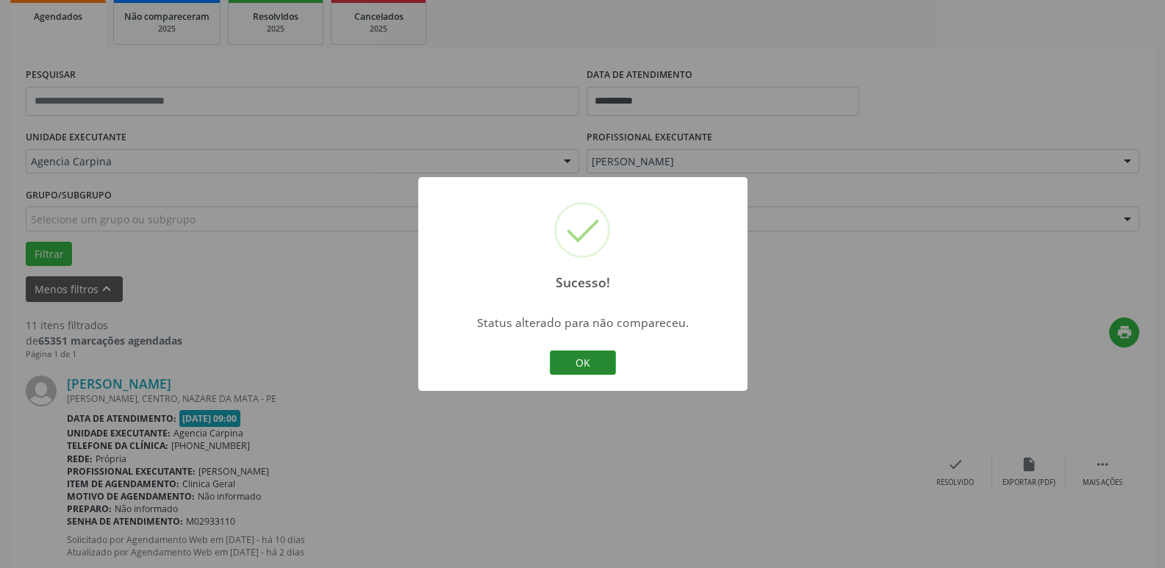
click at [572, 364] on button "OK" at bounding box center [583, 362] width 66 height 25
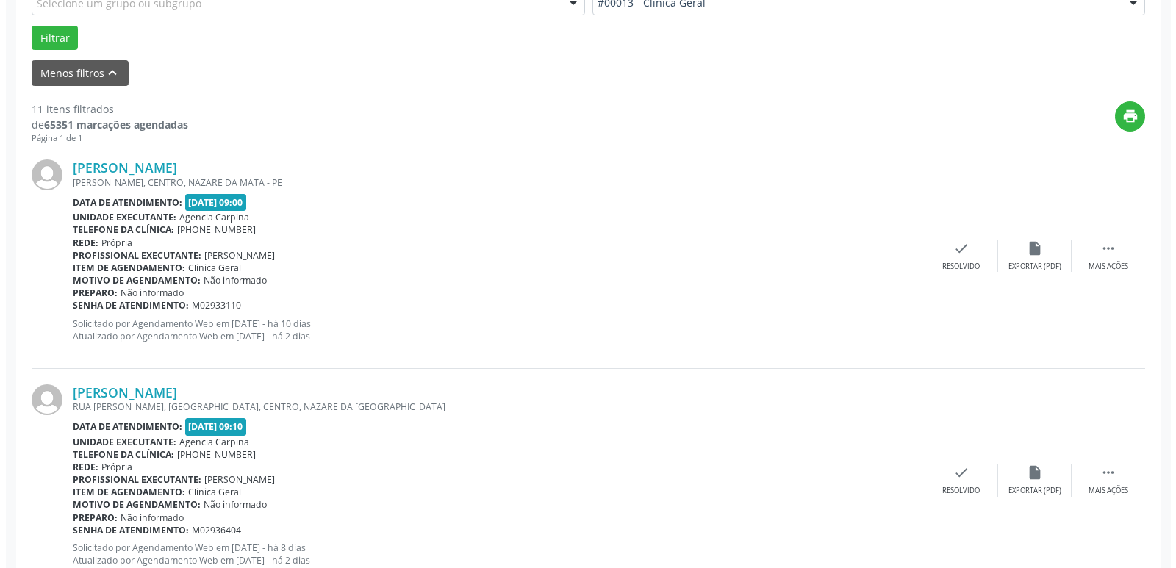
scroll to position [441, 0]
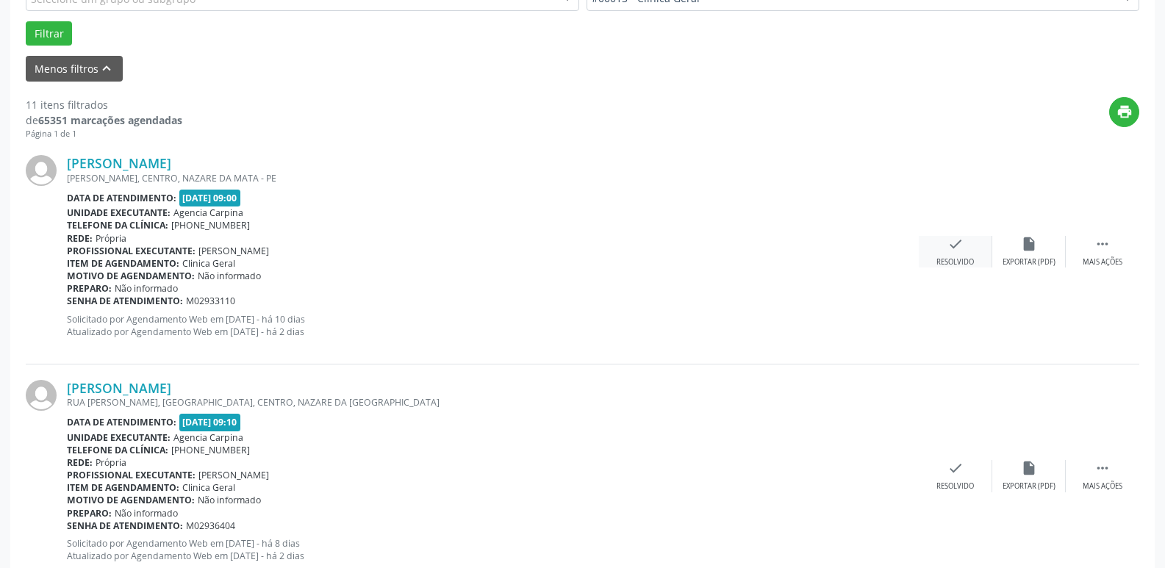
click at [954, 256] on div "check Resolvido" at bounding box center [954, 252] width 73 height 32
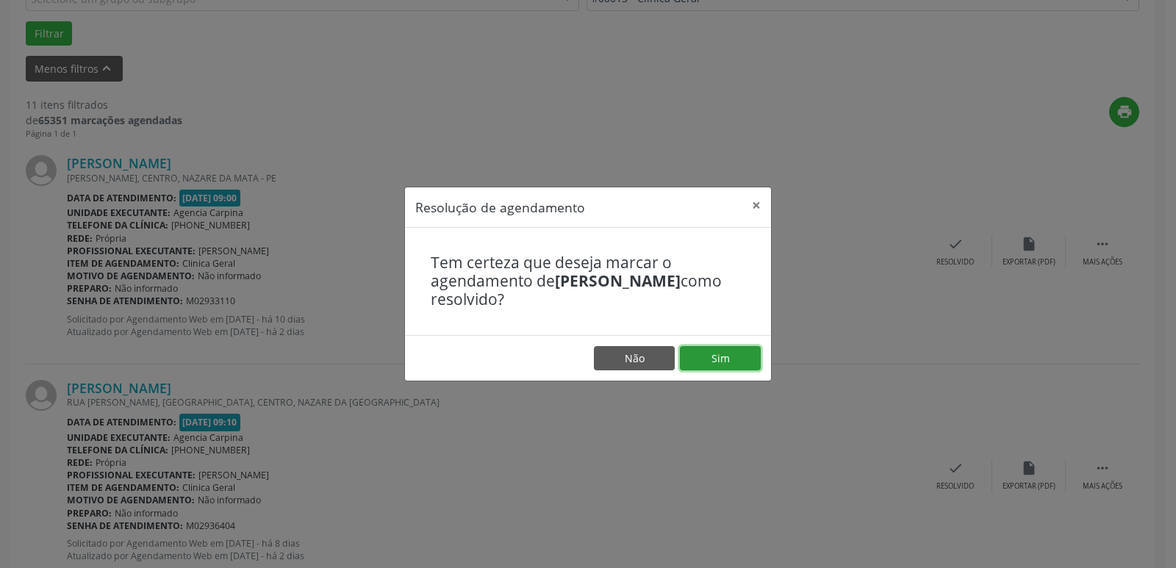
click at [724, 359] on button "Sim" at bounding box center [720, 358] width 81 height 25
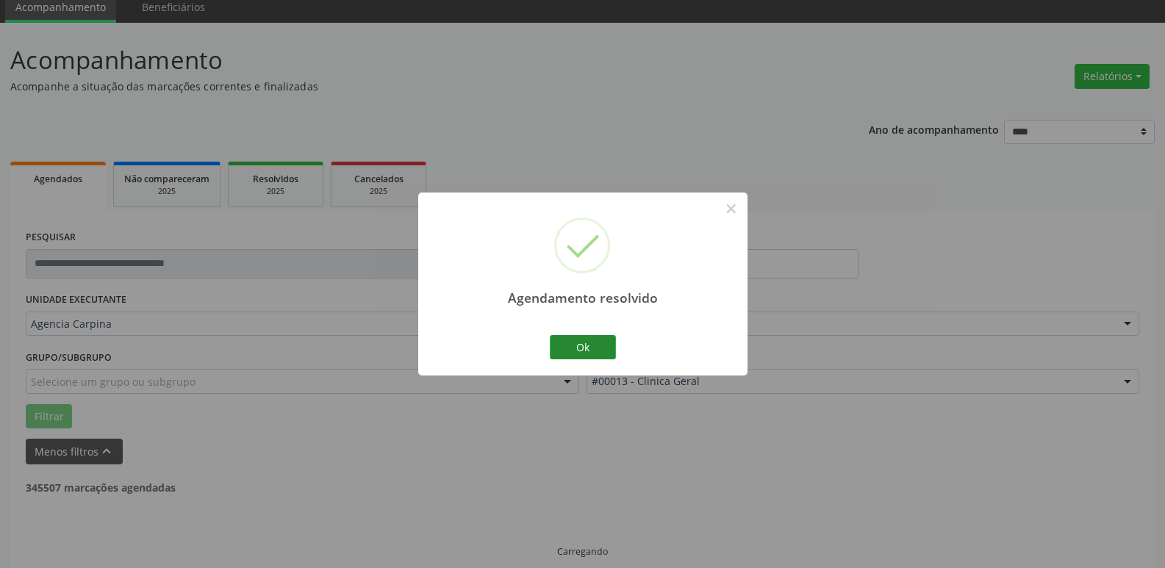
scroll to position [73, 0]
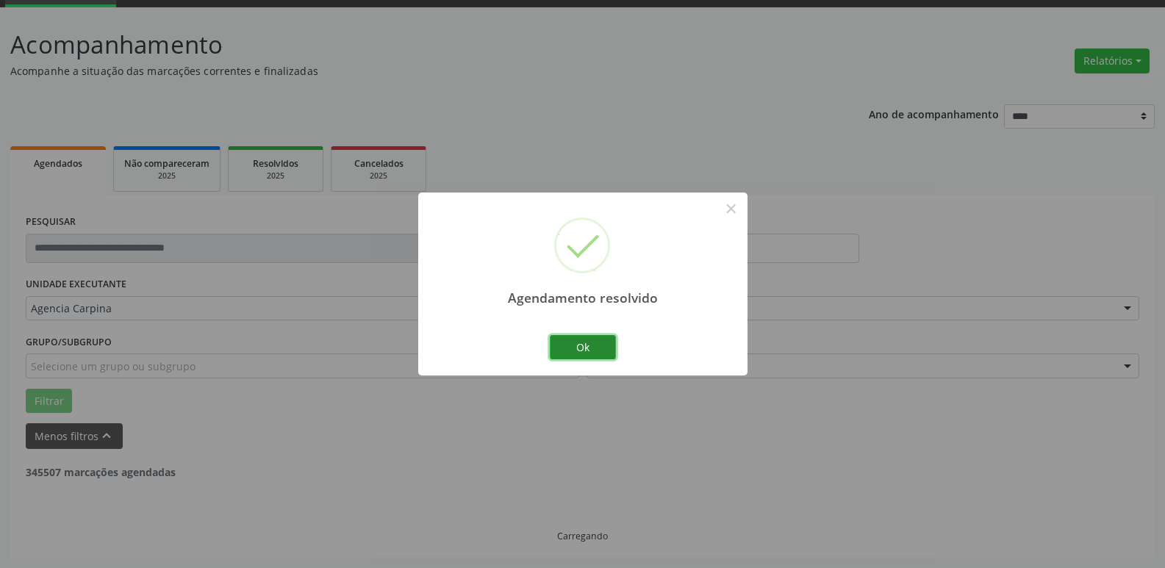
click at [608, 344] on button "Ok" at bounding box center [583, 347] width 66 height 25
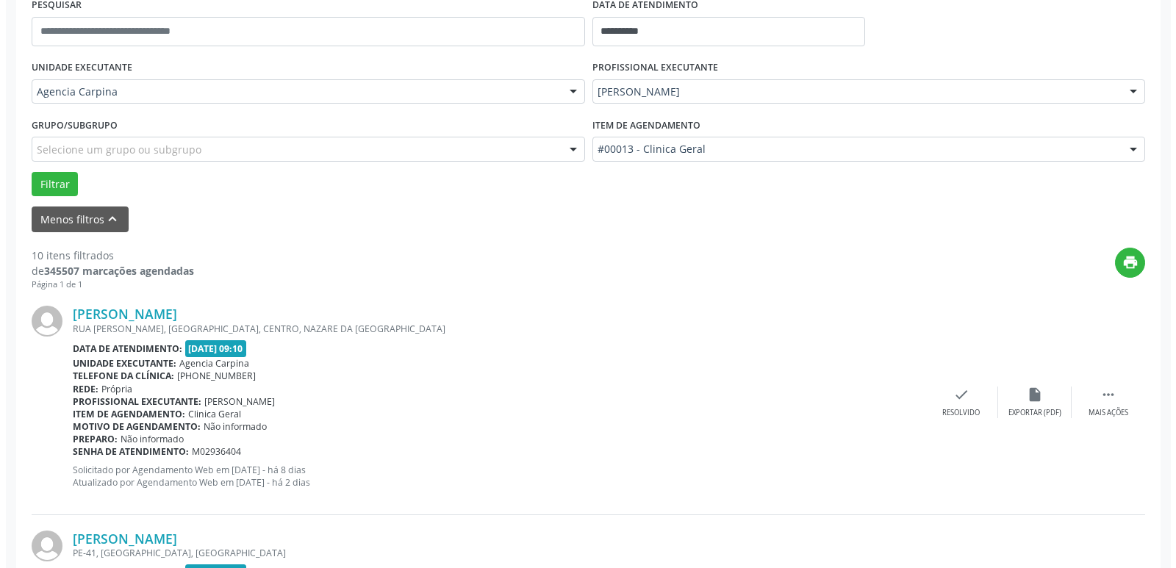
scroll to position [294, 0]
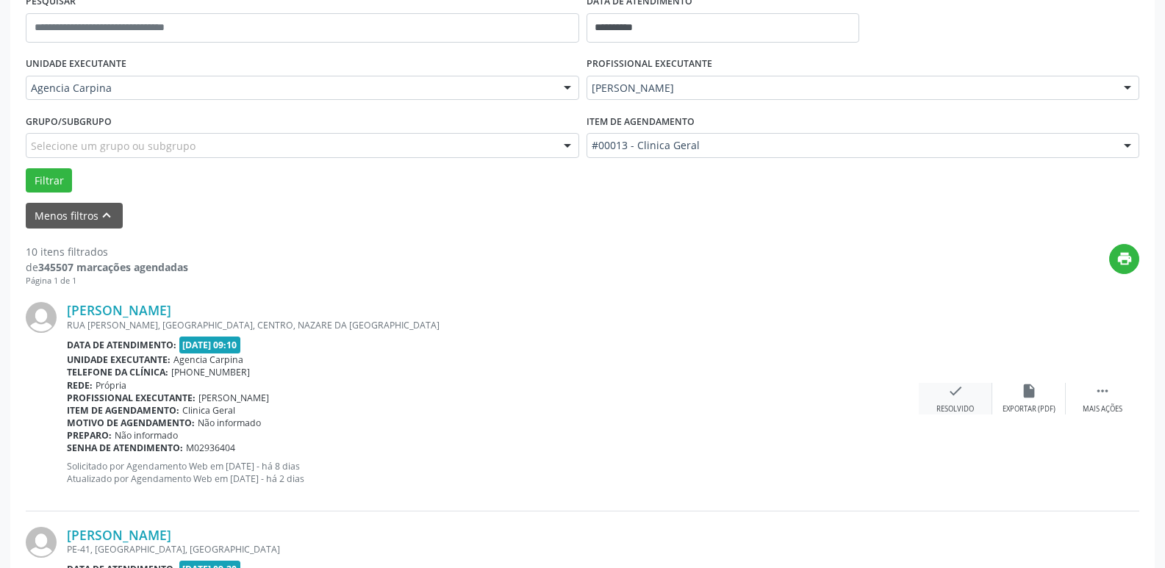
click at [959, 398] on icon "check" at bounding box center [955, 391] width 16 height 16
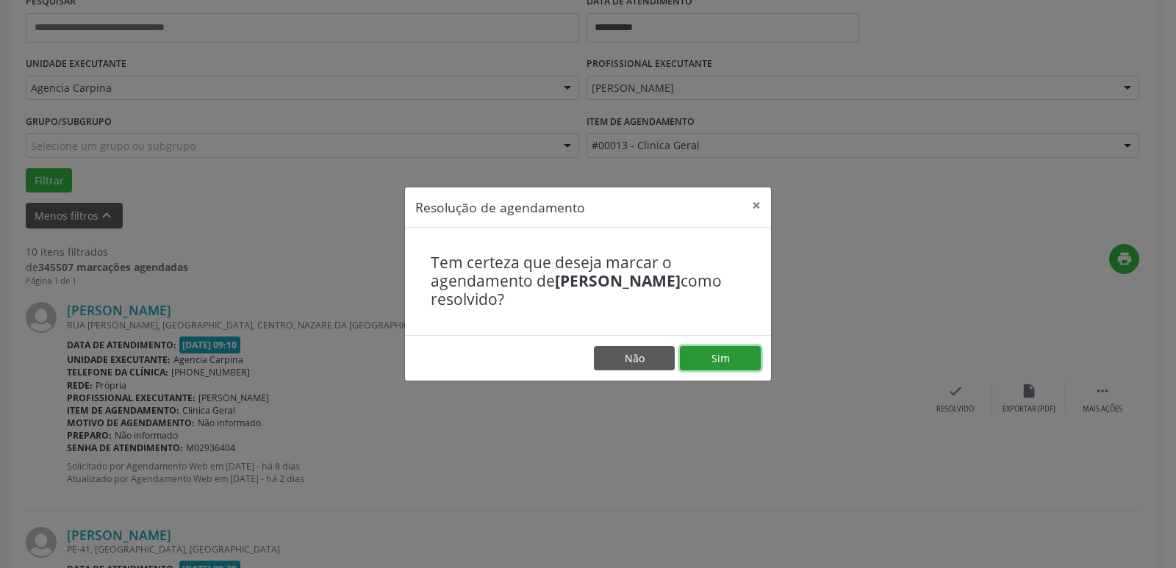
click at [732, 356] on button "Sim" at bounding box center [720, 358] width 81 height 25
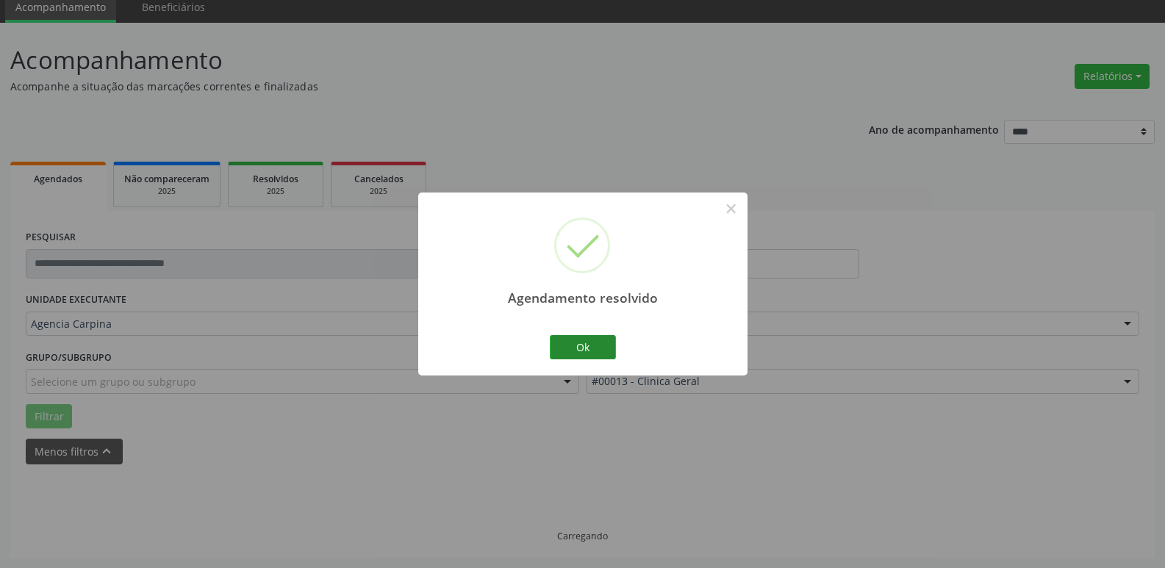
scroll to position [73, 0]
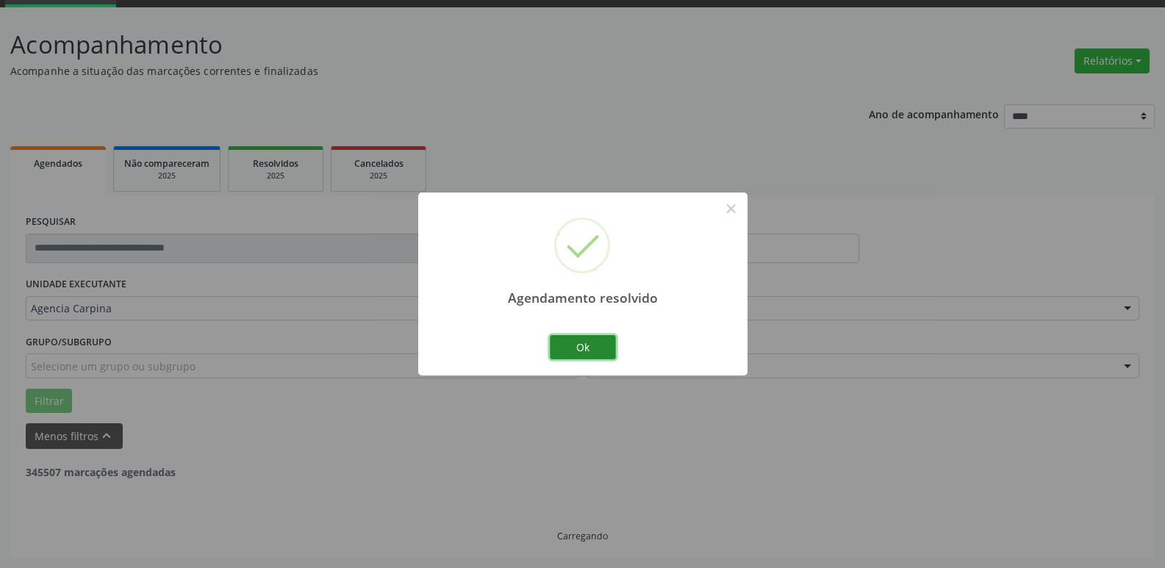
click at [589, 345] on button "Ok" at bounding box center [583, 347] width 66 height 25
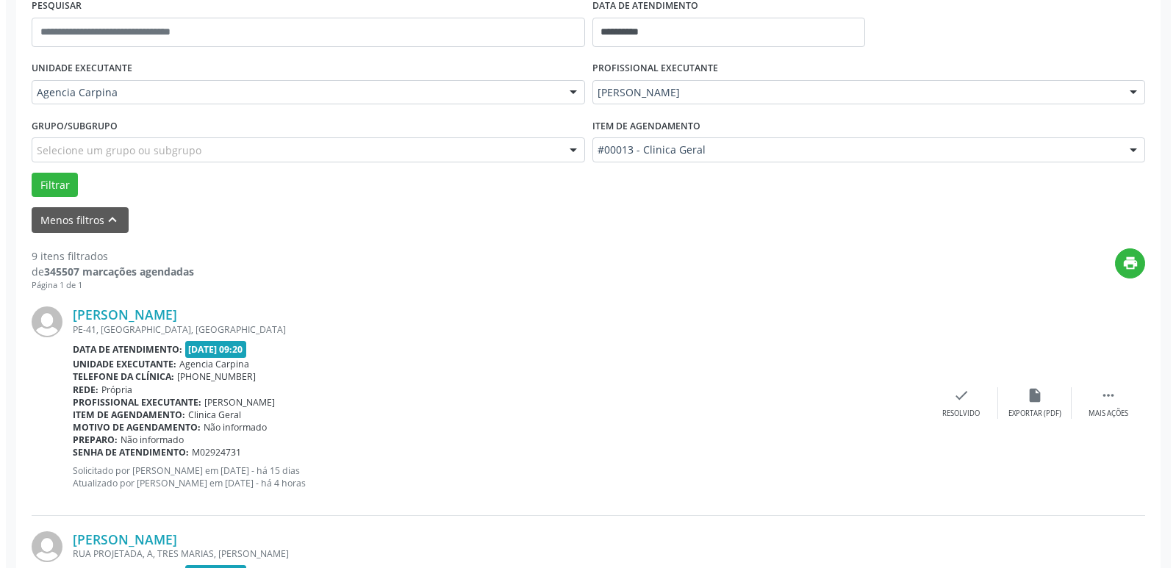
scroll to position [294, 0]
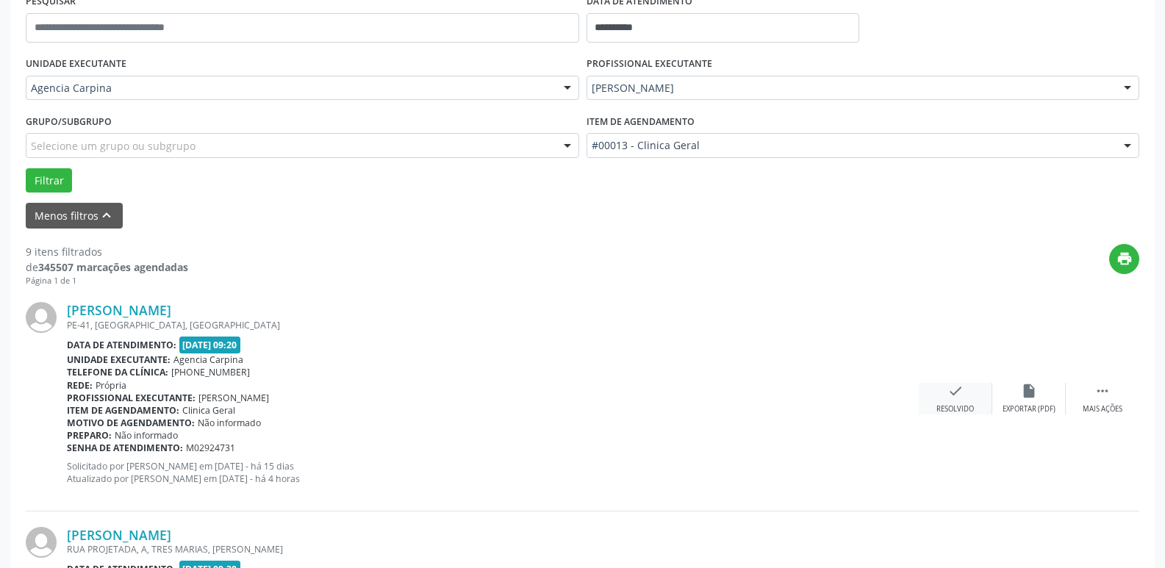
click at [956, 398] on icon "check" at bounding box center [955, 391] width 16 height 16
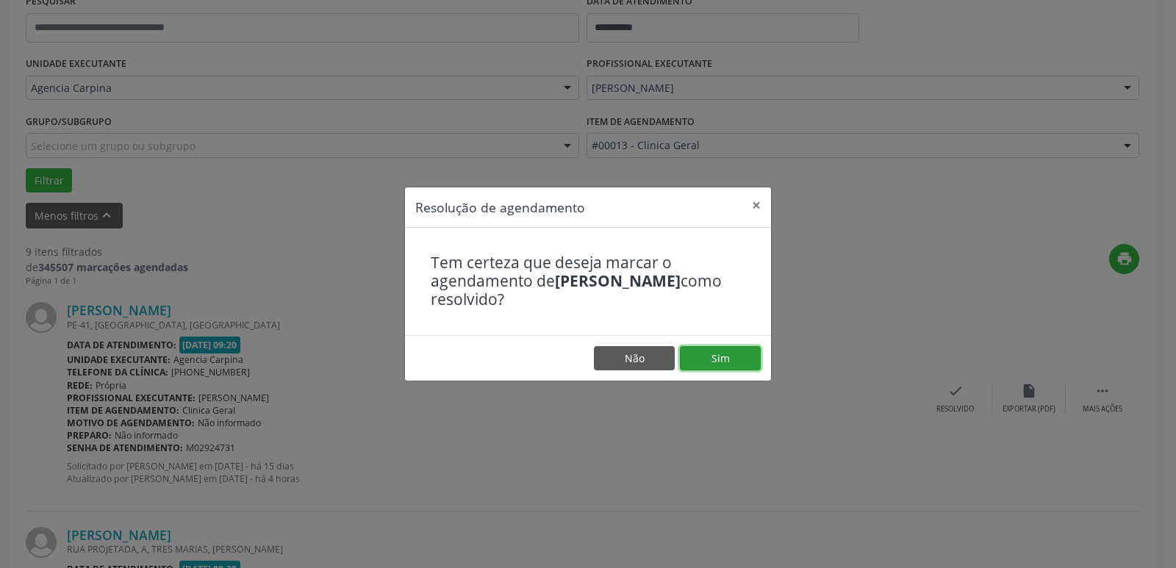
click at [739, 364] on button "Sim" at bounding box center [720, 358] width 81 height 25
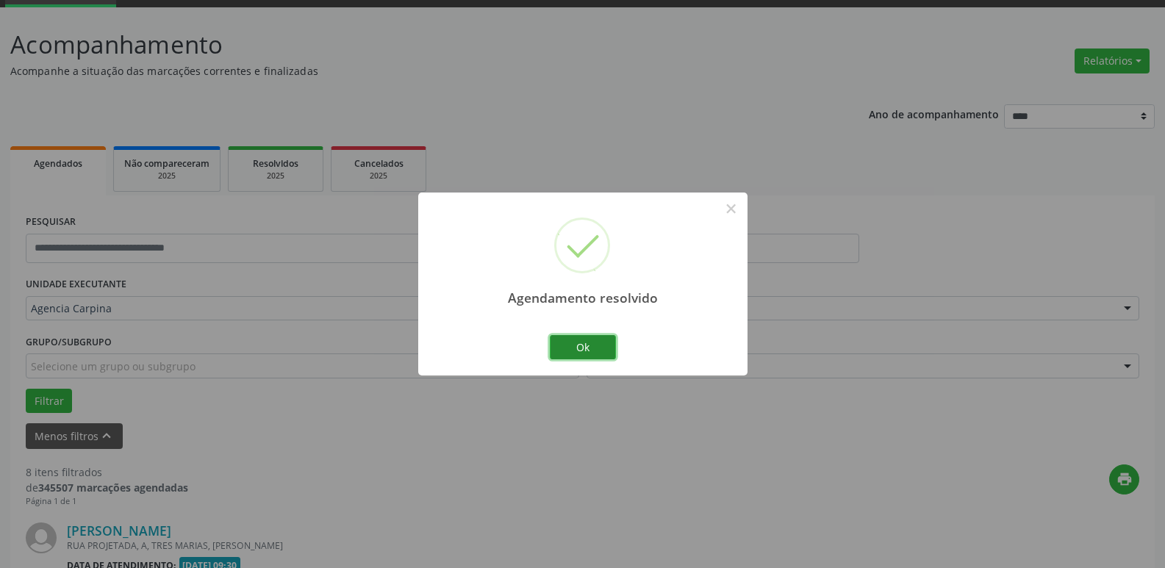
click at [598, 343] on button "Ok" at bounding box center [583, 347] width 66 height 25
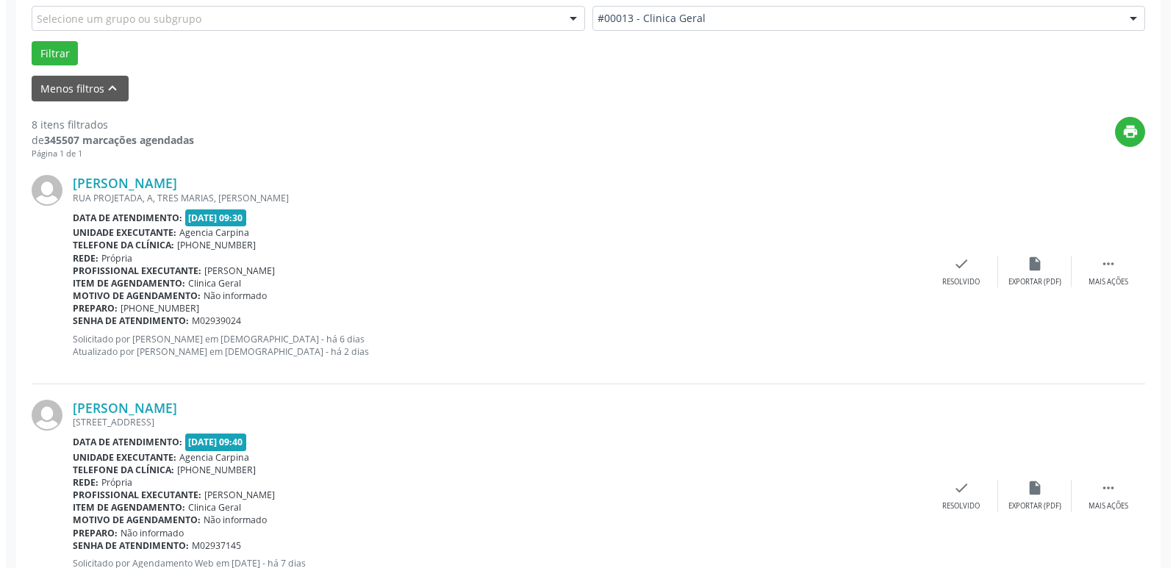
scroll to position [441, 0]
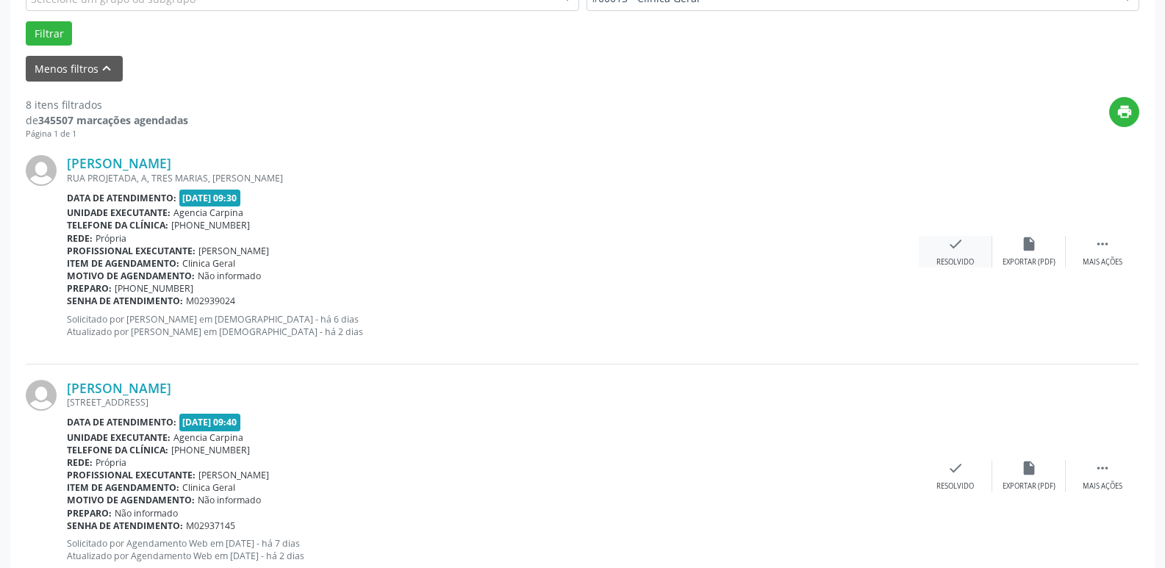
click at [952, 242] on icon "check" at bounding box center [955, 244] width 16 height 16
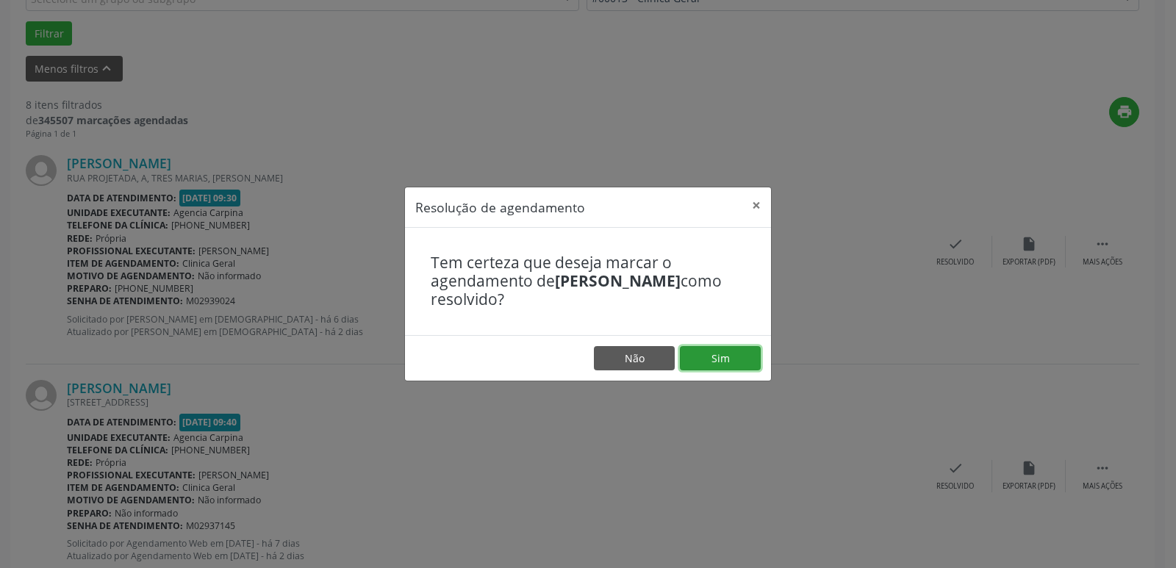
click at [736, 360] on button "Sim" at bounding box center [720, 358] width 81 height 25
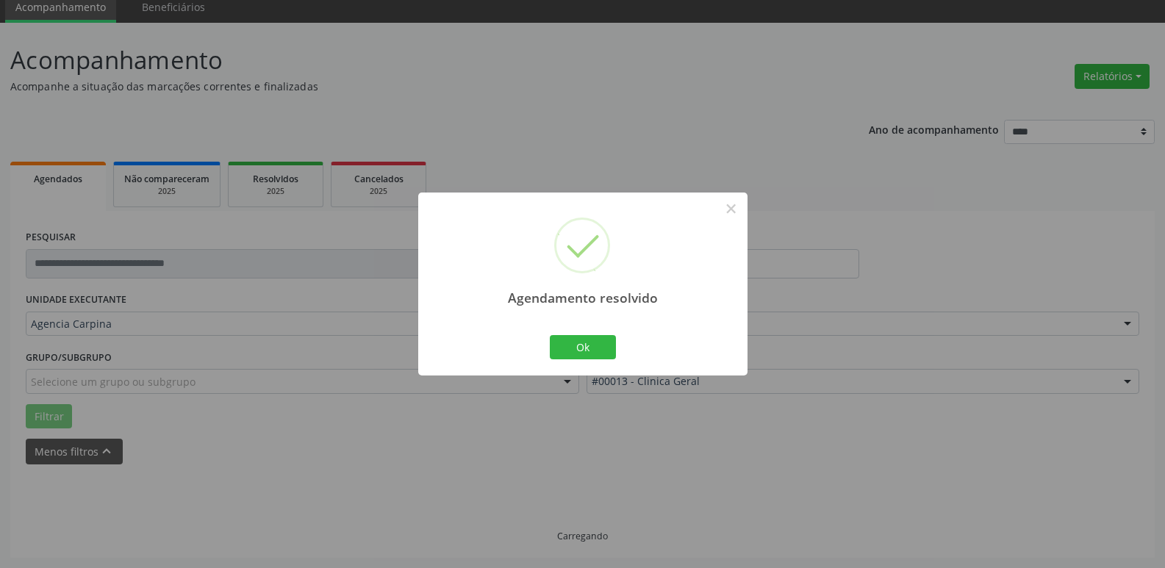
scroll to position [73, 0]
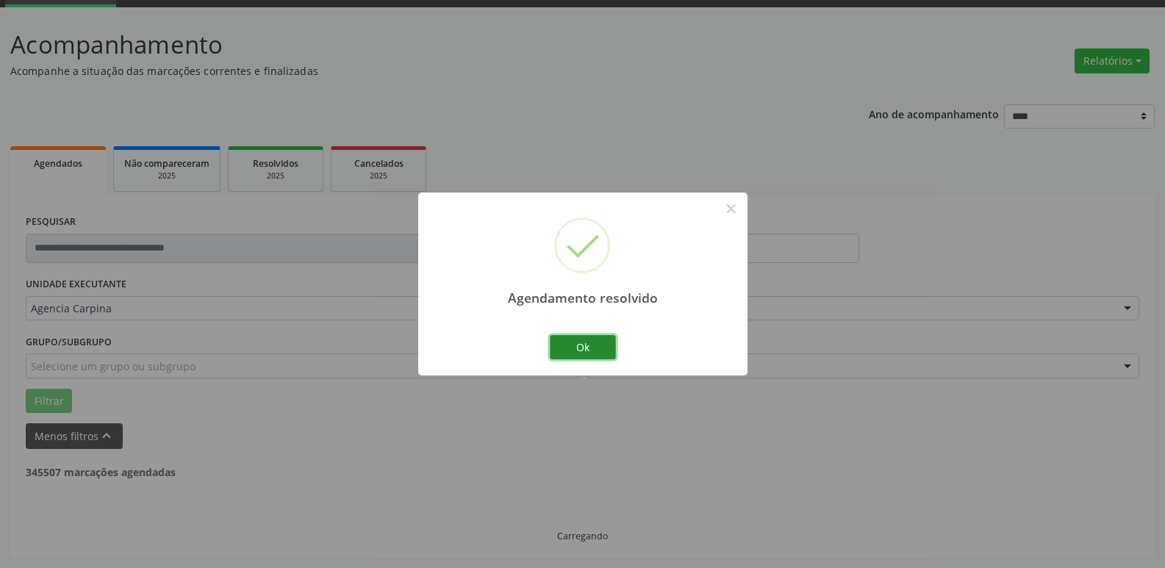
click at [588, 345] on button "Ok" at bounding box center [583, 347] width 66 height 25
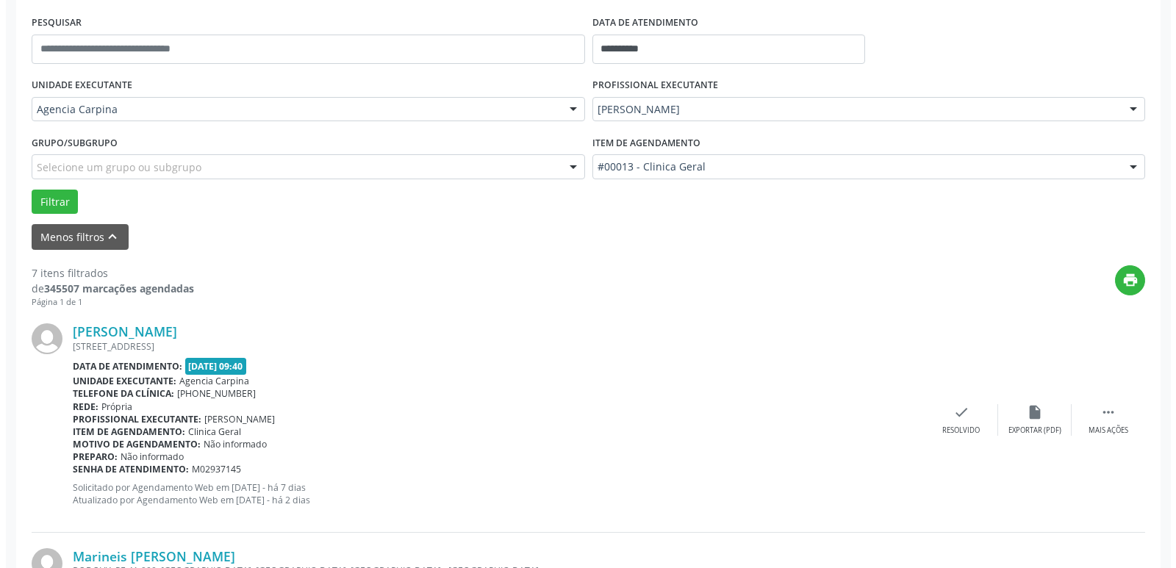
scroll to position [294, 0]
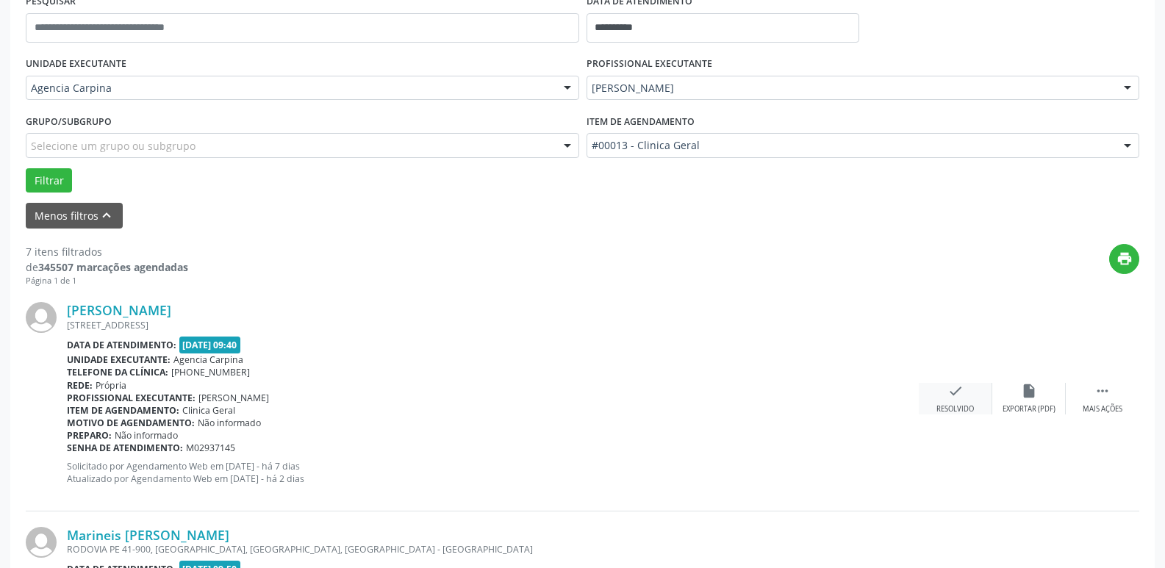
click at [953, 398] on icon "check" at bounding box center [955, 391] width 16 height 16
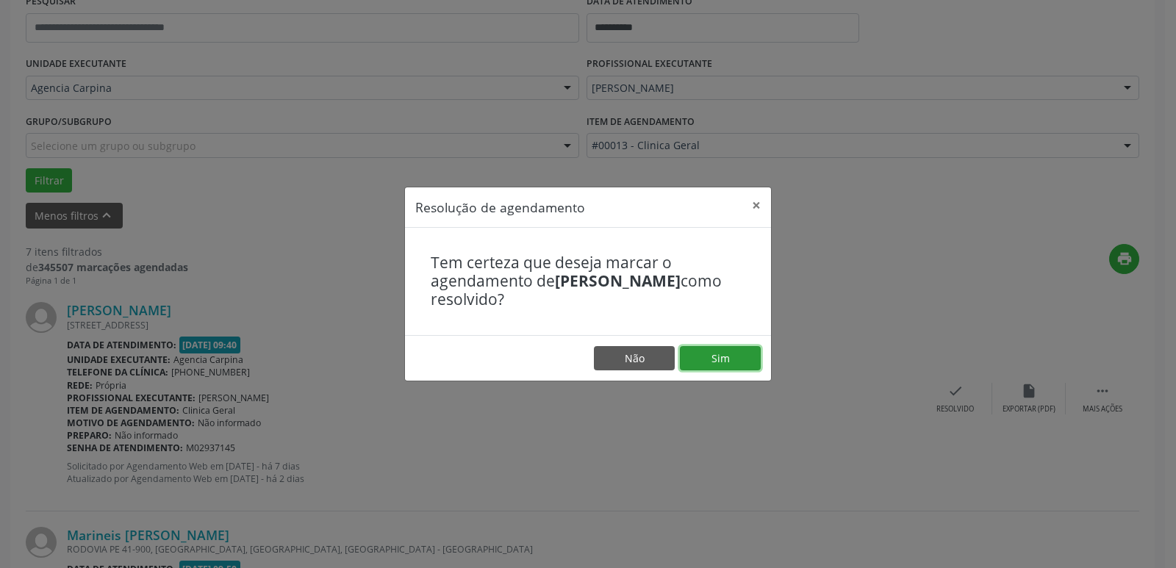
click at [747, 353] on button "Sim" at bounding box center [720, 358] width 81 height 25
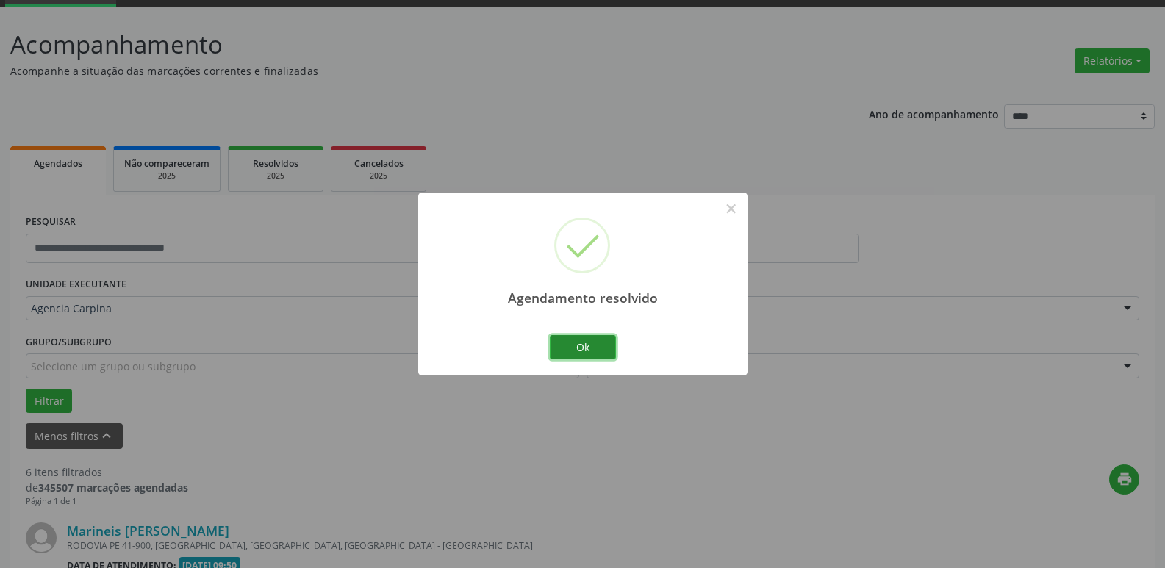
click at [591, 345] on button "Ok" at bounding box center [583, 347] width 66 height 25
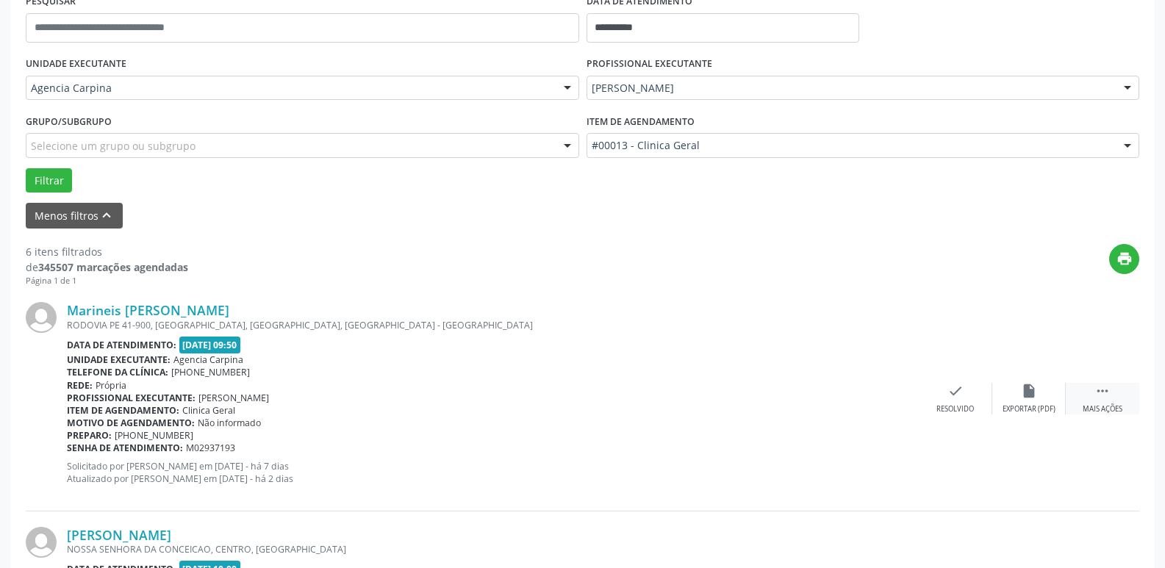
click at [1098, 398] on icon "" at bounding box center [1102, 391] width 16 height 16
click at [1026, 399] on icon "alarm_off" at bounding box center [1029, 391] width 16 height 16
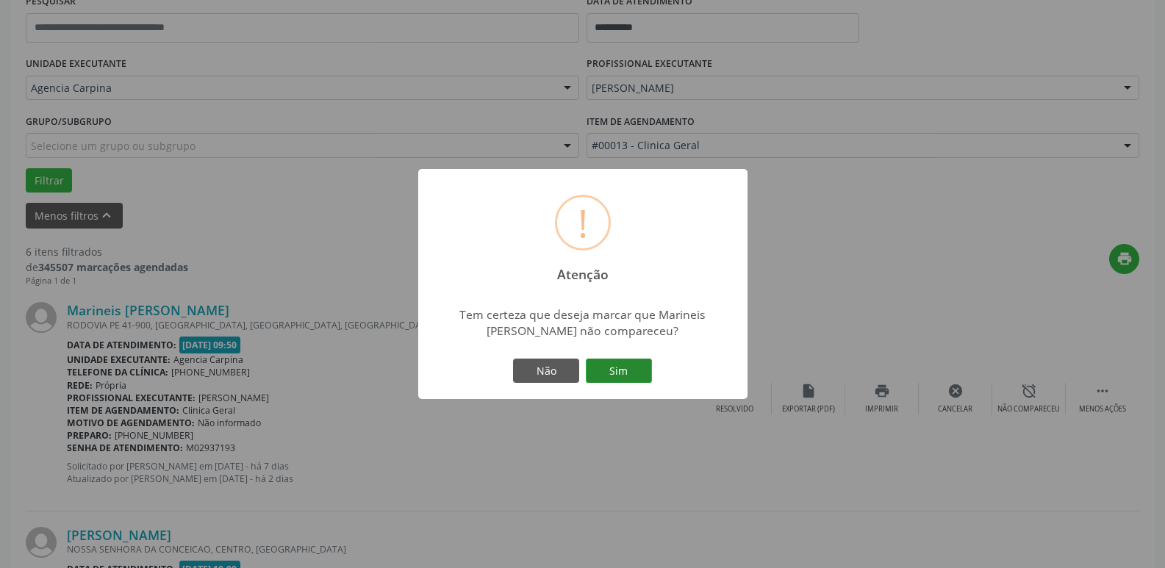
click at [634, 378] on button "Sim" at bounding box center [619, 371] width 66 height 25
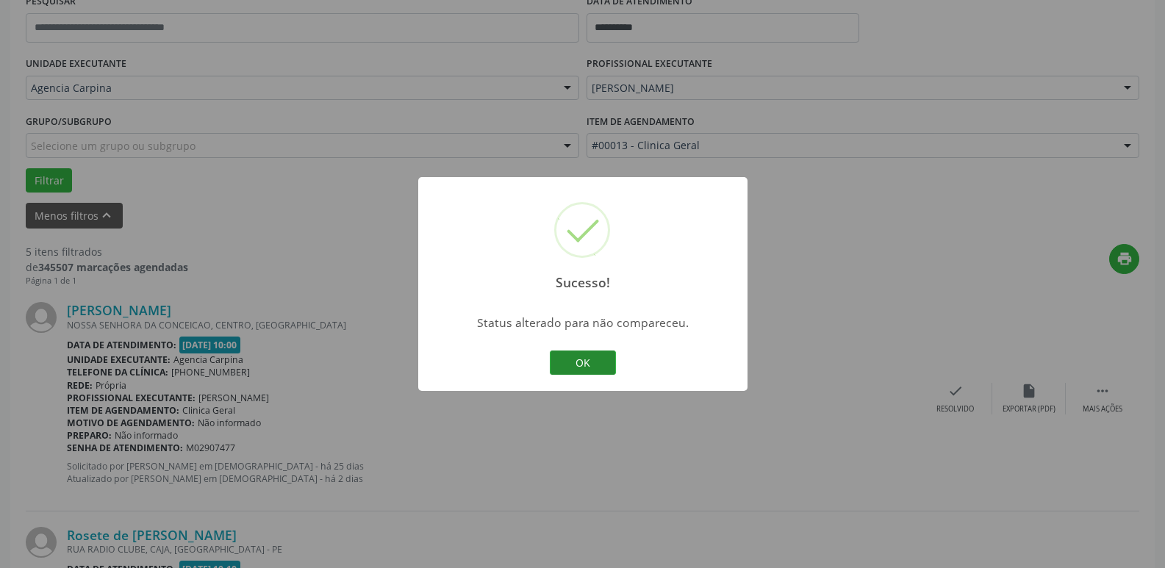
click at [596, 364] on button "OK" at bounding box center [583, 362] width 66 height 25
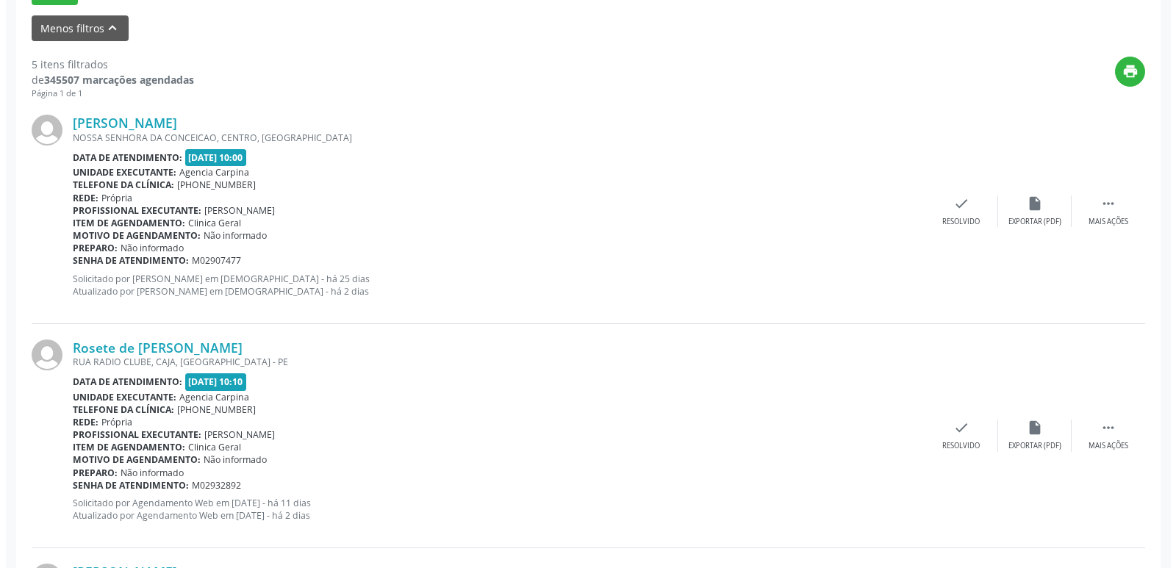
scroll to position [514, 0]
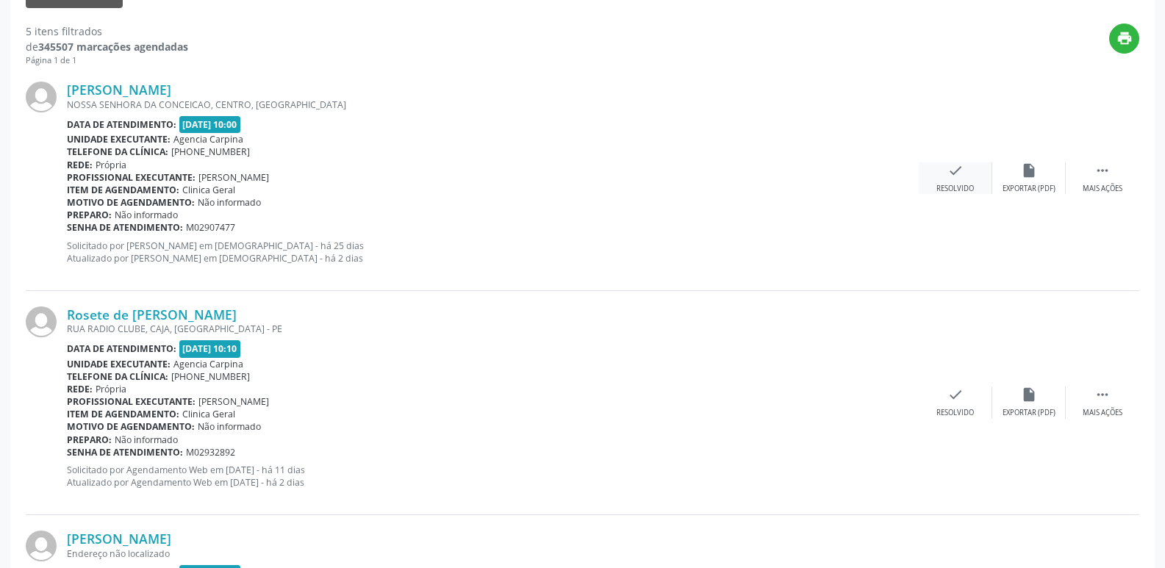
click at [954, 188] on div "Resolvido" at bounding box center [954, 189] width 37 height 10
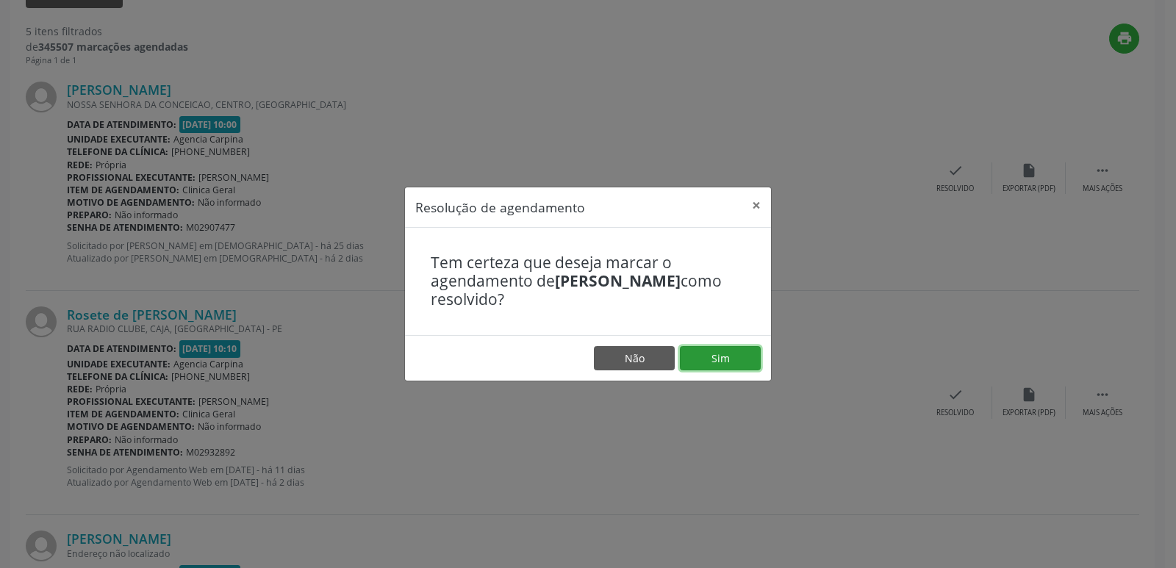
click at [734, 359] on button "Sim" at bounding box center [720, 358] width 81 height 25
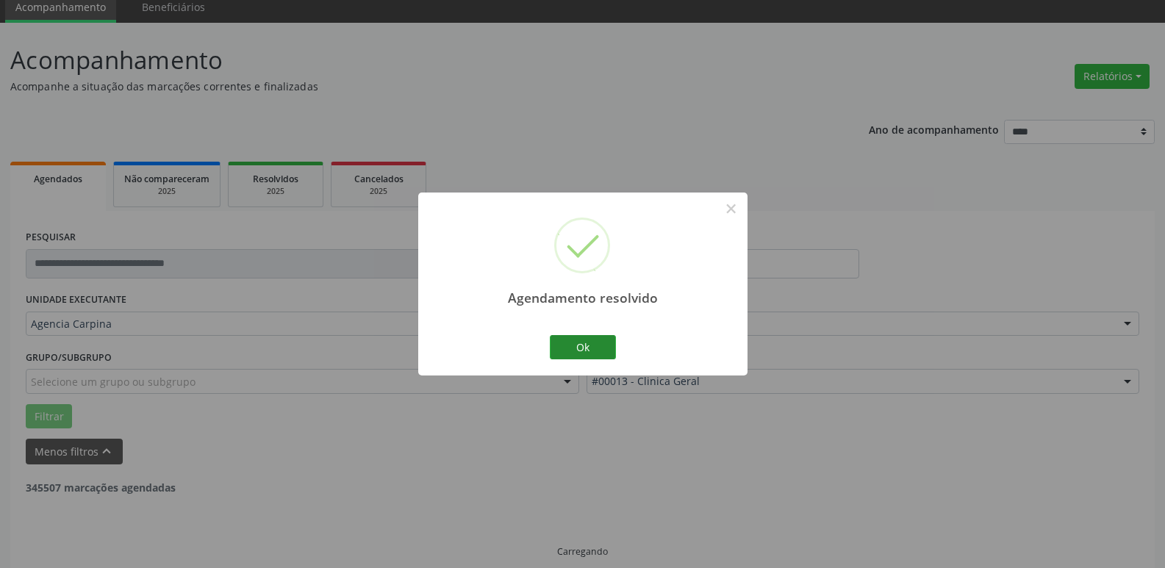
scroll to position [73, 0]
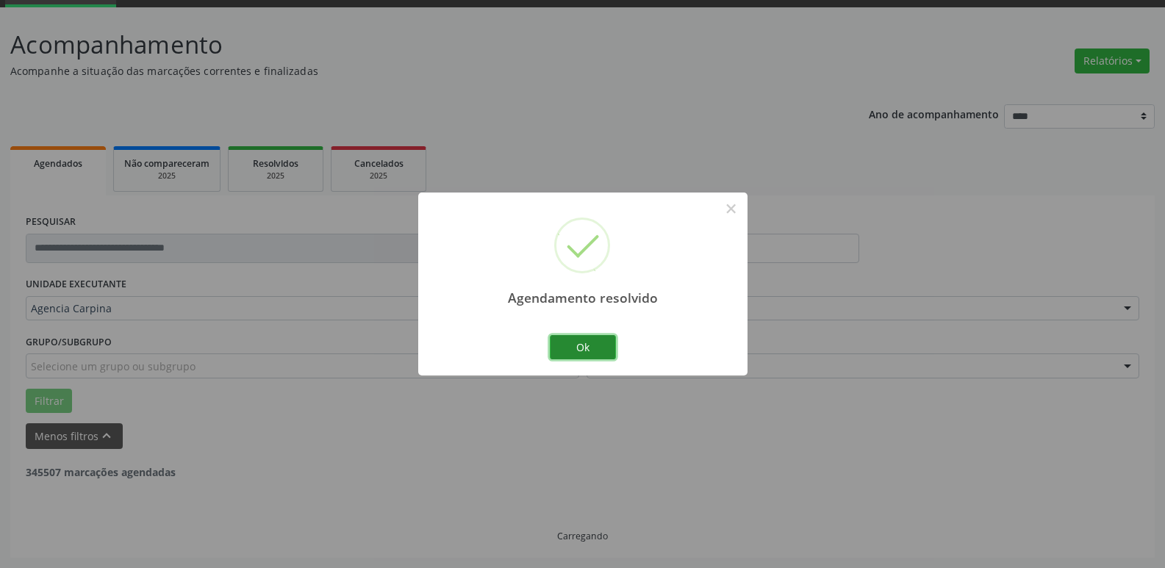
click at [605, 353] on button "Ok" at bounding box center [583, 347] width 66 height 25
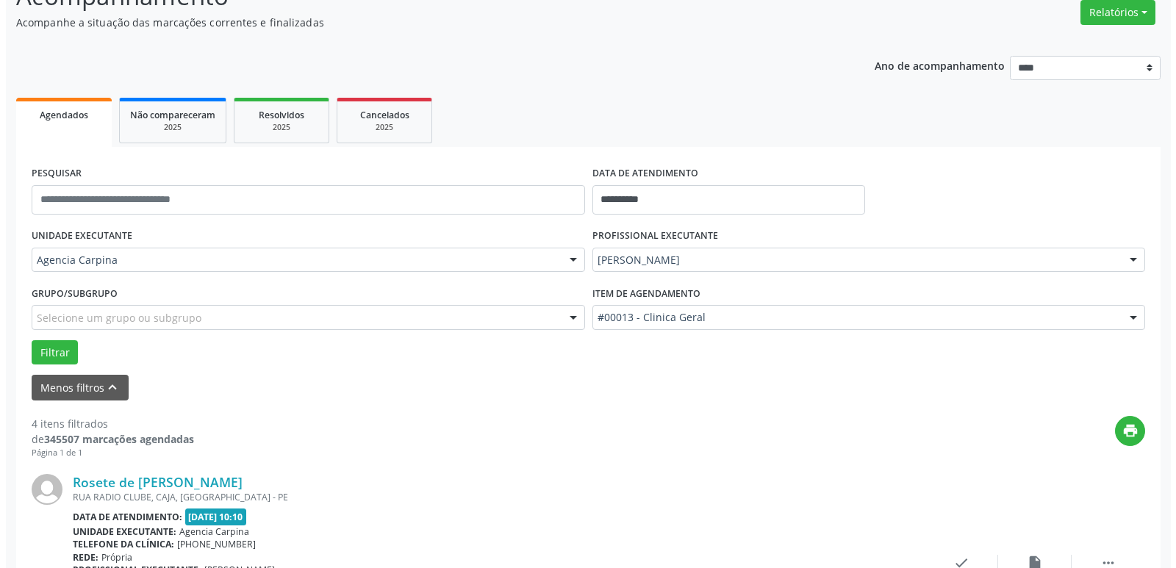
scroll to position [220, 0]
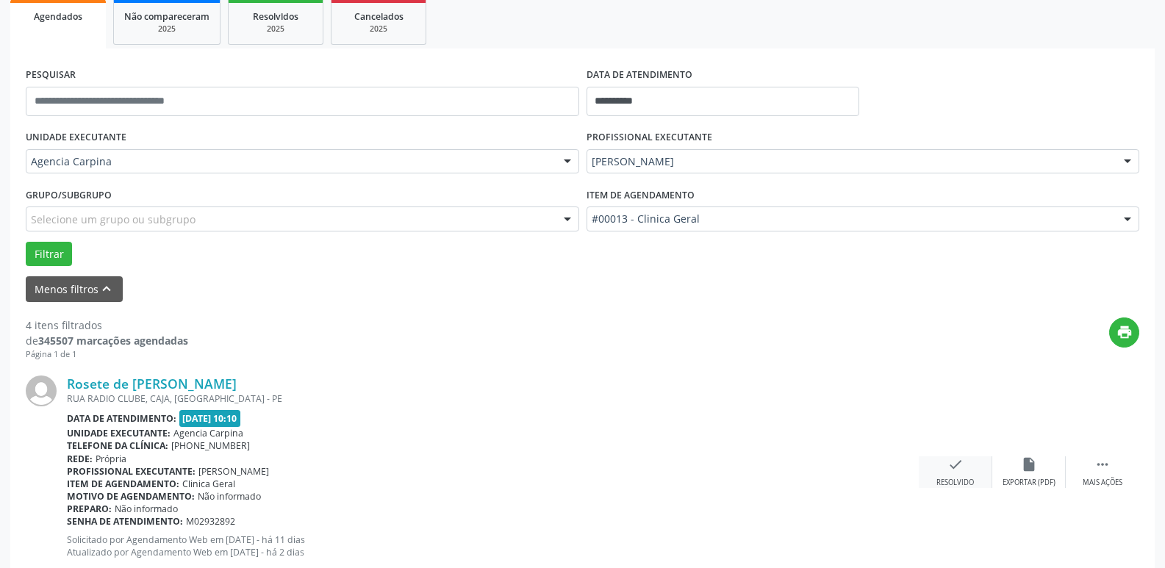
click at [946, 470] on div "check Resolvido" at bounding box center [954, 472] width 73 height 32
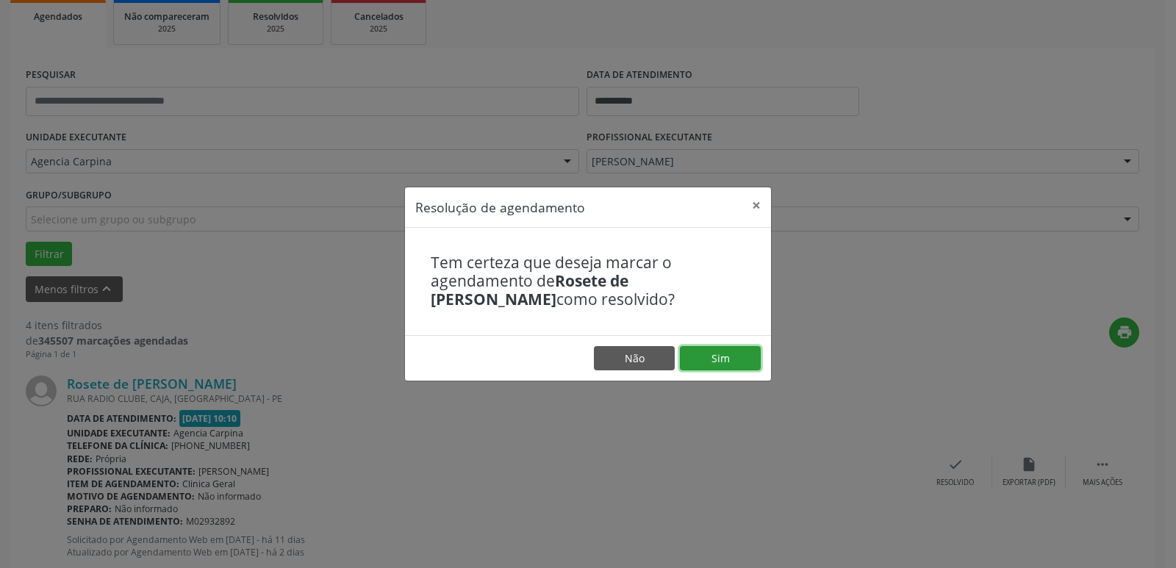
click at [728, 356] on button "Sim" at bounding box center [720, 358] width 81 height 25
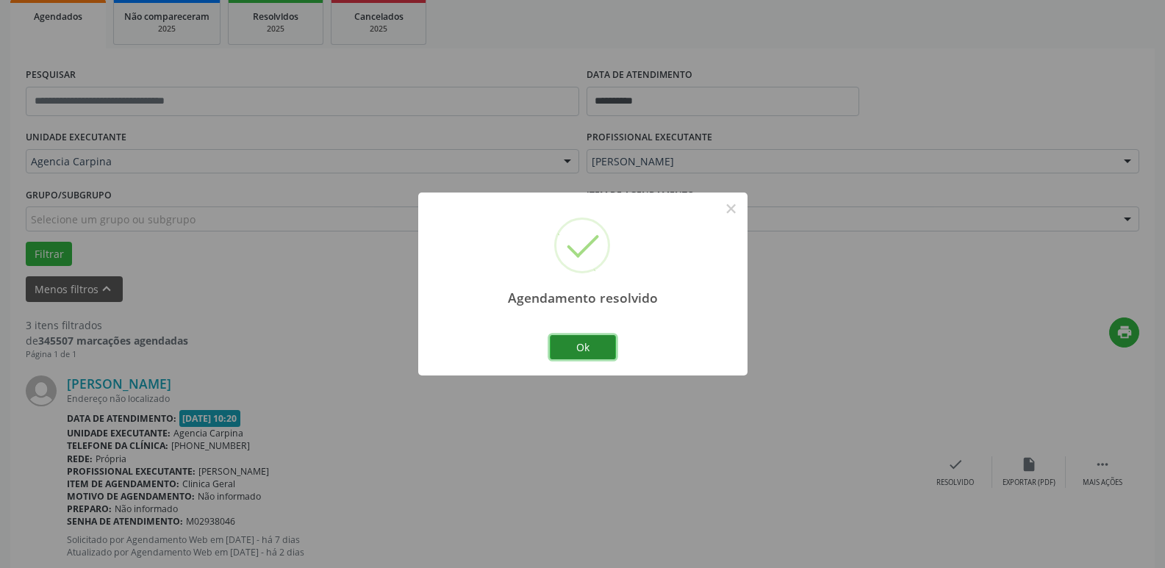
click at [574, 350] on button "Ok" at bounding box center [583, 347] width 66 height 25
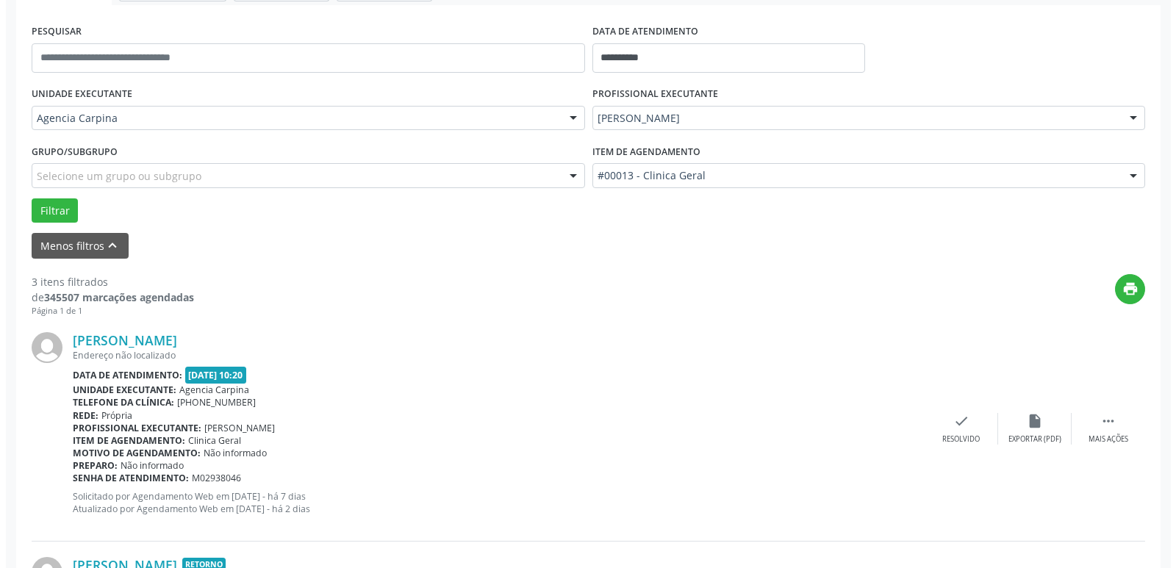
scroll to position [294, 0]
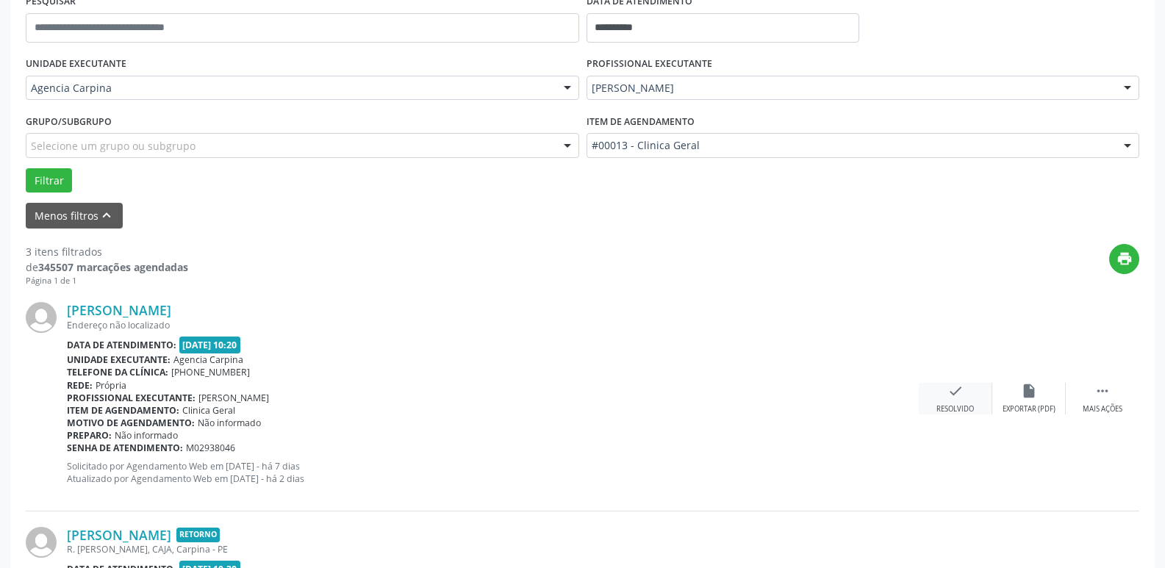
click at [943, 395] on div "check Resolvido" at bounding box center [954, 399] width 73 height 32
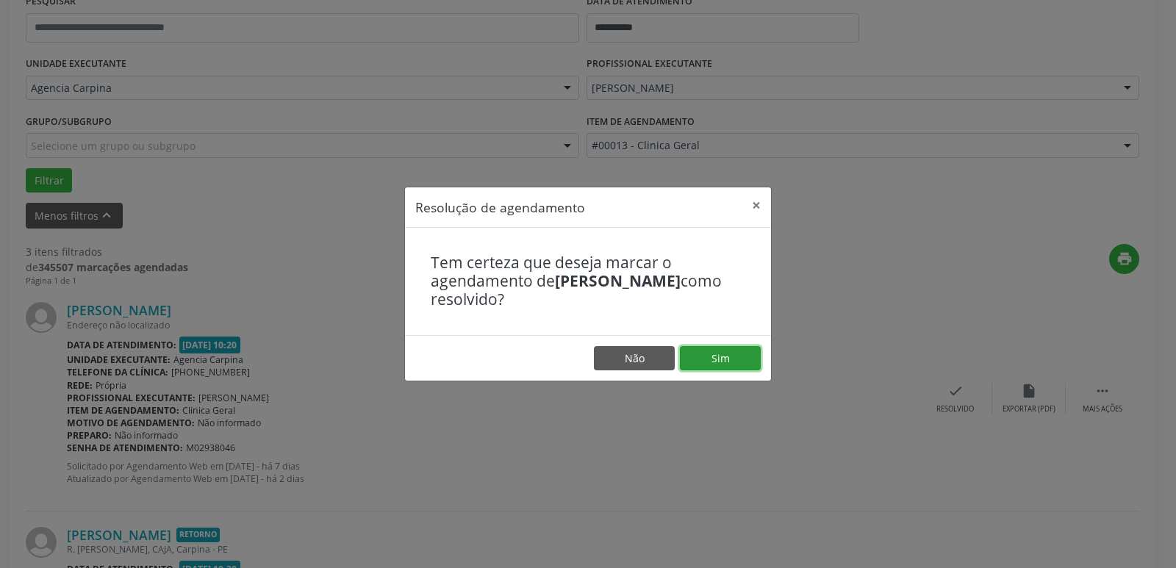
click at [735, 351] on button "Sim" at bounding box center [720, 358] width 81 height 25
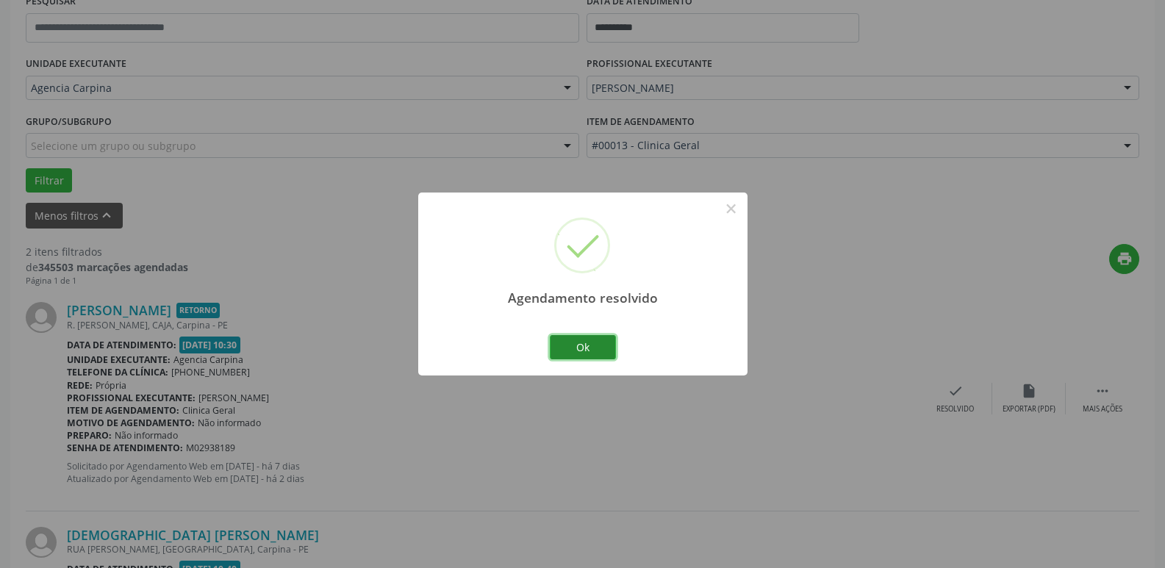
click at [584, 351] on button "Ok" at bounding box center [583, 347] width 66 height 25
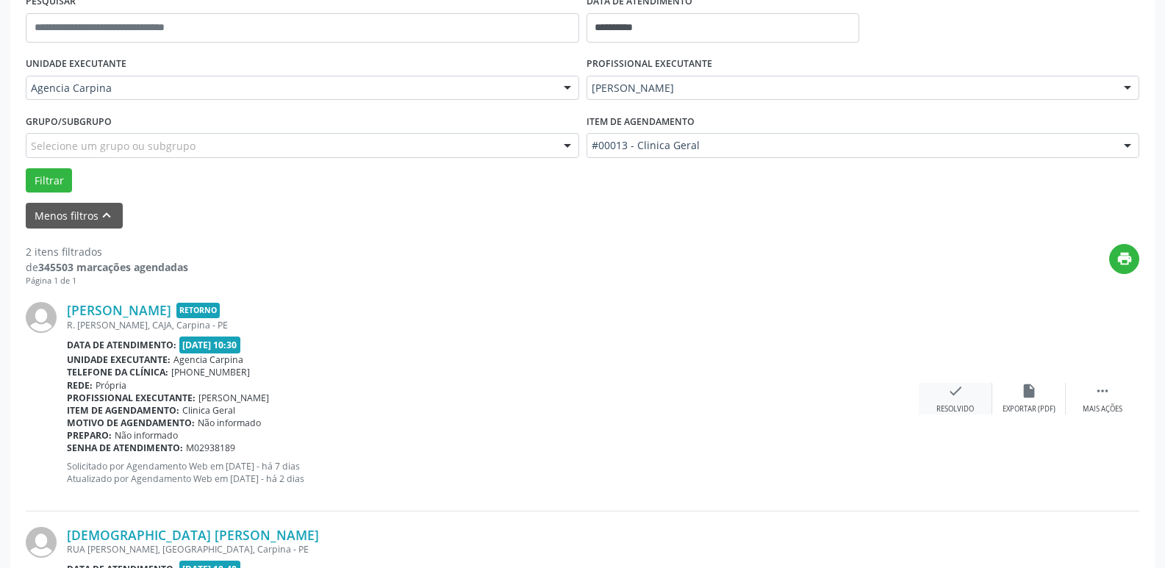
click at [954, 394] on icon "check" at bounding box center [955, 391] width 16 height 16
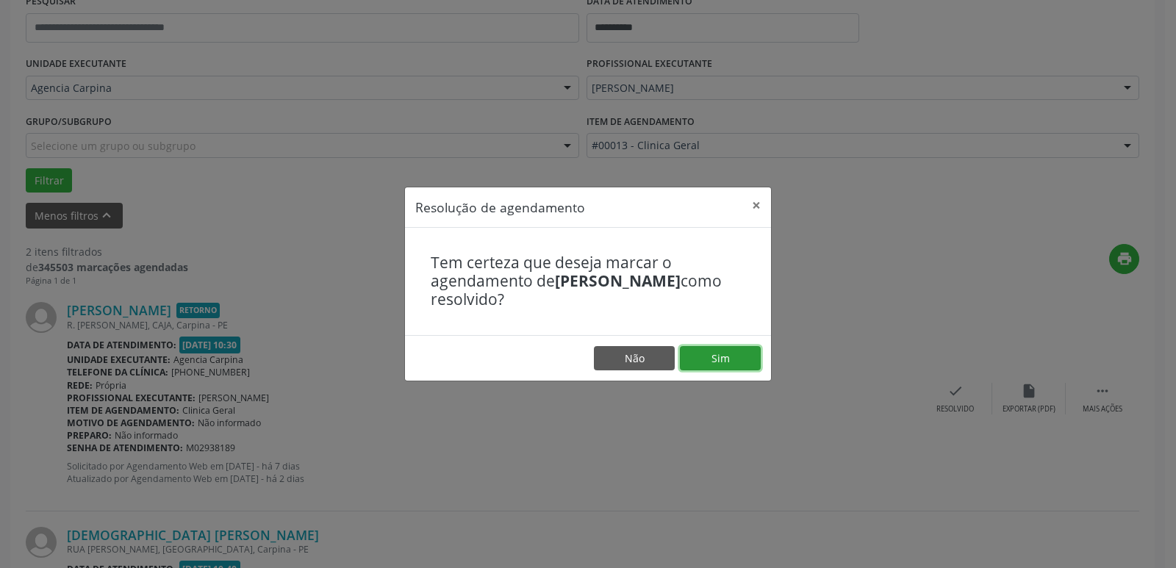
click at [719, 359] on button "Sim" at bounding box center [720, 358] width 81 height 25
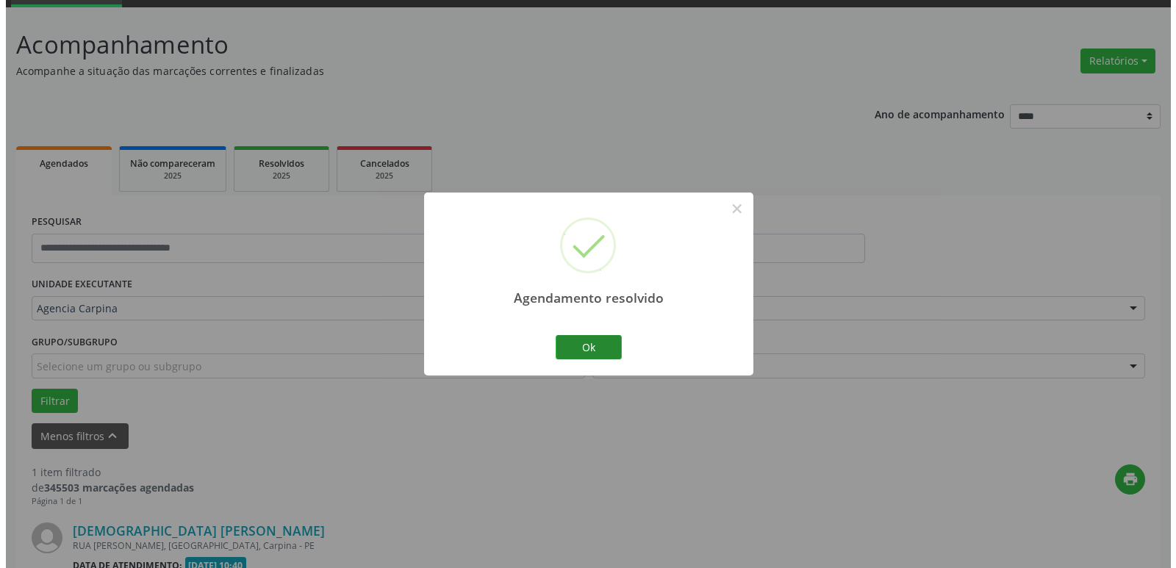
scroll to position [262, 0]
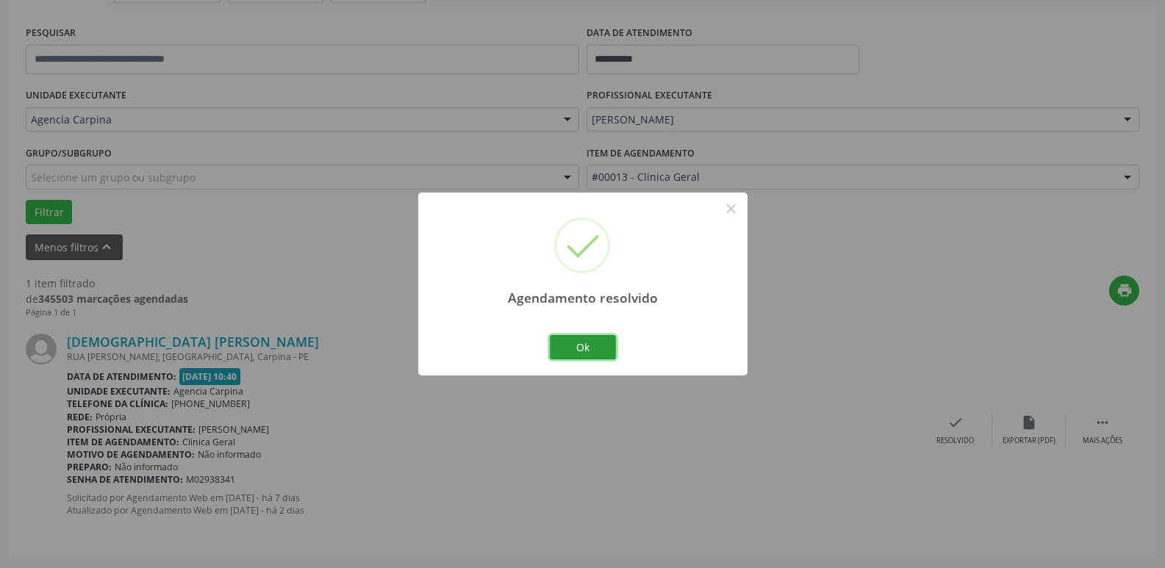
click at [584, 349] on button "Ok" at bounding box center [583, 347] width 66 height 25
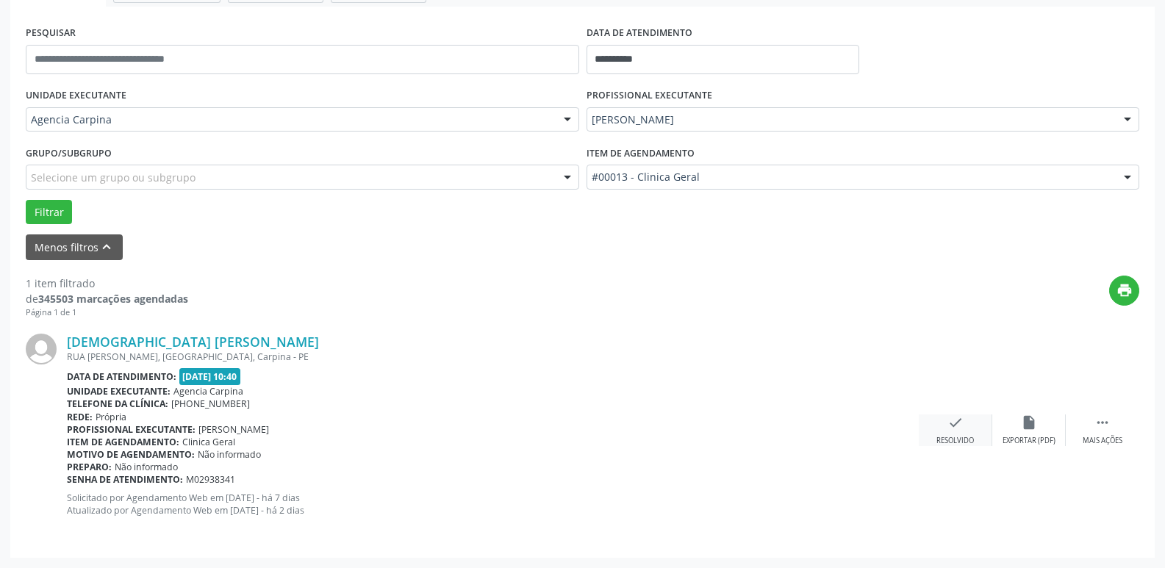
click at [957, 426] on icon "check" at bounding box center [955, 422] width 16 height 16
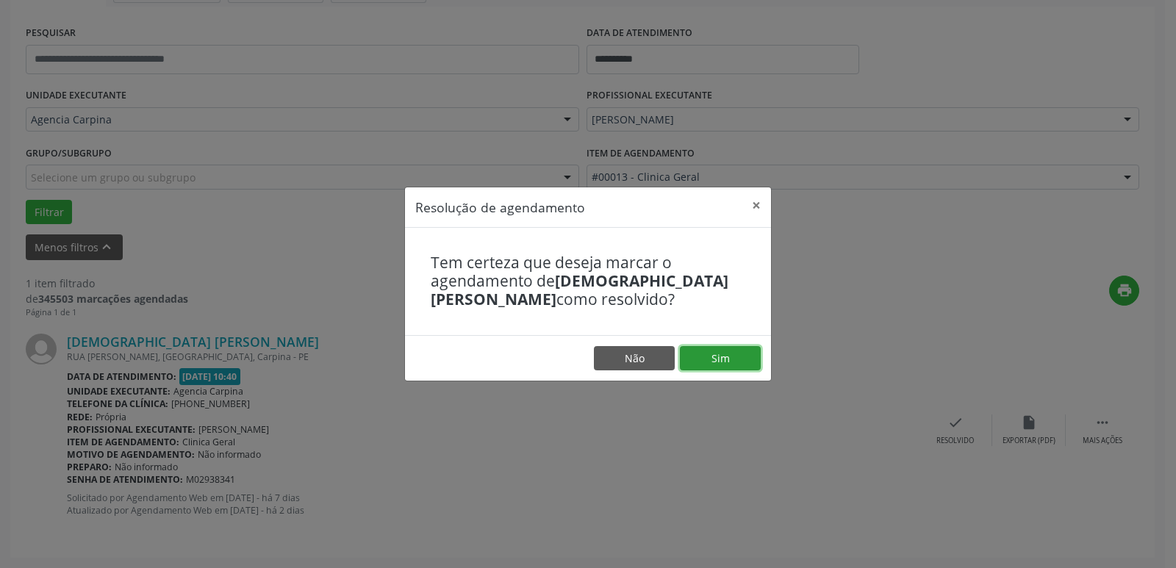
click at [698, 359] on button "Sim" at bounding box center [720, 358] width 81 height 25
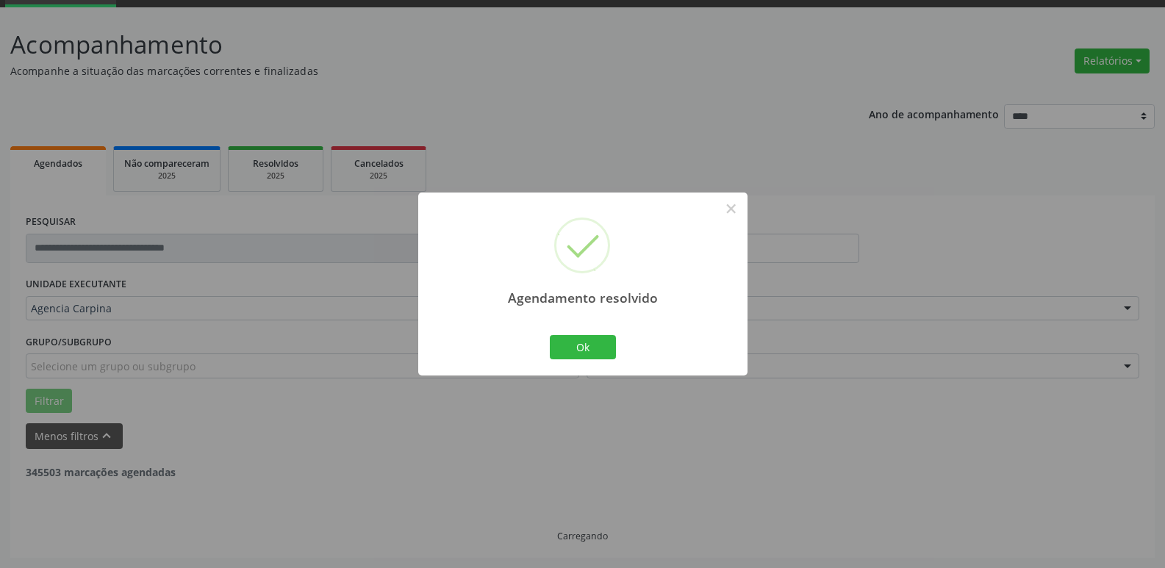
scroll to position [26, 0]
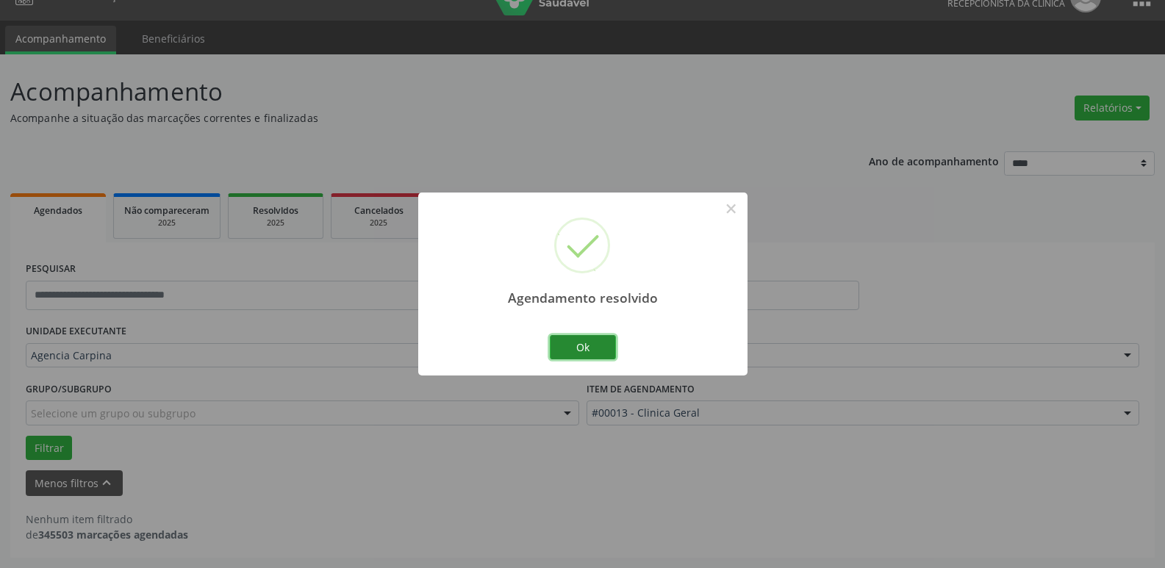
click at [606, 348] on button "Ok" at bounding box center [583, 347] width 66 height 25
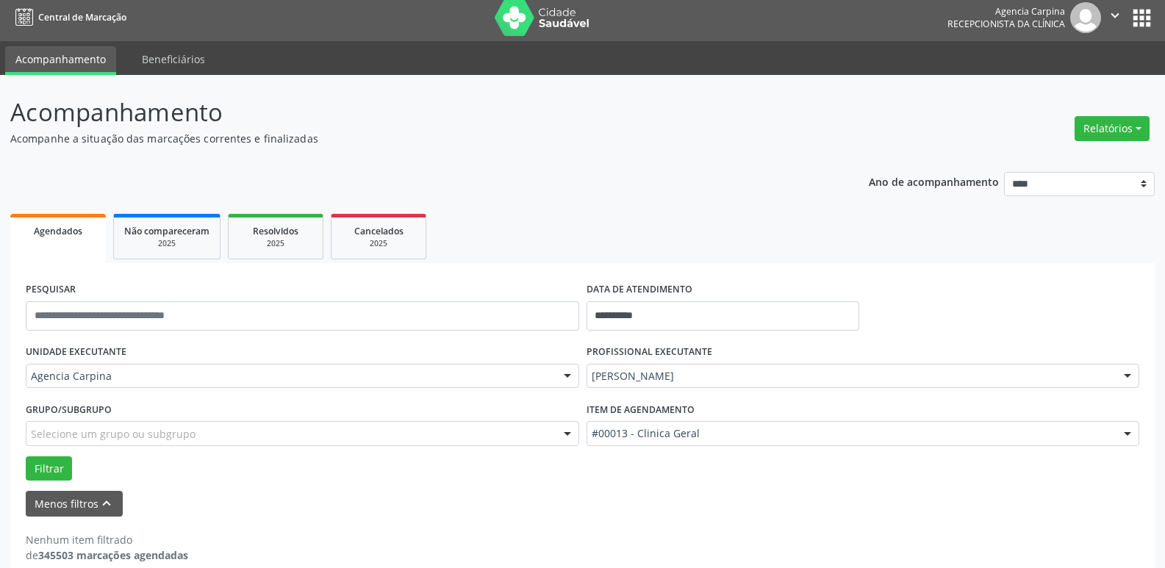
scroll to position [0, 0]
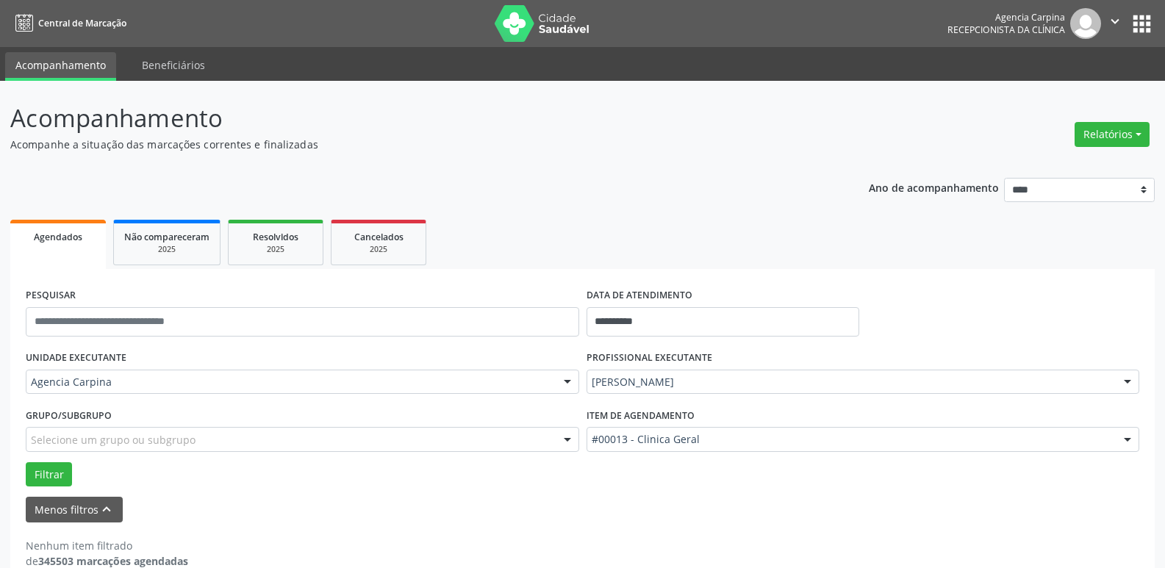
click at [1114, 19] on icon "" at bounding box center [1115, 21] width 16 height 16
click at [1065, 90] on link "Sair" at bounding box center [1076, 89] width 101 height 21
